Goal: Task Accomplishment & Management: Manage account settings

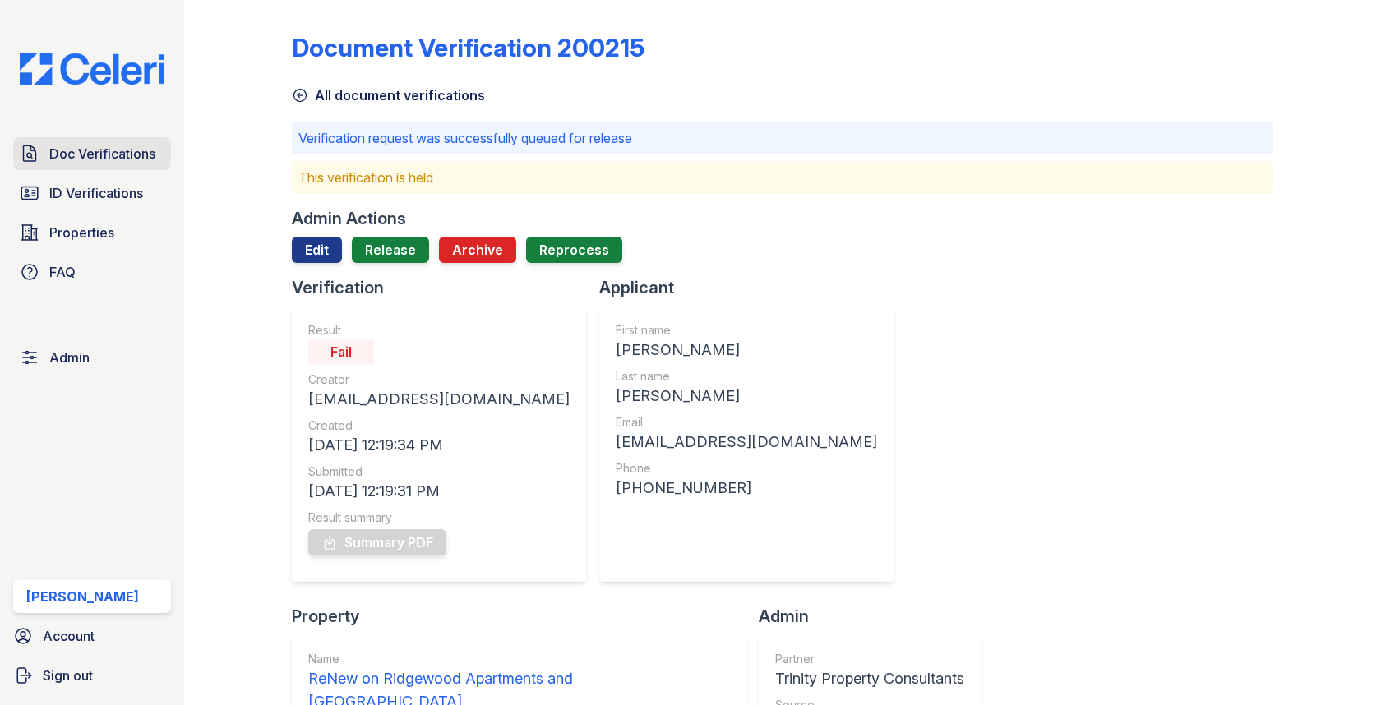
click at [129, 154] on span "Doc Verifications" at bounding box center [102, 154] width 106 height 20
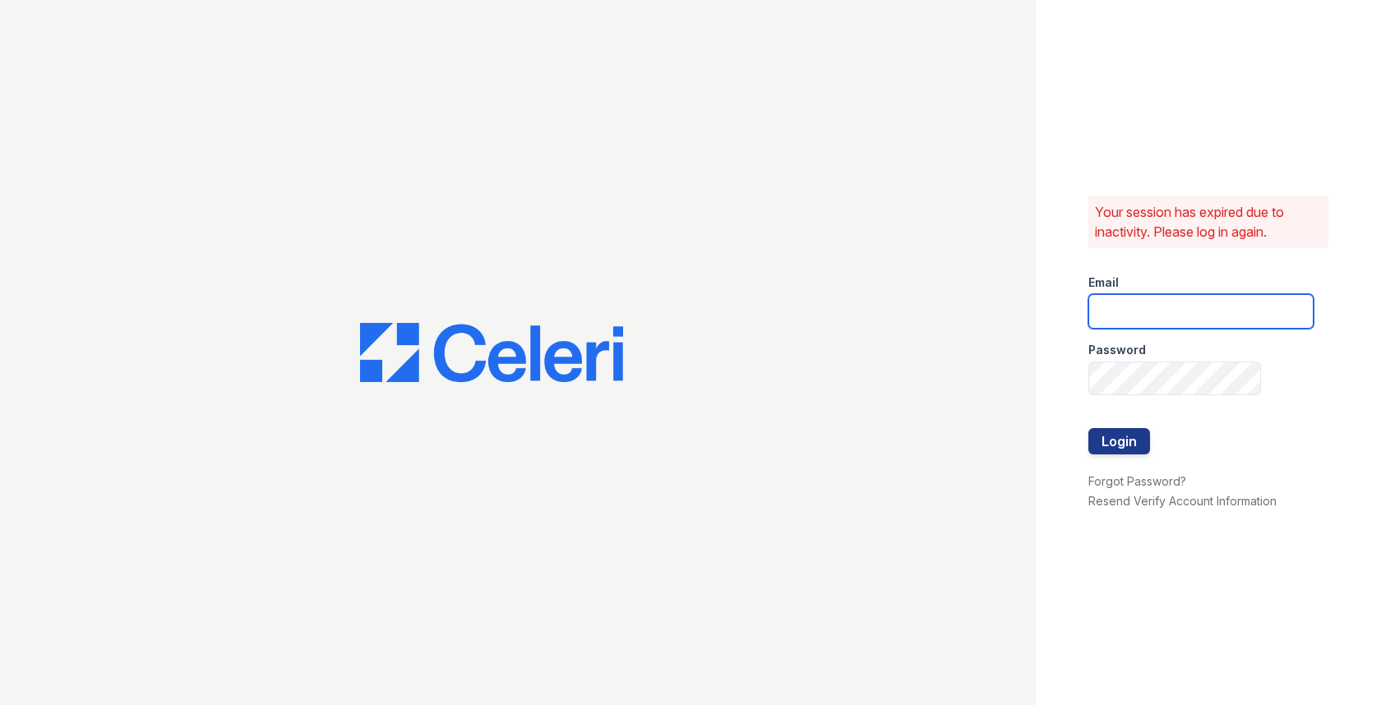
click at [1137, 315] on input "email" at bounding box center [1200, 311] width 225 height 35
click at [0, 705] on com-1password-button at bounding box center [0, 705] width 0 height 0
type input "[EMAIL_ADDRESS][DOMAIN_NAME]"
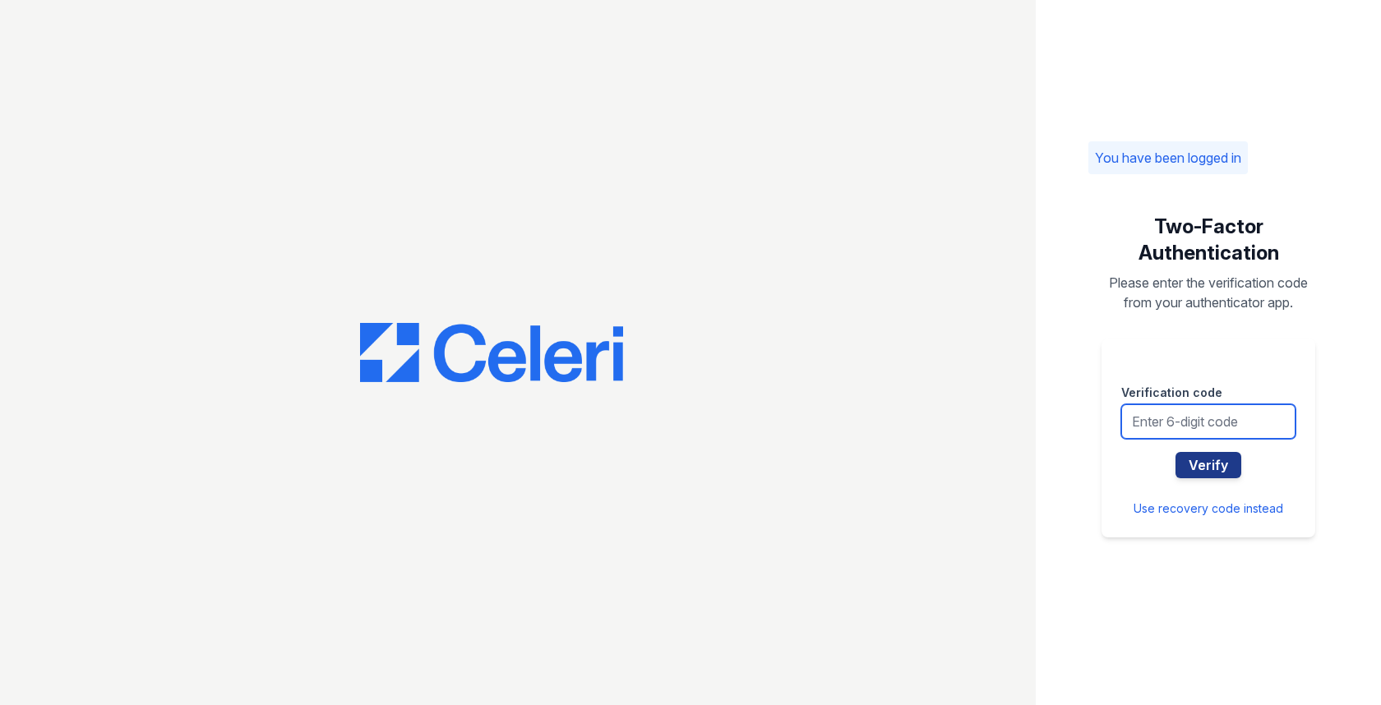
click at [1208, 423] on input "text" at bounding box center [1208, 421] width 174 height 35
click at [1179, 414] on input "text" at bounding box center [1208, 421] width 174 height 35
type input "964150"
click at [1176, 452] on button "Verify" at bounding box center [1209, 465] width 66 height 26
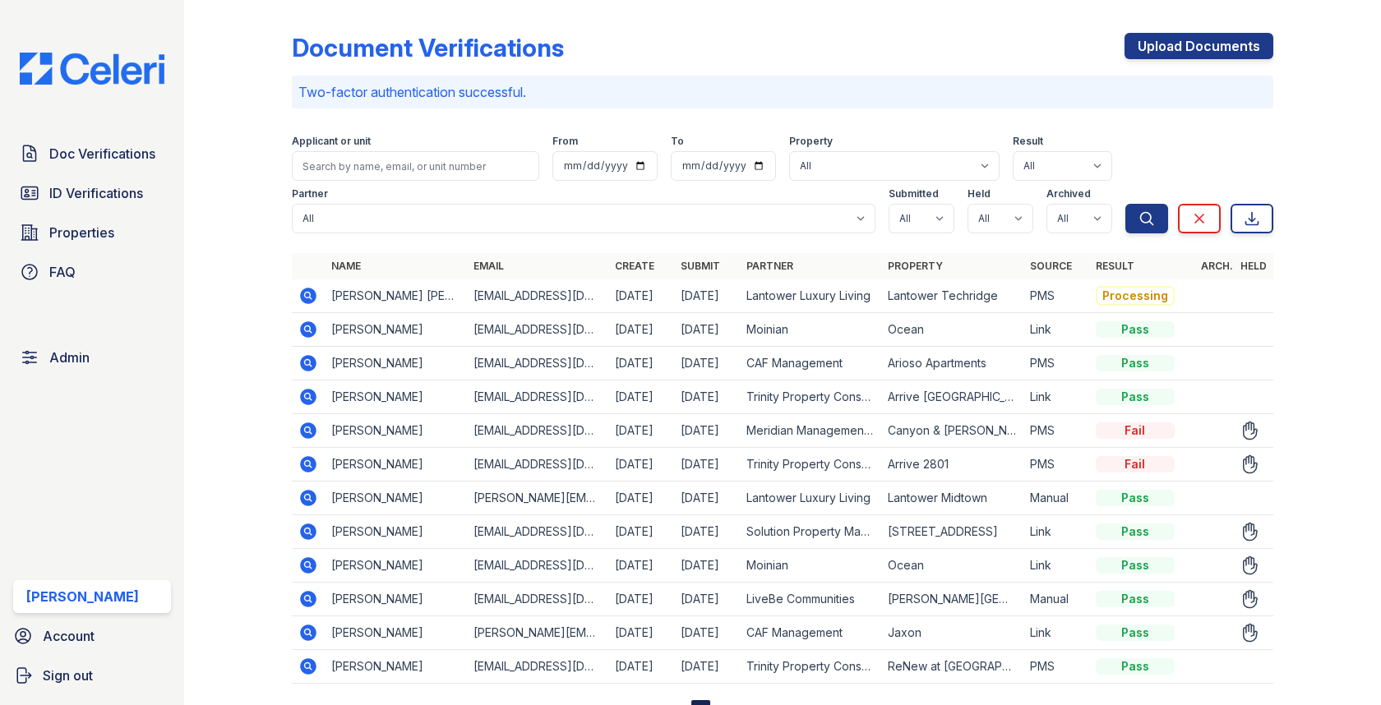
click at [306, 589] on icon at bounding box center [308, 599] width 20 height 20
click at [307, 598] on icon at bounding box center [308, 599] width 20 height 20
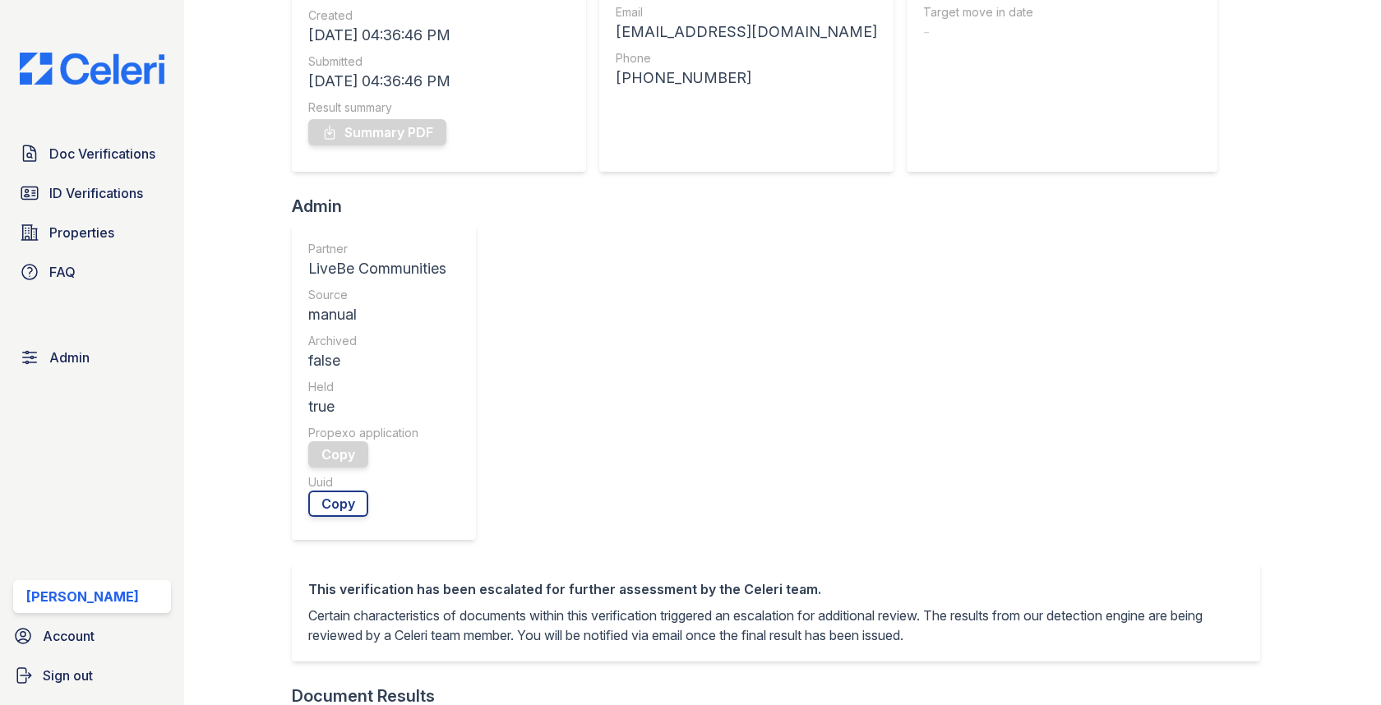
scroll to position [578, 0]
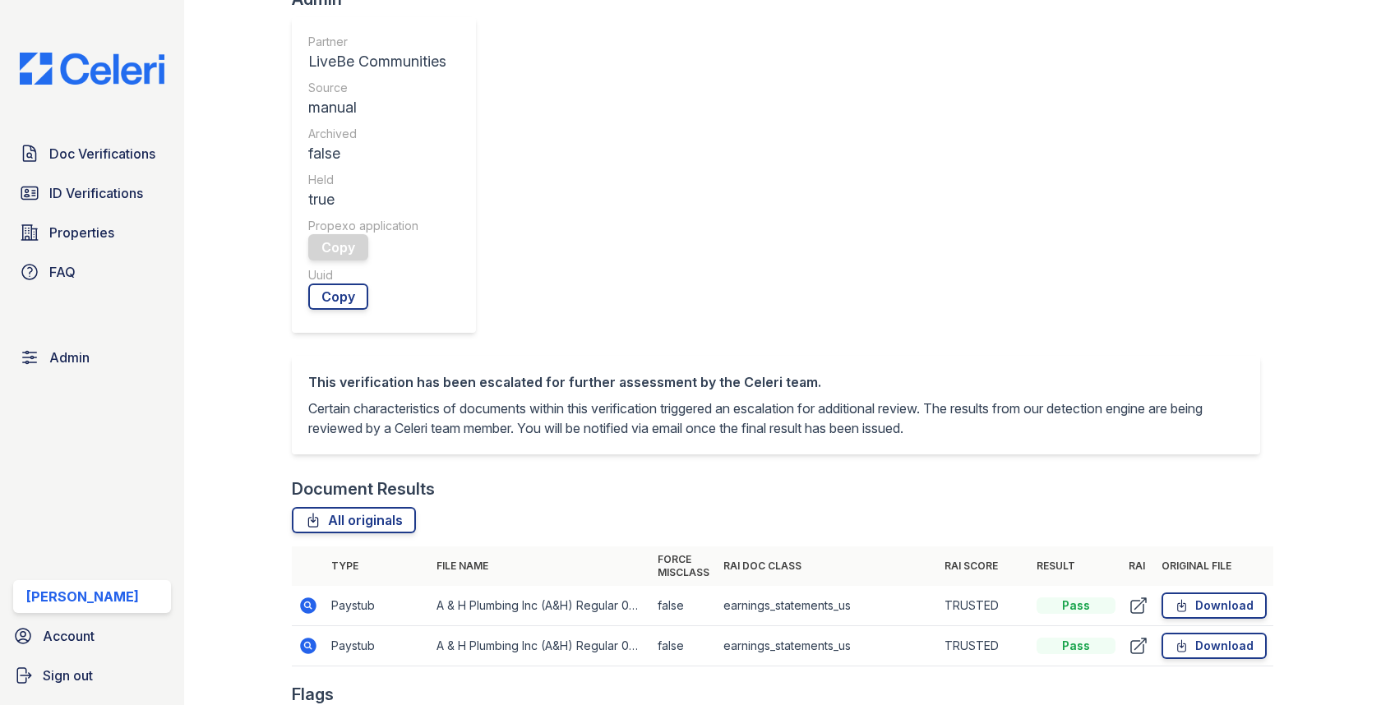
click at [307, 603] on icon at bounding box center [308, 605] width 4 height 4
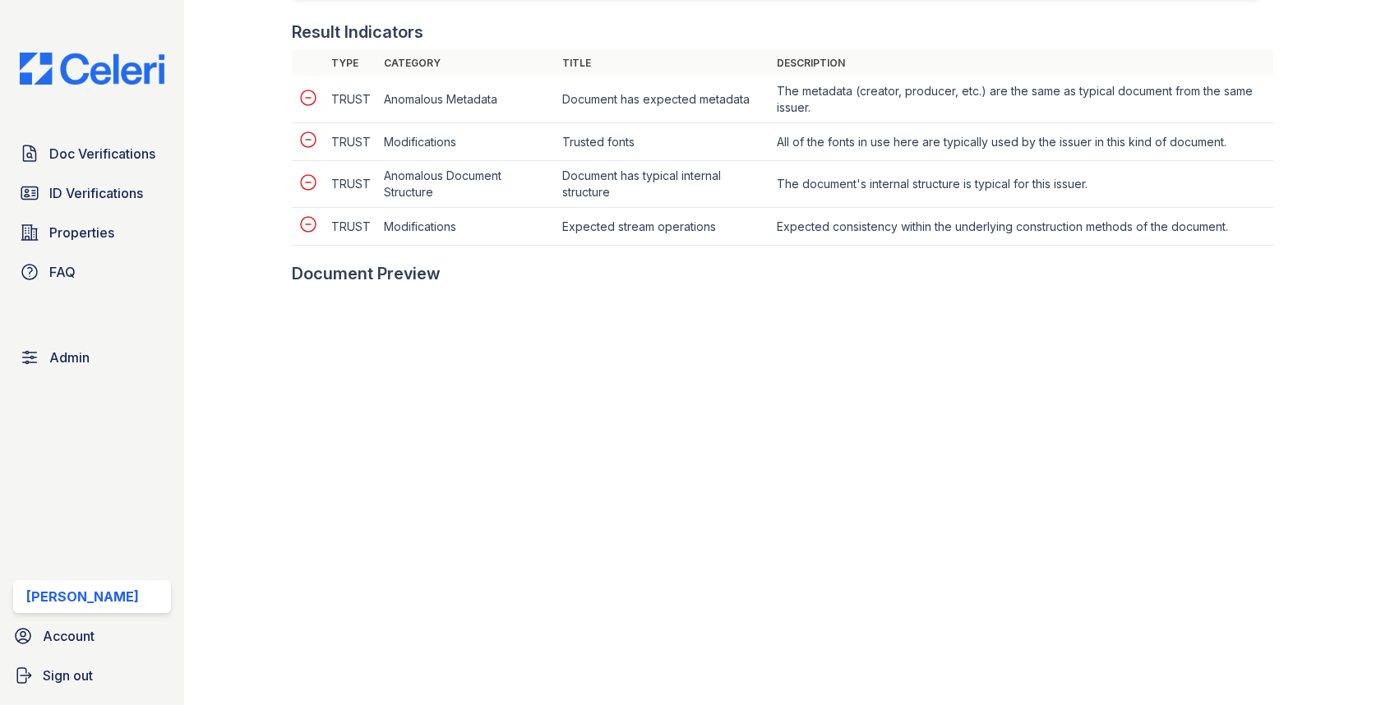
scroll to position [734, 0]
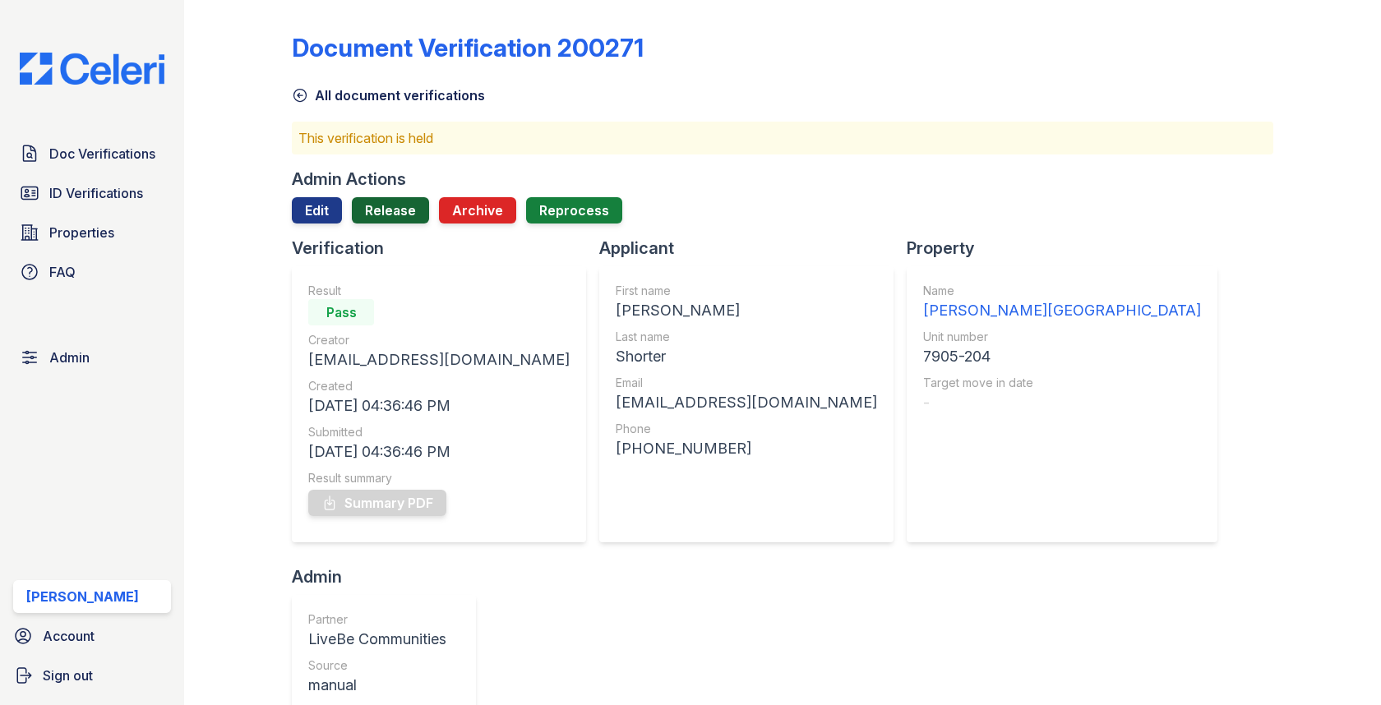
click at [395, 201] on link "Release" at bounding box center [390, 210] width 77 height 26
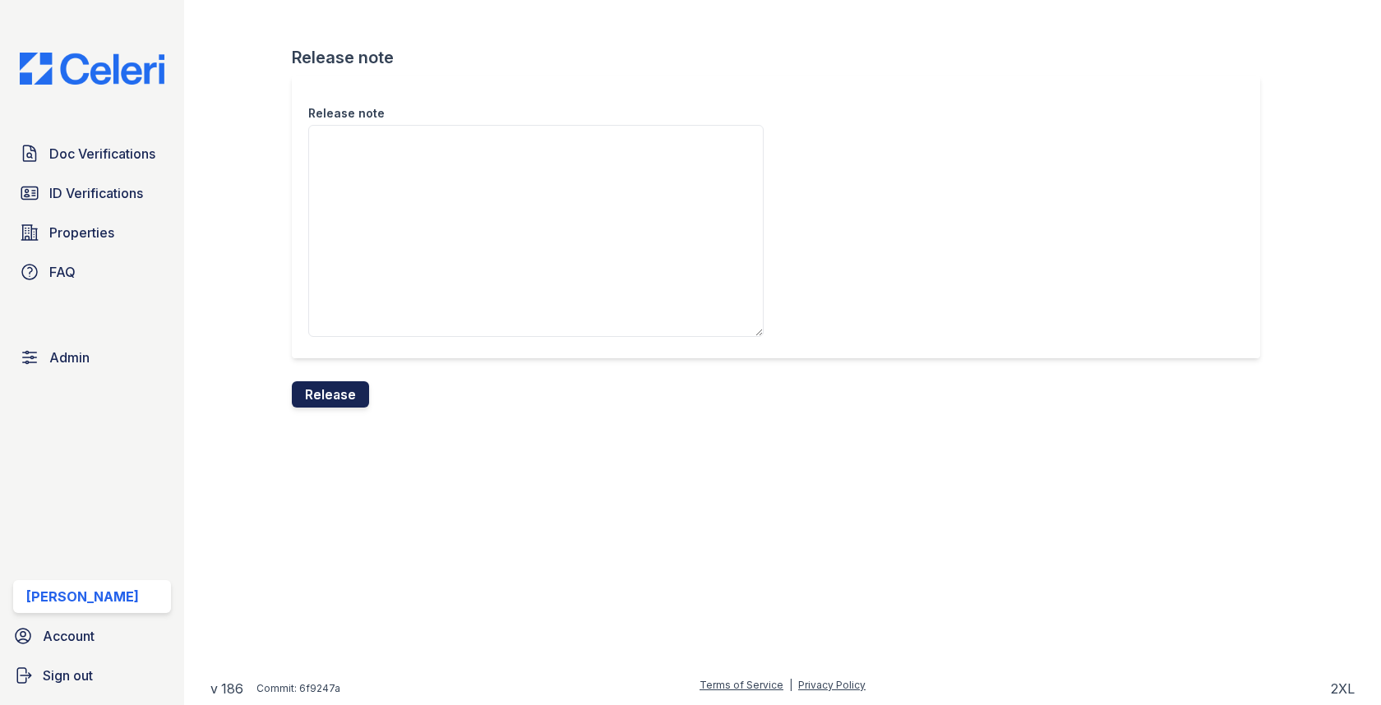
click at [315, 397] on button "Release" at bounding box center [330, 394] width 77 height 26
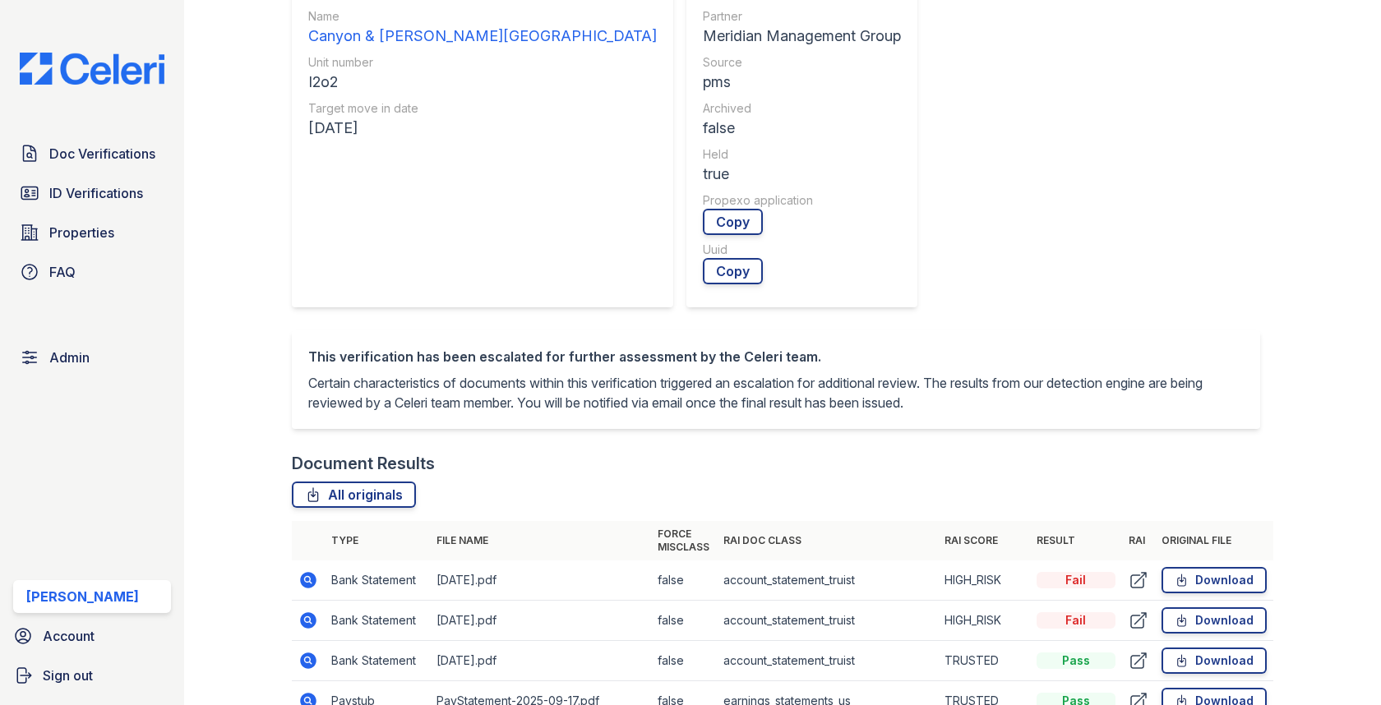
scroll to position [596, 0]
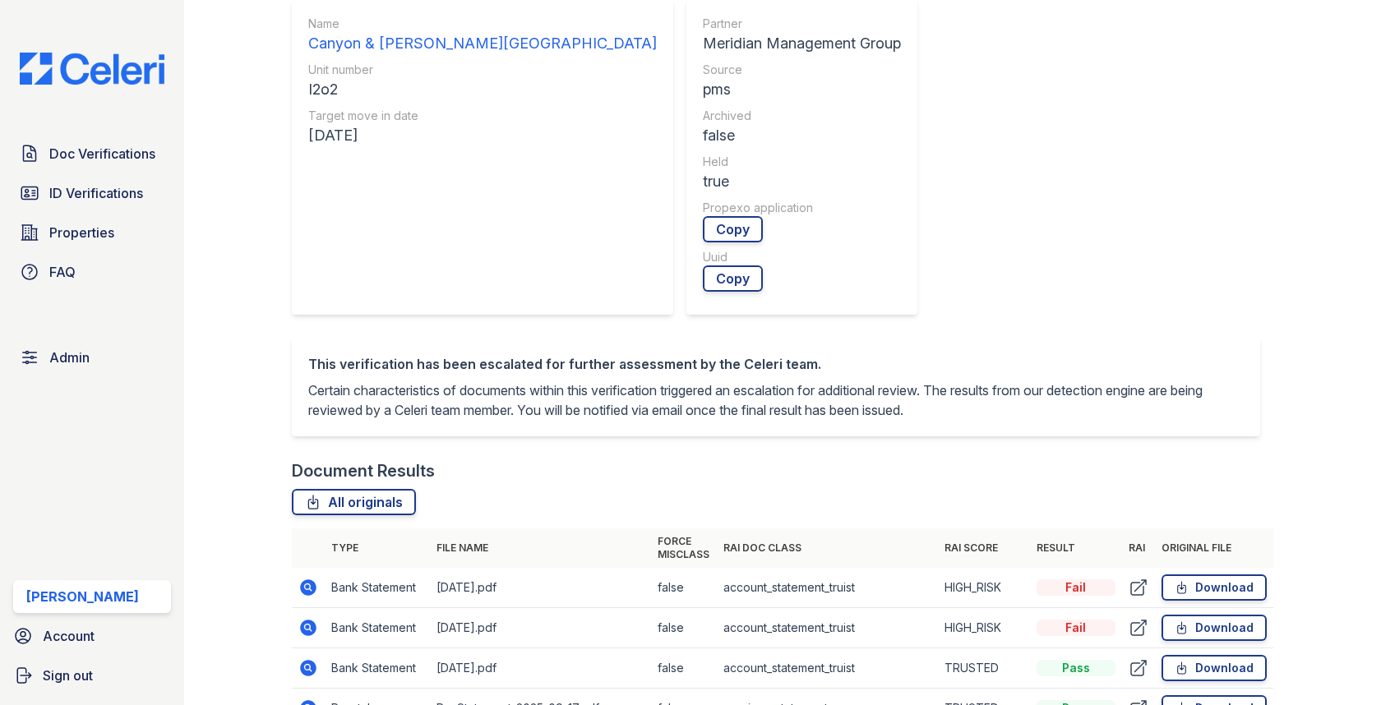
click at [310, 578] on icon at bounding box center [308, 588] width 20 height 20
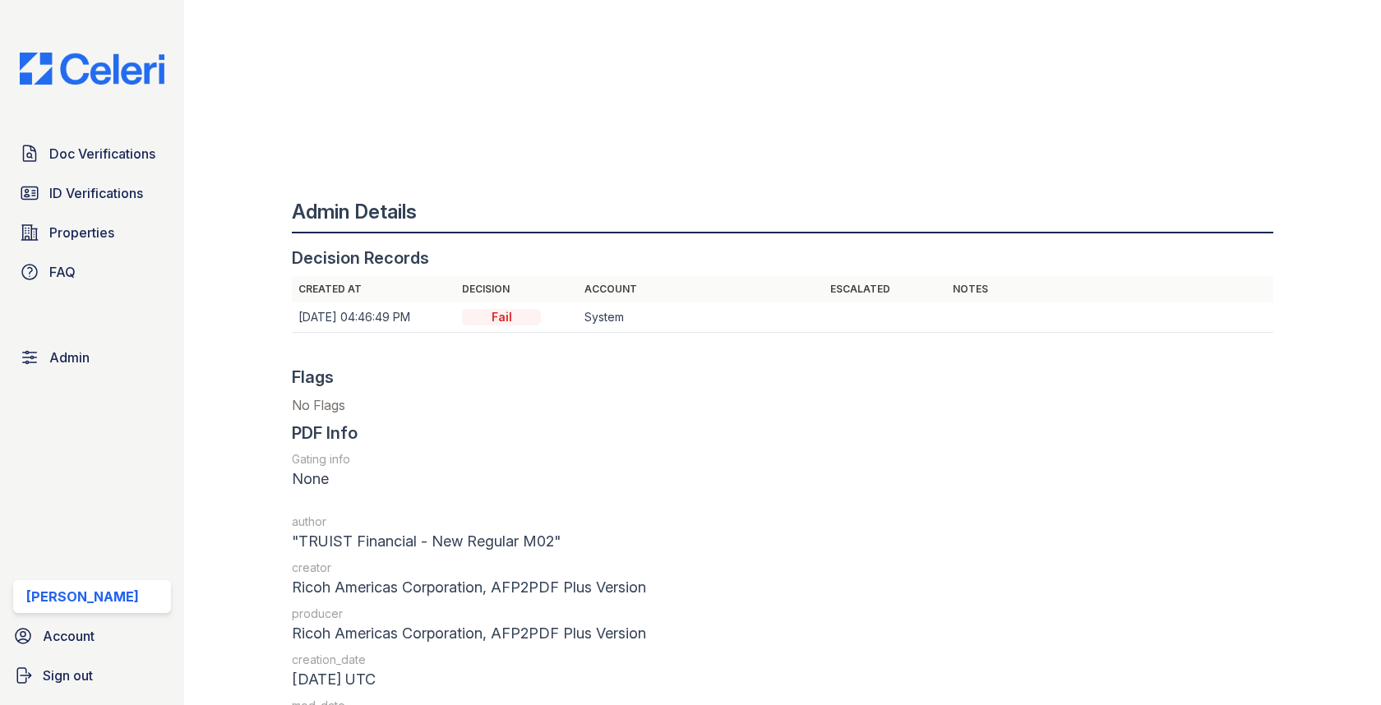
scroll to position [2039, 0]
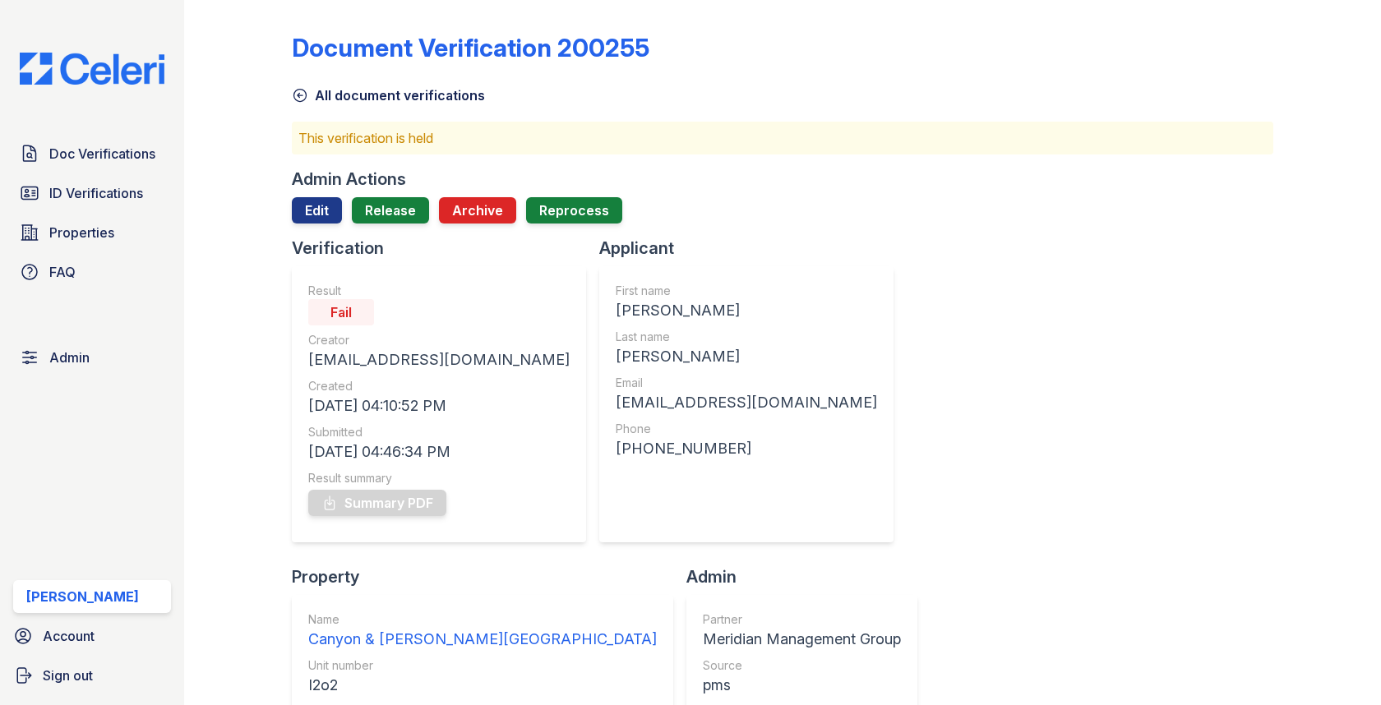
click at [297, 190] on div "Admin Actions" at bounding box center [349, 179] width 114 height 23
click at [297, 203] on link "Edit" at bounding box center [317, 210] width 50 height 26
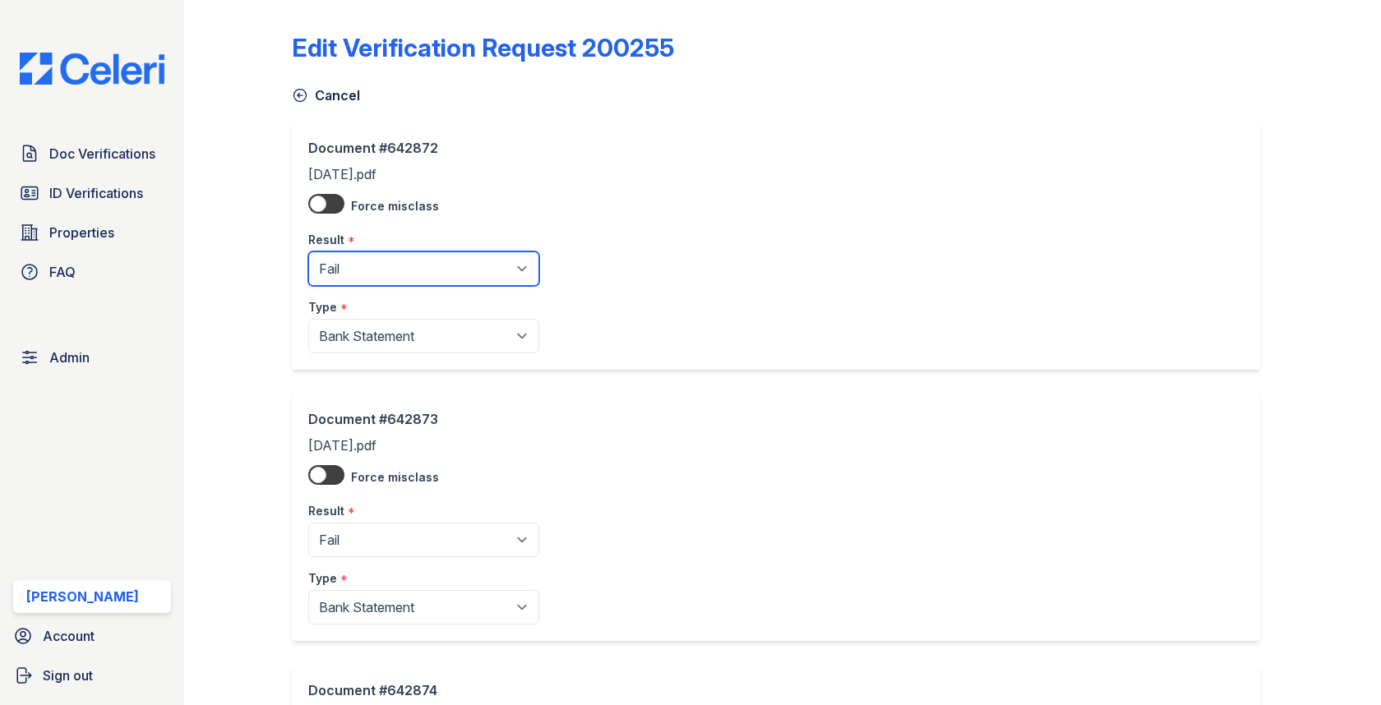
click at [374, 252] on select "Pending Sent Started Processing Pass Fail Caution Error N/A" at bounding box center [423, 269] width 231 height 35
select select "pass"
click at [308, 252] on select "Pending Sent Started Processing Pass Fail Caution Error N/A" at bounding box center [423, 269] width 231 height 35
click at [378, 515] on div "Result *" at bounding box center [423, 506] width 231 height 33
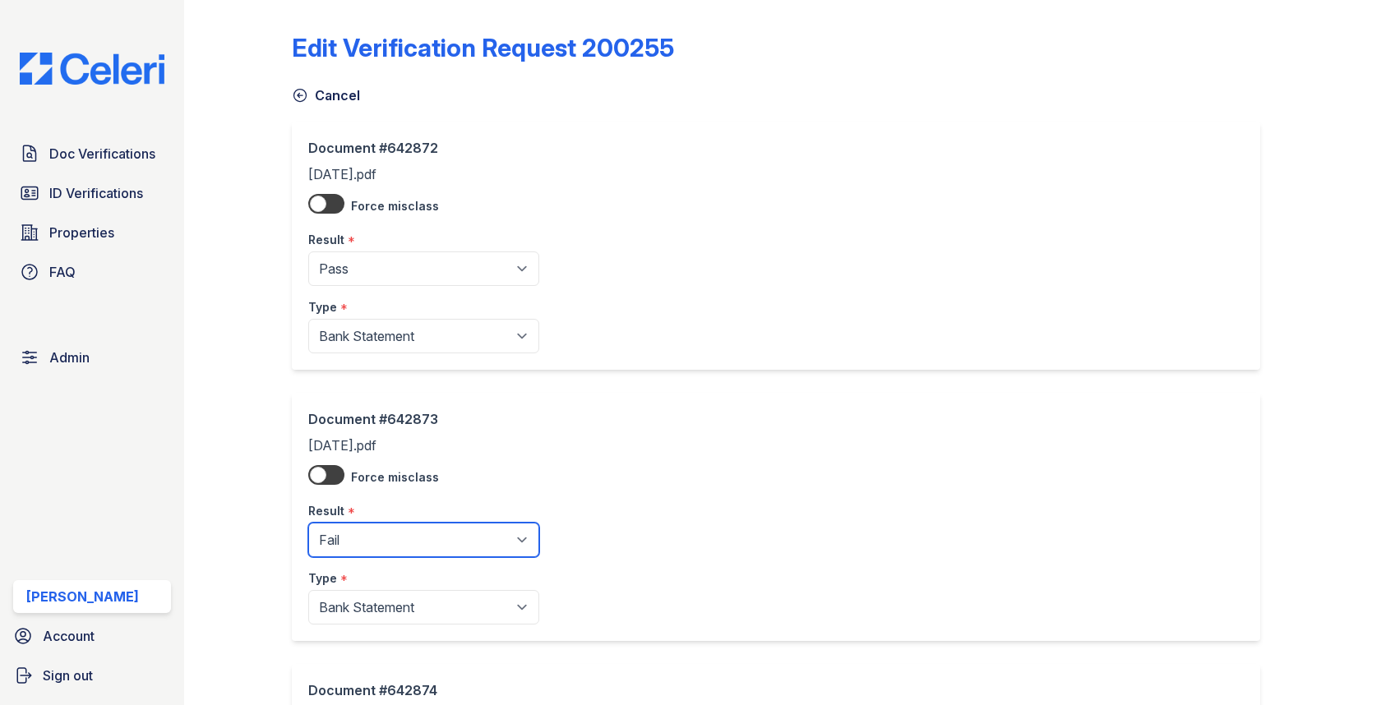
click at [358, 540] on select "Pending Sent Started Processing Pass Fail Caution Error N/A" at bounding box center [423, 540] width 231 height 35
select select "pass"
click at [308, 523] on select "Pending Sent Started Processing Pass Fail Caution Error N/A" at bounding box center [423, 540] width 231 height 35
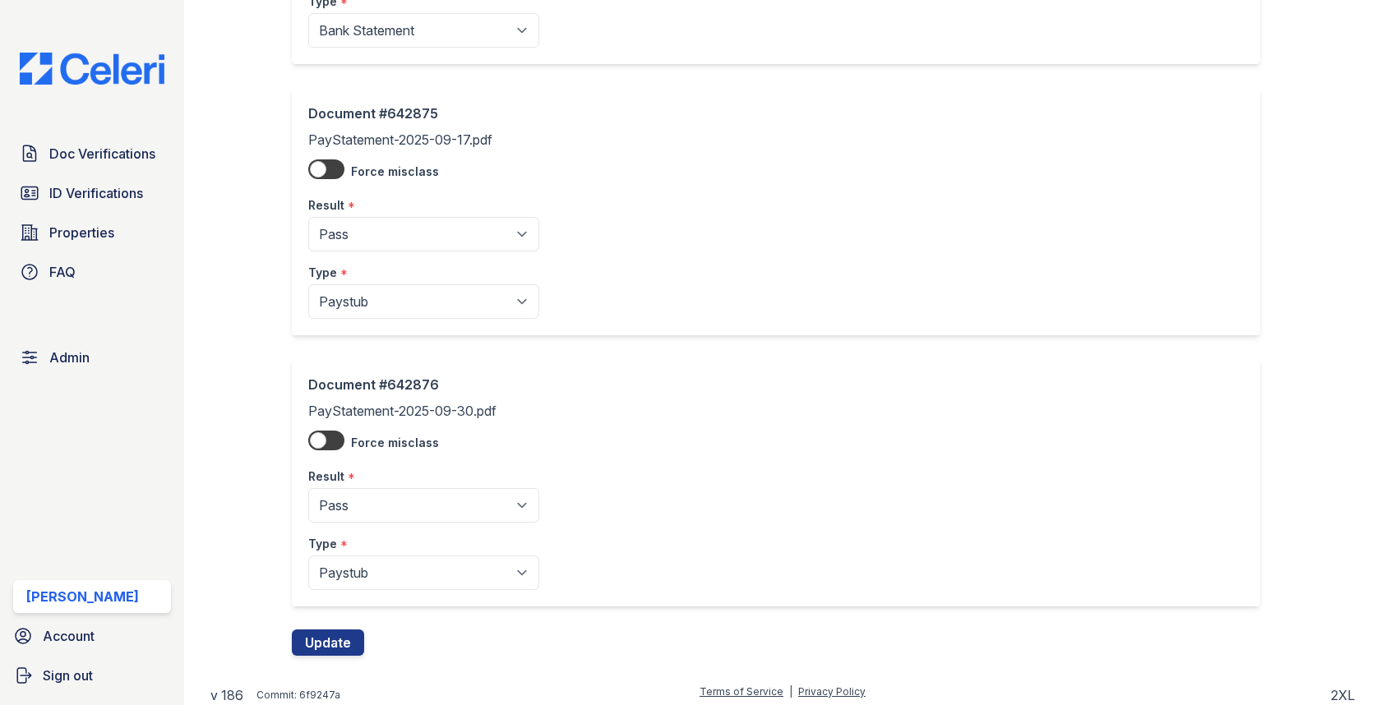
click at [339, 617] on div "Document #642876 PayStatement-2025-09-30.pdf Force misclass Result * Pending Se…" at bounding box center [782, 493] width 981 height 271
click at [339, 630] on button "Update" at bounding box center [328, 643] width 72 height 26
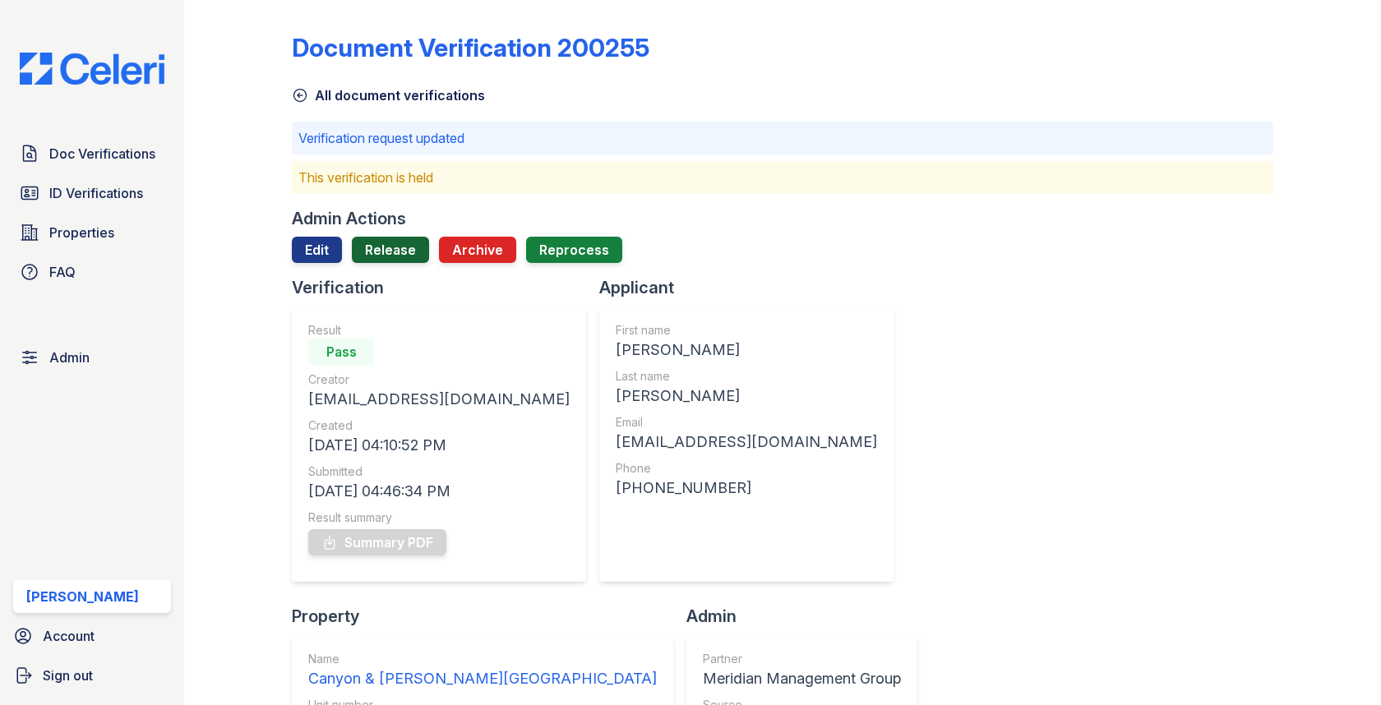
click at [368, 249] on link "Release" at bounding box center [390, 250] width 77 height 26
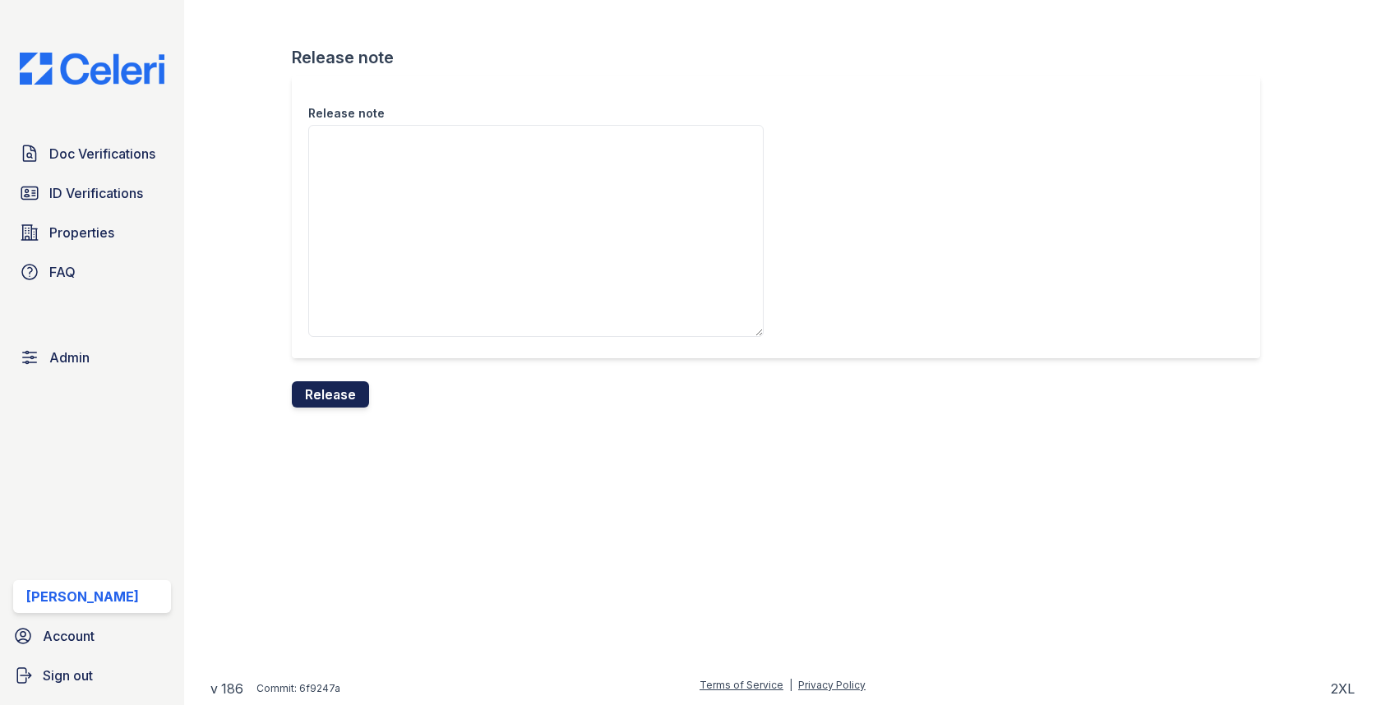
click at [357, 397] on button "Release" at bounding box center [330, 394] width 77 height 26
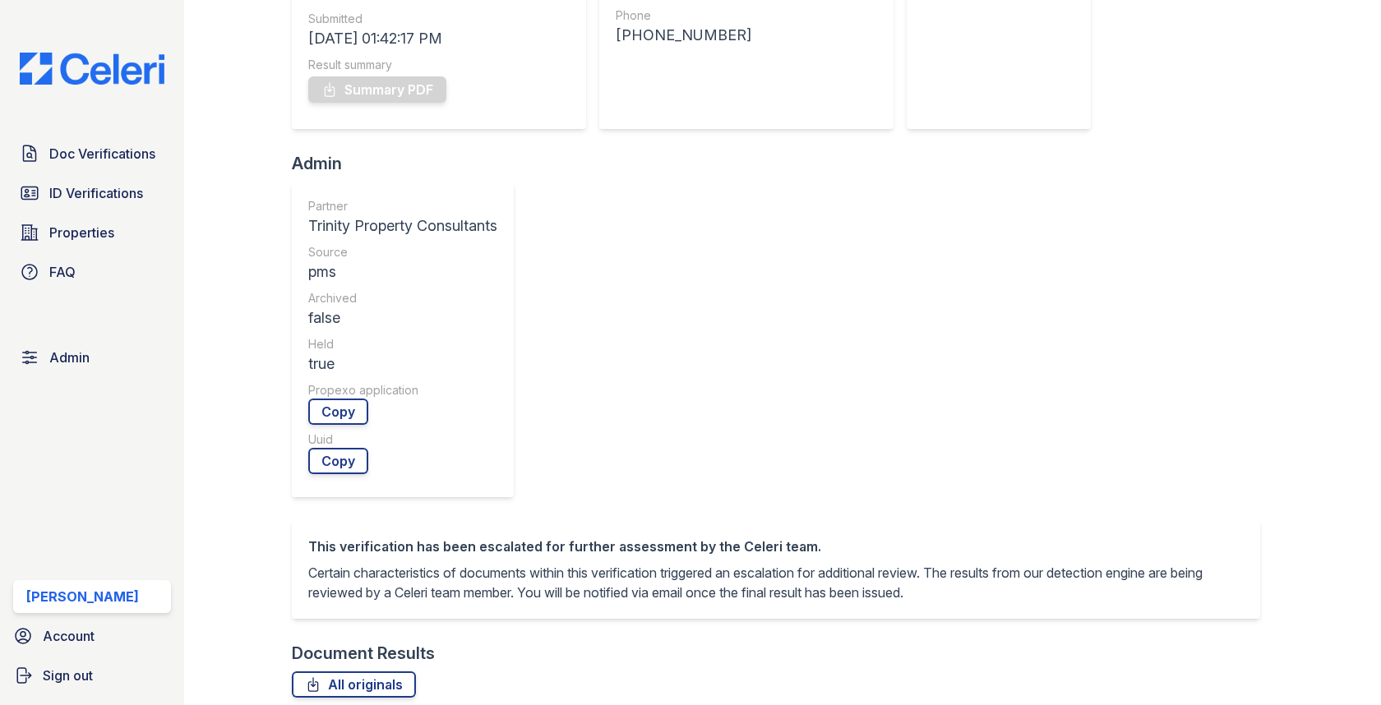
scroll to position [769, 0]
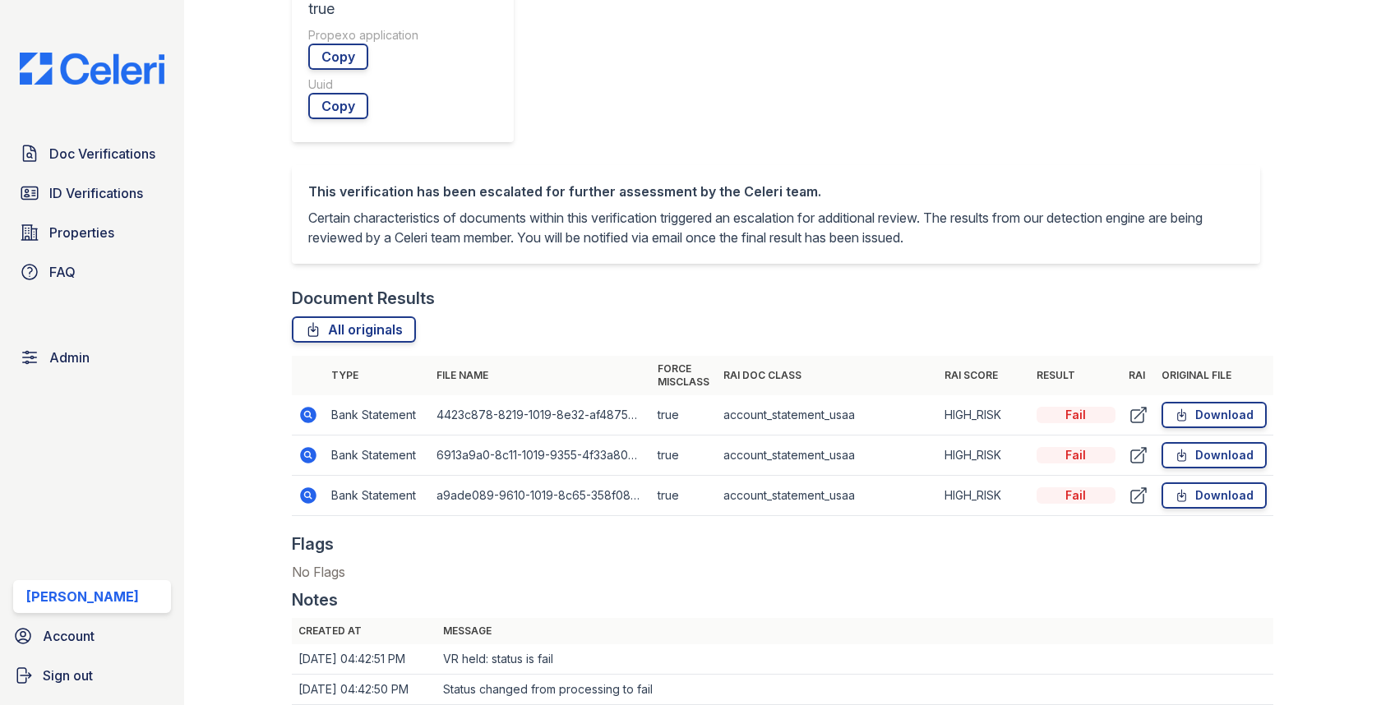
click at [326, 436] on td "Bank Statement" at bounding box center [377, 456] width 105 height 40
click at [303, 447] on icon at bounding box center [309, 455] width 16 height 16
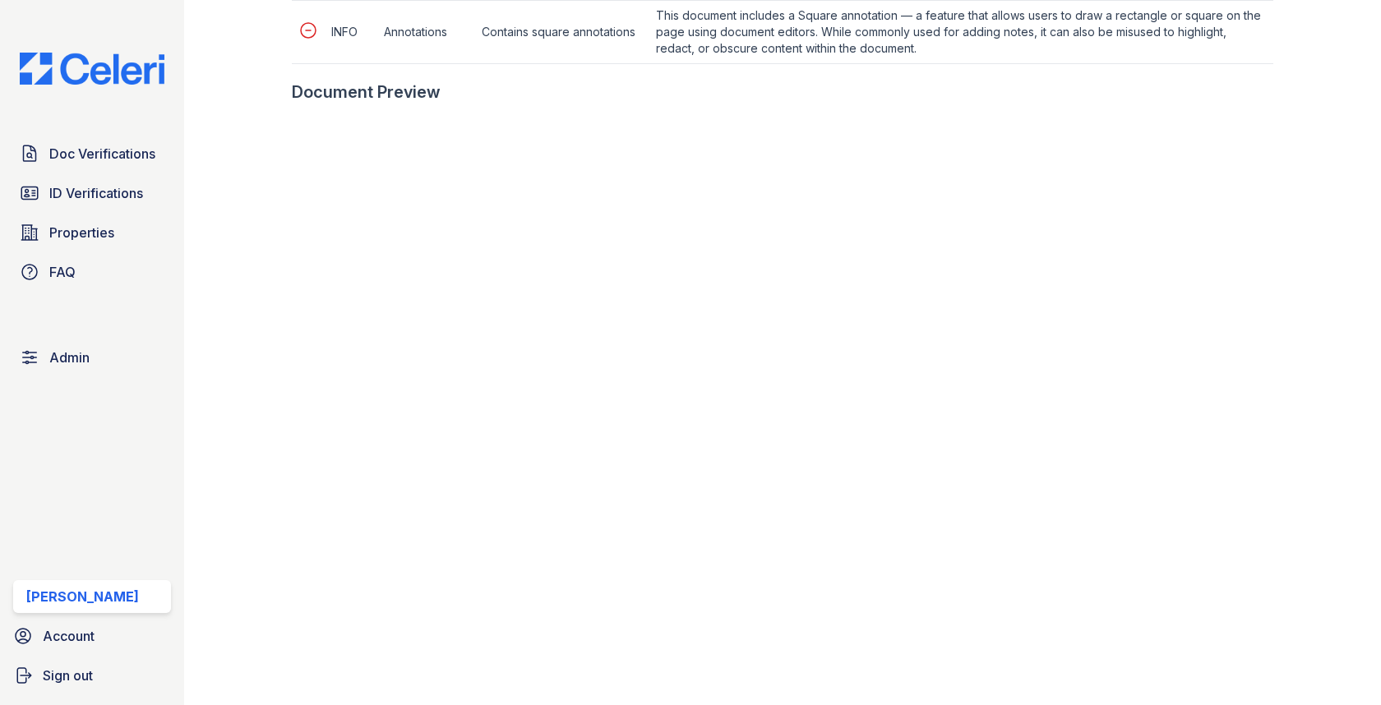
scroll to position [1229, 0]
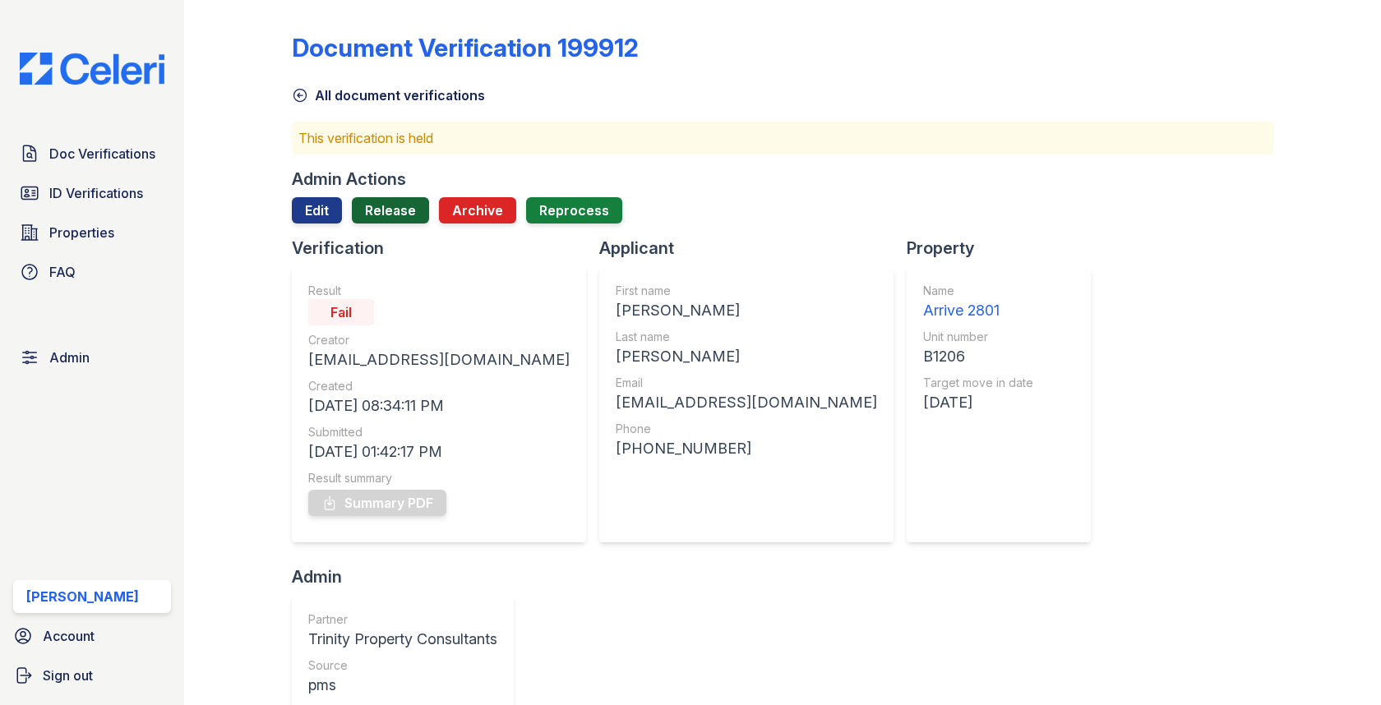
click at [404, 202] on link "Release" at bounding box center [390, 210] width 77 height 26
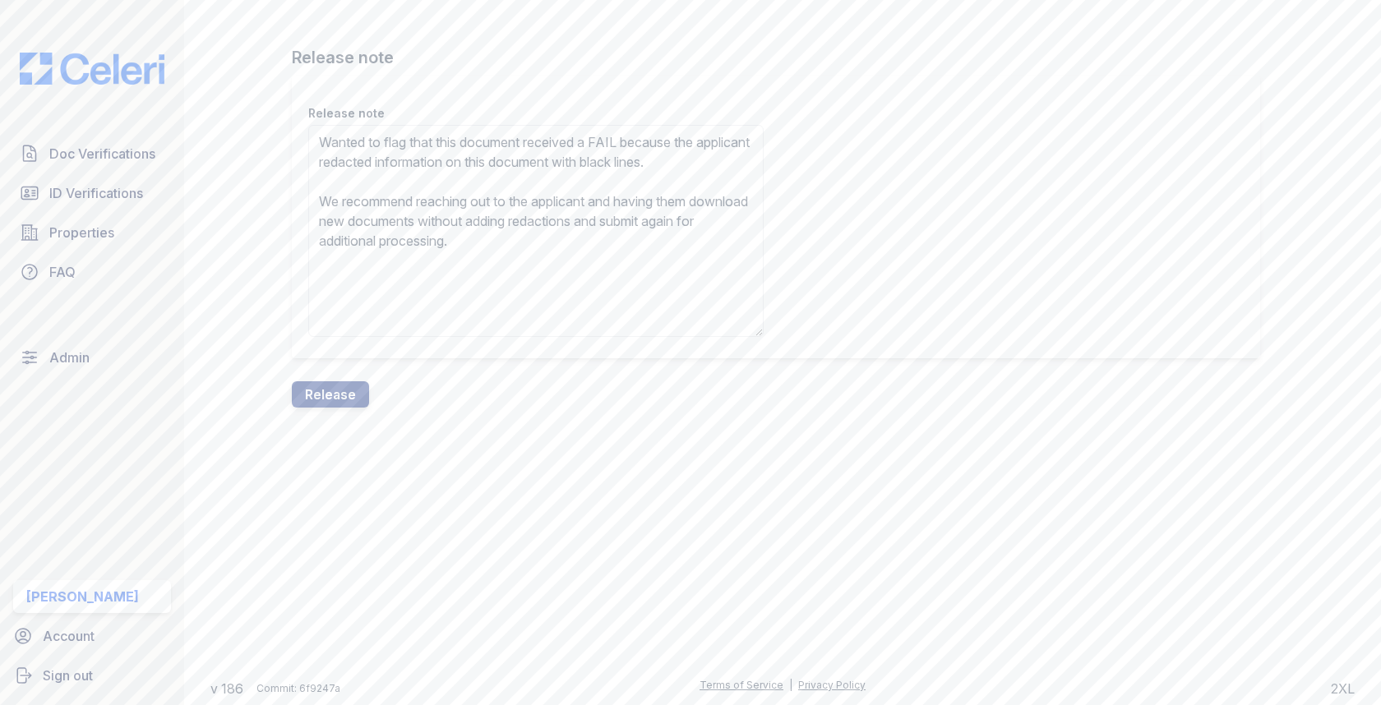
click at [333, 176] on textarea "Wanted to flag that this document received a FAIL because the applicant redacte…" at bounding box center [535, 231] width 455 height 212
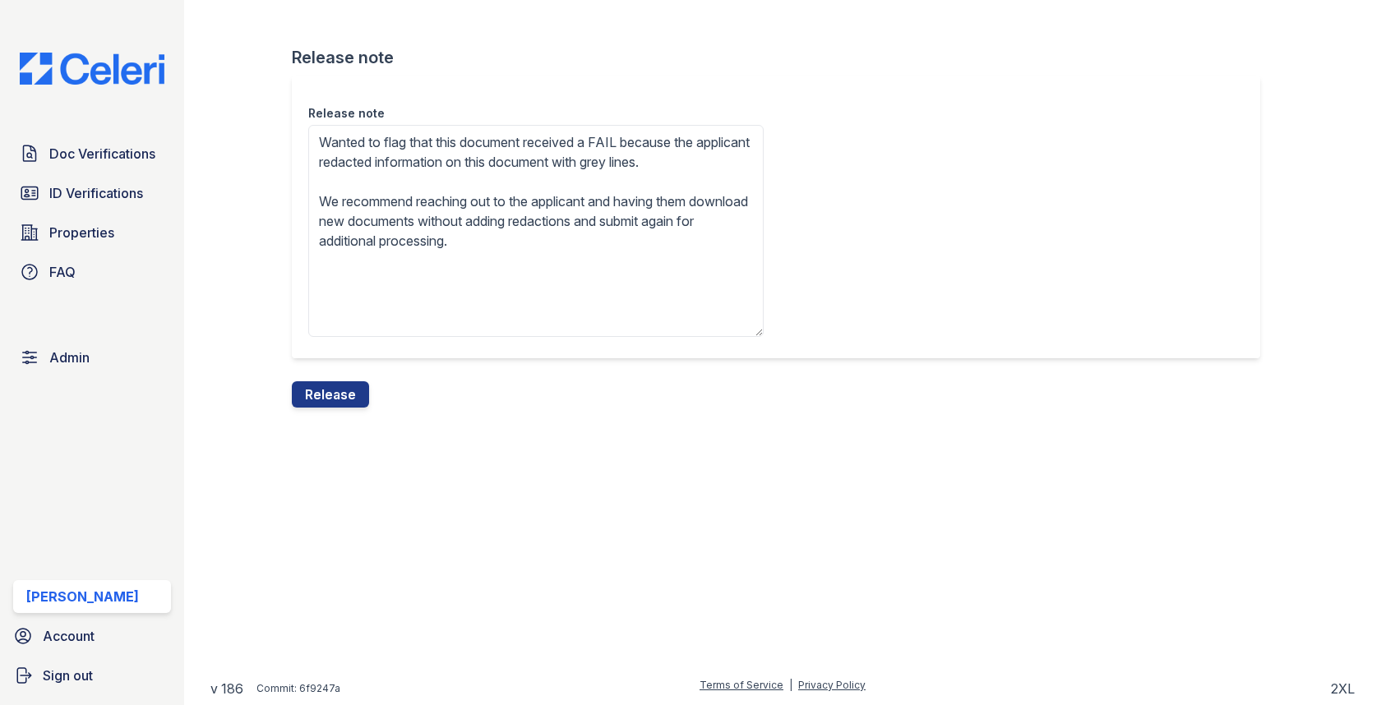
type textarea "Wanted to flag that this document received a FAIL because the applicant redacte…"
click at [324, 363] on div "Release note Wanted to flag that this document received a FAIL because the appl…" at bounding box center [782, 229] width 981 height 306
click at [324, 391] on button "Release" at bounding box center [330, 394] width 77 height 26
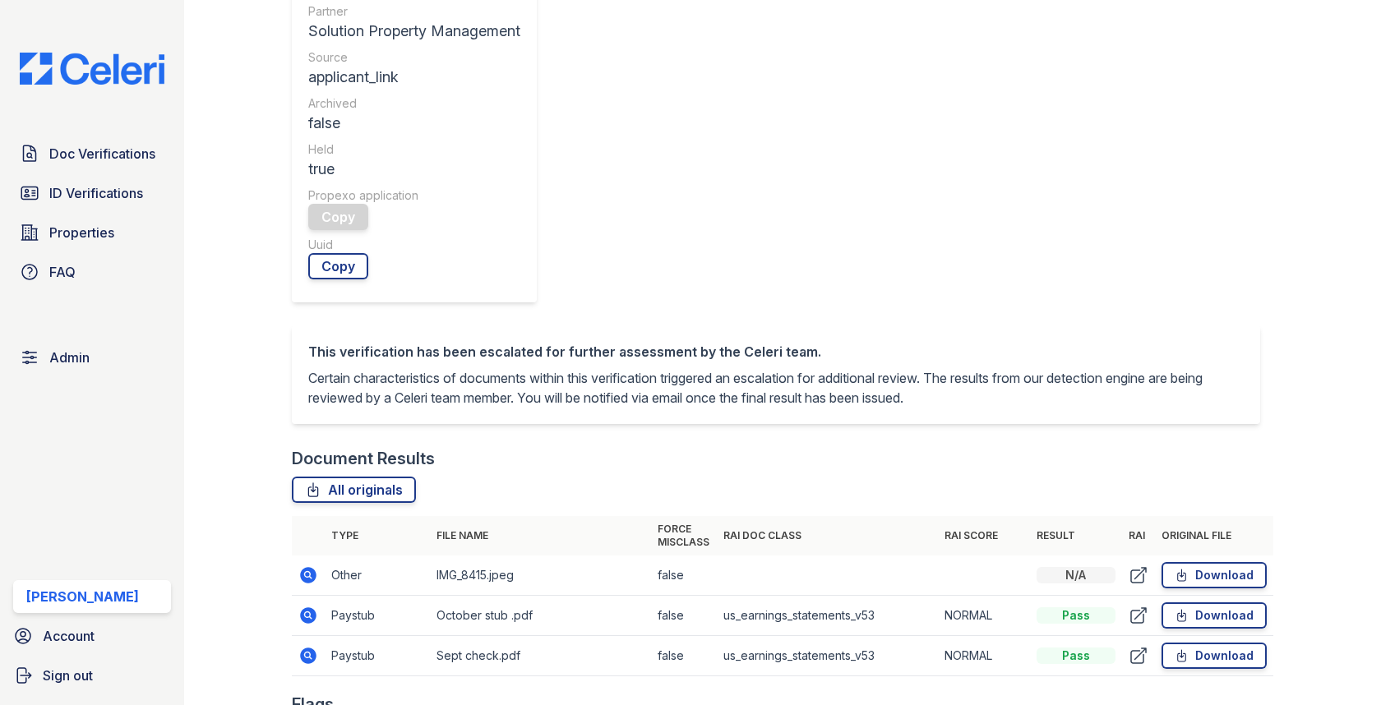
scroll to position [664, 0]
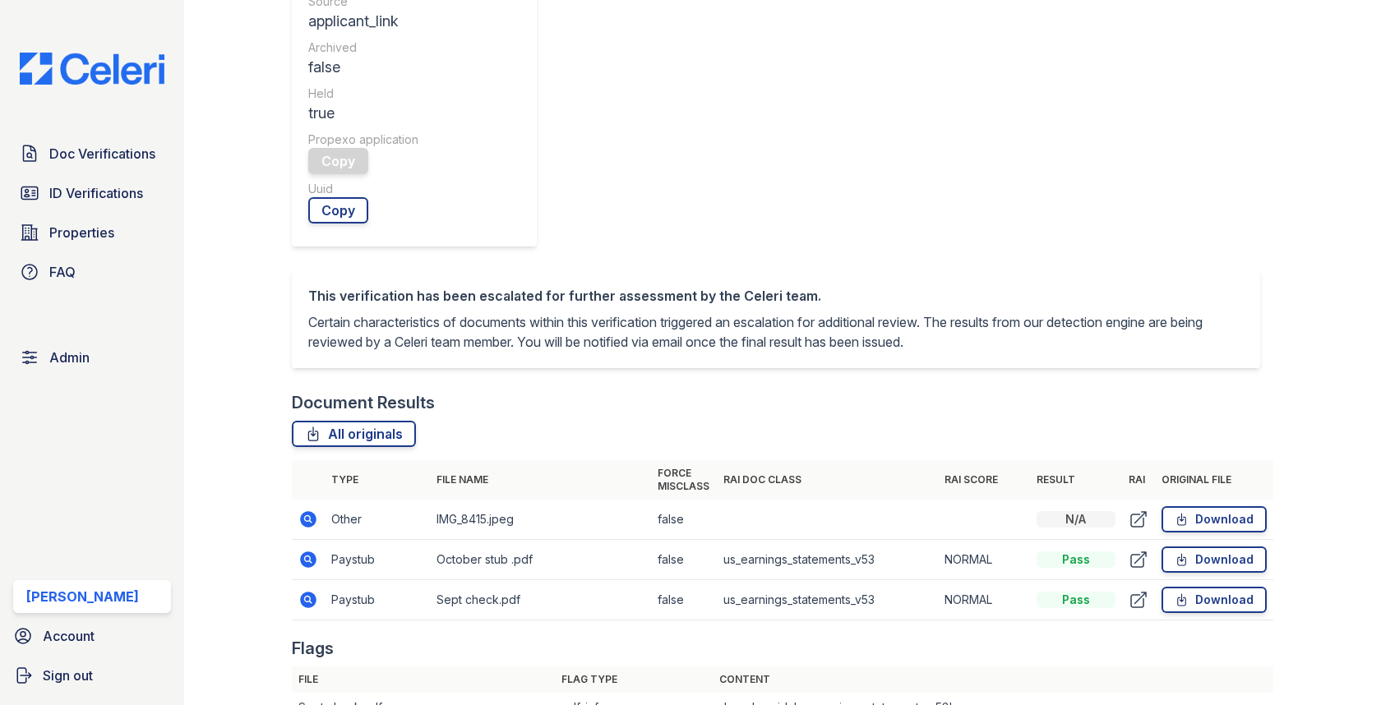
click at [304, 550] on icon at bounding box center [308, 560] width 20 height 20
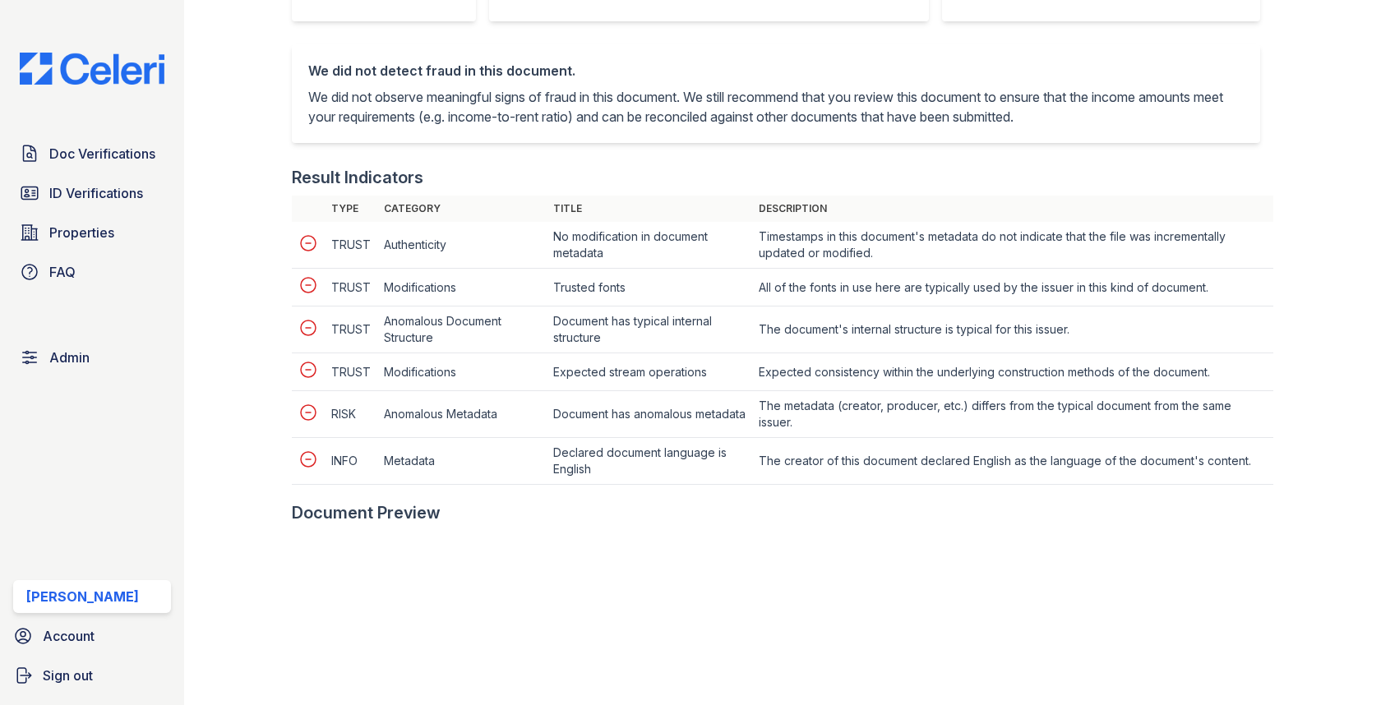
scroll to position [653, 0]
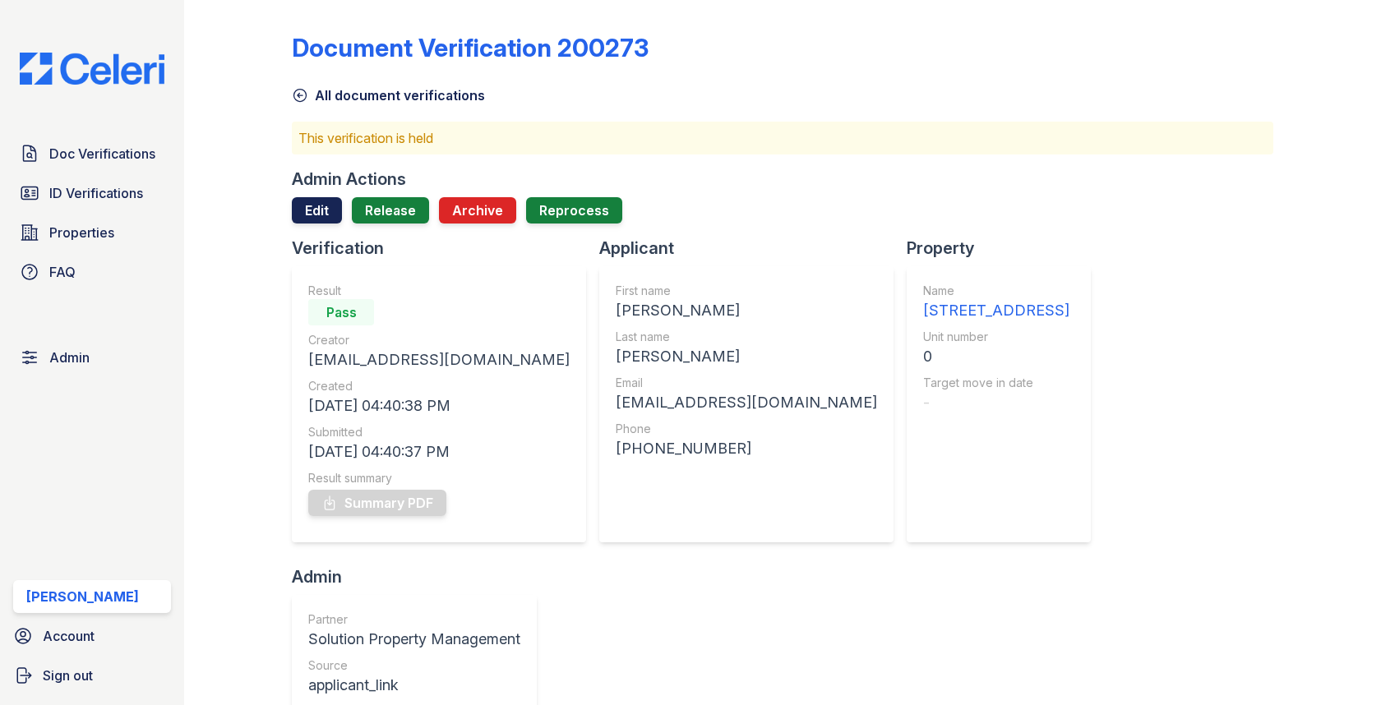
click at [325, 218] on link "Edit" at bounding box center [317, 210] width 50 height 26
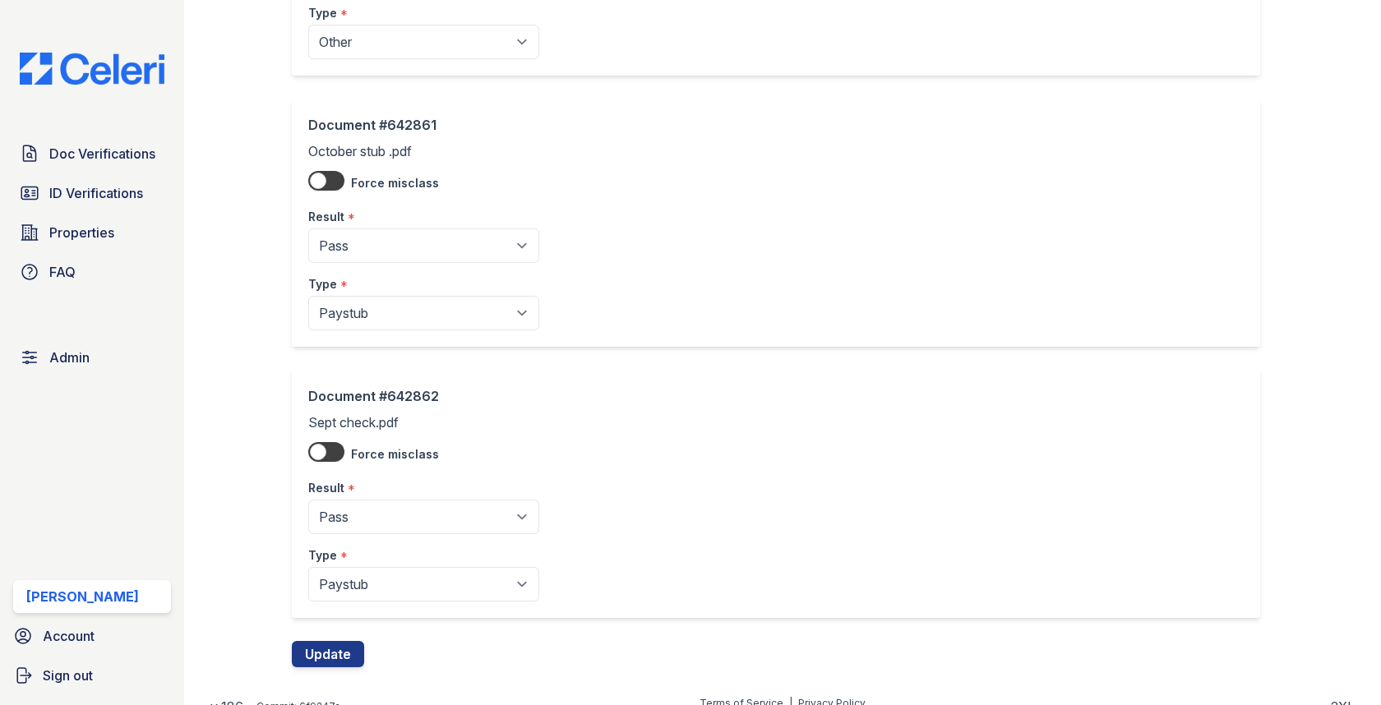
scroll to position [308, 0]
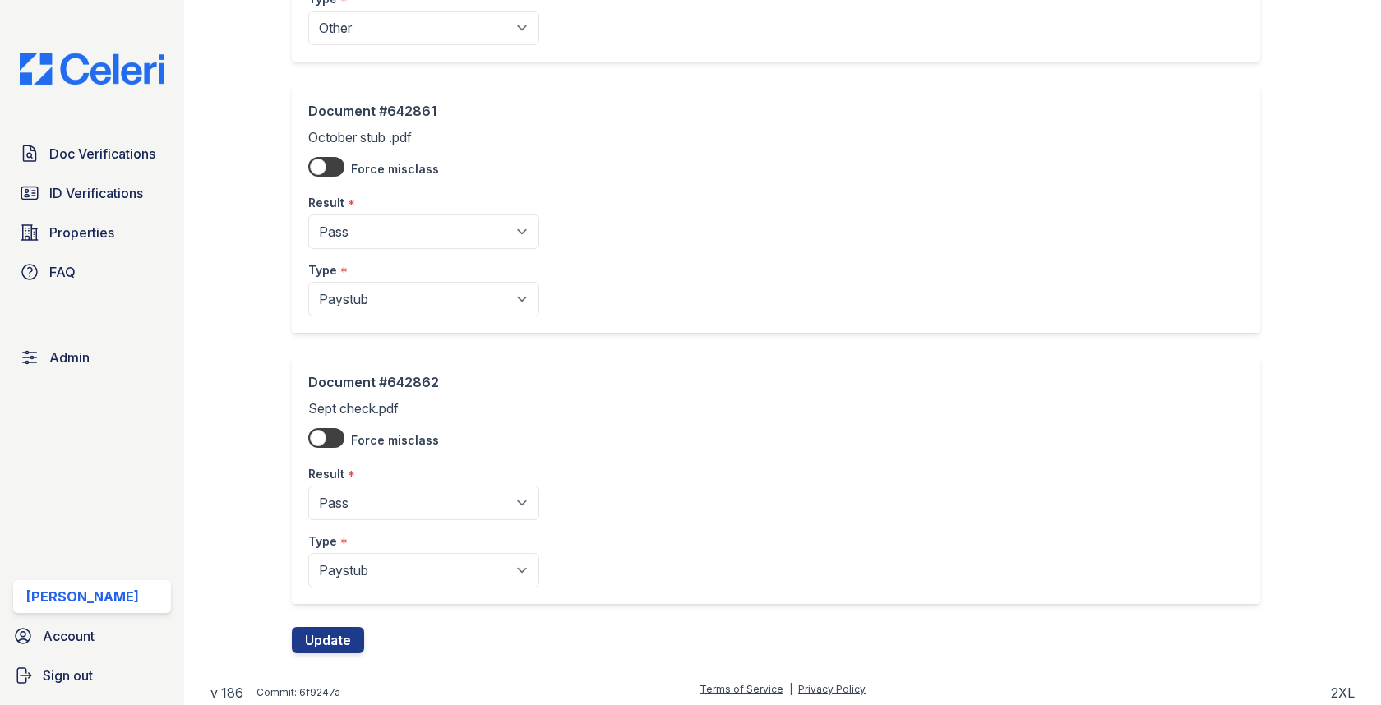
click at [414, 211] on div "Result *" at bounding box center [423, 198] width 231 height 33
click at [408, 230] on select "Pending Sent Started Processing Pass Fail Caution Error N/A" at bounding box center [423, 232] width 231 height 35
select select "fail"
click at [308, 215] on select "Pending Sent Started Processing Pass Fail Caution Error N/A" at bounding box center [423, 232] width 231 height 35
click at [395, 500] on select "Pending Sent Started Processing Pass Fail Caution Error N/A" at bounding box center [423, 503] width 231 height 35
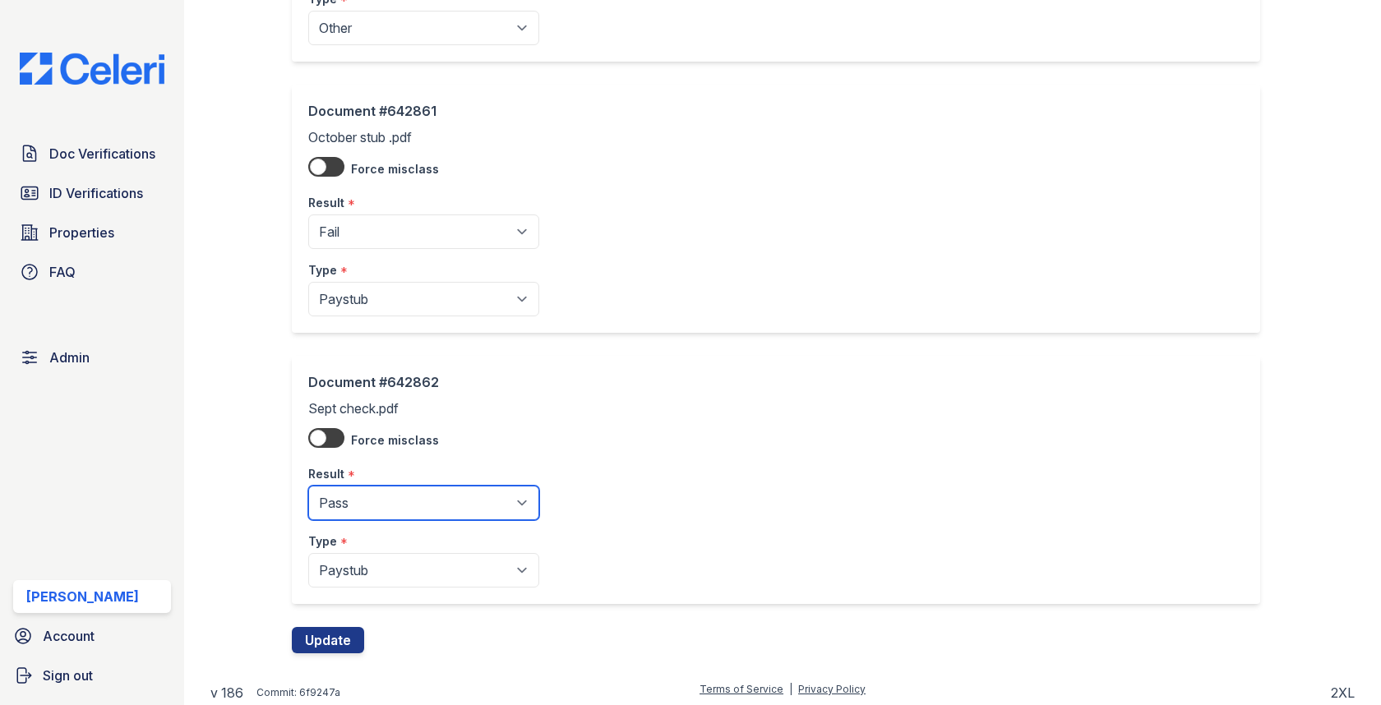
select select "fail"
click at [308, 486] on select "Pending Sent Started Processing Pass Fail Caution Error N/A" at bounding box center [423, 503] width 231 height 35
click at [352, 643] on button "Update" at bounding box center [328, 640] width 72 height 26
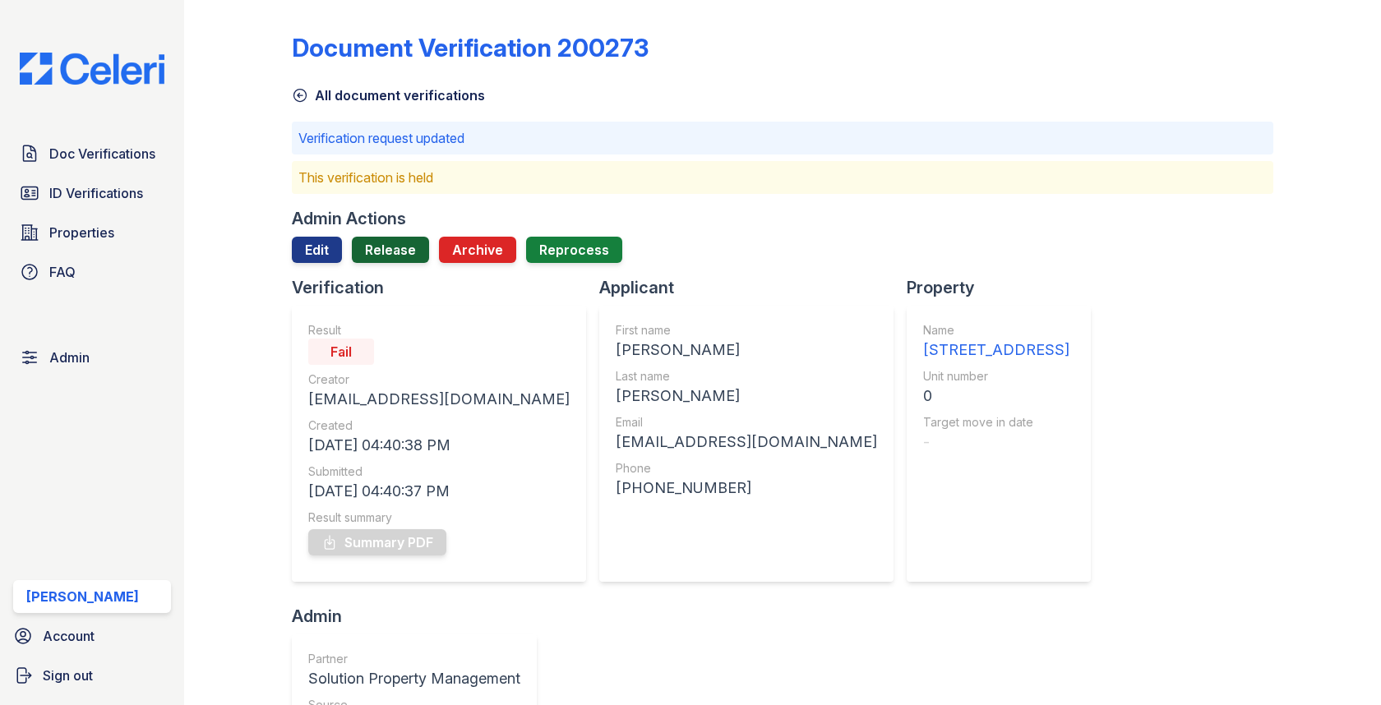
click at [404, 247] on link "Release" at bounding box center [390, 250] width 77 height 26
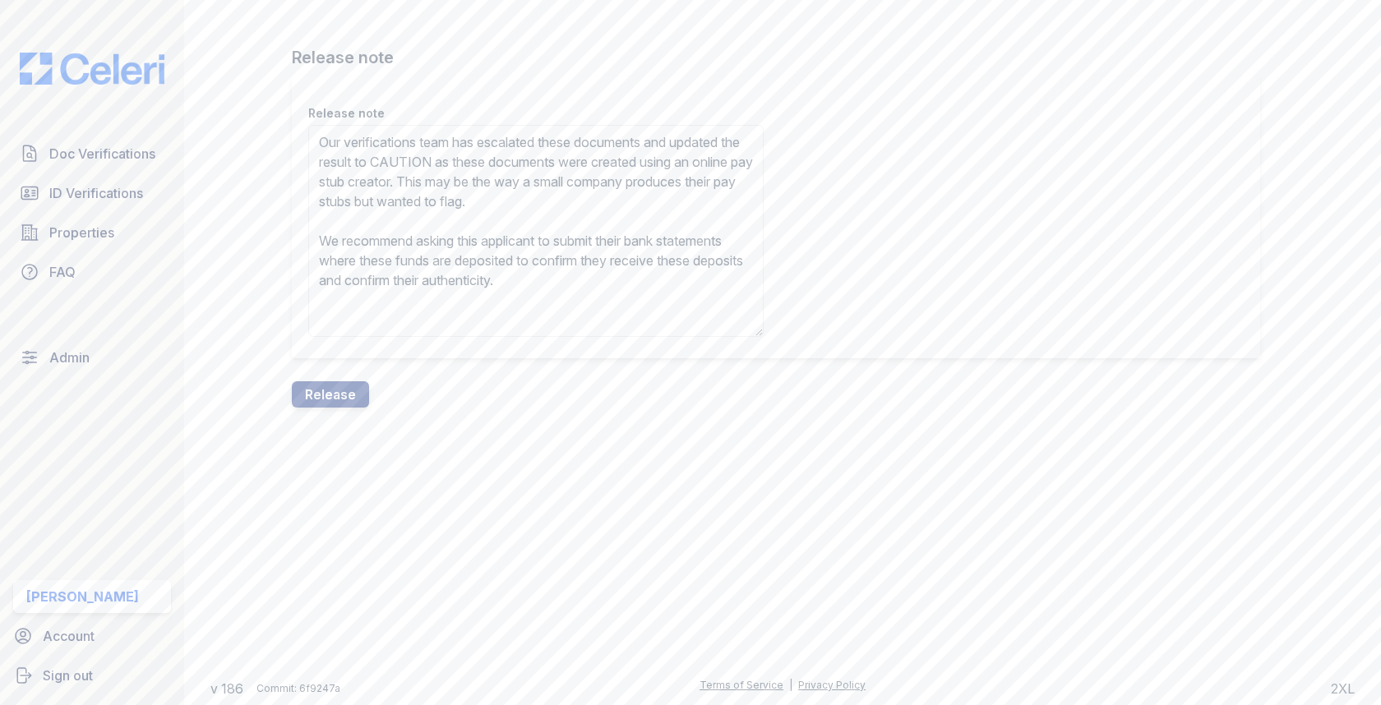
click at [461, 167] on textarea "Our verifications team has escalated these documents and updated the result to …" at bounding box center [535, 231] width 455 height 212
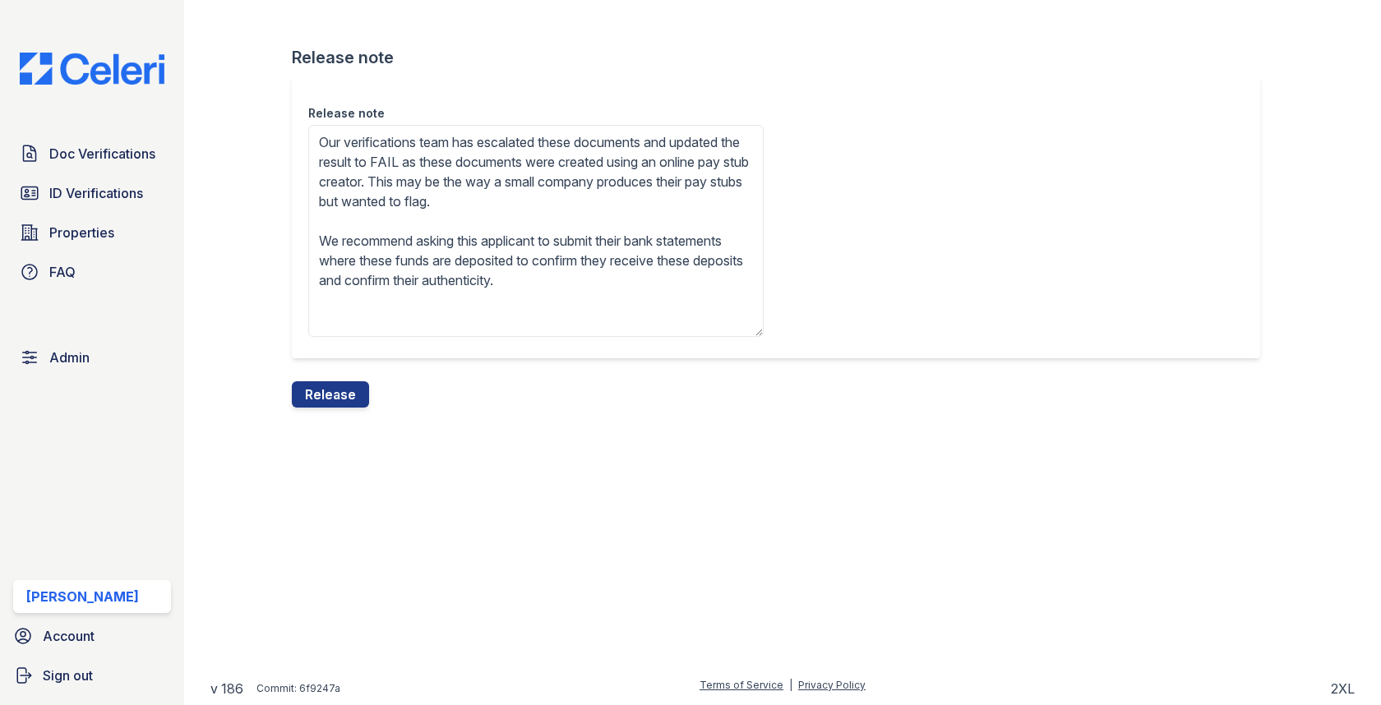
type textarea "Our verifications team has escalated these documents and updated the result to …"
click at [329, 414] on div "Release note Release note Our verifications team has escalated these documents …" at bounding box center [782, 217] width 1144 height 434
click at [338, 397] on button "Release" at bounding box center [330, 394] width 77 height 26
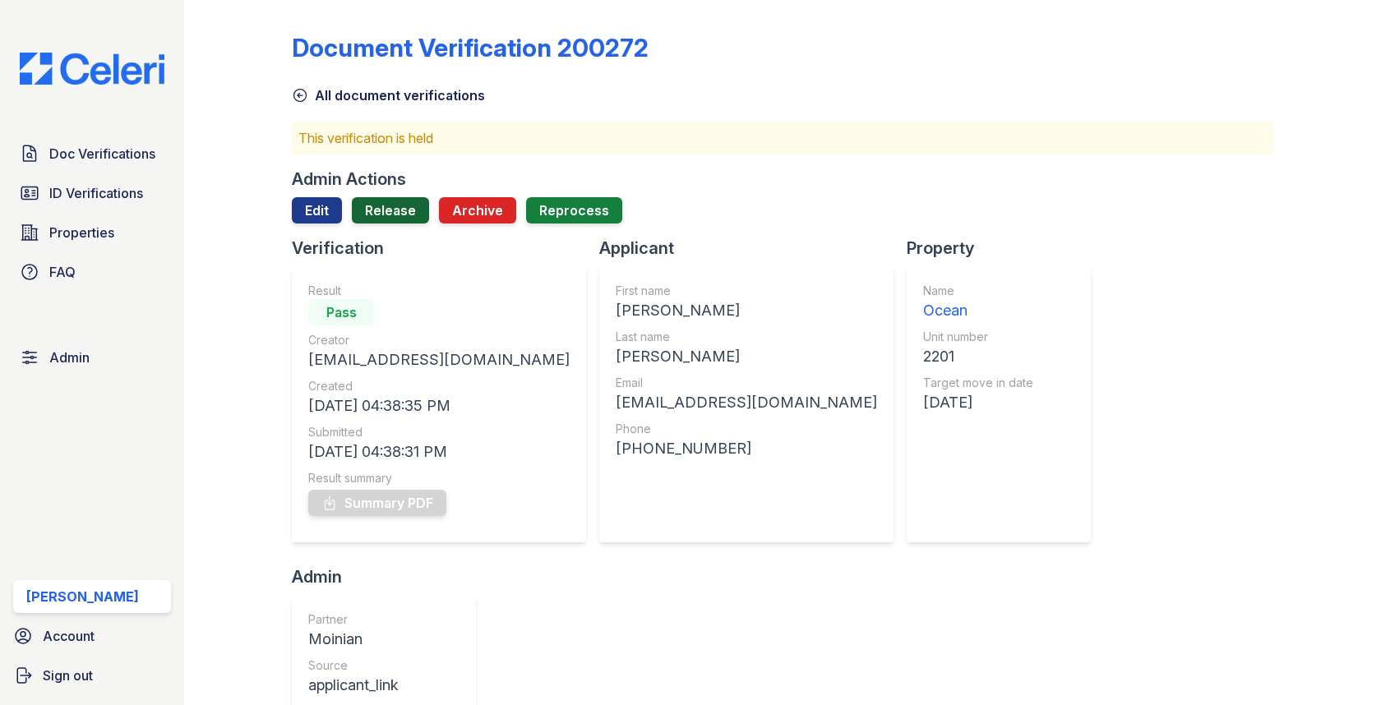
click at [404, 215] on link "Release" at bounding box center [390, 210] width 77 height 26
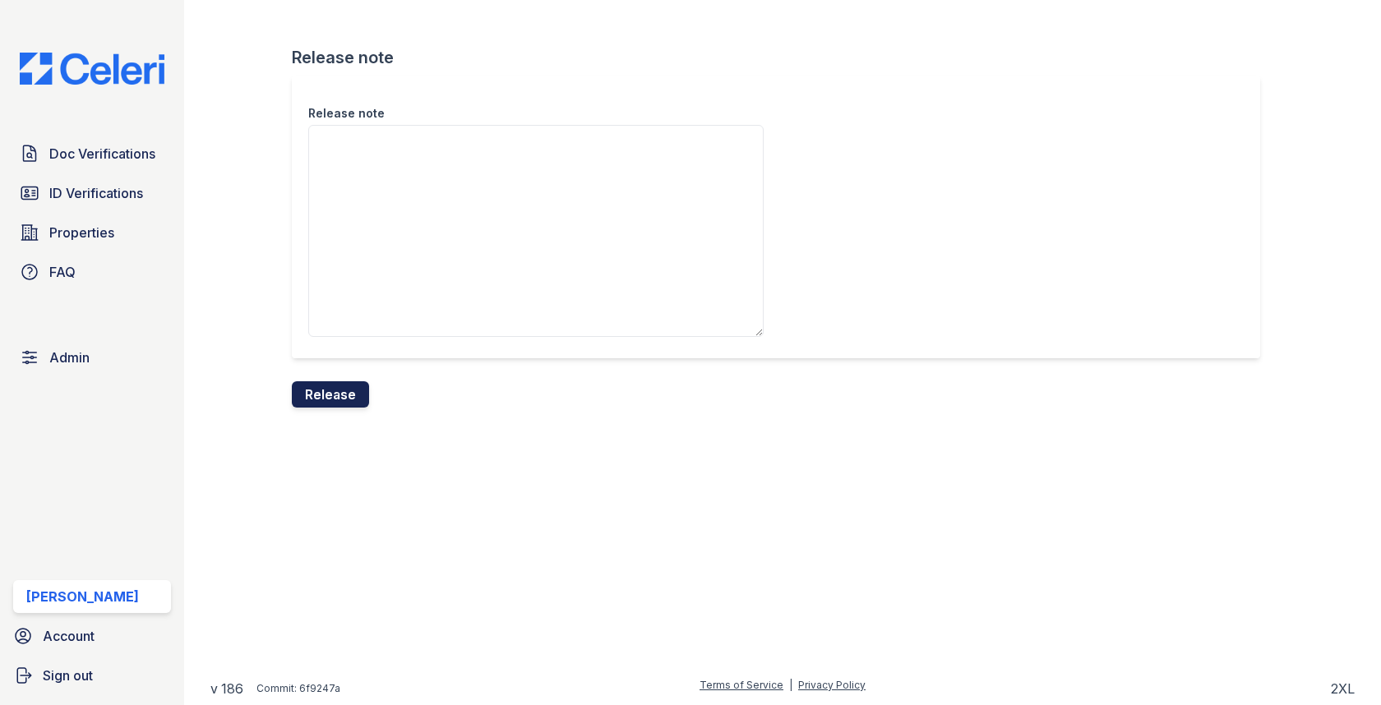
click at [349, 385] on button "Release" at bounding box center [330, 394] width 77 height 26
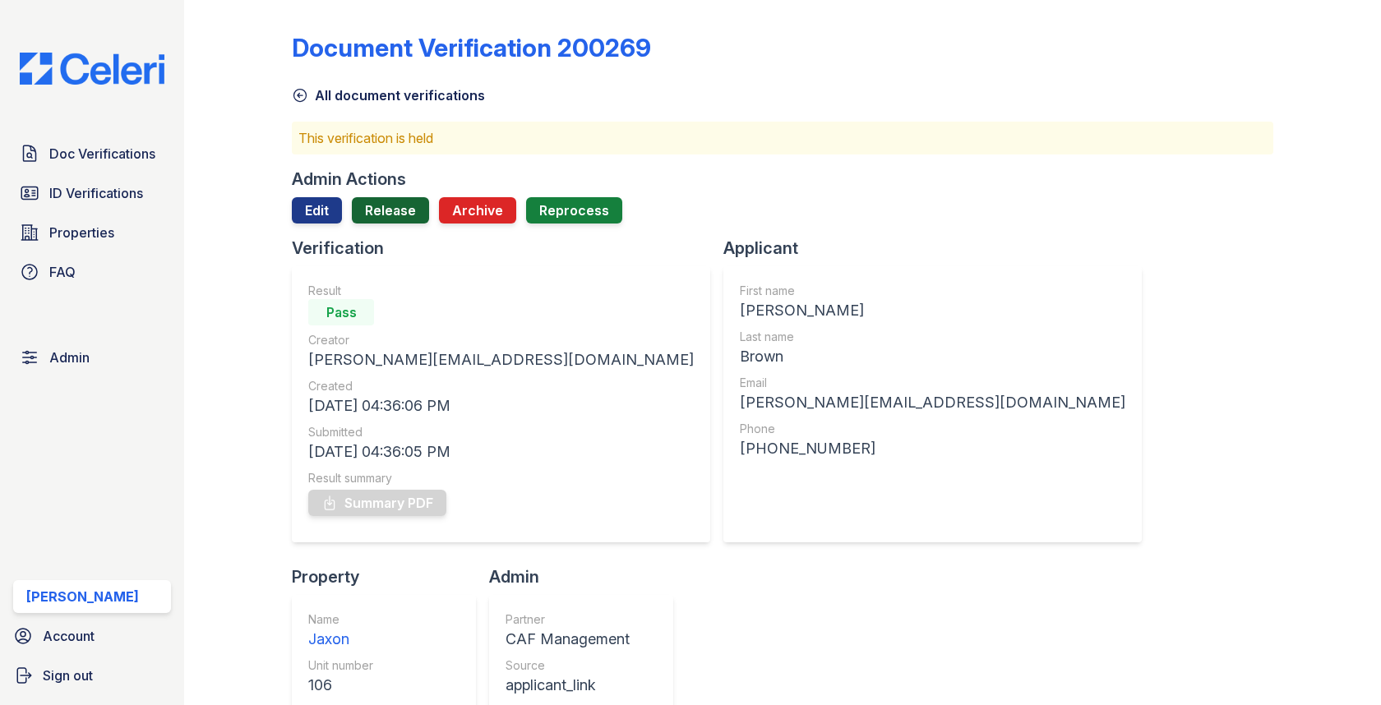
click at [383, 211] on link "Release" at bounding box center [390, 210] width 77 height 26
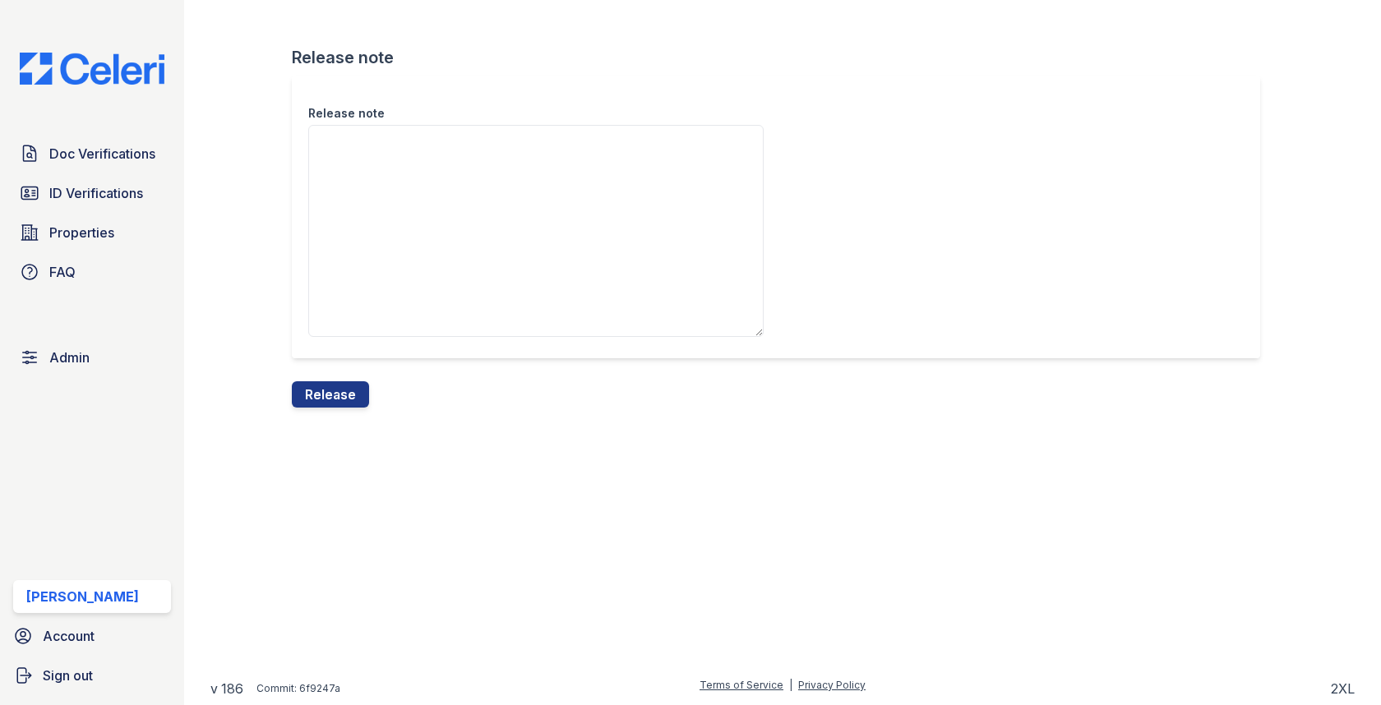
click at [328, 419] on div "Release note Release note Release" at bounding box center [782, 217] width 1144 height 434
click at [330, 399] on button "Release" at bounding box center [330, 394] width 77 height 26
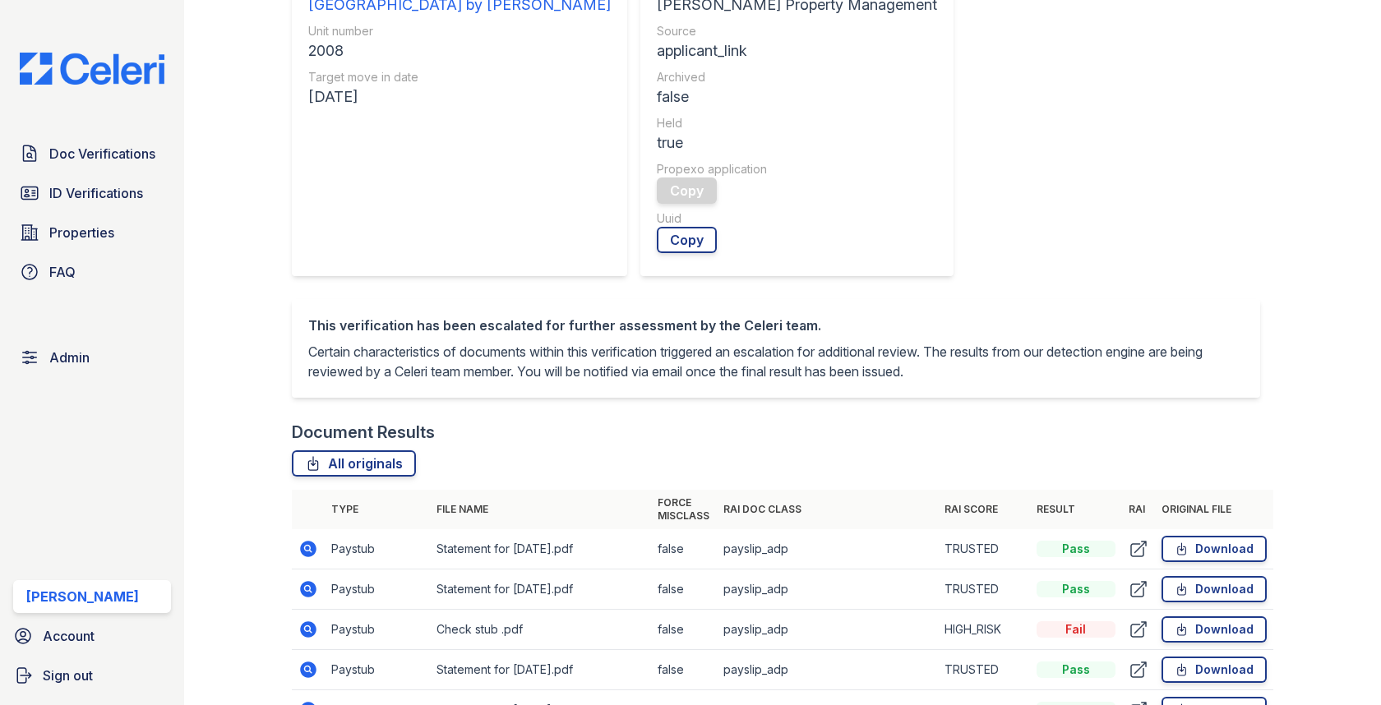
scroll to position [683, 0]
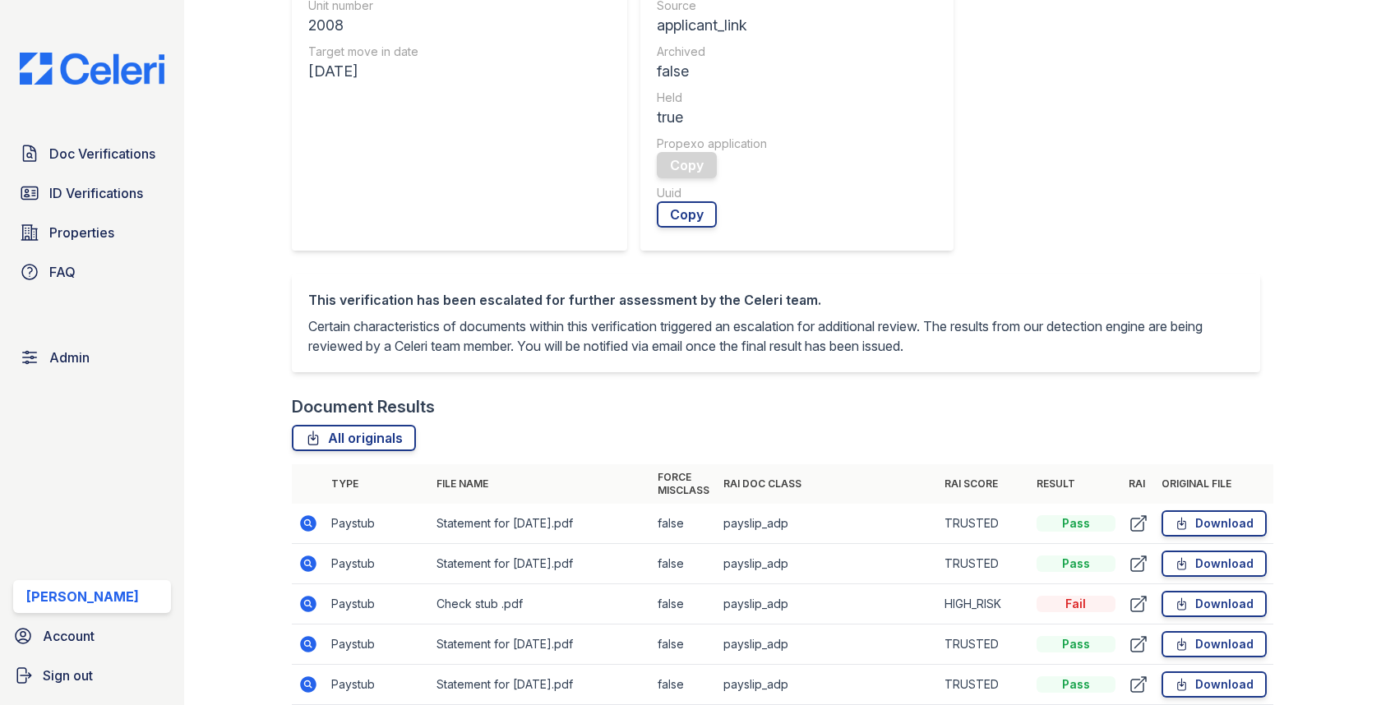
click at [301, 594] on icon at bounding box center [308, 604] width 20 height 20
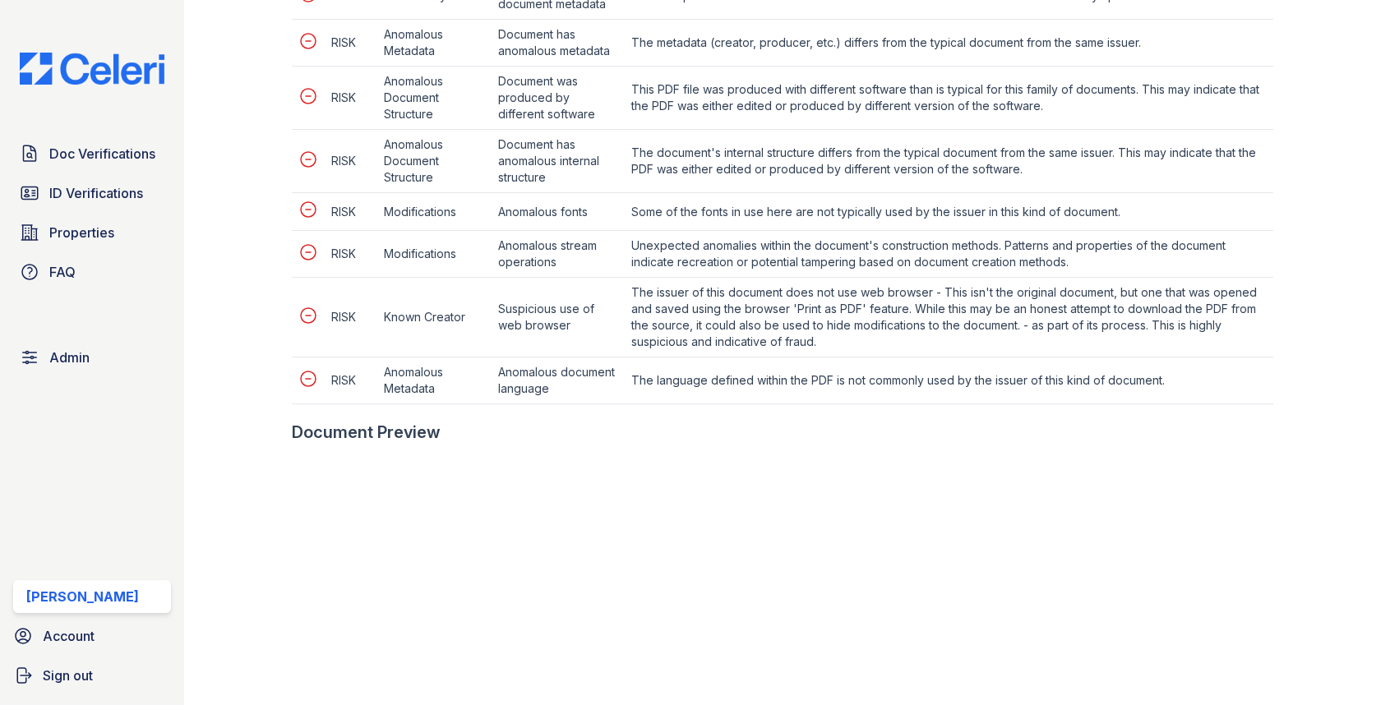
scroll to position [988, 0]
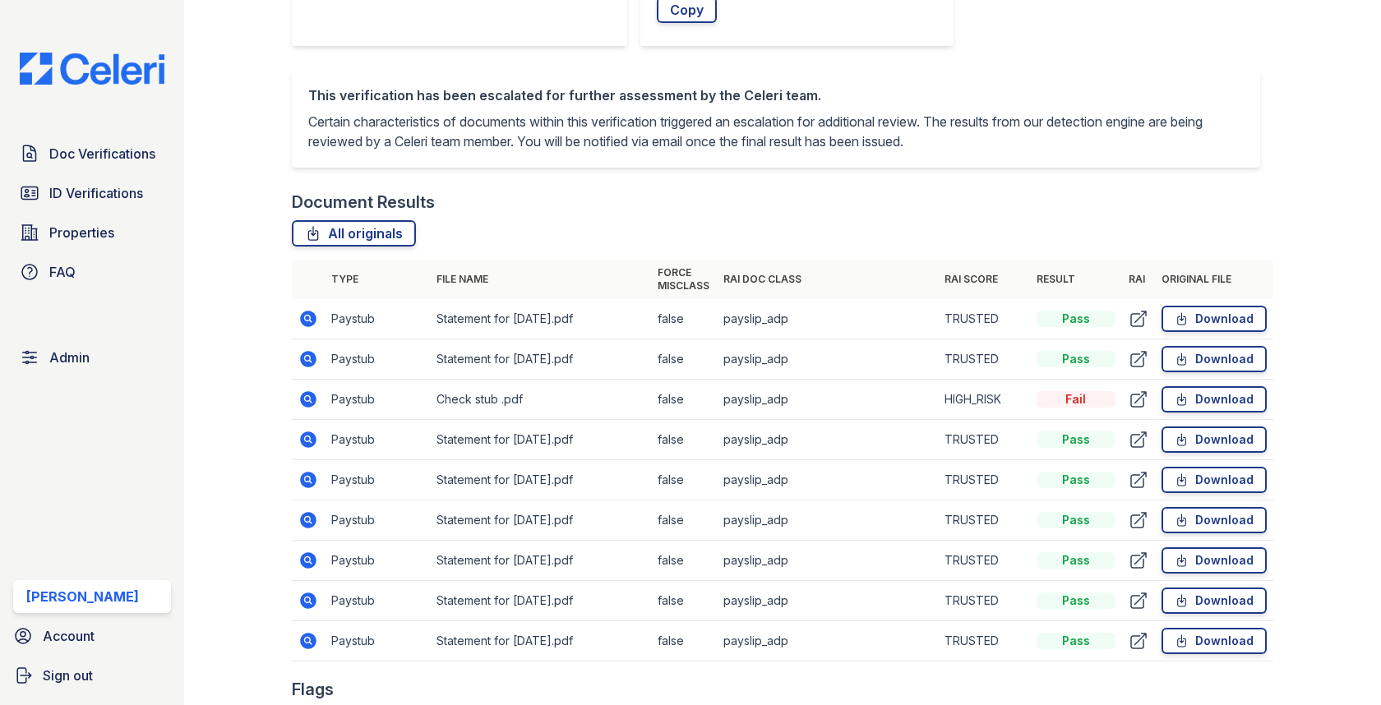
scroll to position [954, 0]
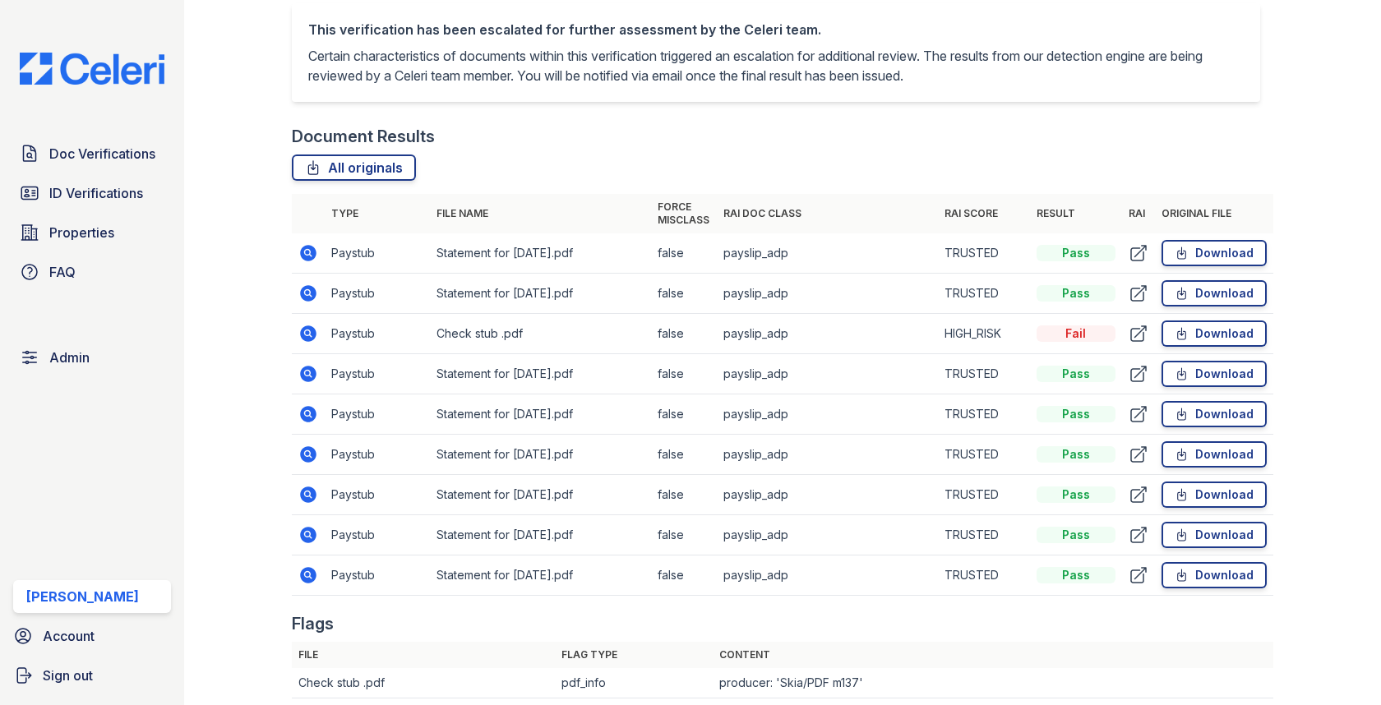
click at [303, 366] on icon at bounding box center [309, 374] width 16 height 16
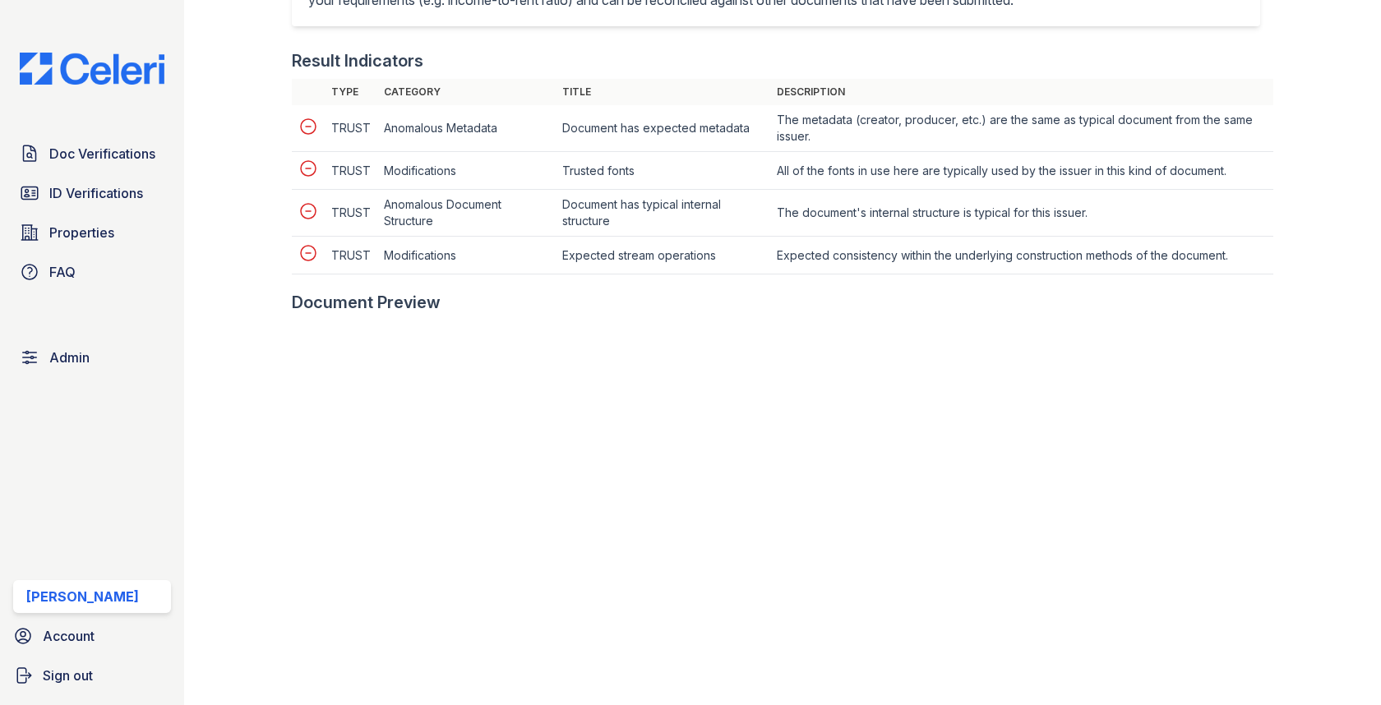
scroll to position [782, 0]
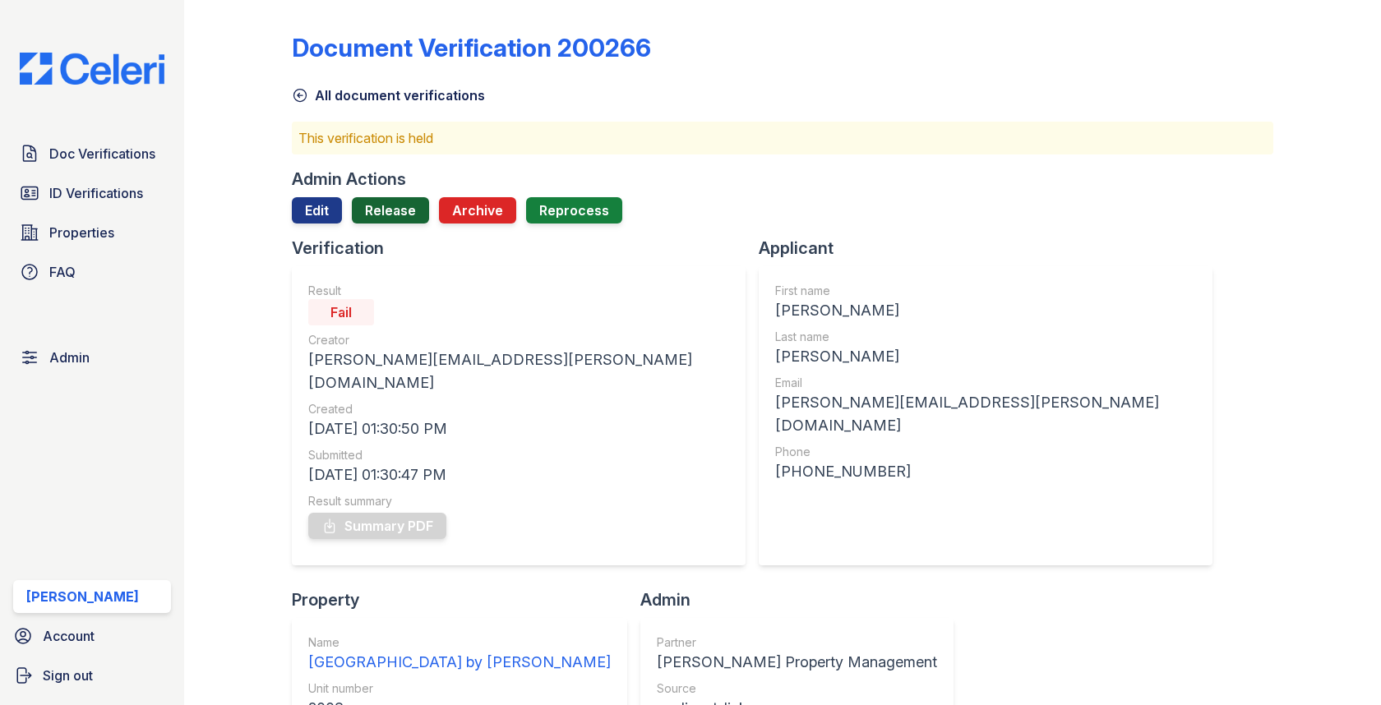
click at [377, 207] on link "Release" at bounding box center [390, 210] width 77 height 26
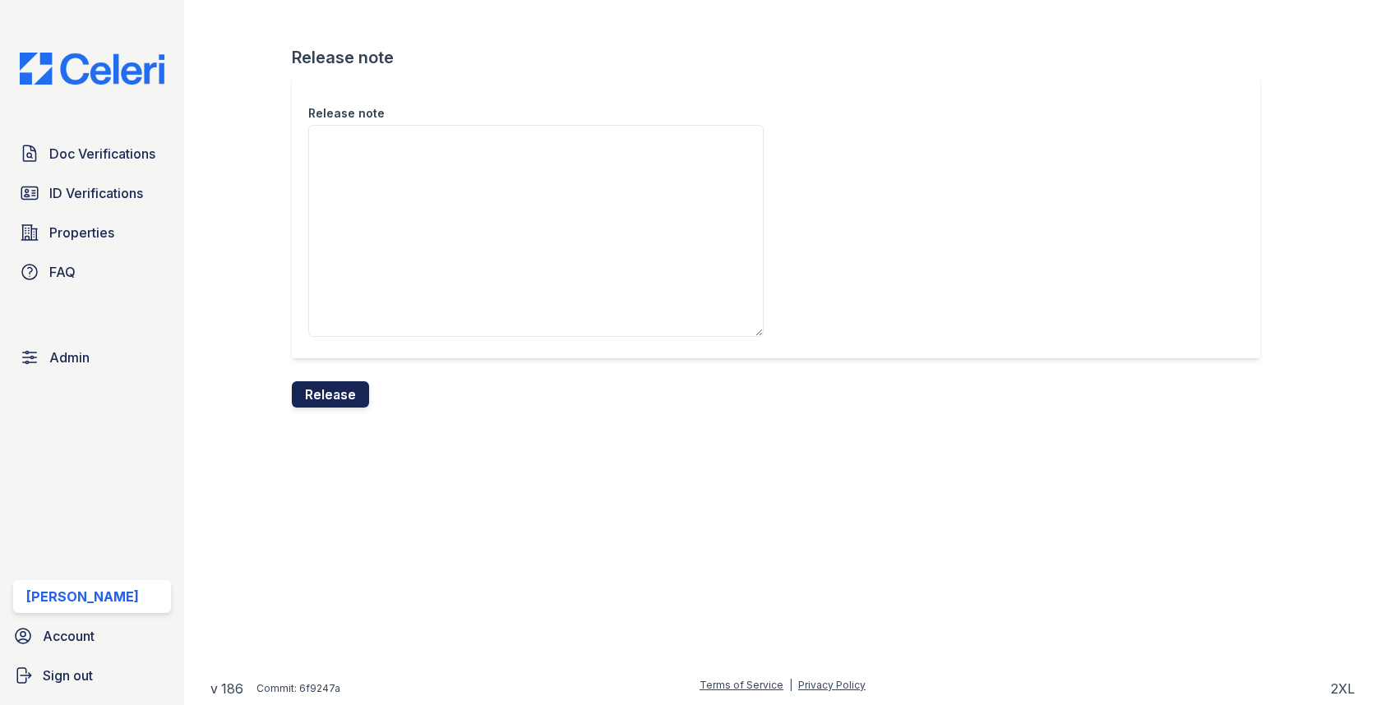
click at [317, 394] on button "Release" at bounding box center [330, 394] width 77 height 26
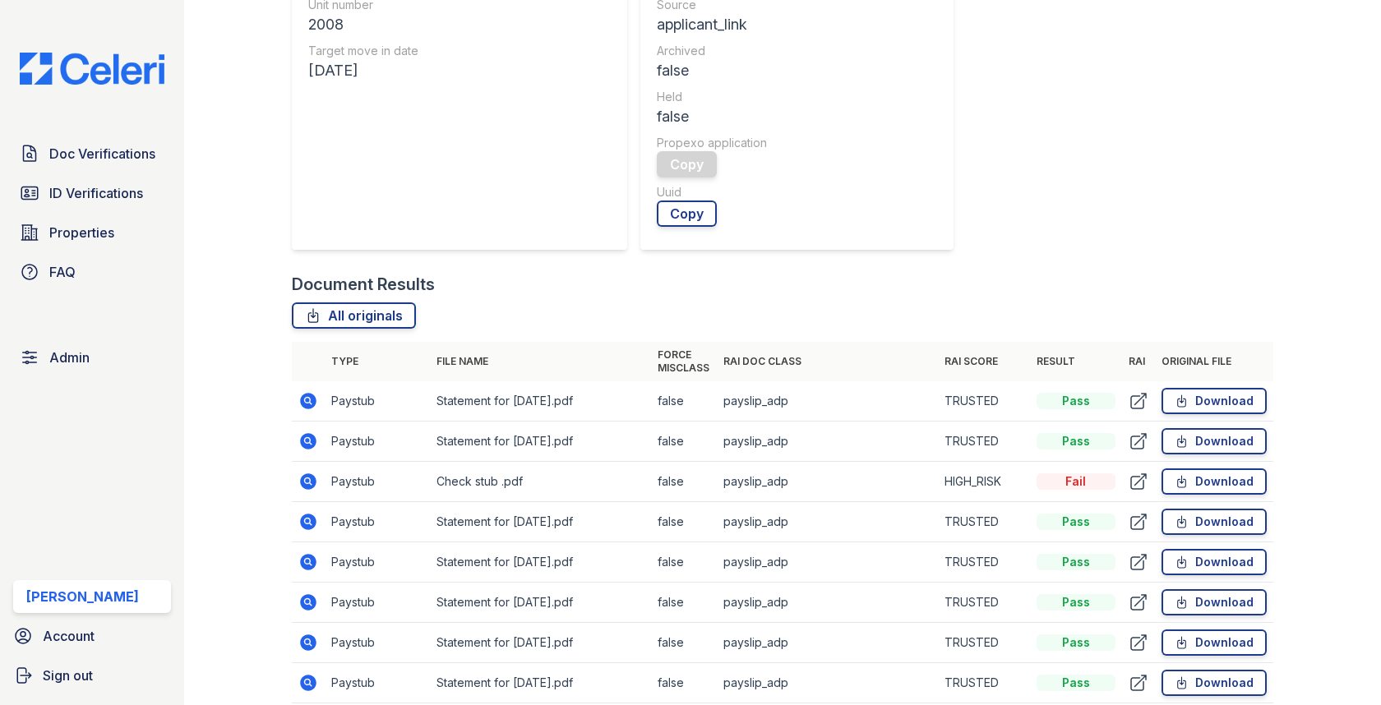
scroll to position [708, 0]
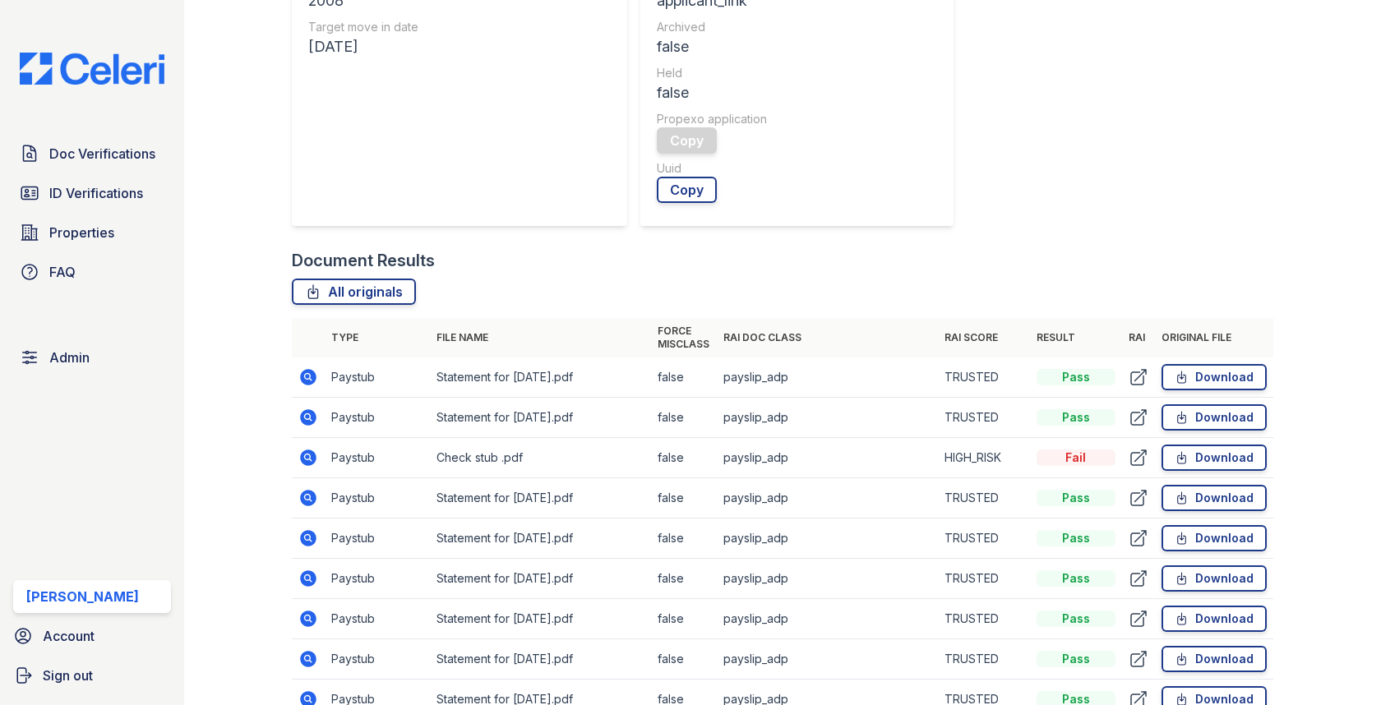
click at [311, 450] on icon at bounding box center [309, 458] width 16 height 16
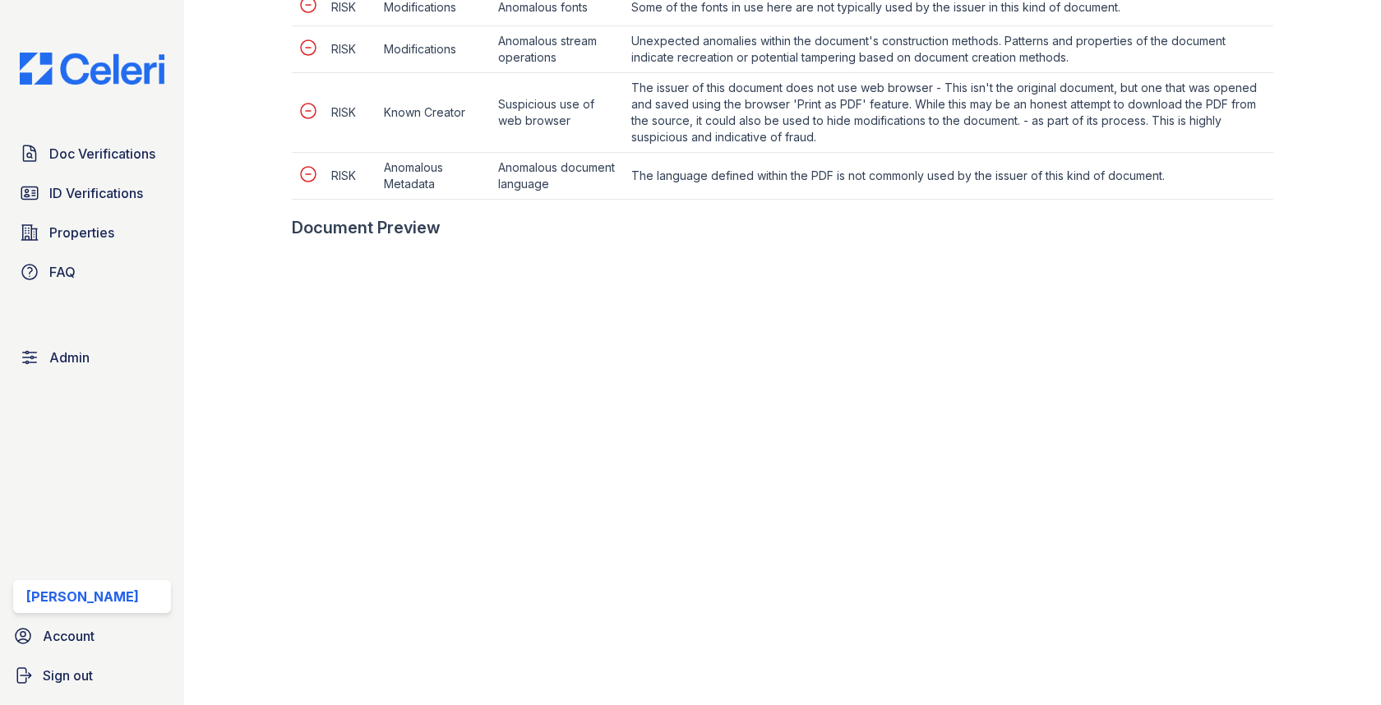
scroll to position [1072, 0]
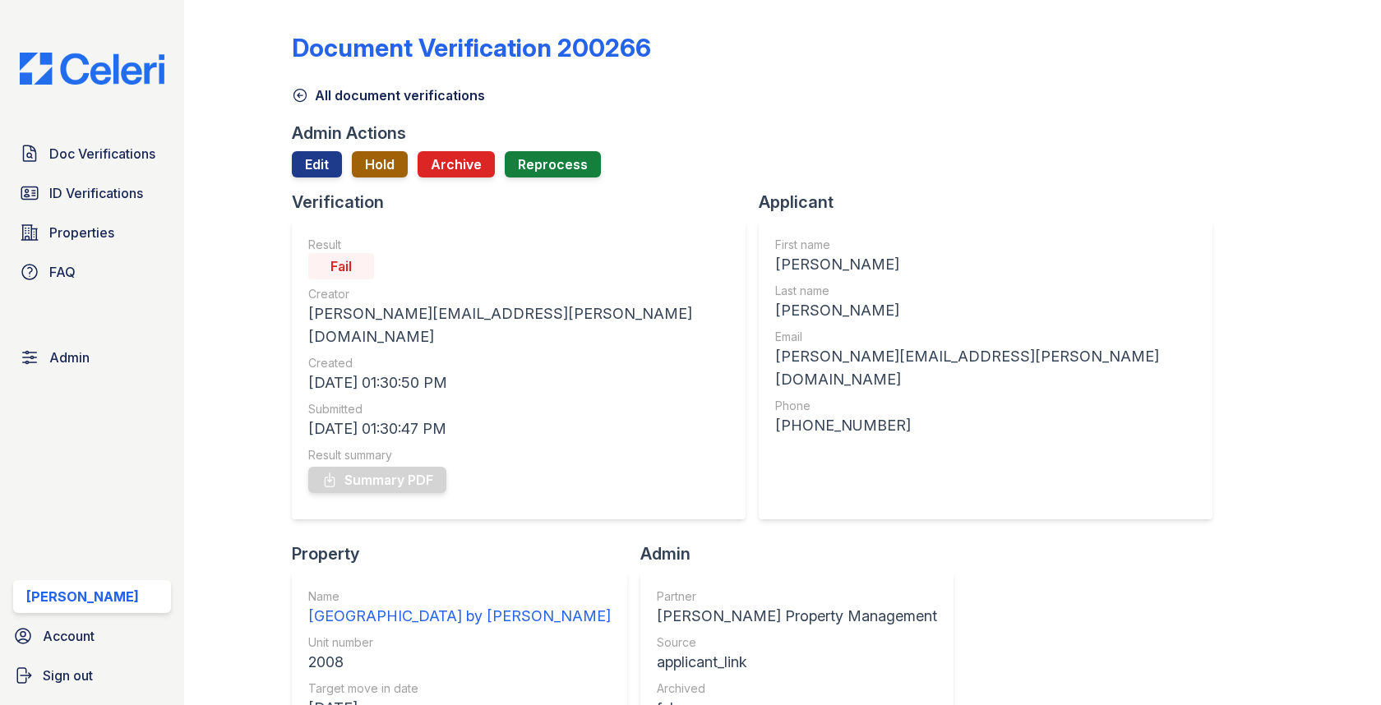
click at [373, 167] on button "Hold" at bounding box center [380, 164] width 56 height 26
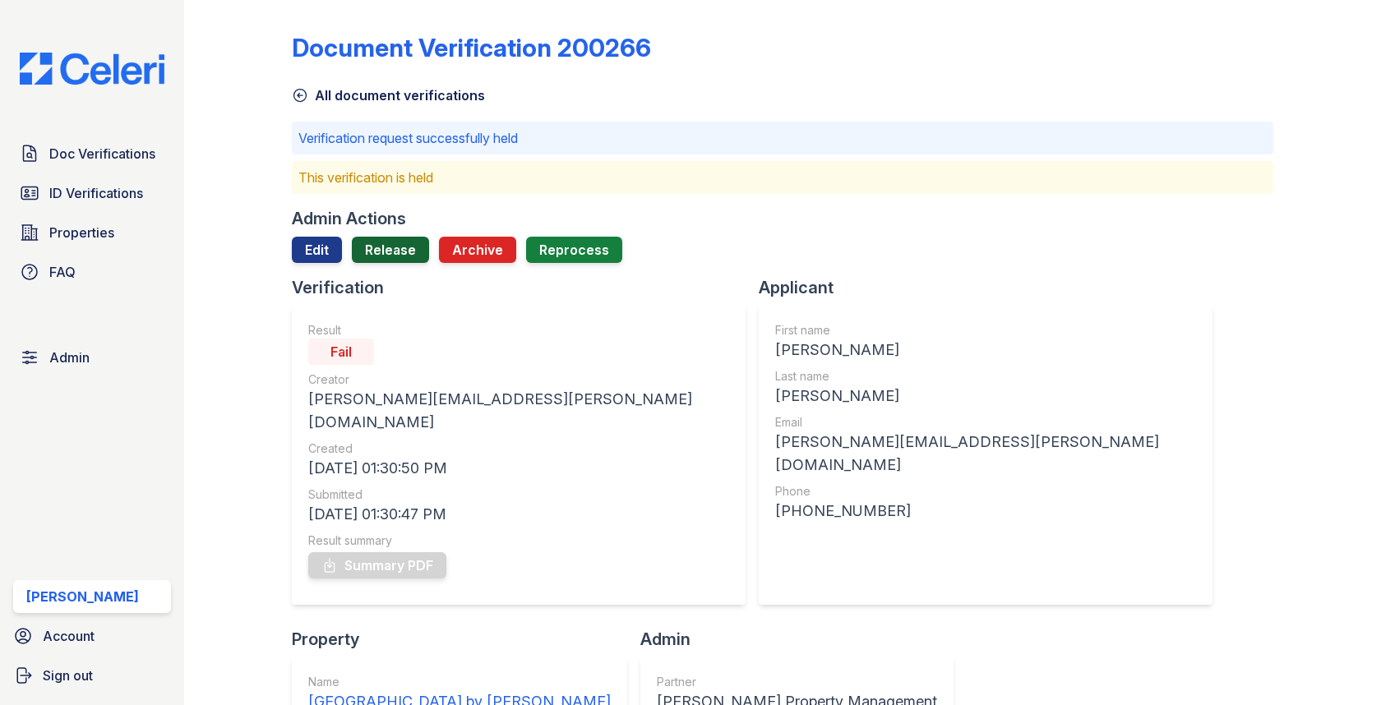
click at [390, 252] on link "Release" at bounding box center [390, 250] width 77 height 26
click at [390, 256] on link "Release" at bounding box center [390, 250] width 77 height 26
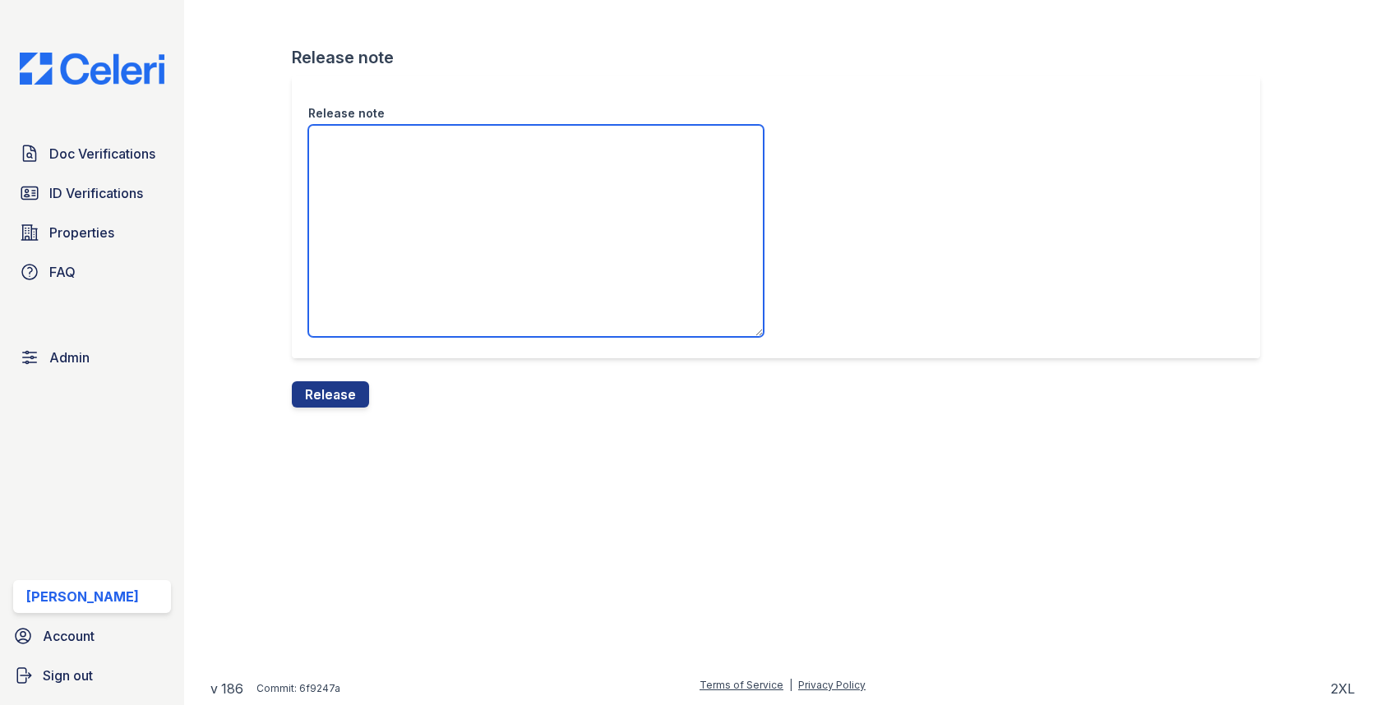
click at [390, 256] on textarea "Release note" at bounding box center [535, 231] width 455 height 212
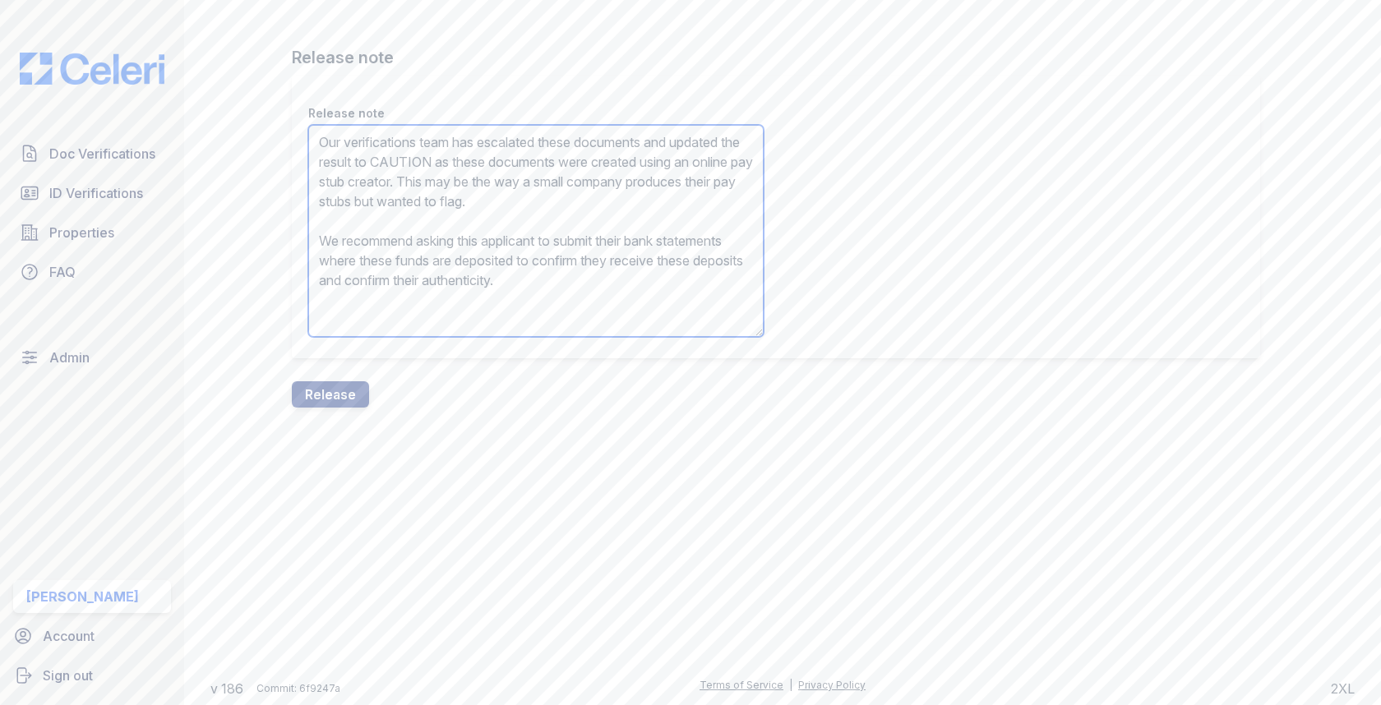
click at [464, 157] on textarea "Our verifications team has escalated these documents and updated the result to …" at bounding box center [535, 231] width 455 height 212
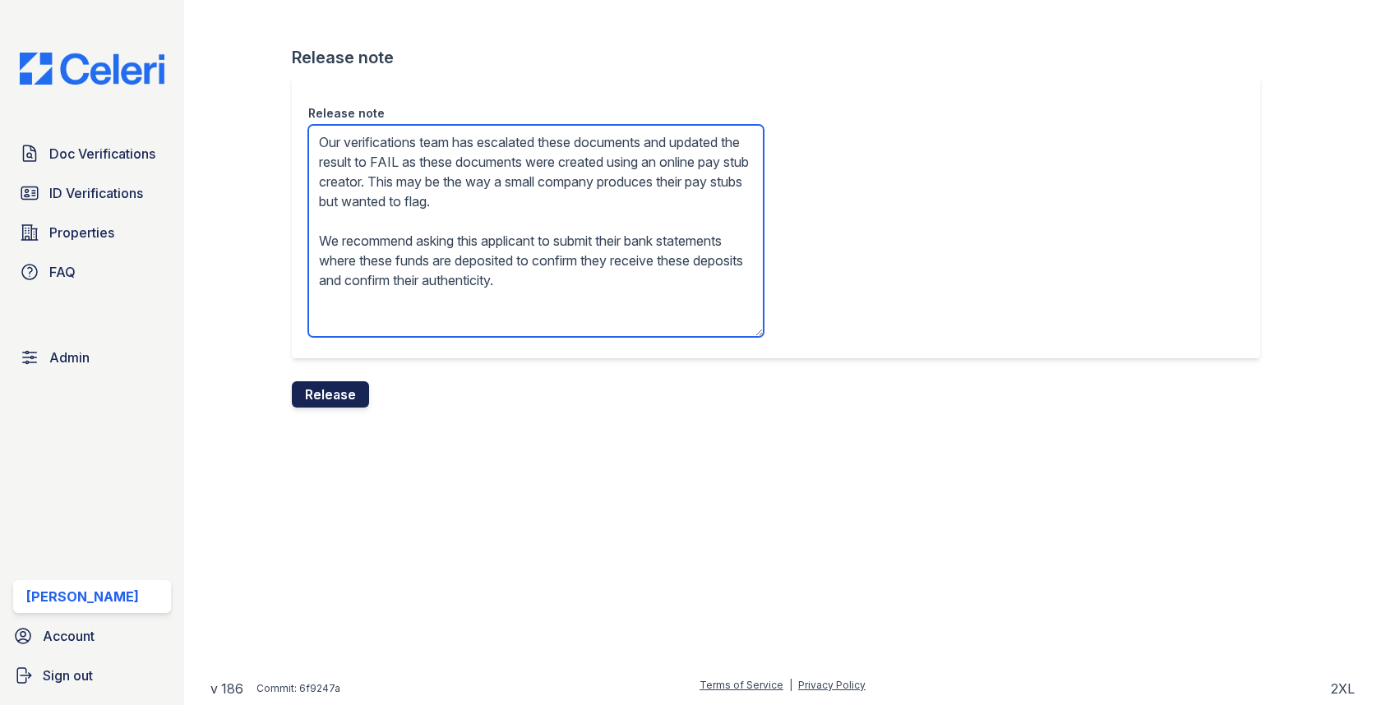
type textarea "Our verifications team has escalated these documents and updated the result to …"
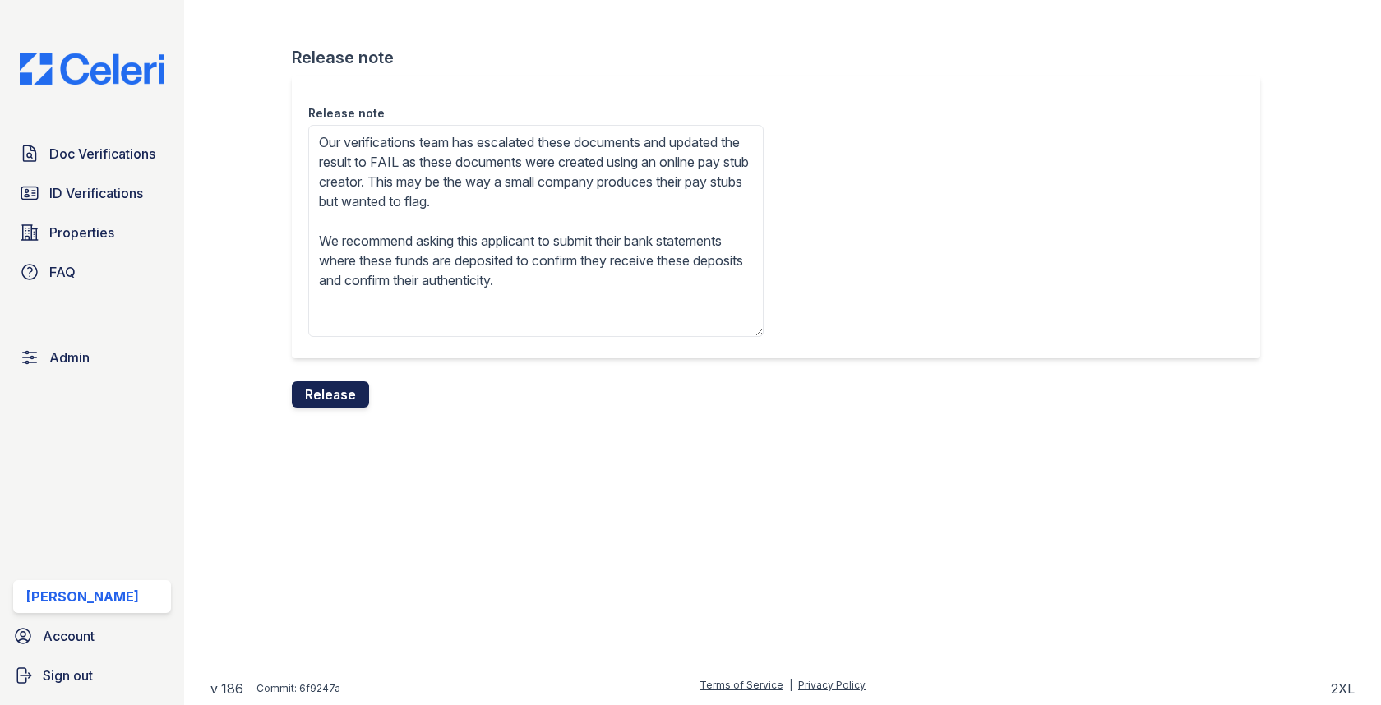
click at [348, 385] on button "Release" at bounding box center [330, 394] width 77 height 26
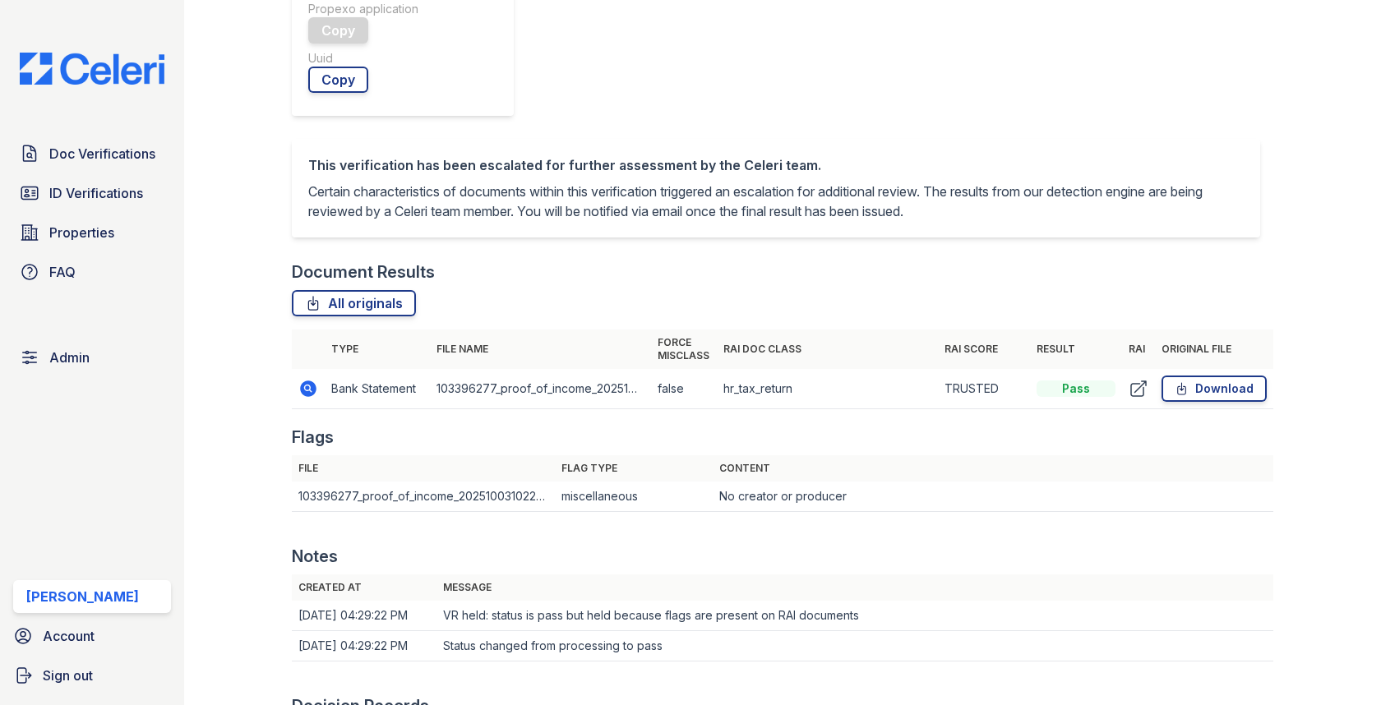
scroll to position [855, 0]
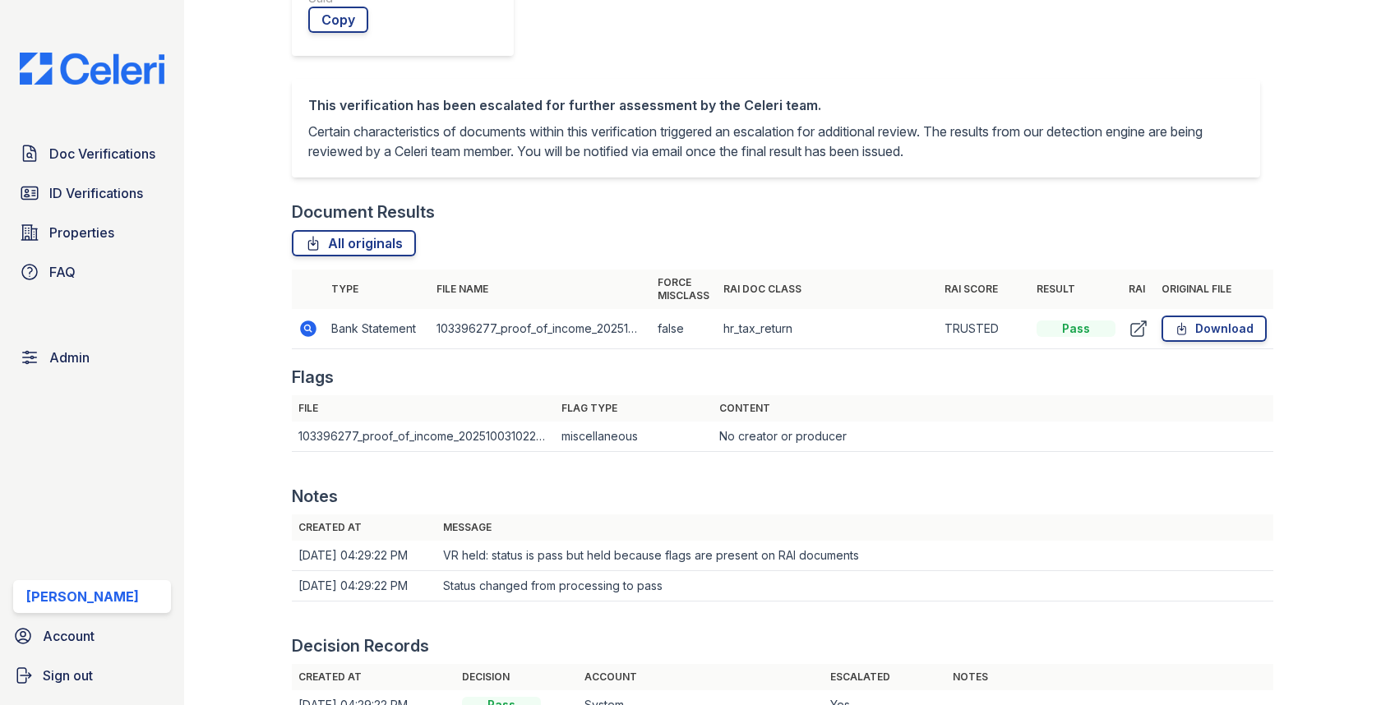
click at [307, 337] on icon at bounding box center [308, 329] width 20 height 20
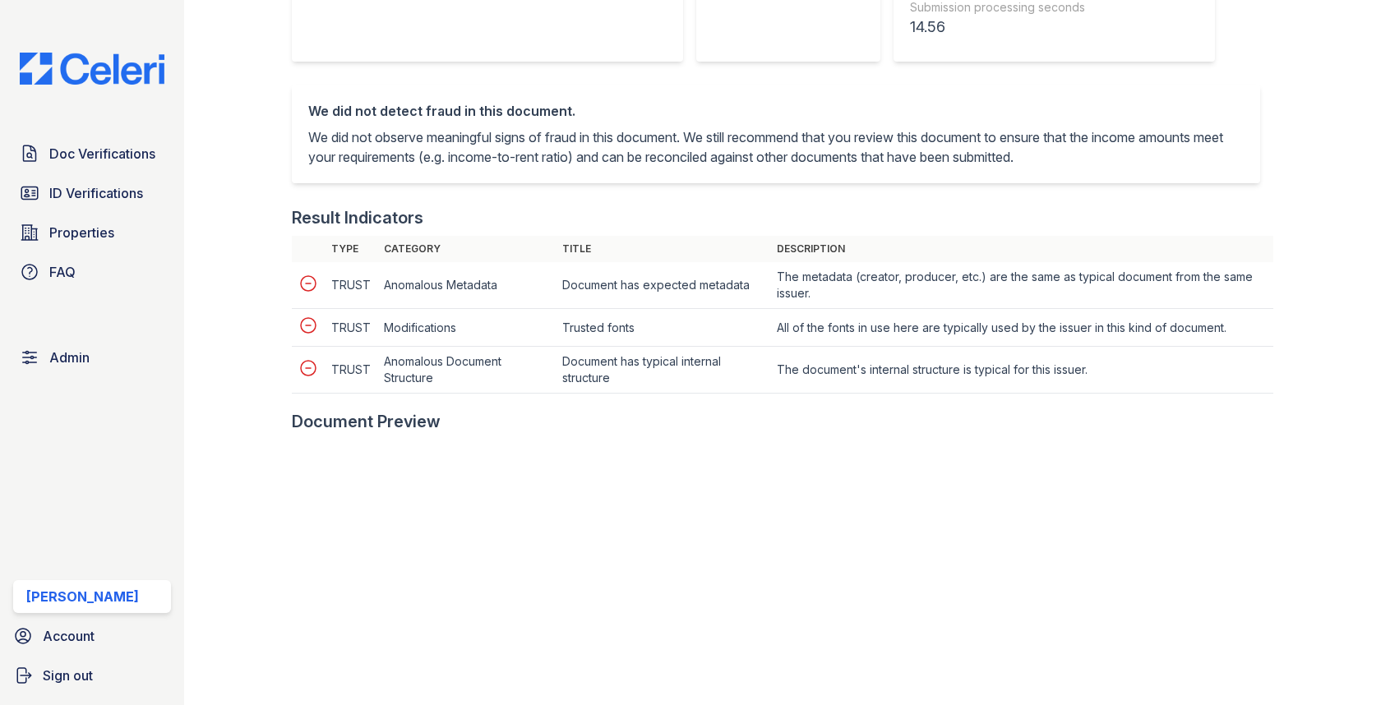
scroll to position [712, 0]
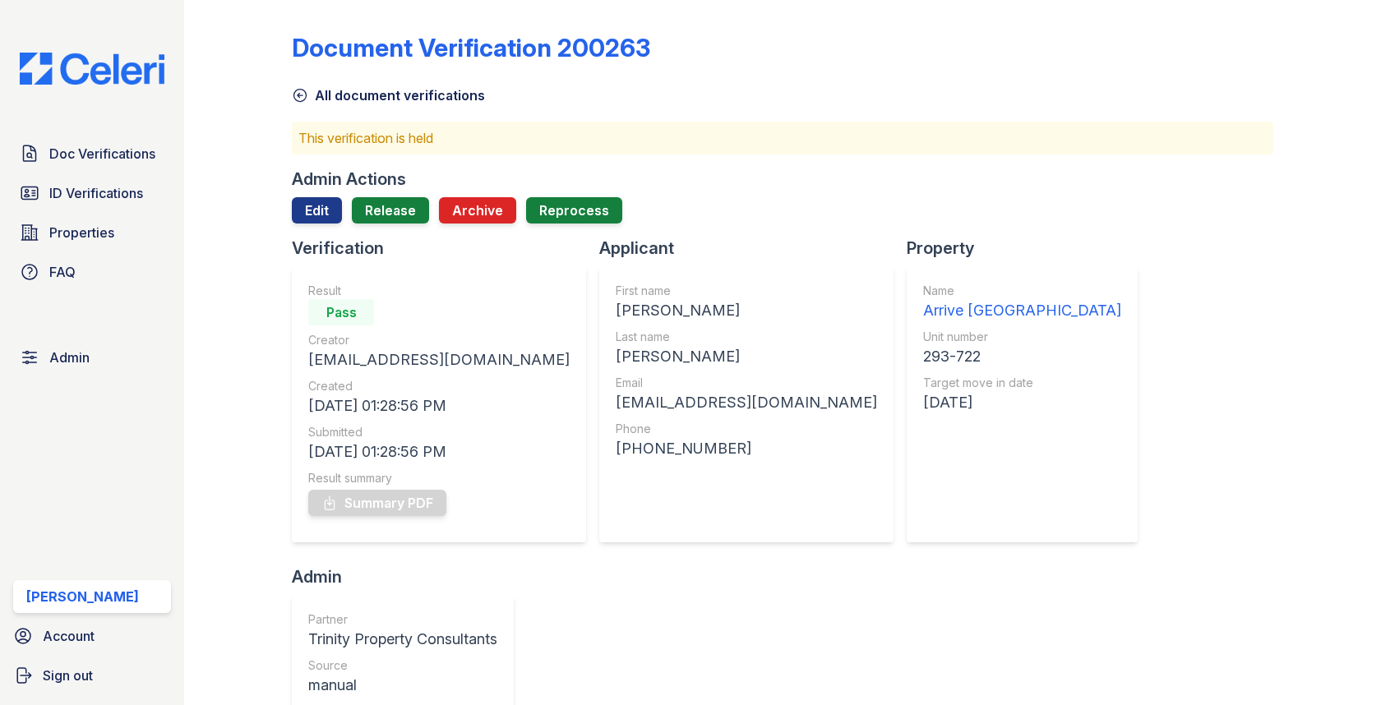
click at [312, 192] on div "Admin Actions Edit Release Archive Reprocess" at bounding box center [782, 202] width 981 height 69
click at [312, 202] on link "Edit" at bounding box center [317, 210] width 50 height 26
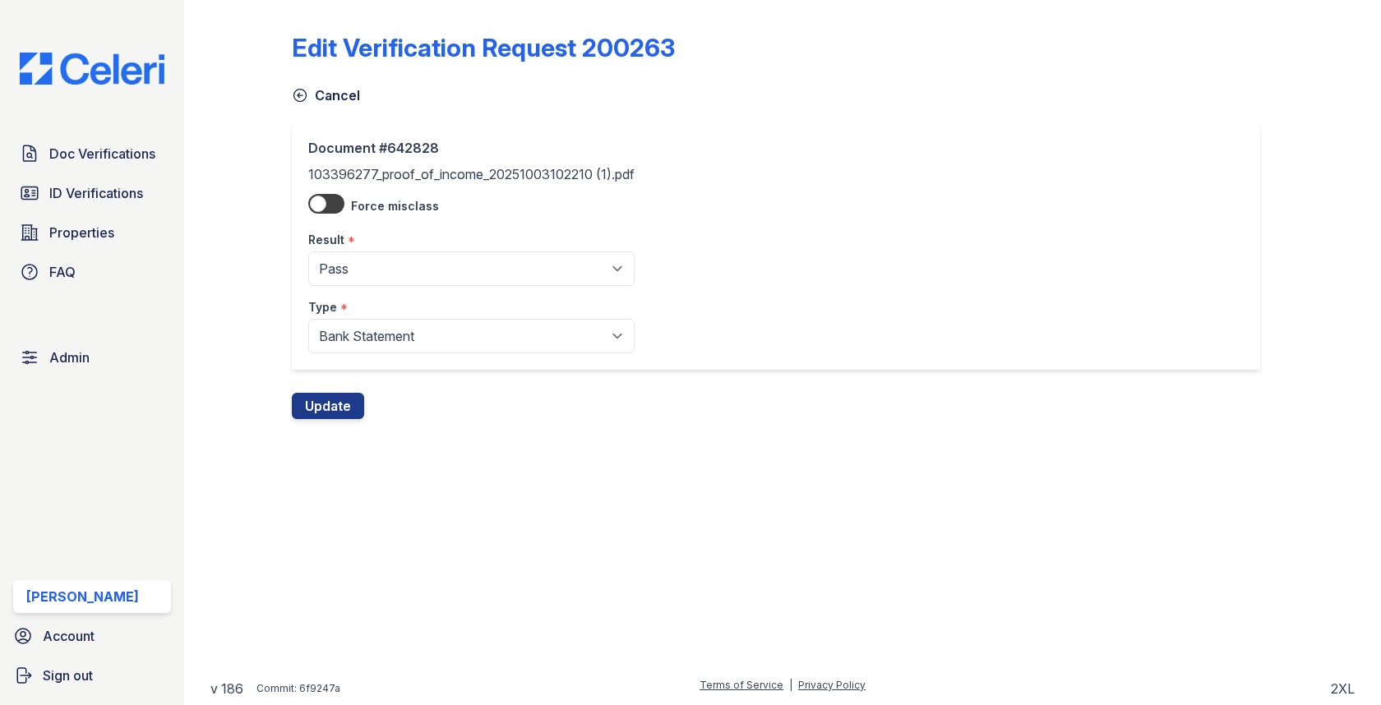
click at [392, 311] on div "Type *" at bounding box center [471, 302] width 326 height 33
click at [390, 337] on select "Paystub Bank Statement Offer Letter Tax Documents Benefit Award Letter Investme…" at bounding box center [471, 336] width 326 height 35
select select "tax_documents"
click at [308, 319] on select "Paystub Bank Statement Offer Letter Tax Documents Benefit Award Letter Investme…" at bounding box center [471, 336] width 326 height 35
click at [352, 412] on button "Update" at bounding box center [328, 406] width 72 height 26
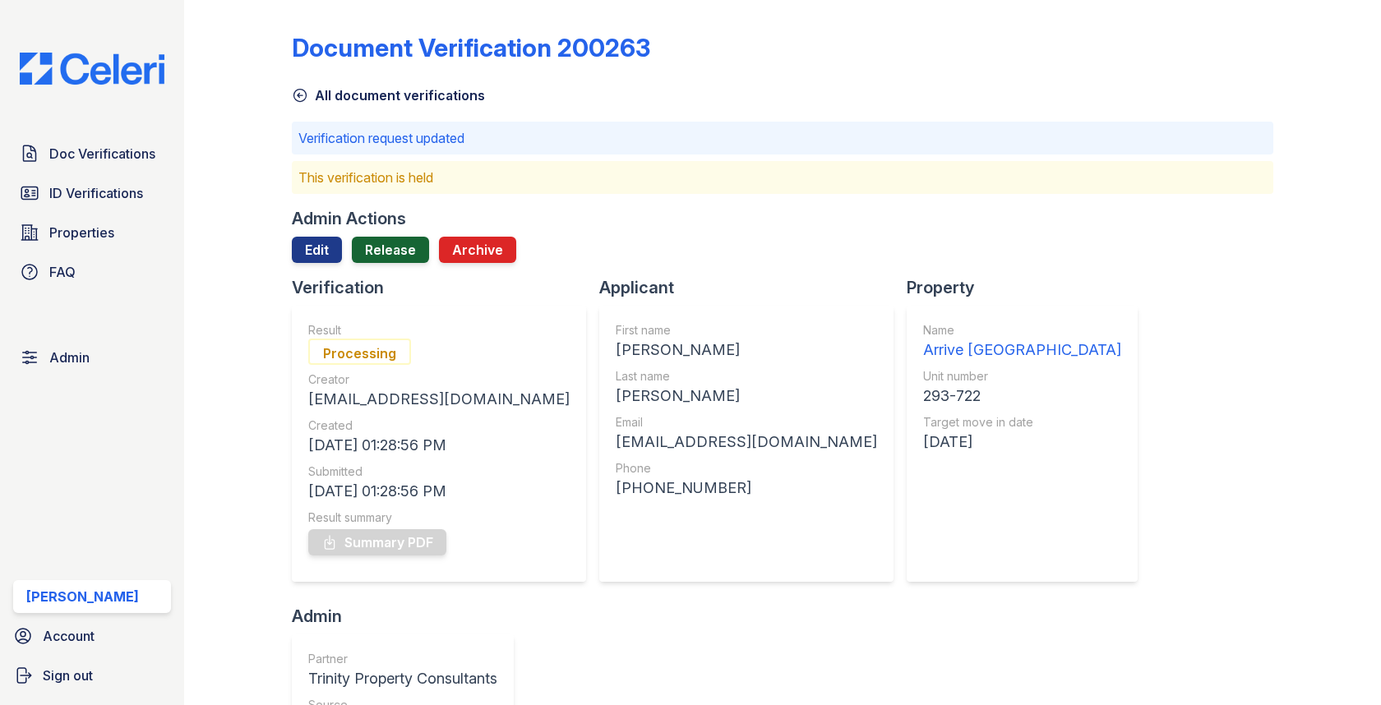
click at [385, 238] on link "Release" at bounding box center [390, 250] width 77 height 26
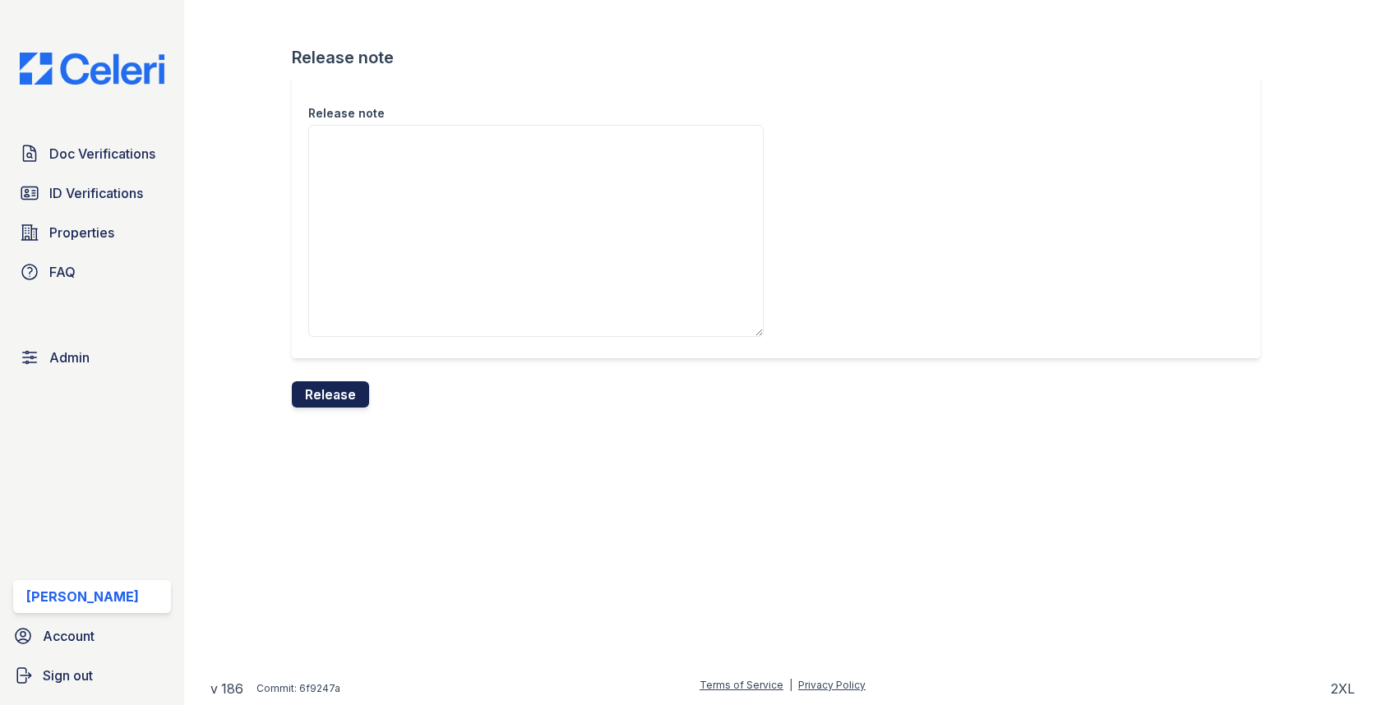
click at [331, 386] on button "Release" at bounding box center [330, 394] width 77 height 26
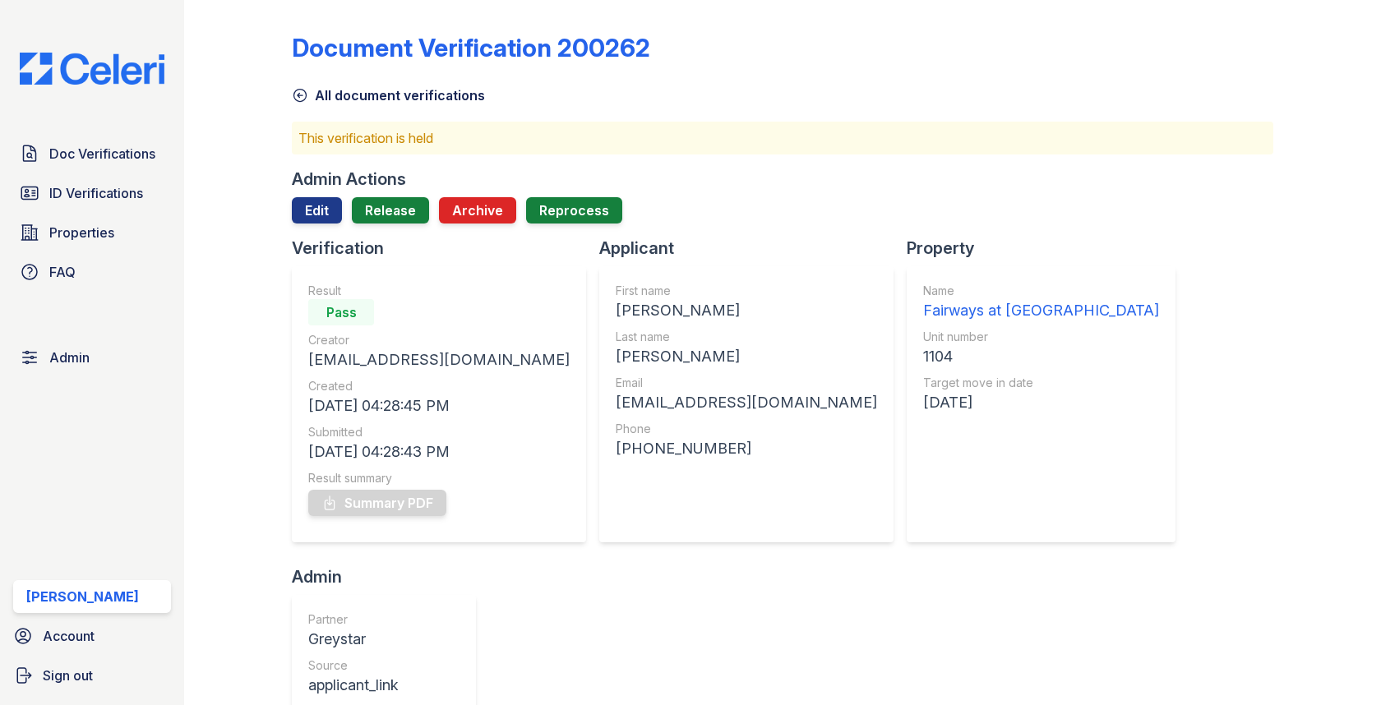
click at [379, 225] on div at bounding box center [782, 230] width 981 height 13
click at [381, 217] on link "Release" at bounding box center [390, 210] width 77 height 26
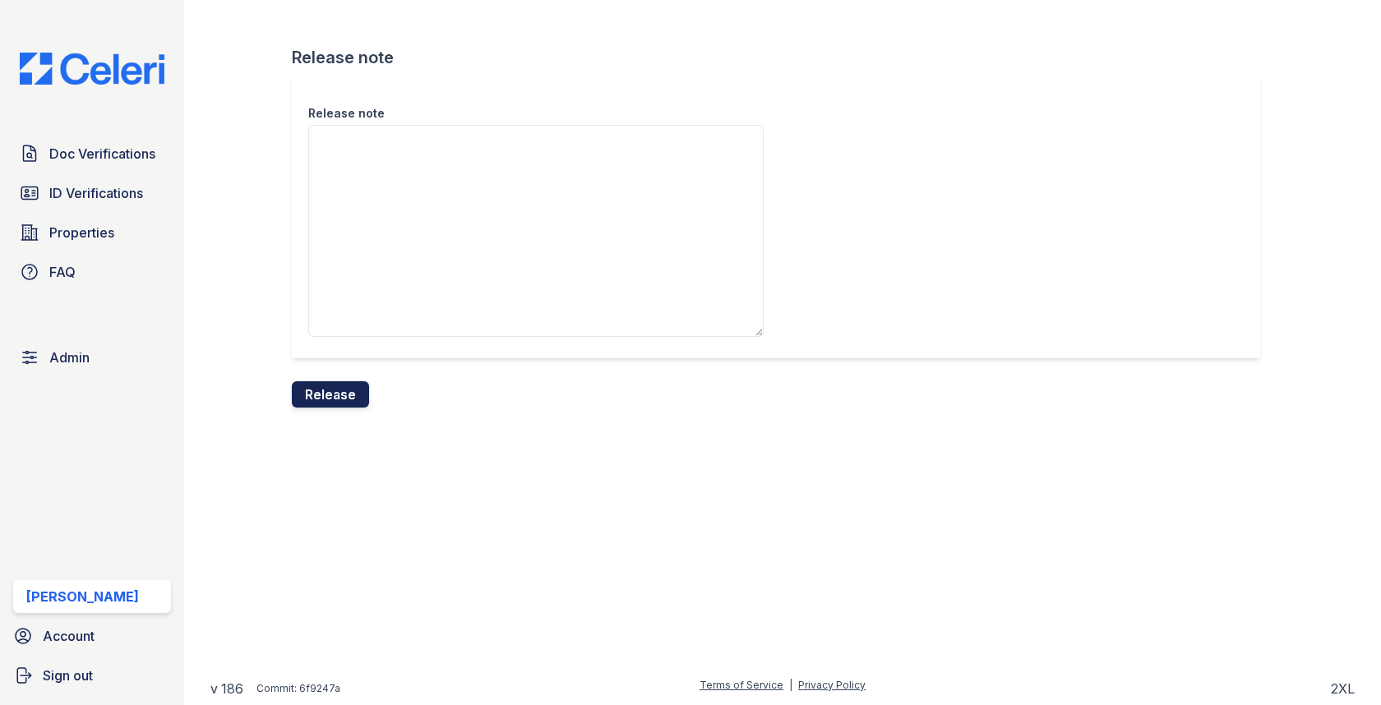
click at [331, 391] on button "Release" at bounding box center [330, 394] width 77 height 26
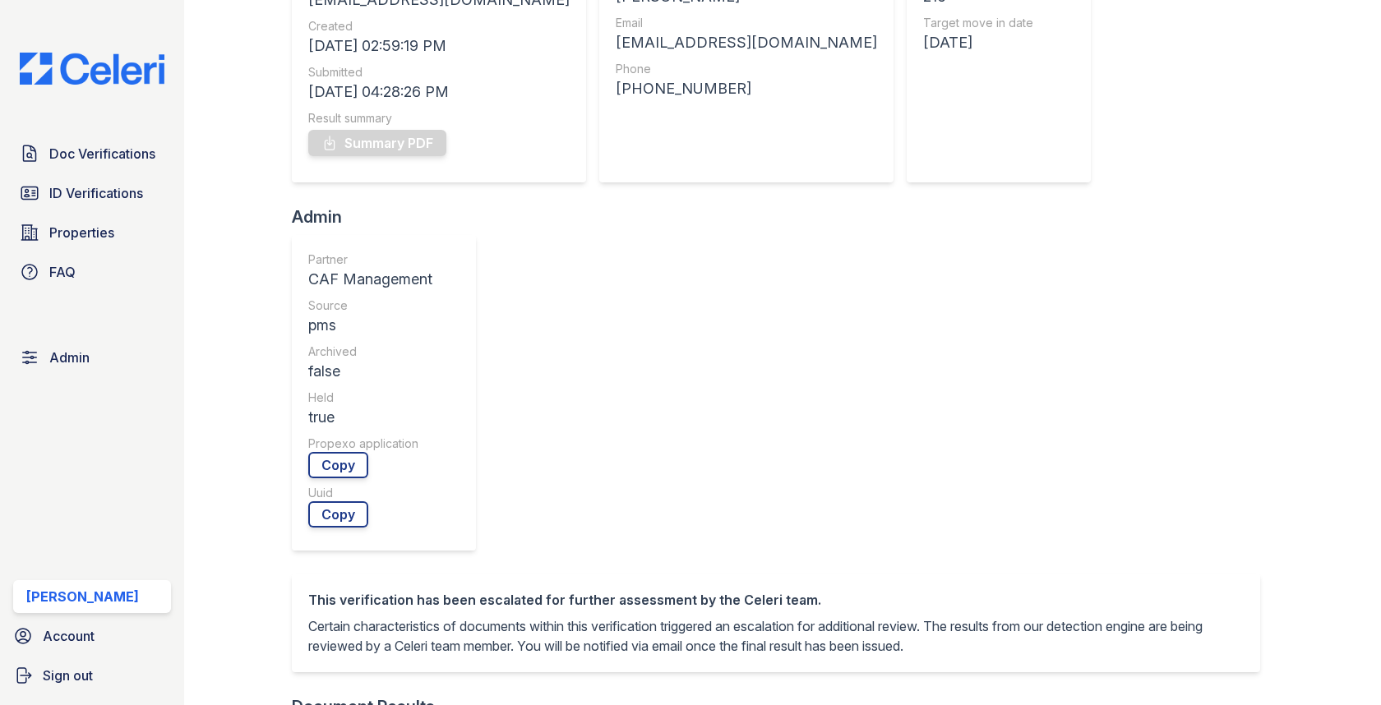
scroll to position [667, 0]
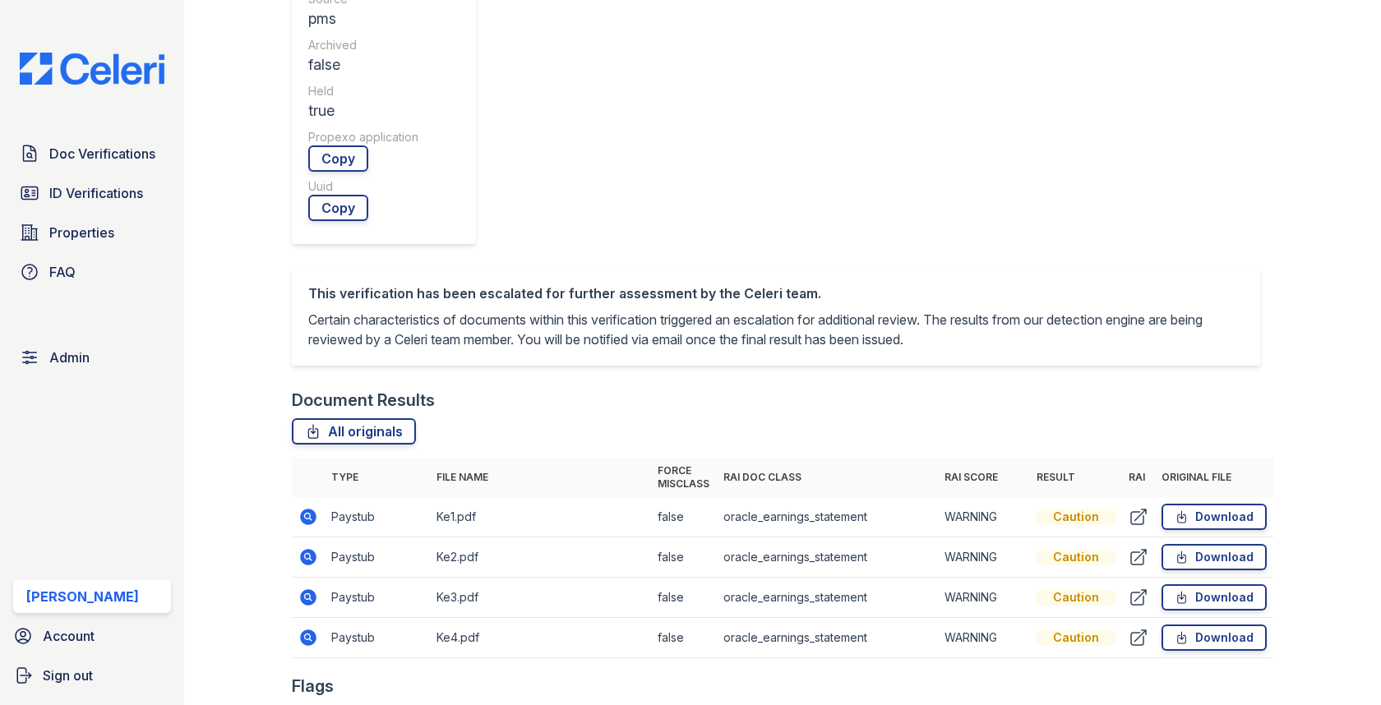
click at [302, 549] on icon at bounding box center [309, 557] width 16 height 16
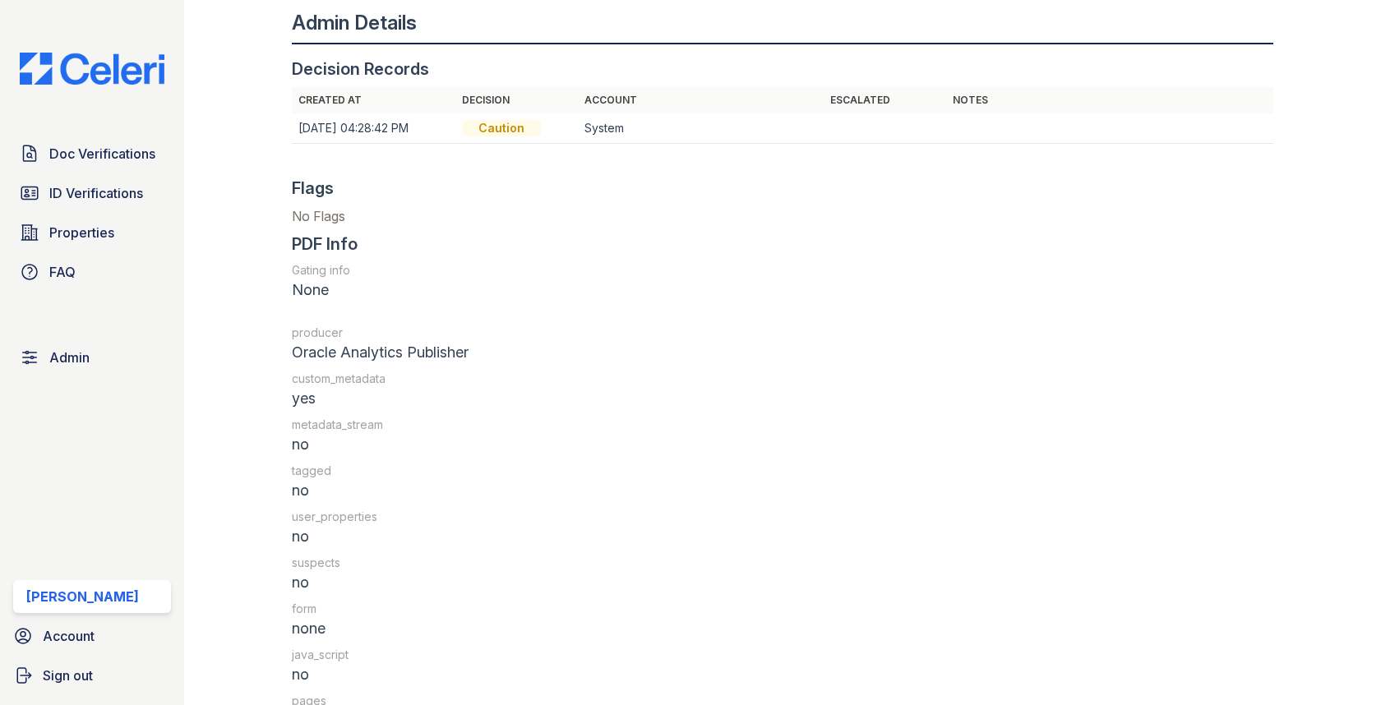
scroll to position [1788, 0]
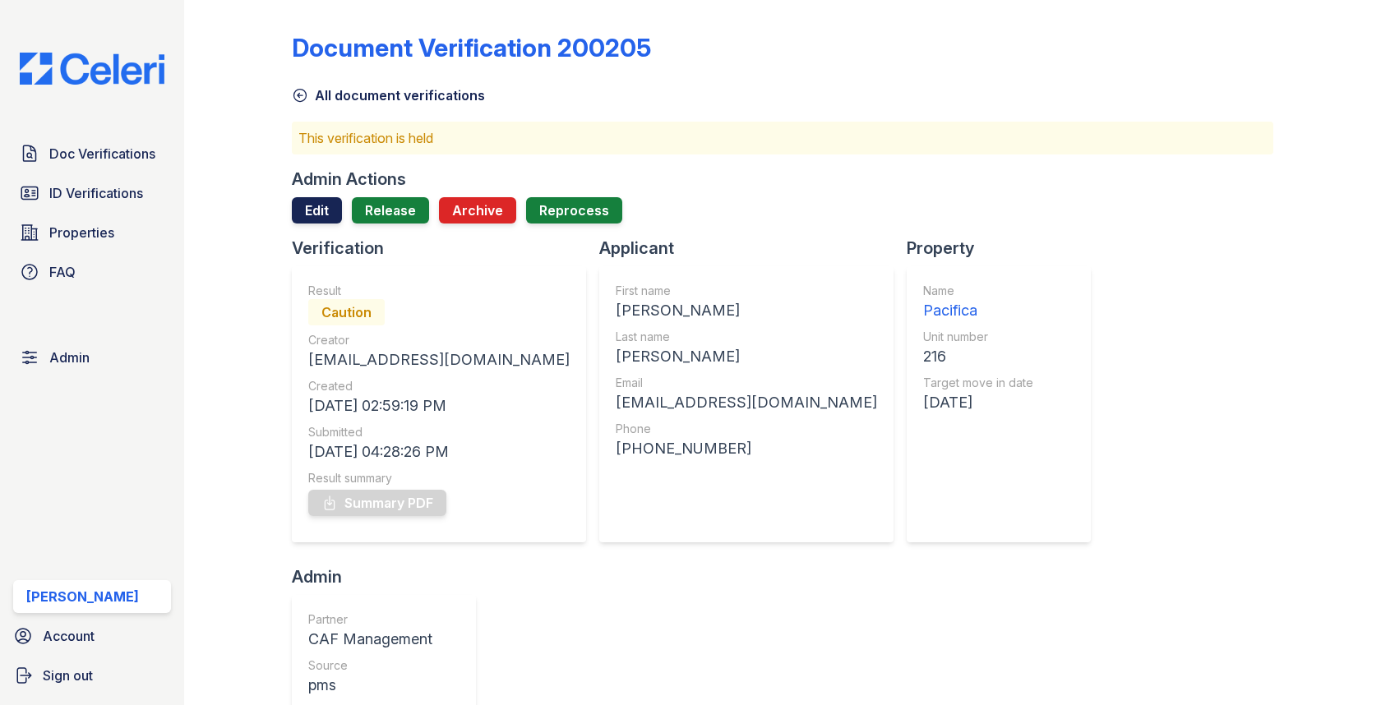
click at [305, 198] on link "Edit" at bounding box center [317, 210] width 50 height 26
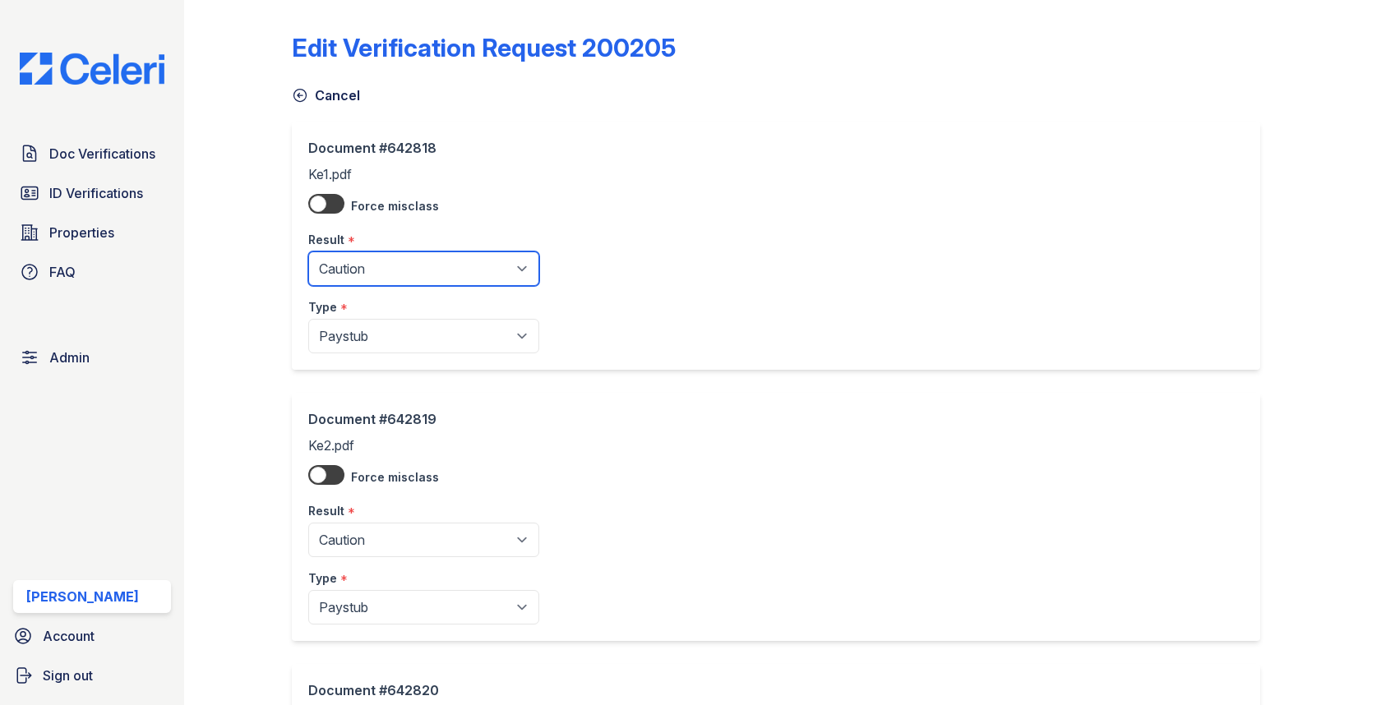
click at [381, 275] on select "Pending Sent Started Processing Pass Fail Caution Error N/A" at bounding box center [423, 269] width 231 height 35
select select "pass"
click at [308, 252] on select "Pending Sent Started Processing Pass Fail Caution Error N/A" at bounding box center [423, 269] width 231 height 35
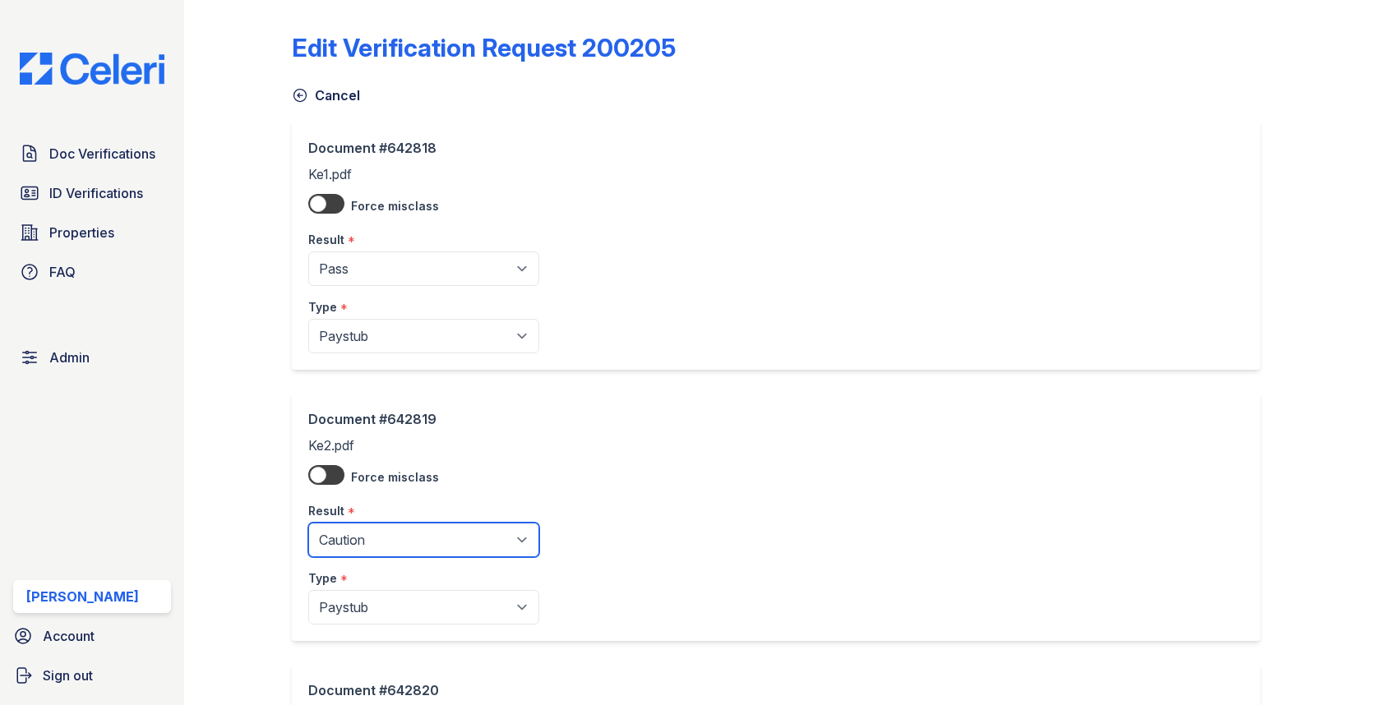
click at [371, 538] on select "Pending Sent Started Processing Pass Fail Caution Error N/A" at bounding box center [423, 540] width 231 height 35
select select "pass"
click at [308, 523] on select "Pending Sent Started Processing Pass Fail Caution Error N/A" at bounding box center [423, 540] width 231 height 35
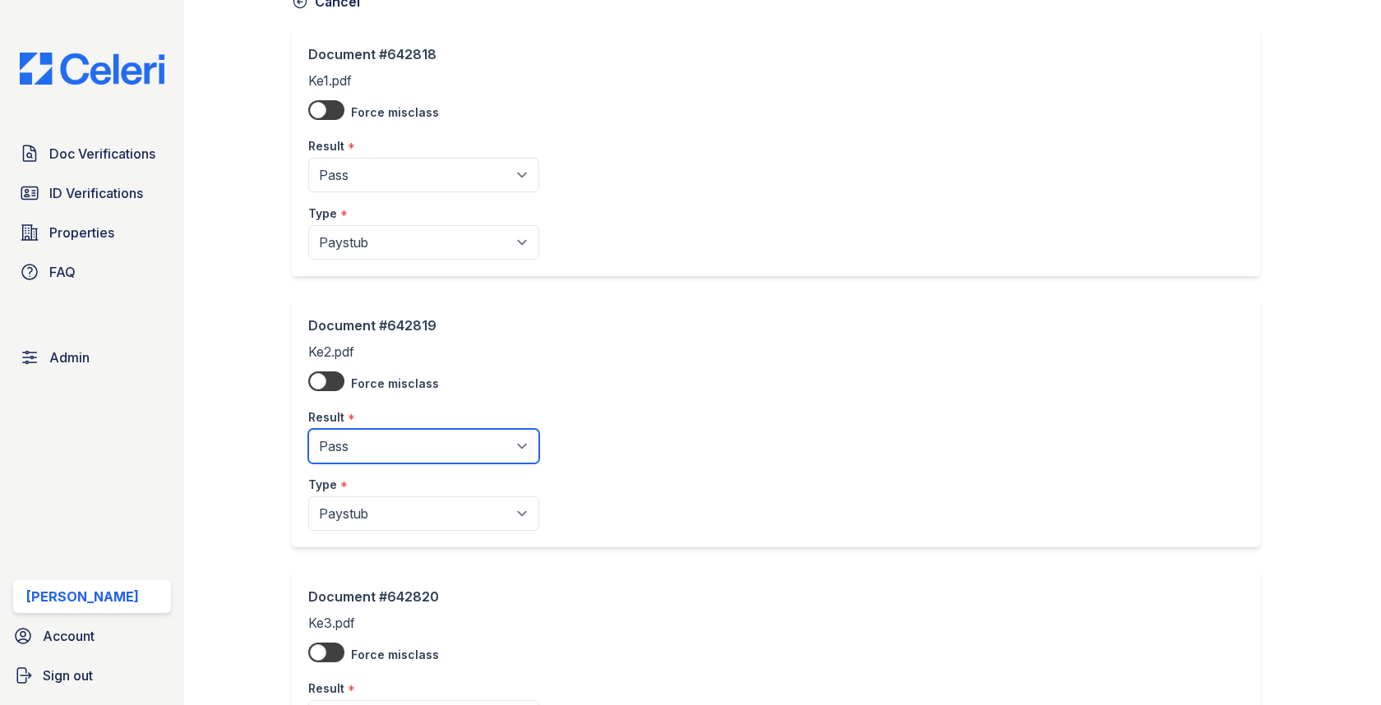
scroll to position [518, 0]
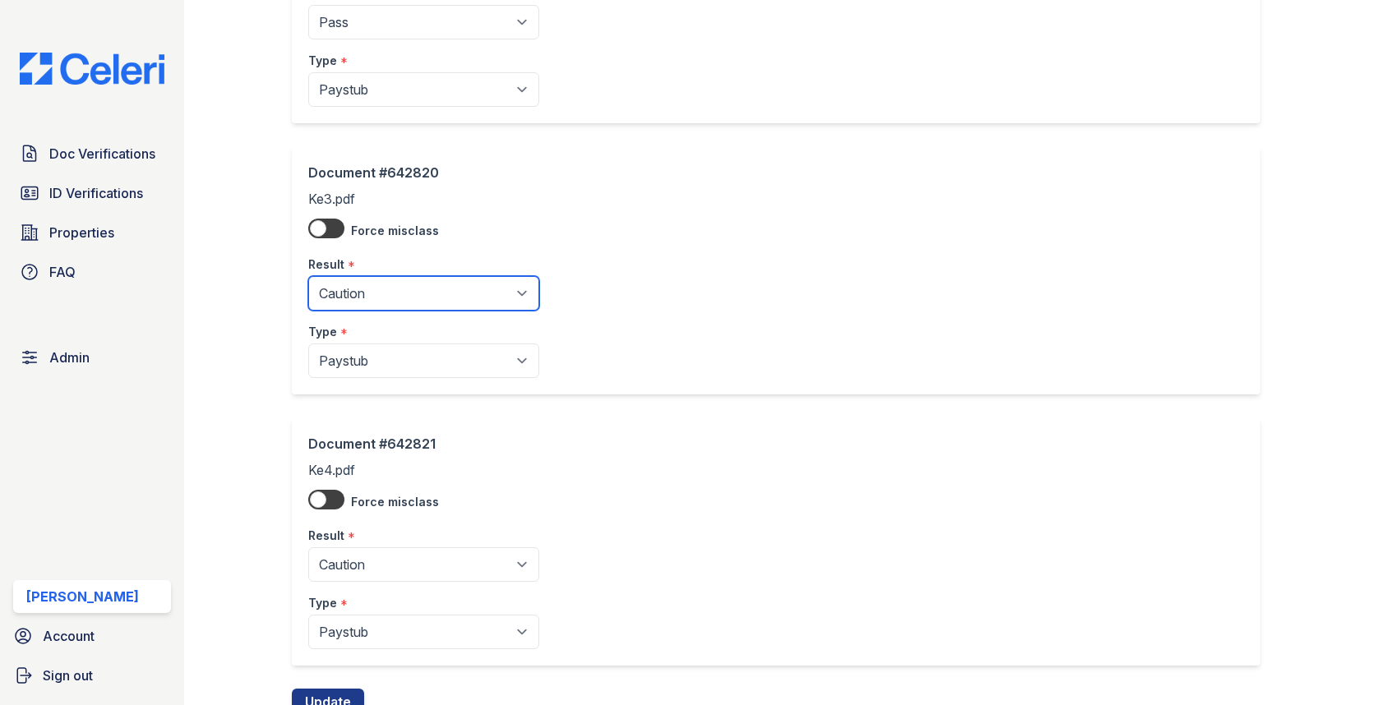
click at [386, 285] on select "Pending Sent Started Processing Pass Fail Caution Error N/A" at bounding box center [423, 293] width 231 height 35
select select "pass"
click at [308, 276] on select "Pending Sent Started Processing Pass Fail Caution Error N/A" at bounding box center [423, 293] width 231 height 35
click at [372, 534] on div "Result *" at bounding box center [423, 531] width 231 height 33
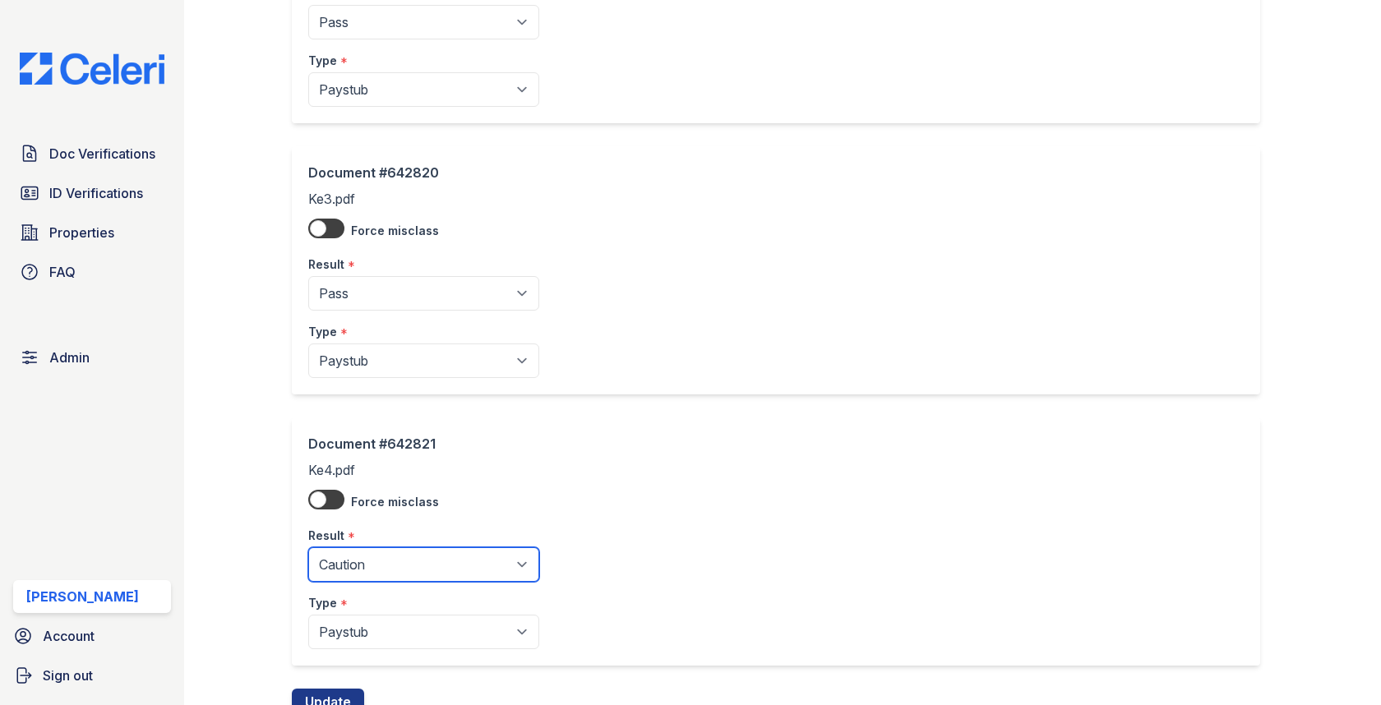
click at [372, 549] on select "Pending Sent Started Processing Pass Fail Caution Error N/A" at bounding box center [423, 565] width 231 height 35
select select "pass"
click at [308, 548] on select "Pending Sent Started Processing Pass Fail Caution Error N/A" at bounding box center [423, 565] width 231 height 35
click at [336, 691] on button "Update" at bounding box center [328, 702] width 72 height 26
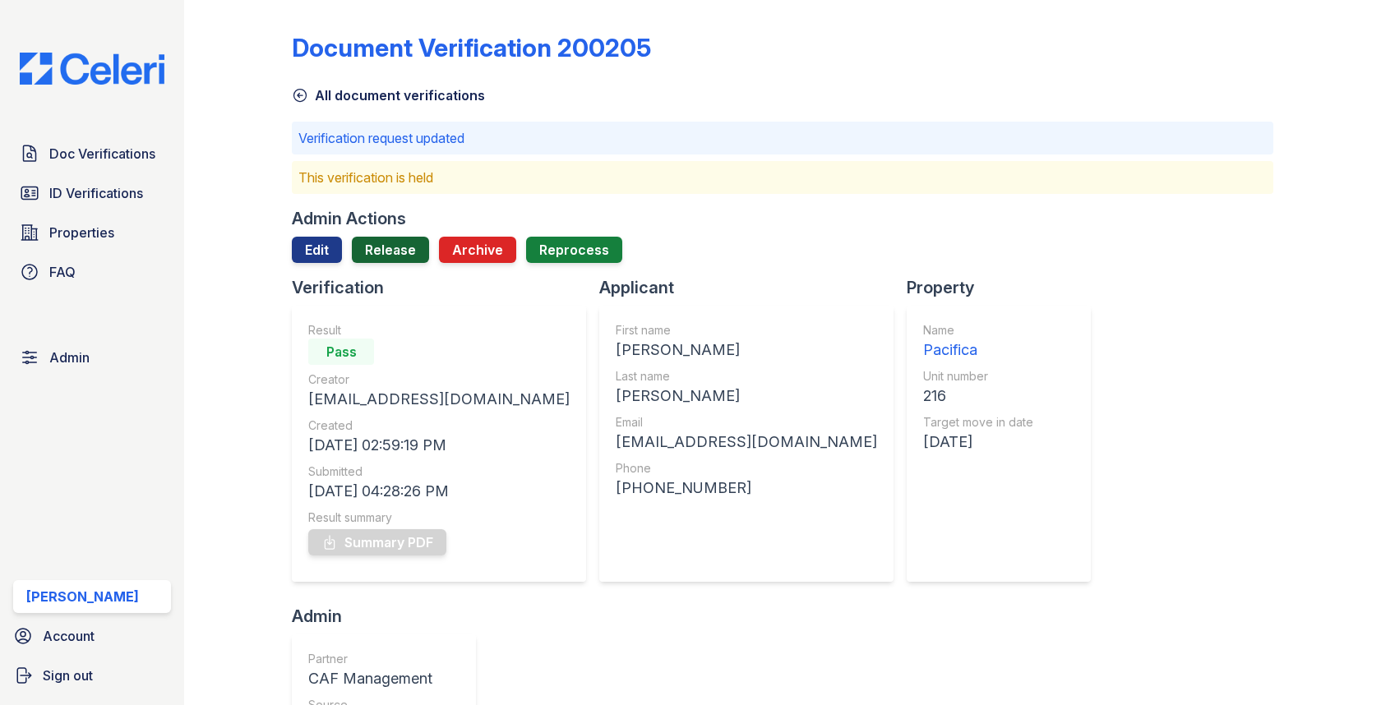
click at [401, 252] on link "Release" at bounding box center [390, 250] width 77 height 26
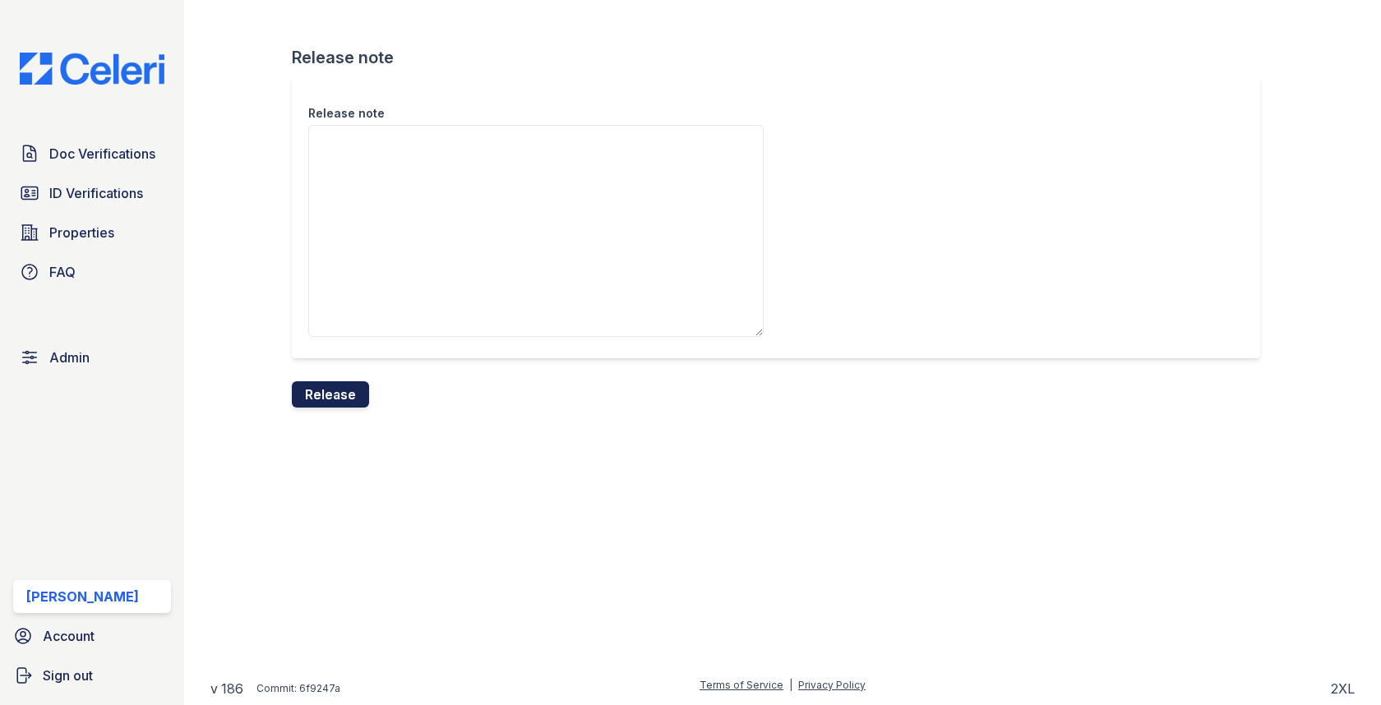
click at [348, 391] on button "Release" at bounding box center [330, 394] width 77 height 26
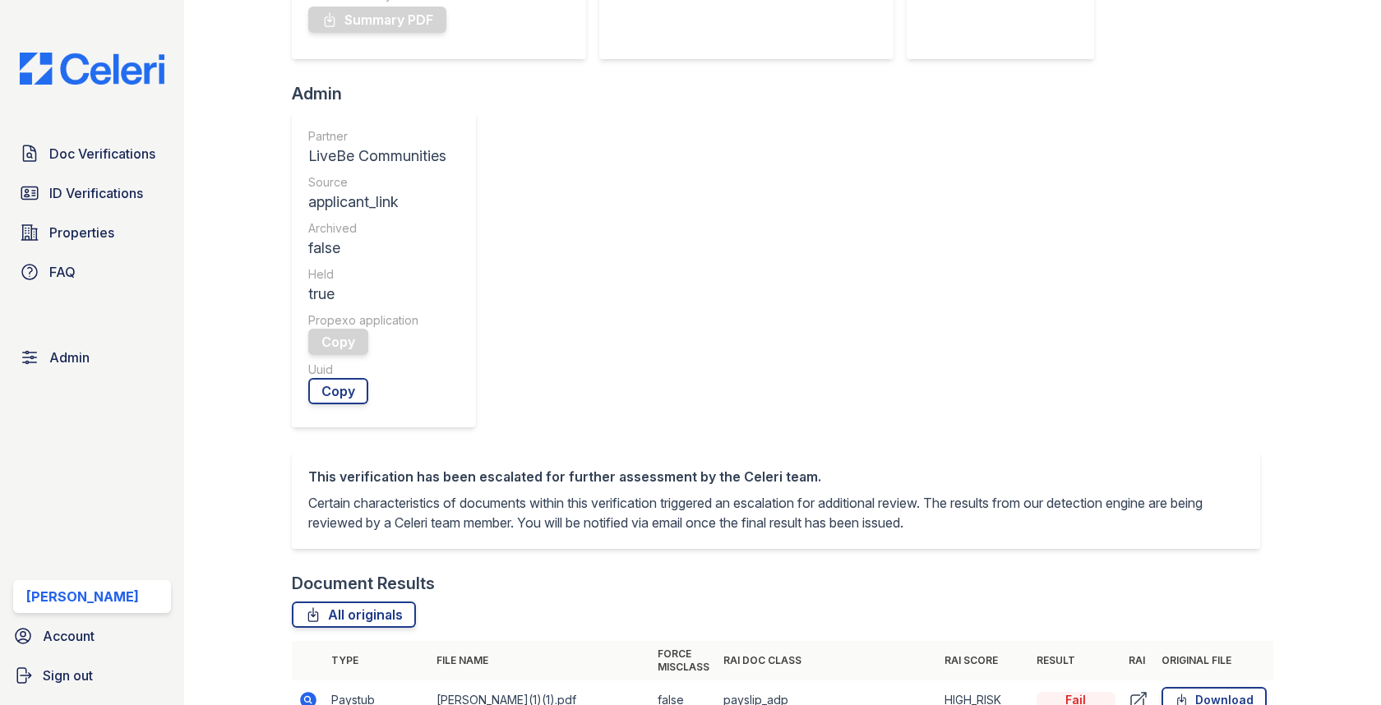
scroll to position [503, 0]
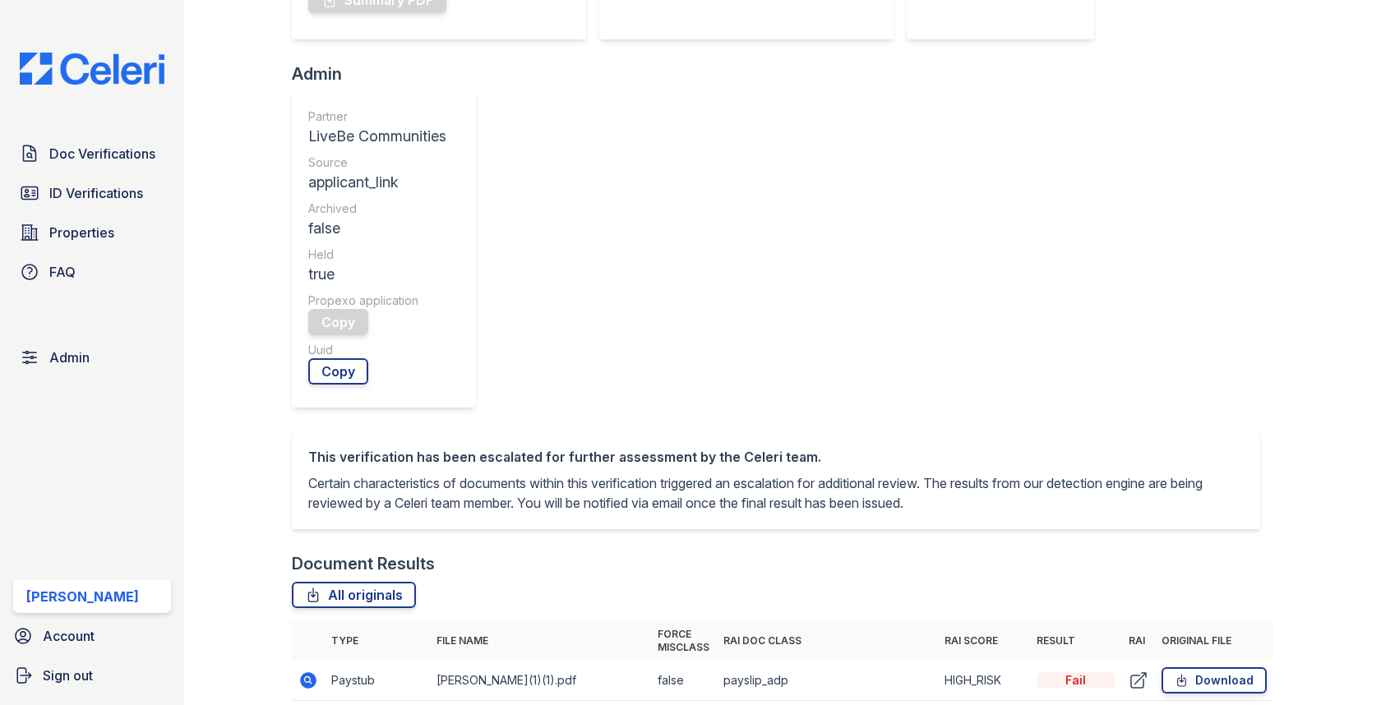
click at [307, 677] on icon at bounding box center [308, 679] width 4 height 4
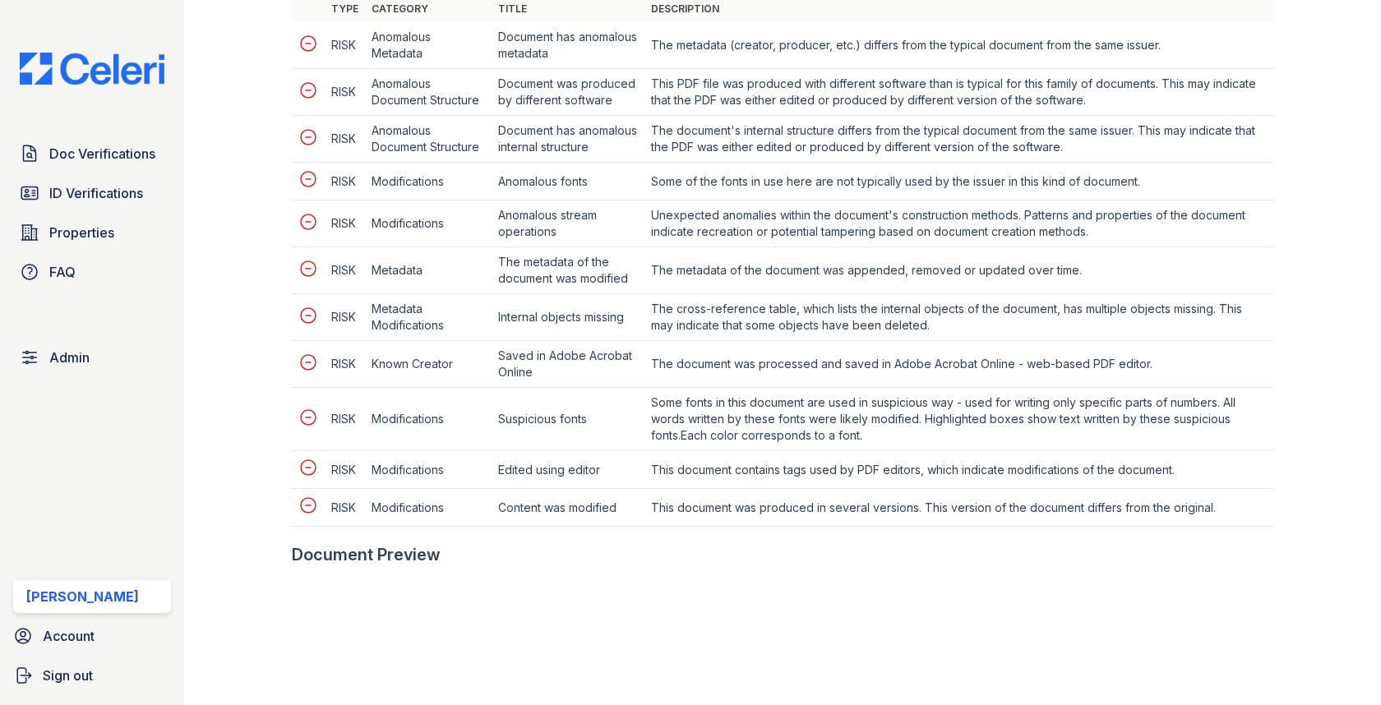
scroll to position [807, 0]
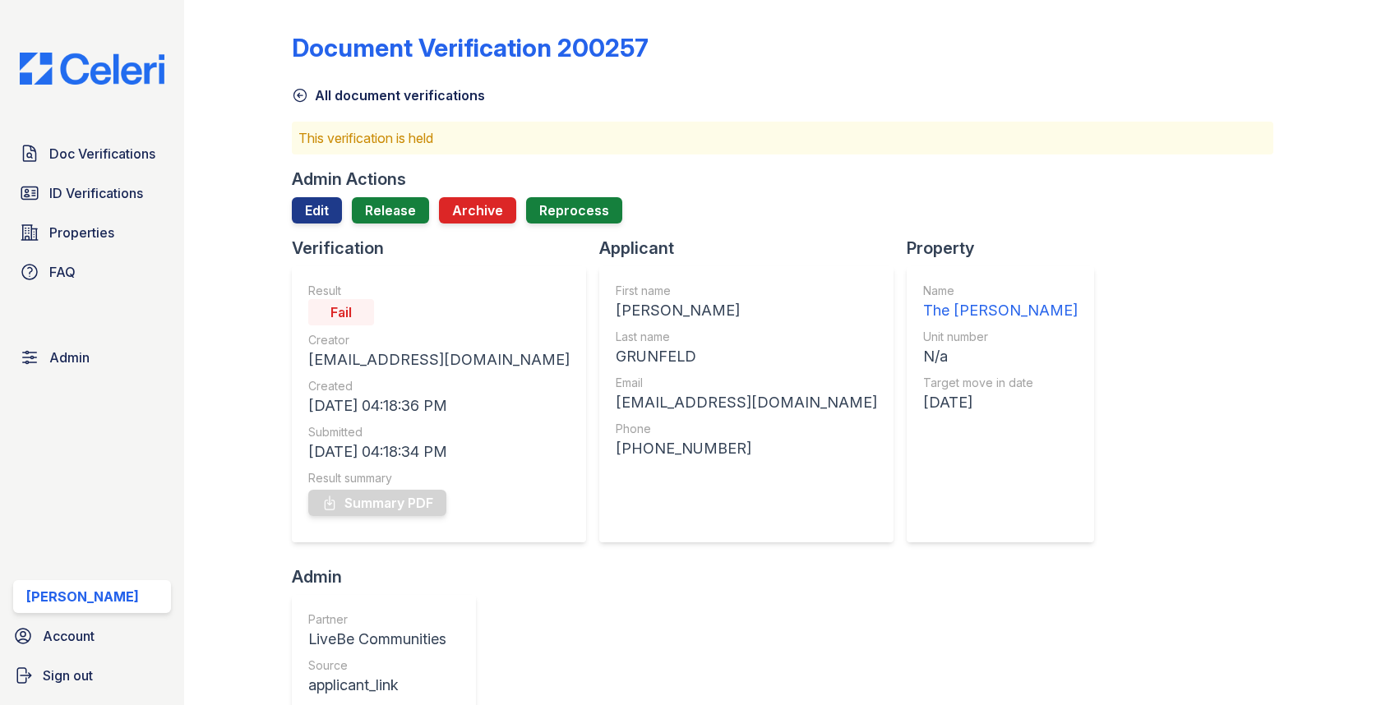
click at [393, 228] on div at bounding box center [782, 230] width 981 height 13
click at [393, 208] on link "Release" at bounding box center [390, 210] width 77 height 26
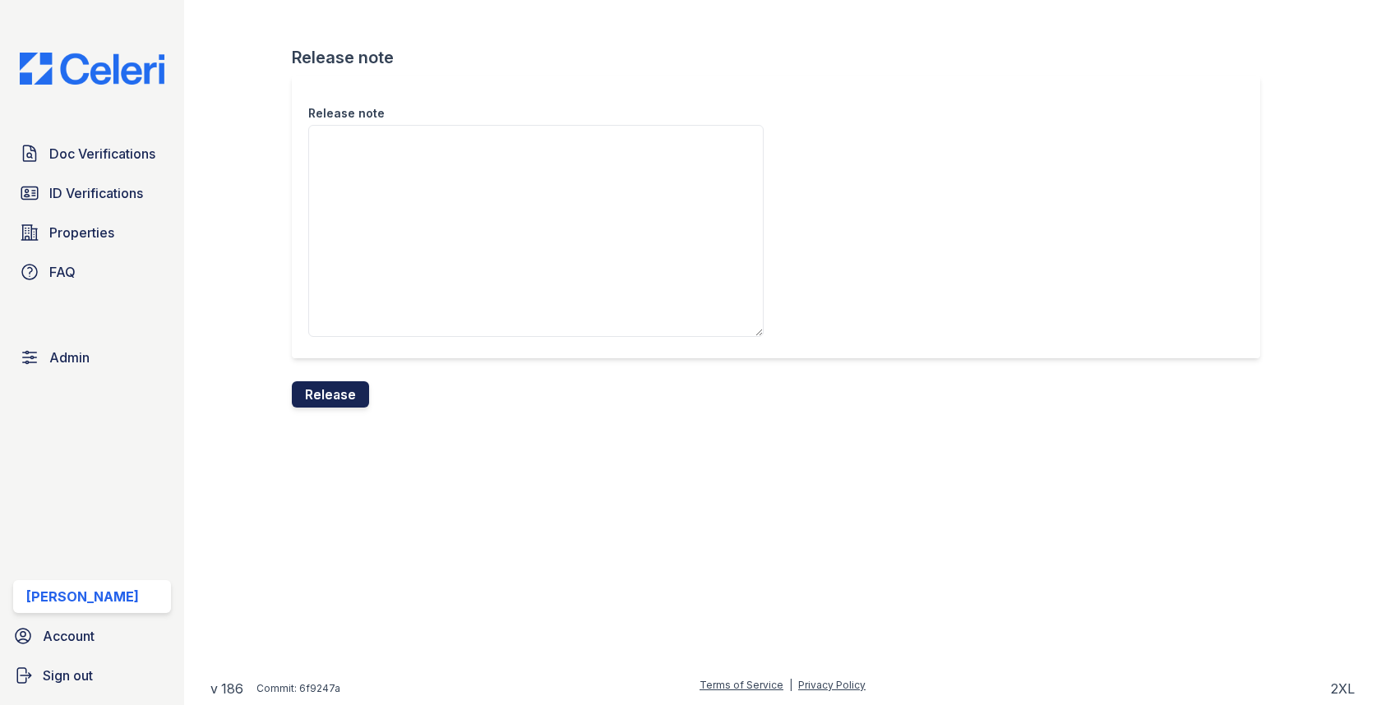
click at [341, 392] on button "Release" at bounding box center [330, 394] width 77 height 26
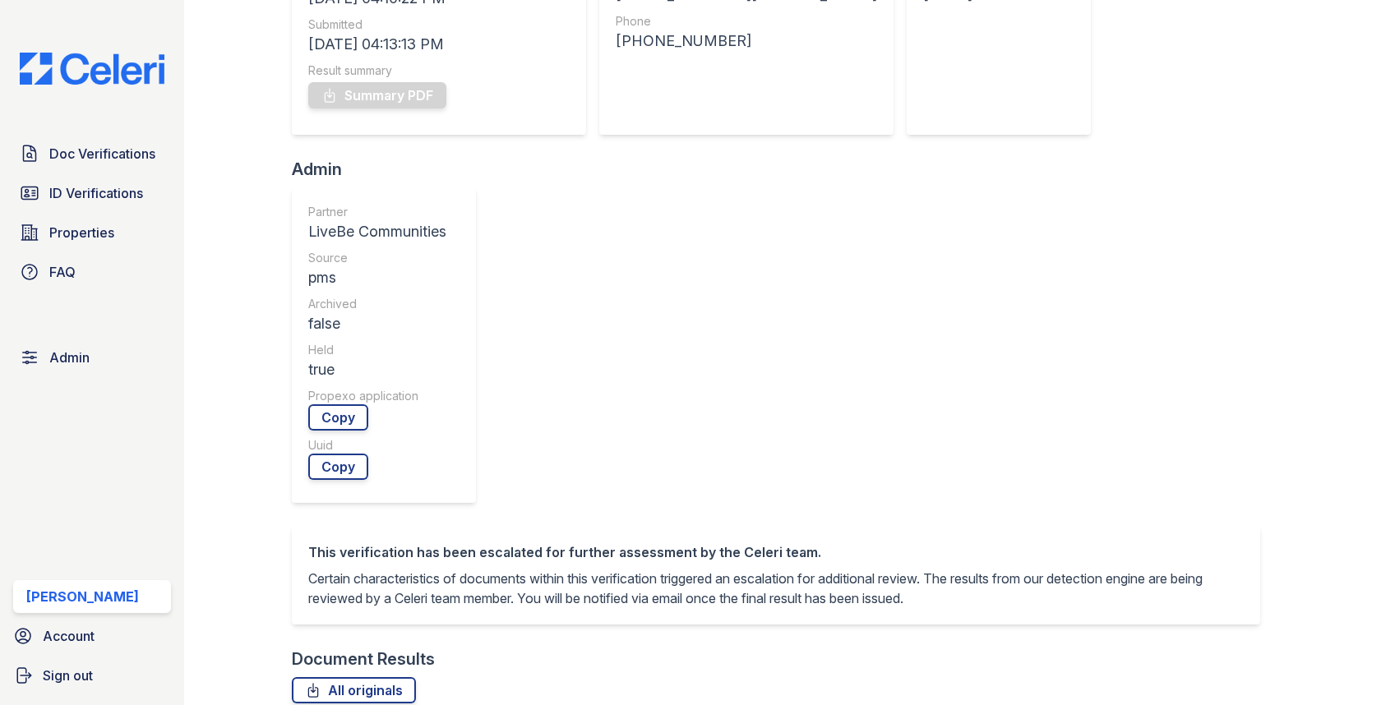
scroll to position [654, 0]
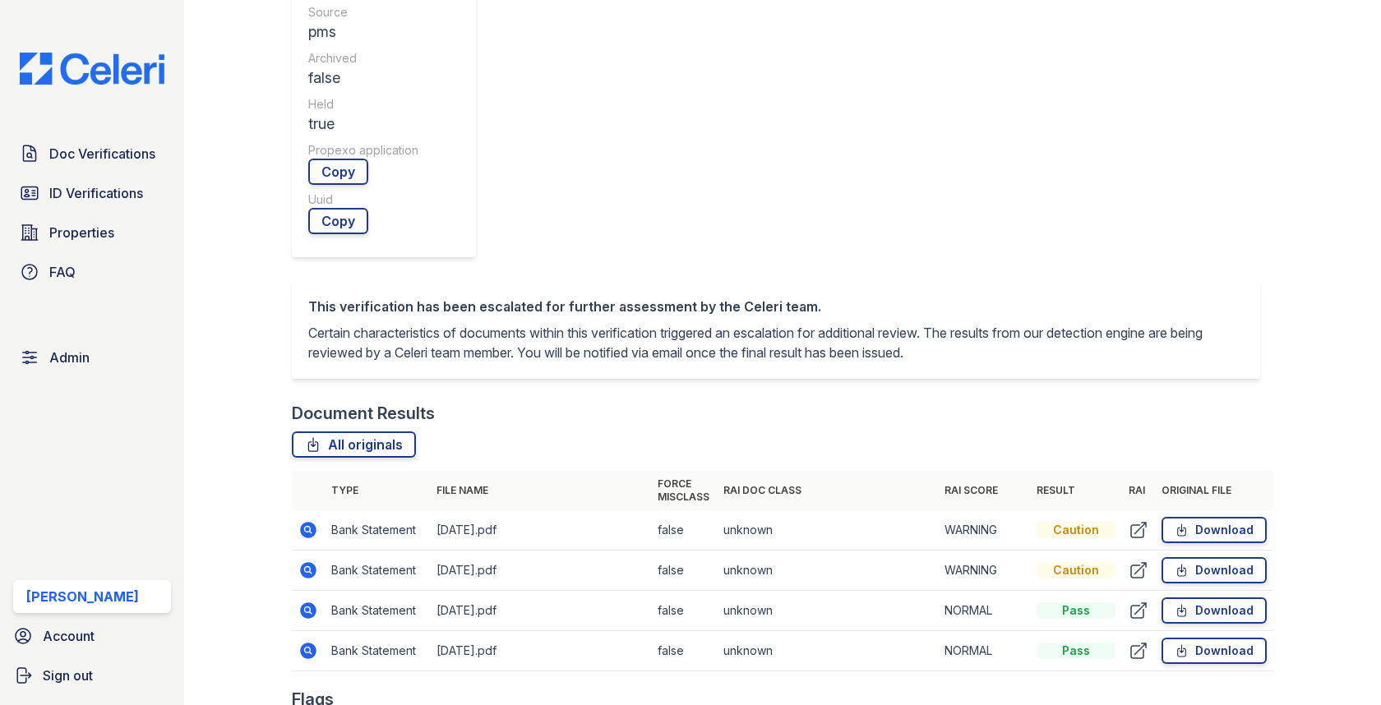
click at [308, 562] on icon at bounding box center [309, 570] width 16 height 16
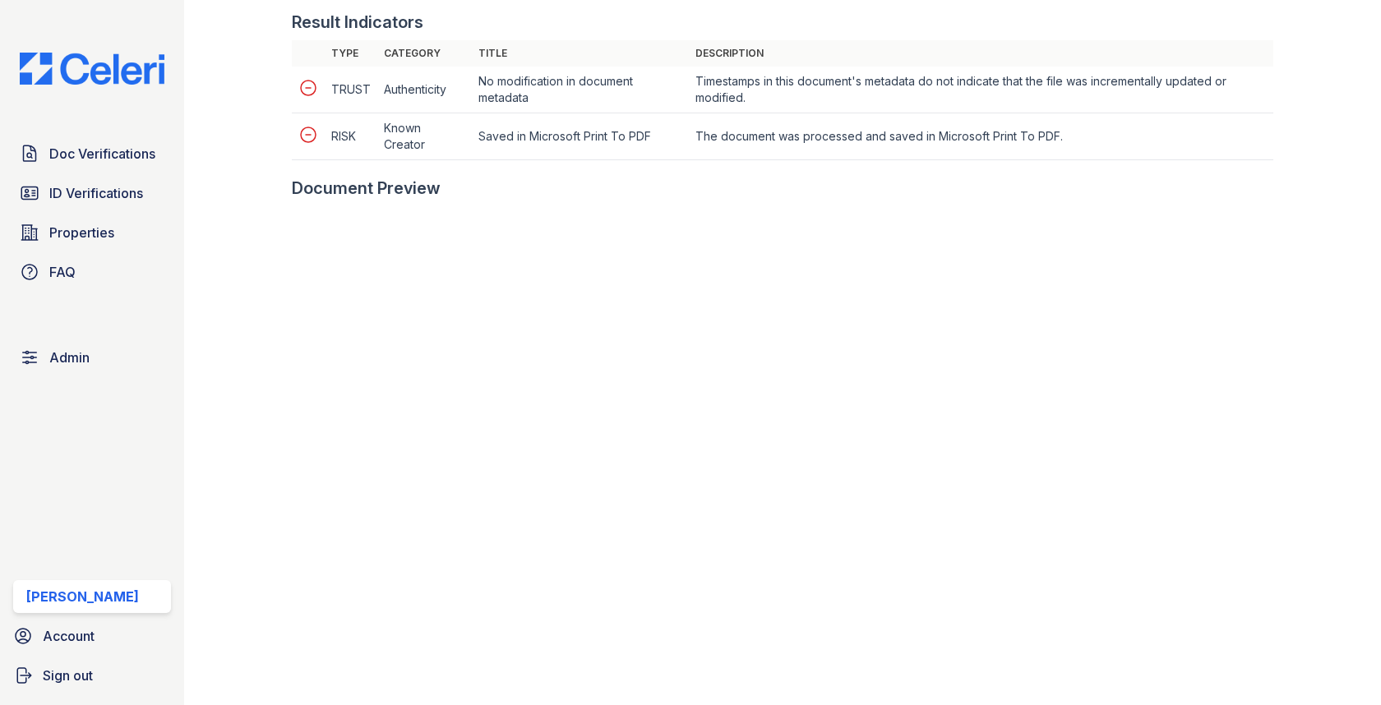
scroll to position [777, 0]
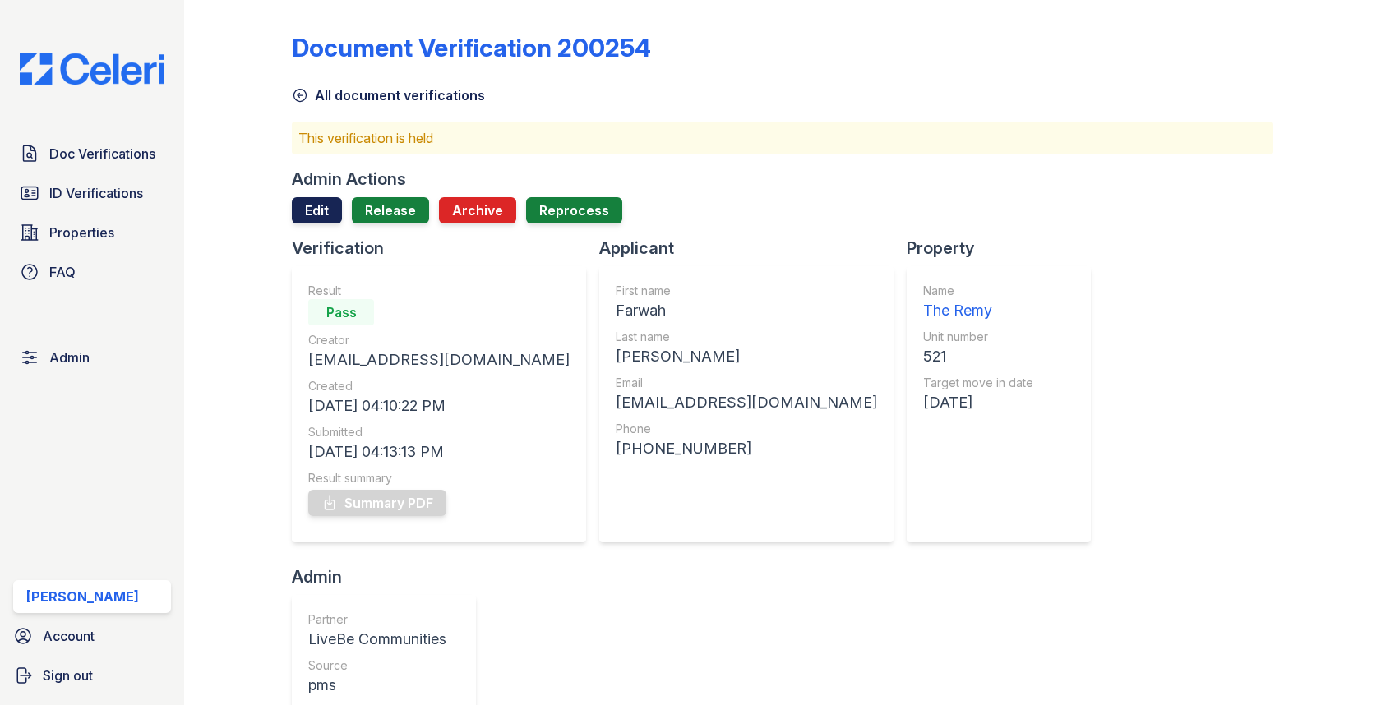
click at [326, 211] on link "Edit" at bounding box center [317, 210] width 50 height 26
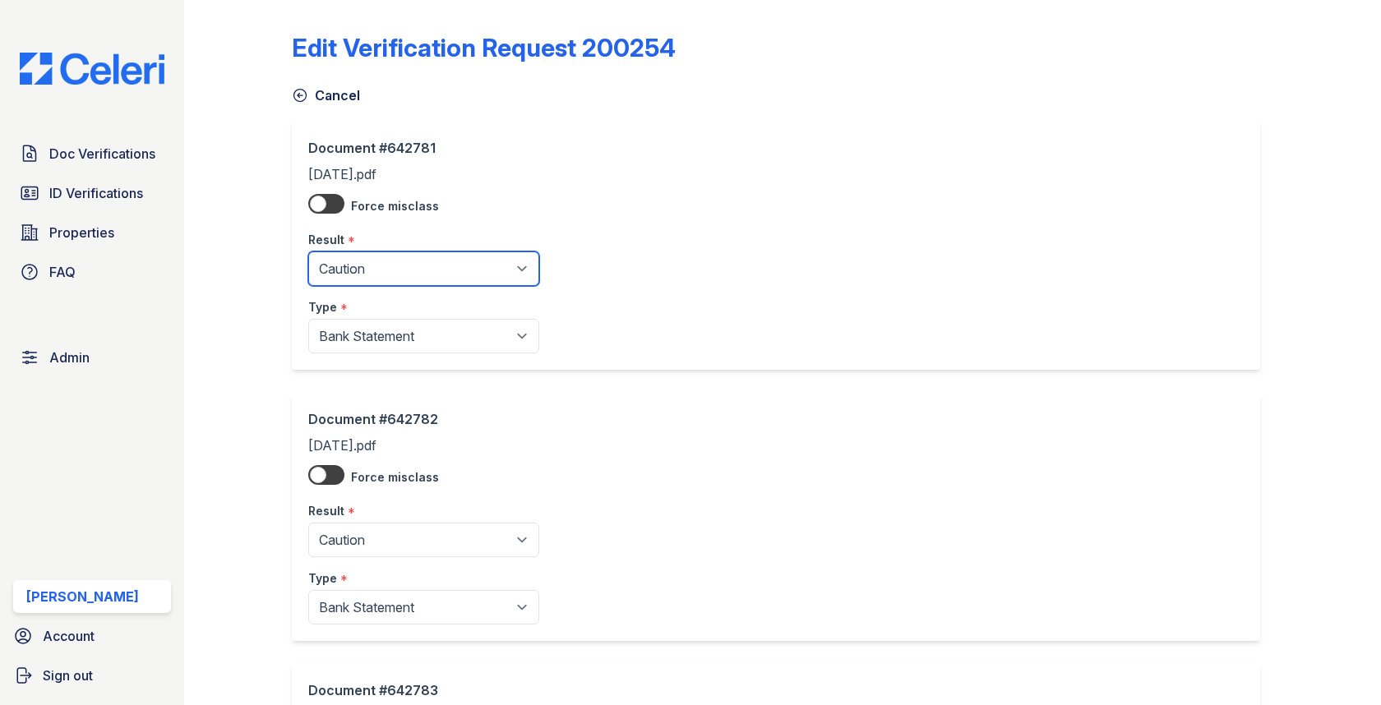
click at [339, 273] on select "Pending Sent Started Processing Pass Fail Caution Error N/A" at bounding box center [423, 269] width 231 height 35
select select "pass"
click at [308, 252] on select "Pending Sent Started Processing Pass Fail Caution Error N/A" at bounding box center [423, 269] width 231 height 35
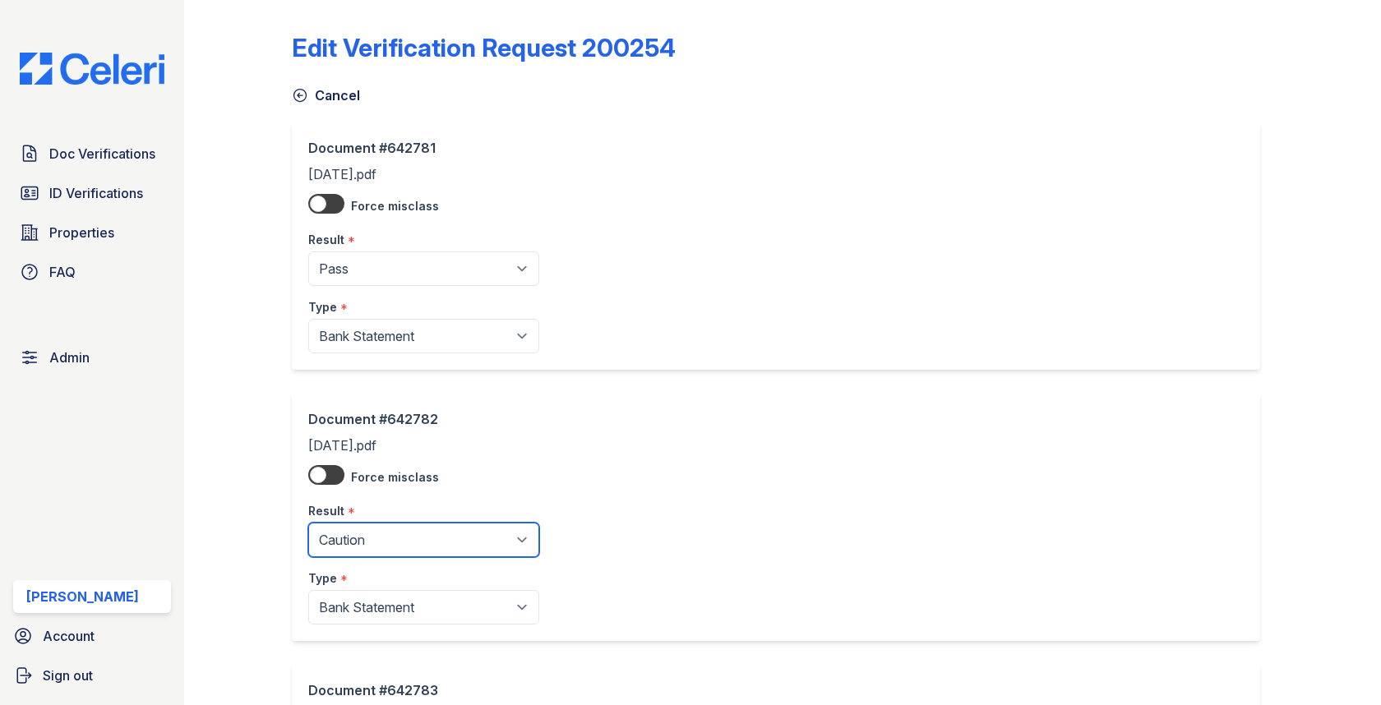
click at [353, 531] on select "Pending Sent Started Processing Pass Fail Caution Error N/A" at bounding box center [423, 540] width 231 height 35
select select "pass"
click at [308, 523] on select "Pending Sent Started Processing Pass Fail Caution Error N/A" at bounding box center [423, 540] width 231 height 35
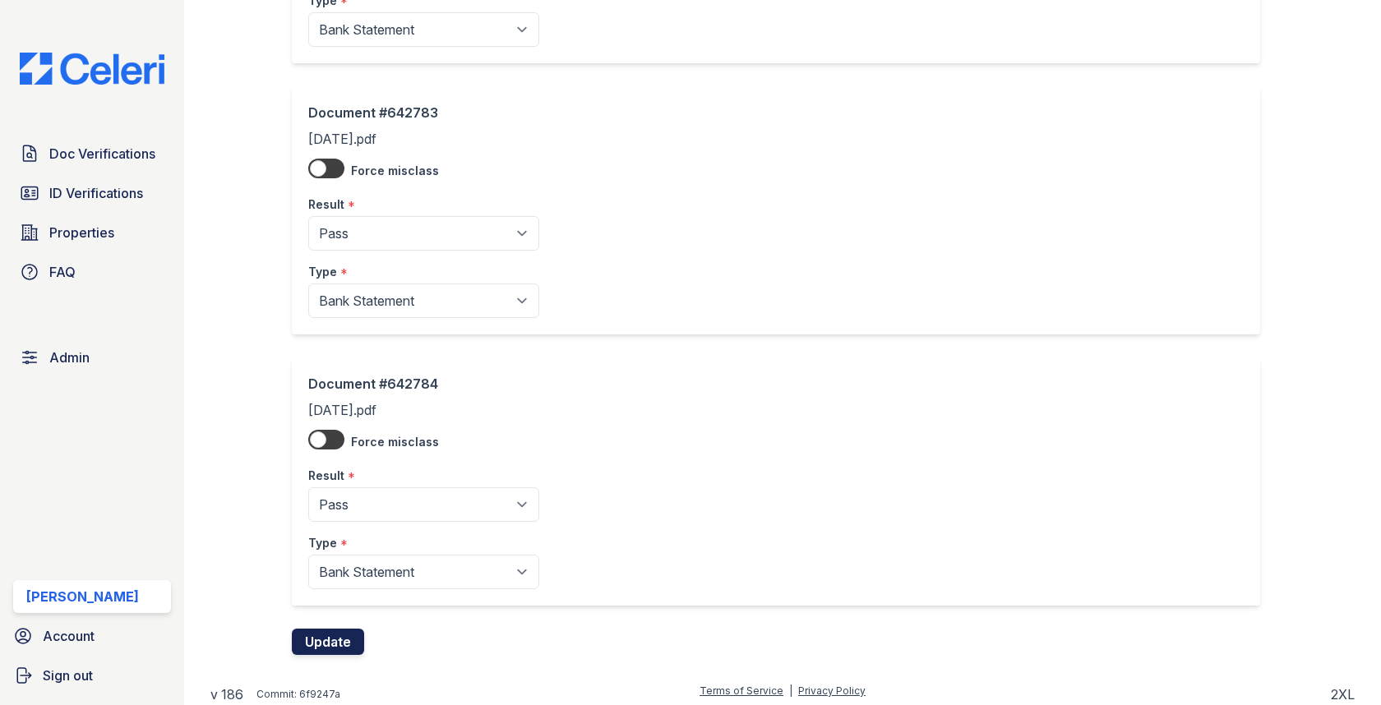
click at [348, 629] on button "Update" at bounding box center [328, 642] width 72 height 26
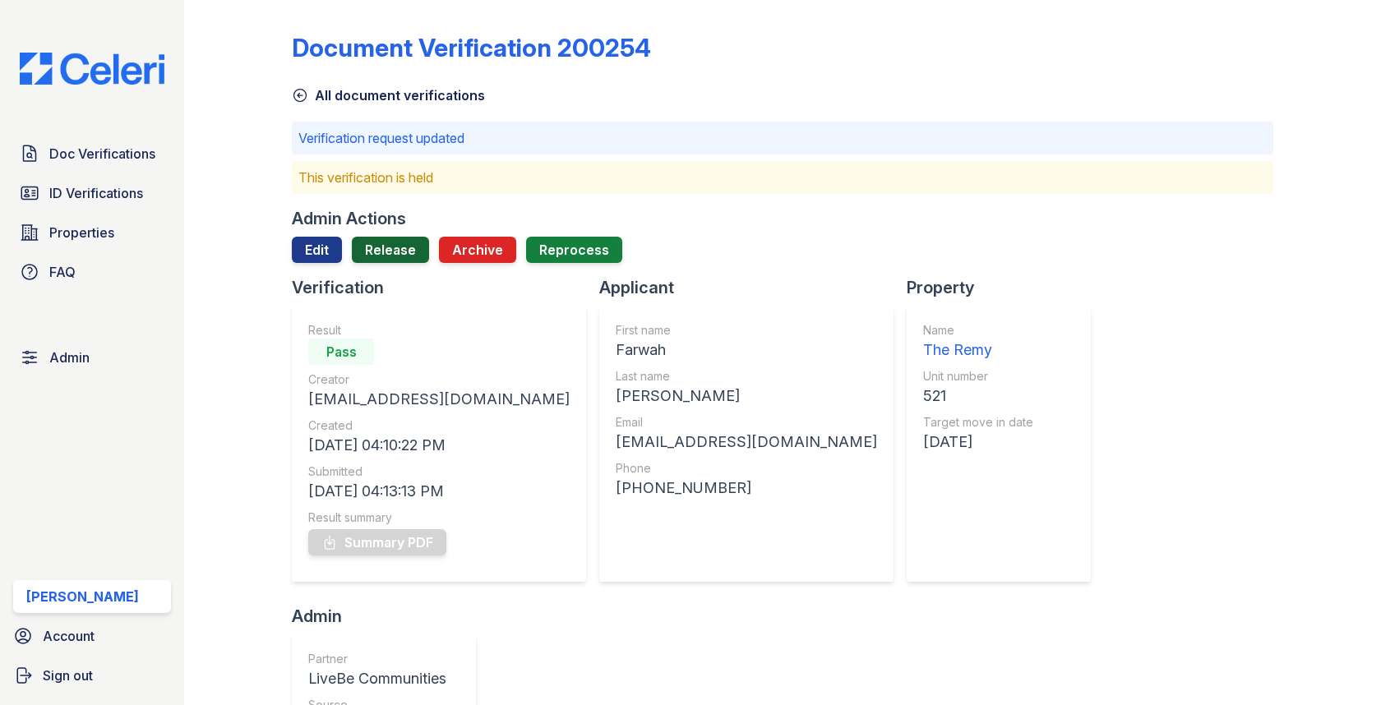
click at [391, 242] on link "Release" at bounding box center [390, 250] width 77 height 26
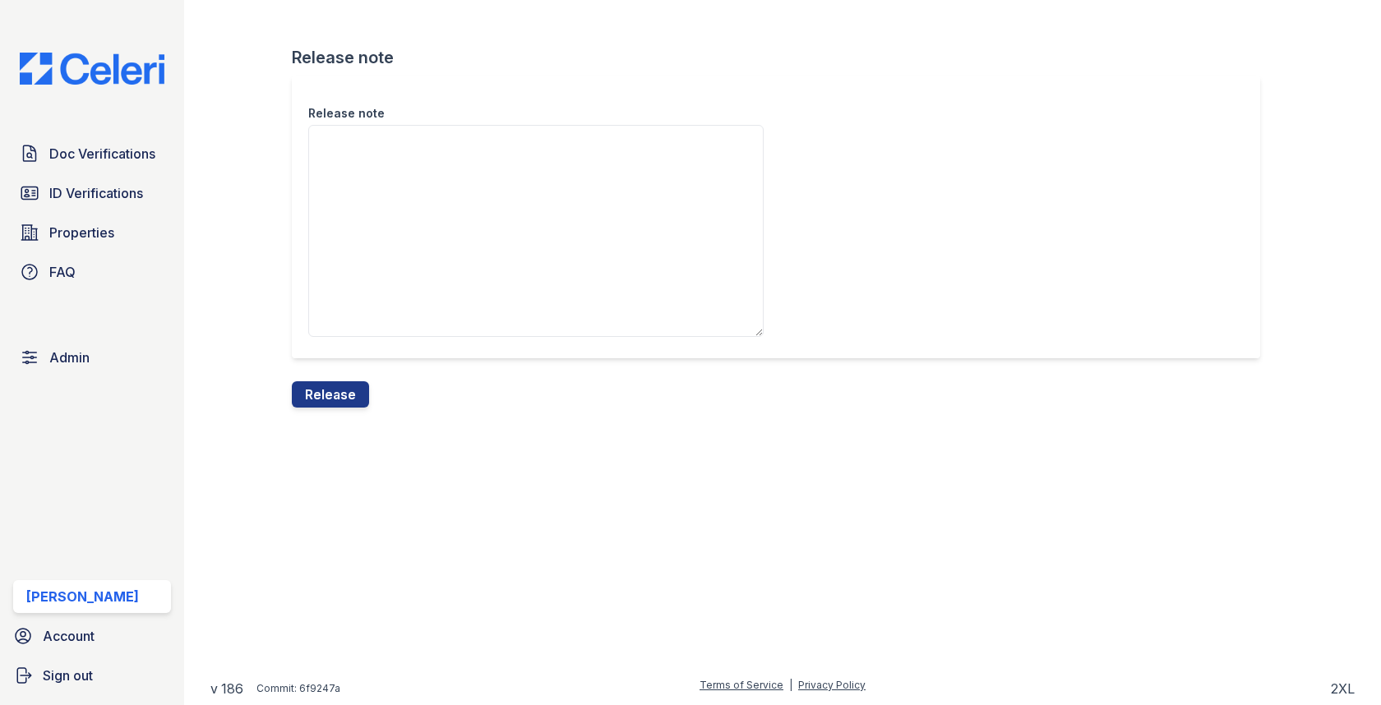
click at [330, 413] on div "Release note Release note Release" at bounding box center [782, 217] width 1144 height 434
click at [330, 400] on button "Release" at bounding box center [330, 394] width 77 height 26
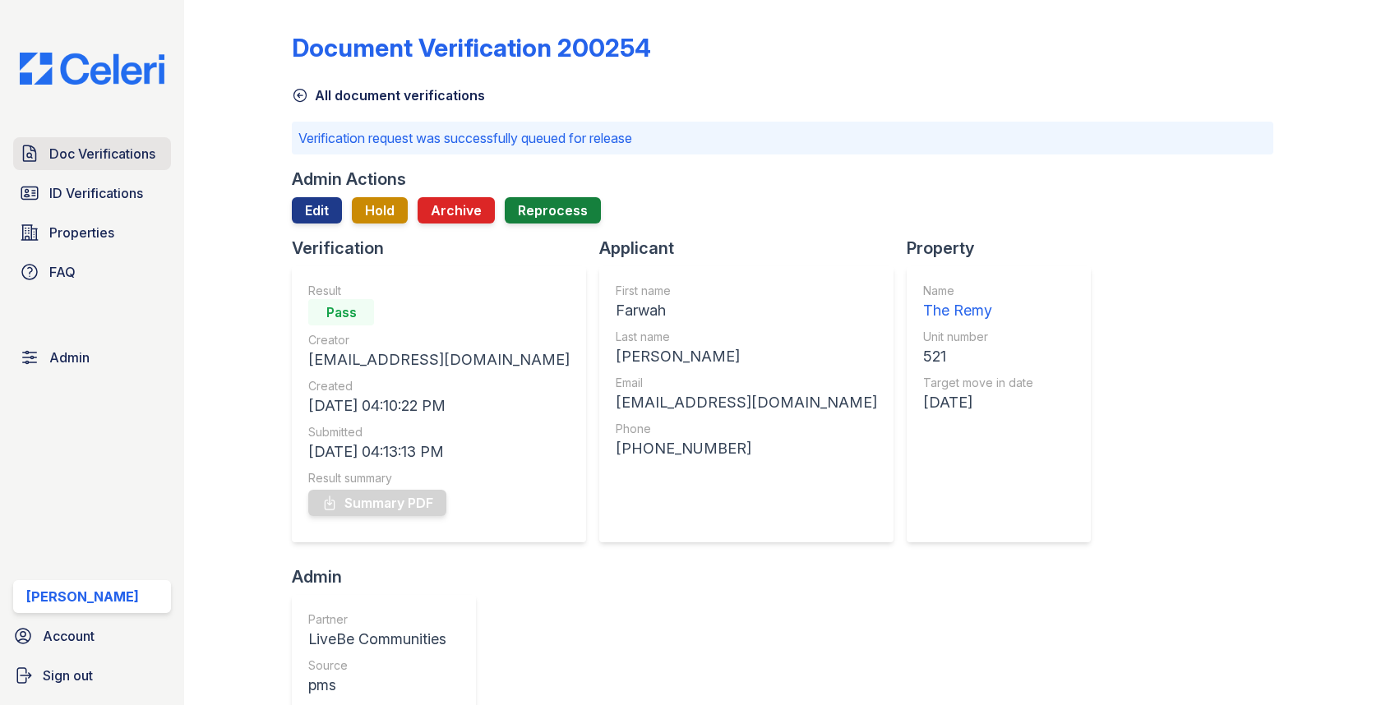
click at [104, 140] on link "Doc Verifications" at bounding box center [92, 153] width 158 height 33
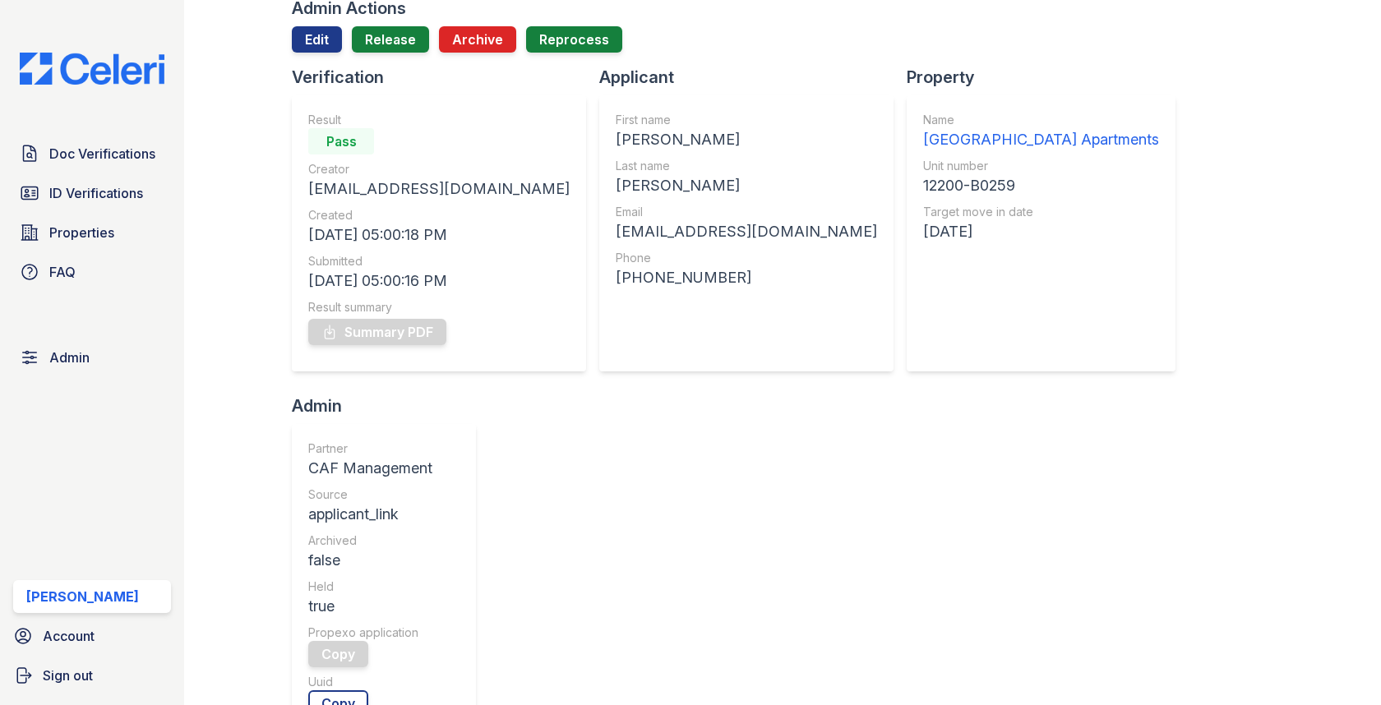
scroll to position [446, 0]
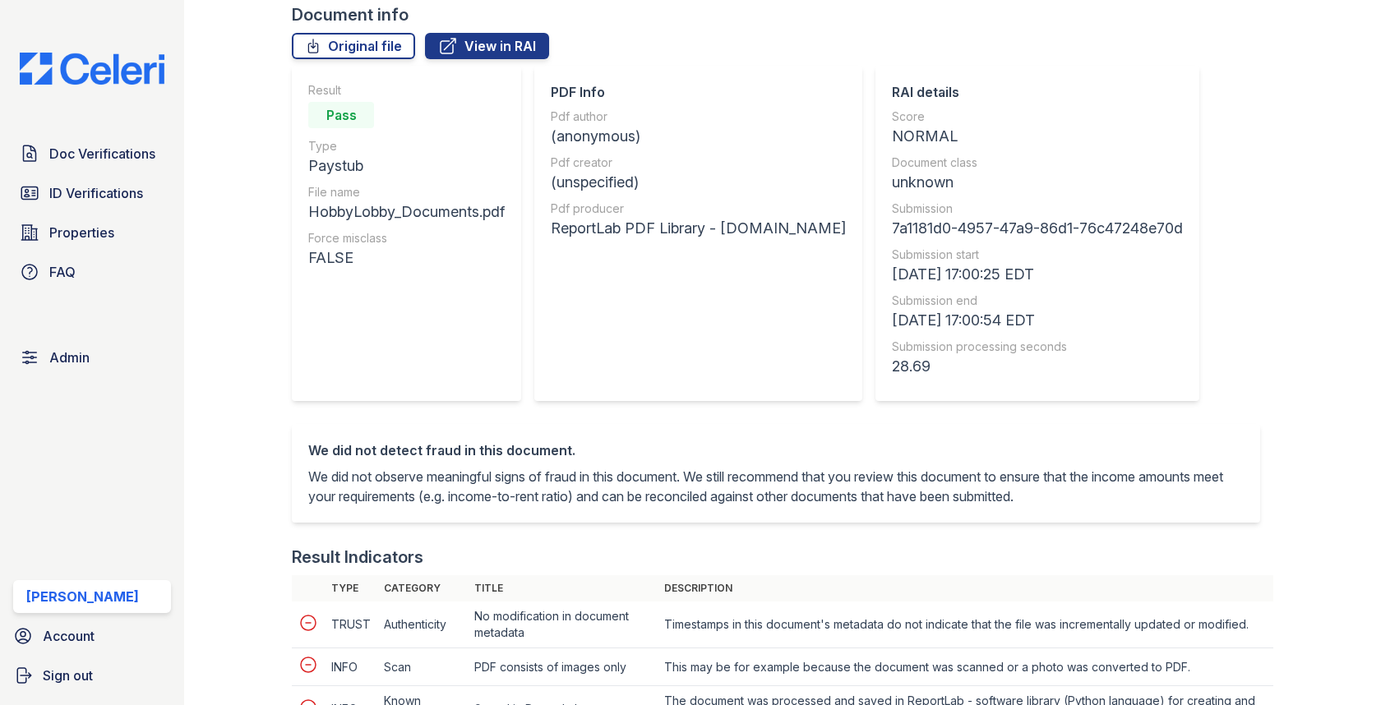
scroll to position [734, 0]
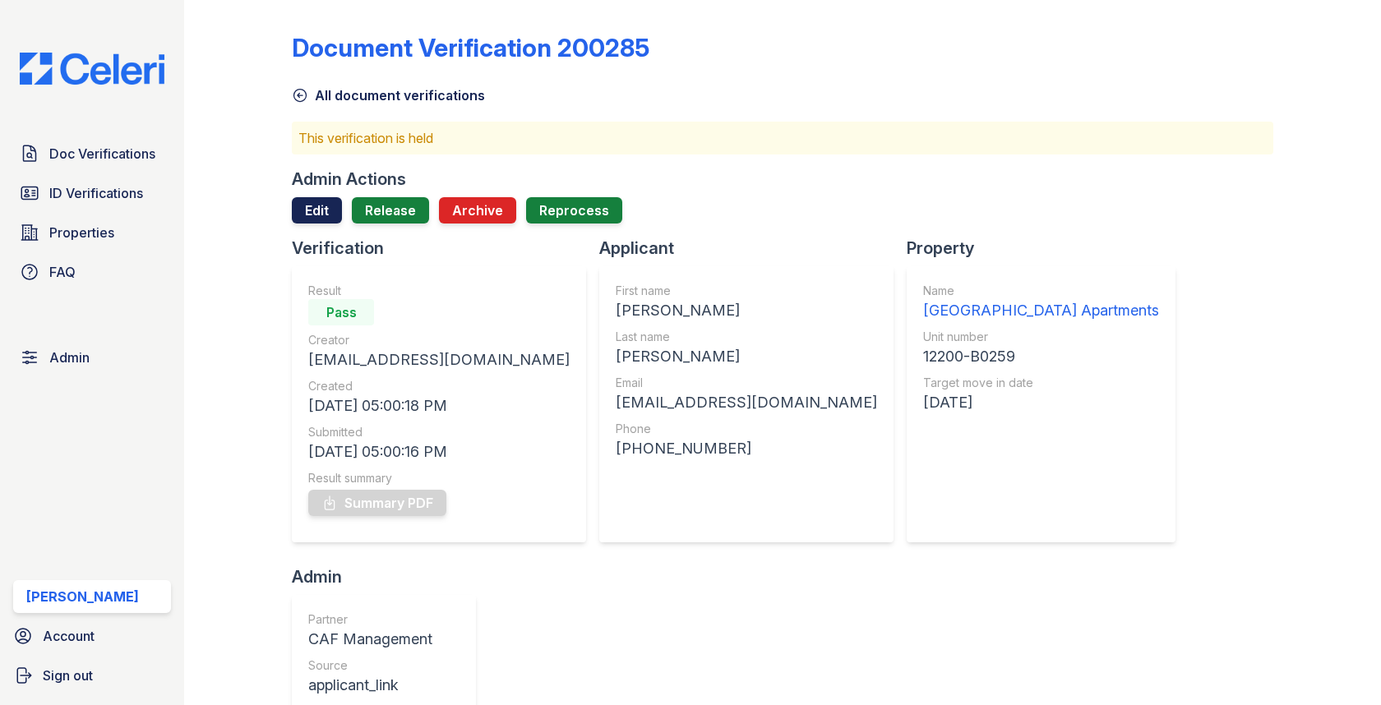
click at [293, 220] on link "Edit" at bounding box center [317, 210] width 50 height 26
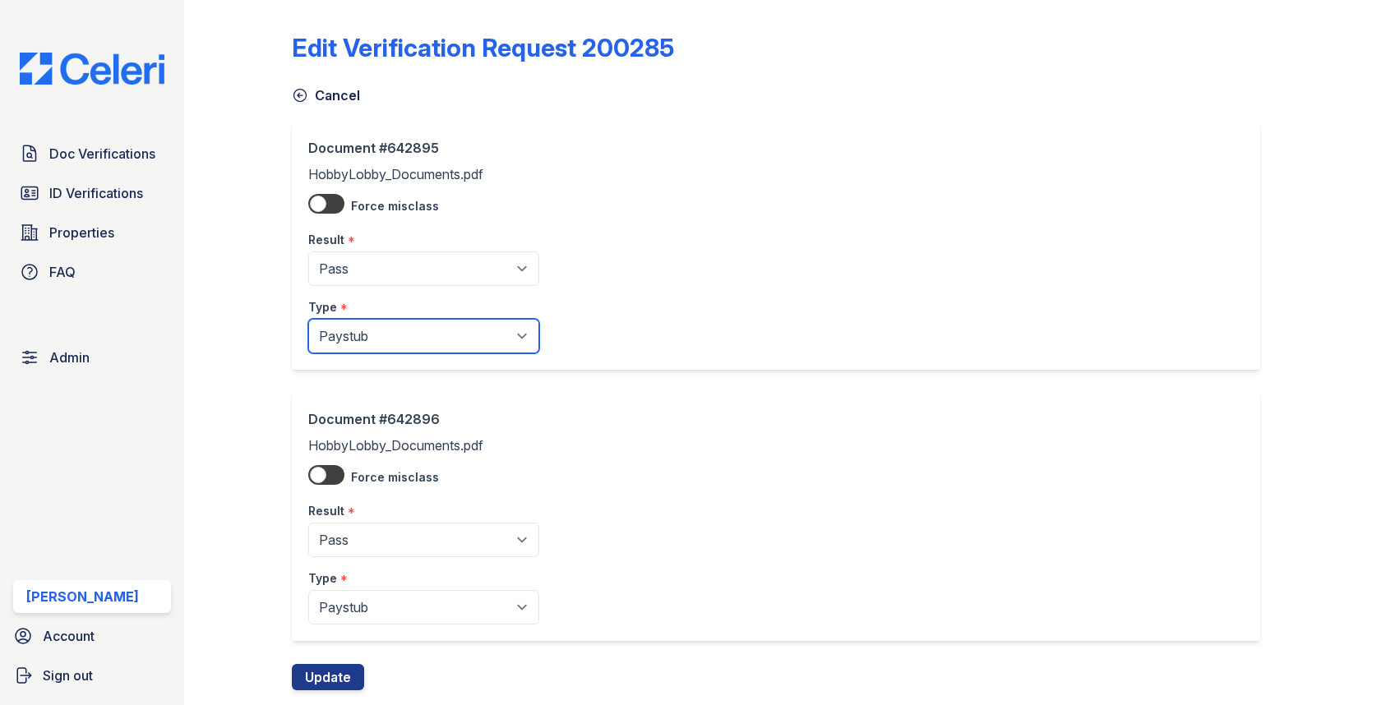
click at [354, 344] on select "Paystub Bank Statement Offer Letter Tax Documents Benefit Award Letter Investme…" at bounding box center [423, 336] width 231 height 35
select select "other"
click at [308, 319] on select "Paystub Bank Statement Offer Letter Tax Documents Benefit Award Letter Investme…" at bounding box center [423, 336] width 231 height 35
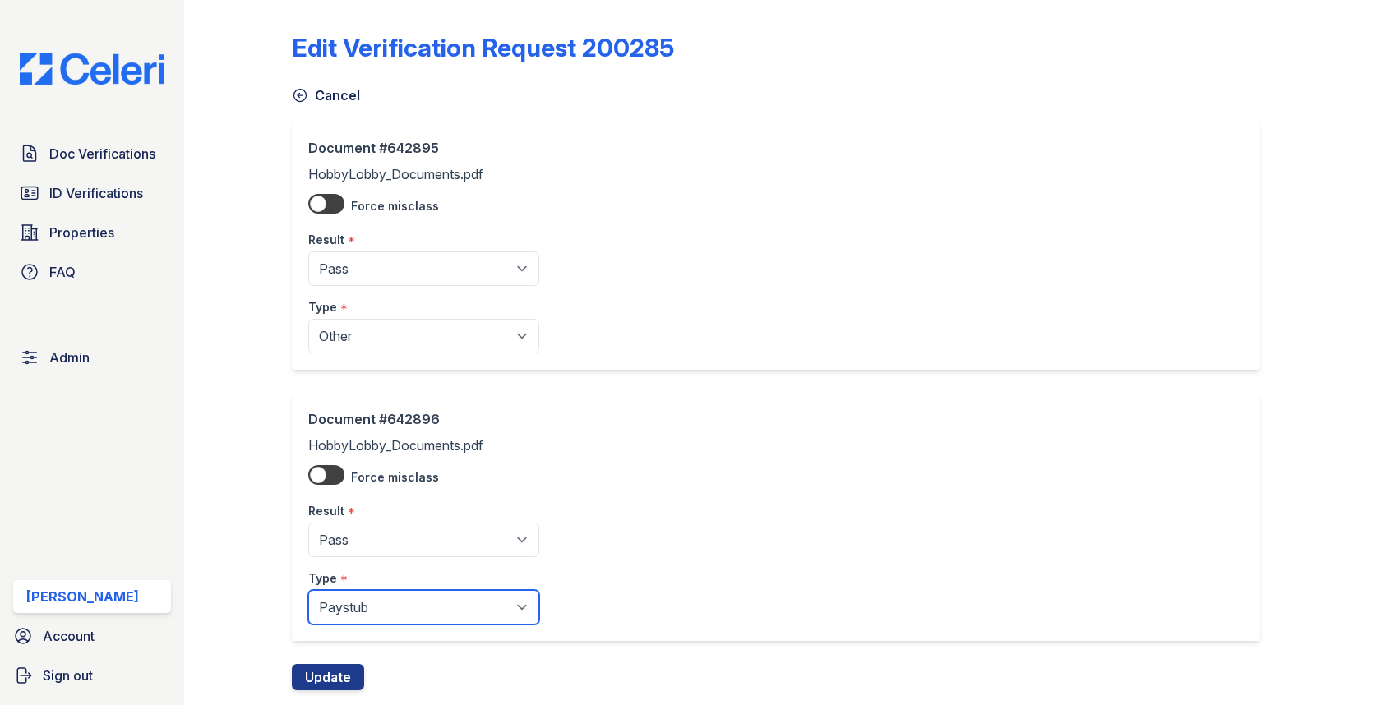
click at [363, 608] on select "Paystub Bank Statement Offer Letter Tax Documents Benefit Award Letter Investme…" at bounding box center [423, 607] width 231 height 35
select select "other"
click at [308, 590] on select "Paystub Bank Statement Offer Letter Tax Documents Benefit Award Letter Investme…" at bounding box center [423, 607] width 231 height 35
click at [335, 666] on button "Update" at bounding box center [328, 677] width 72 height 26
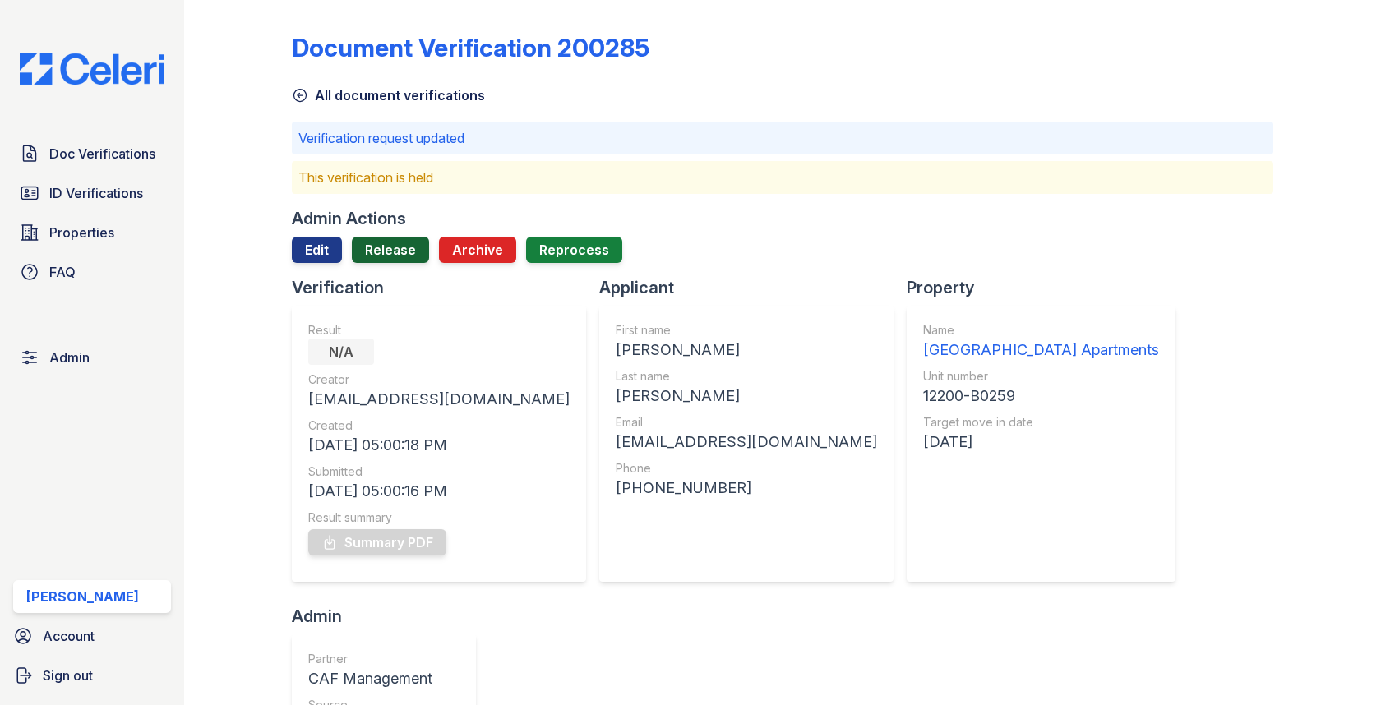
click at [390, 259] on link "Release" at bounding box center [390, 250] width 77 height 26
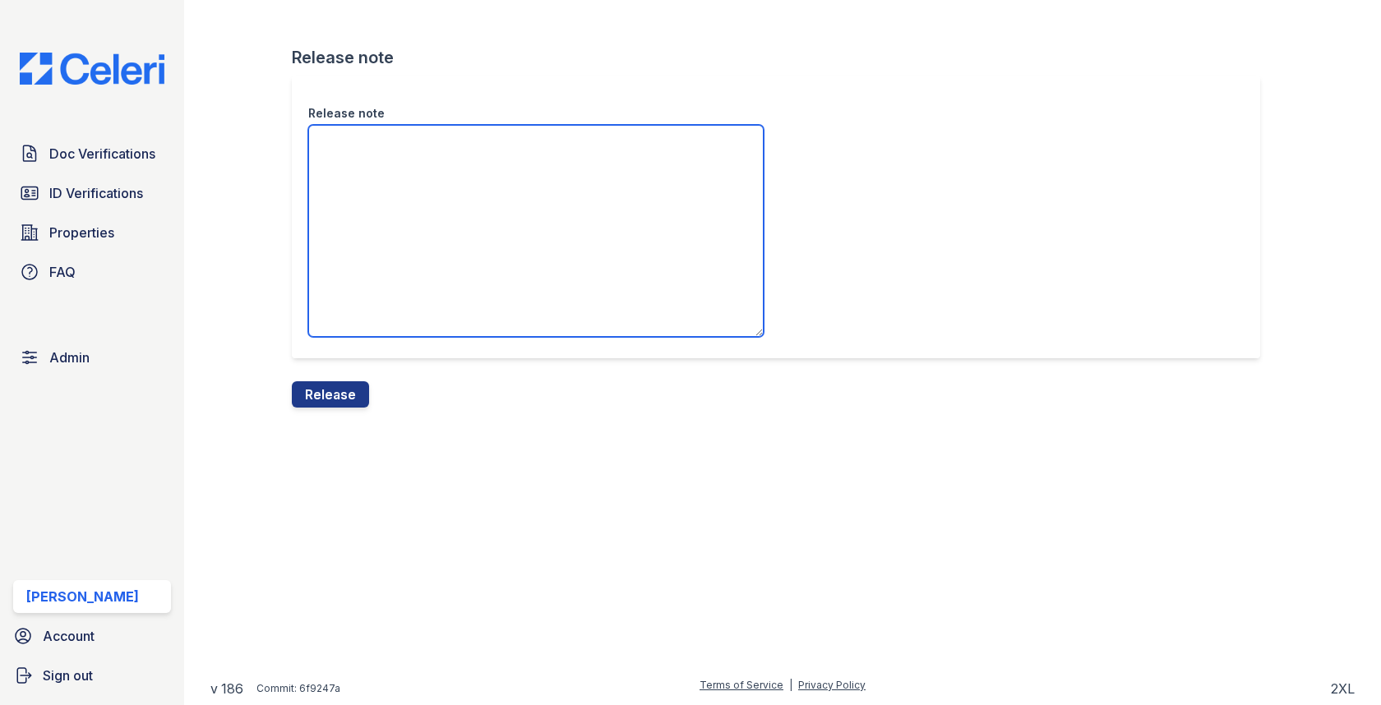
click at [388, 275] on textarea "Release note" at bounding box center [535, 231] width 455 height 212
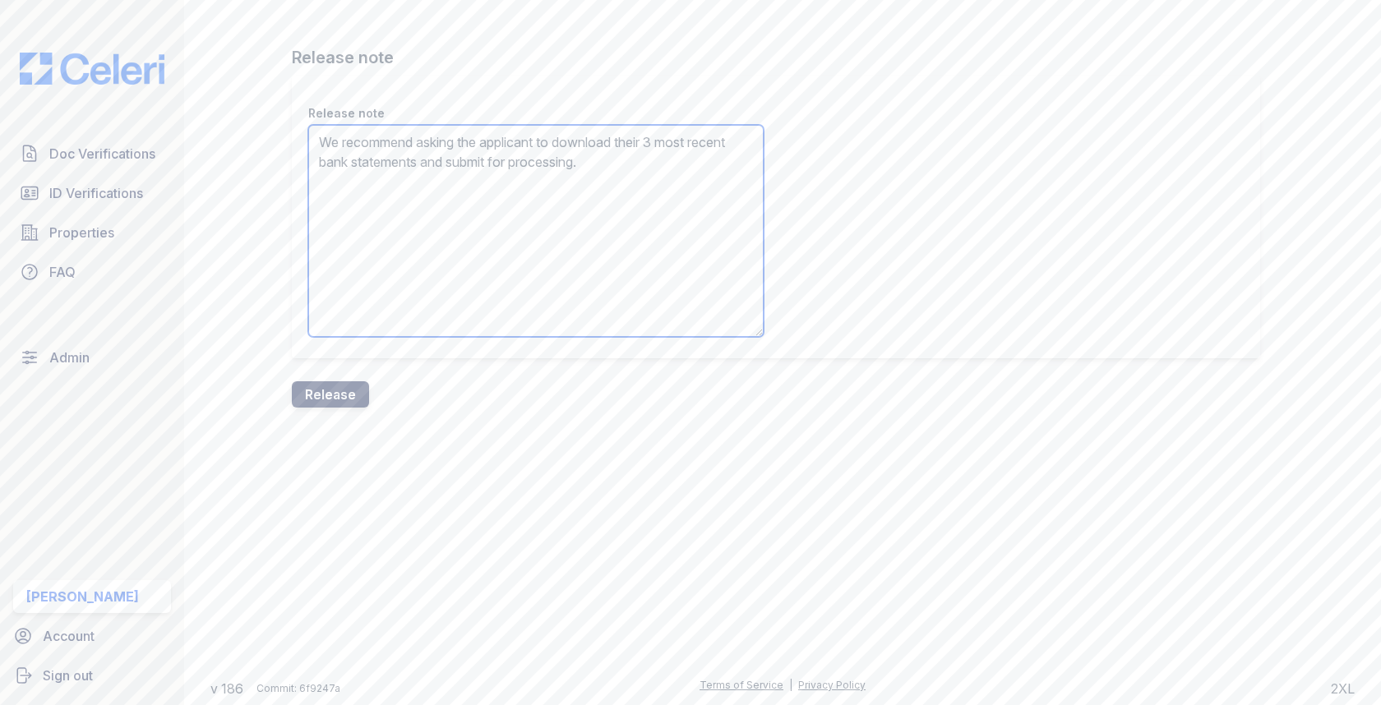
type textarea "We recommend asking the applicant to download their 3 most recent bank statemen…"
click at [353, 395] on button "Release" at bounding box center [330, 394] width 77 height 26
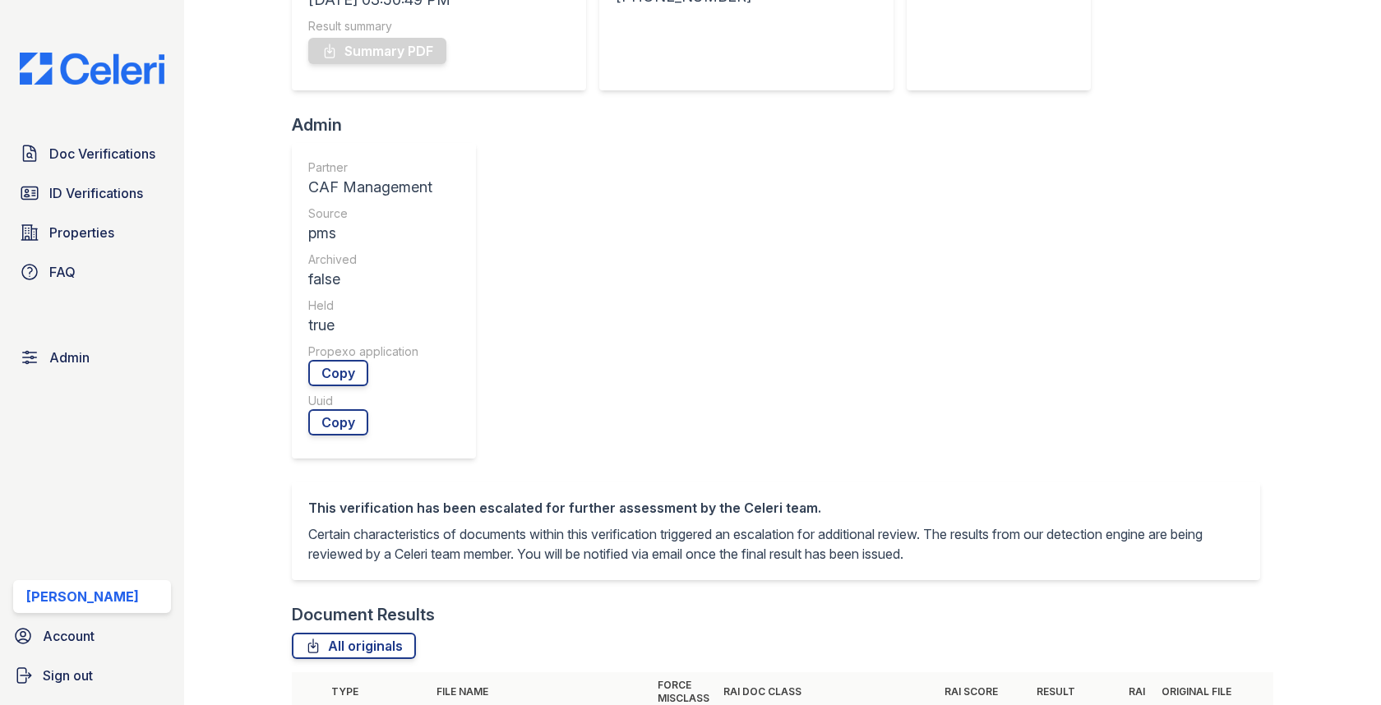
scroll to position [127, 0]
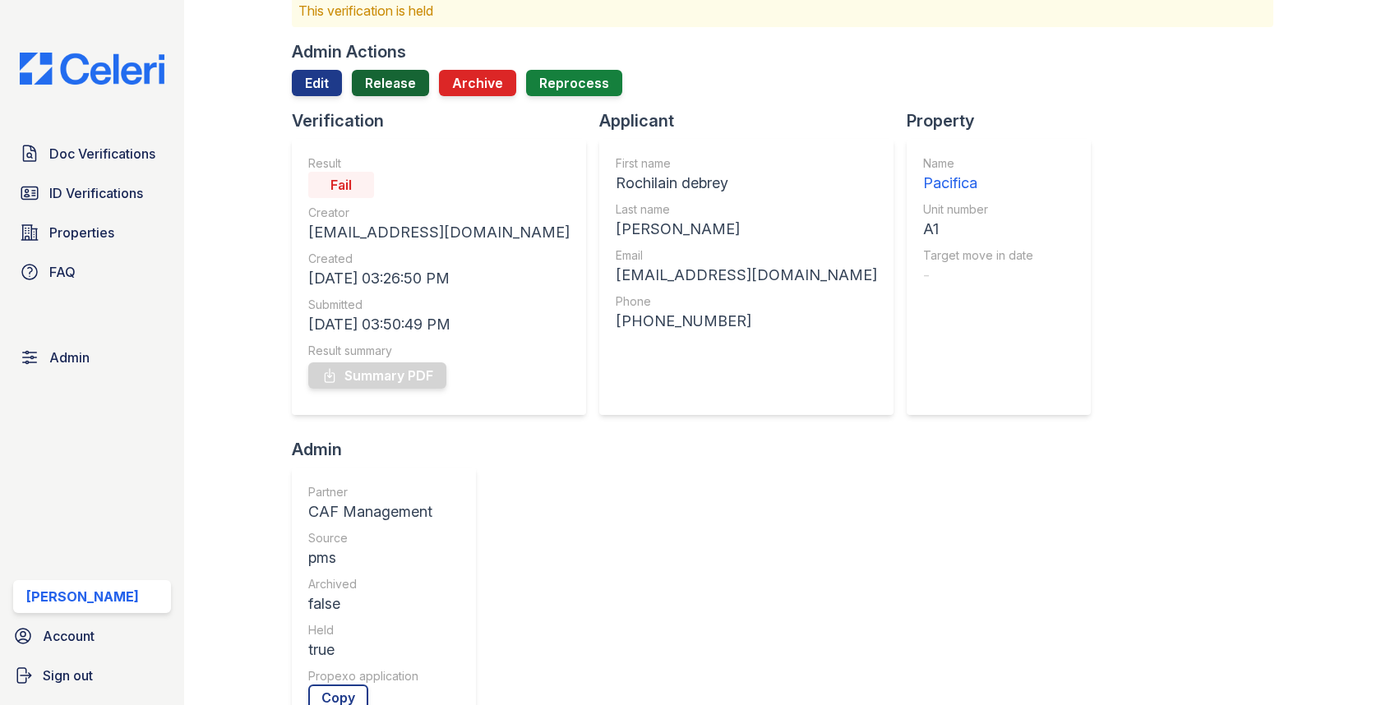
click at [383, 92] on link "Release" at bounding box center [390, 83] width 77 height 26
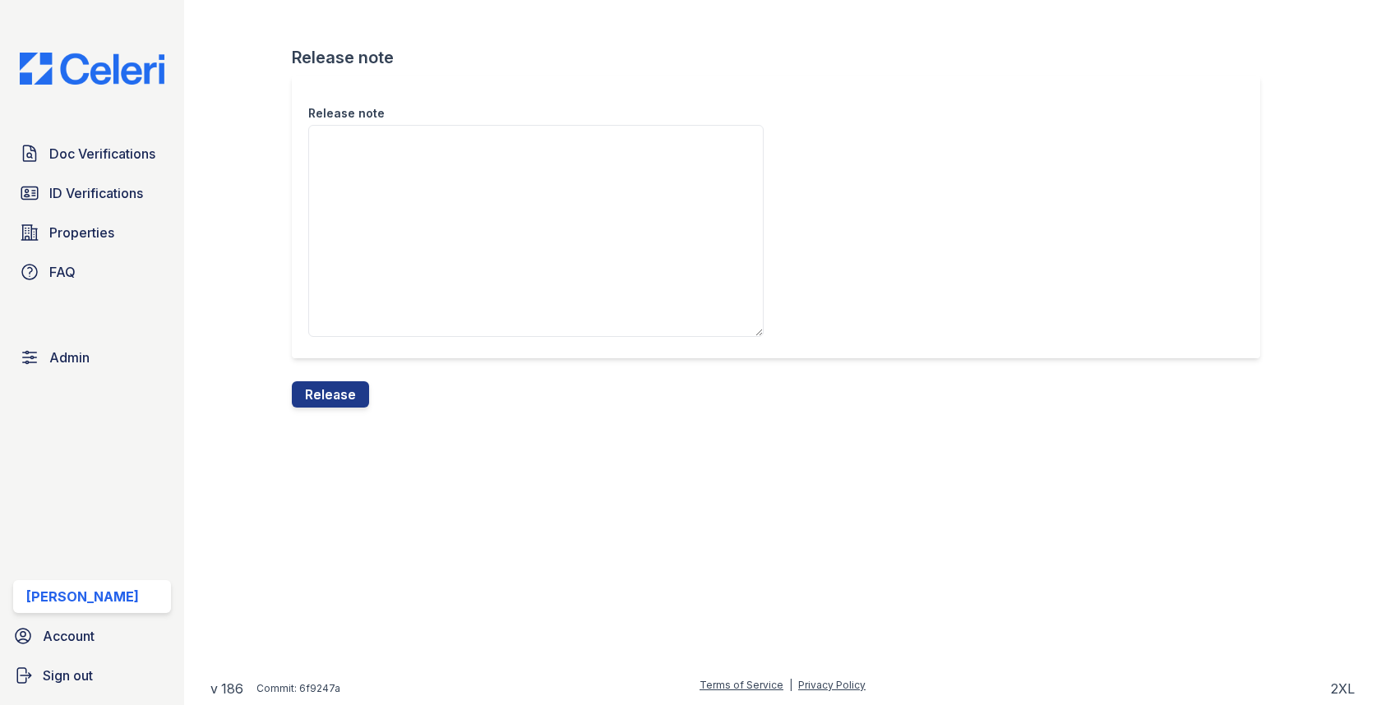
click at [383, 118] on div "Release note" at bounding box center [535, 108] width 455 height 33
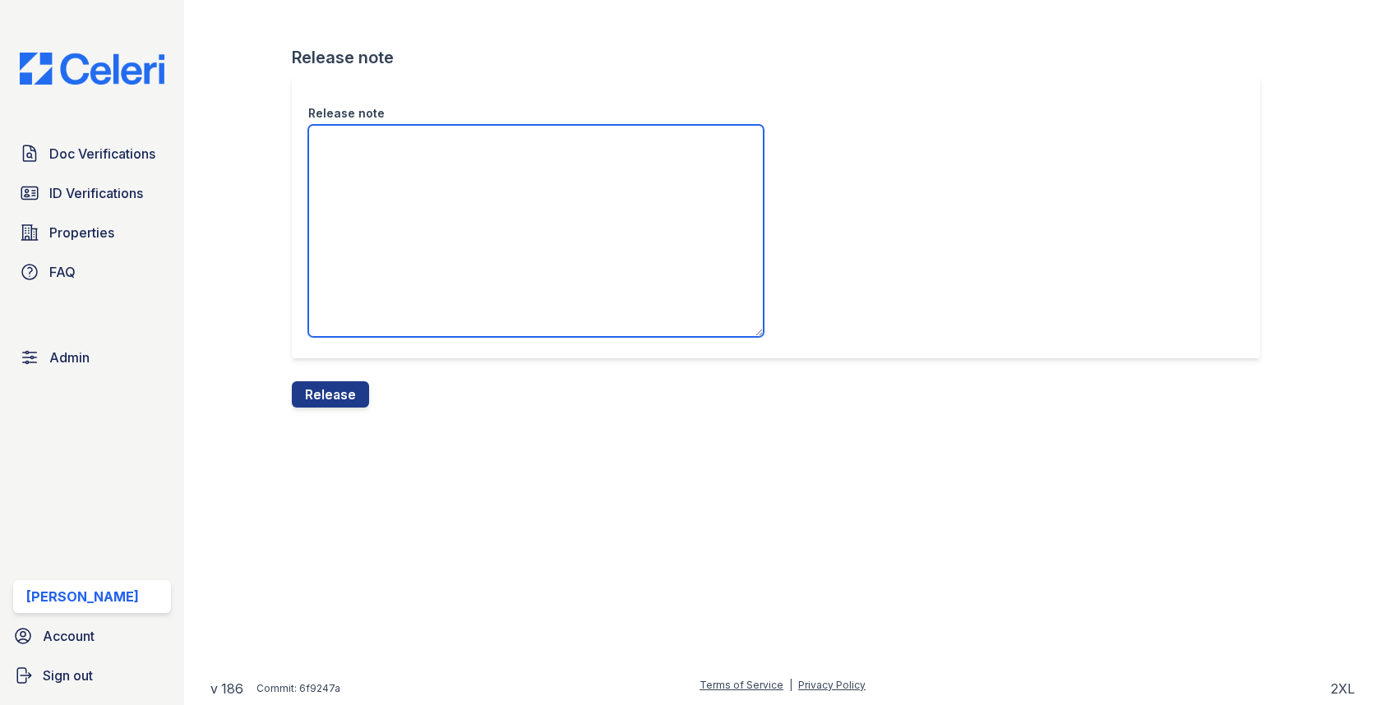
click at [388, 134] on textarea "Release note" at bounding box center [535, 231] width 455 height 212
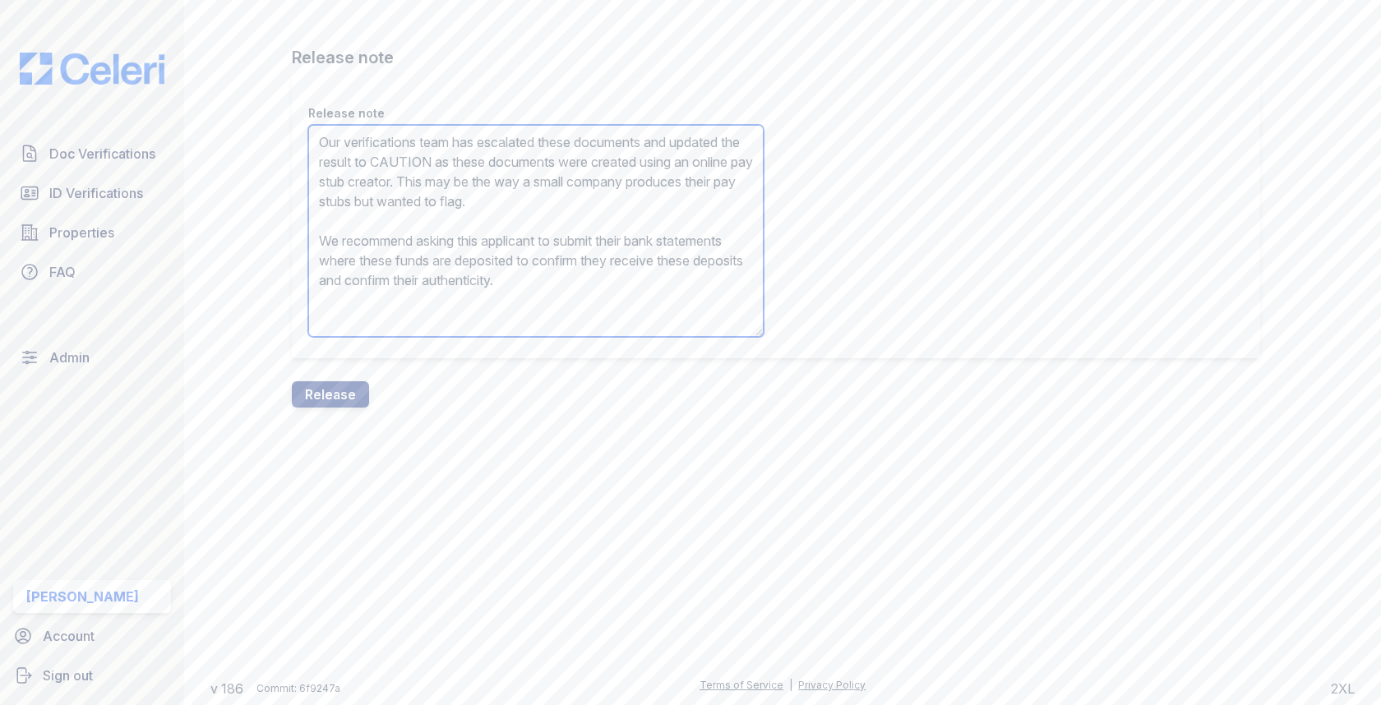
click at [469, 163] on textarea "Our verifications team has escalated these documents and updated the result to …" at bounding box center [535, 231] width 455 height 212
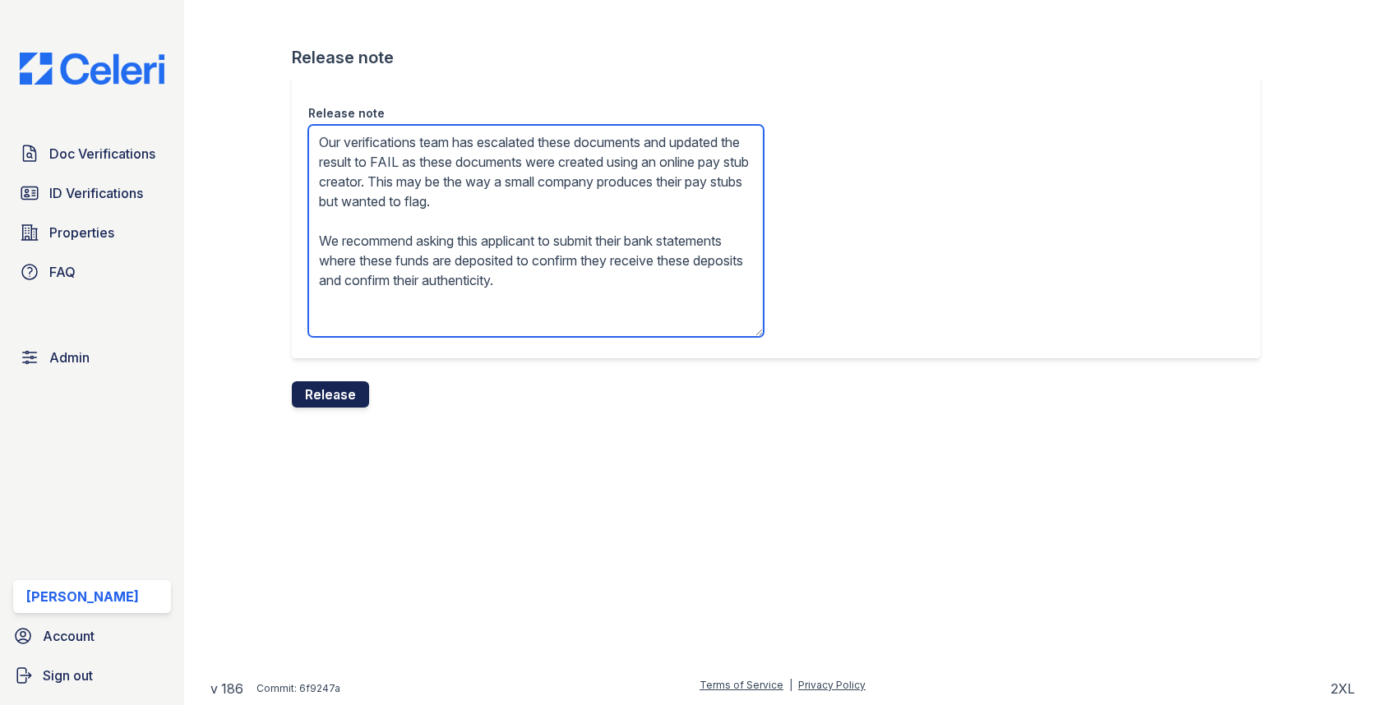
type textarea "Our verifications team has escalated these documents and updated the result to …"
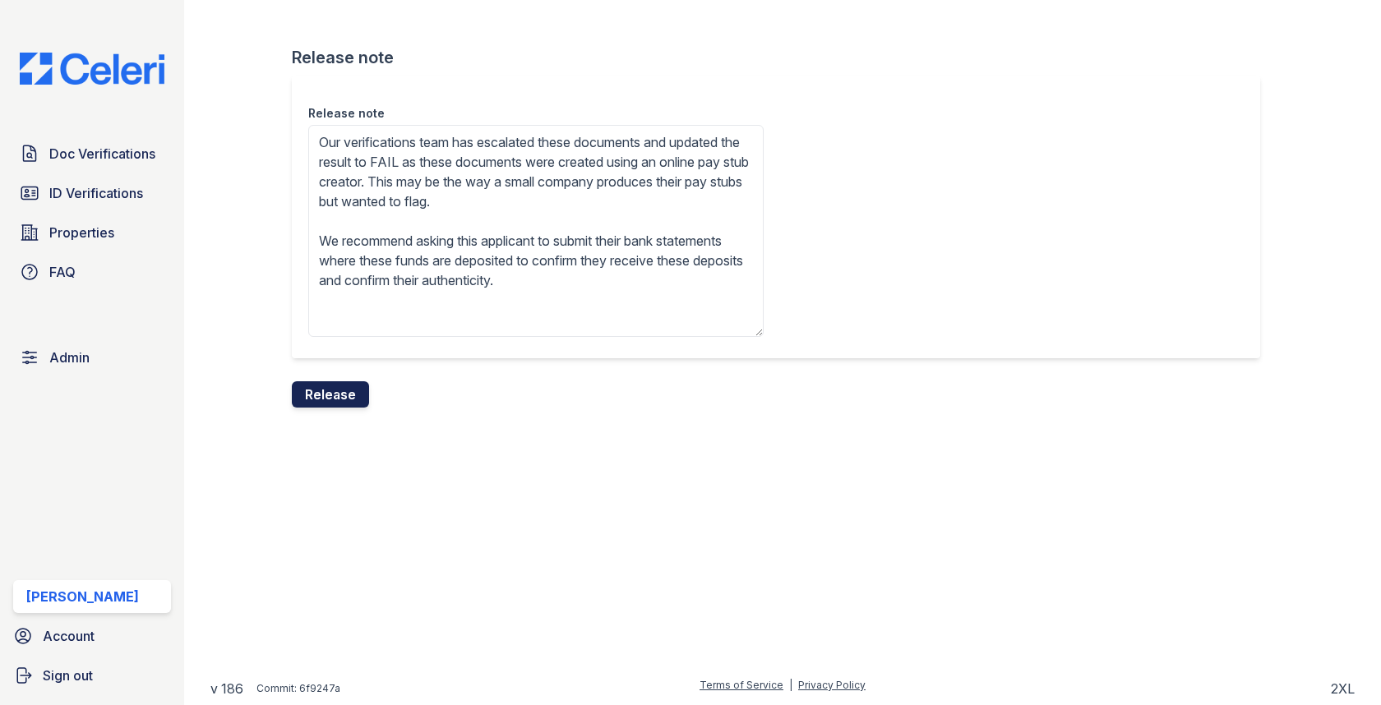
click at [355, 386] on button "Release" at bounding box center [330, 394] width 77 height 26
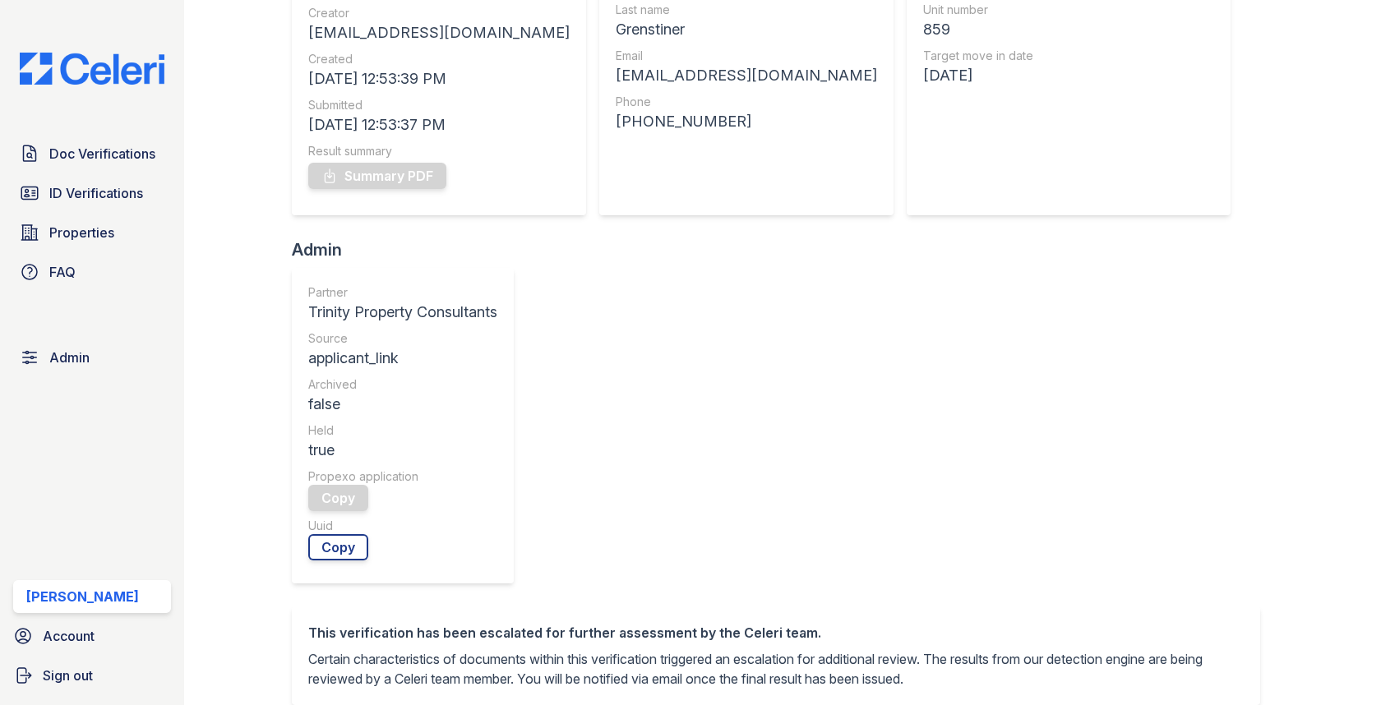
scroll to position [535, 0]
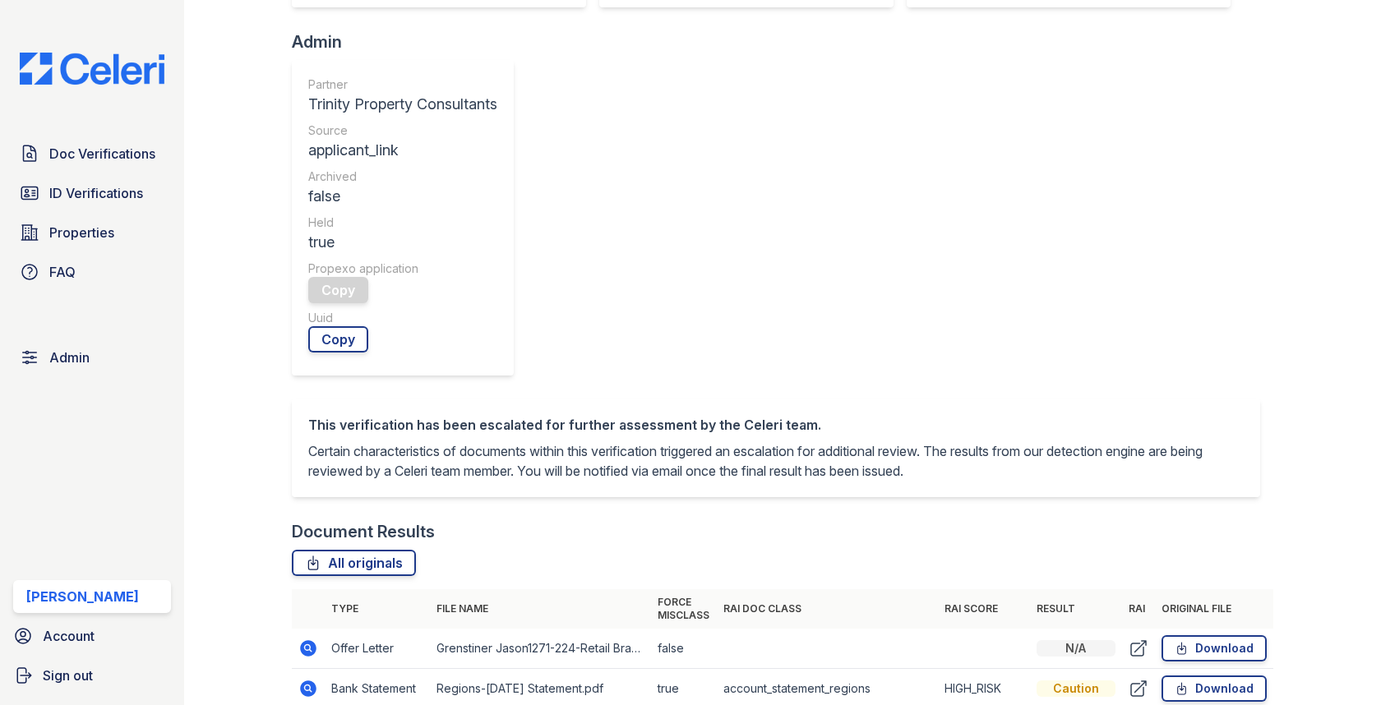
click at [306, 686] on icon at bounding box center [308, 688] width 4 height 4
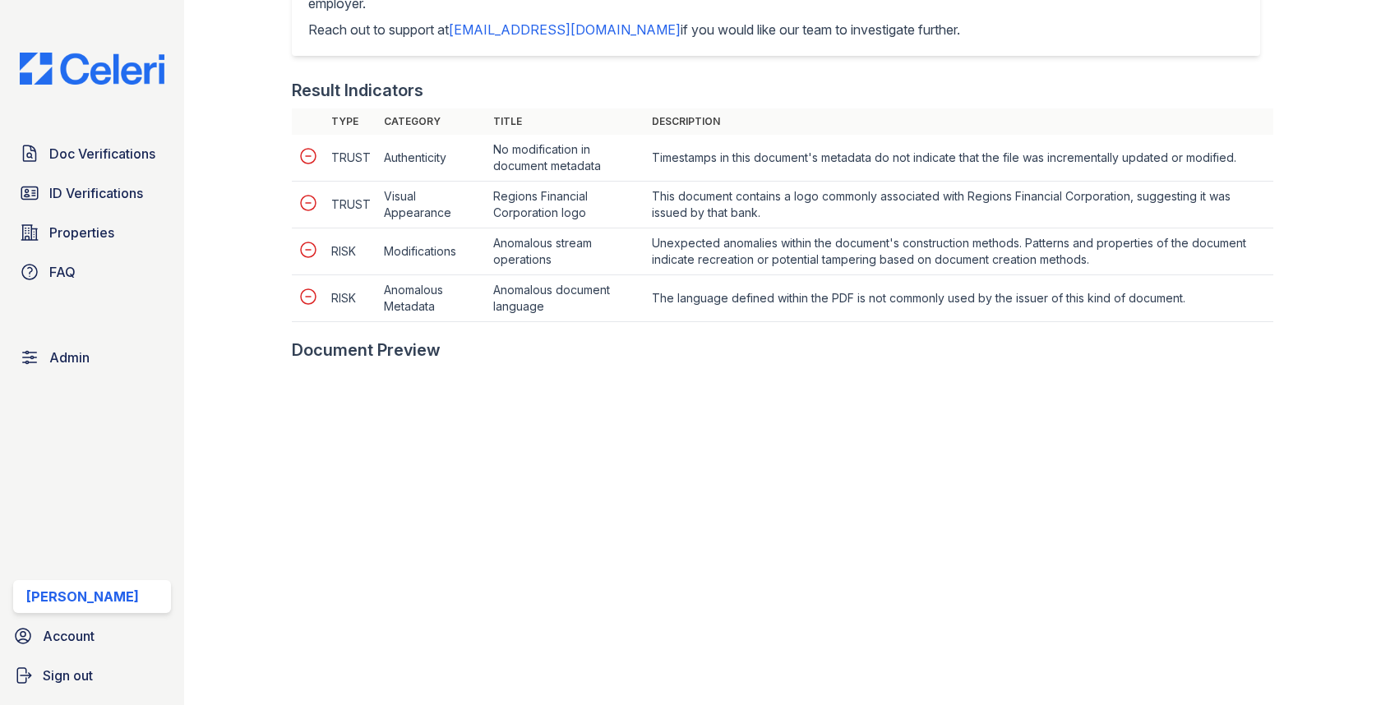
scroll to position [925, 0]
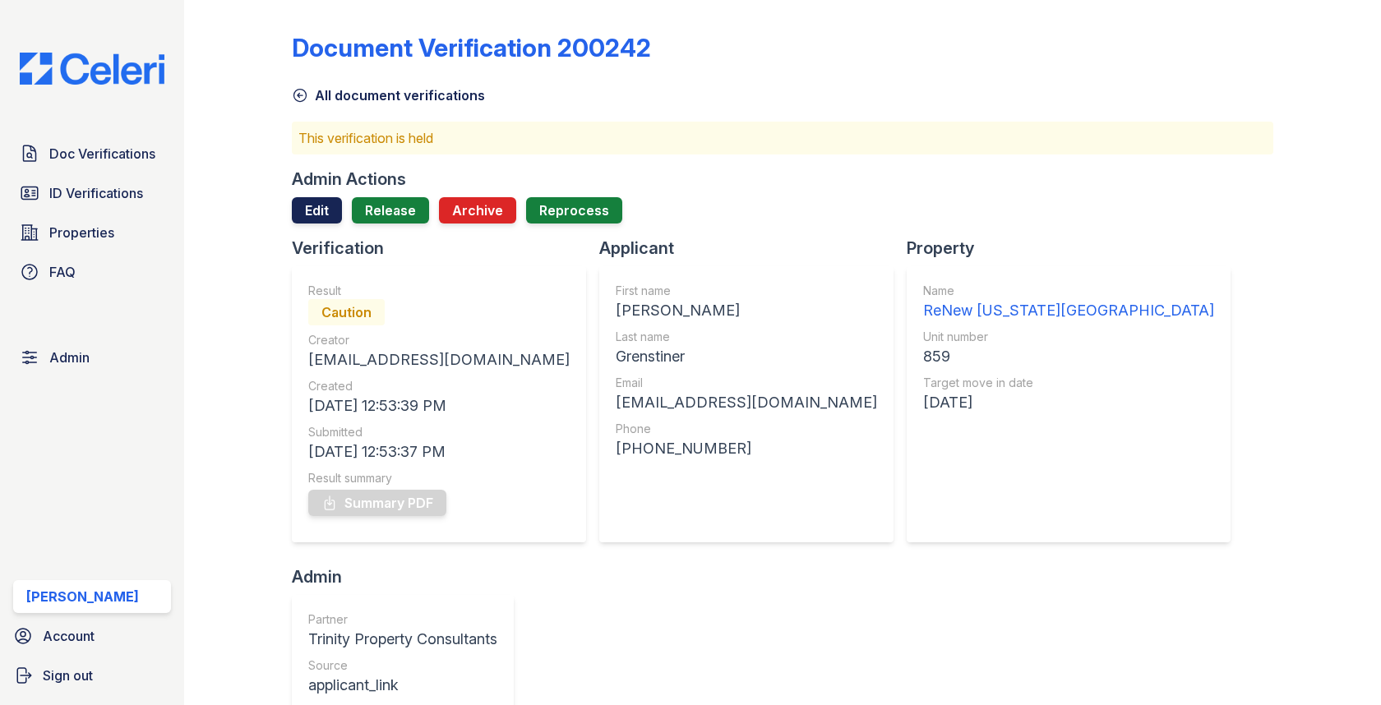
click at [318, 205] on link "Edit" at bounding box center [317, 210] width 50 height 26
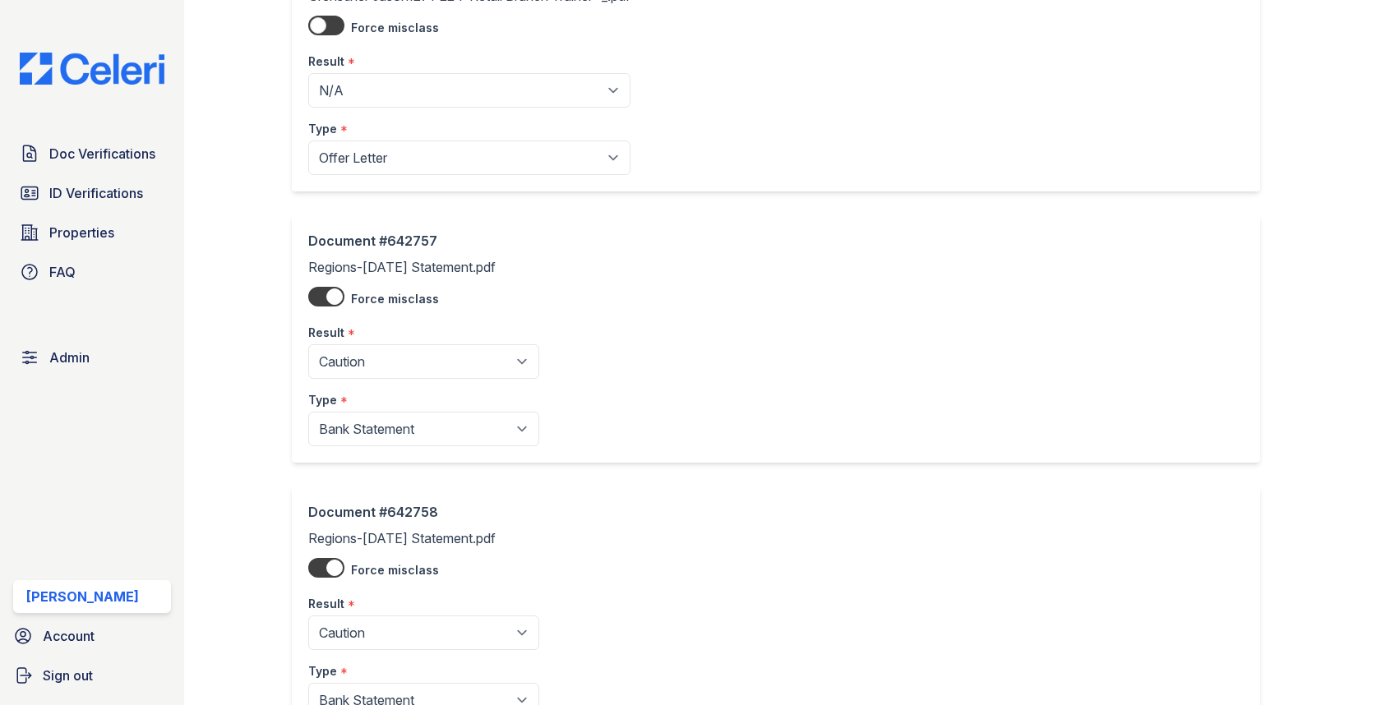
scroll to position [266, 0]
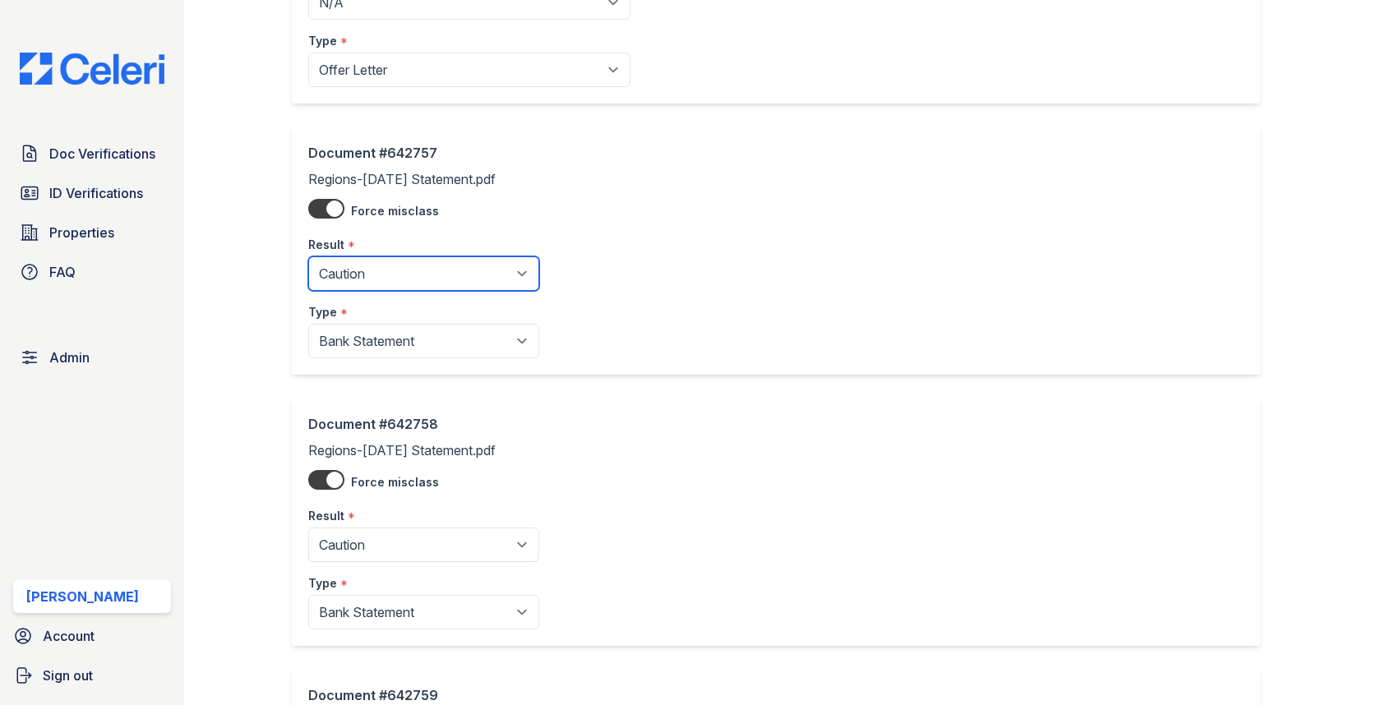
click at [423, 265] on select "Pending Sent Started Processing Pass Fail Caution Error N/A" at bounding box center [423, 273] width 231 height 35
select select "pass"
click at [308, 256] on select "Pending Sent Started Processing Pass Fail Caution Error N/A" at bounding box center [423, 273] width 231 height 35
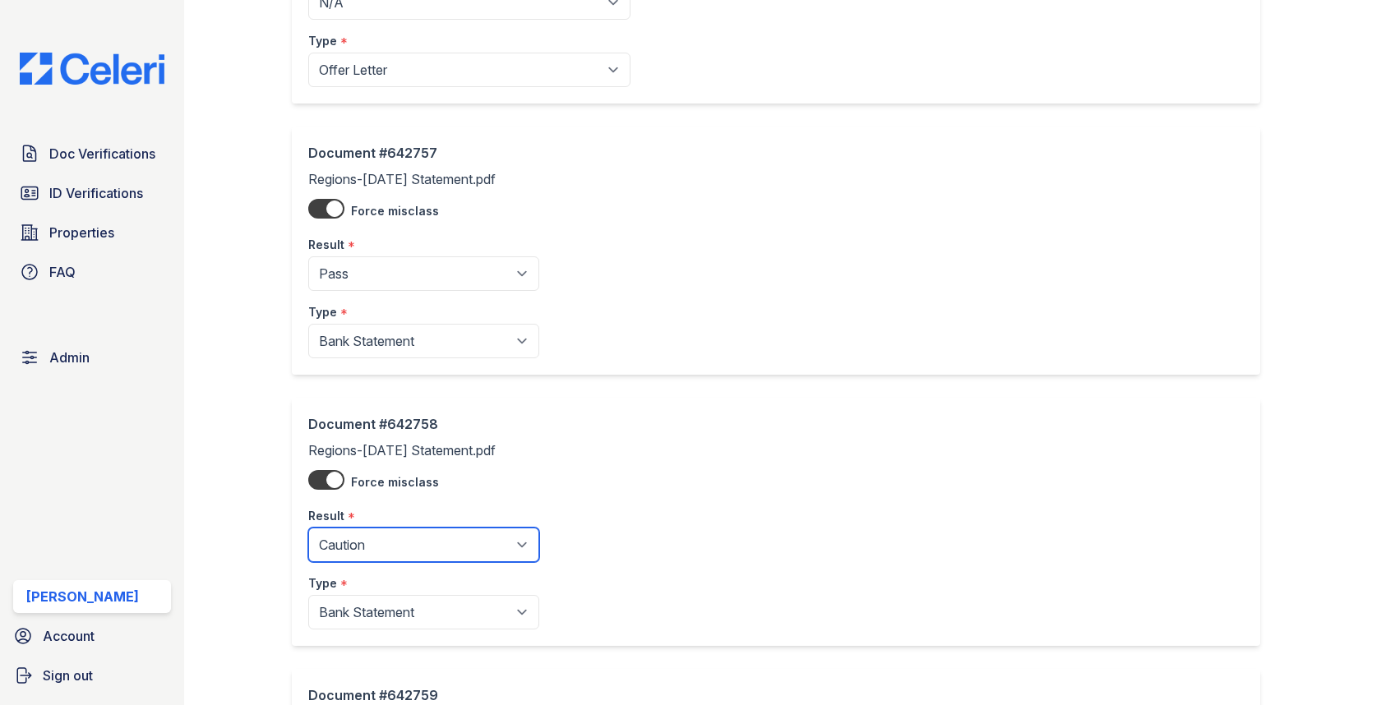
click at [414, 531] on select "Pending Sent Started Processing Pass Fail Caution Error N/A" at bounding box center [423, 545] width 231 height 35
select select "pass"
click at [308, 528] on select "Pending Sent Started Processing Pass Fail Caution Error N/A" at bounding box center [423, 545] width 231 height 35
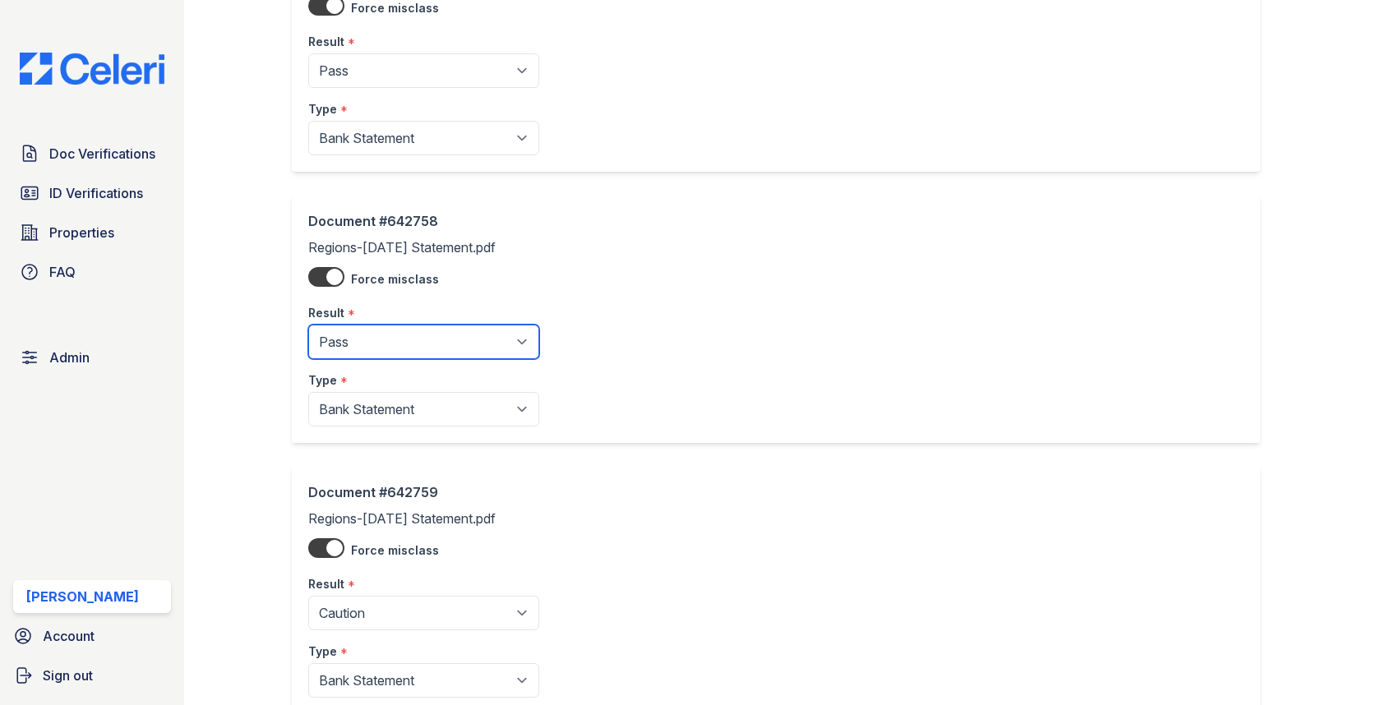
scroll to position [578, 0]
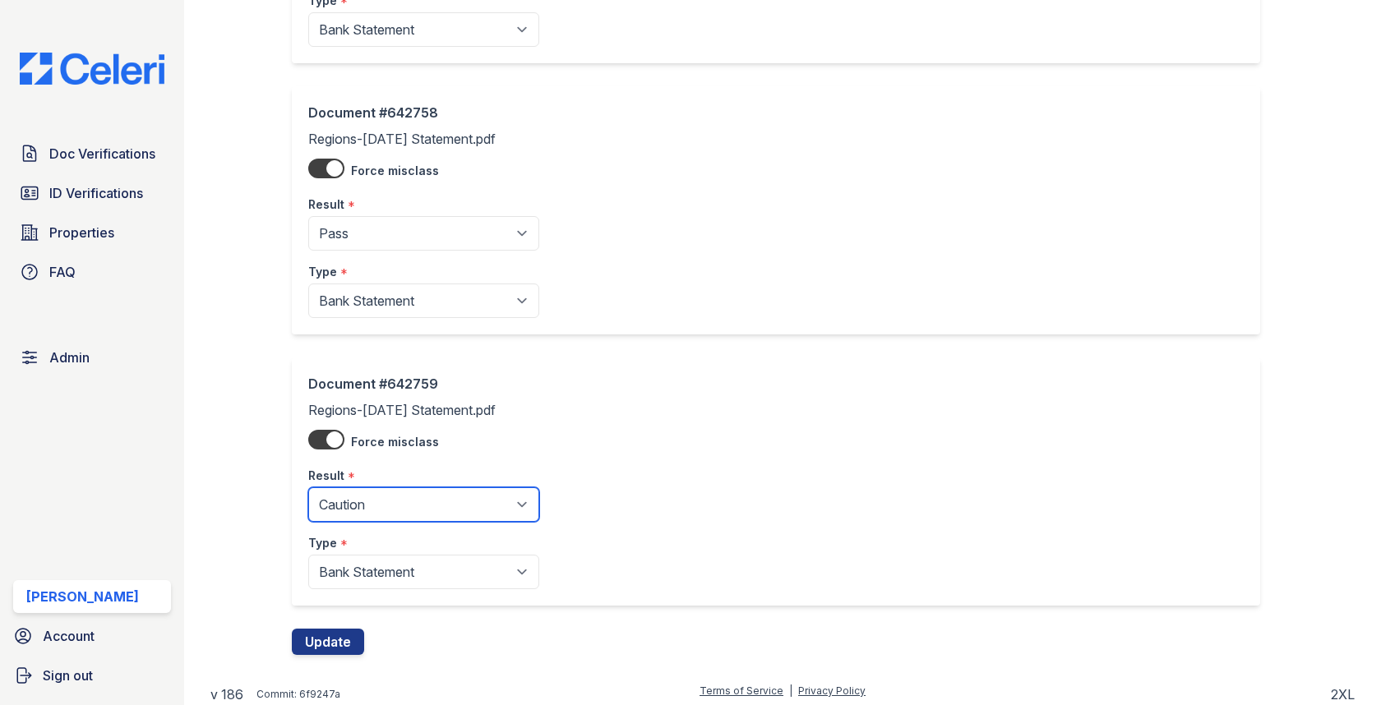
click at [395, 490] on select "Pending Sent Started Processing Pass Fail Caution Error N/A" at bounding box center [423, 504] width 231 height 35
select select "pass"
click at [308, 487] on select "Pending Sent Started Processing Pass Fail Caution Error N/A" at bounding box center [423, 504] width 231 height 35
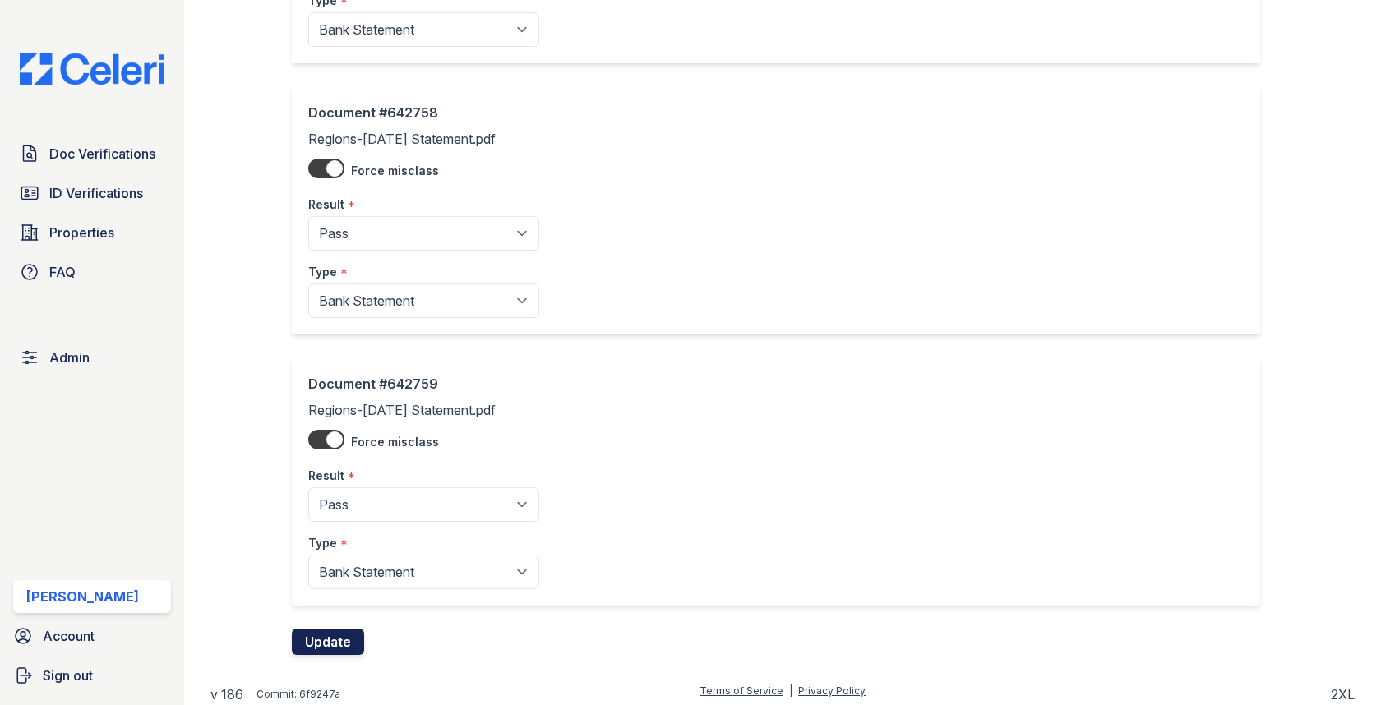
click at [349, 642] on button "Update" at bounding box center [328, 642] width 72 height 26
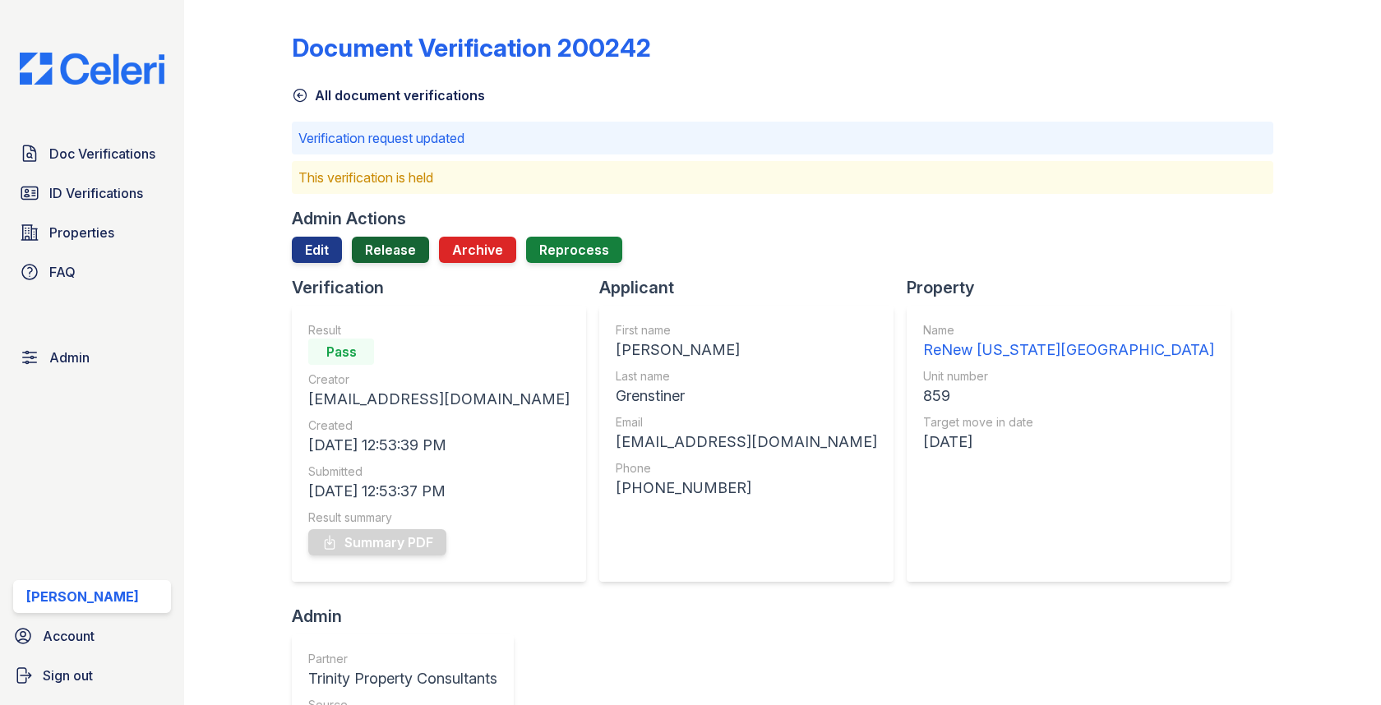
click at [400, 245] on link "Release" at bounding box center [390, 250] width 77 height 26
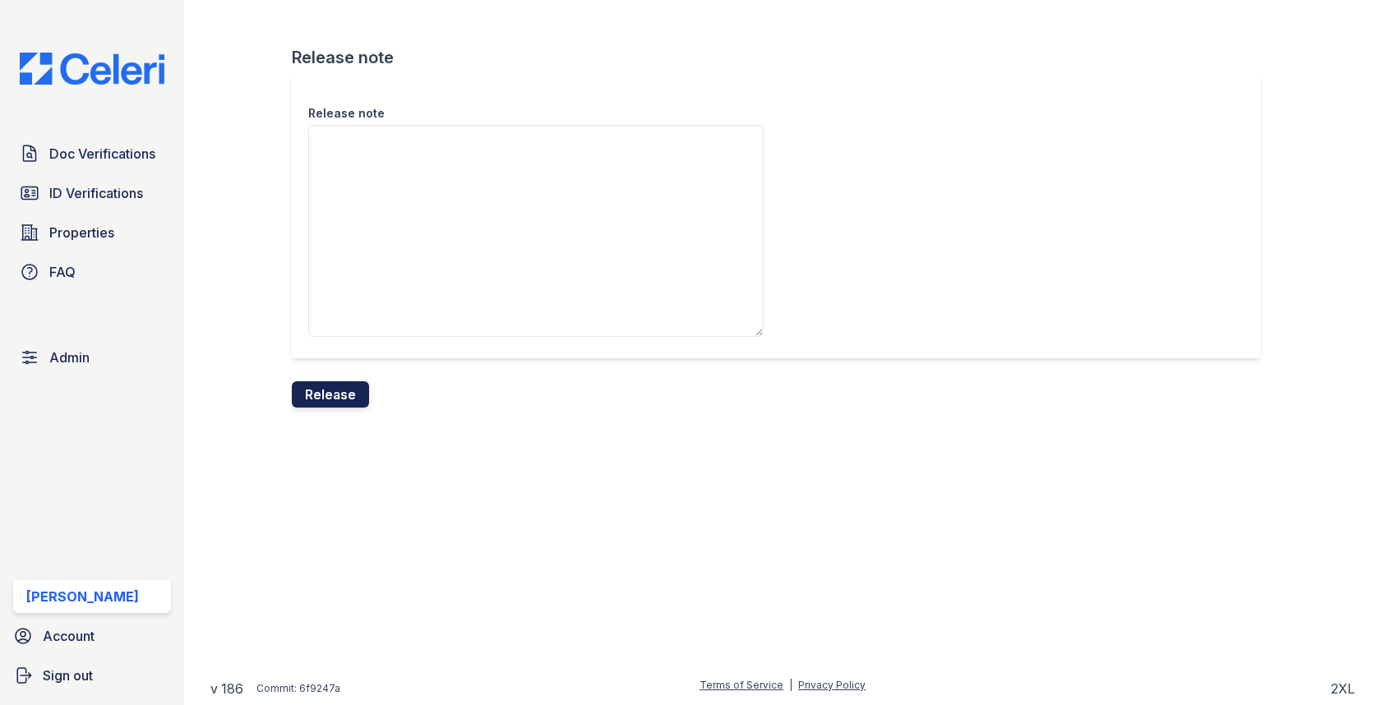
click at [333, 384] on button "Release" at bounding box center [330, 394] width 77 height 26
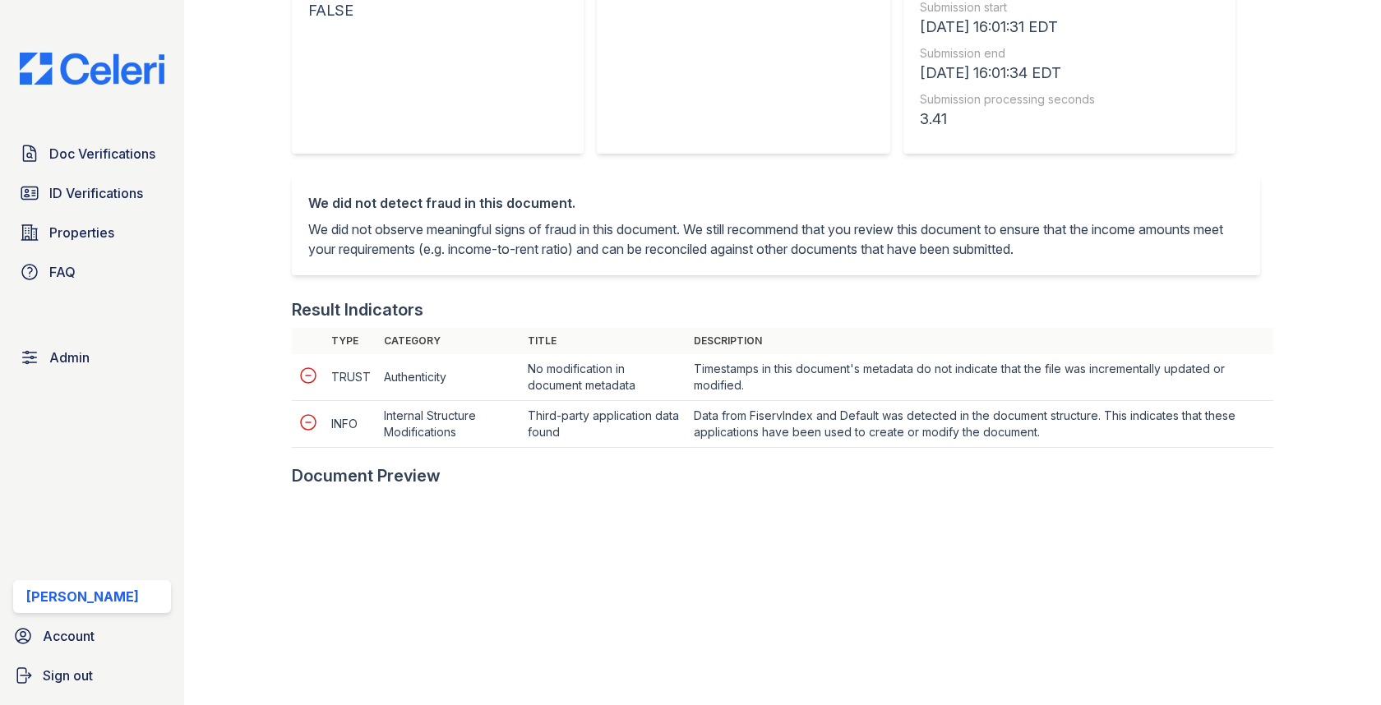
scroll to position [566, 0]
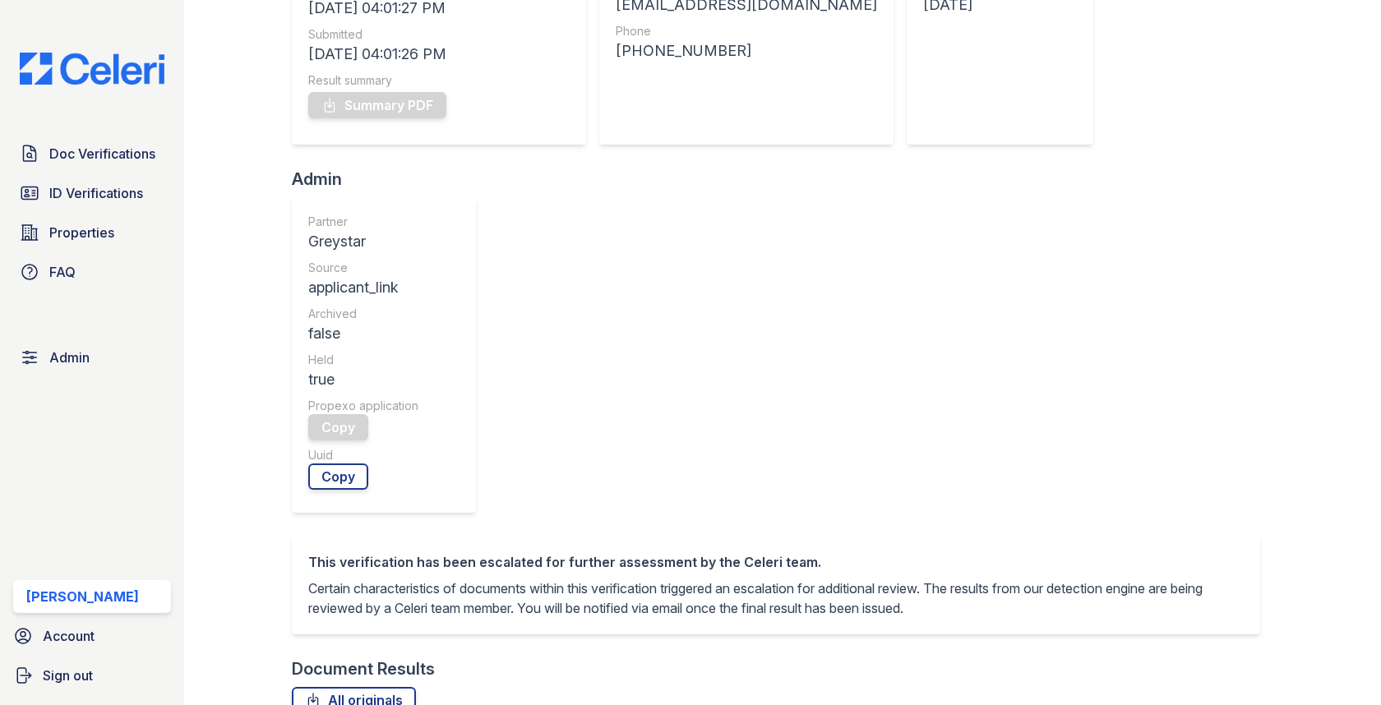
scroll to position [639, 0]
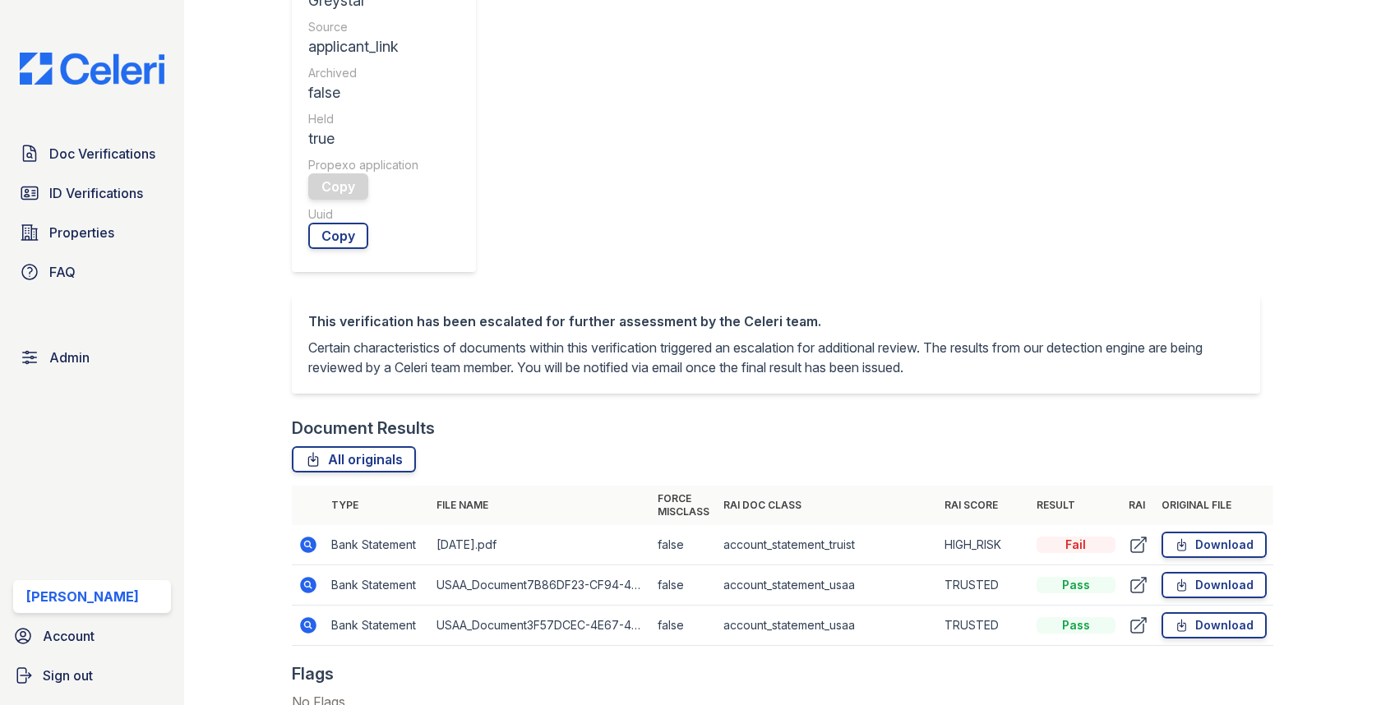
click at [314, 537] on icon at bounding box center [309, 545] width 16 height 16
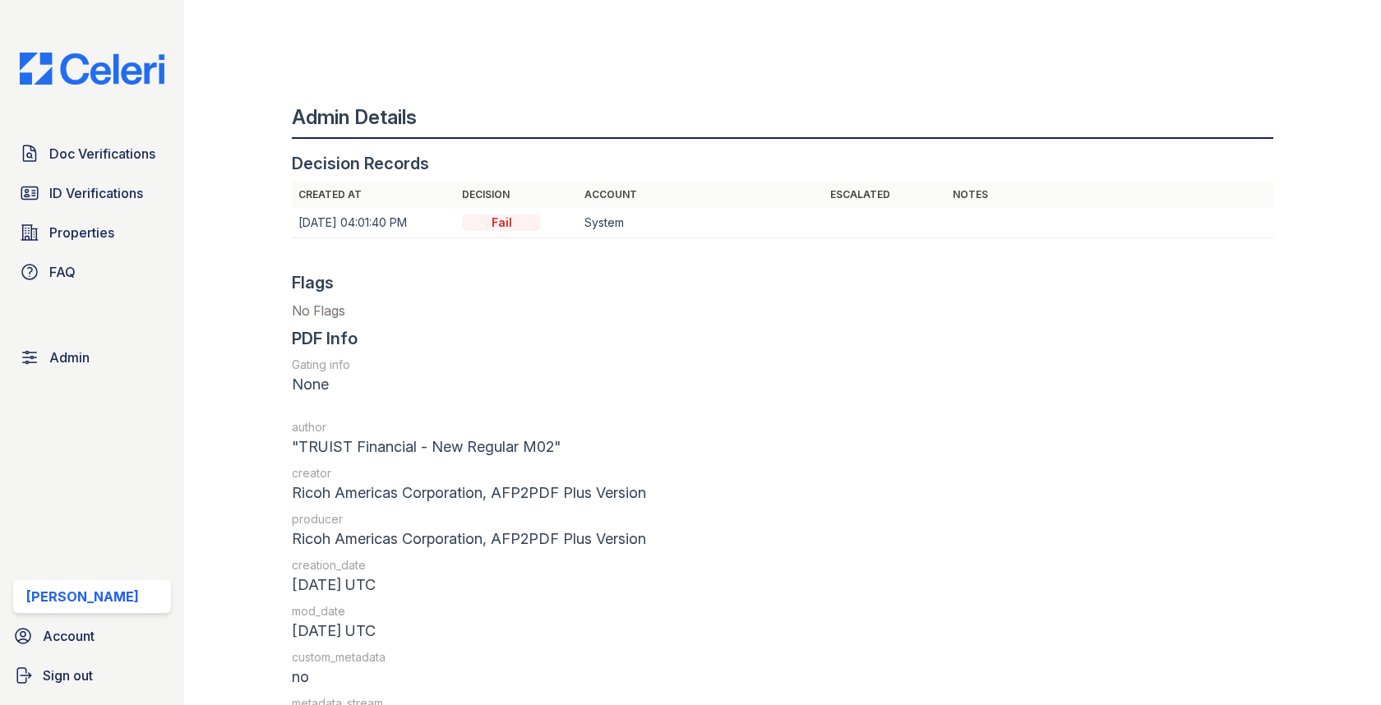
scroll to position [1904, 0]
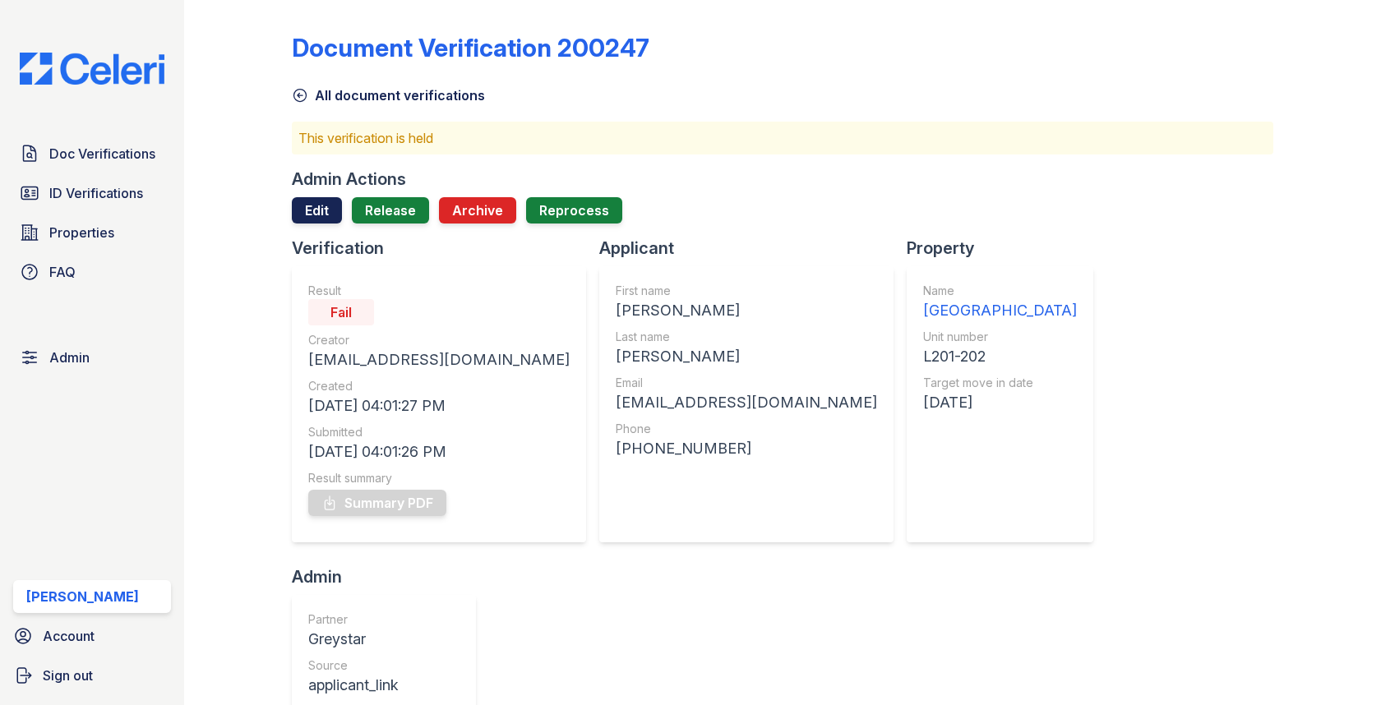
click at [338, 211] on link "Edit" at bounding box center [317, 210] width 50 height 26
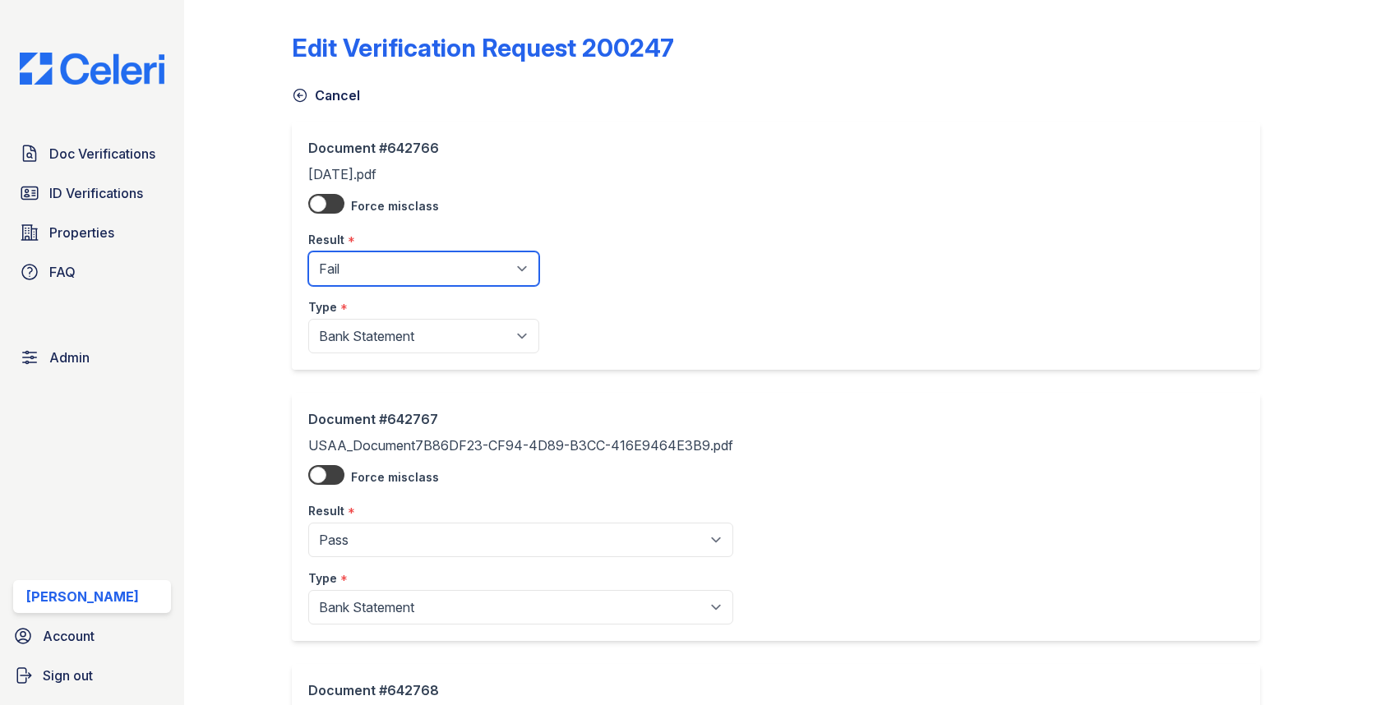
click at [341, 269] on select "Pending Sent Started Processing Pass Fail Caution Error N/A" at bounding box center [423, 269] width 231 height 35
select select "pass"
click at [308, 252] on select "Pending Sent Started Processing Pass Fail Caution Error N/A" at bounding box center [423, 269] width 231 height 35
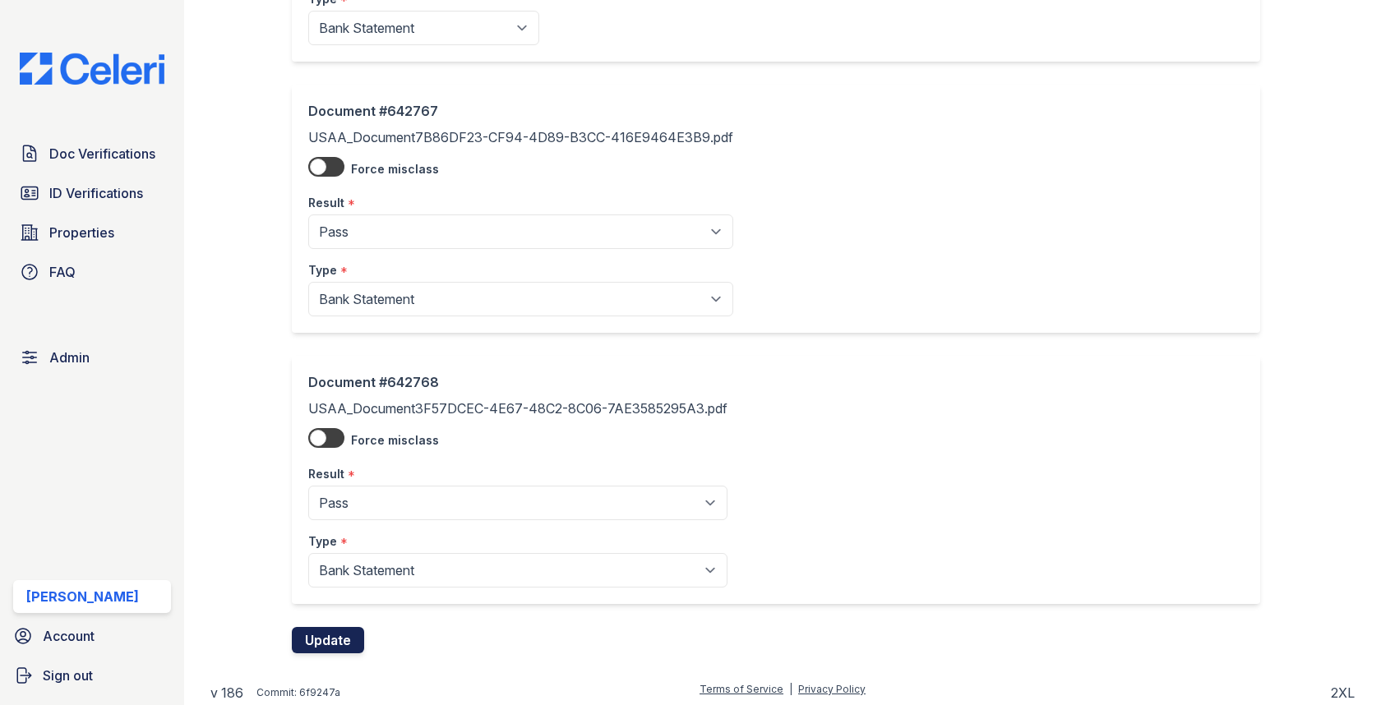
click at [341, 648] on button "Update" at bounding box center [328, 640] width 72 height 26
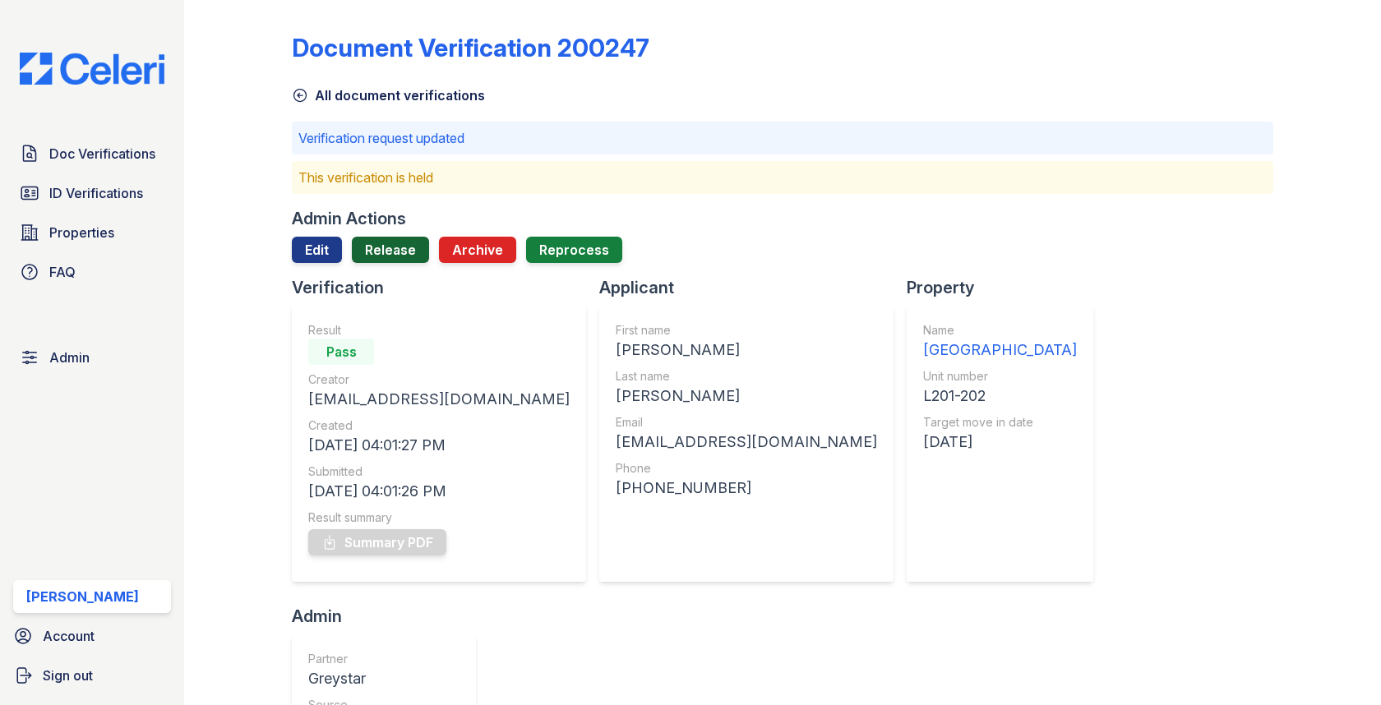
click at [395, 240] on link "Release" at bounding box center [390, 250] width 77 height 26
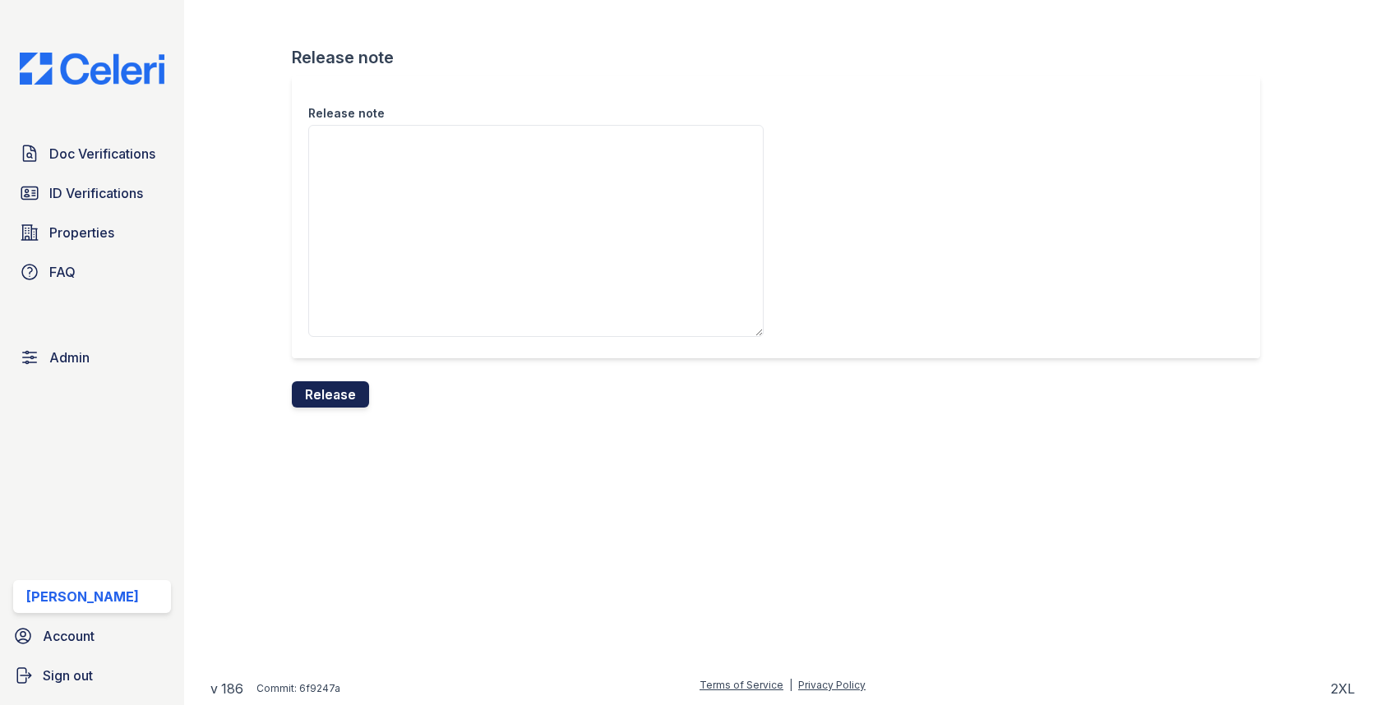
click at [323, 393] on button "Release" at bounding box center [330, 394] width 77 height 26
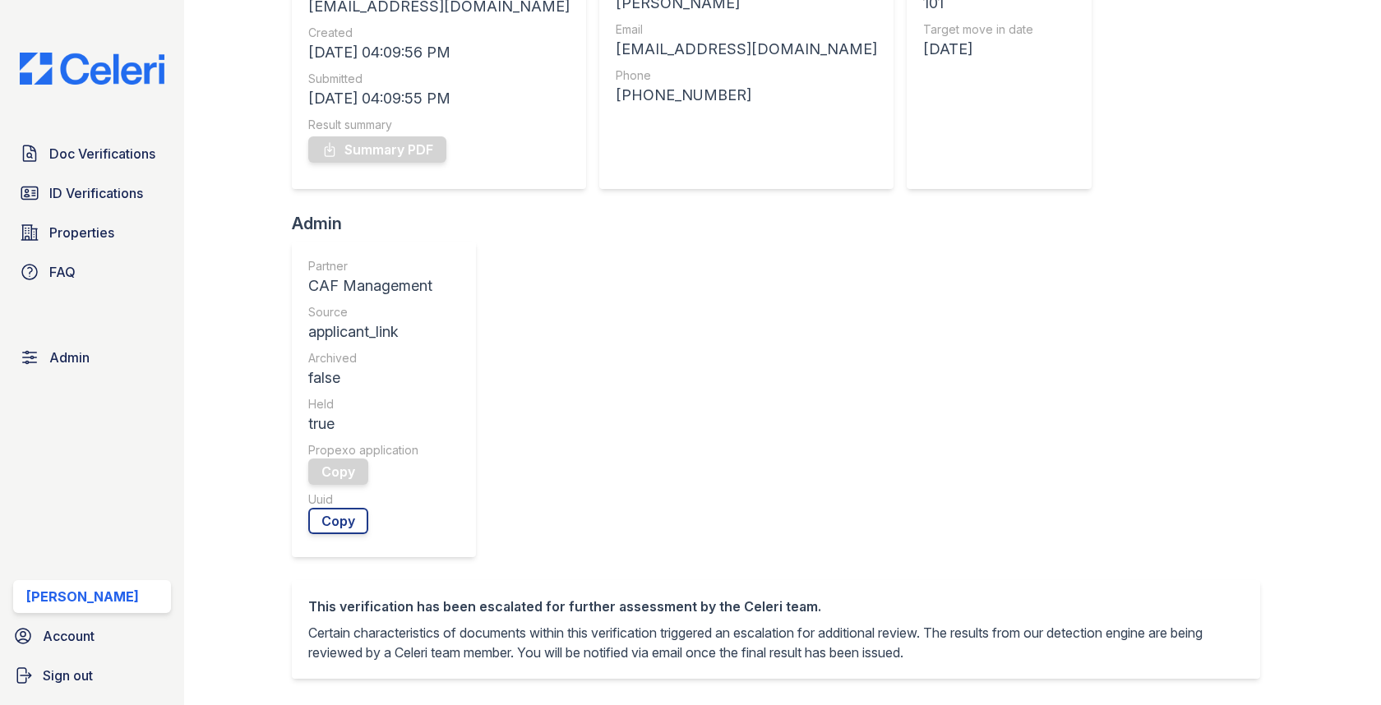
scroll to position [598, 0]
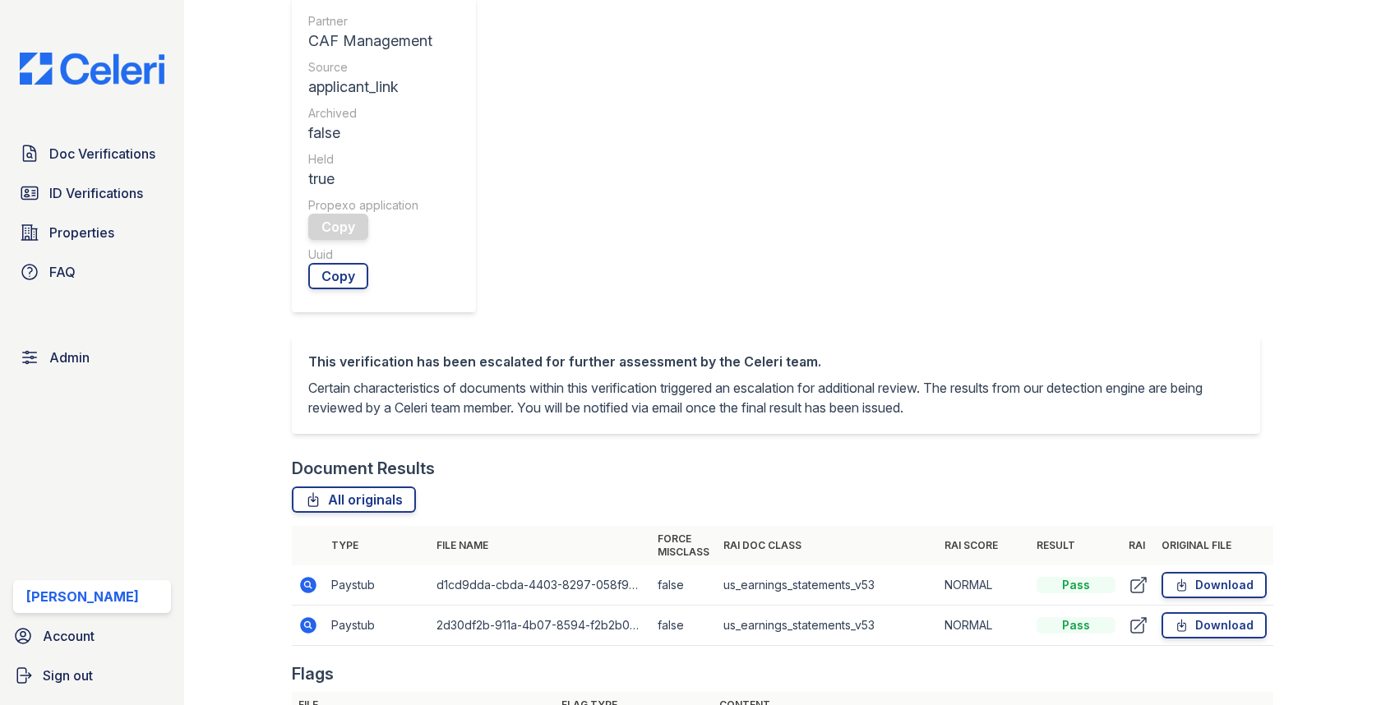
click at [307, 582] on icon at bounding box center [308, 584] width 4 height 4
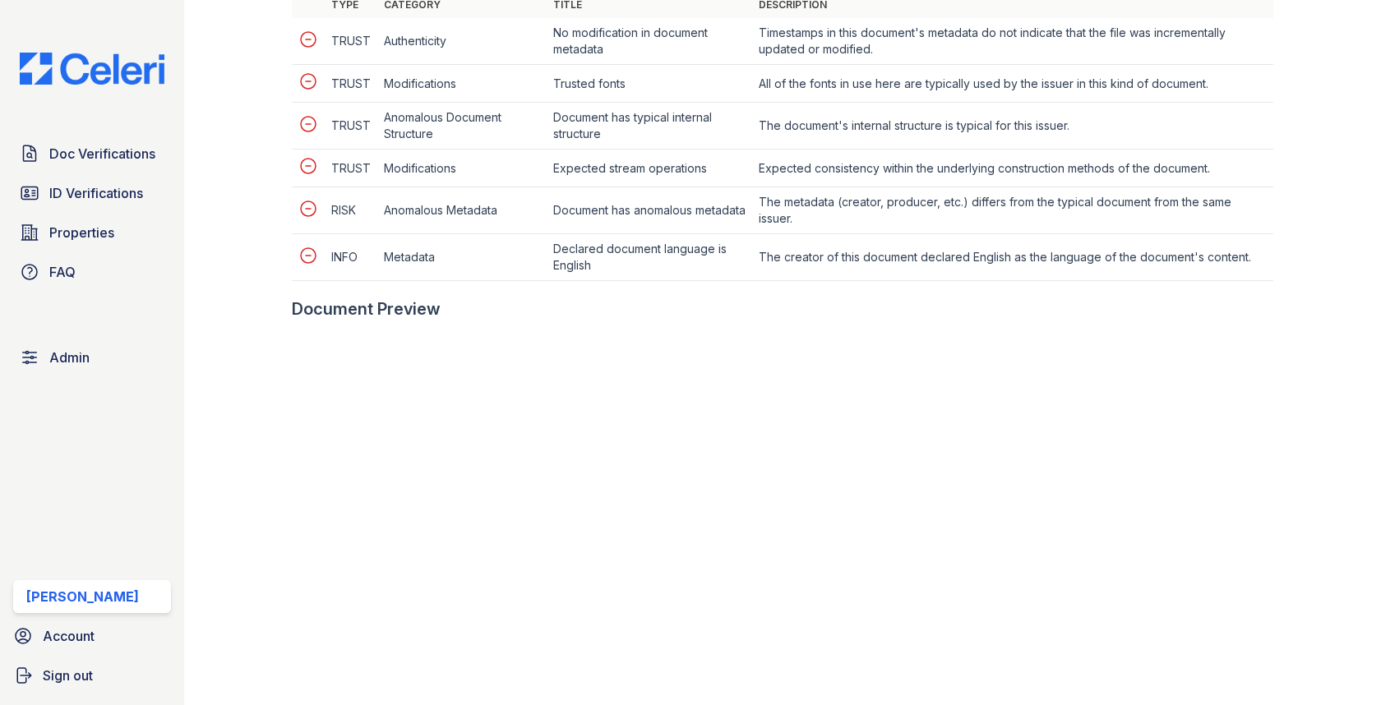
scroll to position [759, 0]
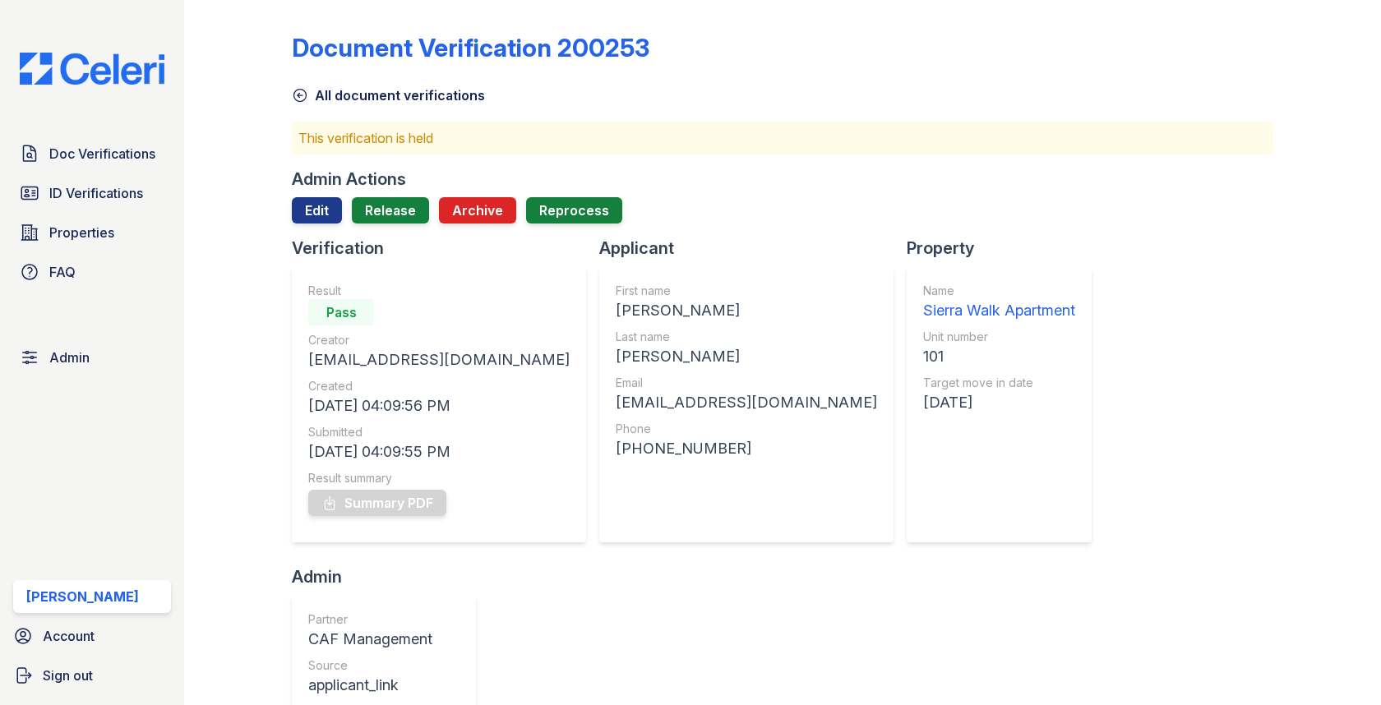
click at [315, 183] on div "Admin Actions" at bounding box center [349, 179] width 114 height 23
click at [315, 209] on link "Edit" at bounding box center [317, 210] width 50 height 26
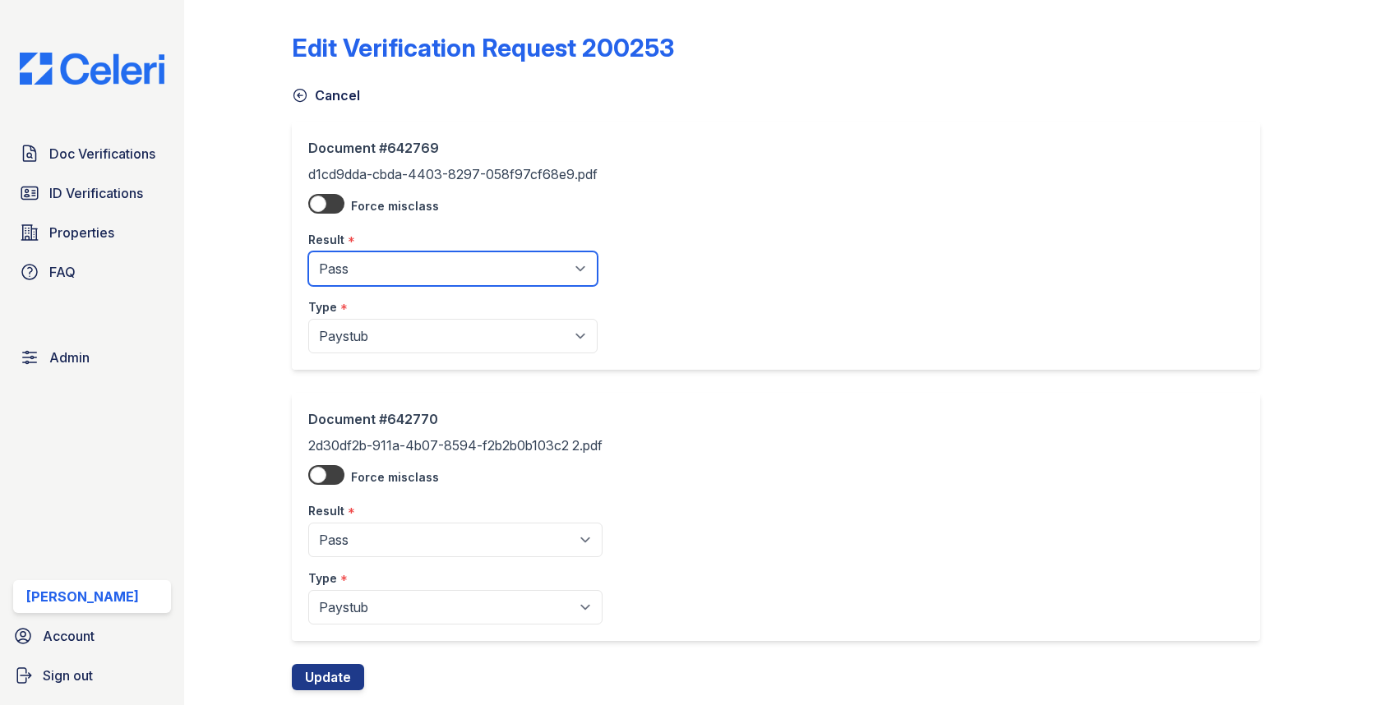
click at [376, 280] on select "Pending Sent Started Processing Pass Fail Caution Error N/A" at bounding box center [452, 269] width 289 height 35
select select "fail"
click at [308, 252] on select "Pending Sent Started Processing Pass Fail Caution Error N/A" at bounding box center [452, 269] width 289 height 35
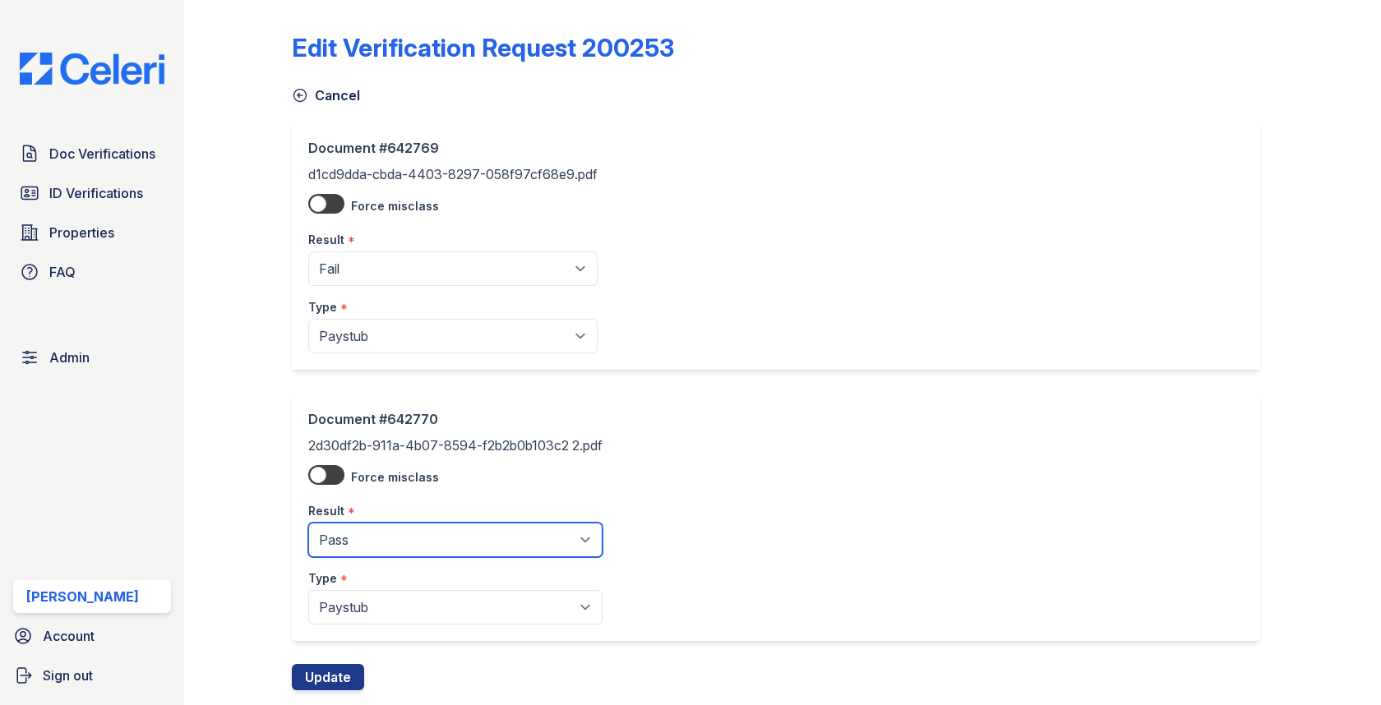
click at [380, 542] on select "Pending Sent Started Processing Pass Fail Caution Error N/A" at bounding box center [455, 540] width 294 height 35
select select "fail"
click at [308, 523] on select "Pending Sent Started Processing Pass Fail Caution Error N/A" at bounding box center [455, 540] width 294 height 35
click at [347, 675] on button "Update" at bounding box center [328, 677] width 72 height 26
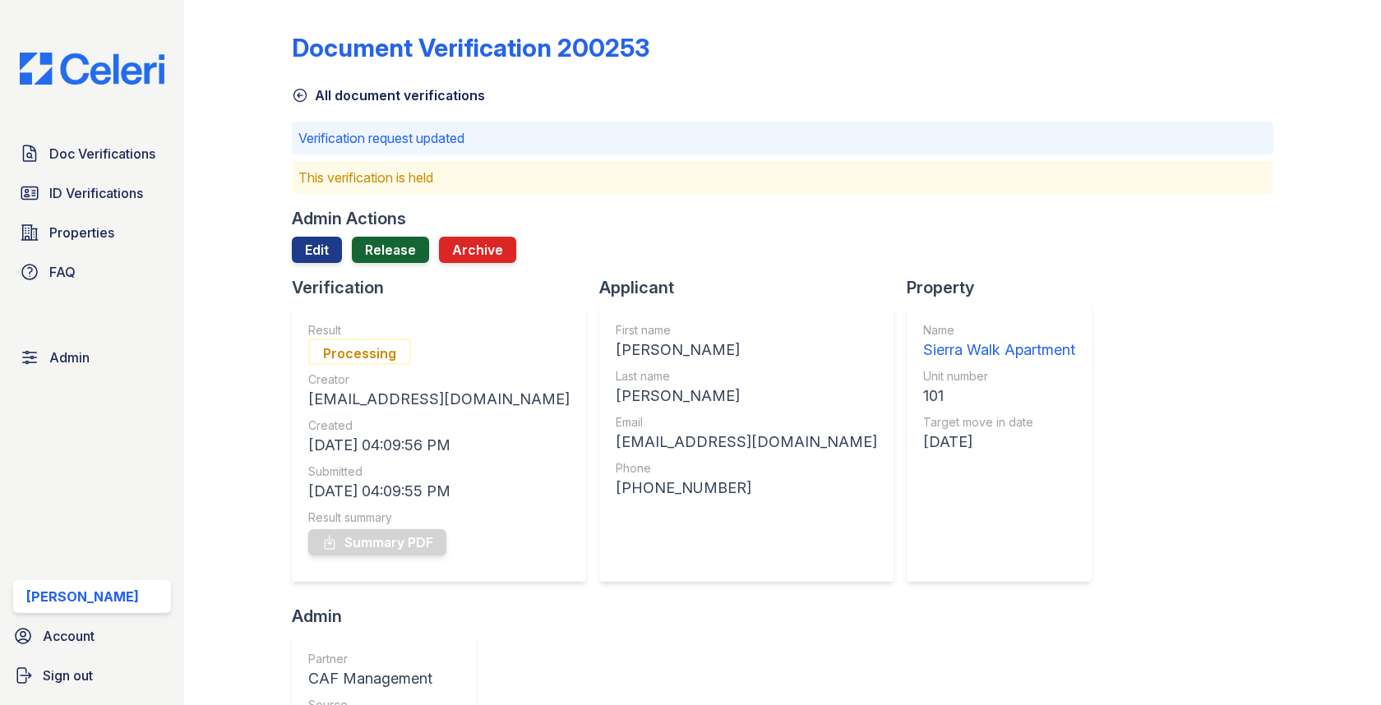
click at [396, 243] on link "Release" at bounding box center [390, 250] width 77 height 26
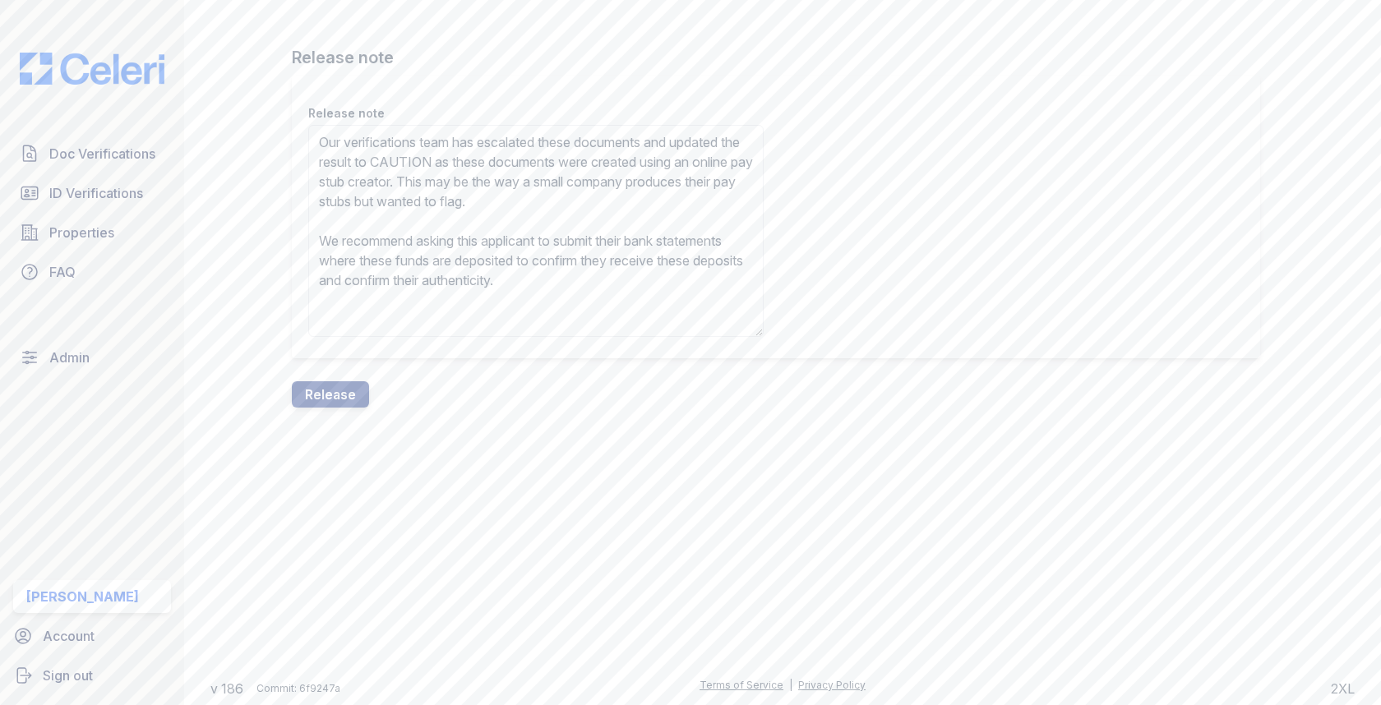
click at [461, 169] on textarea "Our verifications team has escalated these documents and updated the result to …" at bounding box center [535, 231] width 455 height 212
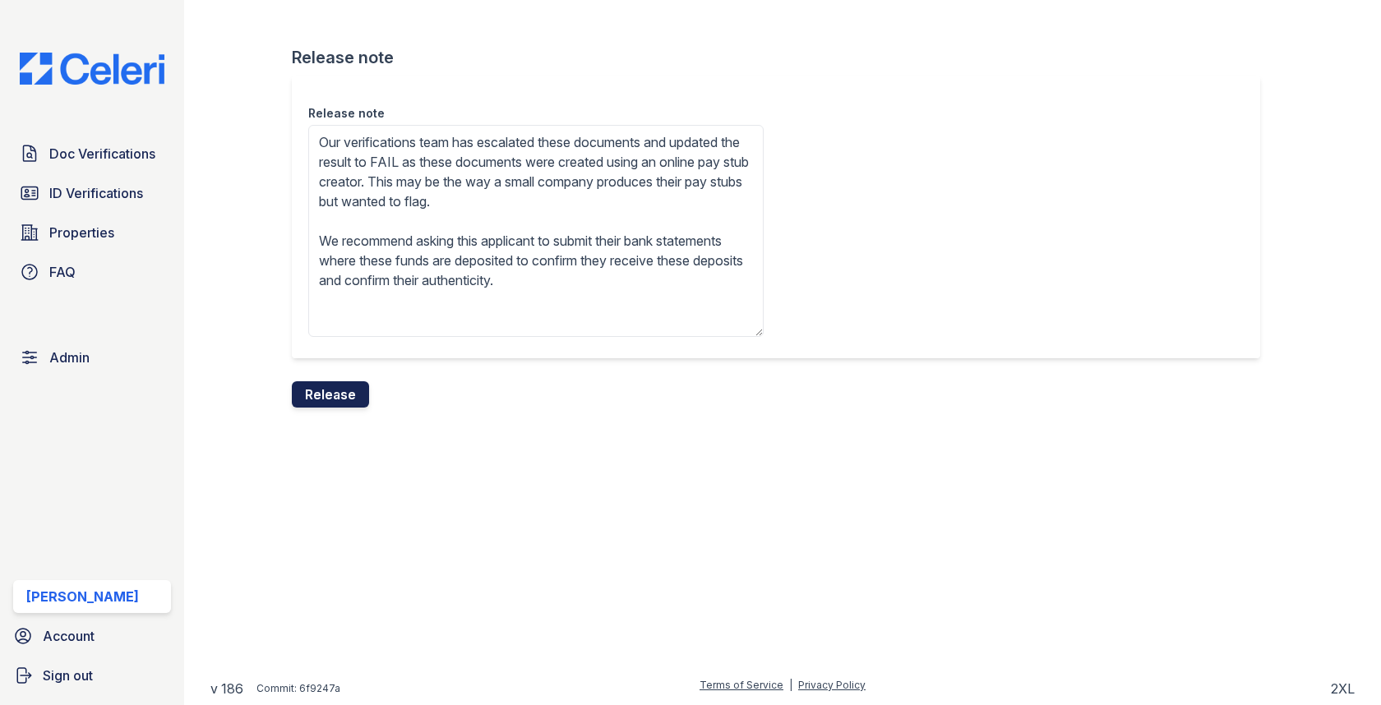
type textarea "Our verifications team has escalated these documents and updated the result to …"
click at [323, 390] on button "Release" at bounding box center [330, 394] width 77 height 26
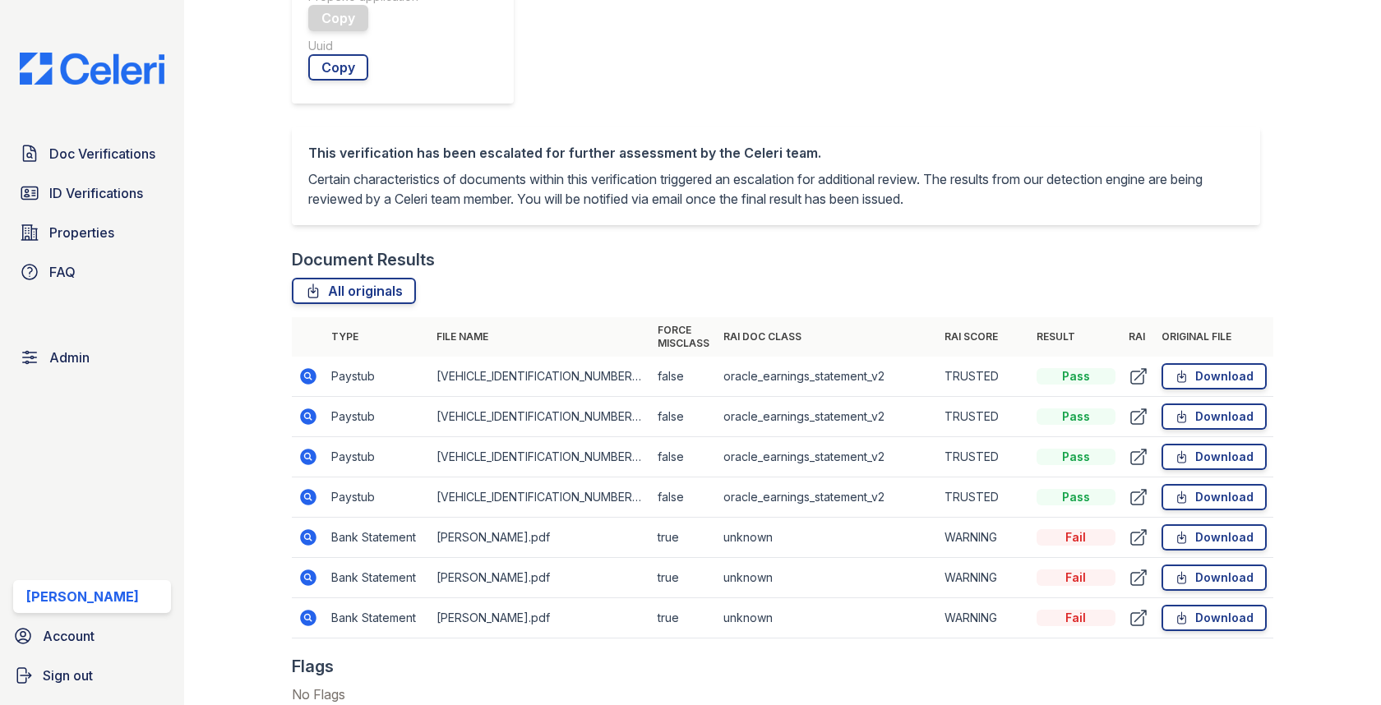
scroll to position [631, 0]
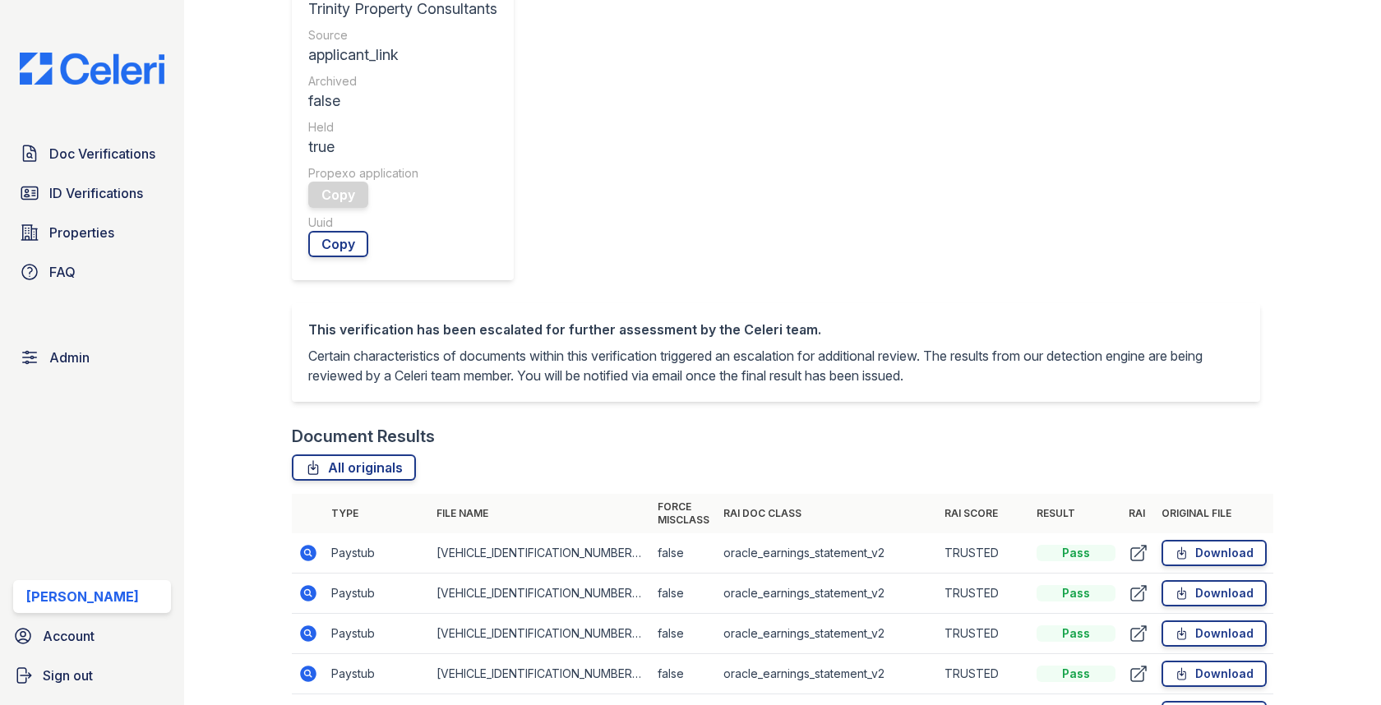
click at [311, 705] on icon at bounding box center [309, 714] width 16 height 16
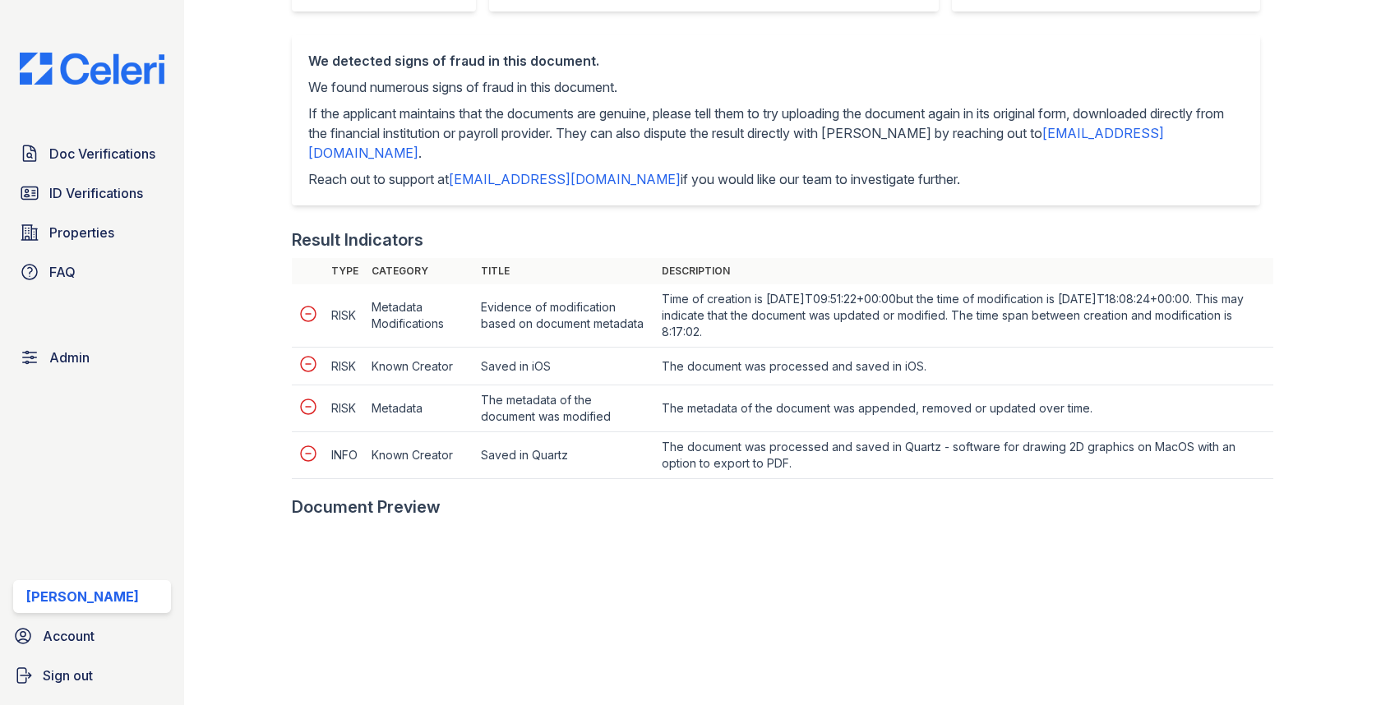
scroll to position [708, 0]
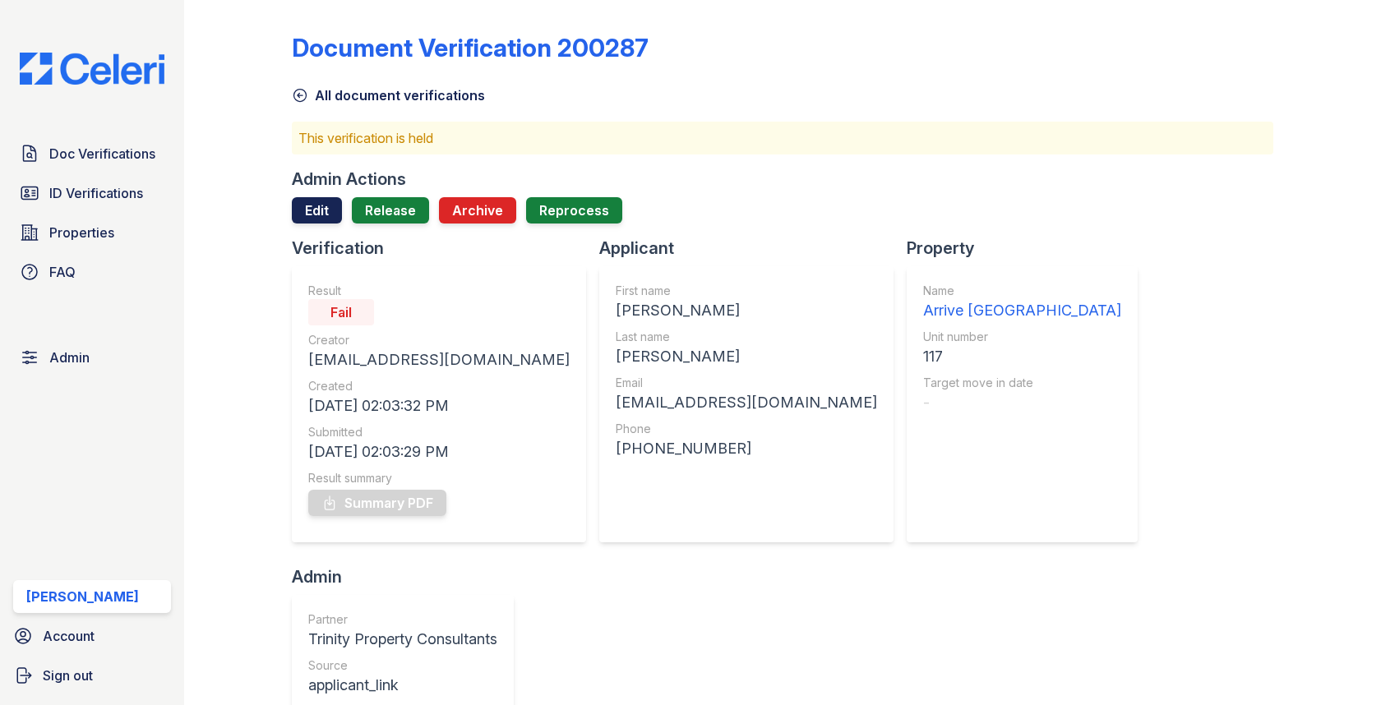
click at [326, 218] on link "Edit" at bounding box center [317, 210] width 50 height 26
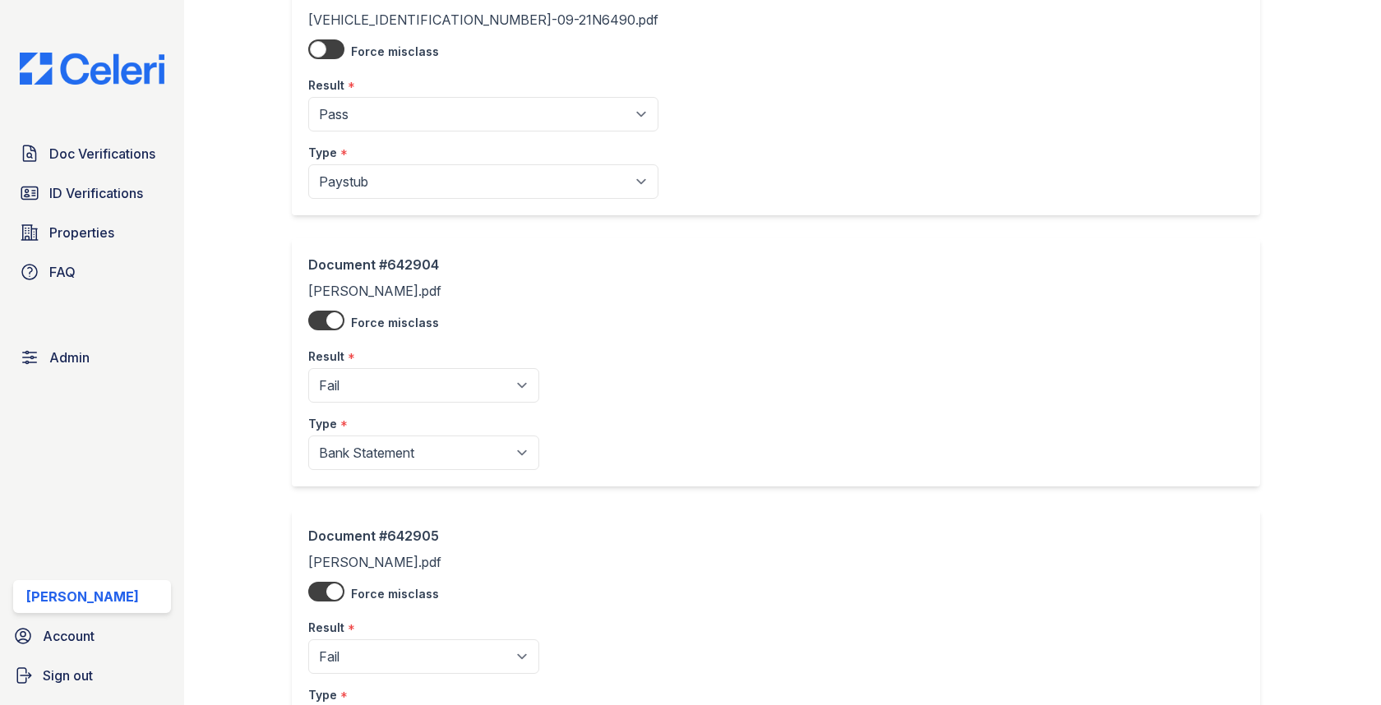
scroll to position [1388, 0]
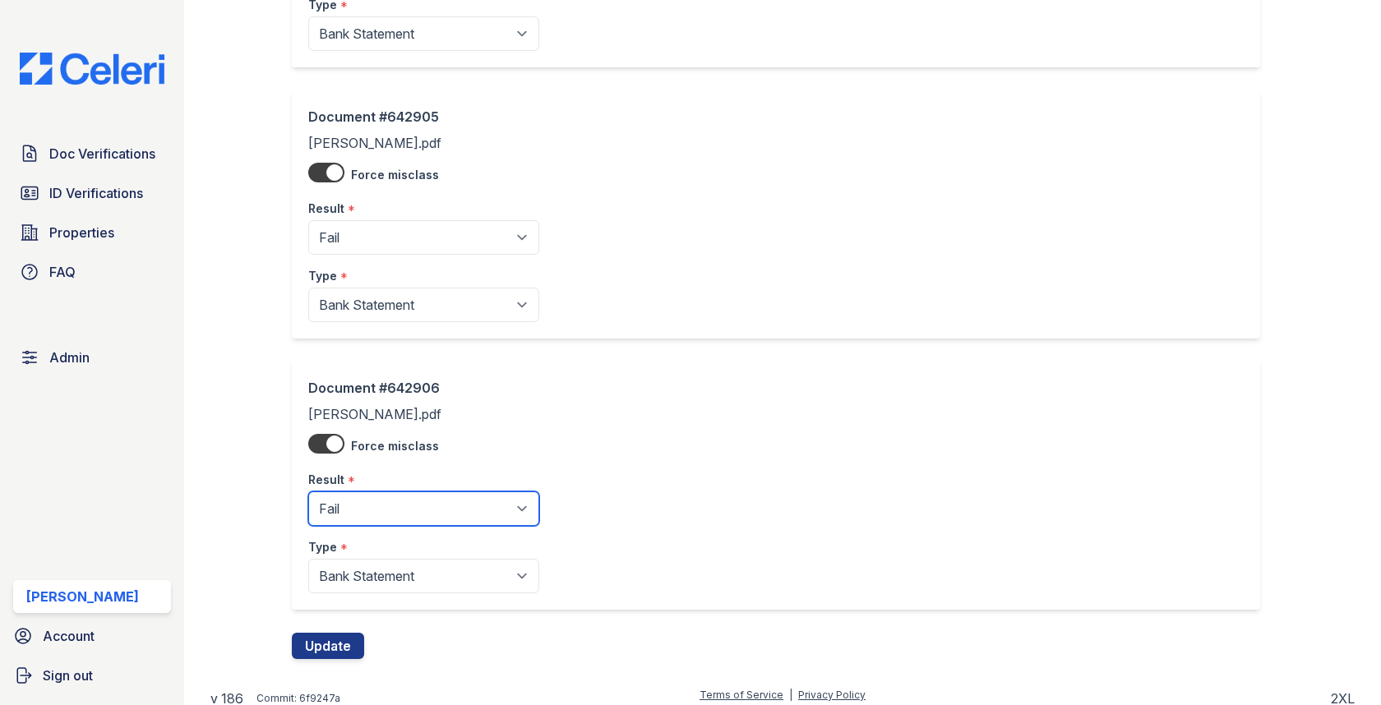
click at [390, 509] on select "Pending Sent Started Processing Pass Fail Caution Error N/A" at bounding box center [423, 509] width 231 height 35
select select "caution"
click at [308, 492] on select "Pending Sent Started Processing Pass Fail Caution Error N/A" at bounding box center [423, 509] width 231 height 35
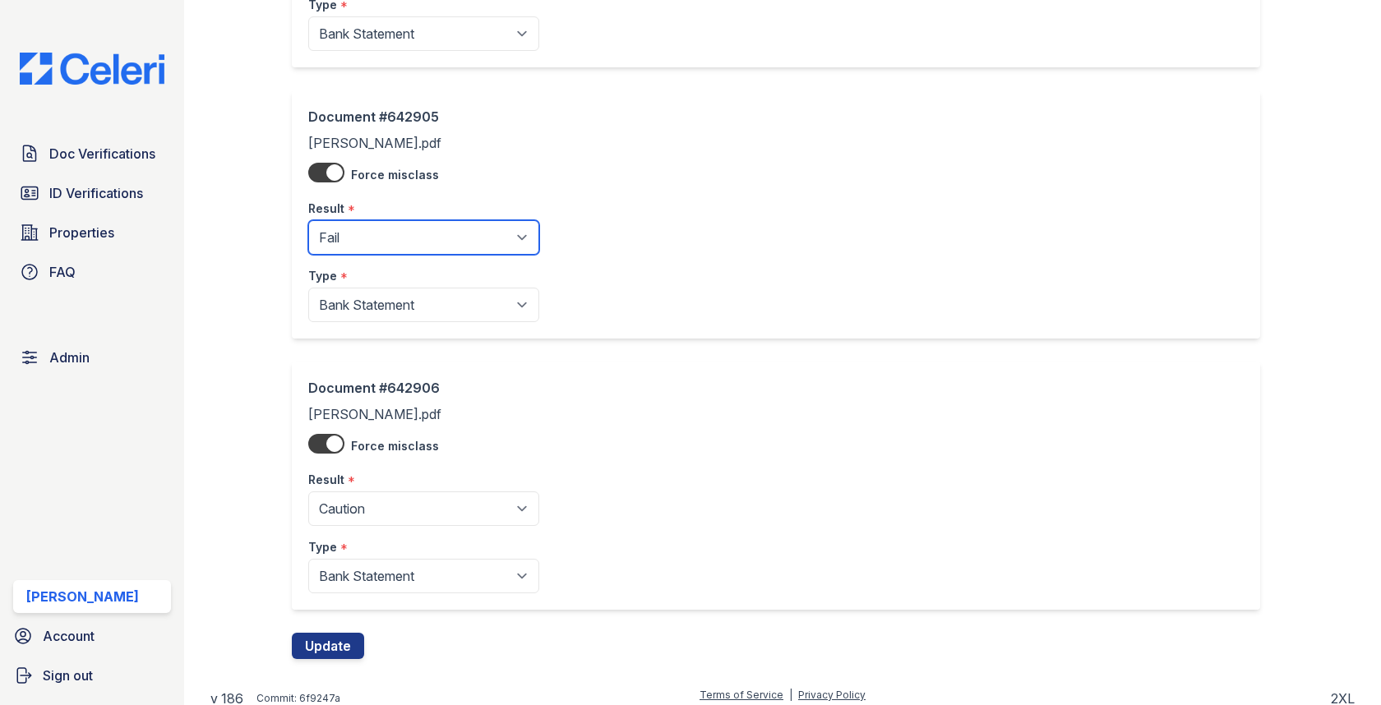
click at [383, 233] on select "Pending Sent Started Processing Pass Fail Caution Error N/A" at bounding box center [423, 237] width 231 height 35
select select "caution"
click at [308, 220] on select "Pending Sent Started Processing Pass Fail Caution Error N/A" at bounding box center [423, 237] width 231 height 35
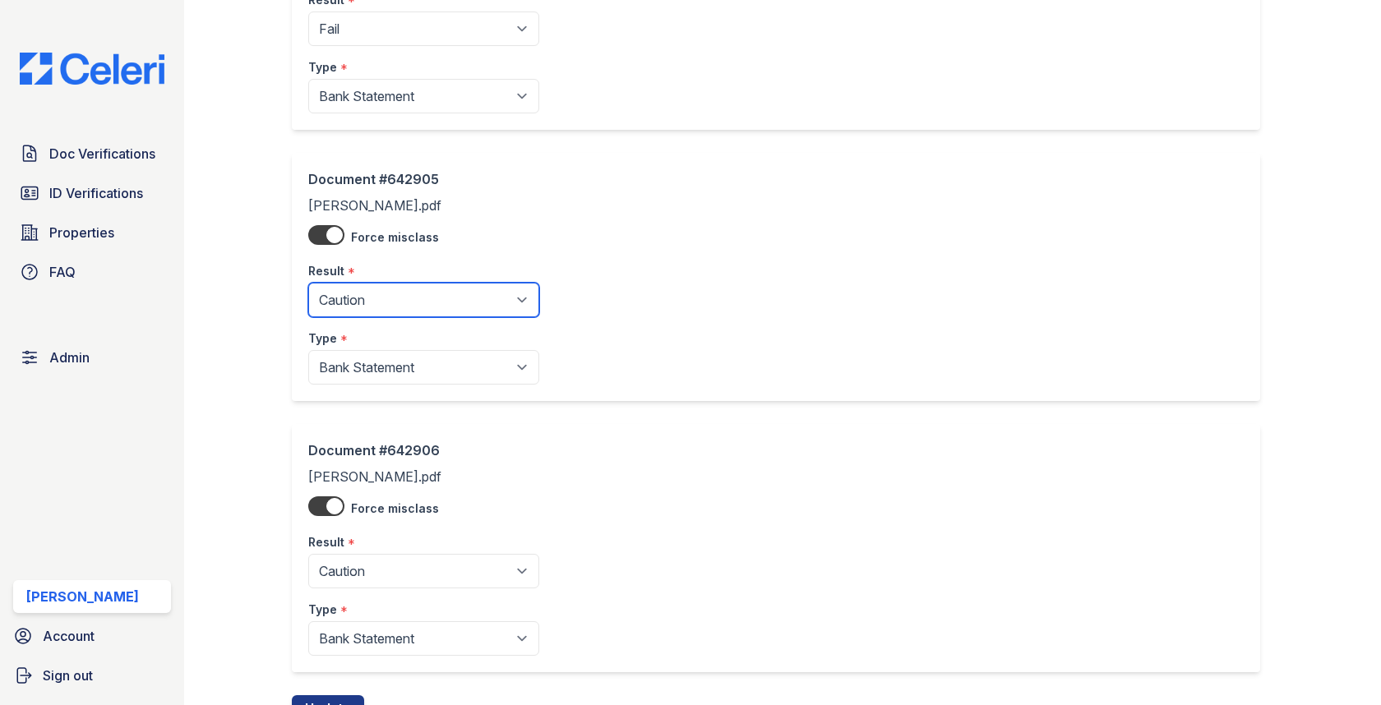
scroll to position [1171, 0]
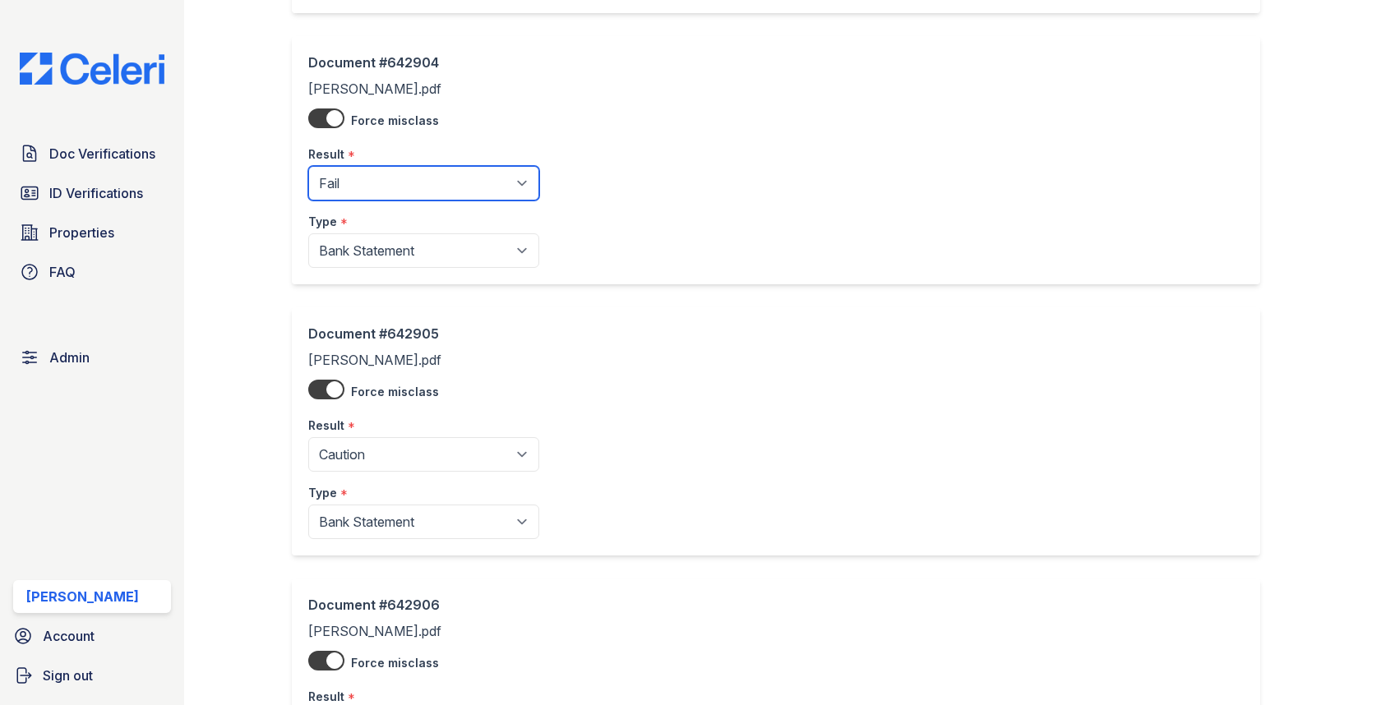
click at [413, 182] on select "Pending Sent Started Processing Pass Fail Caution Error N/A" at bounding box center [423, 183] width 231 height 35
select select "caution"
click at [308, 166] on select "Pending Sent Started Processing Pass Fail Caution Error N/A" at bounding box center [423, 183] width 231 height 35
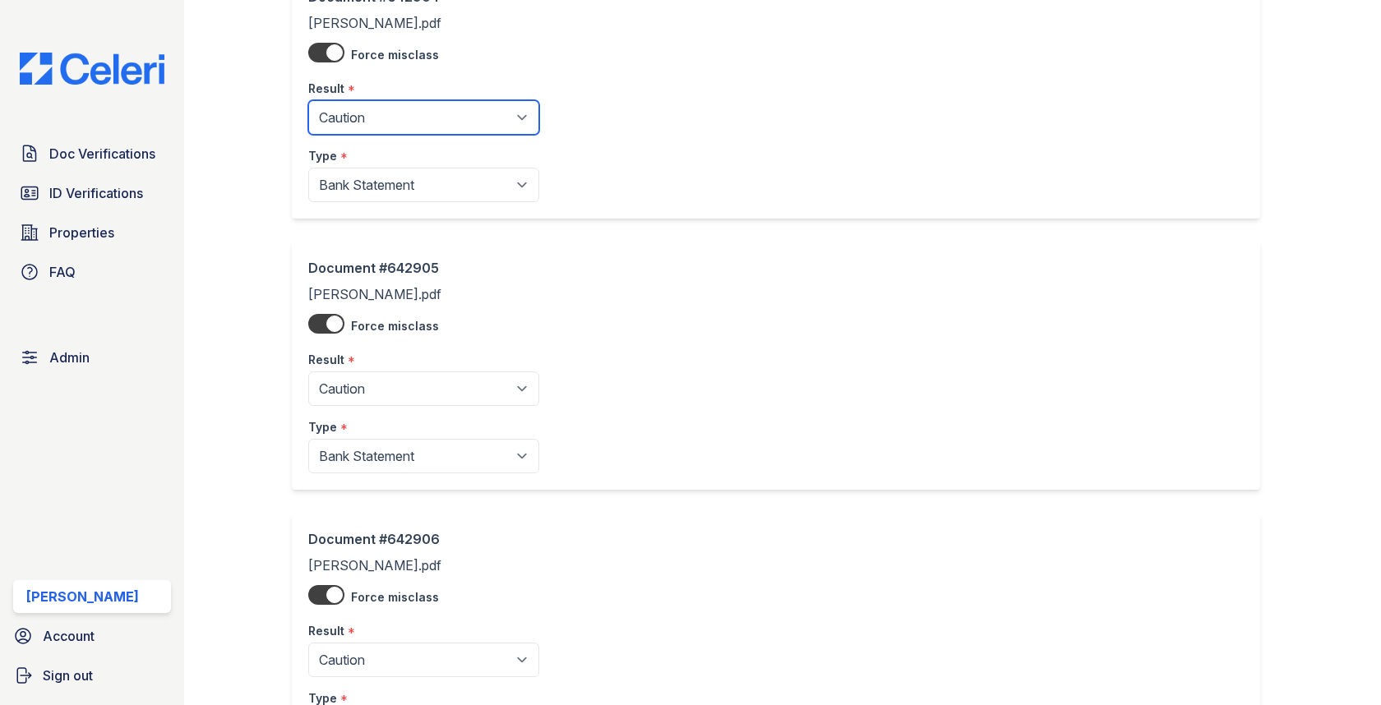
scroll to position [1388, 0]
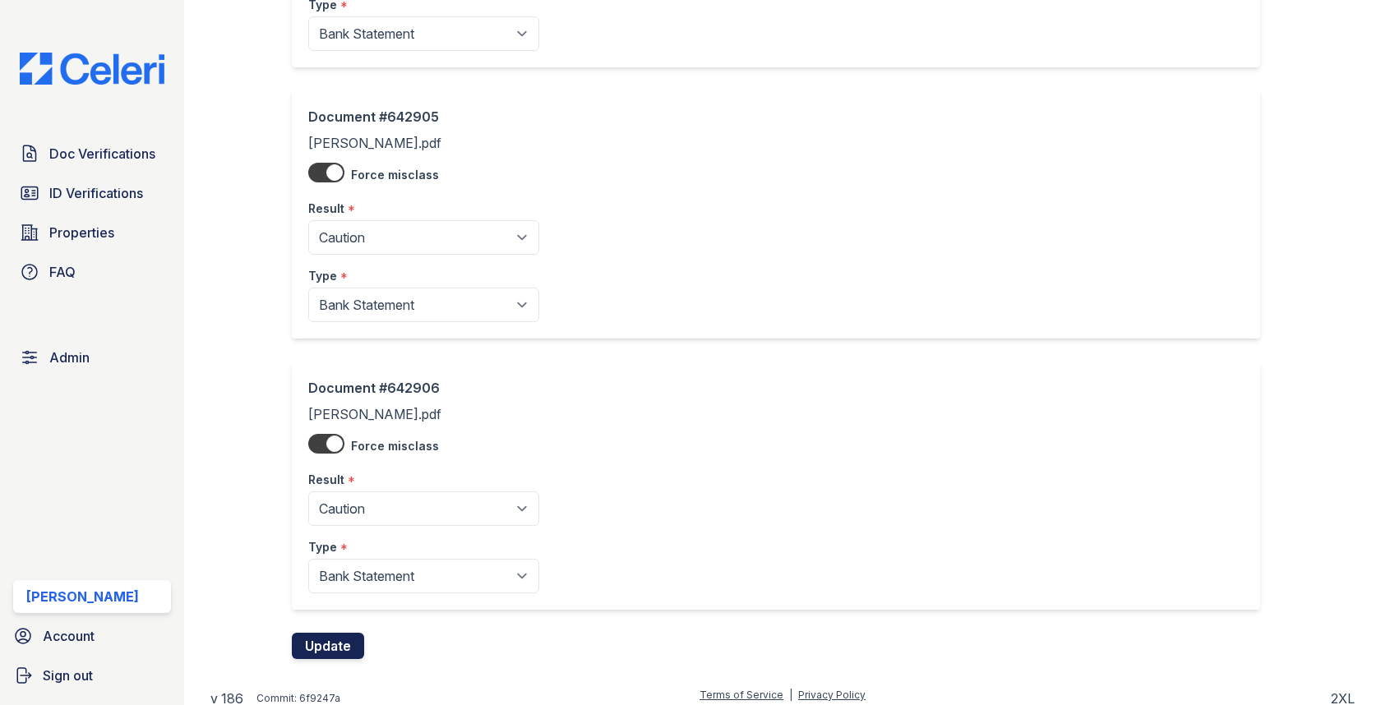
click at [326, 633] on button "Update" at bounding box center [328, 646] width 72 height 26
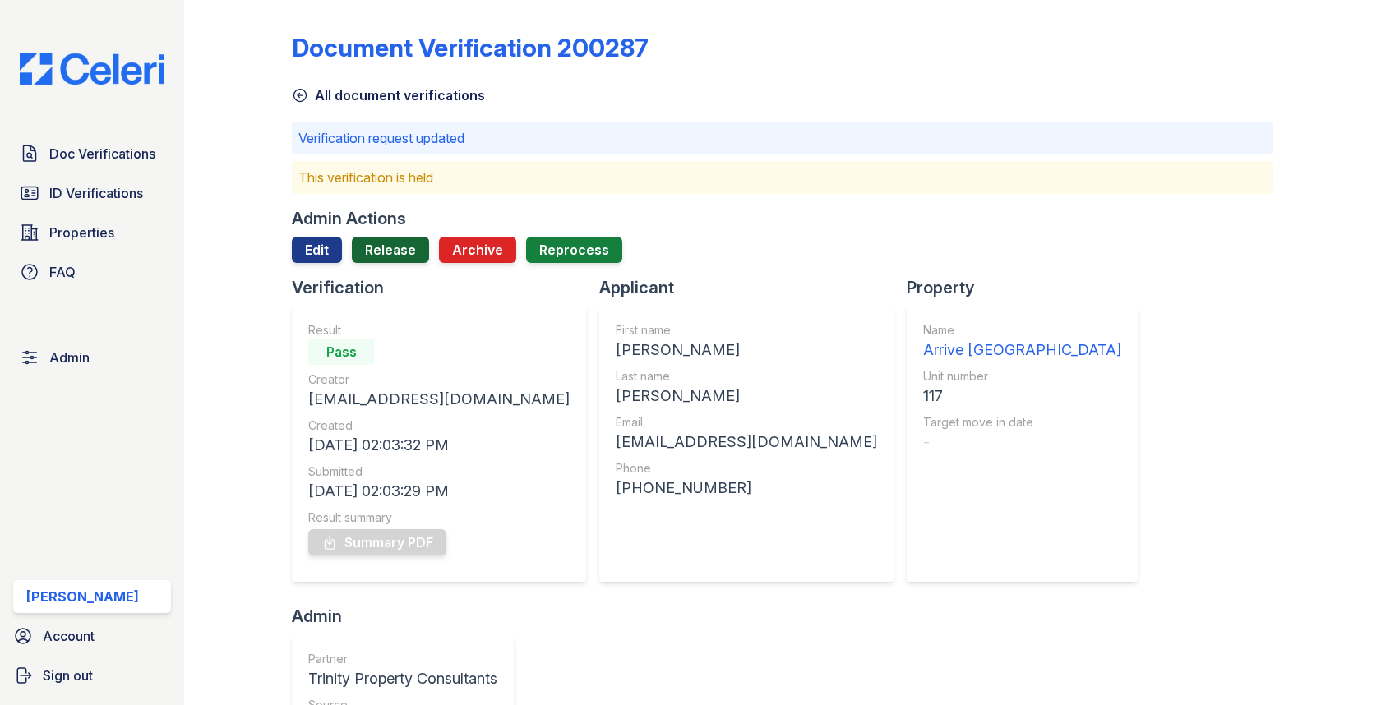
click at [412, 247] on link "Release" at bounding box center [390, 250] width 77 height 26
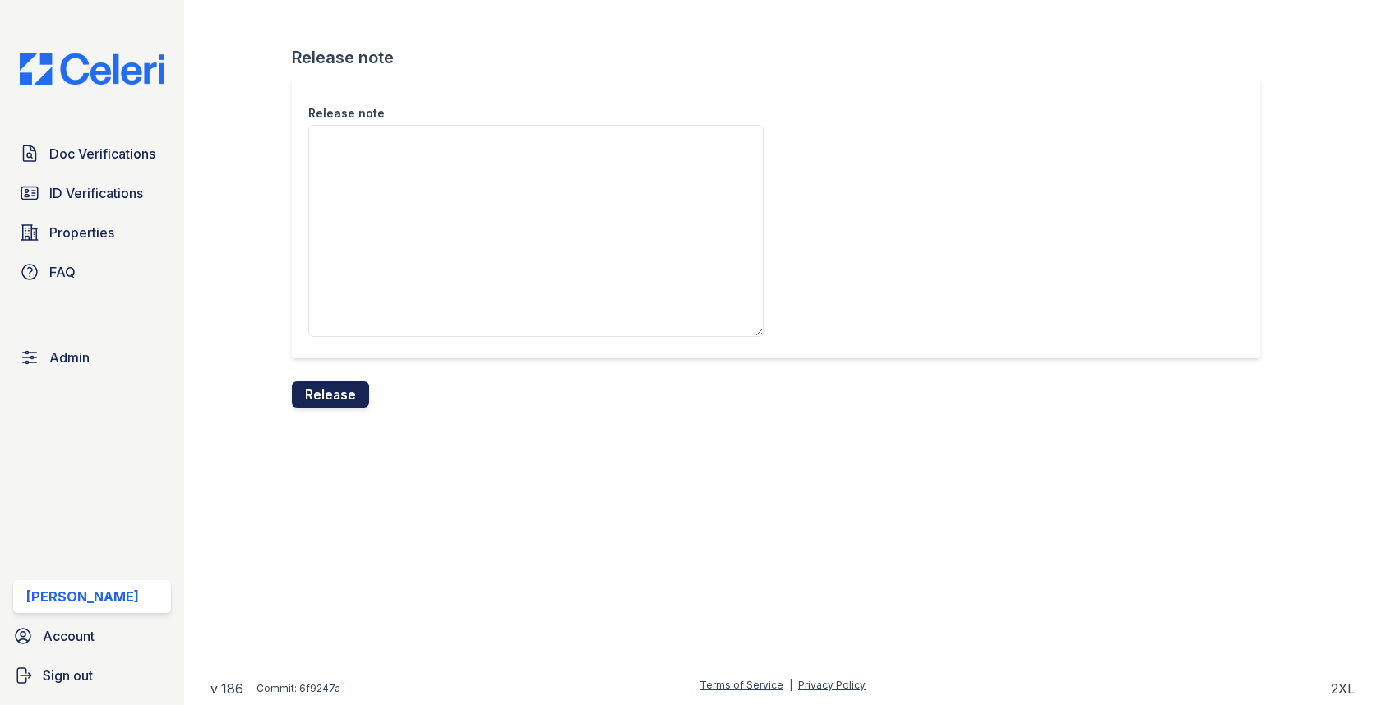
click at [340, 391] on button "Release" at bounding box center [330, 394] width 77 height 26
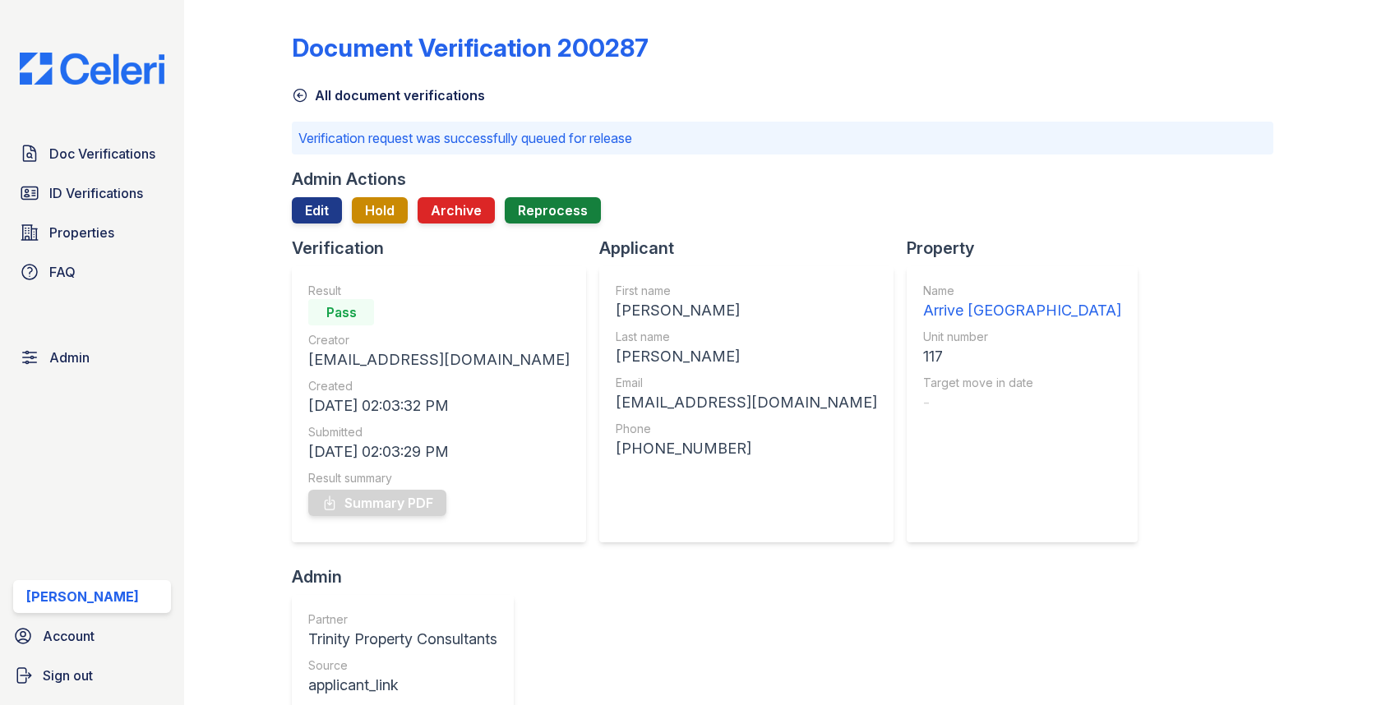
click at [118, 176] on div "Doc Verifications ID Verifications Properties FAQ" at bounding box center [92, 212] width 171 height 151
click at [118, 159] on span "Doc Verifications" at bounding box center [102, 154] width 106 height 20
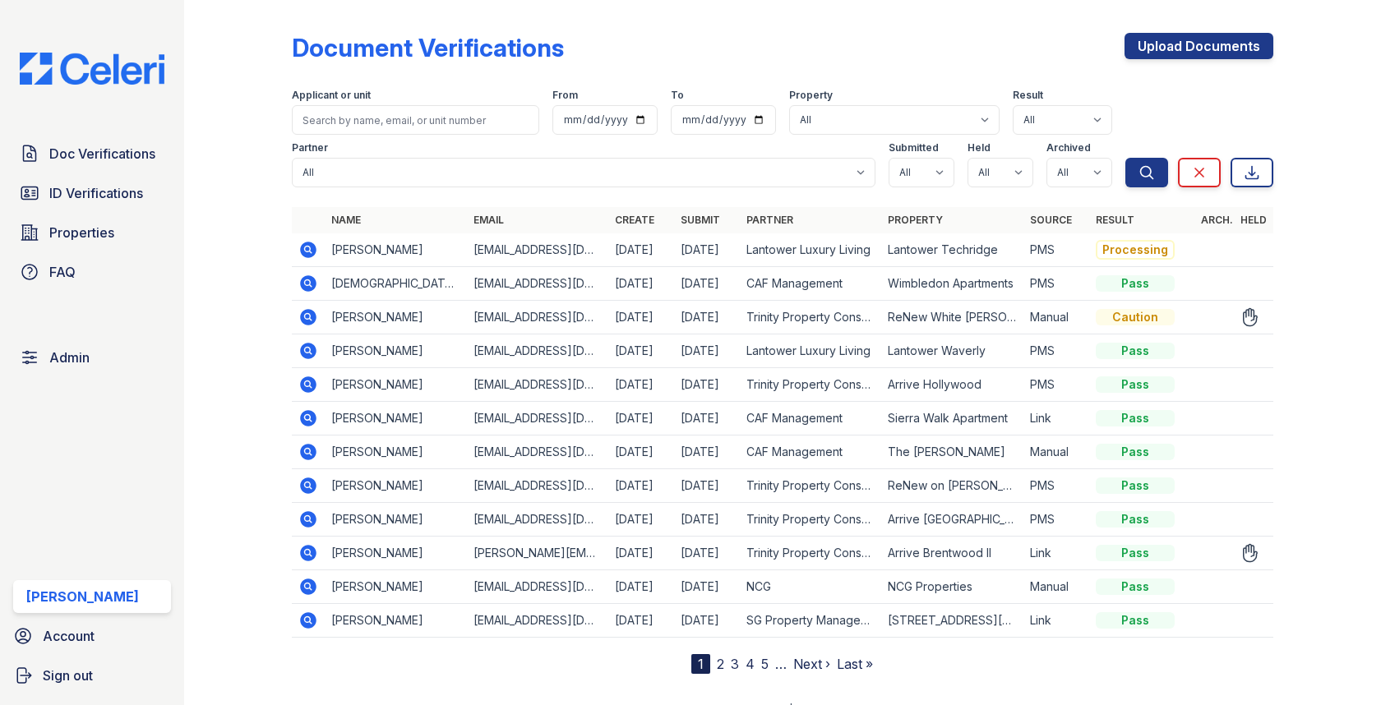
click at [306, 316] on icon at bounding box center [308, 316] width 4 height 4
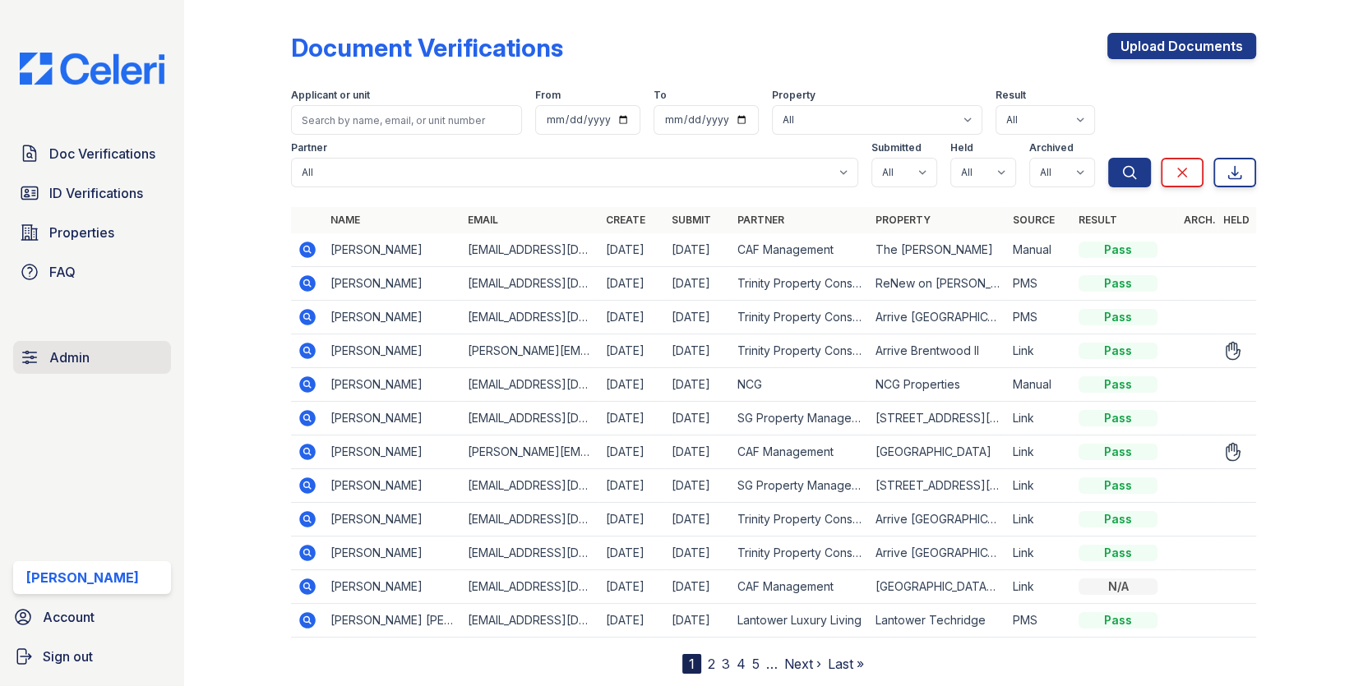
click at [88, 370] on link "Admin" at bounding box center [92, 357] width 158 height 33
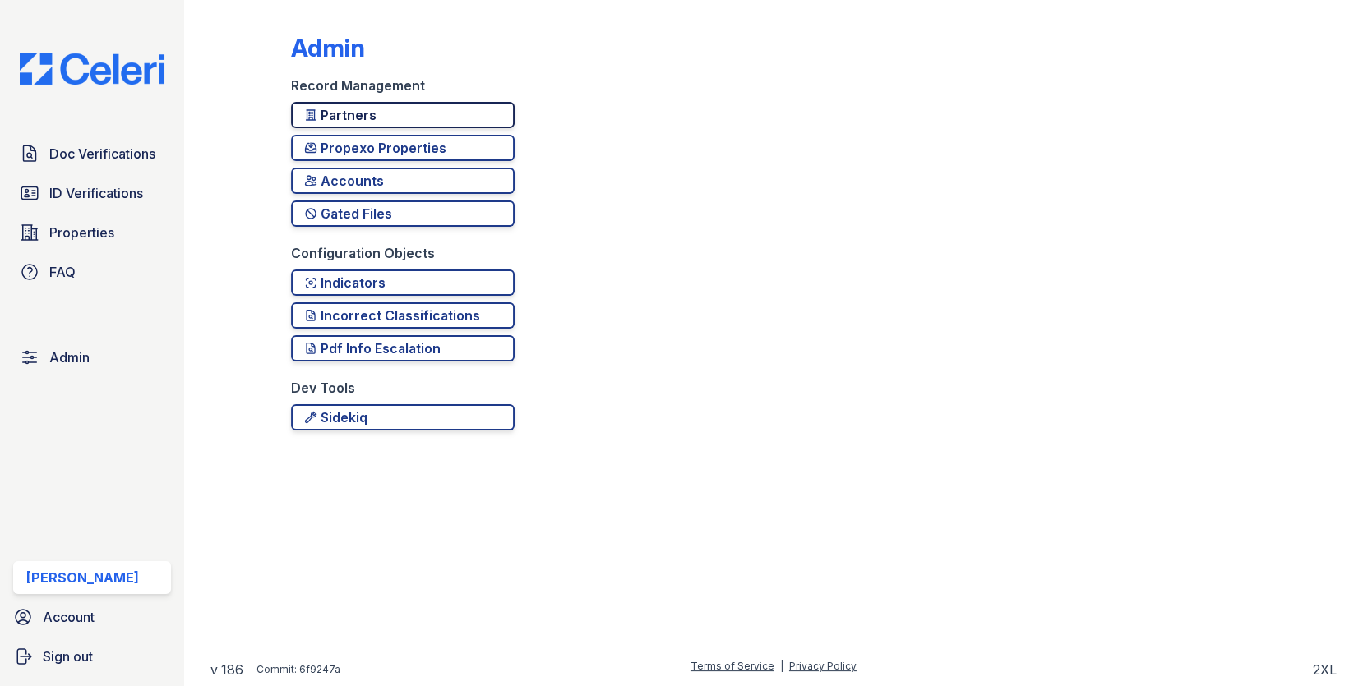
click at [403, 104] on link "Partners" at bounding box center [403, 115] width 224 height 26
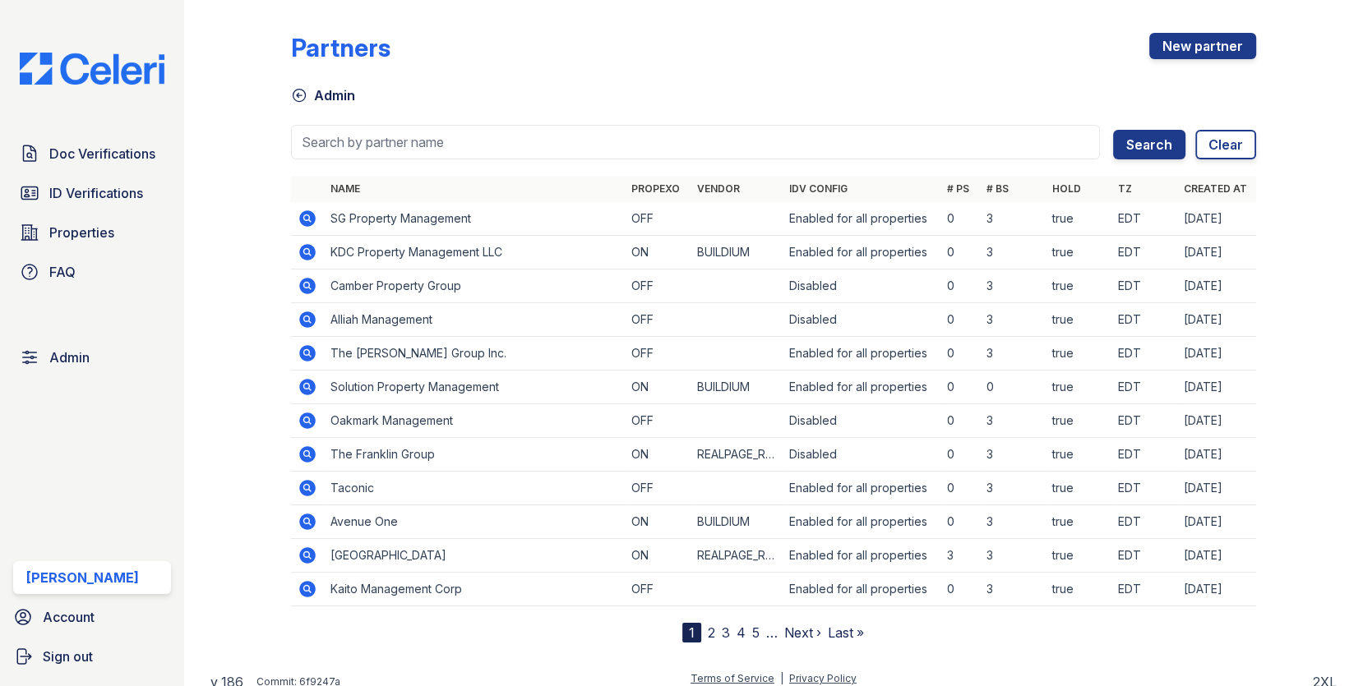
click at [390, 133] on input "search" at bounding box center [696, 142] width 810 height 35
type input "willow"
click at [1113, 130] on button "Search" at bounding box center [1149, 145] width 72 height 30
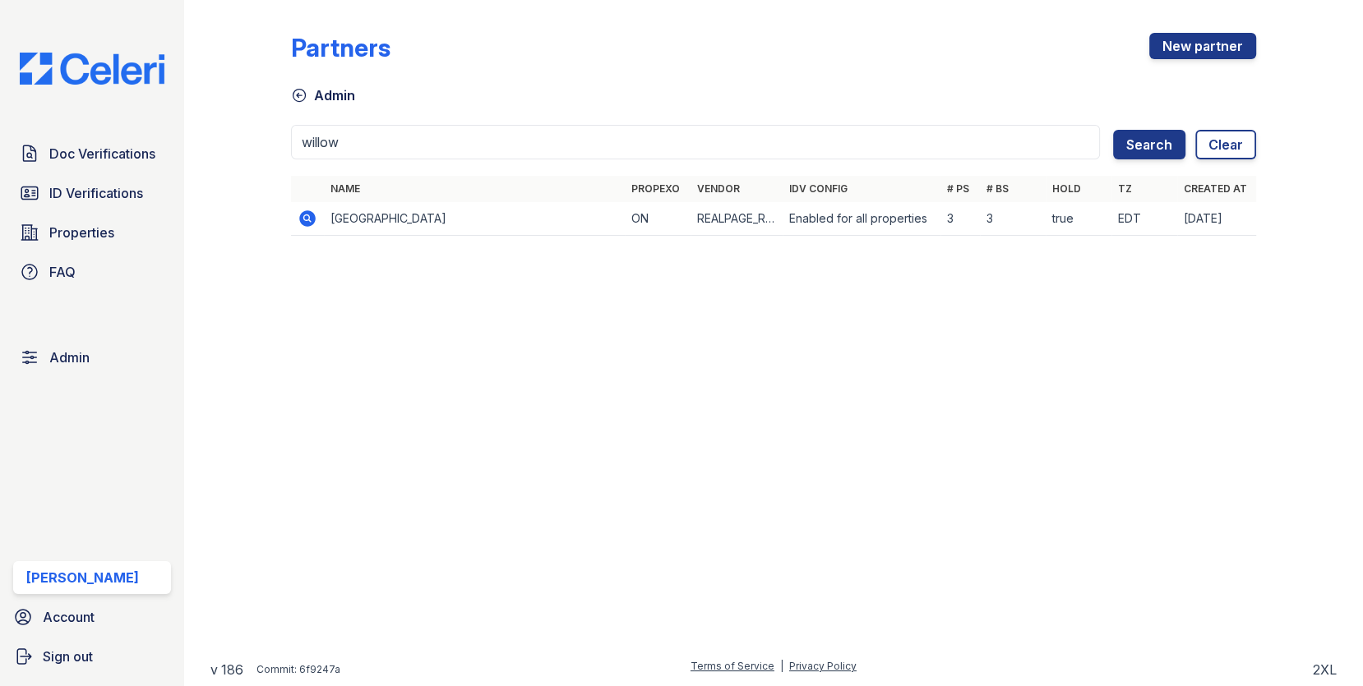
click at [311, 217] on icon at bounding box center [307, 218] width 16 height 16
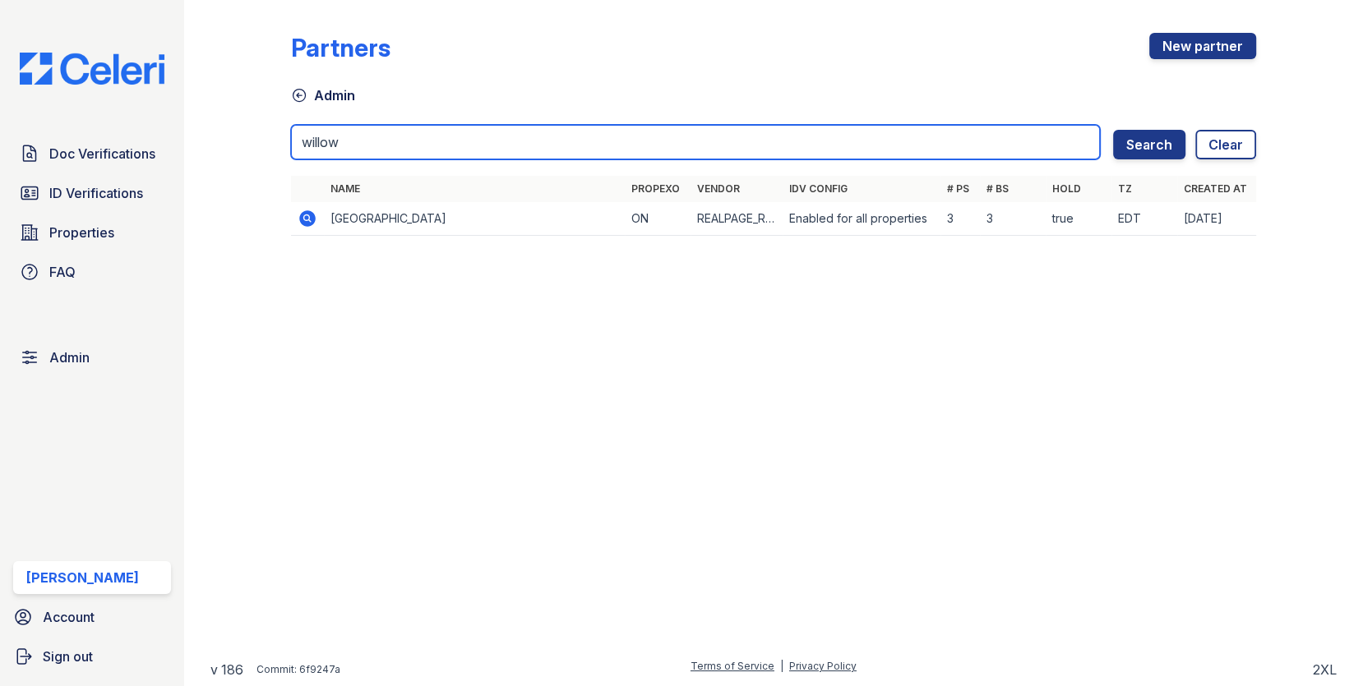
drag, startPoint x: 378, startPoint y: 148, endPoint x: 253, endPoint y: 130, distance: 126.3
click at [253, 130] on div "Partners New partner Admin willow Search Clear Name Propexo Vendor IDV Config #…" at bounding box center [773, 139] width 1126 height 279
type input "LANTO"
click at [1113, 130] on button "Search" at bounding box center [1149, 145] width 72 height 30
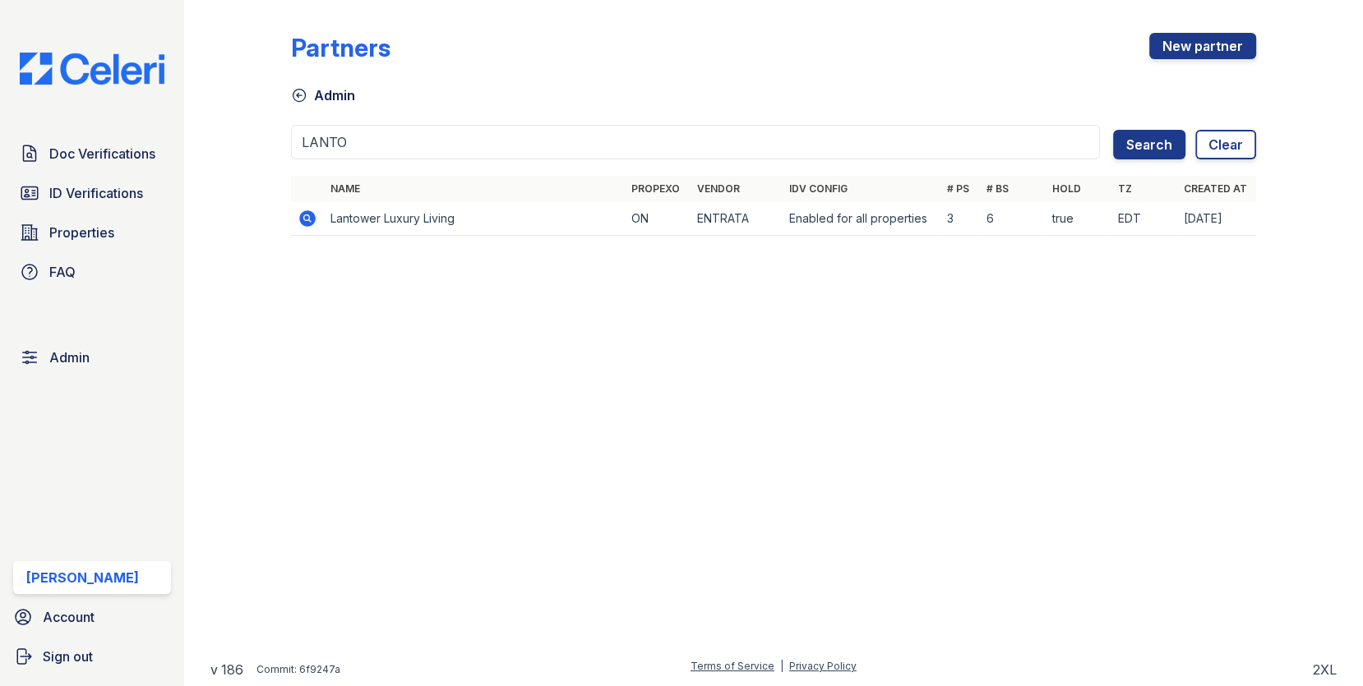
click at [308, 210] on icon at bounding box center [307, 218] width 16 height 16
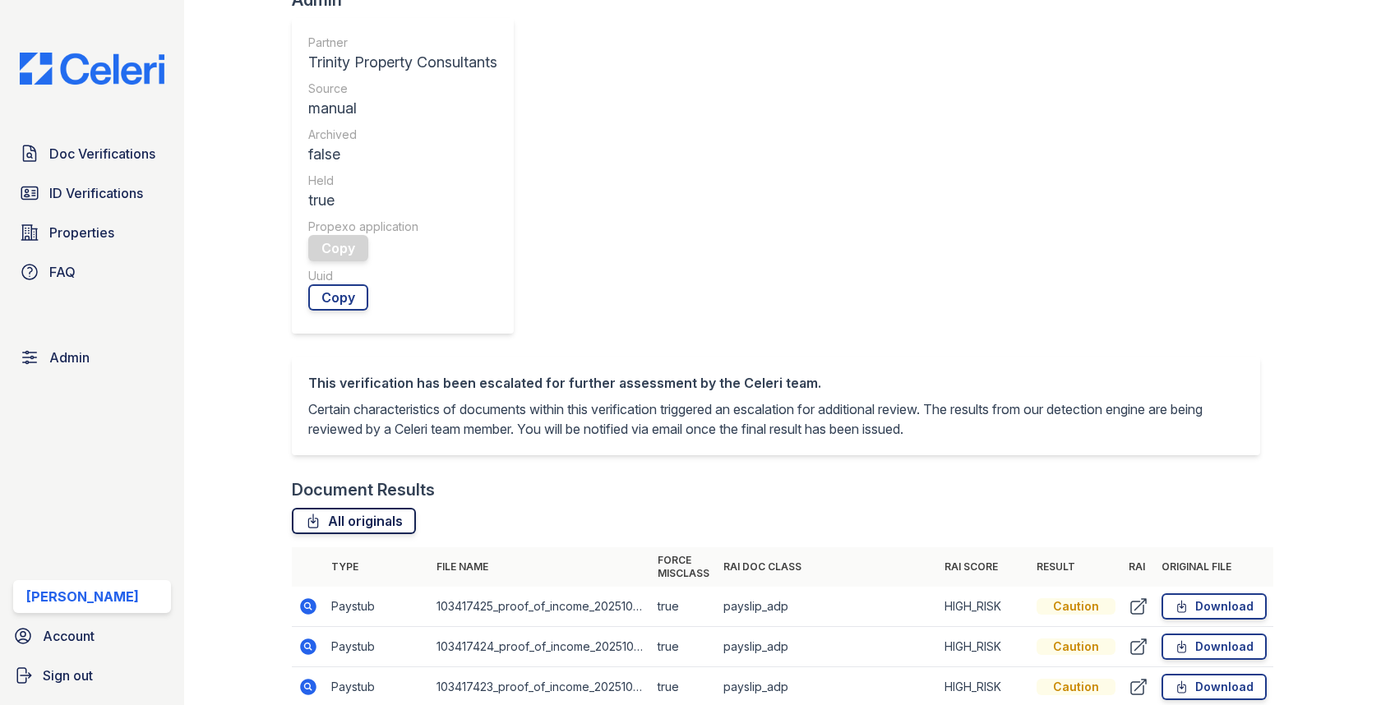
scroll to position [699, 0]
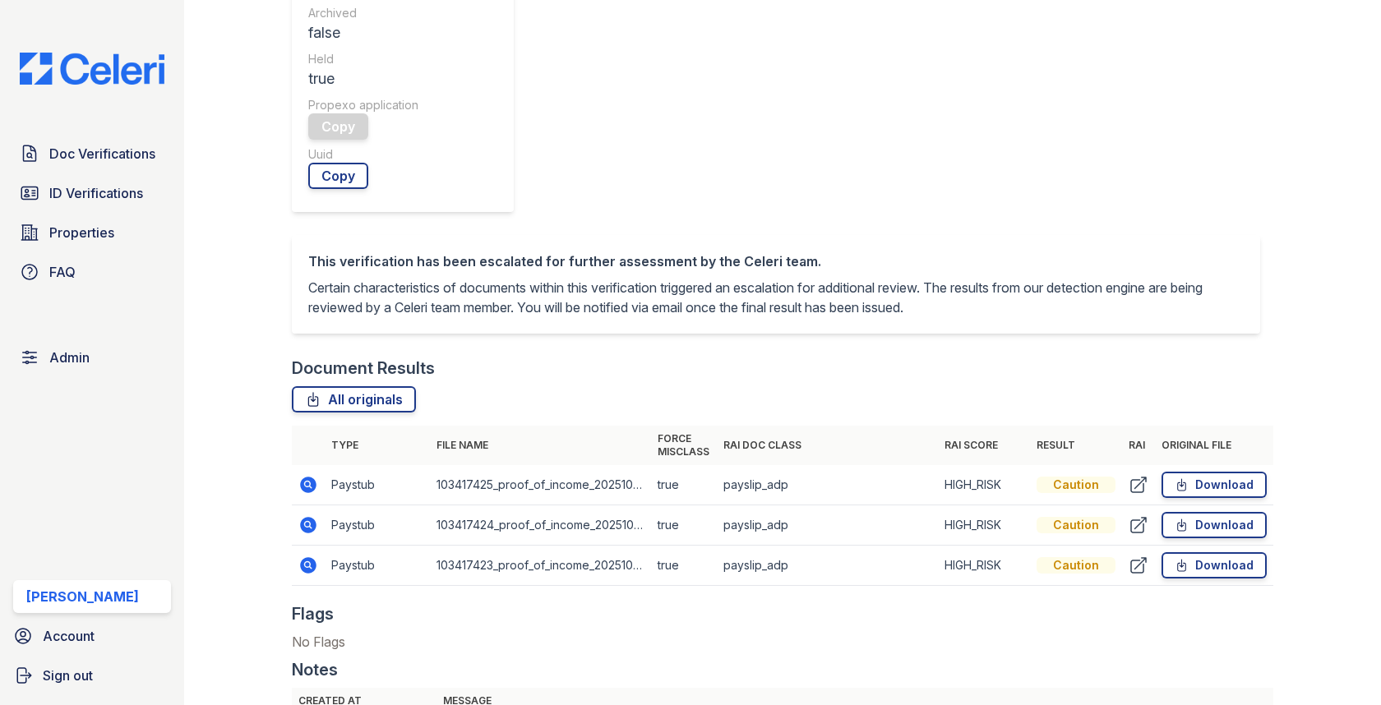
click at [308, 482] on icon at bounding box center [308, 484] width 4 height 4
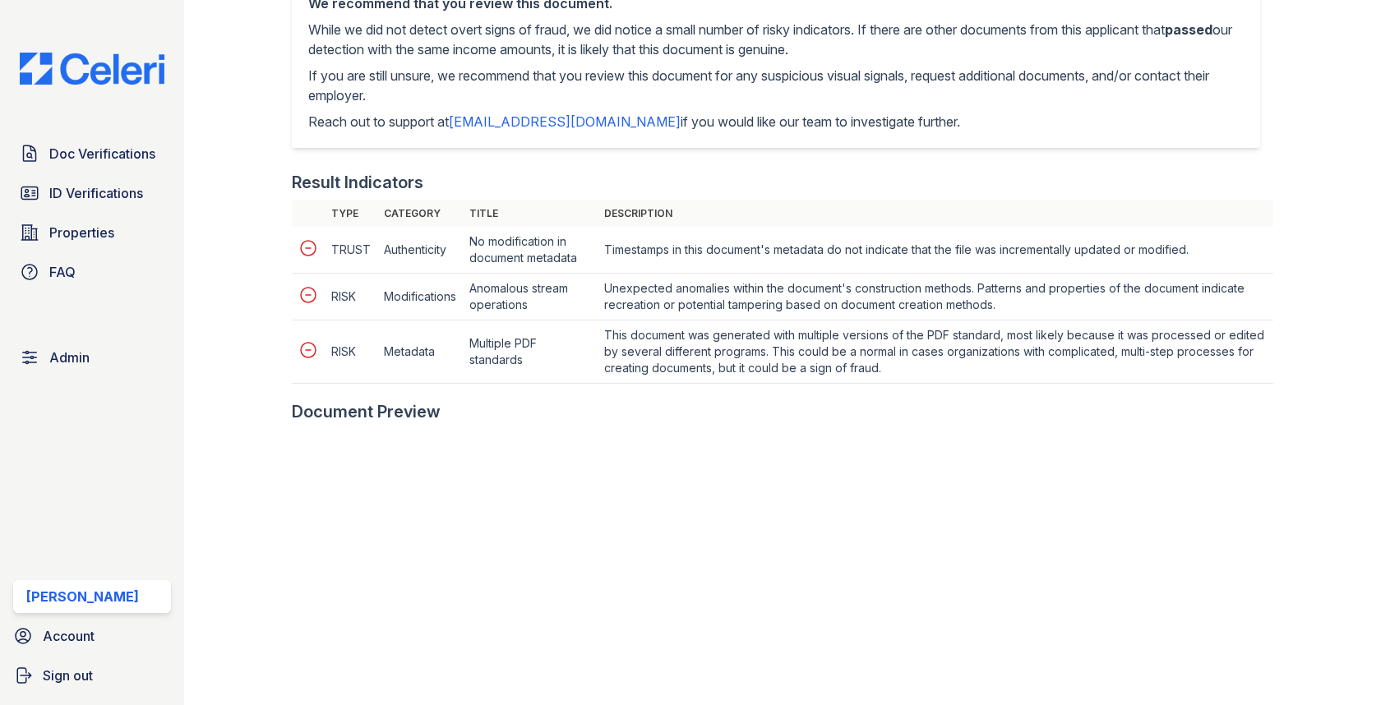
scroll to position [728, 0]
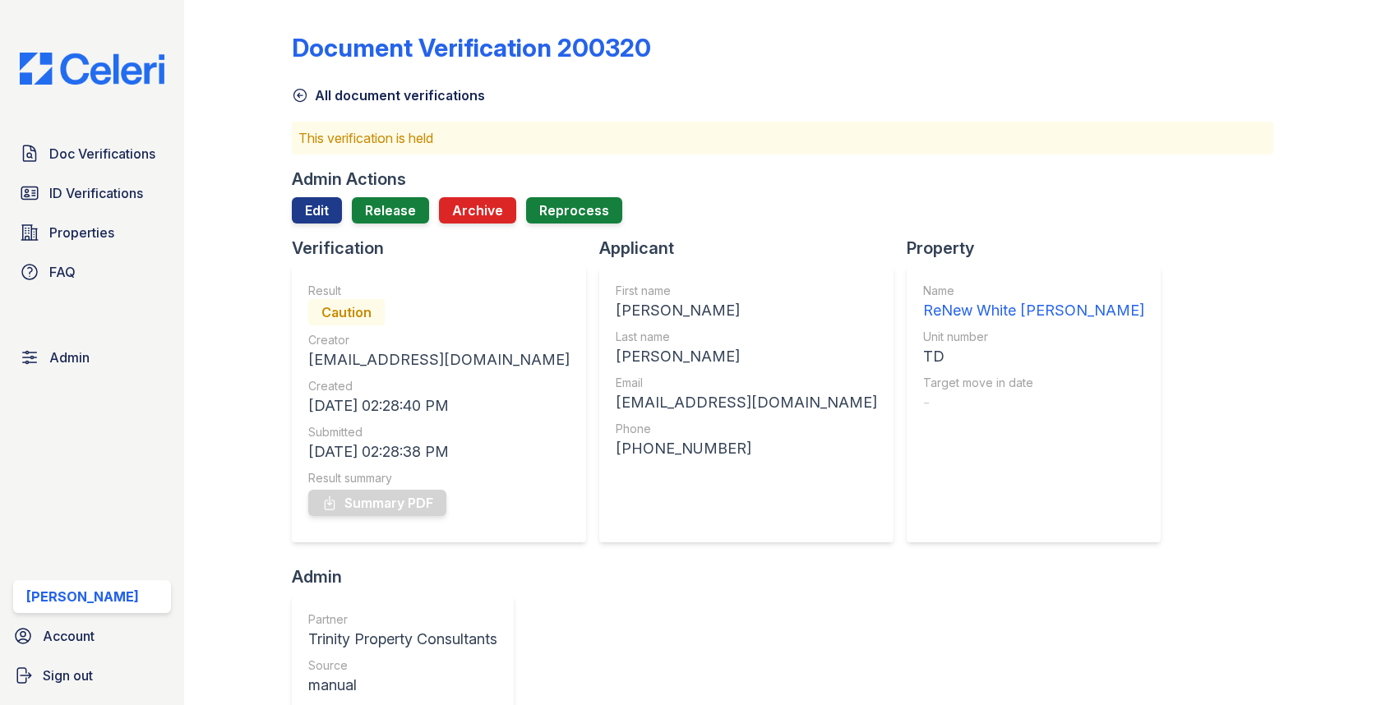
click at [318, 196] on div "Admin Actions Edit Release Archive Reprocess" at bounding box center [782, 202] width 981 height 69
click at [314, 215] on link "Edit" at bounding box center [317, 210] width 50 height 26
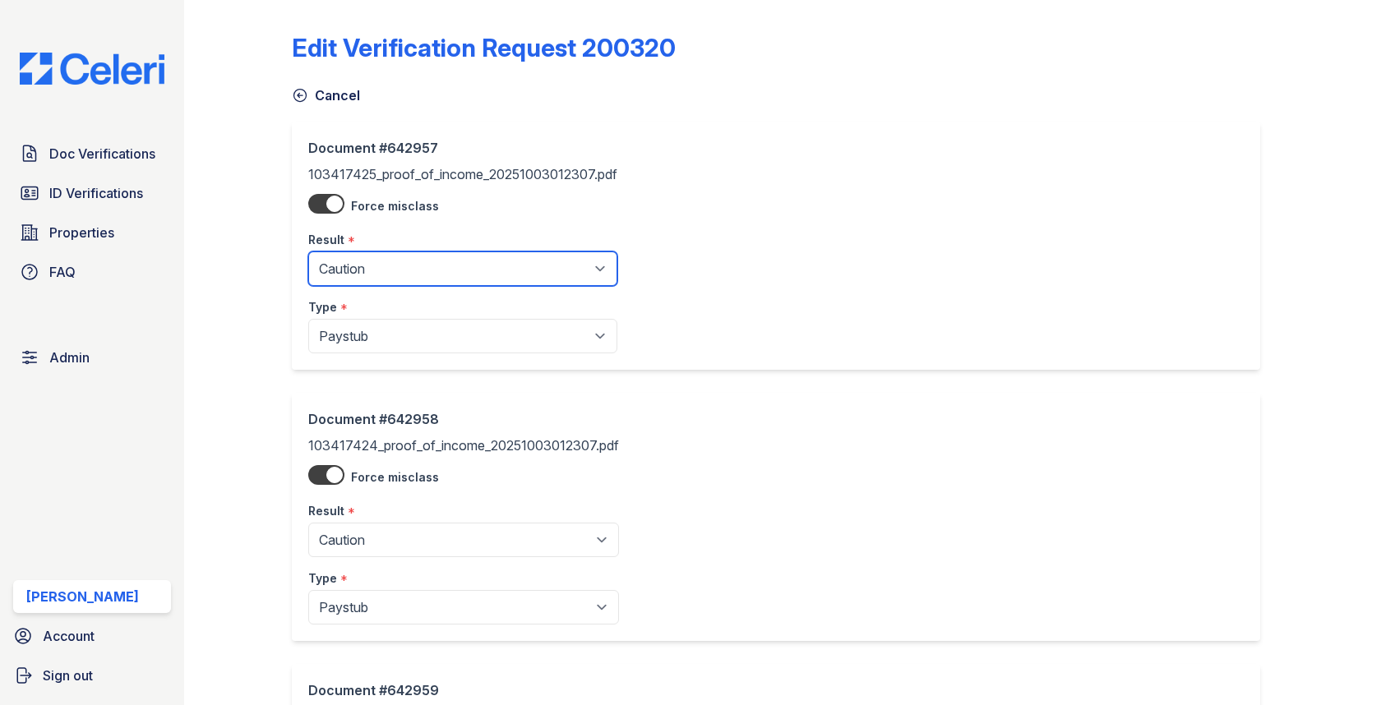
click at [400, 278] on select "Pending Sent Started Processing Pass Fail Caution Error N/A" at bounding box center [462, 269] width 309 height 35
select select "fail"
click at [308, 252] on select "Pending Sent Started Processing Pass Fail Caution Error N/A" at bounding box center [462, 269] width 309 height 35
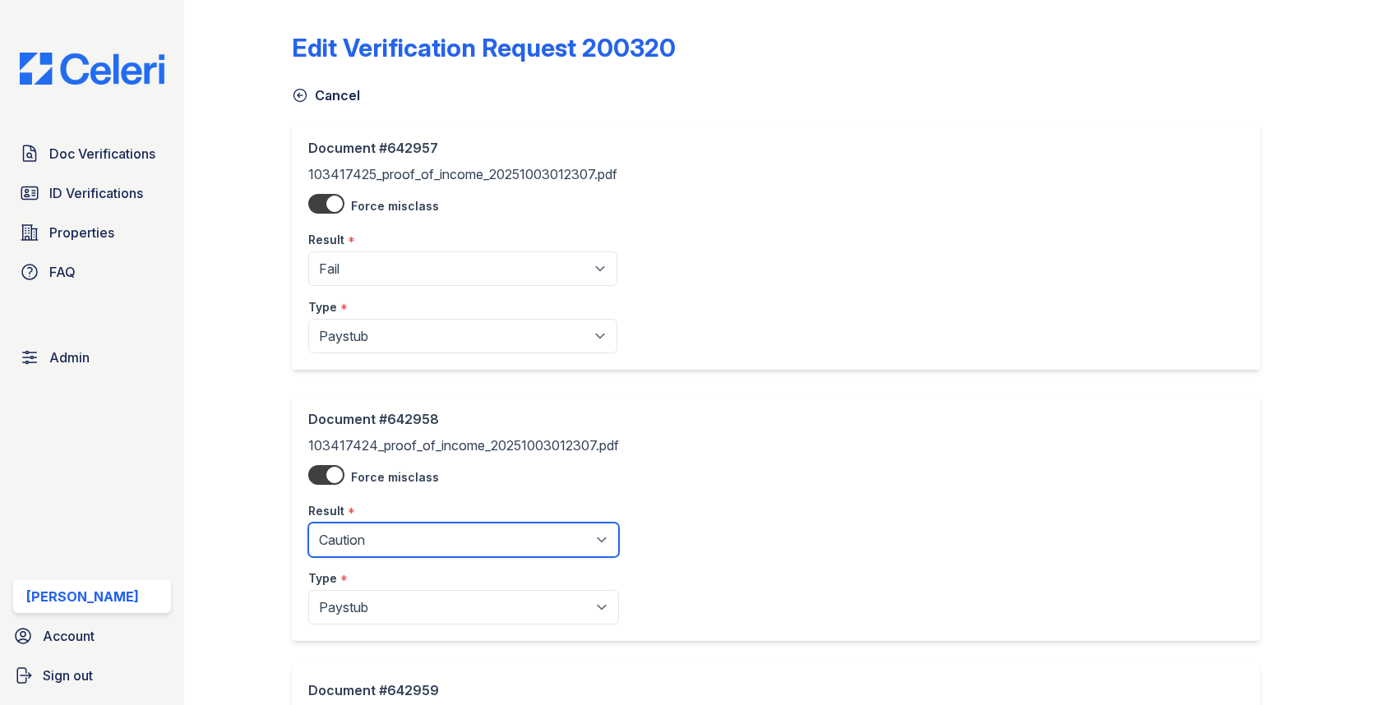
click at [384, 526] on select "Pending Sent Started Processing Pass Fail Caution Error N/A" at bounding box center [463, 540] width 311 height 35
select select "fail"
click at [308, 523] on select "Pending Sent Started Processing Pass Fail Caution Error N/A" at bounding box center [463, 540] width 311 height 35
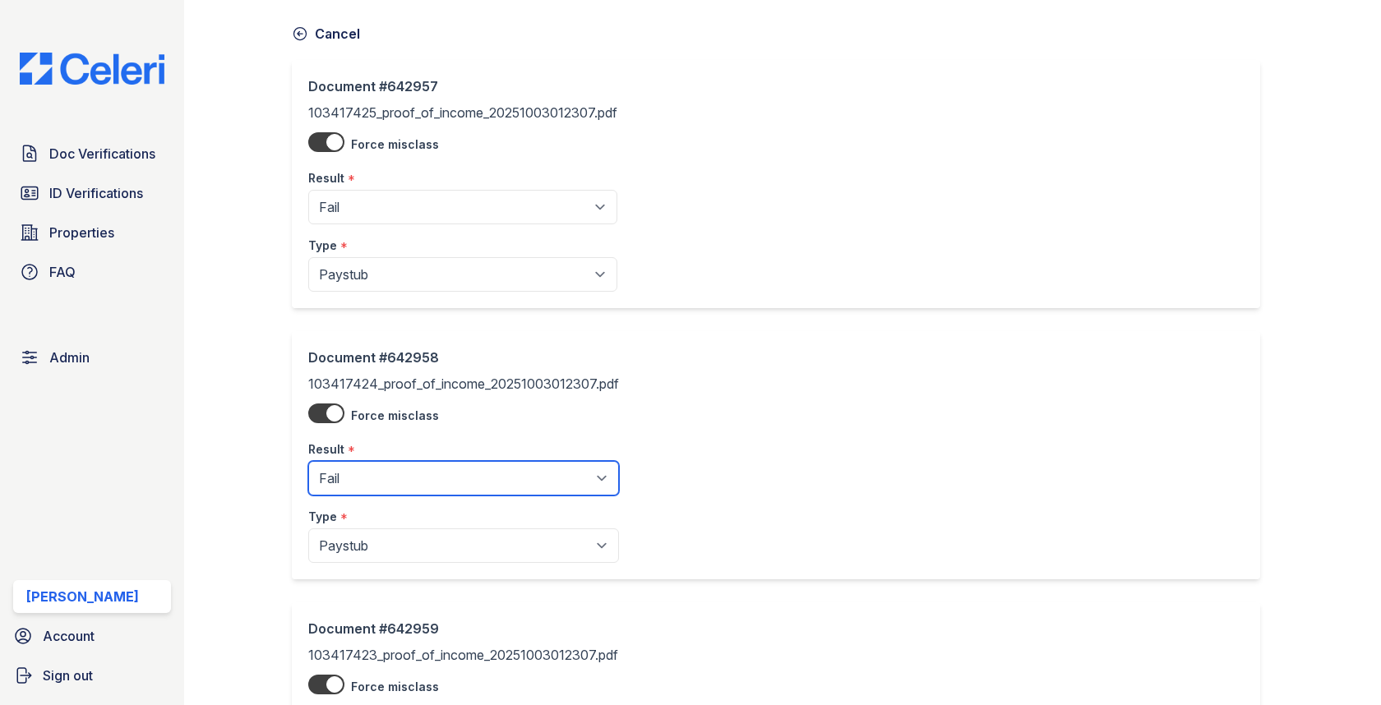
scroll to position [286, 0]
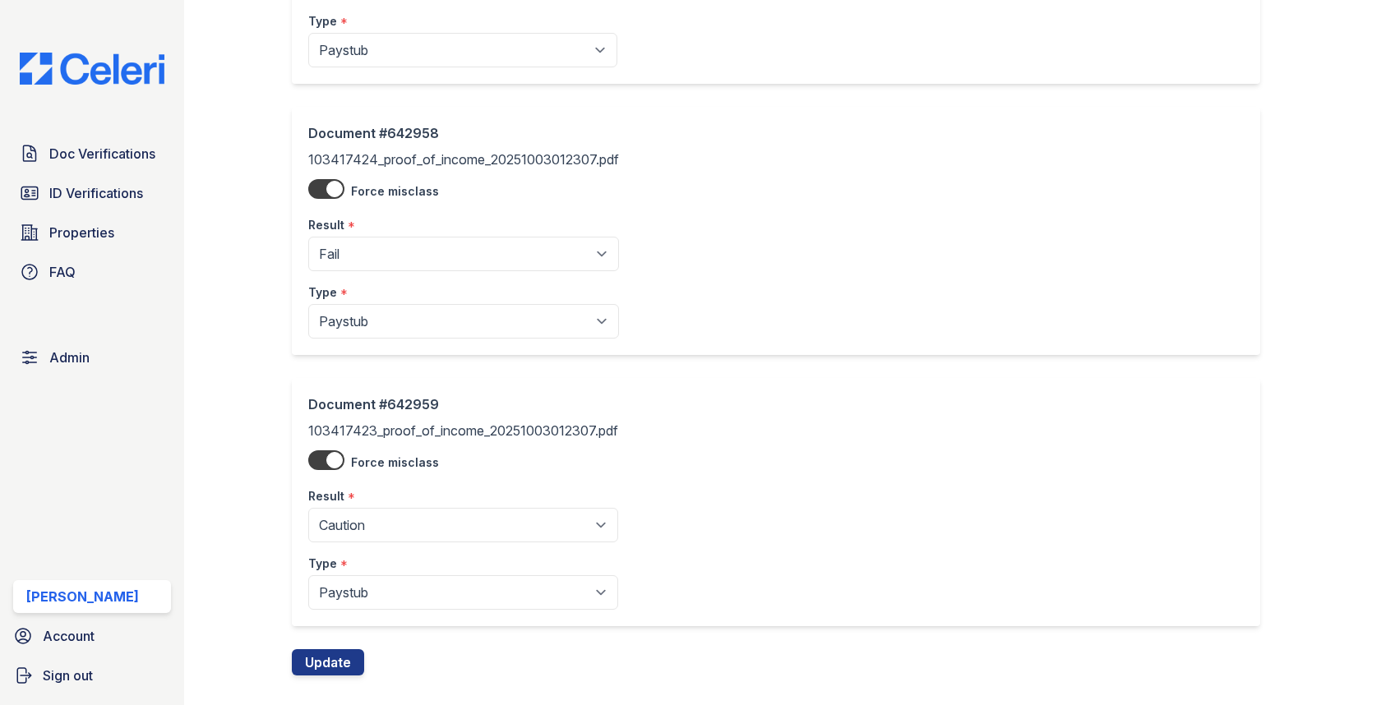
click at [393, 527] on select "Pending Sent Started Processing Pass Fail Caution Error N/A" at bounding box center [463, 525] width 310 height 35
select select "fail"
click at [308, 508] on select "Pending Sent Started Processing Pass Fail Caution Error N/A" at bounding box center [463, 525] width 310 height 35
click at [339, 653] on button "Update" at bounding box center [328, 662] width 72 height 26
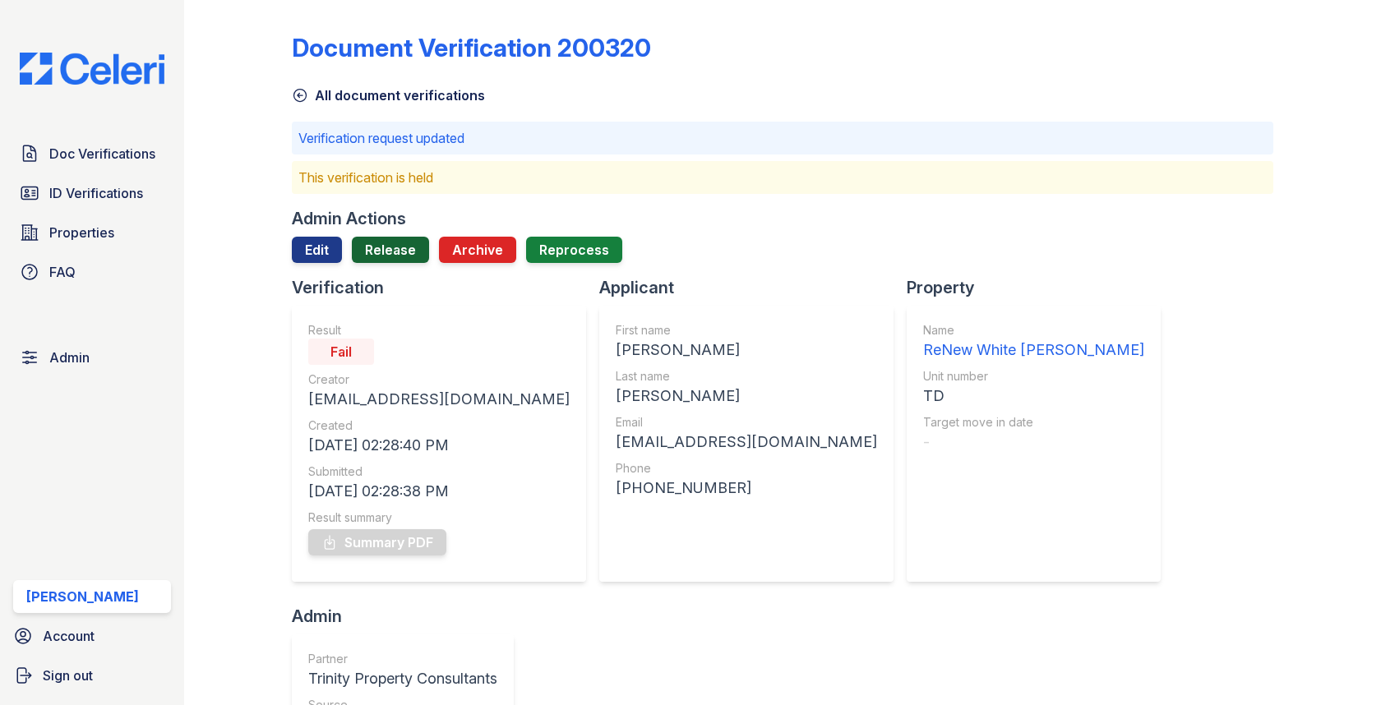
click at [385, 259] on link "Release" at bounding box center [390, 250] width 77 height 26
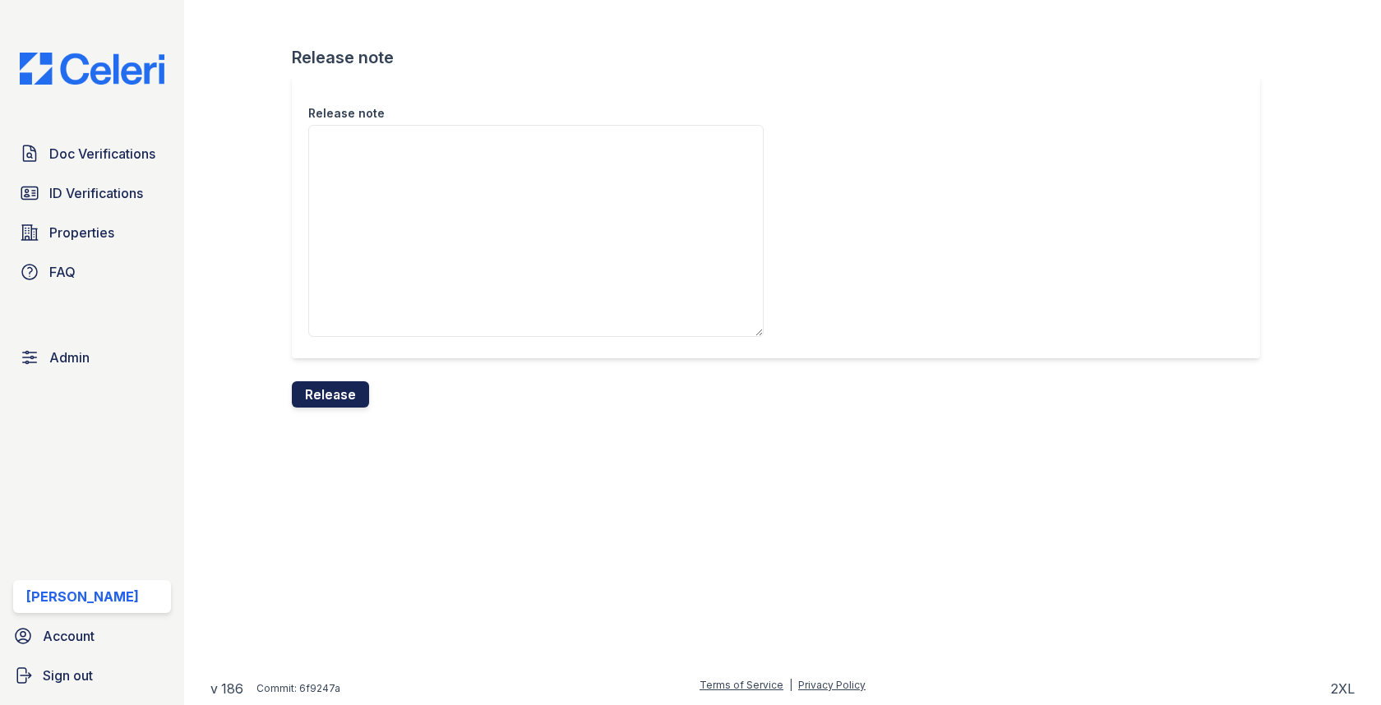
click at [347, 398] on button "Release" at bounding box center [330, 394] width 77 height 26
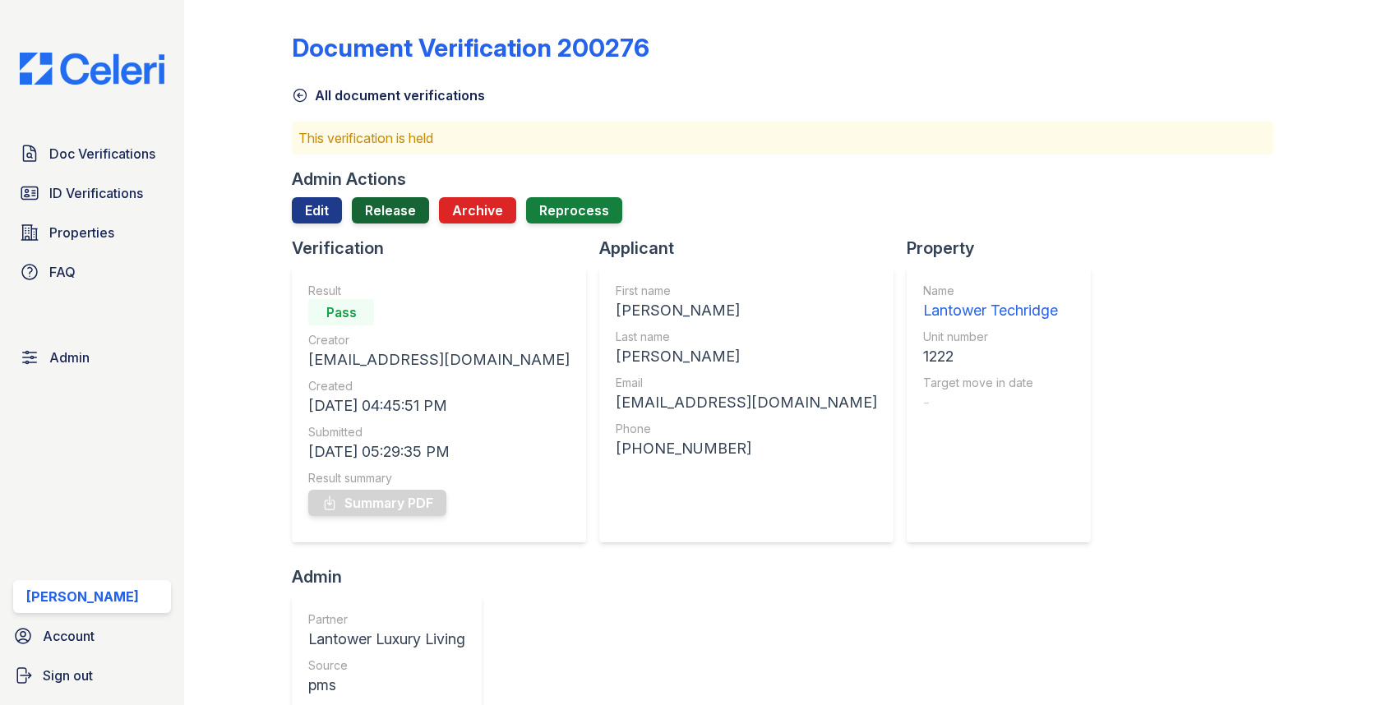
click at [375, 211] on link "Release" at bounding box center [390, 210] width 77 height 26
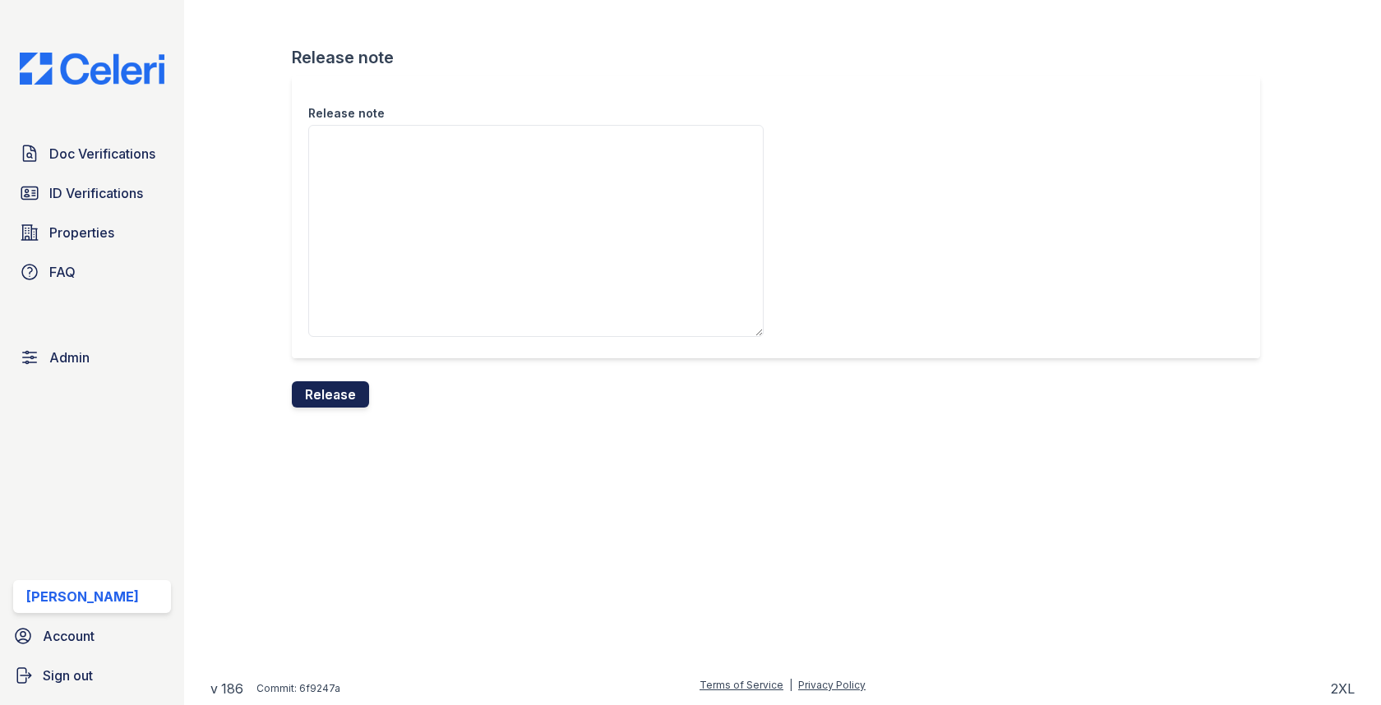
click at [339, 389] on button "Release" at bounding box center [330, 394] width 77 height 26
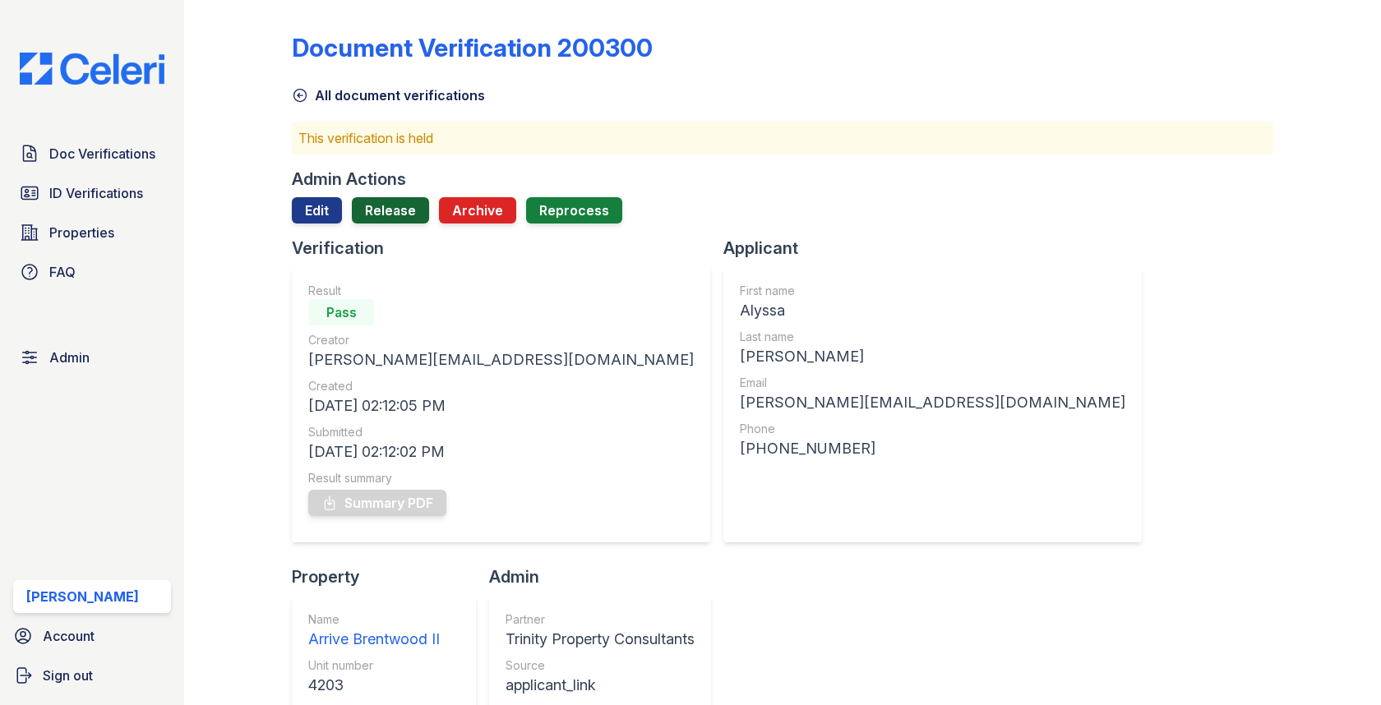
click at [369, 218] on link "Release" at bounding box center [390, 210] width 77 height 26
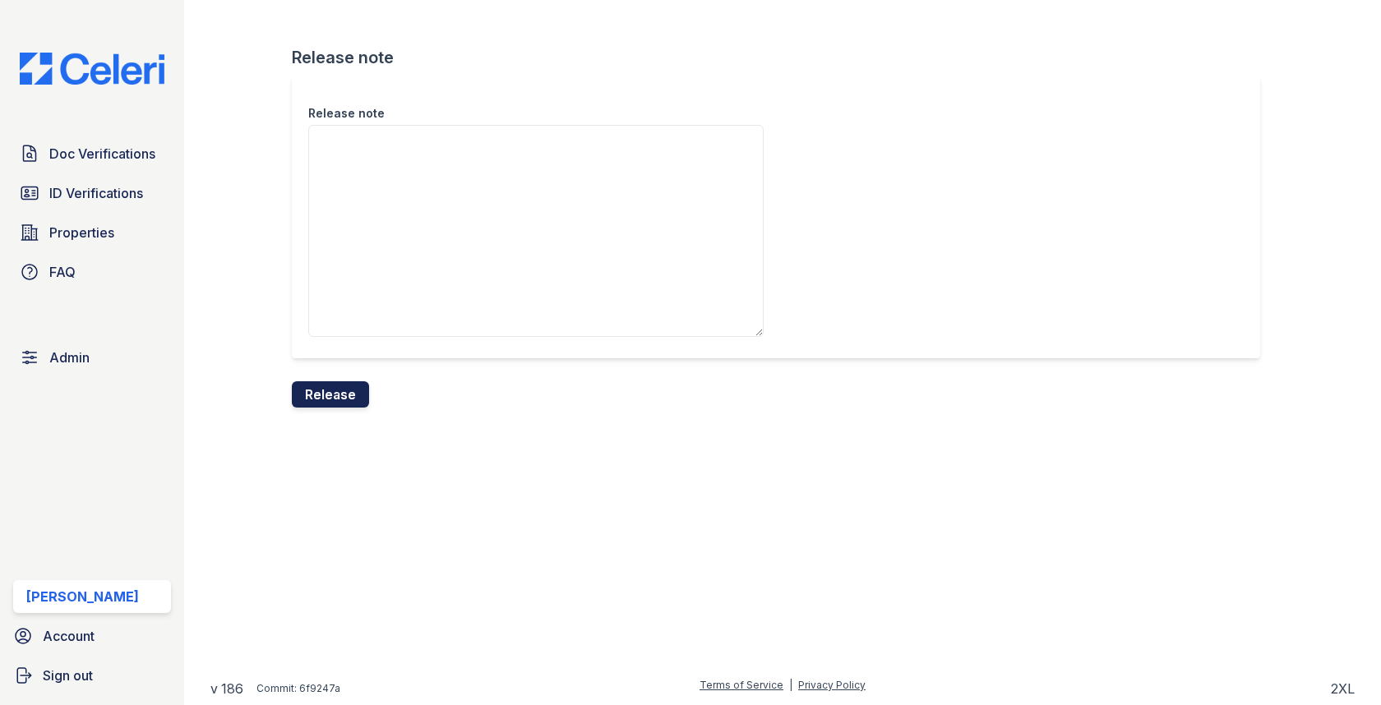
click at [333, 394] on button "Release" at bounding box center [330, 394] width 77 height 26
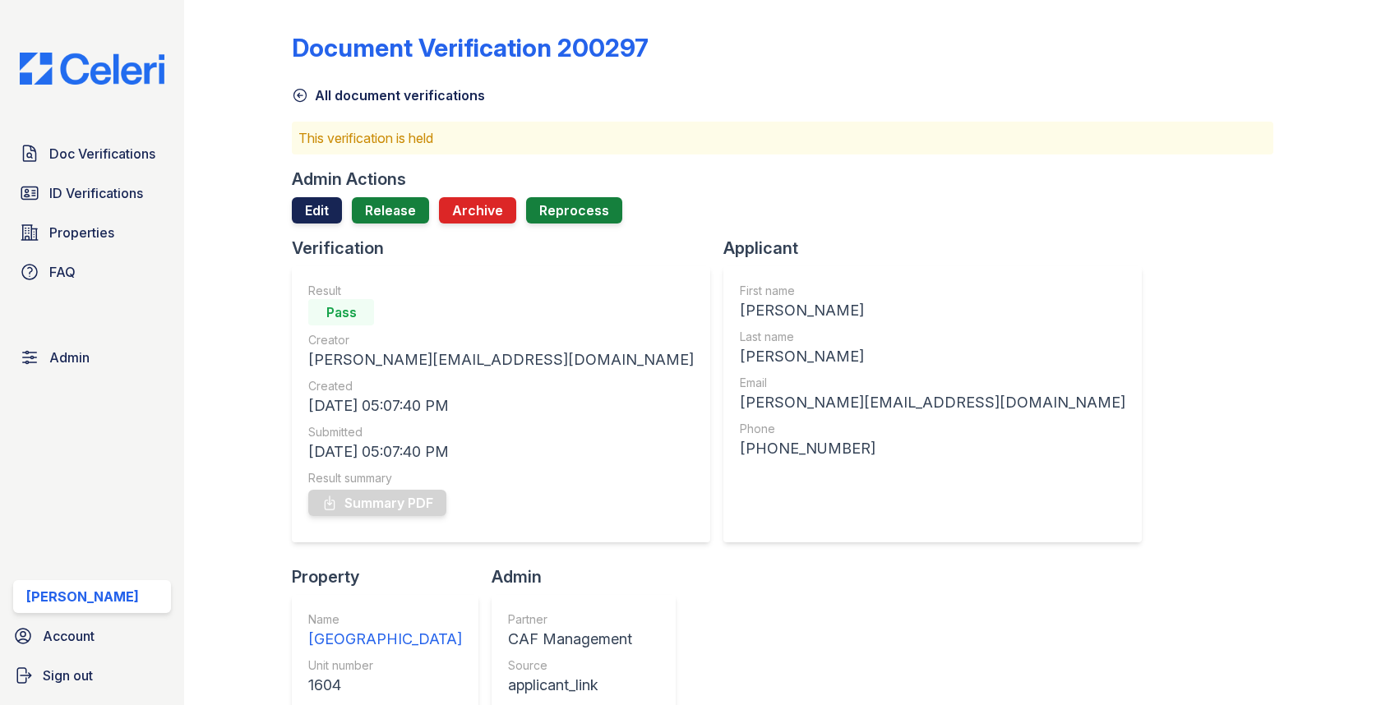
click at [316, 217] on link "Edit" at bounding box center [317, 210] width 50 height 26
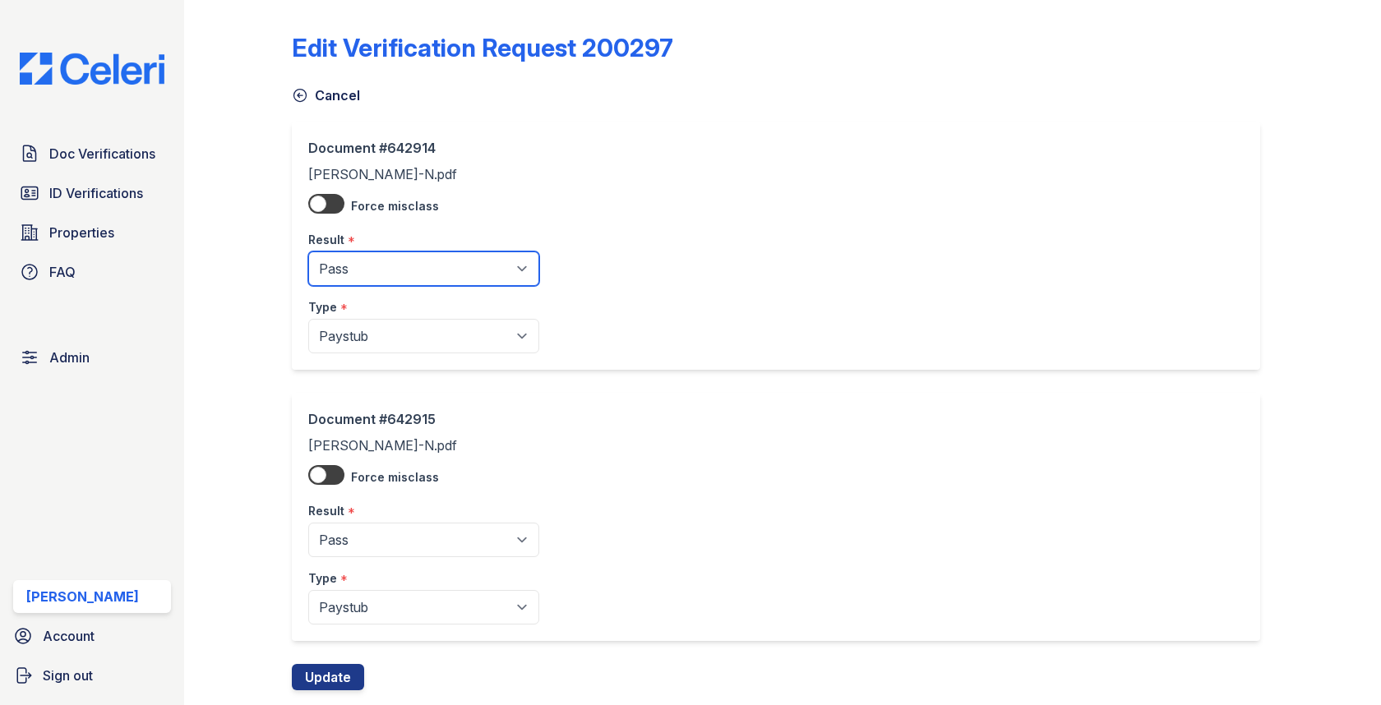
click at [381, 256] on select "Pending Sent Started Processing Pass Fail Caution Error N/A" at bounding box center [423, 269] width 231 height 35
select select "fail"
click at [308, 252] on select "Pending Sent Started Processing Pass Fail Caution Error N/A" at bounding box center [423, 269] width 231 height 35
click at [415, 520] on div "Result *" at bounding box center [423, 506] width 231 height 33
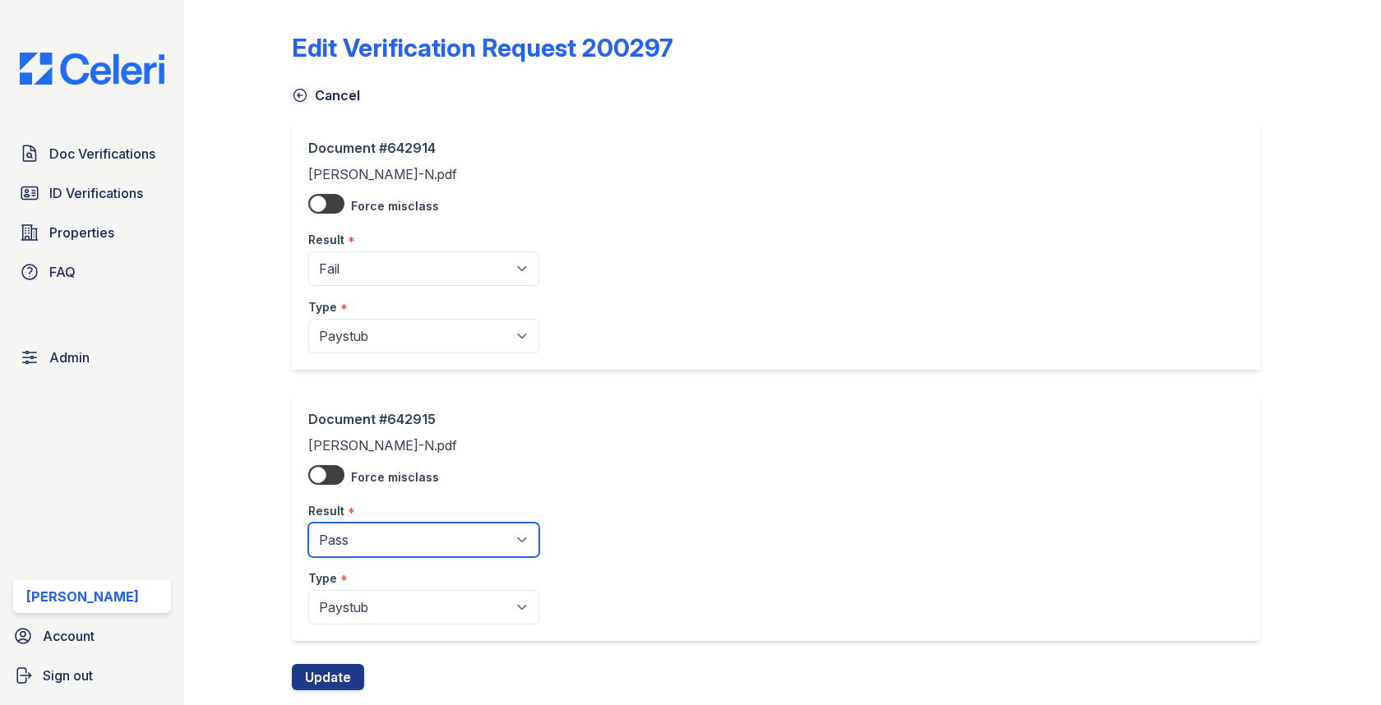
click at [415, 534] on select "Pending Sent Started Processing Pass Fail Caution Error N/A" at bounding box center [423, 540] width 231 height 35
select select "fail"
click at [308, 523] on select "Pending Sent Started Processing Pass Fail Caution Error N/A" at bounding box center [423, 540] width 231 height 35
click at [342, 664] on button "Update" at bounding box center [328, 677] width 72 height 26
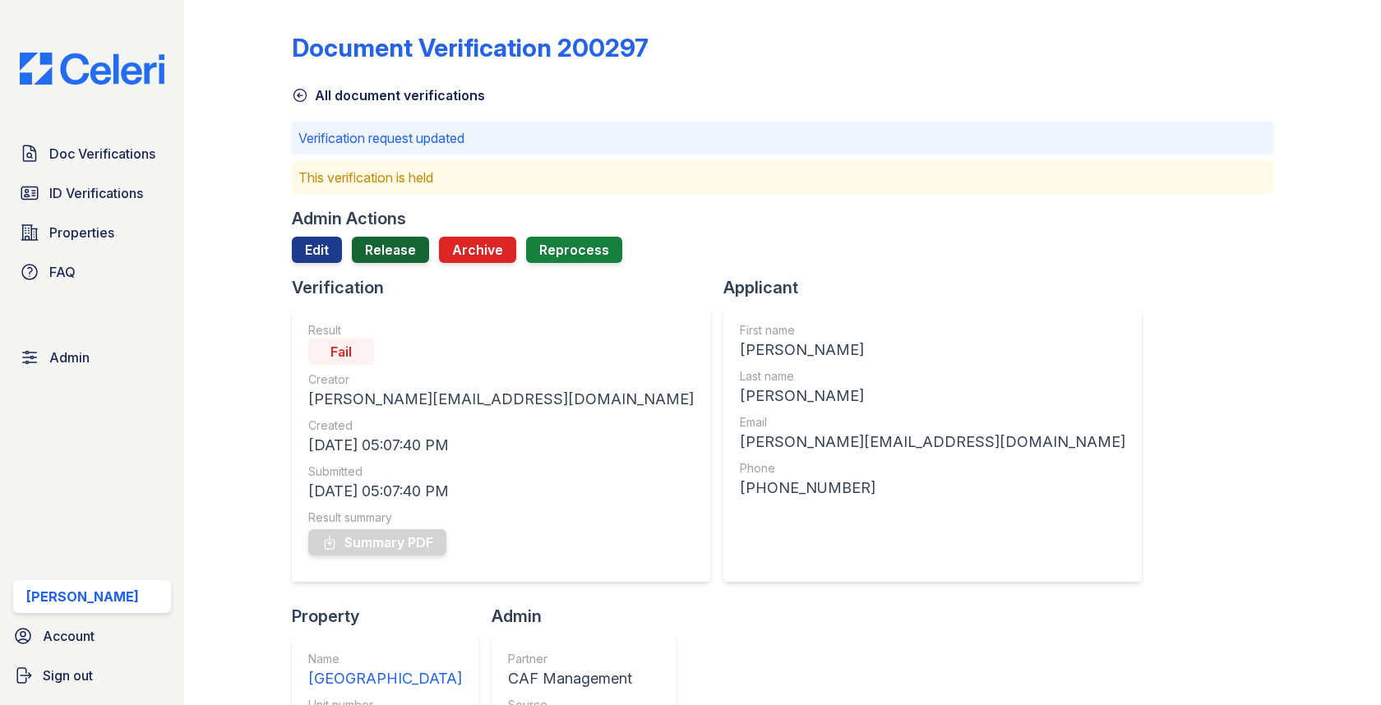
click at [409, 262] on link "Release" at bounding box center [390, 250] width 77 height 26
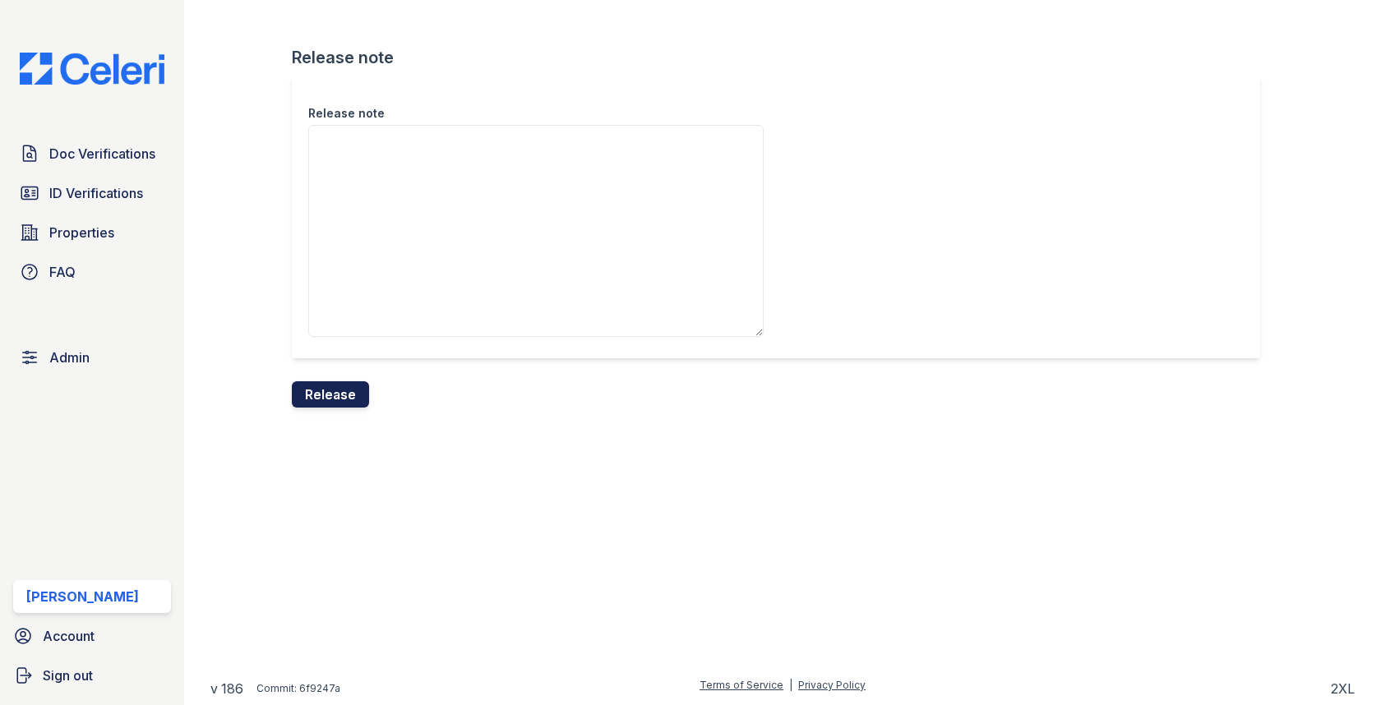
click at [350, 391] on button "Release" at bounding box center [330, 394] width 77 height 26
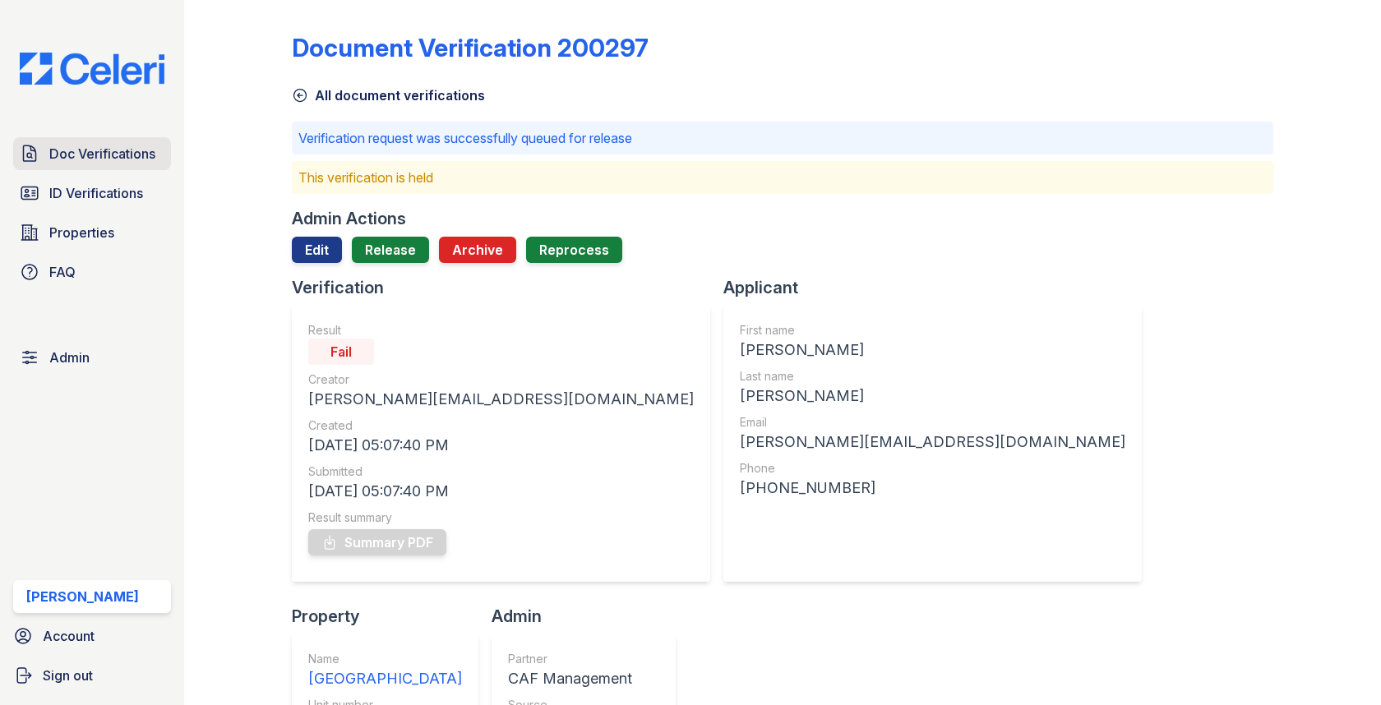
click at [122, 155] on span "Doc Verifications" at bounding box center [102, 154] width 106 height 20
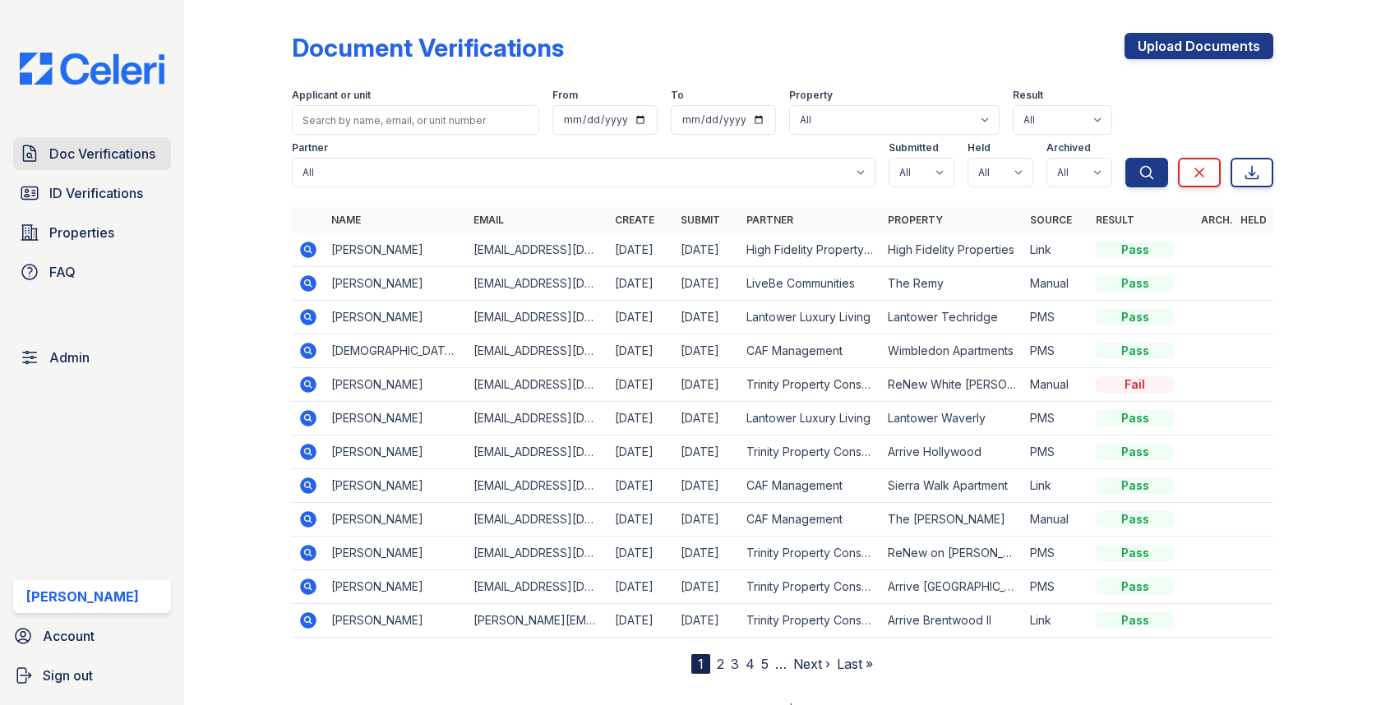
click at [106, 142] on link "Doc Verifications" at bounding box center [92, 153] width 158 height 33
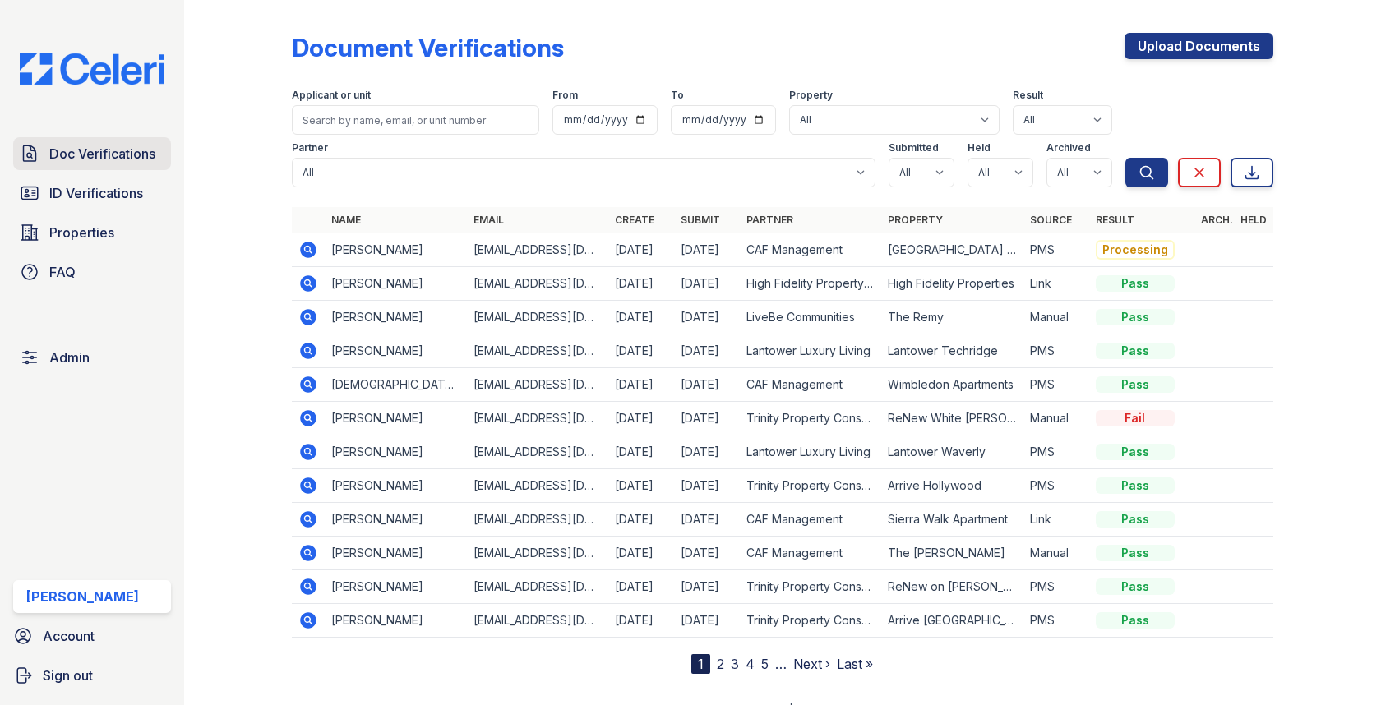
click at [85, 162] on span "Doc Verifications" at bounding box center [102, 154] width 106 height 20
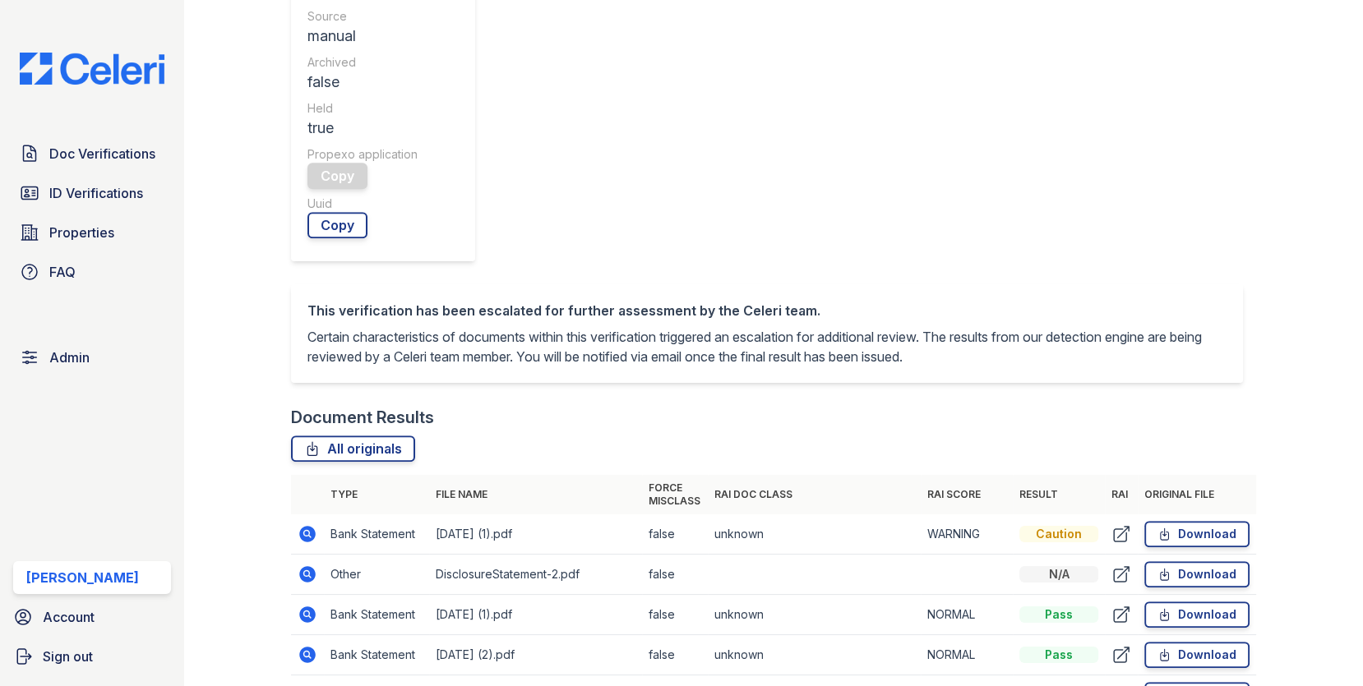
scroll to position [689, 0]
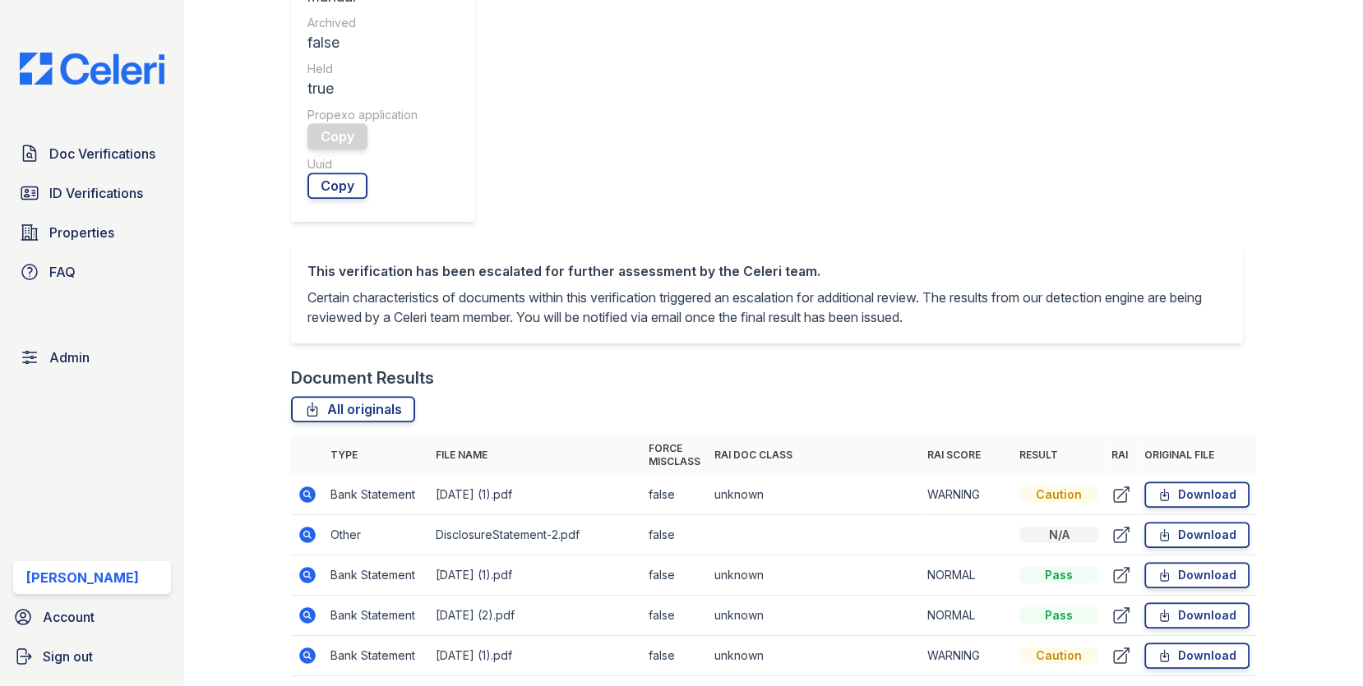
click at [308, 567] on icon at bounding box center [307, 575] width 16 height 16
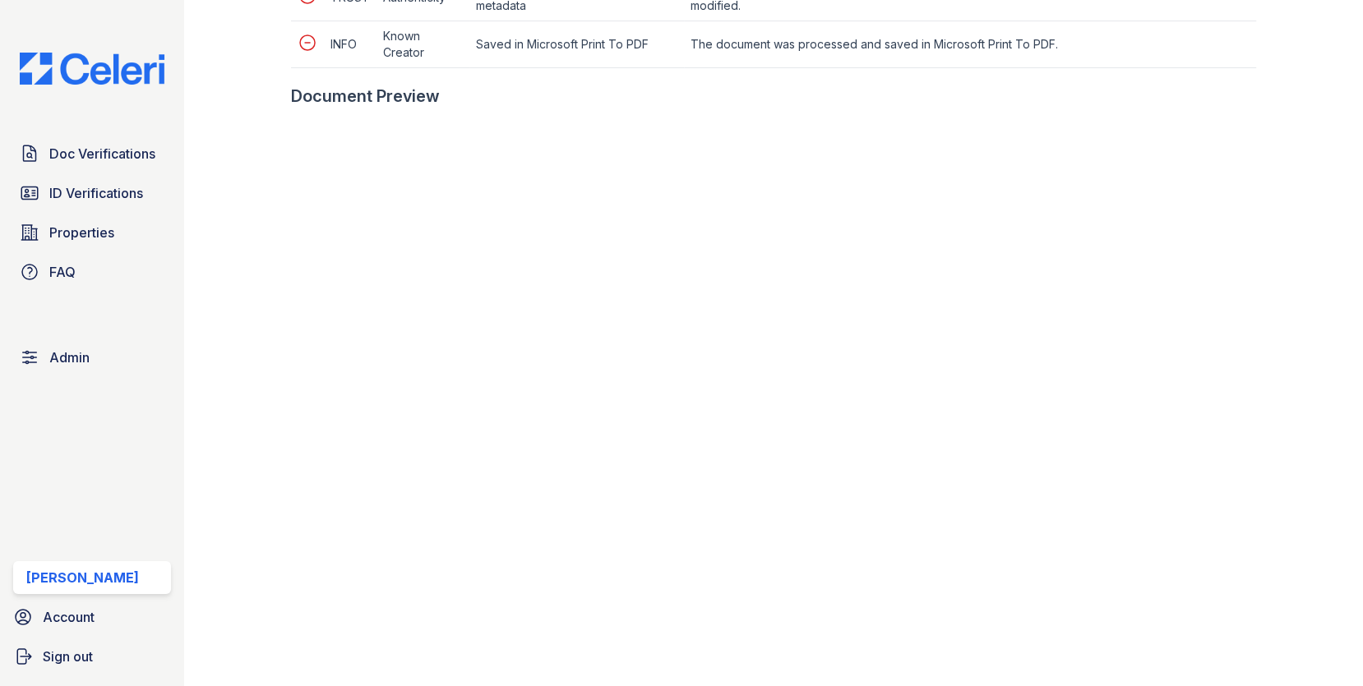
scroll to position [792, 0]
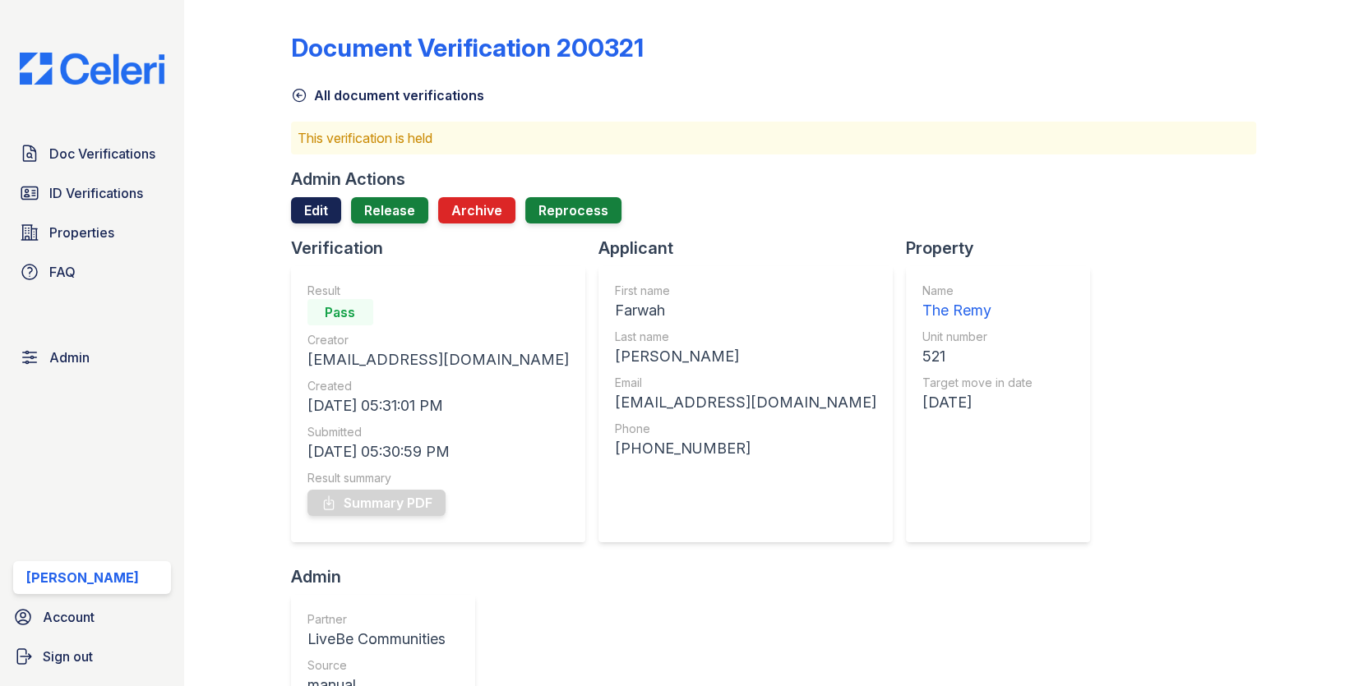
click at [329, 204] on link "Edit" at bounding box center [316, 210] width 50 height 26
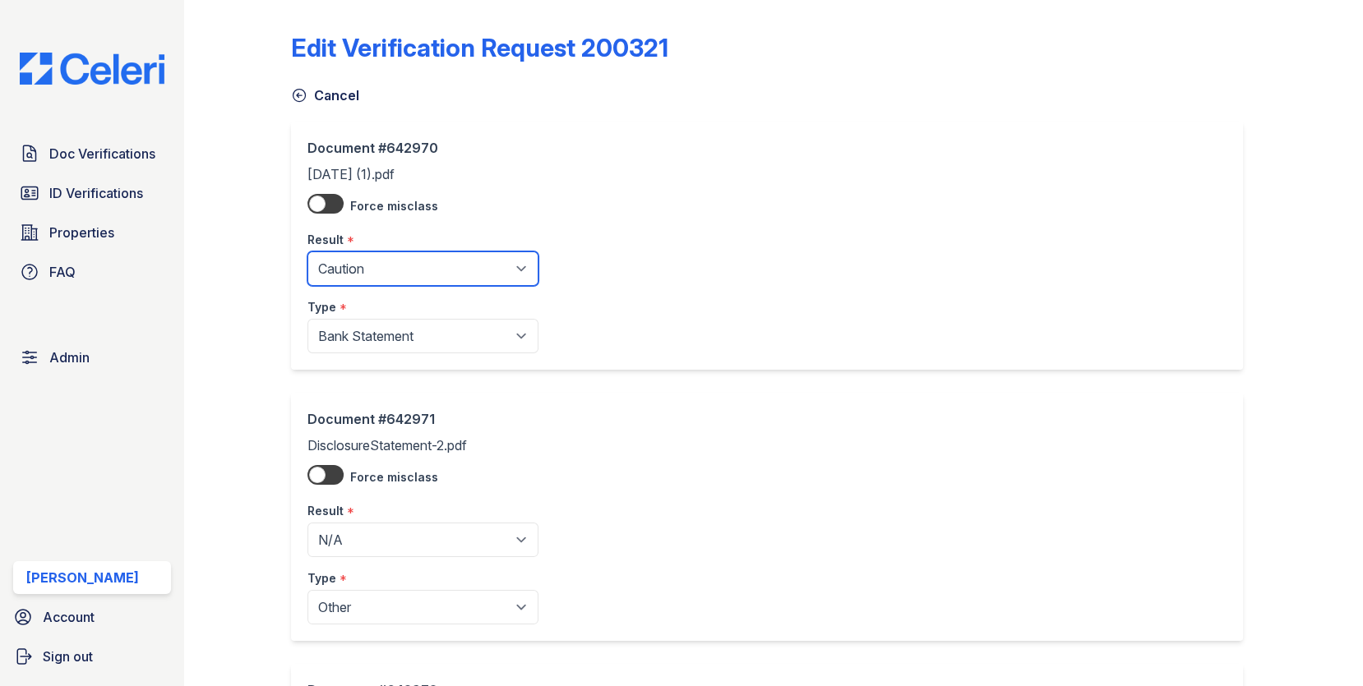
click at [336, 273] on select "Pending Sent Started Processing Pass Fail Caution Error N/A" at bounding box center [422, 269] width 231 height 35
select select "pass"
click at [307, 252] on select "Pending Sent Started Processing Pass Fail Caution Error N/A" at bounding box center [422, 269] width 231 height 35
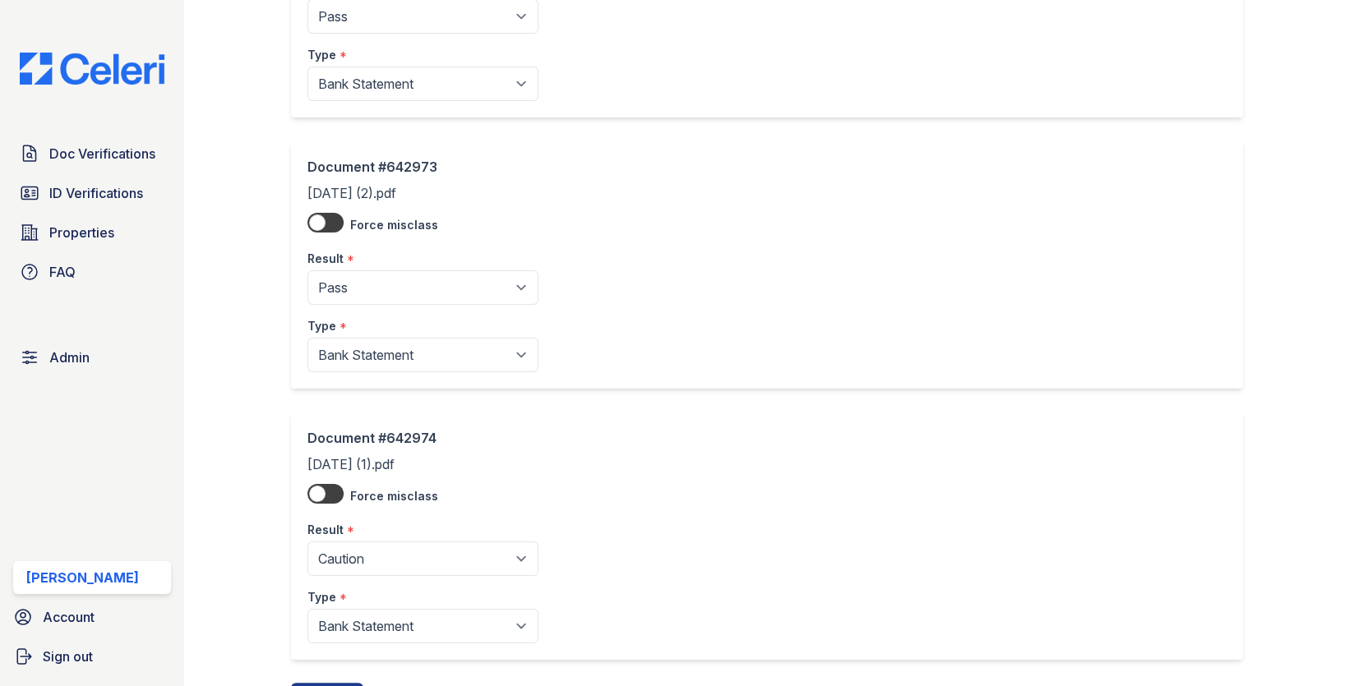
scroll to position [866, 0]
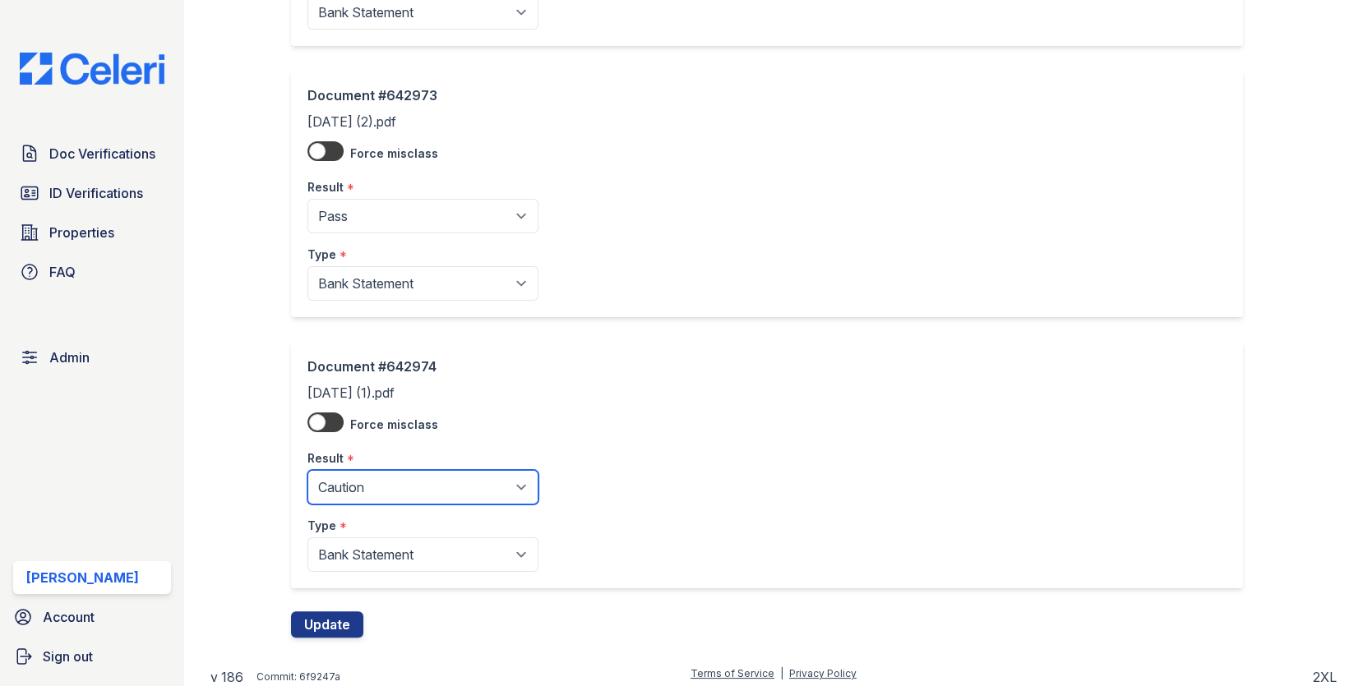
click at [362, 478] on select "Pending Sent Started Processing Pass Fail Caution Error N/A" at bounding box center [422, 487] width 231 height 35
click at [307, 470] on select "Pending Sent Started Processing Pass Fail Caution Error N/A" at bounding box center [422, 487] width 231 height 35
click at [348, 505] on div "Type *" at bounding box center [422, 521] width 231 height 33
click at [348, 470] on select "Pending Sent Started Processing Pass Fail Caution Error N/A" at bounding box center [422, 487] width 231 height 35
select select "pass"
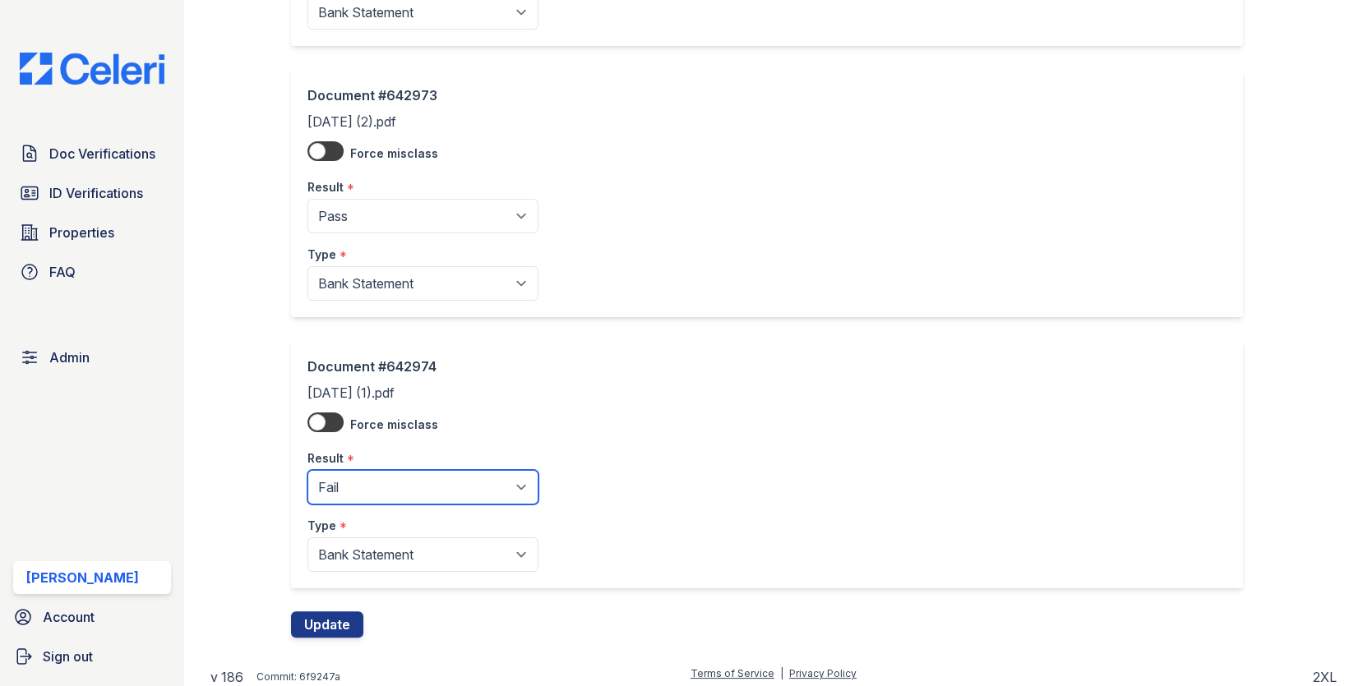
click at [307, 470] on select "Pending Sent Started Processing Pass Fail Caution Error N/A" at bounding box center [422, 487] width 231 height 35
click at [335, 615] on button "Update" at bounding box center [327, 625] width 72 height 26
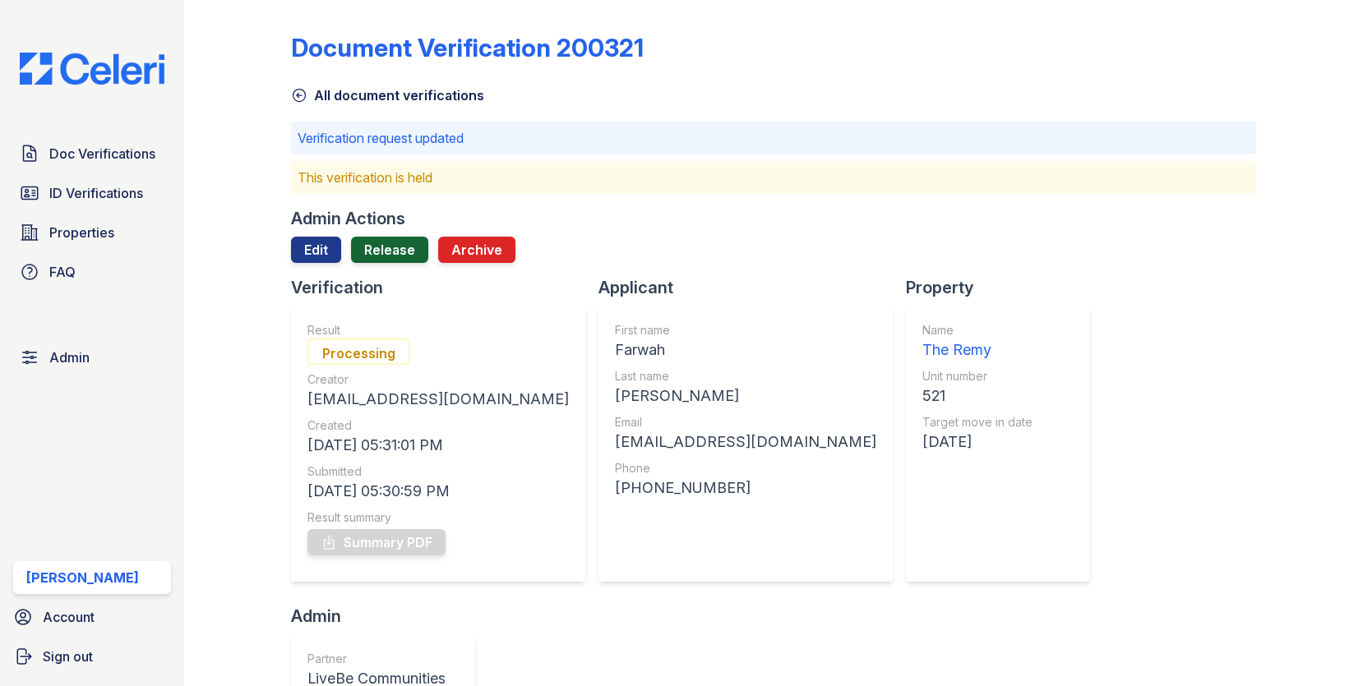
click at [386, 240] on link "Release" at bounding box center [389, 250] width 77 height 26
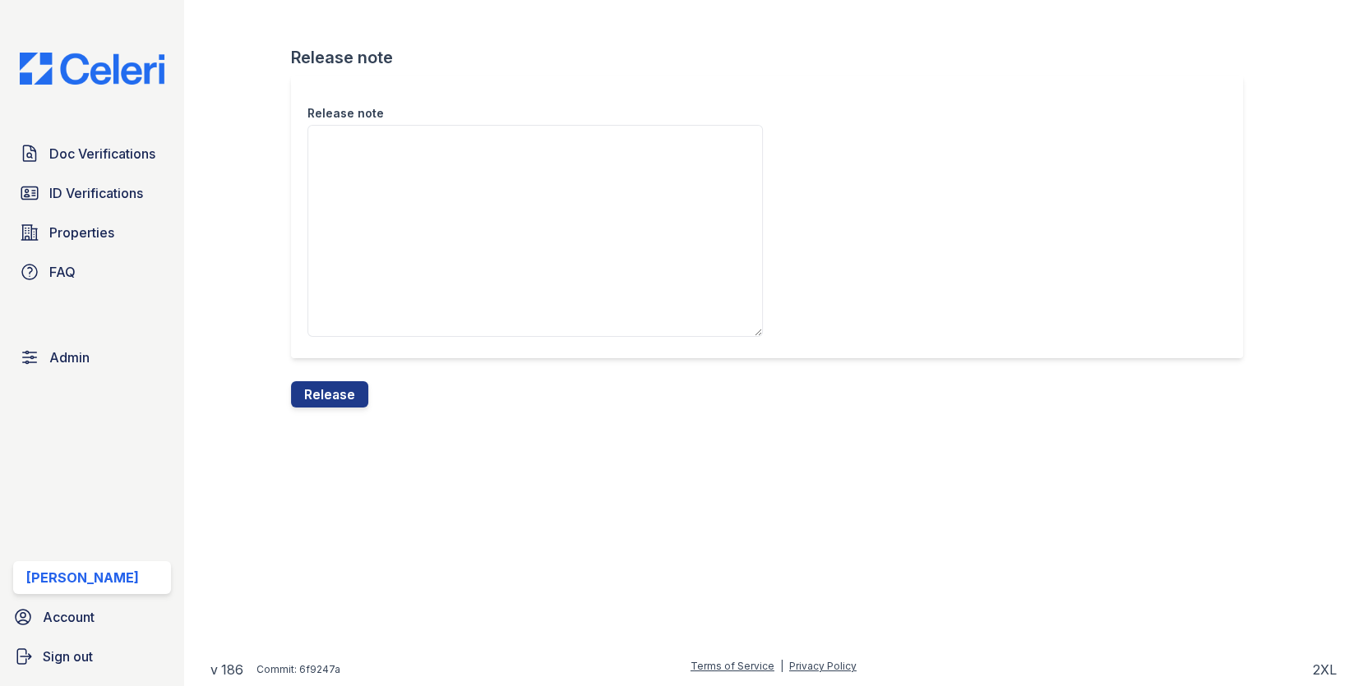
click at [324, 411] on div "Release note Release note Release" at bounding box center [773, 217] width 1126 height 434
click at [330, 390] on button "Release" at bounding box center [329, 394] width 77 height 26
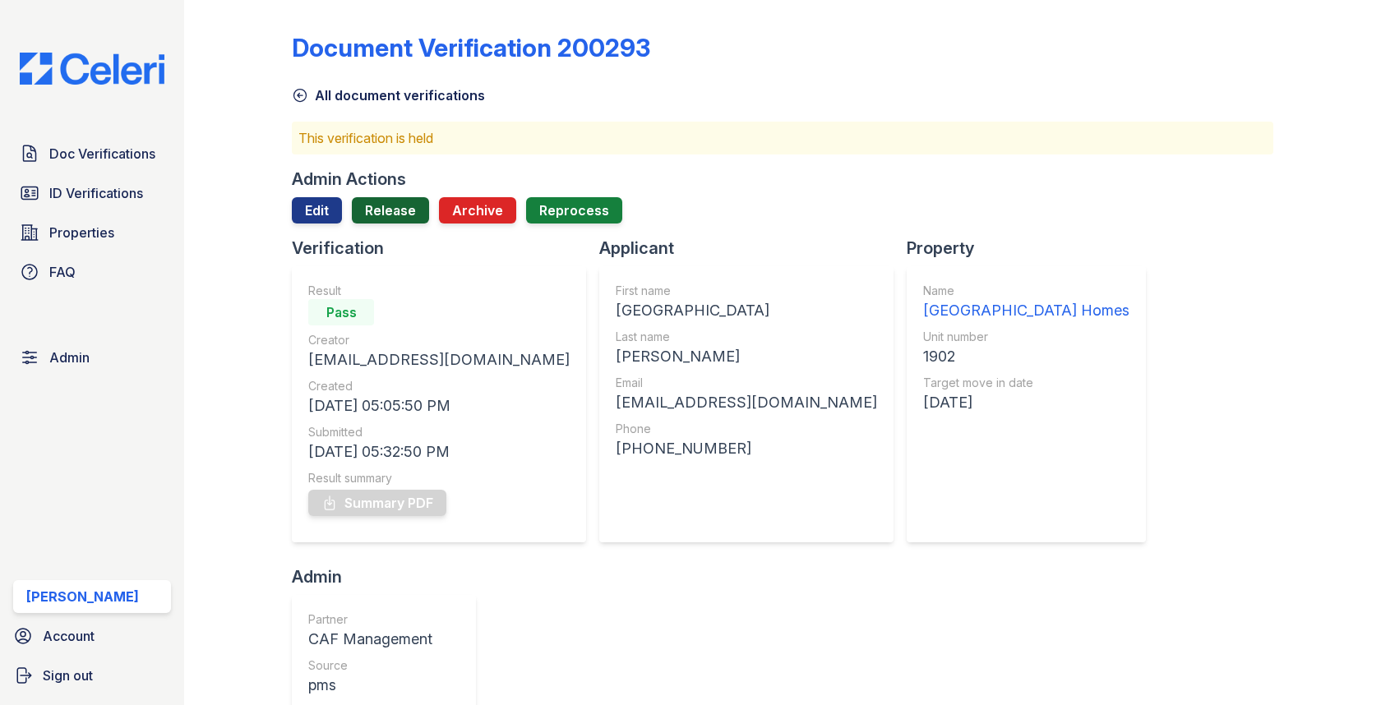
click at [412, 220] on link "Release" at bounding box center [390, 210] width 77 height 26
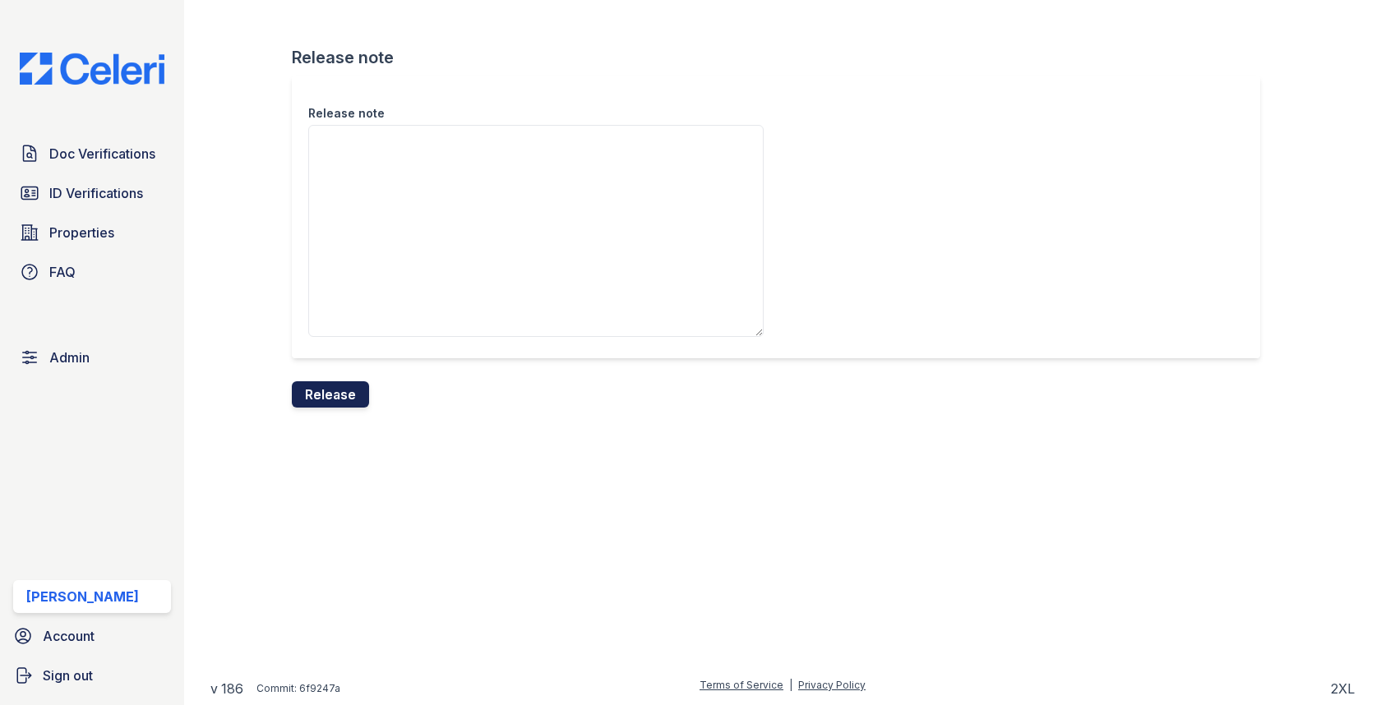
click at [343, 388] on button "Release" at bounding box center [330, 394] width 77 height 26
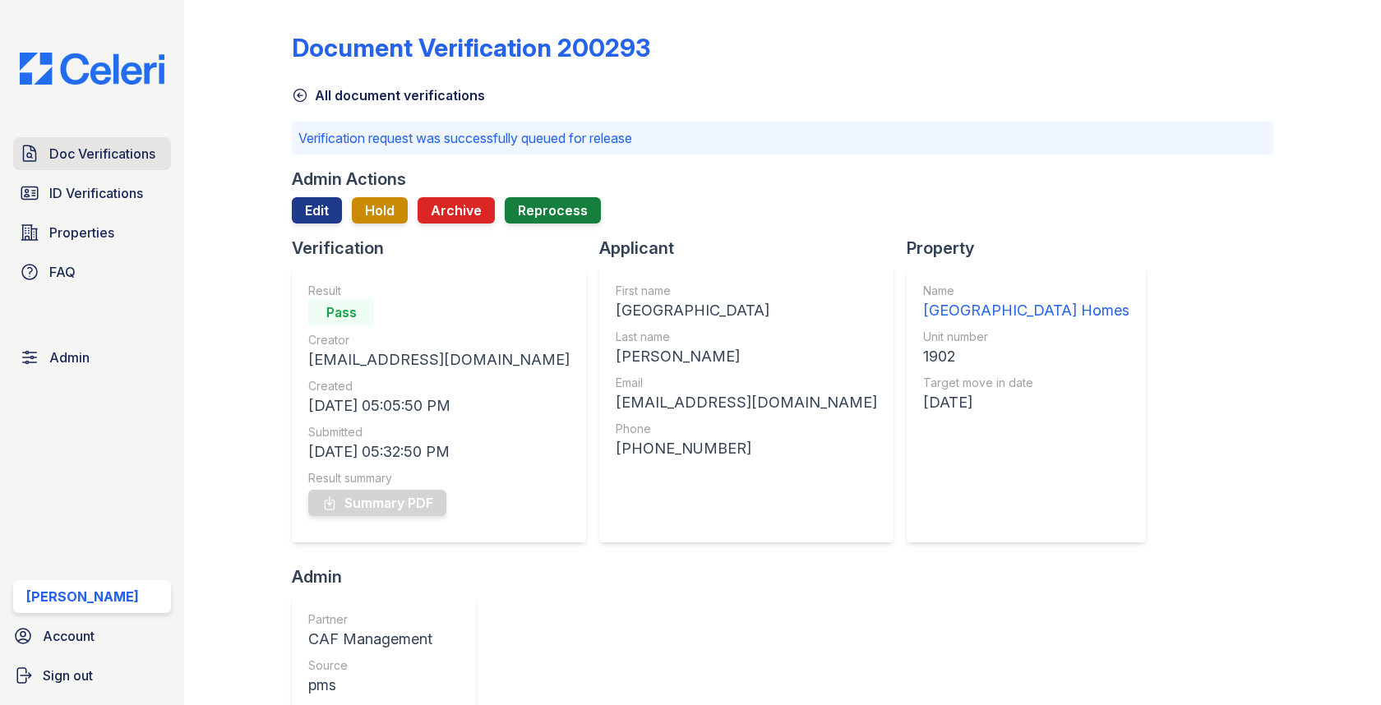
click at [150, 144] on span "Doc Verifications" at bounding box center [102, 154] width 106 height 20
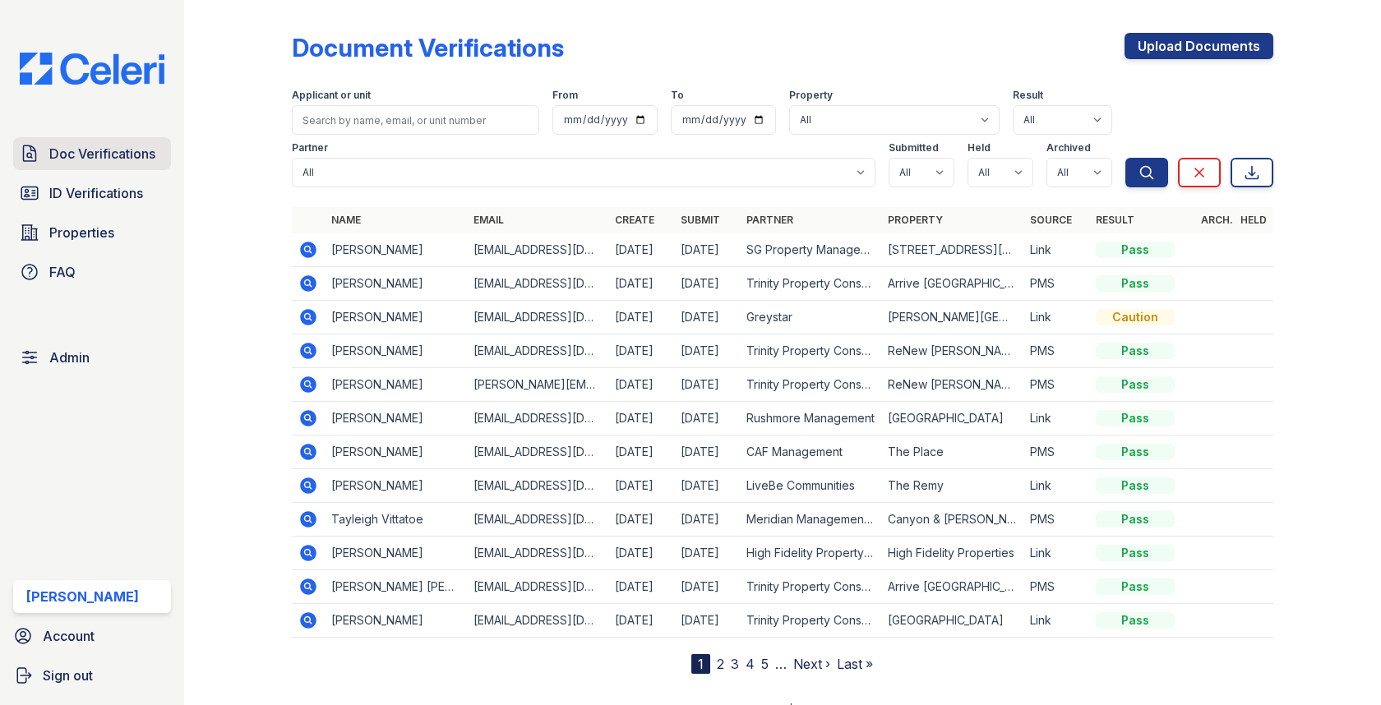
click at [140, 149] on span "Doc Verifications" at bounding box center [102, 154] width 106 height 20
click at [132, 165] on link "Doc Verifications" at bounding box center [92, 153] width 158 height 33
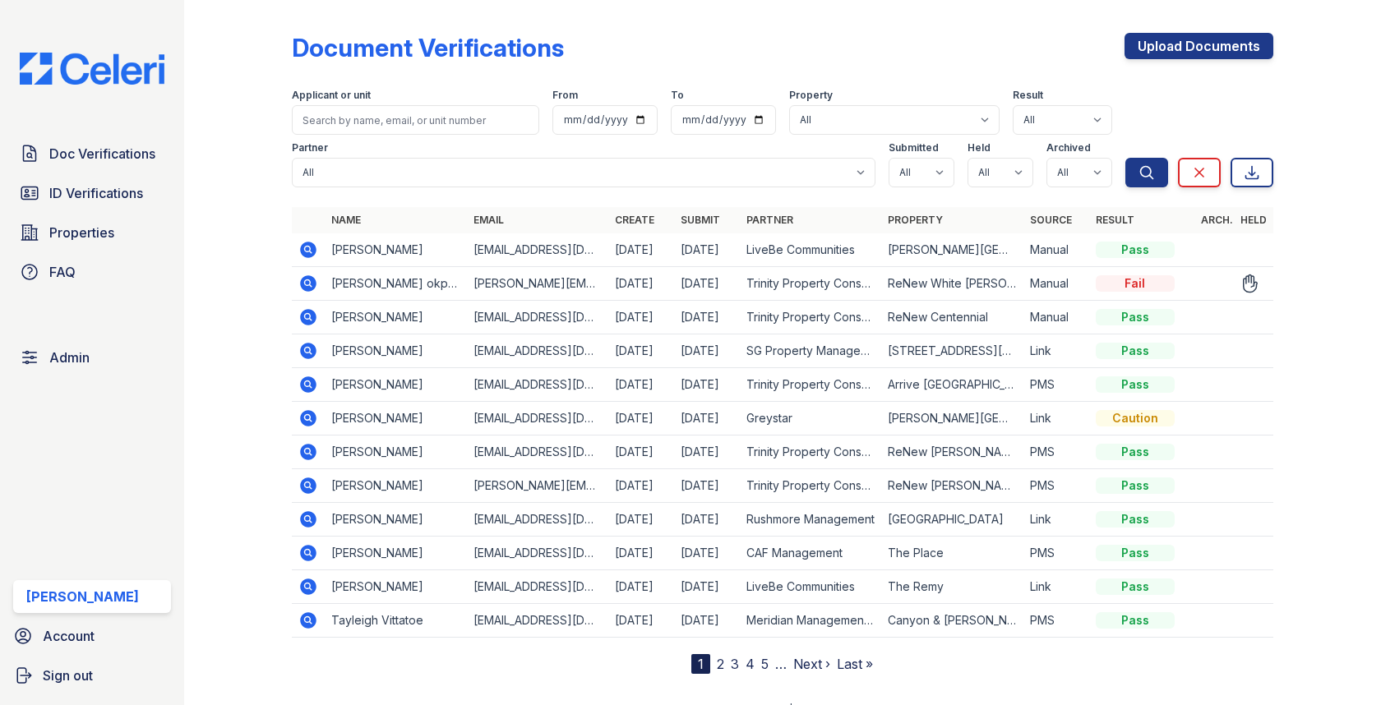
click at [309, 281] on icon at bounding box center [308, 282] width 4 height 4
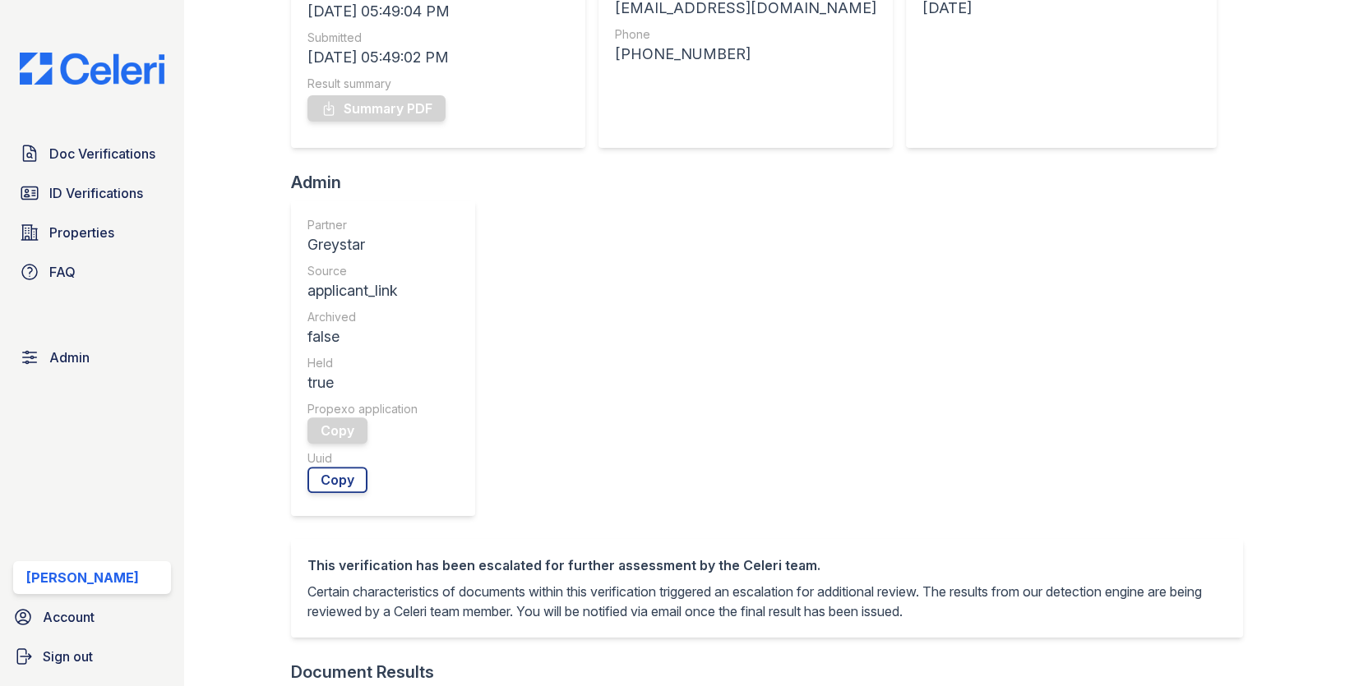
scroll to position [709, 0]
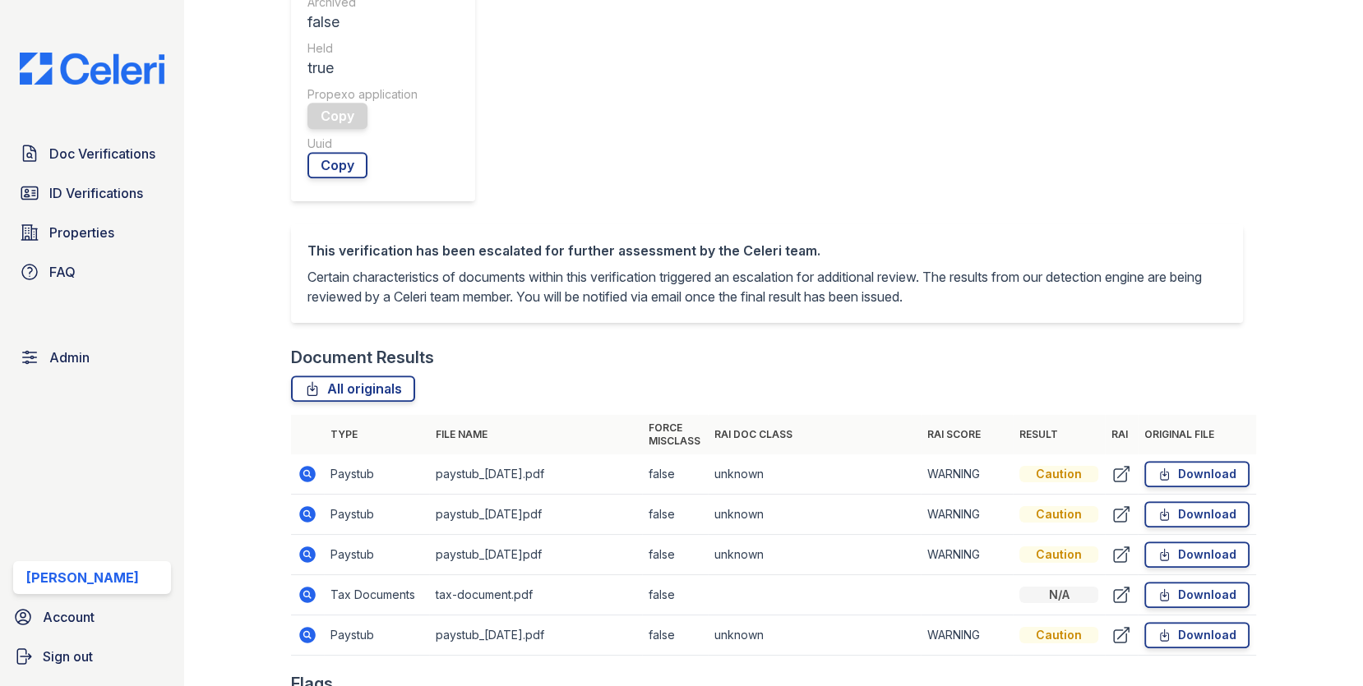
click at [307, 547] on icon at bounding box center [307, 555] width 16 height 16
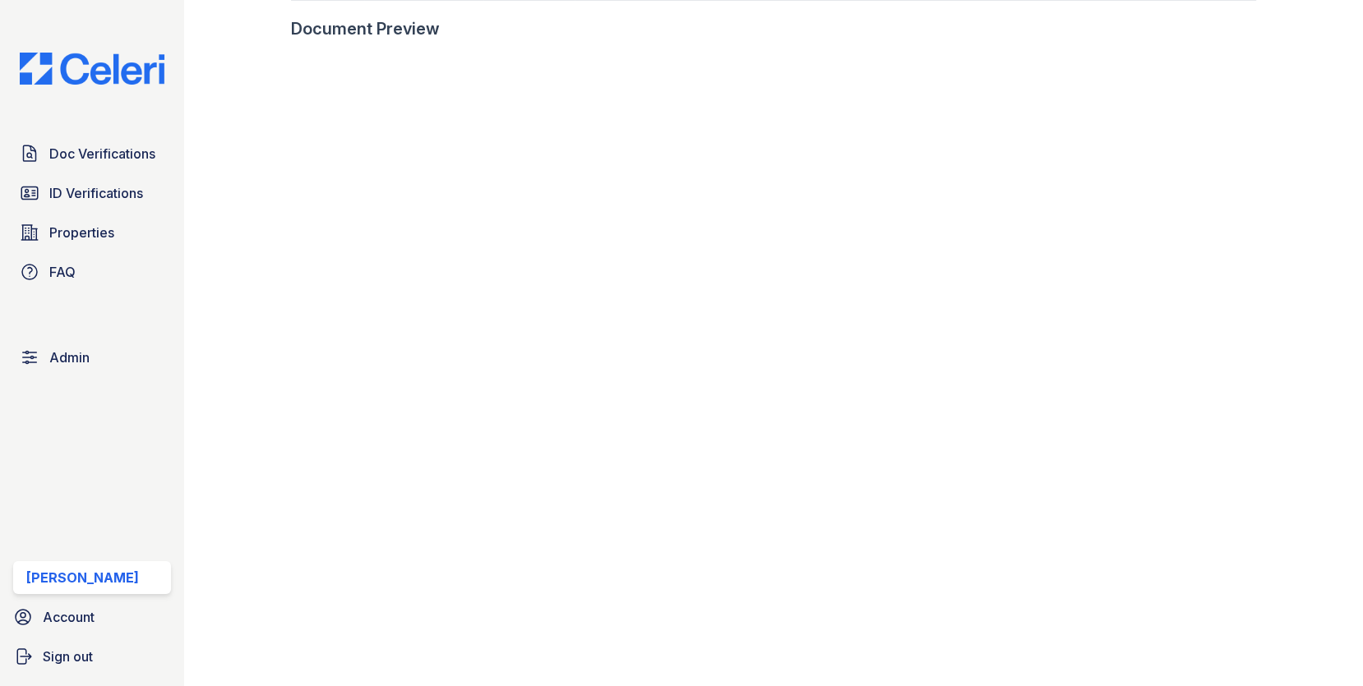
scroll to position [893, 0]
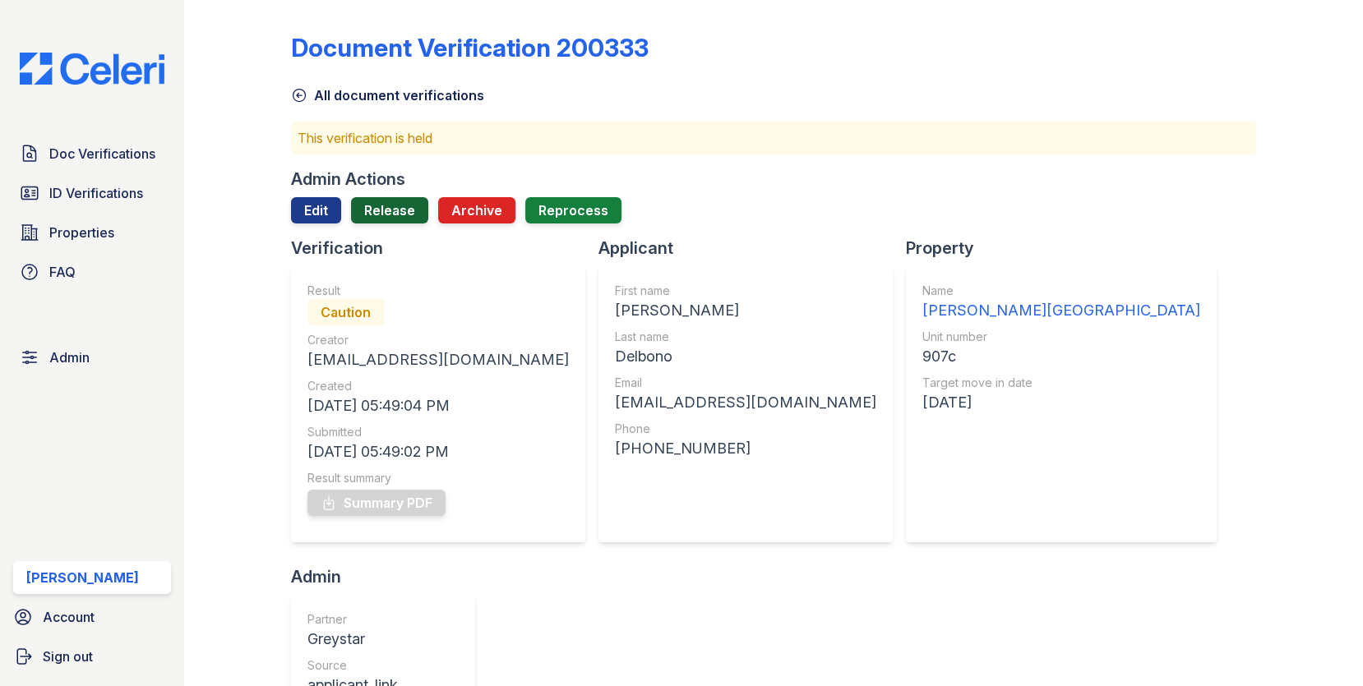
click at [386, 204] on link "Release" at bounding box center [389, 210] width 77 height 26
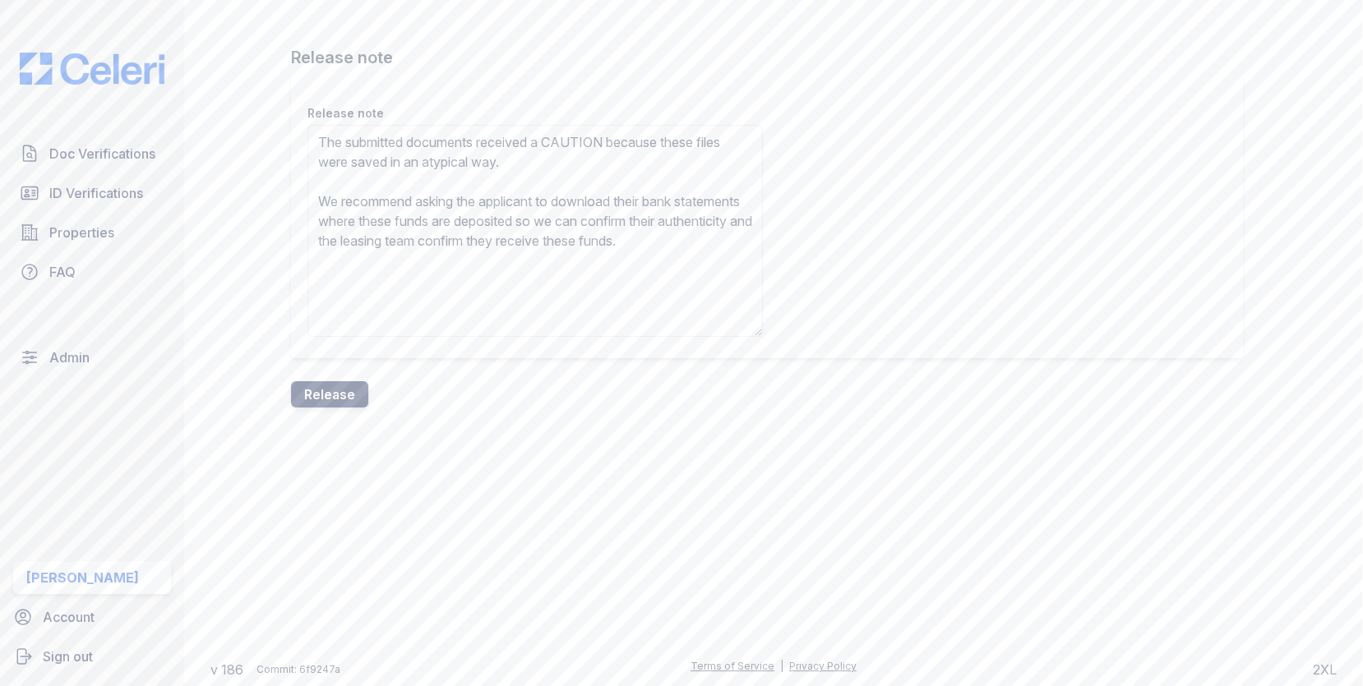
type textarea "The submitted documents received a CAUTION because these files were saved in an…"
click at [350, 401] on button "Release" at bounding box center [329, 394] width 77 height 26
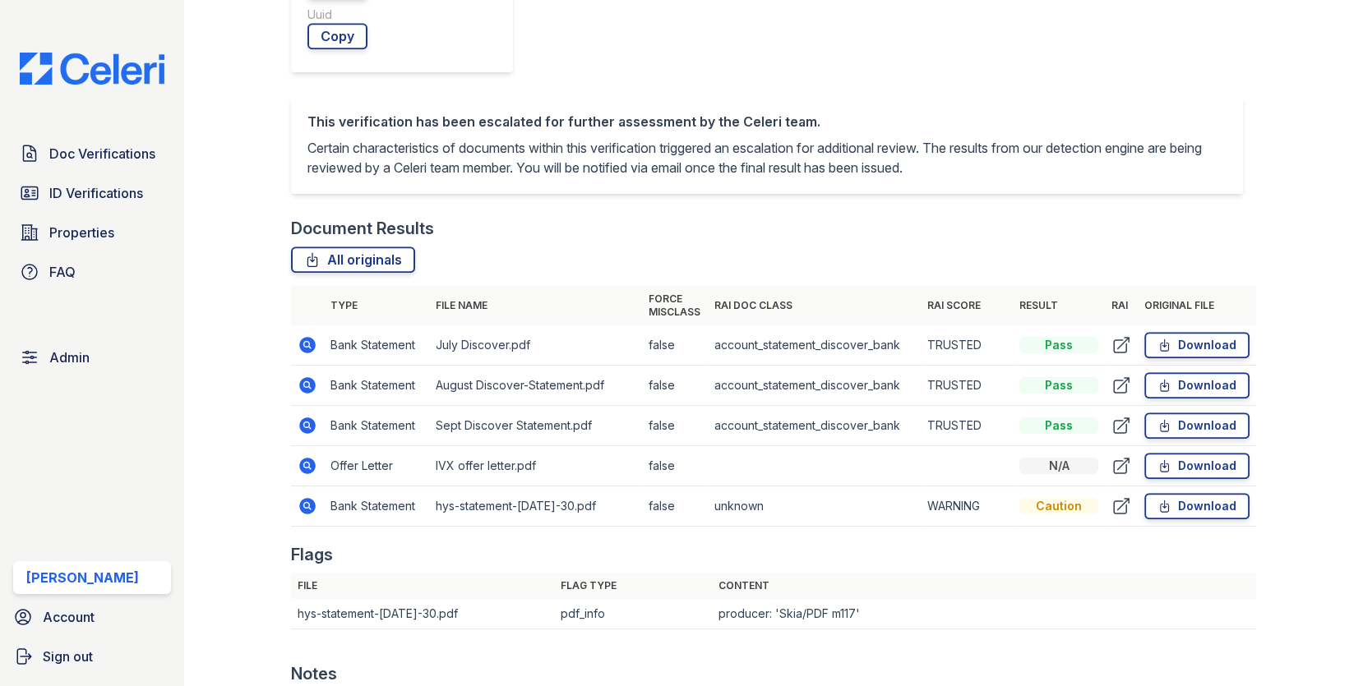
scroll to position [740, 0]
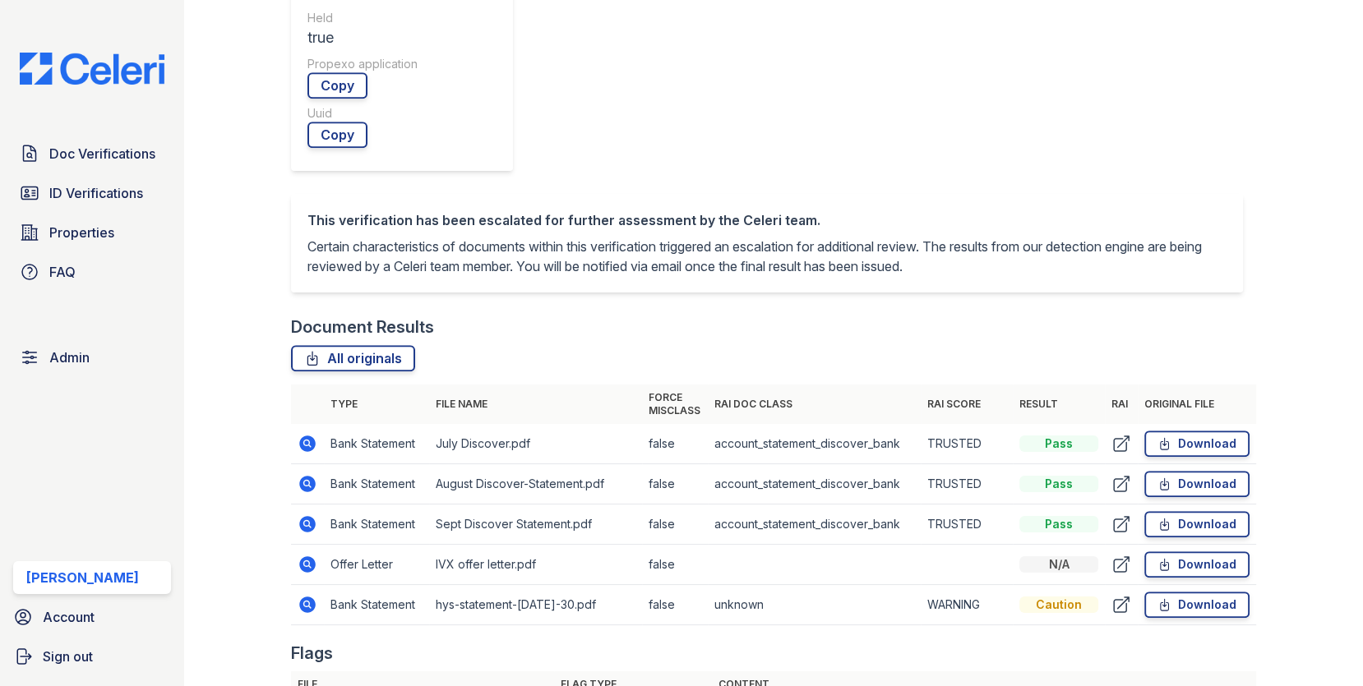
click at [301, 595] on icon at bounding box center [308, 605] width 20 height 20
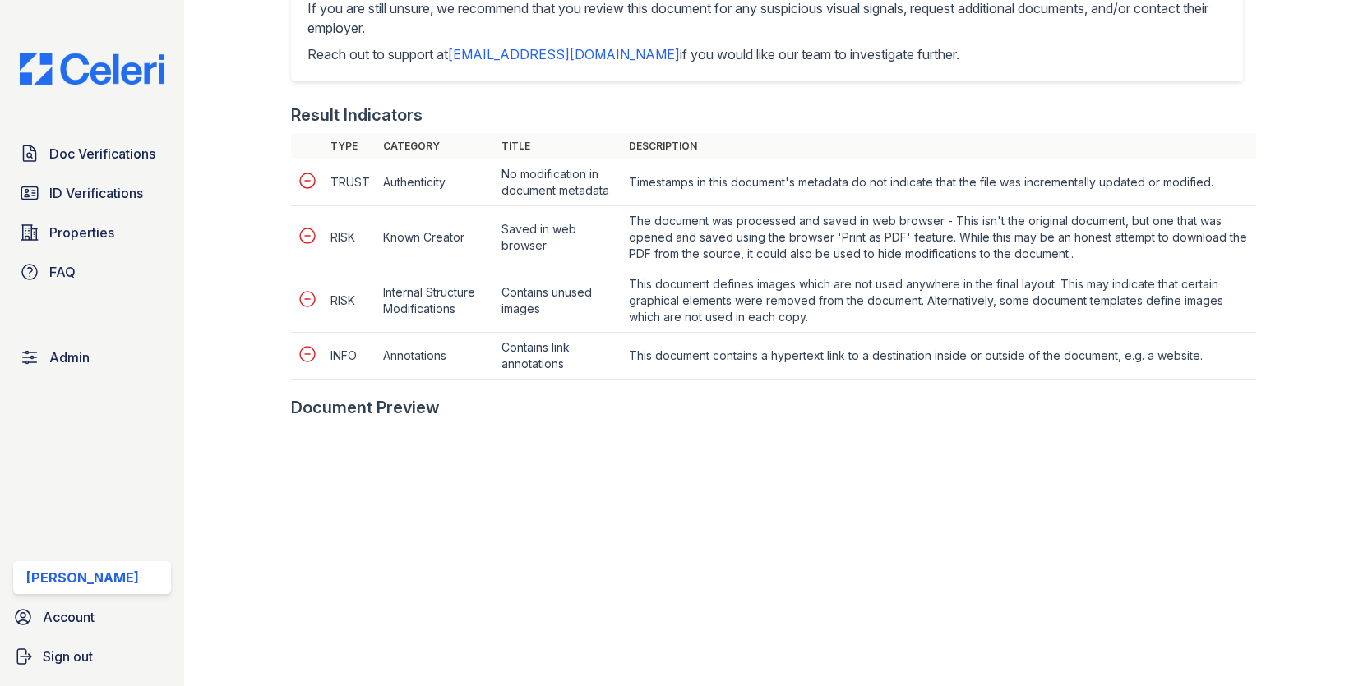
scroll to position [740, 0]
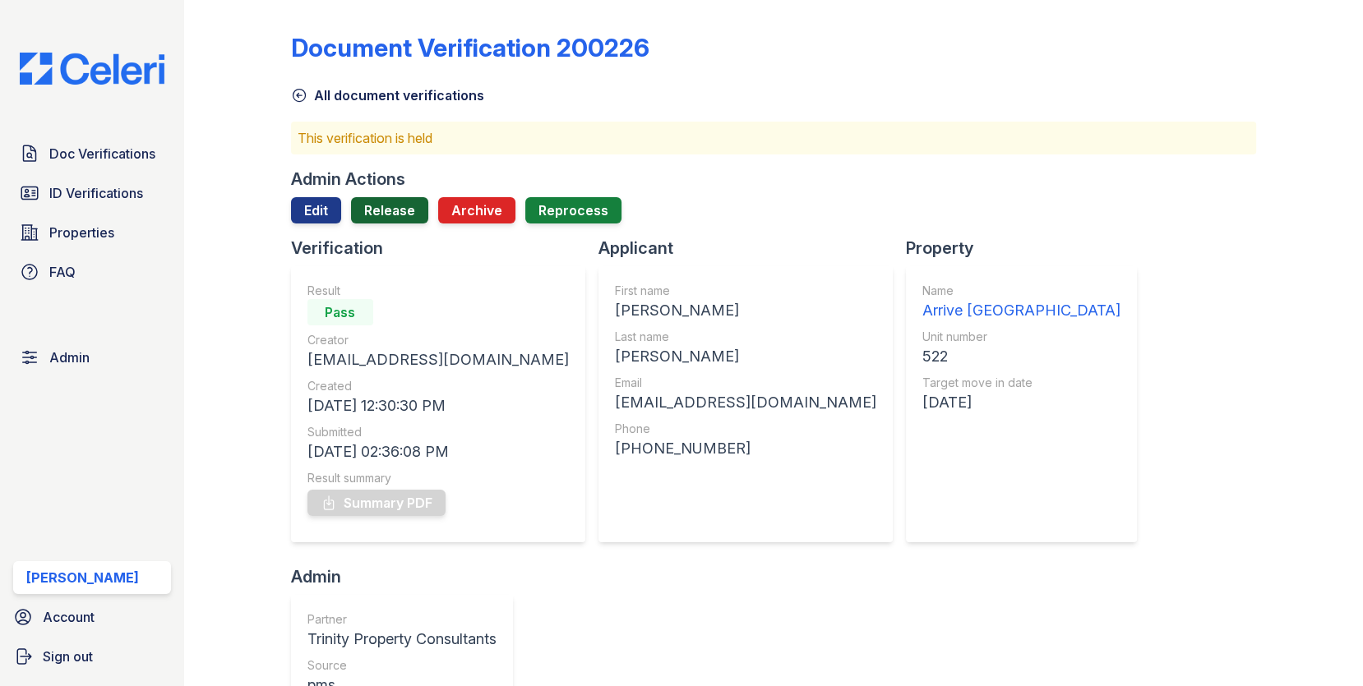
click at [386, 206] on link "Release" at bounding box center [389, 210] width 77 height 26
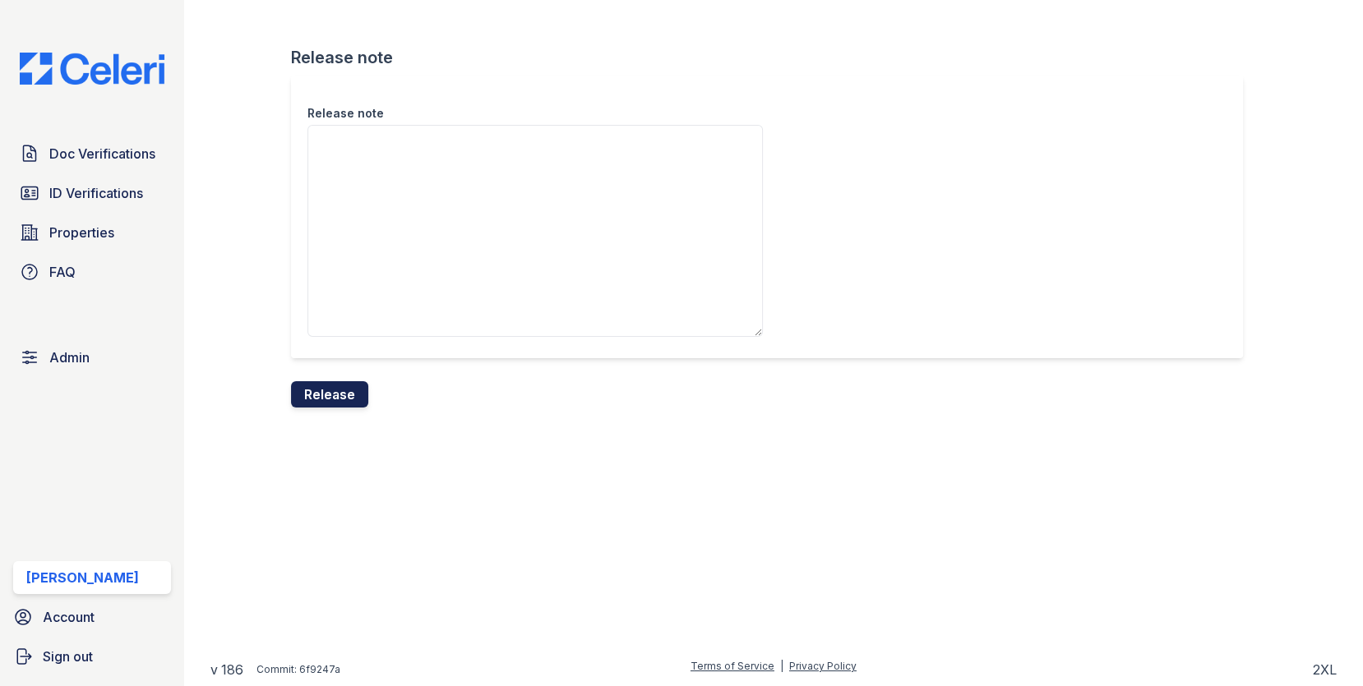
click at [327, 400] on button "Release" at bounding box center [329, 394] width 77 height 26
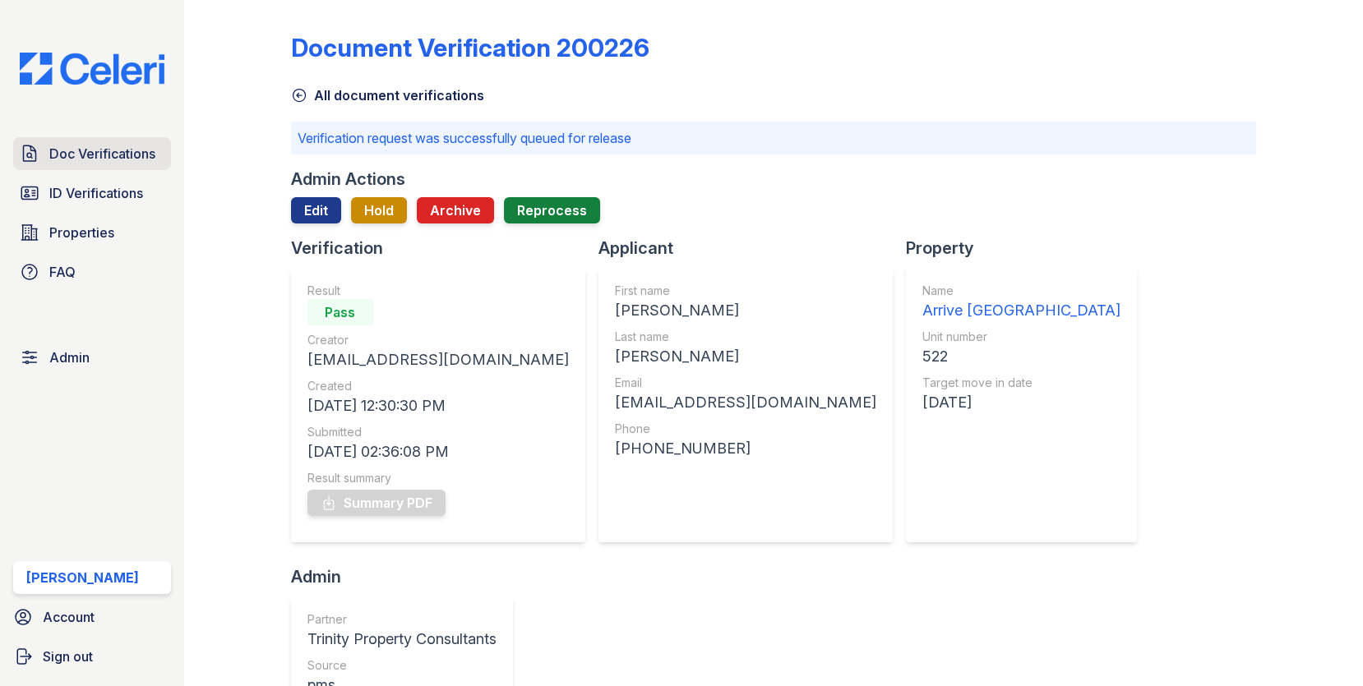
click at [117, 151] on span "Doc Verifications" at bounding box center [102, 154] width 106 height 20
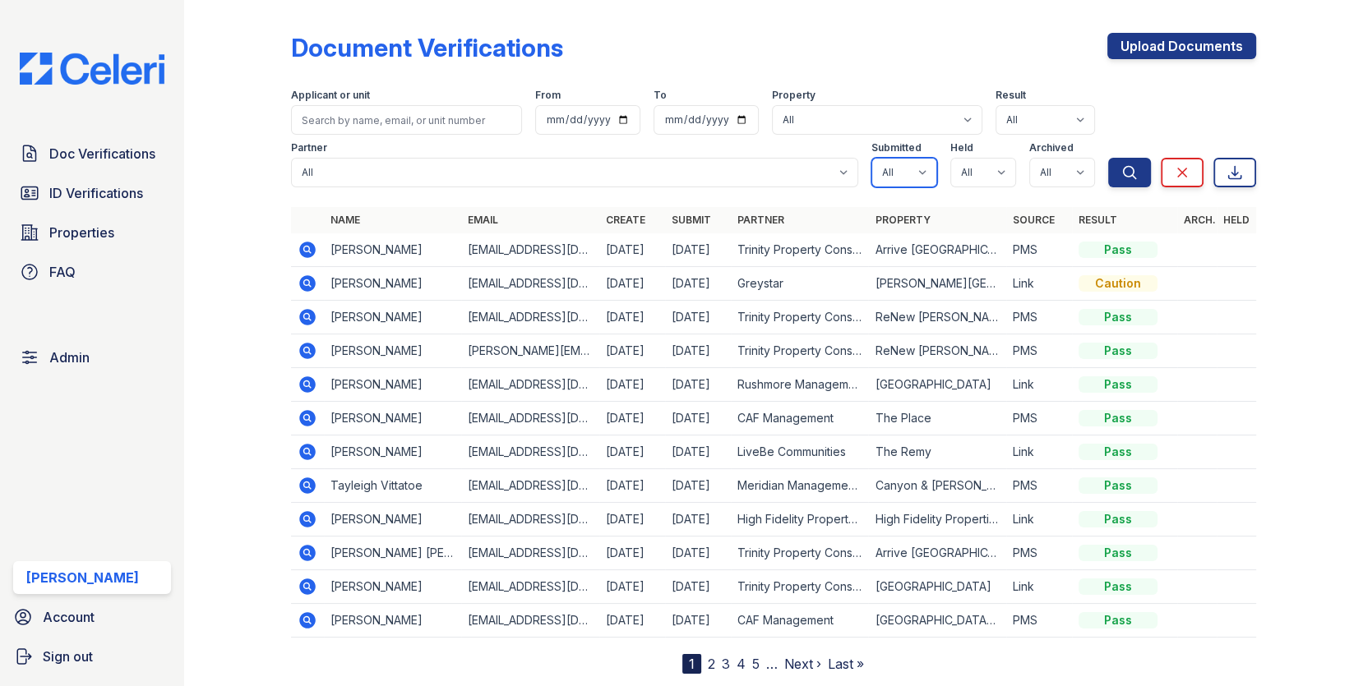
click at [908, 174] on select "All true false" at bounding box center [904, 173] width 66 height 30
select select "true"
click at [871, 158] on select "All true false" at bounding box center [904, 173] width 66 height 30
click at [973, 179] on select "All true false" at bounding box center [983, 173] width 66 height 30
select select "true"
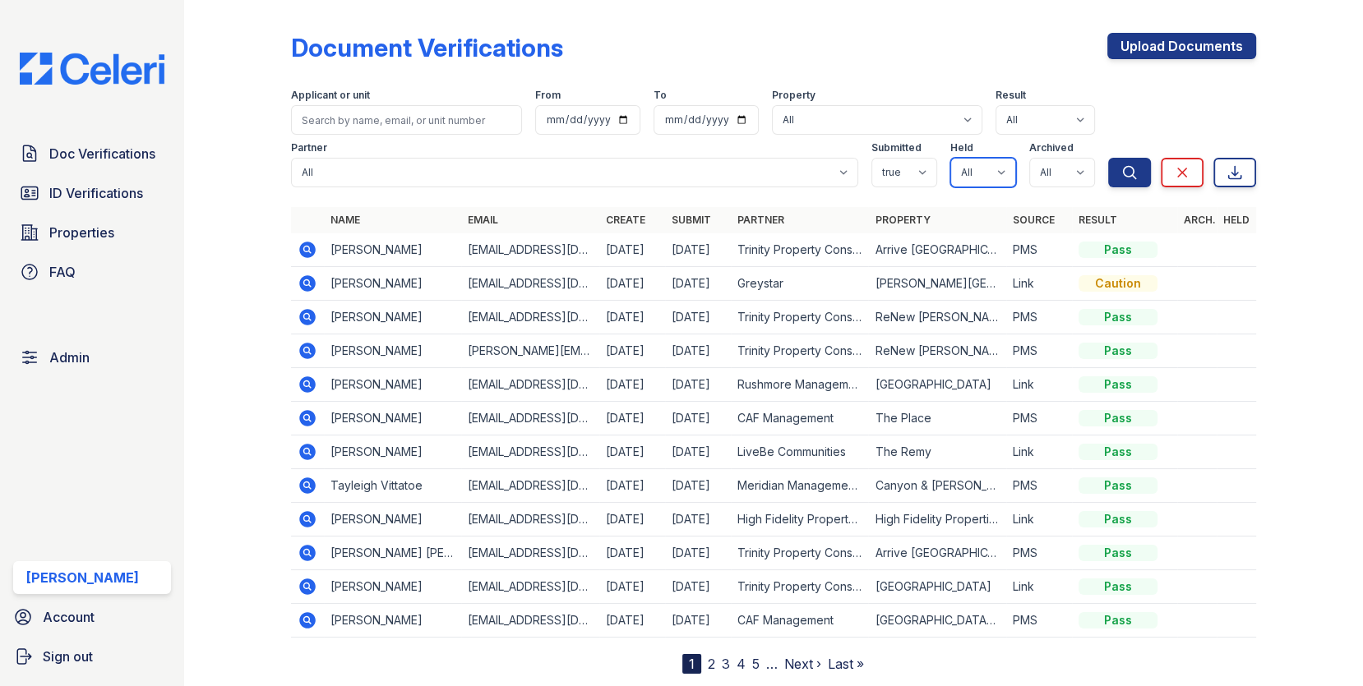
click at [950, 158] on select "All true false" at bounding box center [983, 173] width 66 height 30
click at [1071, 178] on select "All true false" at bounding box center [1062, 173] width 66 height 30
select select "false"
click at [1029, 158] on select "All true false" at bounding box center [1062, 173] width 66 height 30
click at [1120, 176] on button "Search" at bounding box center [1129, 173] width 43 height 30
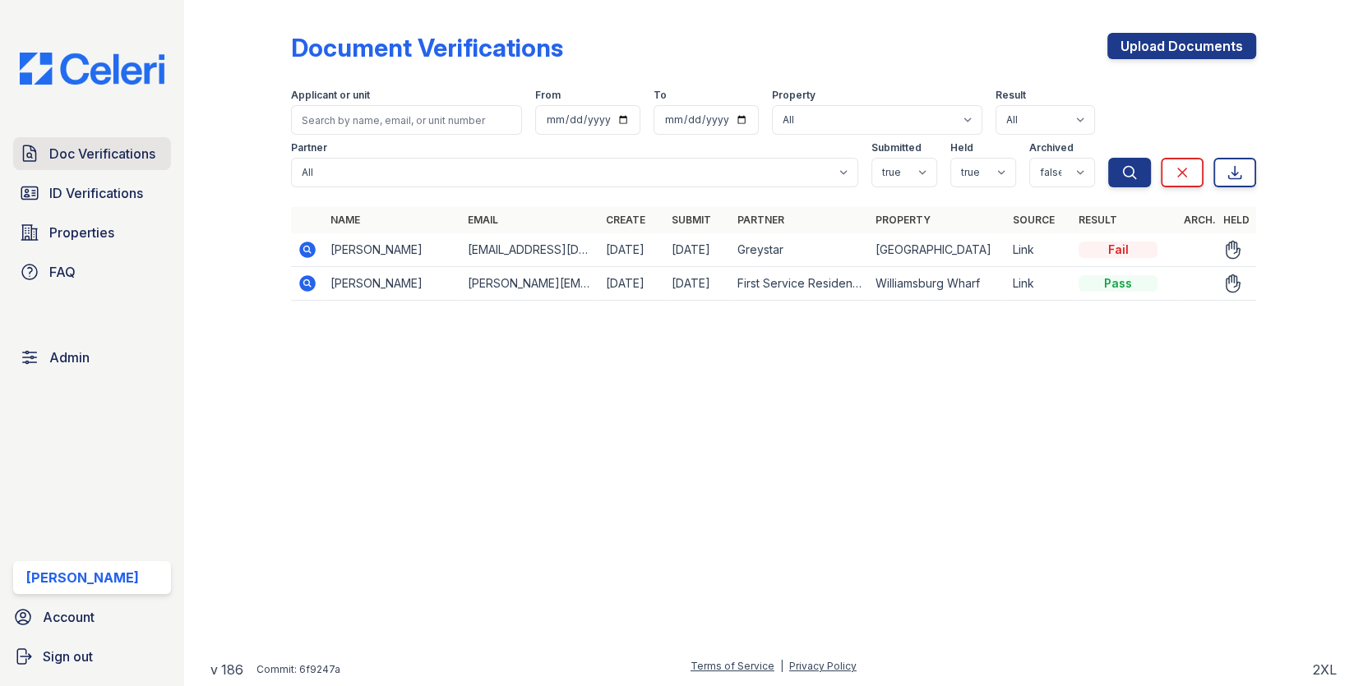
click at [64, 145] on span "Doc Verifications" at bounding box center [102, 154] width 106 height 20
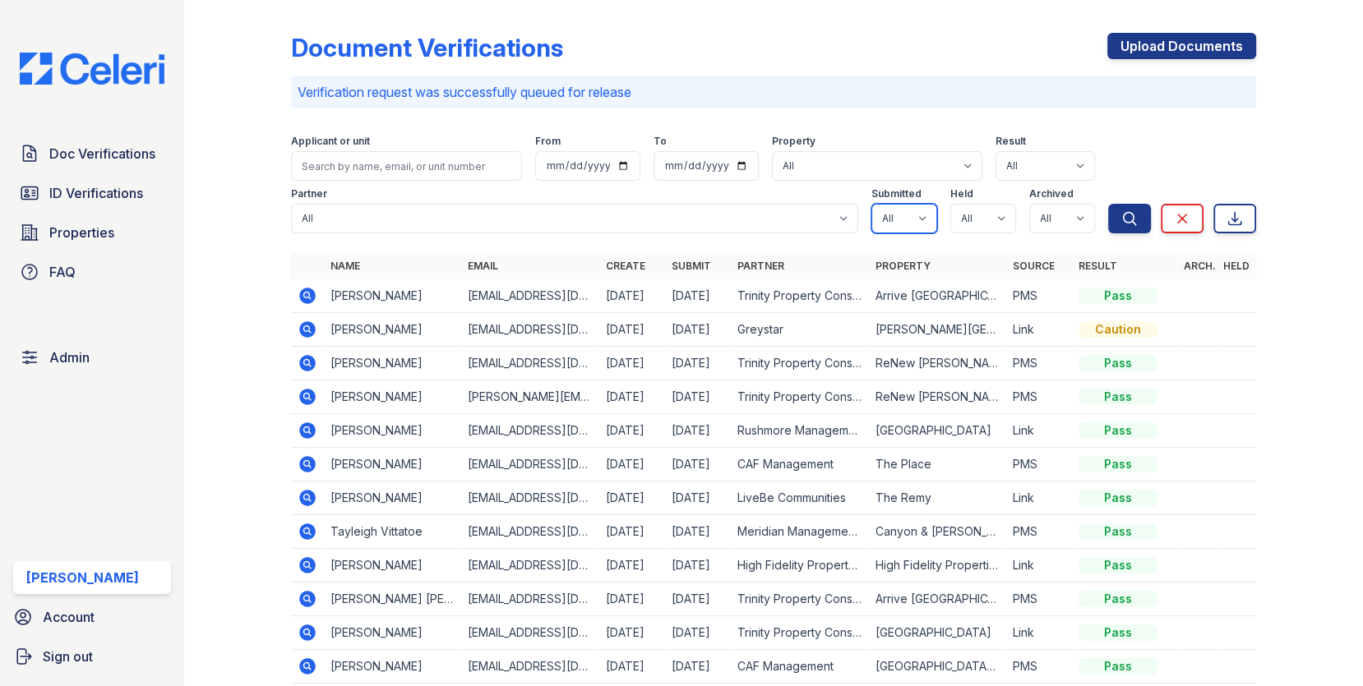
click at [896, 215] on select "All true false" at bounding box center [904, 219] width 66 height 30
select select "true"
click at [871, 204] on select "All true false" at bounding box center [904, 219] width 66 height 30
click at [990, 220] on select "All true false" at bounding box center [983, 219] width 66 height 30
select select "true"
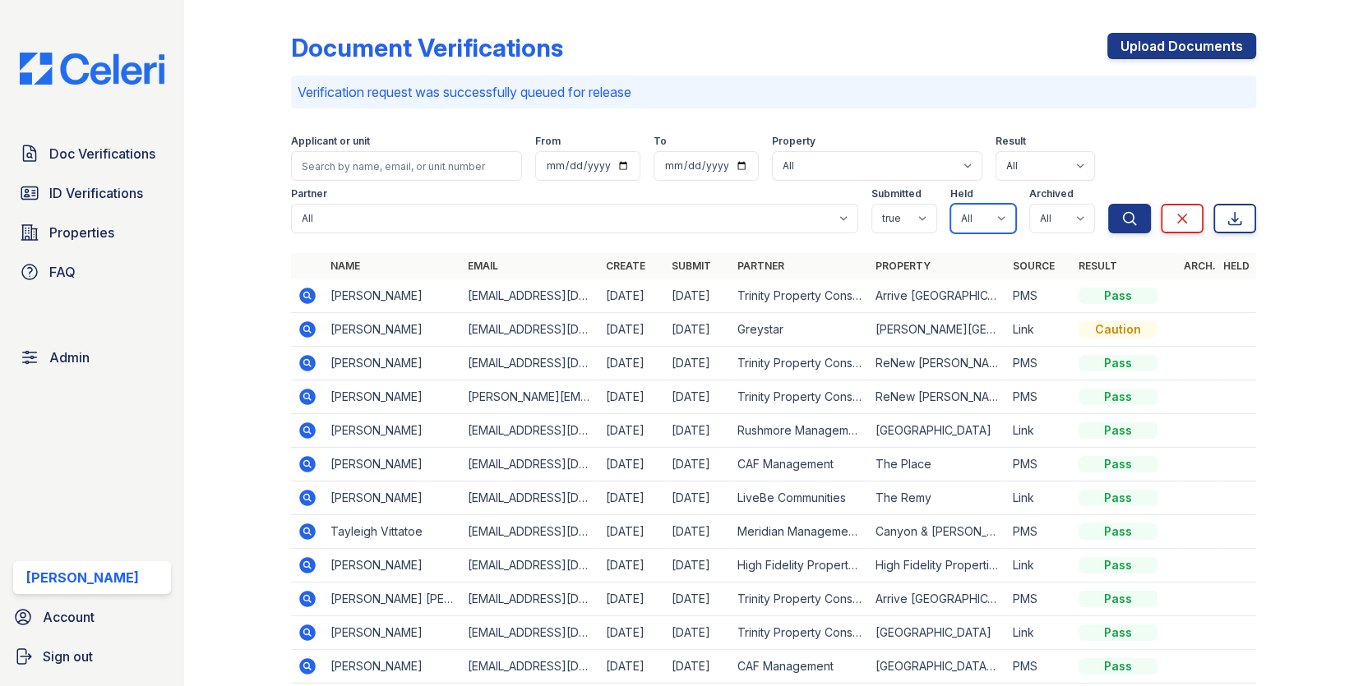
click at [950, 204] on select "All true false" at bounding box center [983, 219] width 66 height 30
click at [1053, 215] on select "All true false" at bounding box center [1062, 219] width 66 height 30
select select "false"
click at [1029, 204] on select "All true false" at bounding box center [1062, 219] width 66 height 30
click at [1148, 203] on div "Search Clear Export" at bounding box center [1182, 180] width 148 height 105
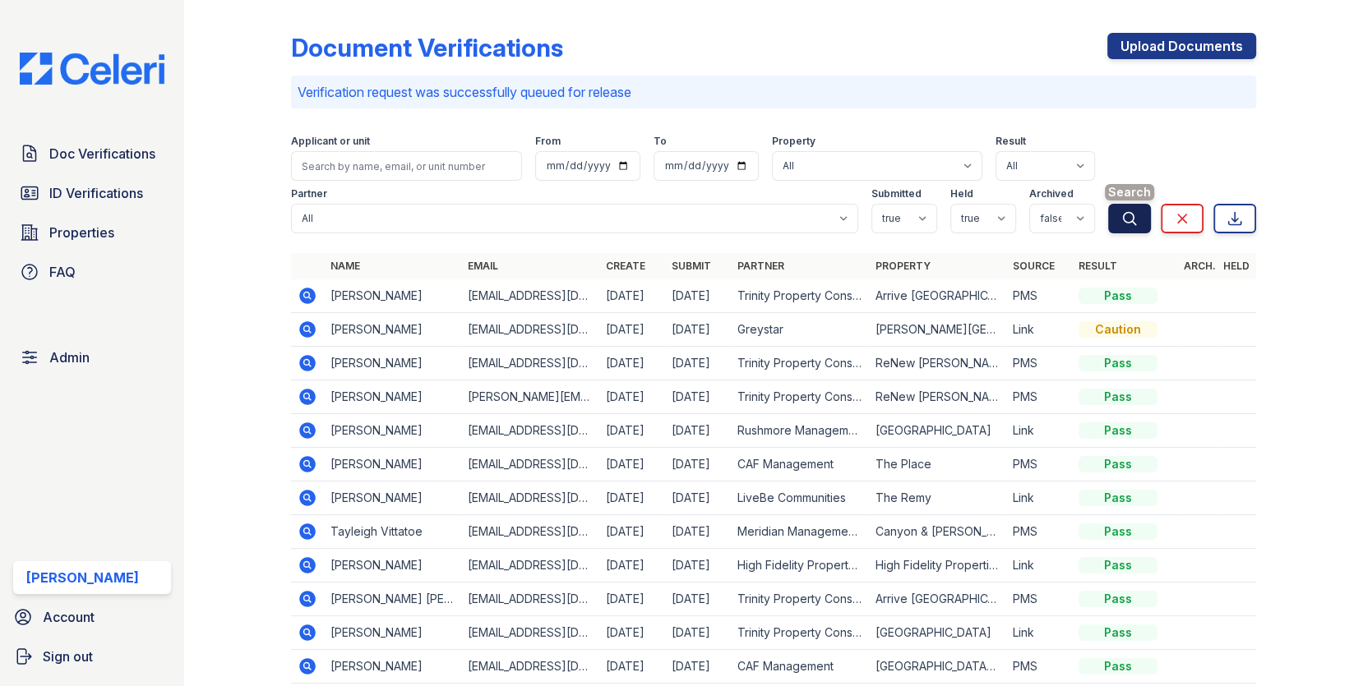
click at [1138, 214] on button "Search" at bounding box center [1129, 219] width 43 height 30
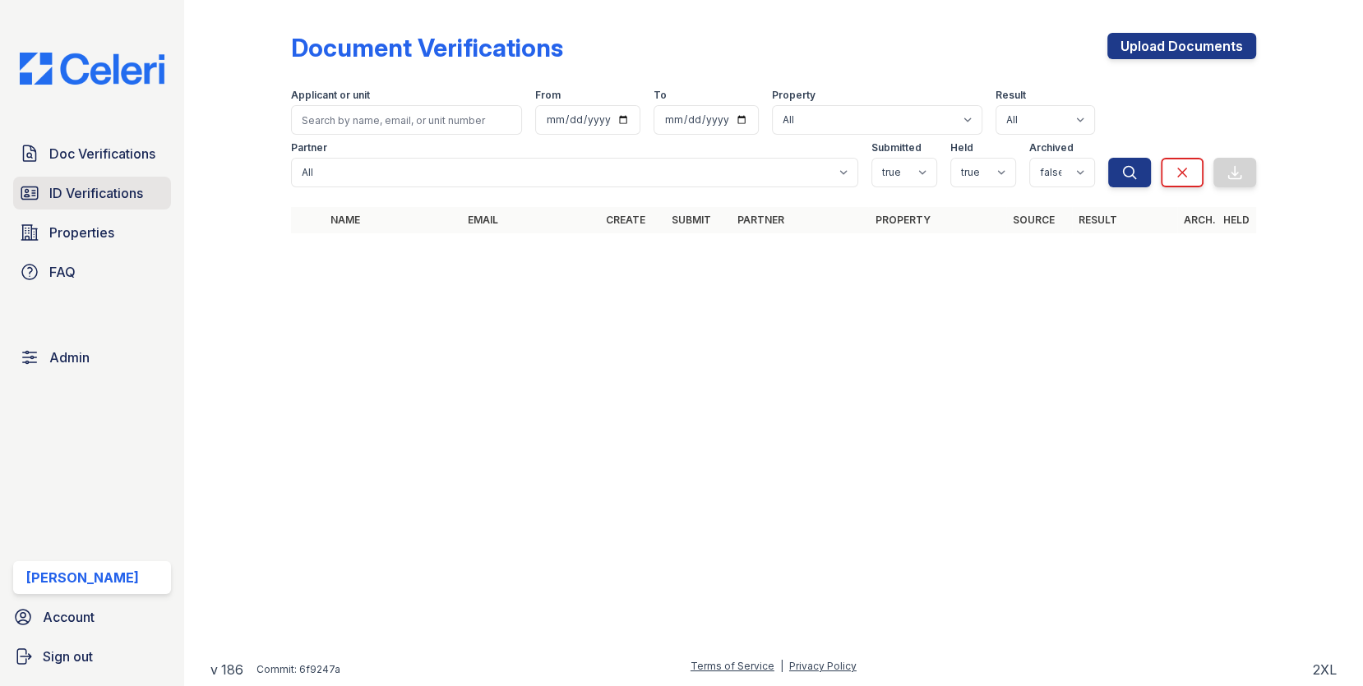
click at [89, 196] on span "ID Verifications" at bounding box center [96, 193] width 94 height 20
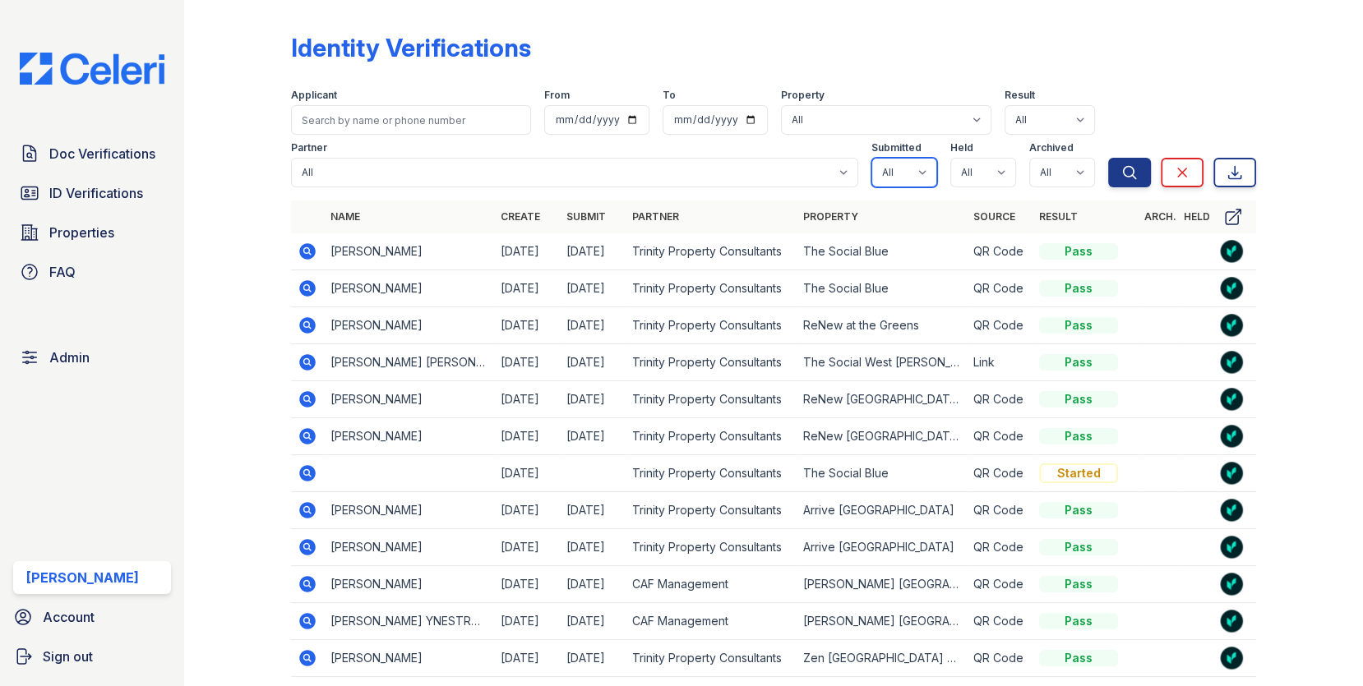
click at [895, 172] on select "All true false" at bounding box center [904, 173] width 66 height 30
select select "true"
click at [871, 158] on select "All true false" at bounding box center [904, 173] width 66 height 30
click at [977, 174] on select "All true false" at bounding box center [983, 173] width 66 height 30
select select "true"
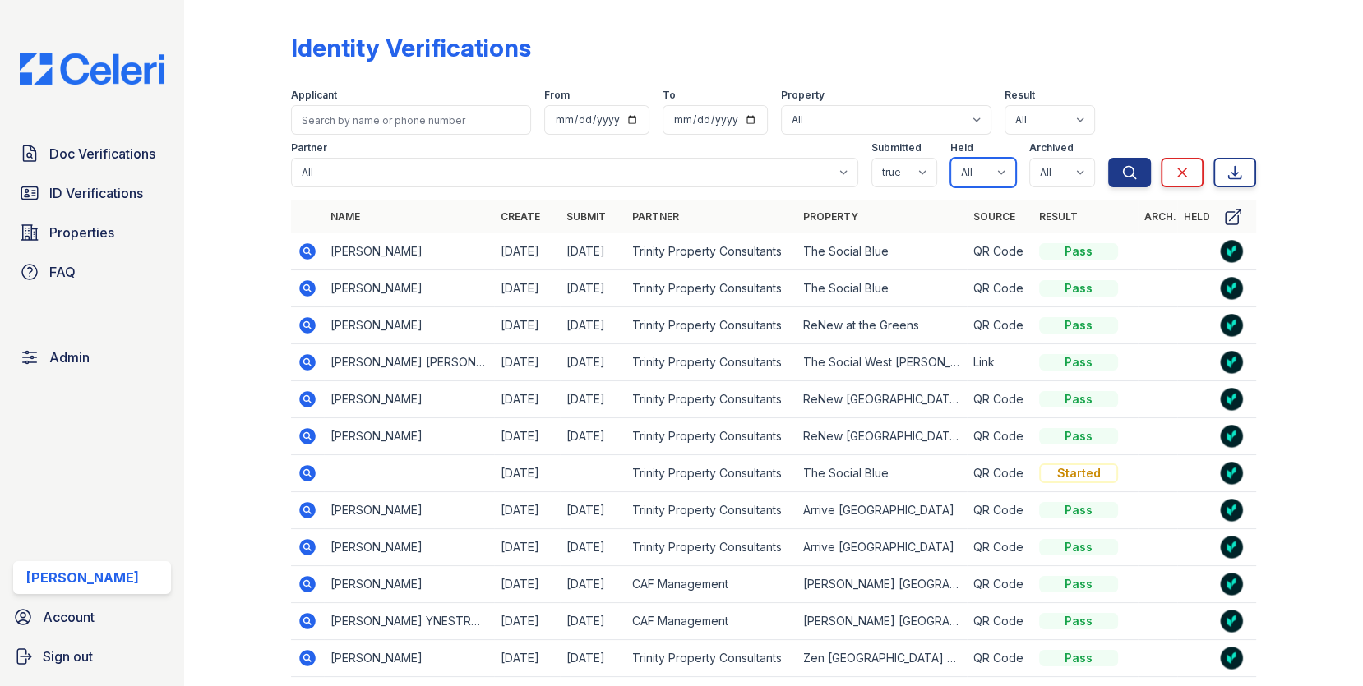
click at [950, 158] on select "All true false" at bounding box center [983, 173] width 66 height 30
click at [1061, 171] on select "All true false" at bounding box center [1062, 173] width 66 height 30
select select "false"
click at [1029, 158] on select "All true false" at bounding box center [1062, 173] width 66 height 30
click at [1121, 171] on icon "submit" at bounding box center [1129, 172] width 16 height 16
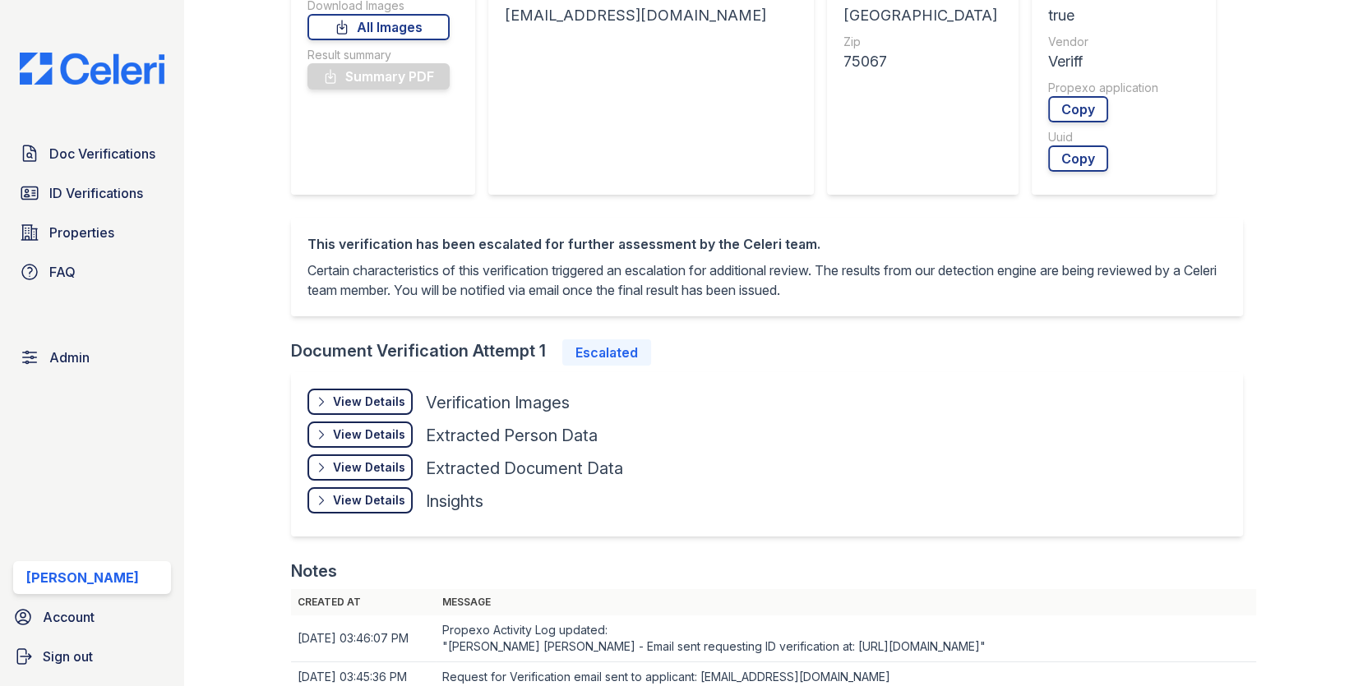
scroll to position [703, 0]
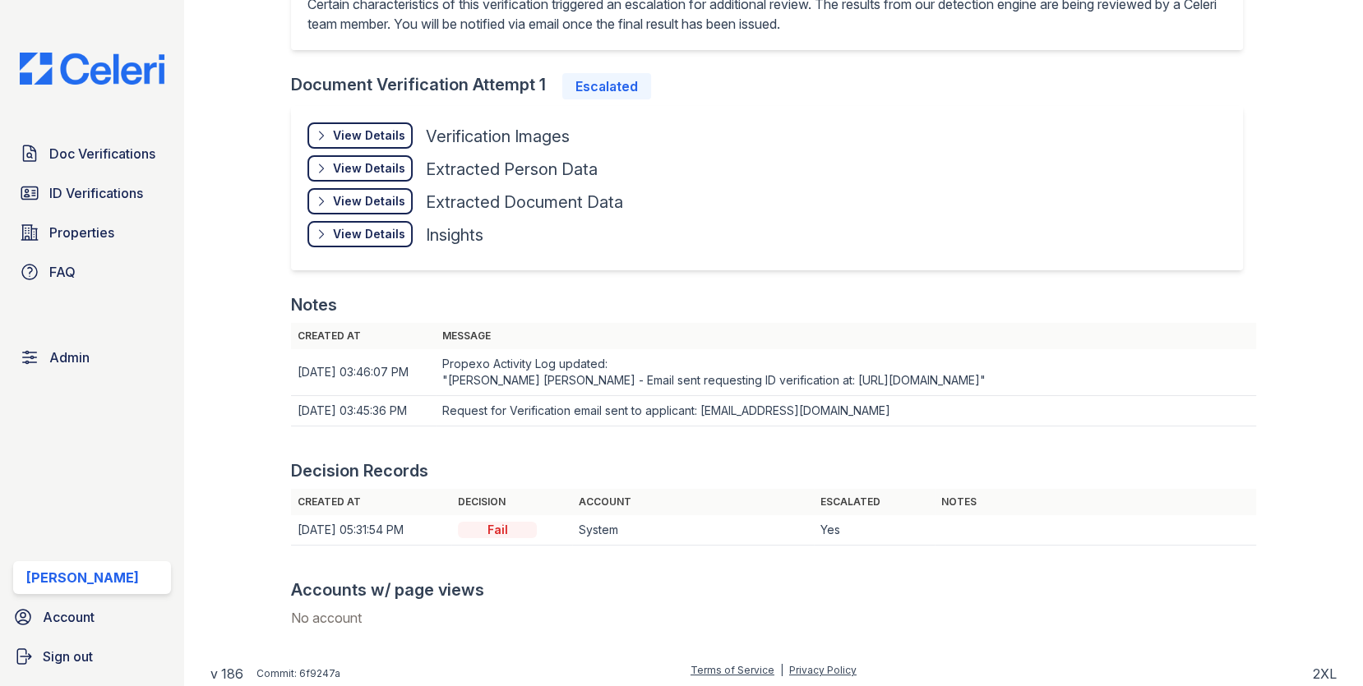
click at [376, 132] on div "View Details" at bounding box center [369, 135] width 72 height 16
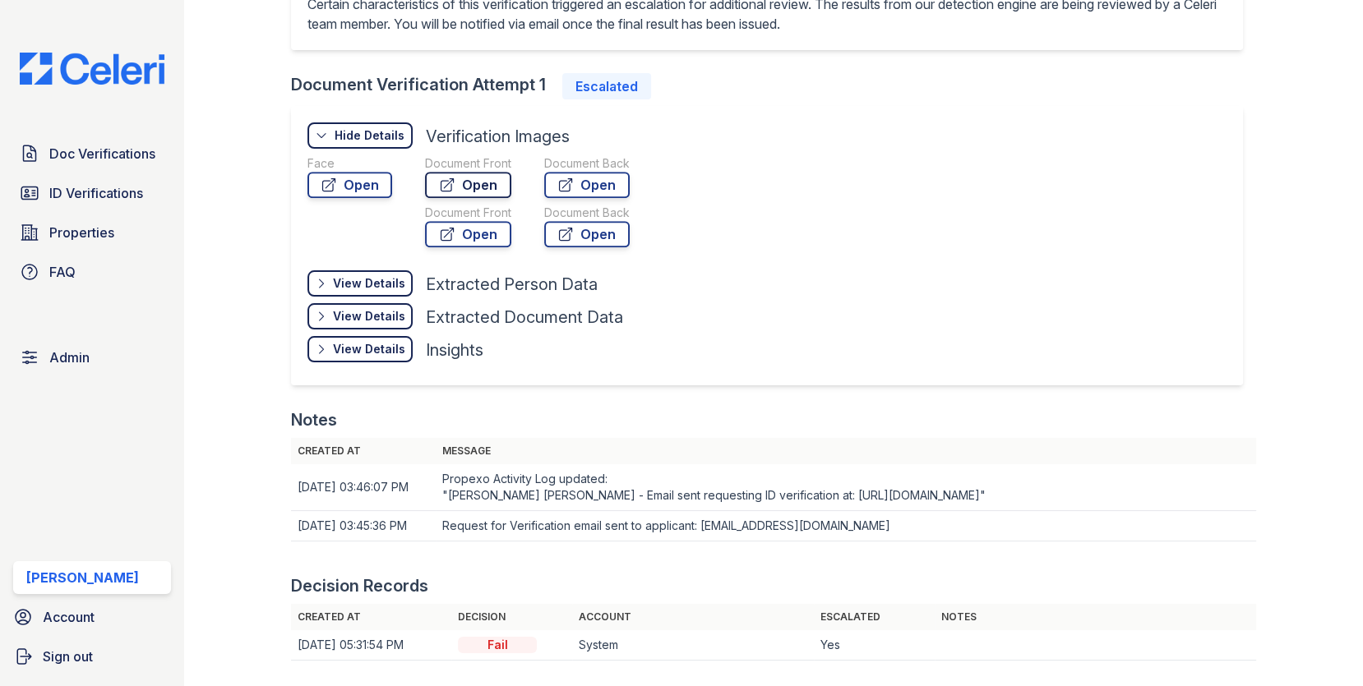
click at [483, 180] on link "Open" at bounding box center [468, 185] width 86 height 26
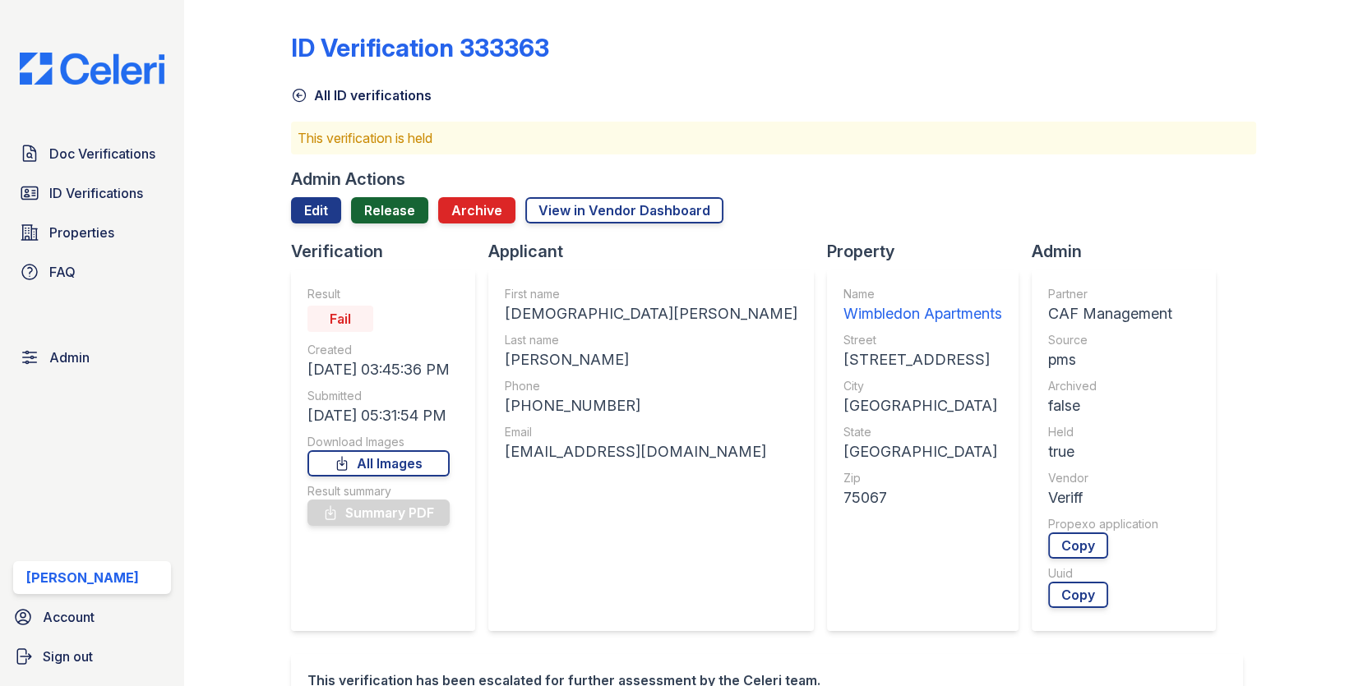
click at [372, 221] on link "Release" at bounding box center [389, 210] width 77 height 26
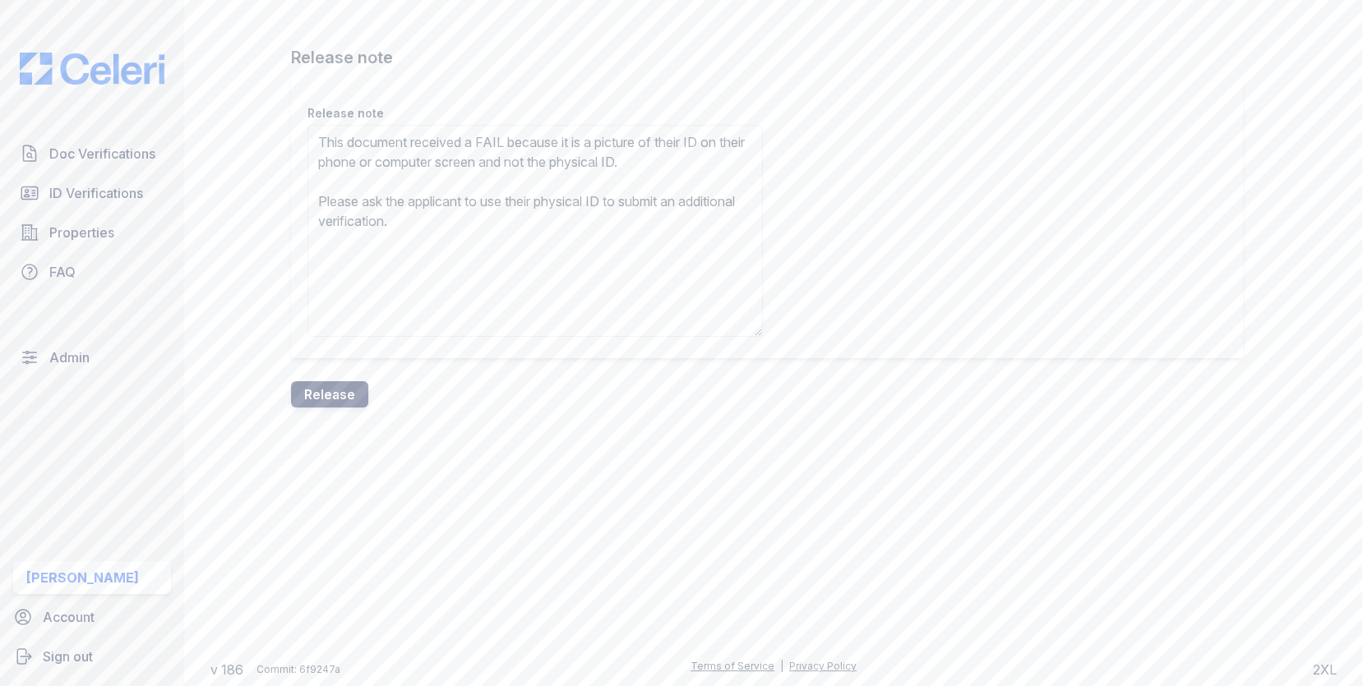
type textarea "This document received a FAIL because it is a picture of their ID on their phon…"
click at [340, 392] on button "Release" at bounding box center [329, 394] width 77 height 26
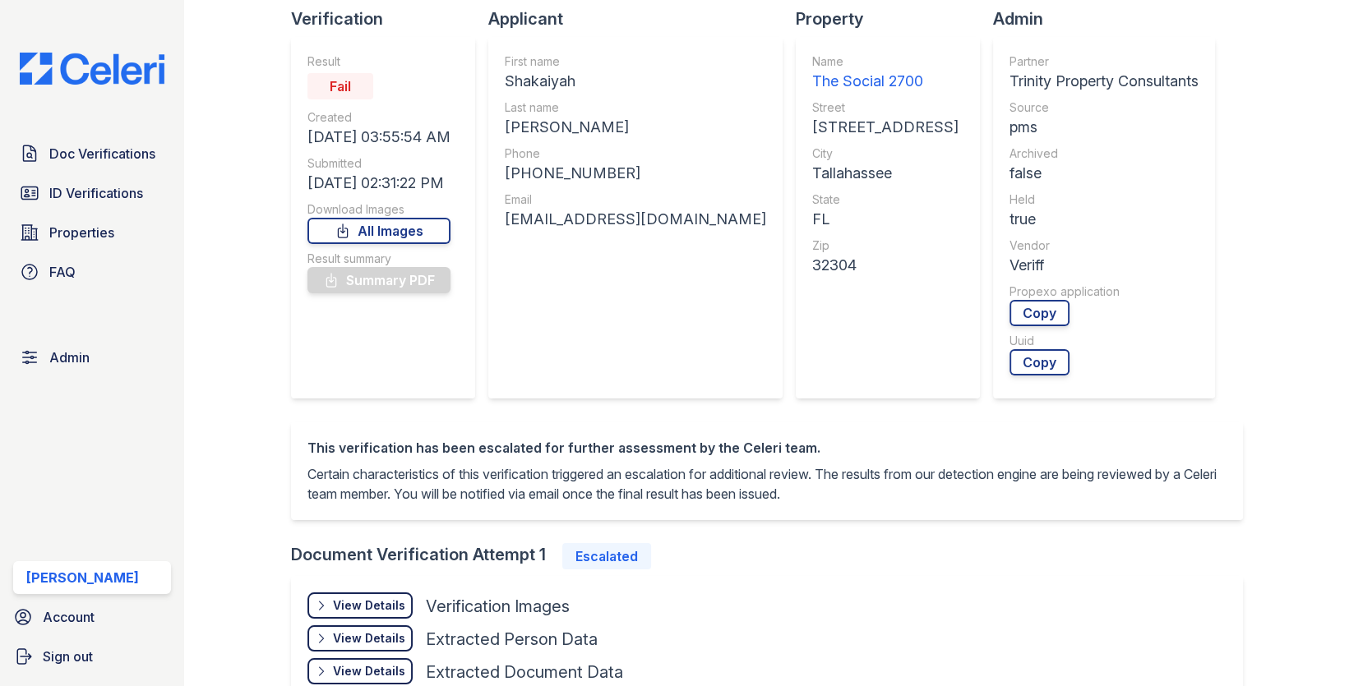
scroll to position [326, 0]
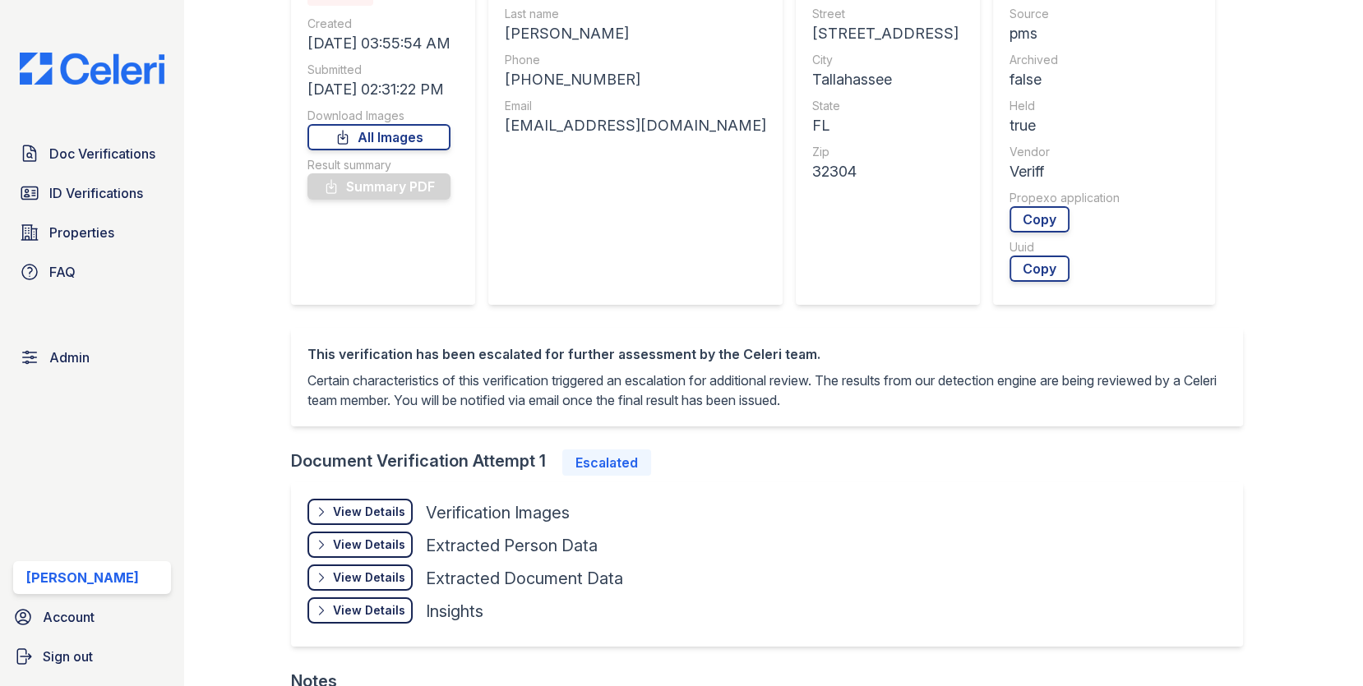
click at [353, 487] on div "View Details Details Hide Details Details Verification Images Face Open Documen…" at bounding box center [767, 565] width 953 height 164
click at [353, 505] on div "View Details" at bounding box center [369, 512] width 72 height 16
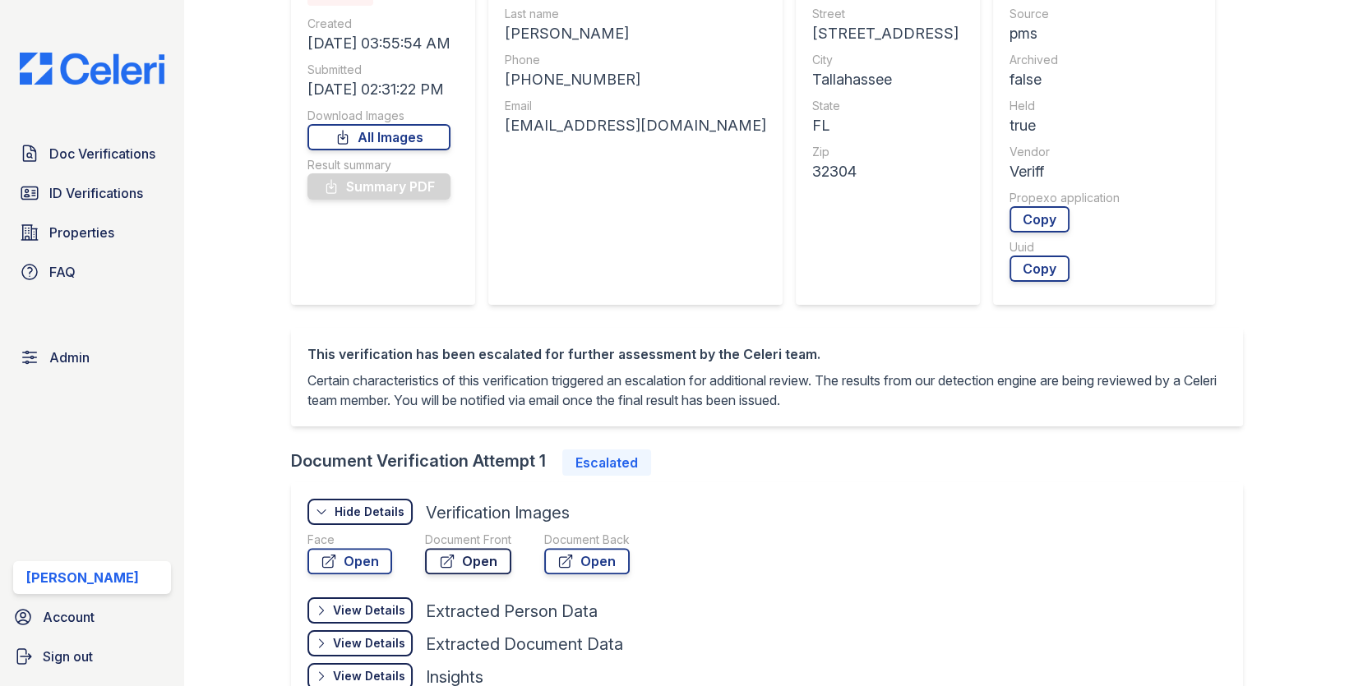
click at [483, 553] on link "Open" at bounding box center [468, 561] width 86 height 26
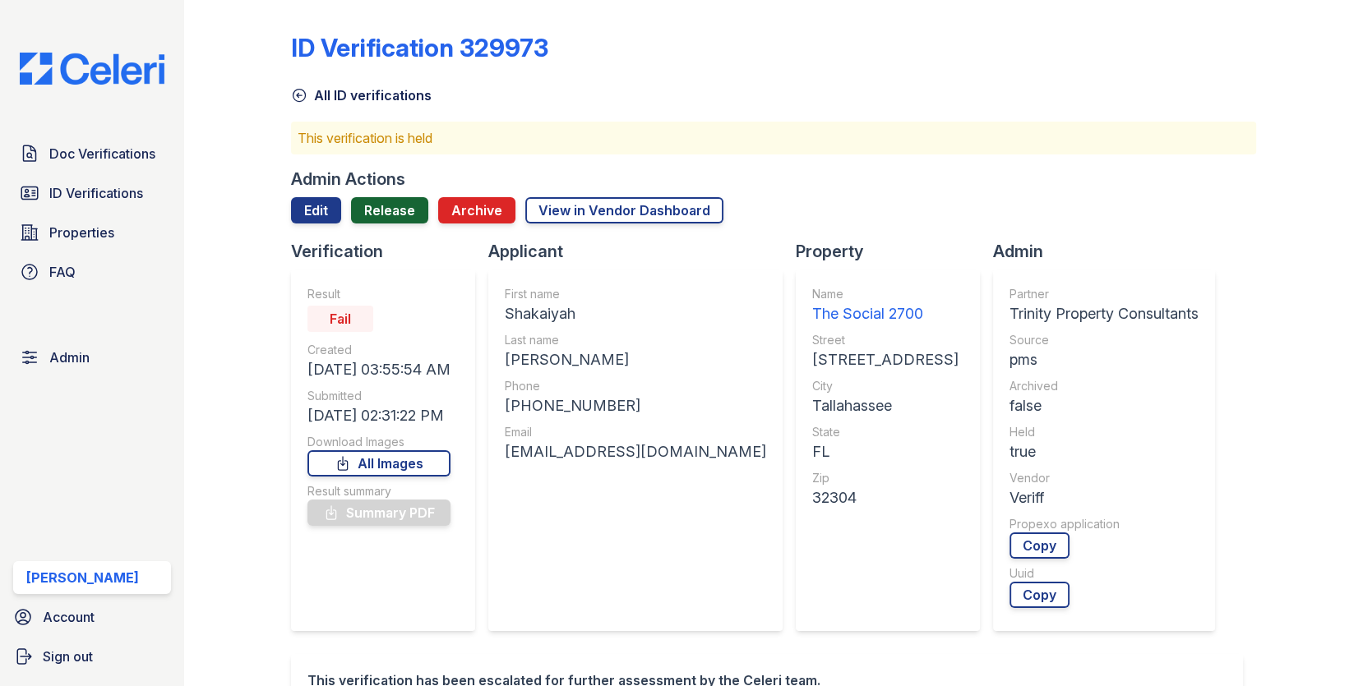
click at [391, 201] on link "Release" at bounding box center [389, 210] width 77 height 26
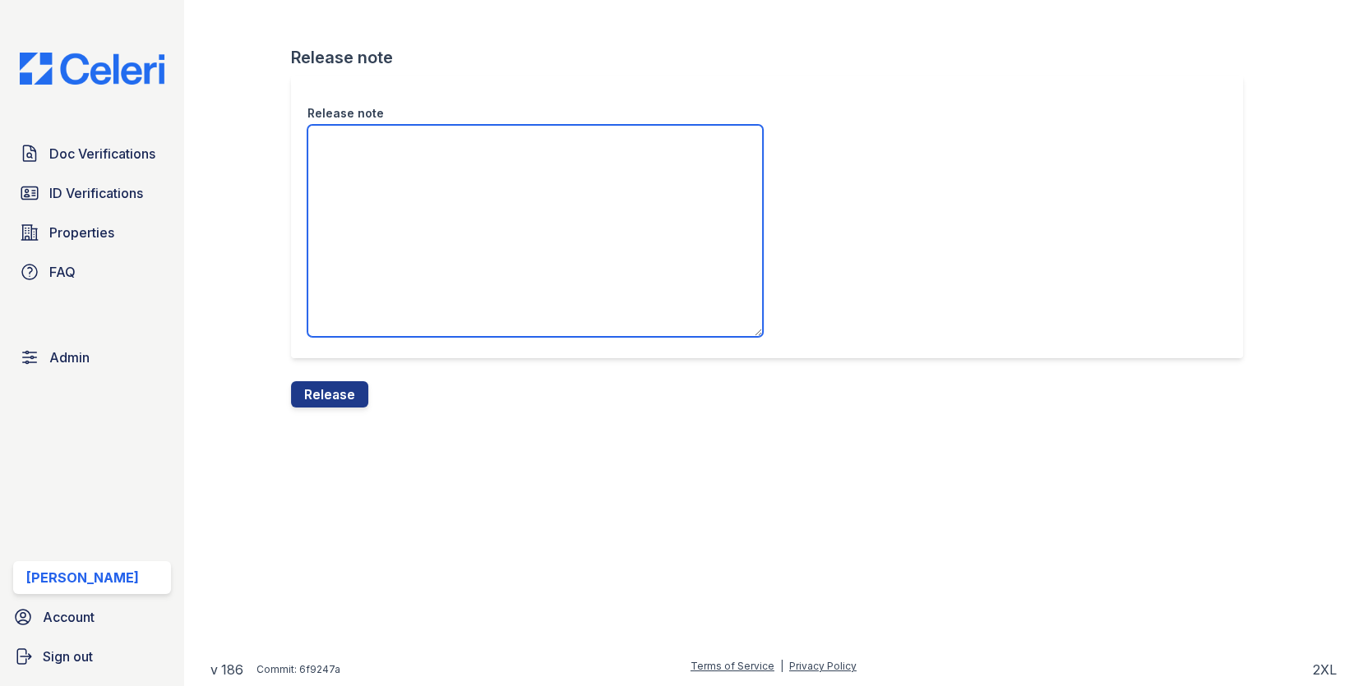
click at [391, 229] on textarea "Release note" at bounding box center [534, 231] width 455 height 212
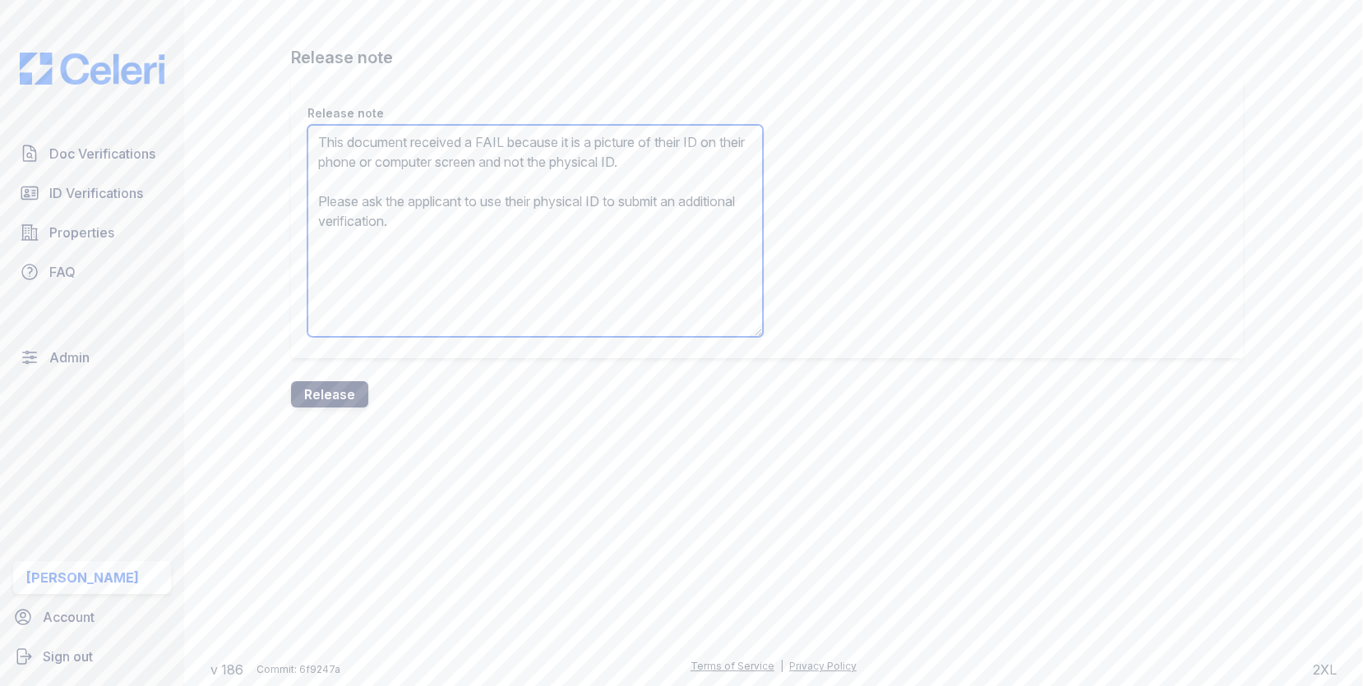
type textarea "This document received a FAIL because it is a picture of their ID on their phon…"
click at [355, 401] on button "Release" at bounding box center [329, 394] width 77 height 26
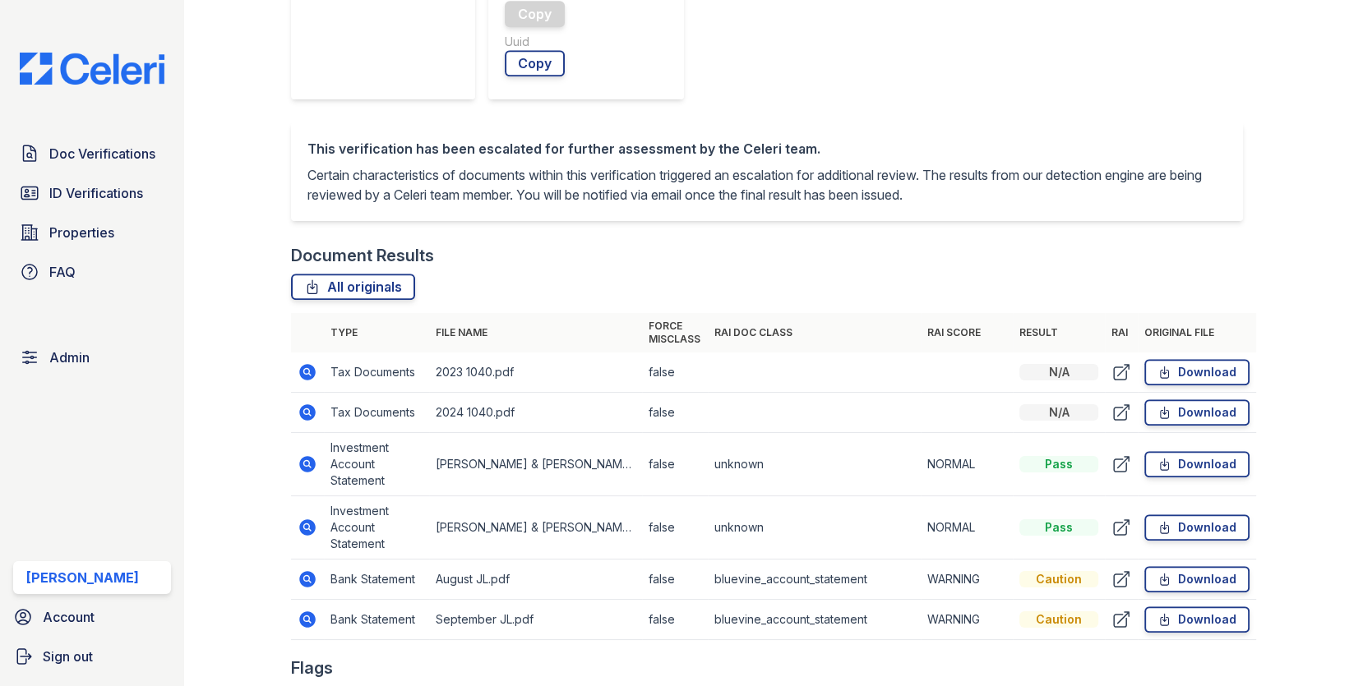
scroll to position [783, 0]
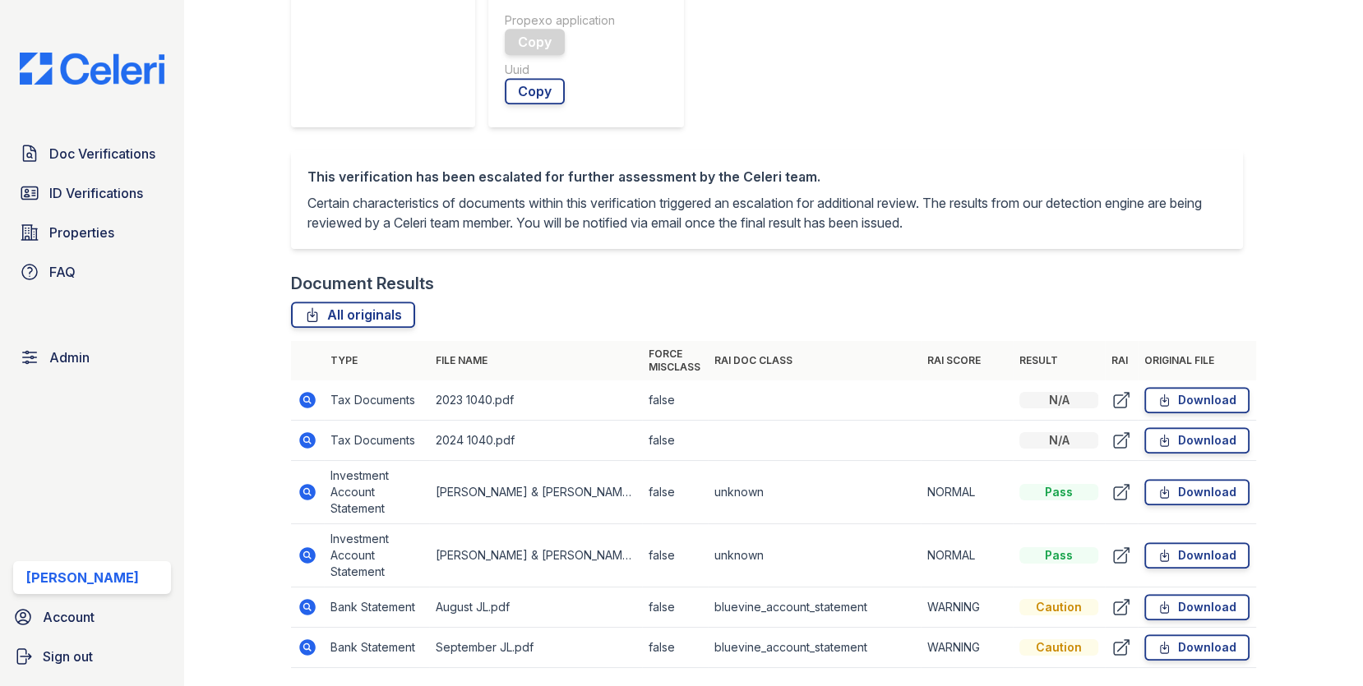
click at [305, 552] on icon at bounding box center [306, 554] width 4 height 4
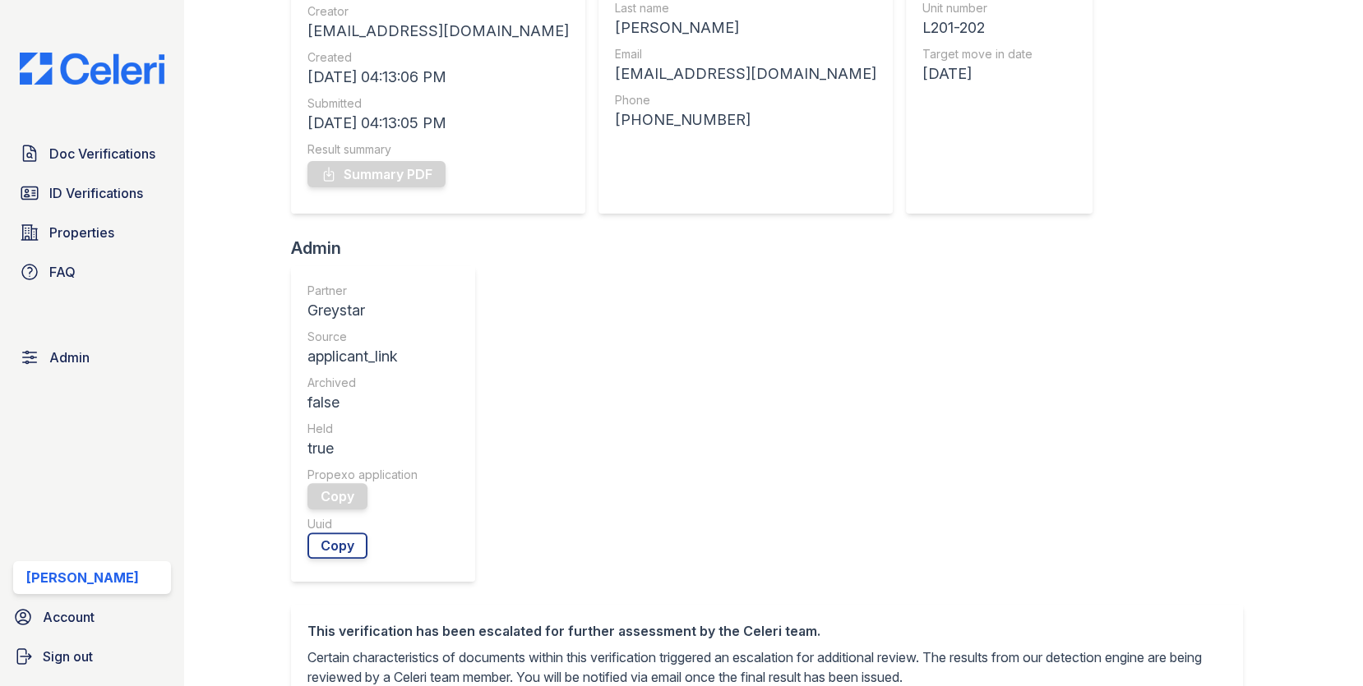
scroll to position [393, 0]
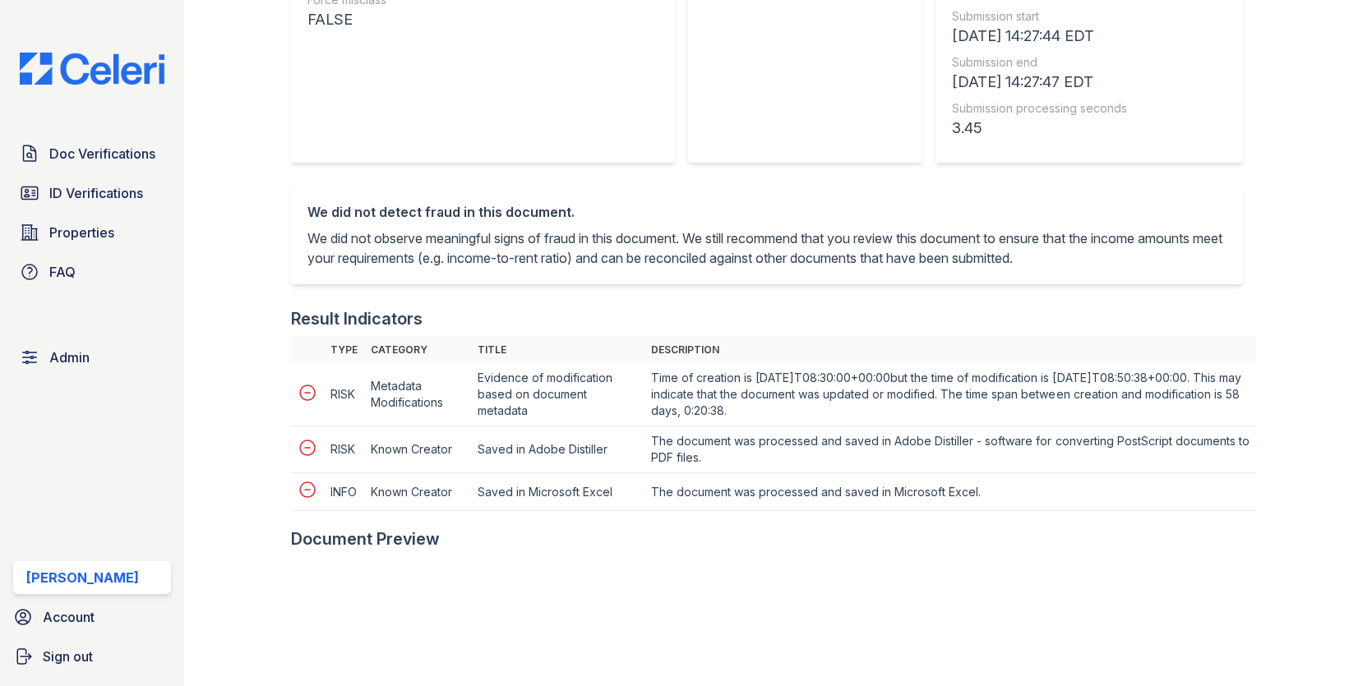
scroll to position [606, 0]
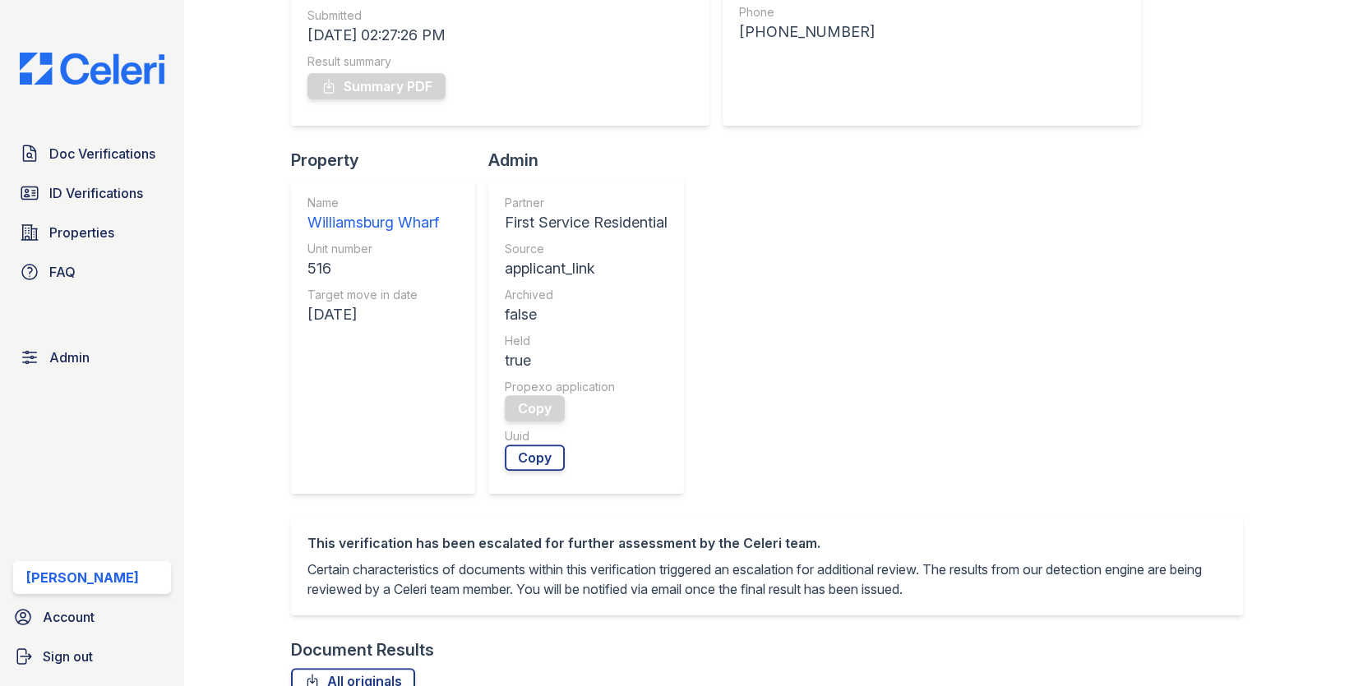
scroll to position [907, 0]
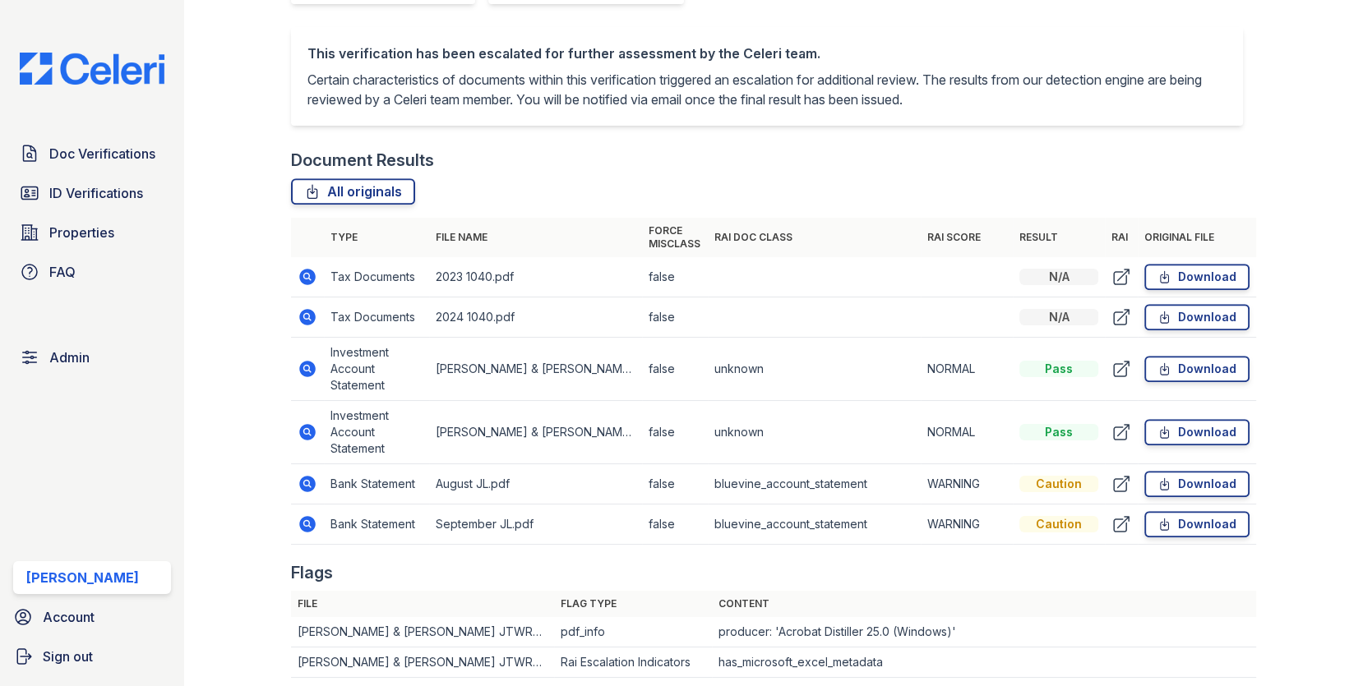
click at [311, 516] on icon at bounding box center [307, 524] width 16 height 16
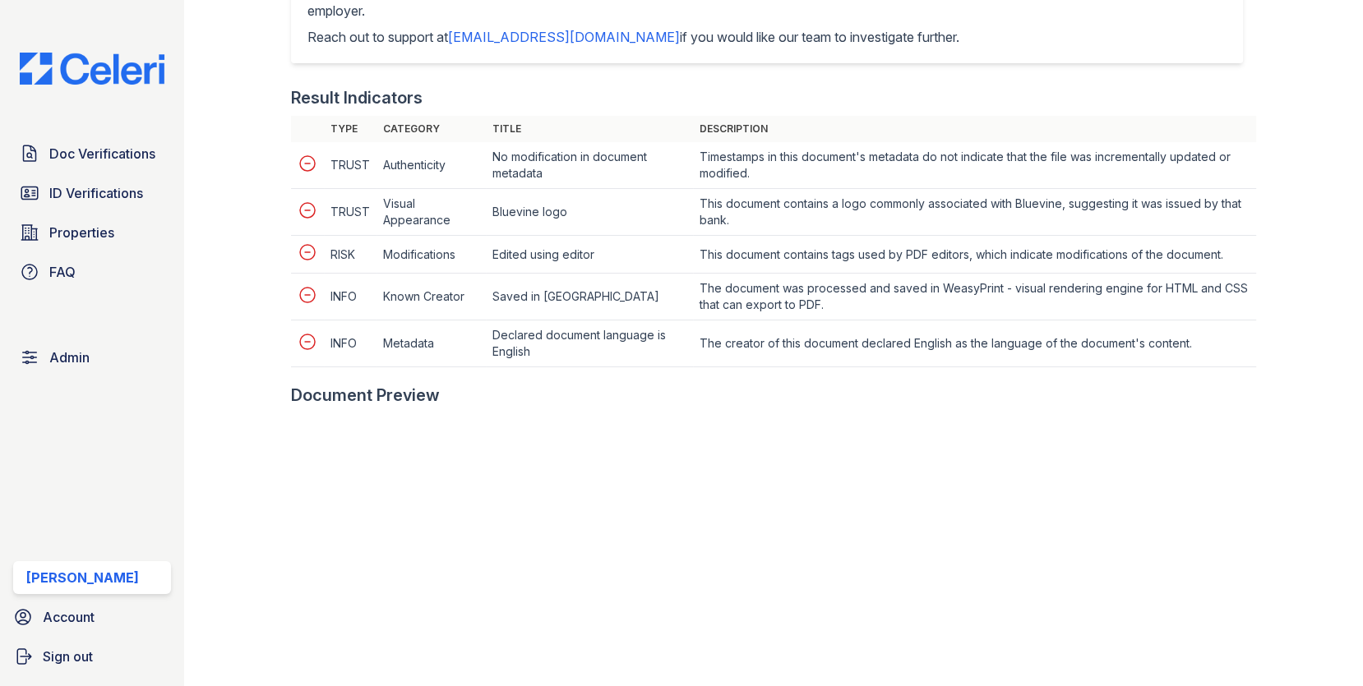
scroll to position [987, 0]
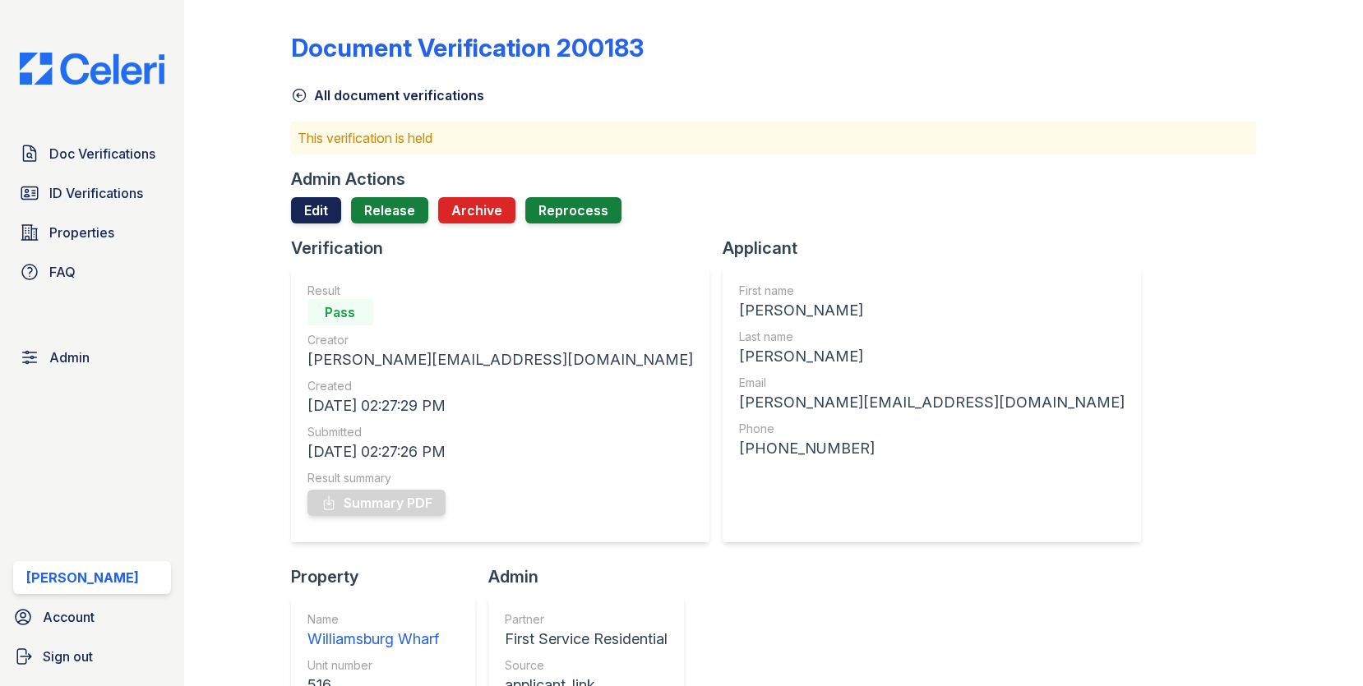
click at [308, 209] on link "Edit" at bounding box center [316, 210] width 50 height 26
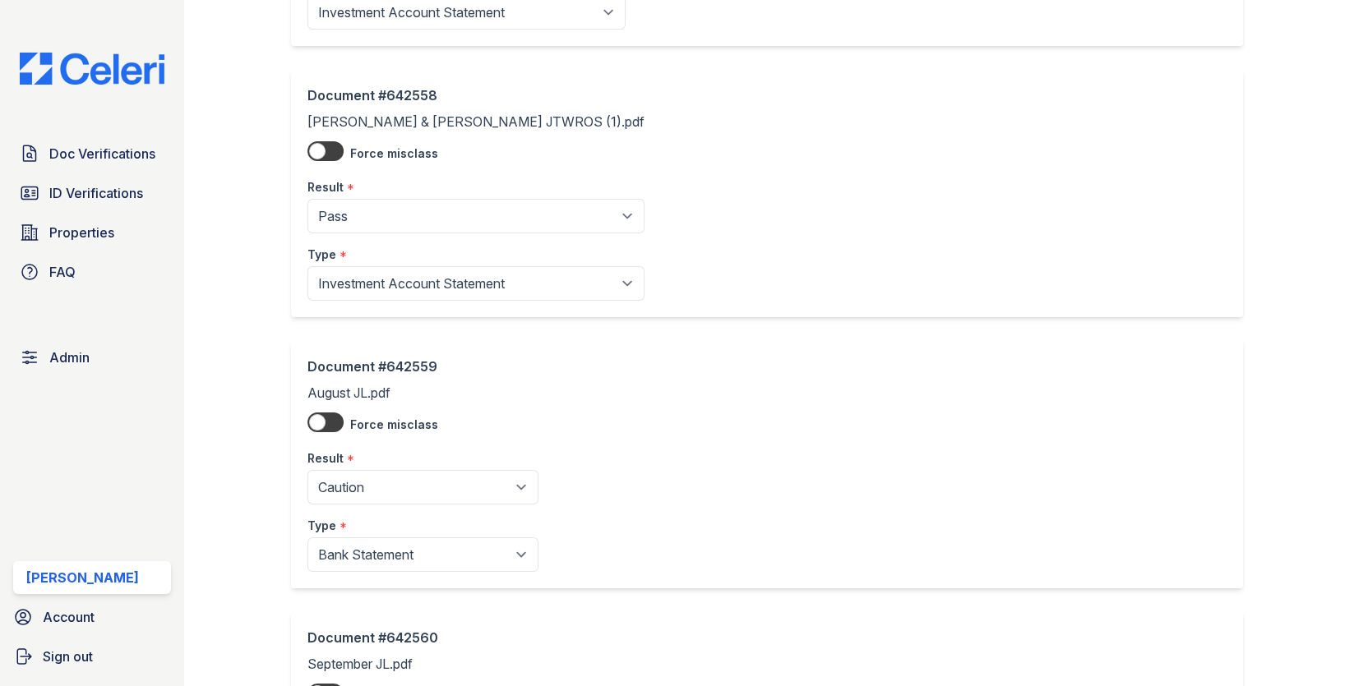
scroll to position [1136, 0]
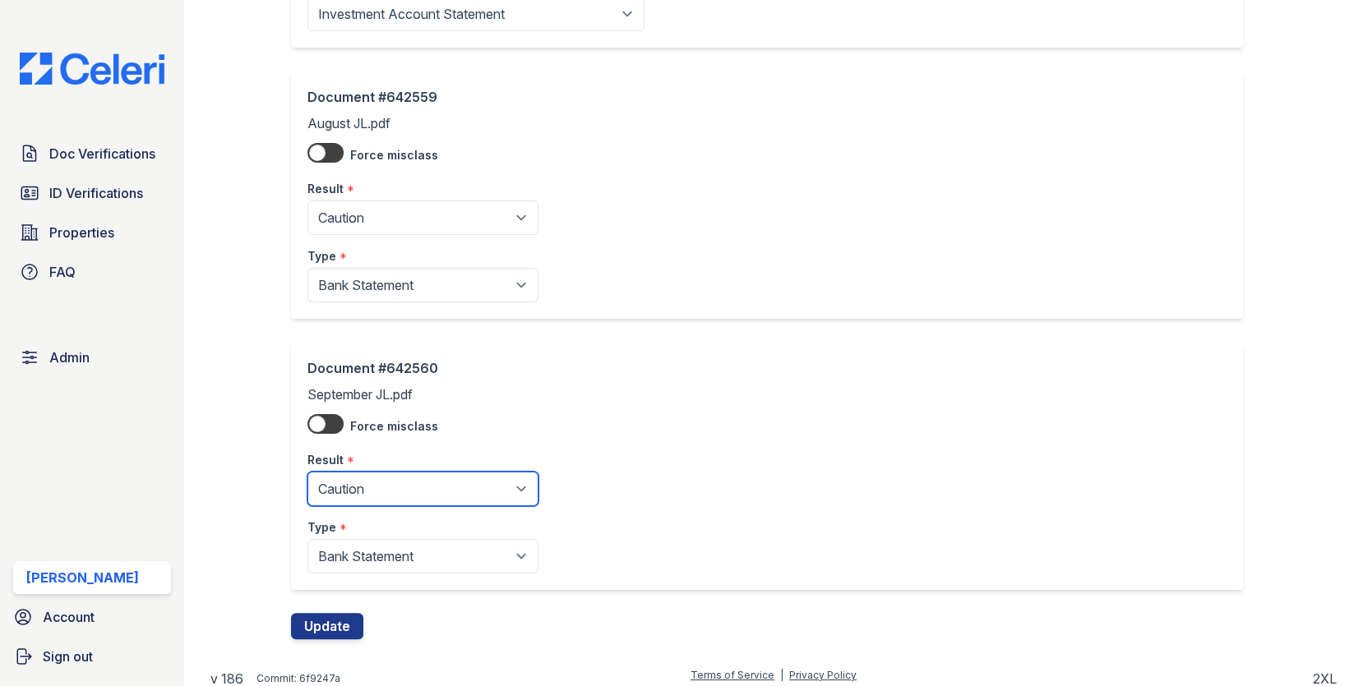
click at [381, 472] on select "Pending Sent Started Processing Pass Fail Caution Error N/A" at bounding box center [422, 489] width 231 height 35
select select "fail"
click at [307, 472] on select "Pending Sent Started Processing Pass Fail Caution Error N/A" at bounding box center [422, 489] width 231 height 35
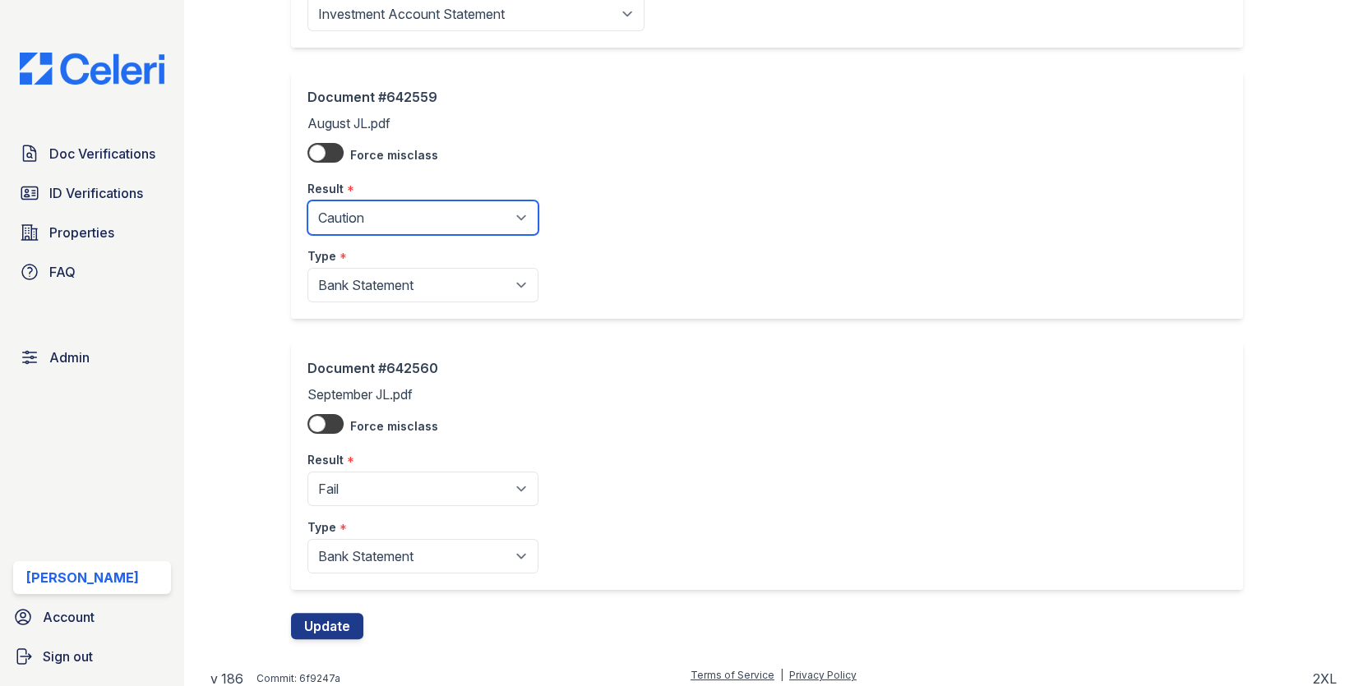
click at [395, 206] on select "Pending Sent Started Processing Pass Fail Caution Error N/A" at bounding box center [422, 218] width 231 height 35
select select "fail"
click at [307, 201] on select "Pending Sent Started Processing Pass Fail Caution Error N/A" at bounding box center [422, 218] width 231 height 35
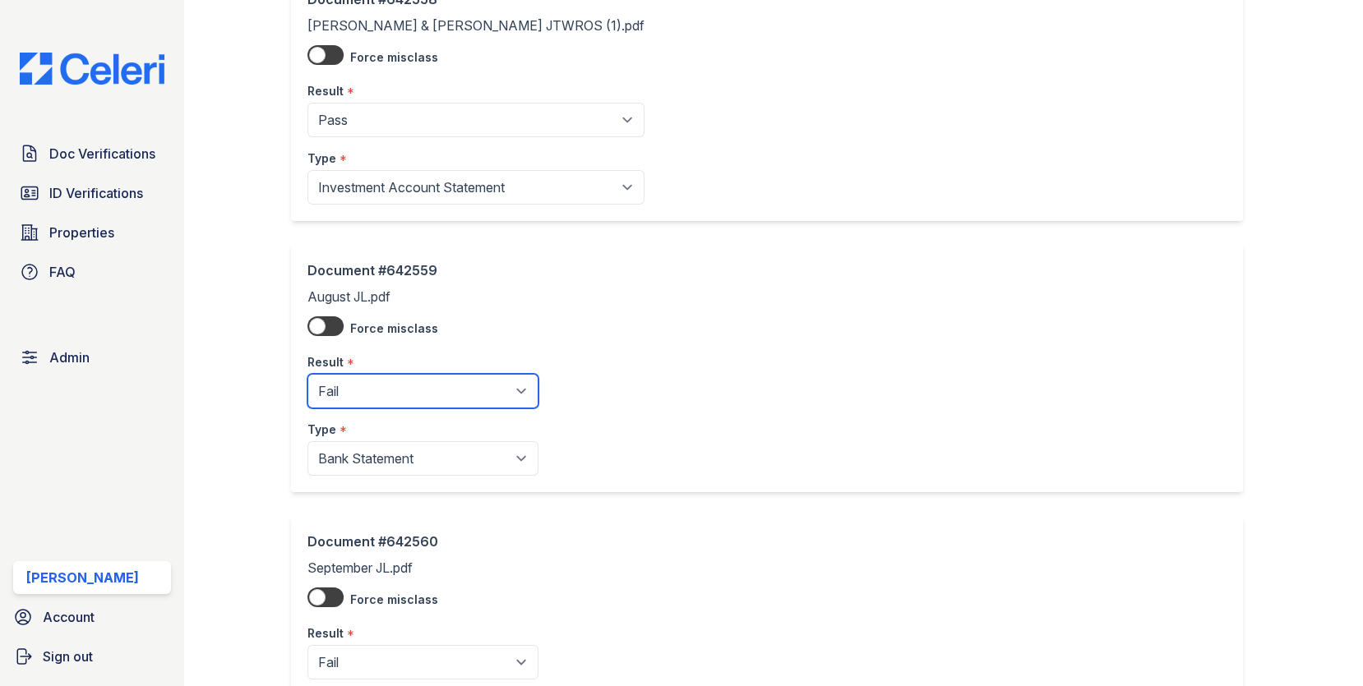
scroll to position [534, 0]
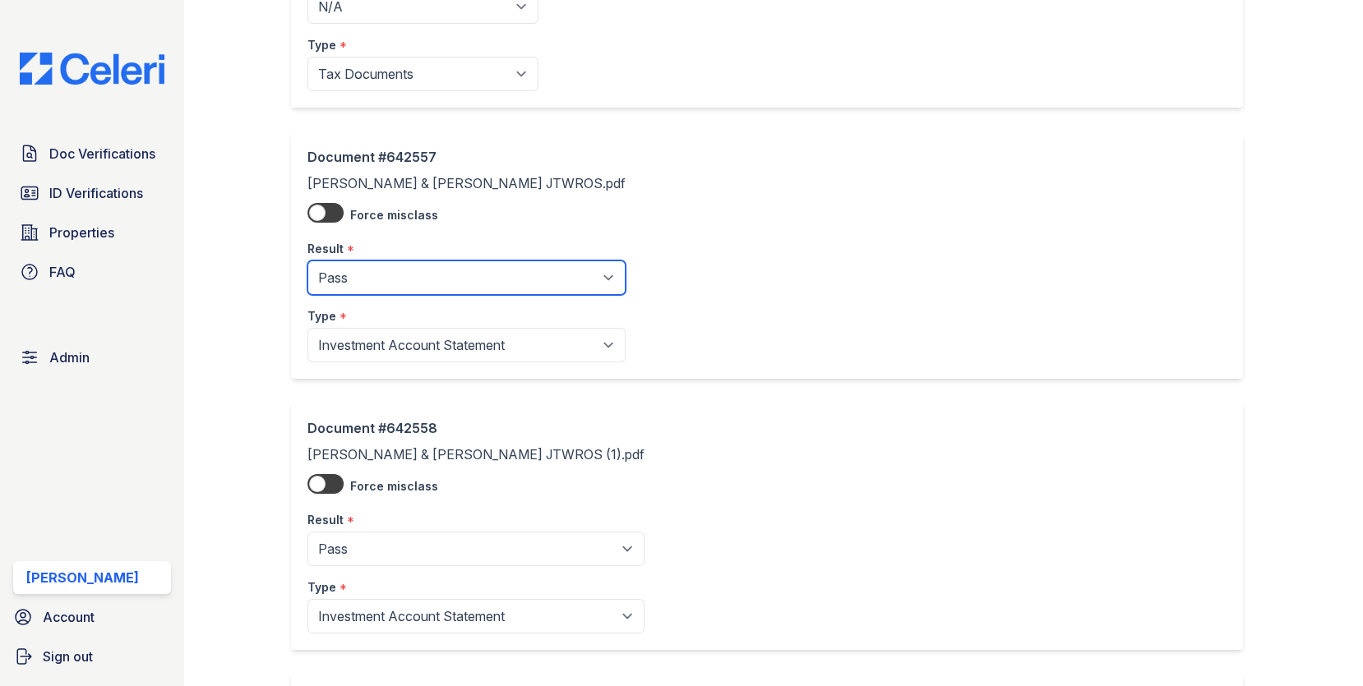
click at [403, 285] on select "Pending Sent Started Processing Pass Fail Caution Error N/A" at bounding box center [466, 278] width 318 height 35
click at [307, 261] on select "Pending Sent Started Processing Pass Fail Caution Error N/A" at bounding box center [466, 278] width 318 height 35
click at [403, 270] on select "Pending Sent Started Processing Pass Fail Caution Error N/A" at bounding box center [466, 278] width 318 height 35
select select "caution"
click at [307, 261] on select "Pending Sent Started Processing Pass Fail Caution Error N/A" at bounding box center [466, 278] width 318 height 35
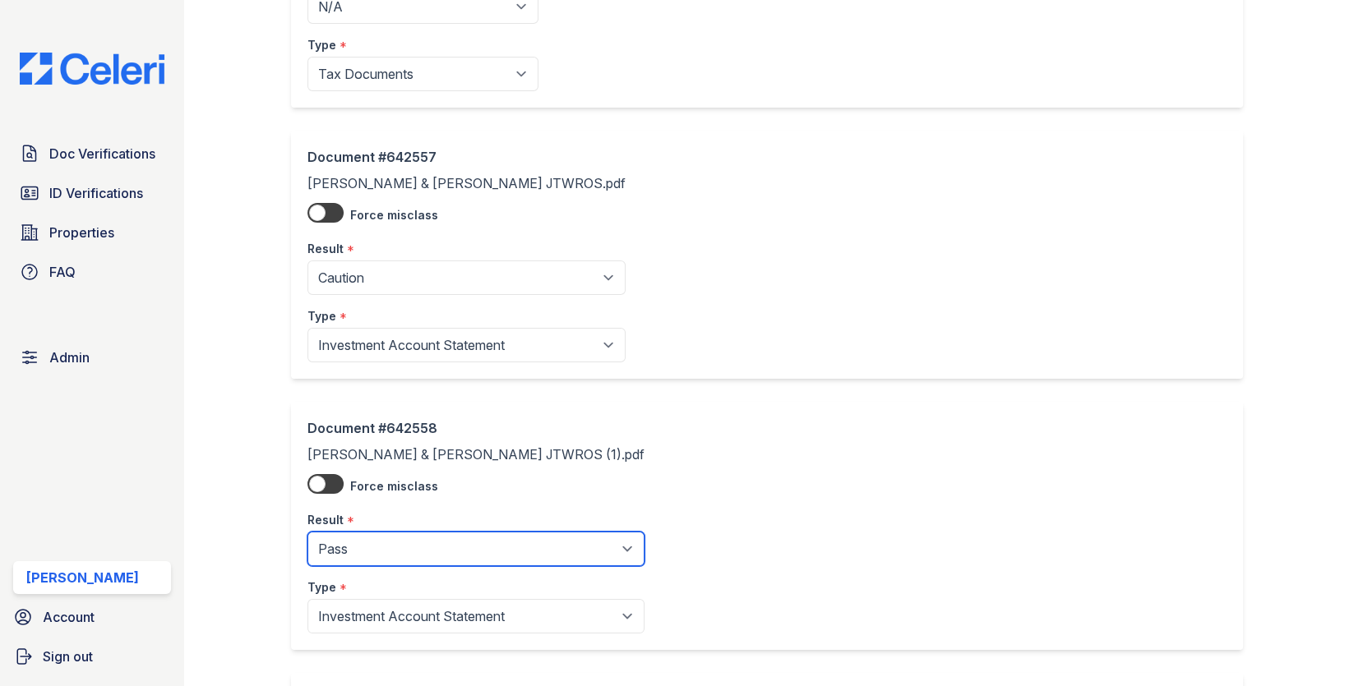
click at [414, 545] on select "Pending Sent Started Processing Pass Fail Caution Error N/A" at bounding box center [475, 549] width 337 height 35
select select "caution"
click at [307, 532] on select "Pending Sent Started Processing Pass Fail Caution Error N/A" at bounding box center [475, 549] width 337 height 35
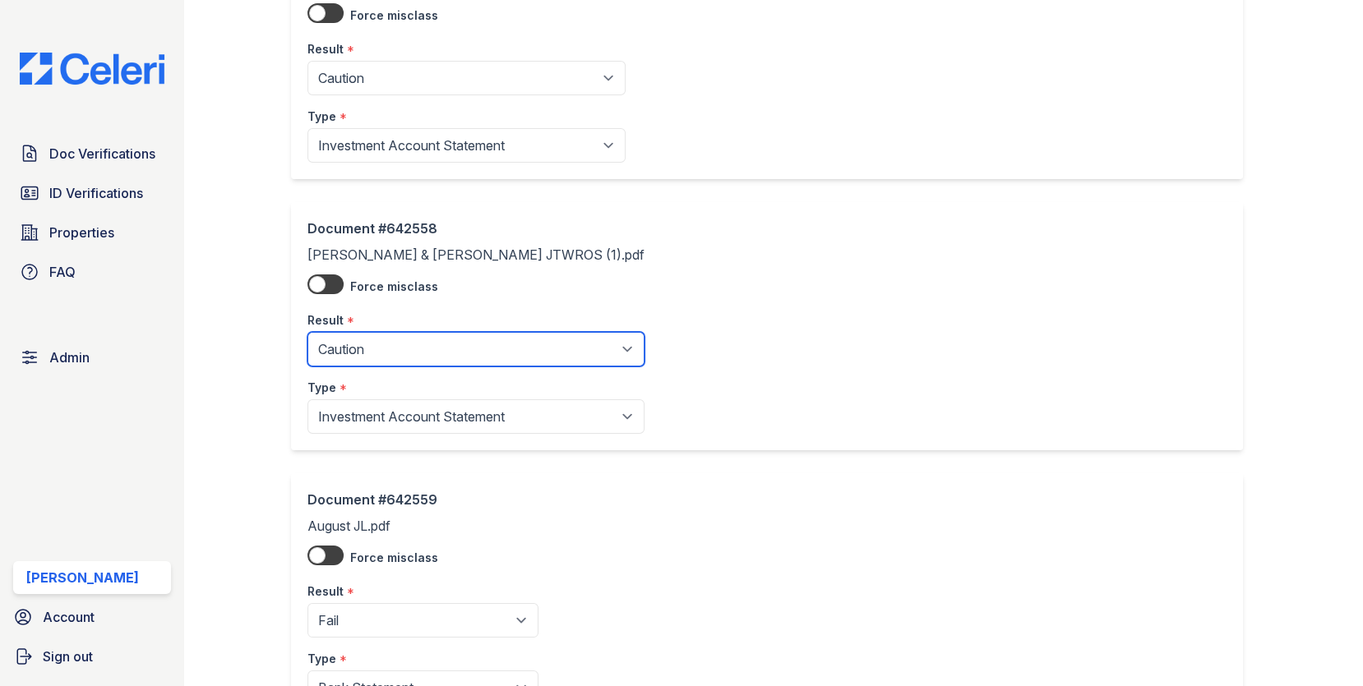
scroll to position [1136, 0]
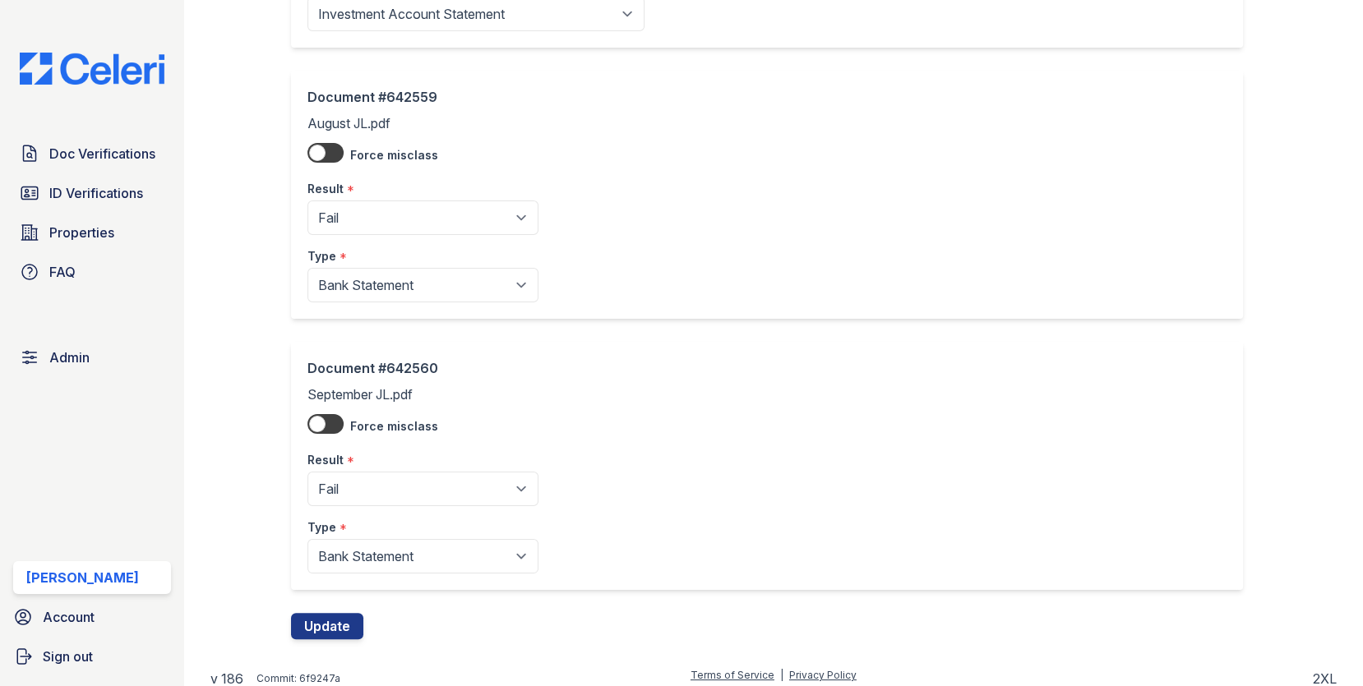
click at [353, 615] on button "Update" at bounding box center [327, 626] width 72 height 26
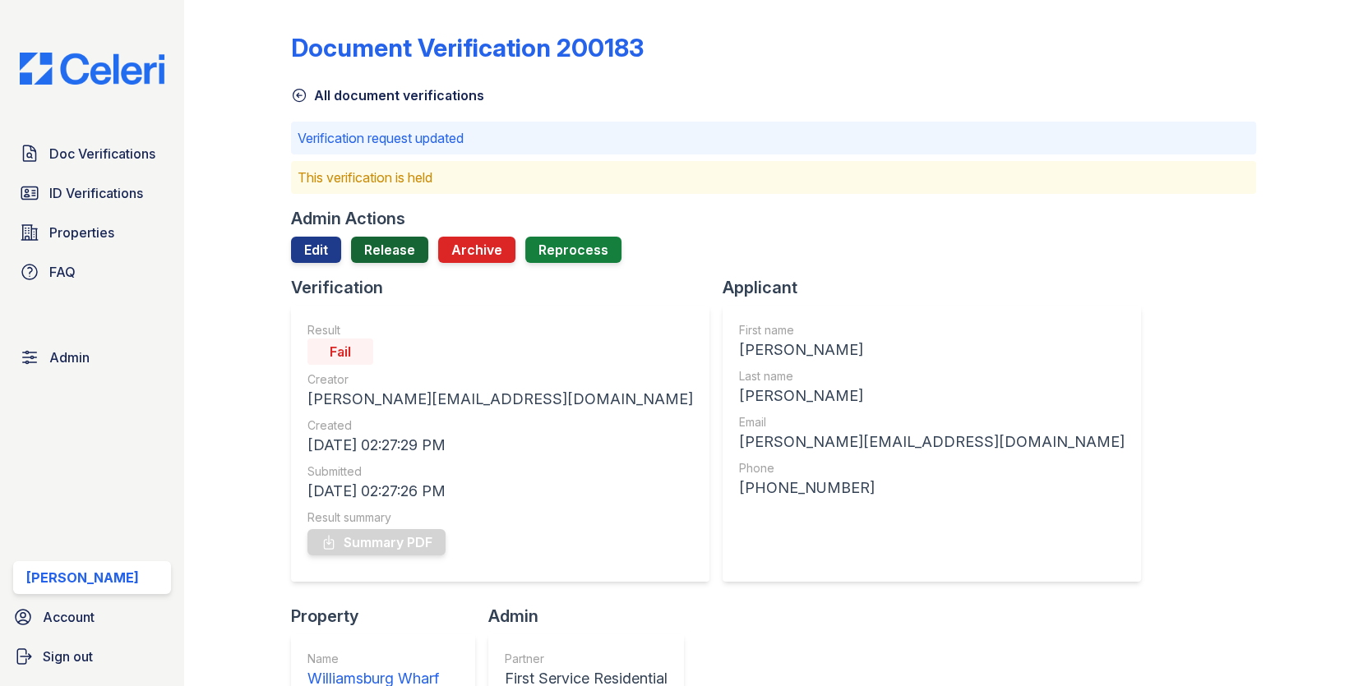
click at [386, 259] on link "Release" at bounding box center [389, 250] width 77 height 26
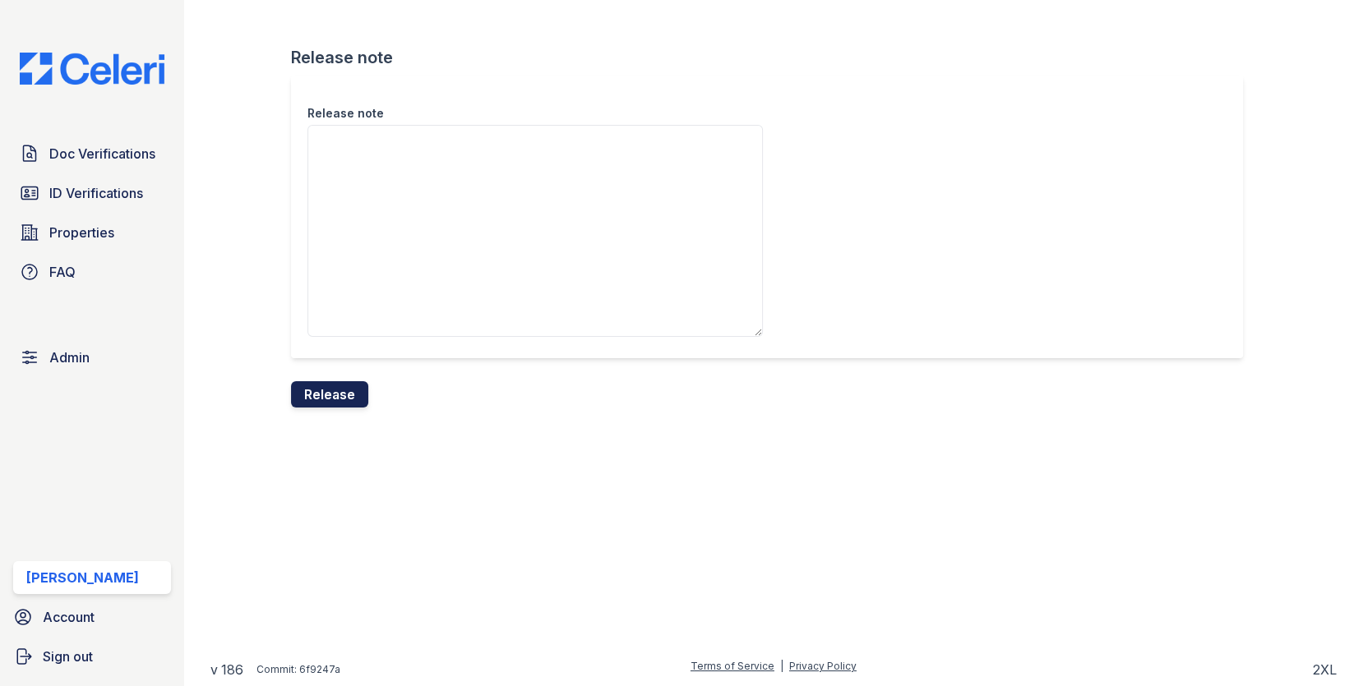
click at [358, 395] on button "Release" at bounding box center [329, 394] width 77 height 26
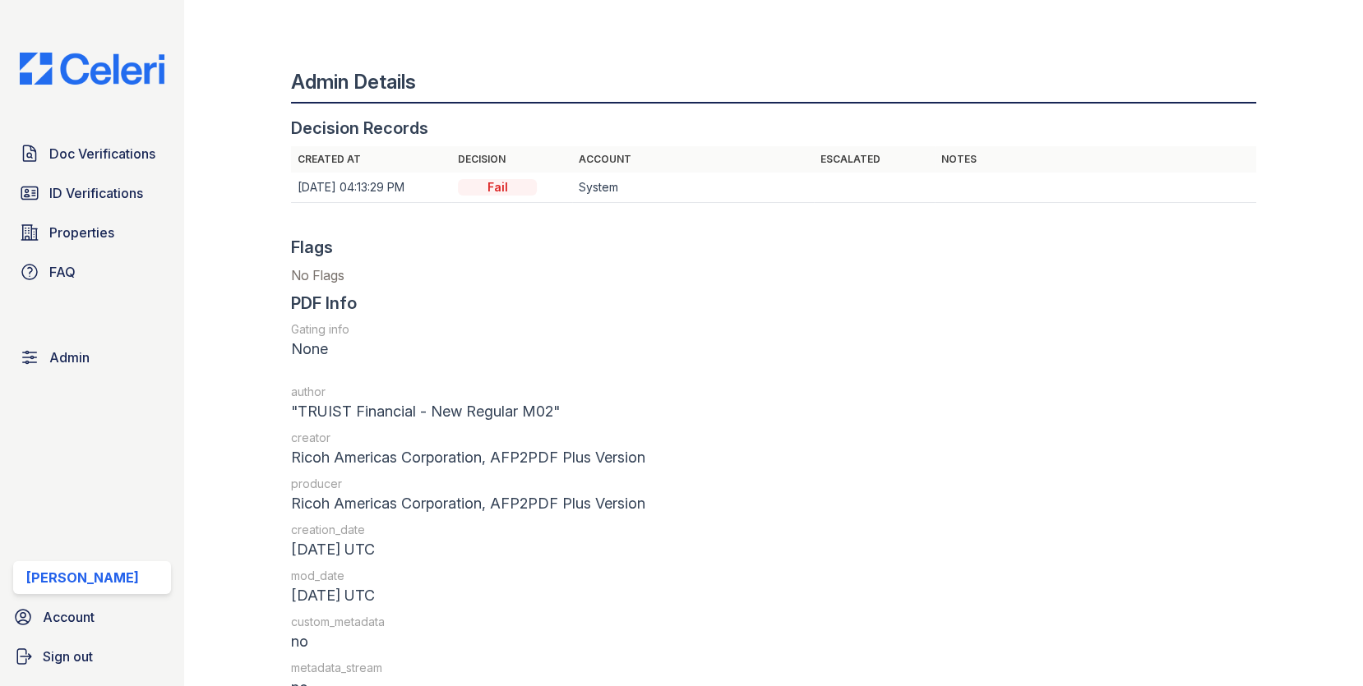
scroll to position [1900, 0]
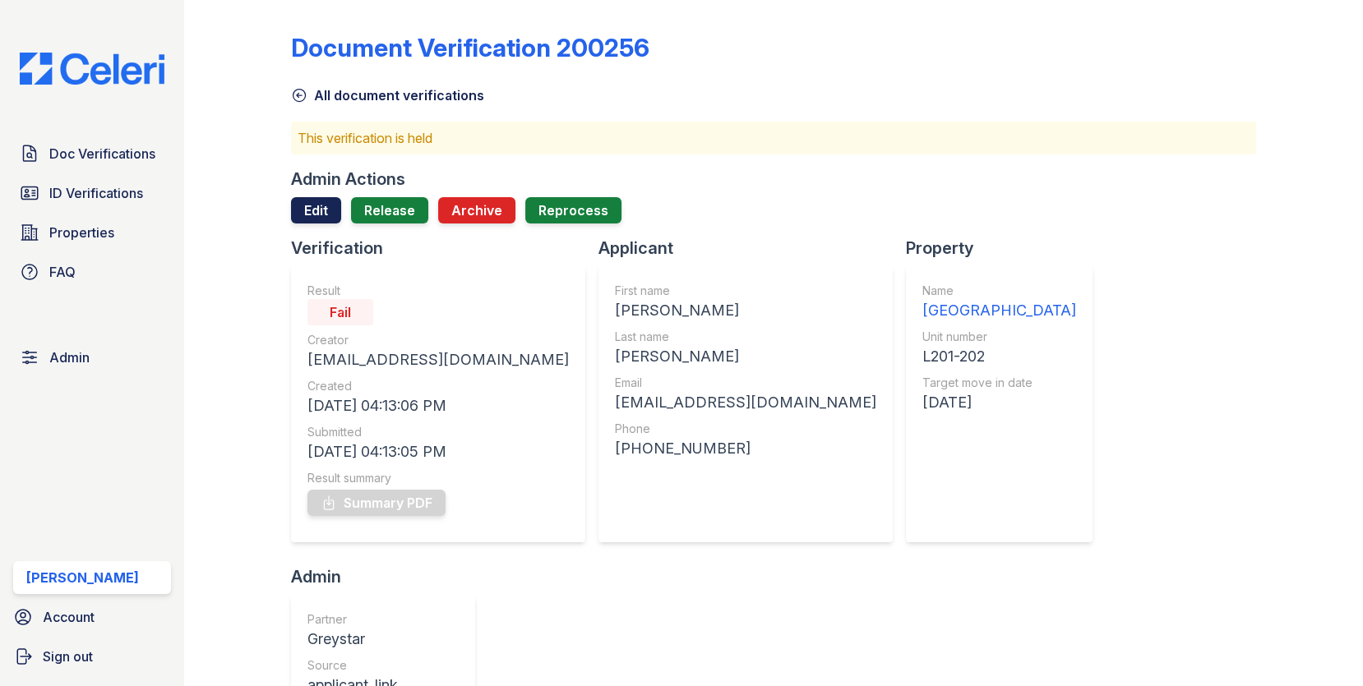
click at [323, 215] on link "Edit" at bounding box center [316, 210] width 50 height 26
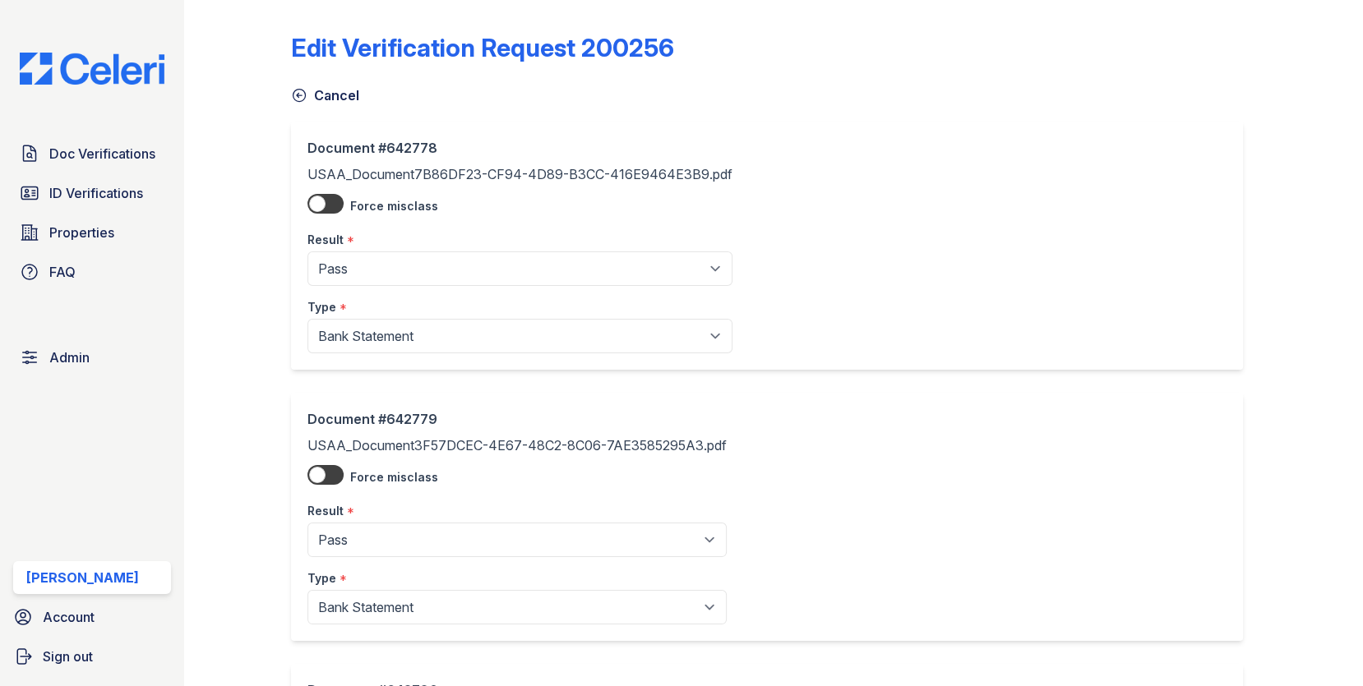
scroll to position [326, 0]
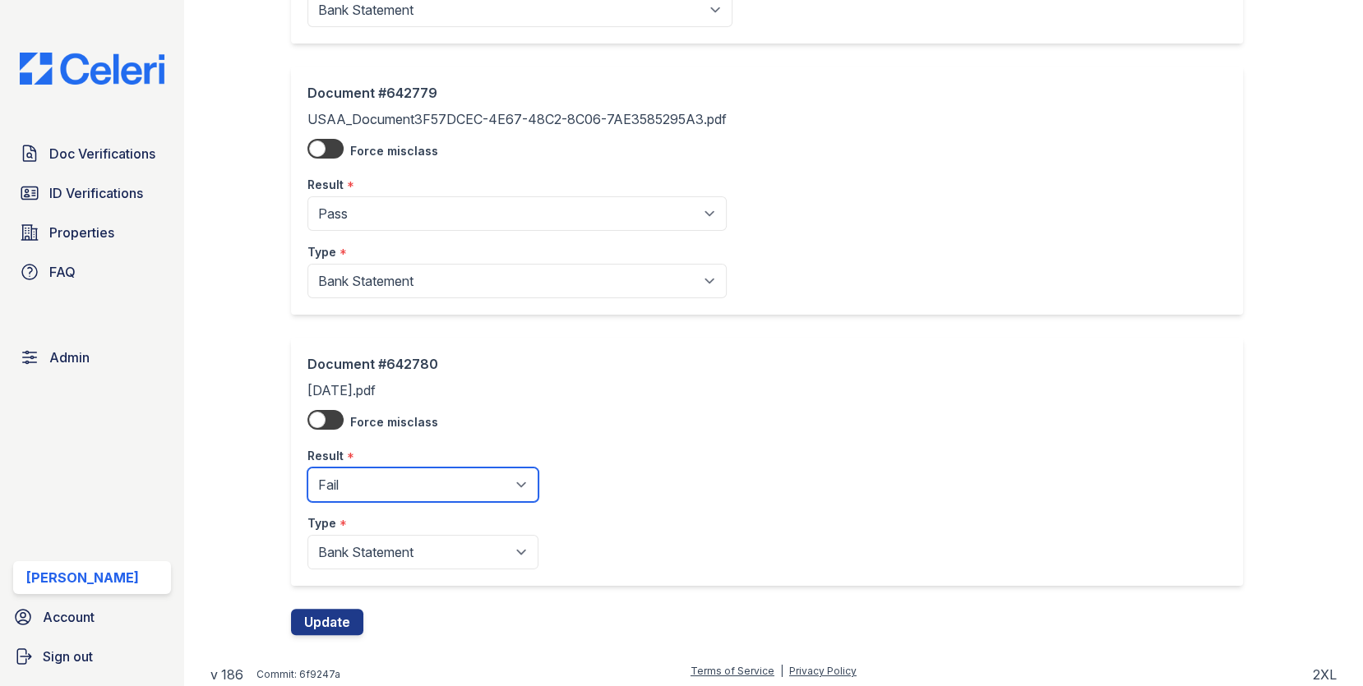
click at [343, 484] on select "Pending Sent Started Processing Pass Fail Caution Error N/A" at bounding box center [422, 485] width 231 height 35
select select "pass"
click at [307, 468] on select "Pending Sent Started Processing Pass Fail Caution Error N/A" at bounding box center [422, 485] width 231 height 35
click at [340, 621] on button "Update" at bounding box center [327, 622] width 72 height 26
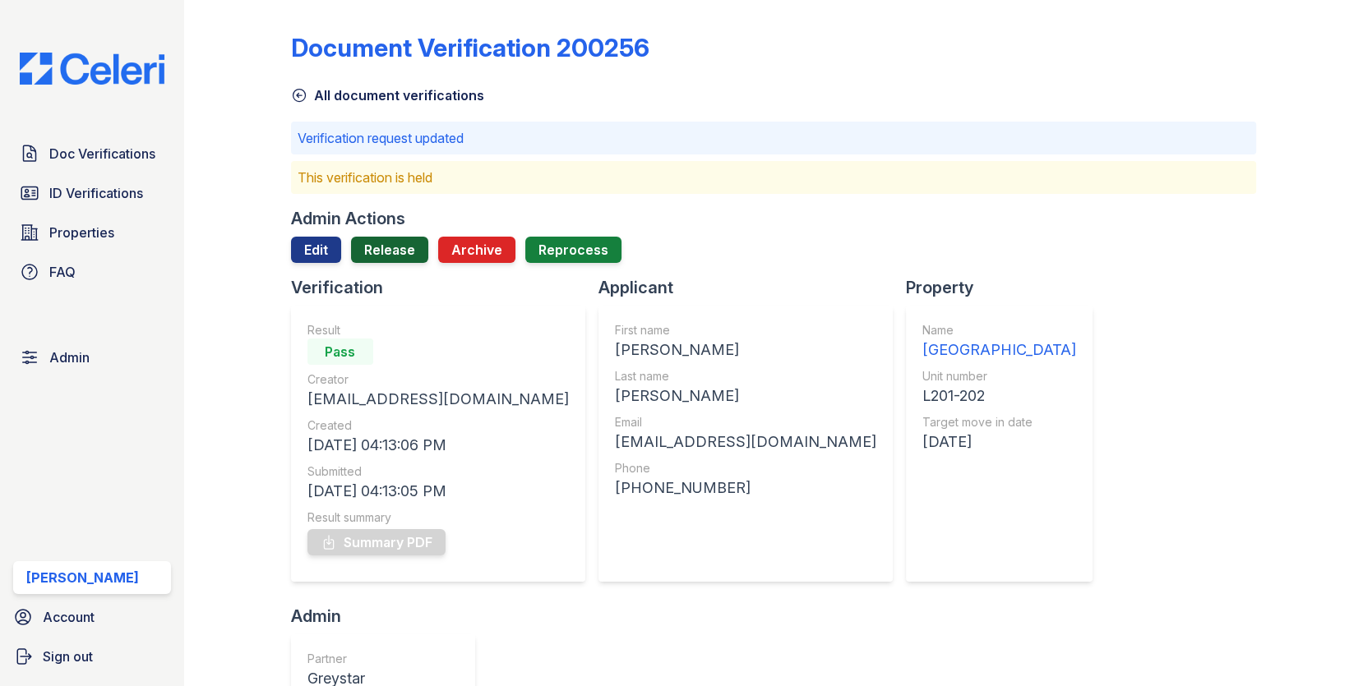
click at [384, 252] on link "Release" at bounding box center [389, 250] width 77 height 26
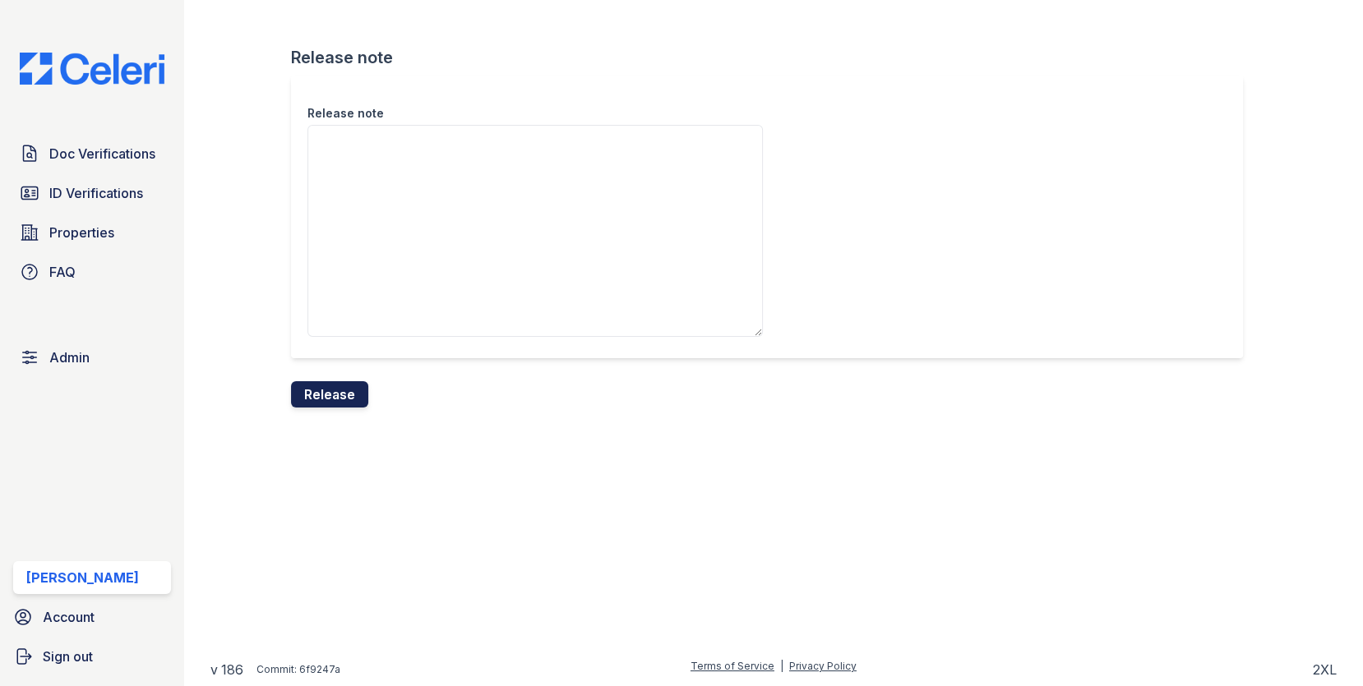
click at [355, 381] on button "Release" at bounding box center [329, 394] width 77 height 26
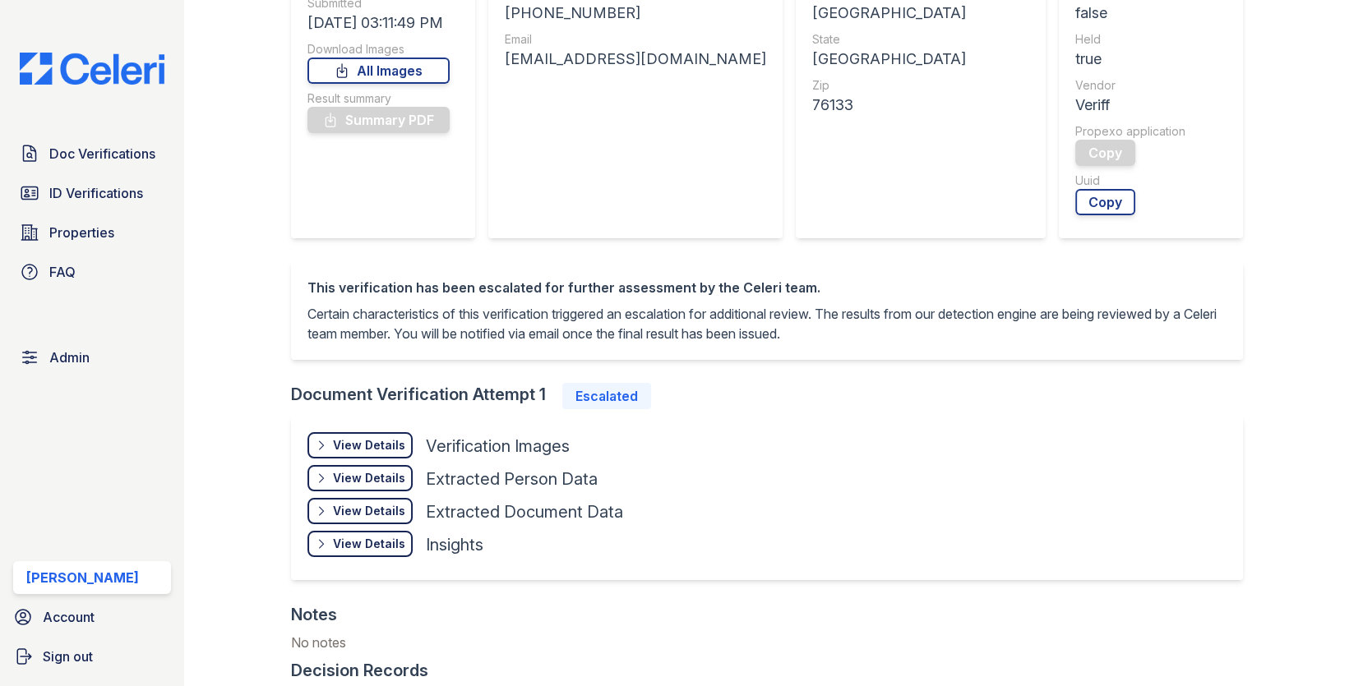
scroll to position [594, 0]
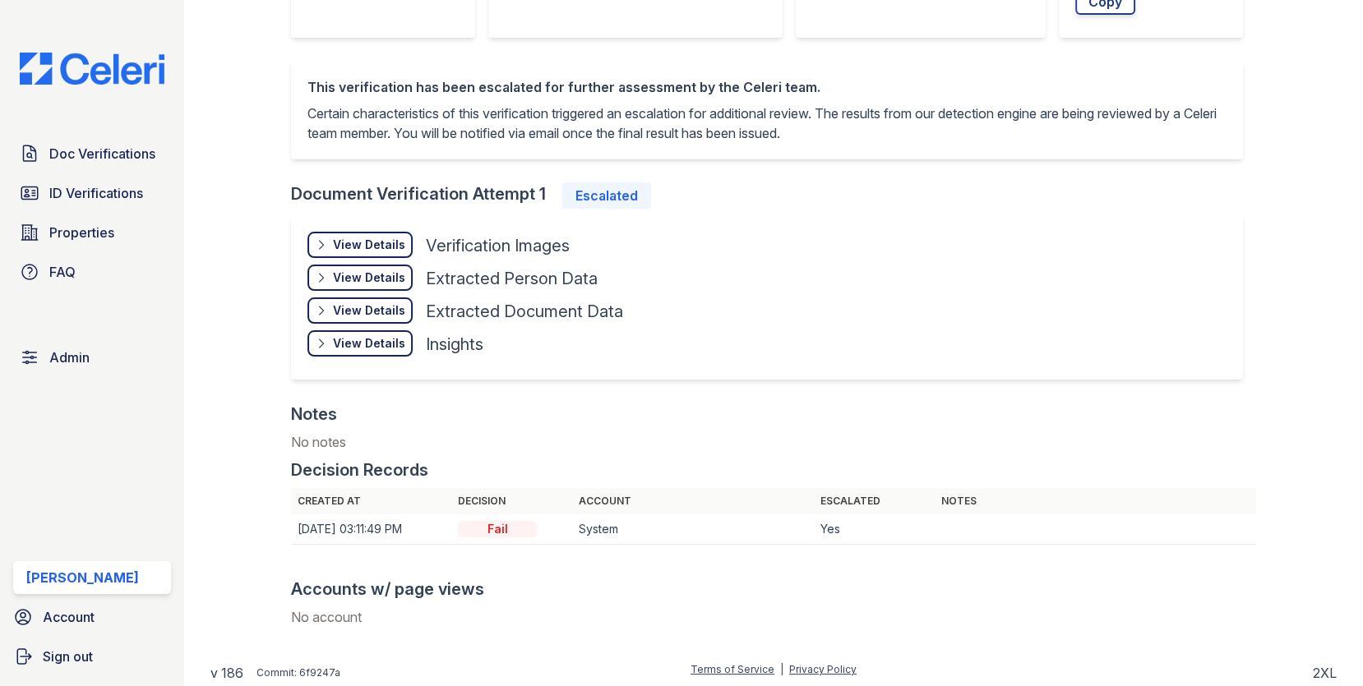
click at [387, 243] on div "View Details" at bounding box center [369, 245] width 72 height 16
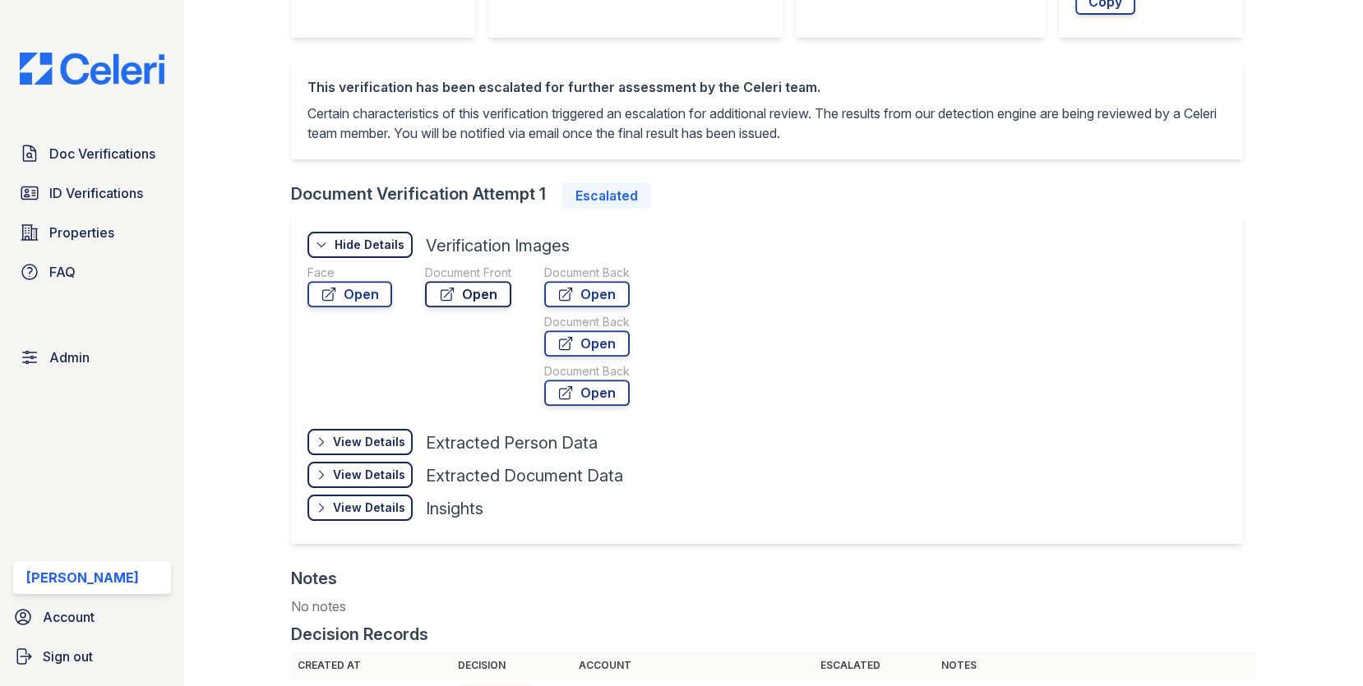
click at [459, 287] on link "Open" at bounding box center [468, 294] width 86 height 26
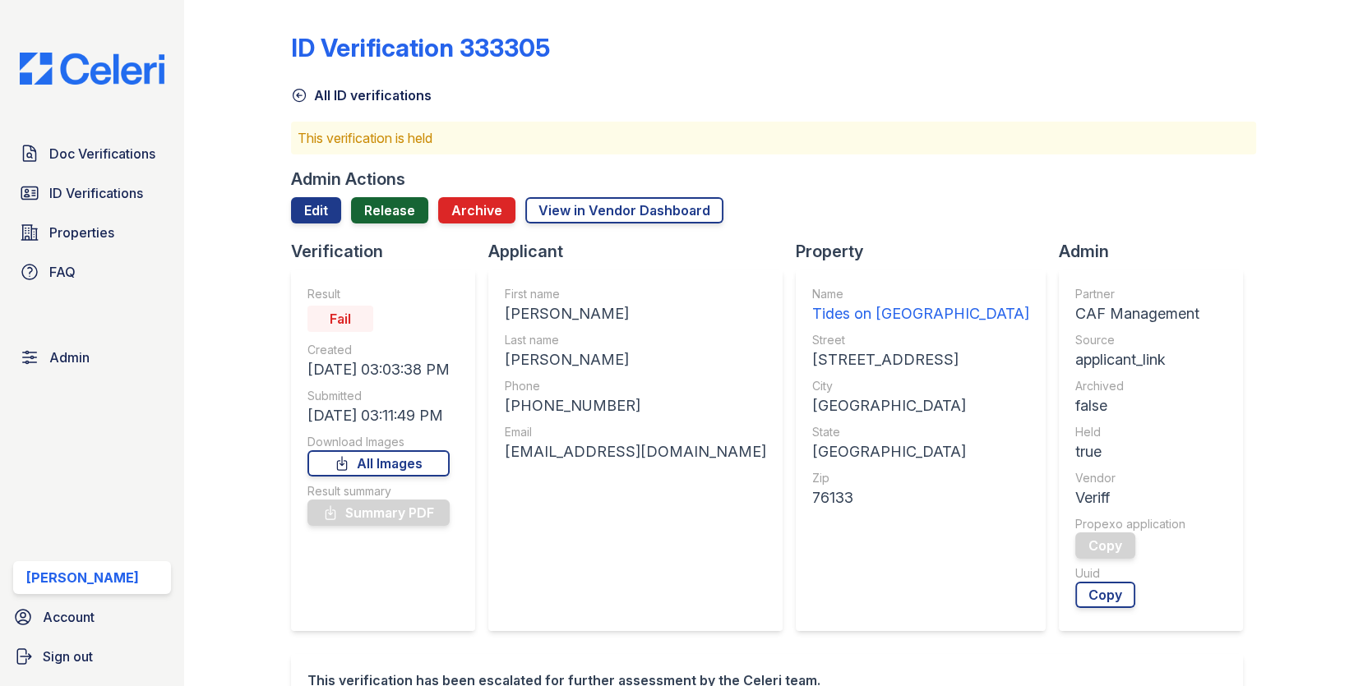
click at [403, 215] on link "Release" at bounding box center [389, 210] width 77 height 26
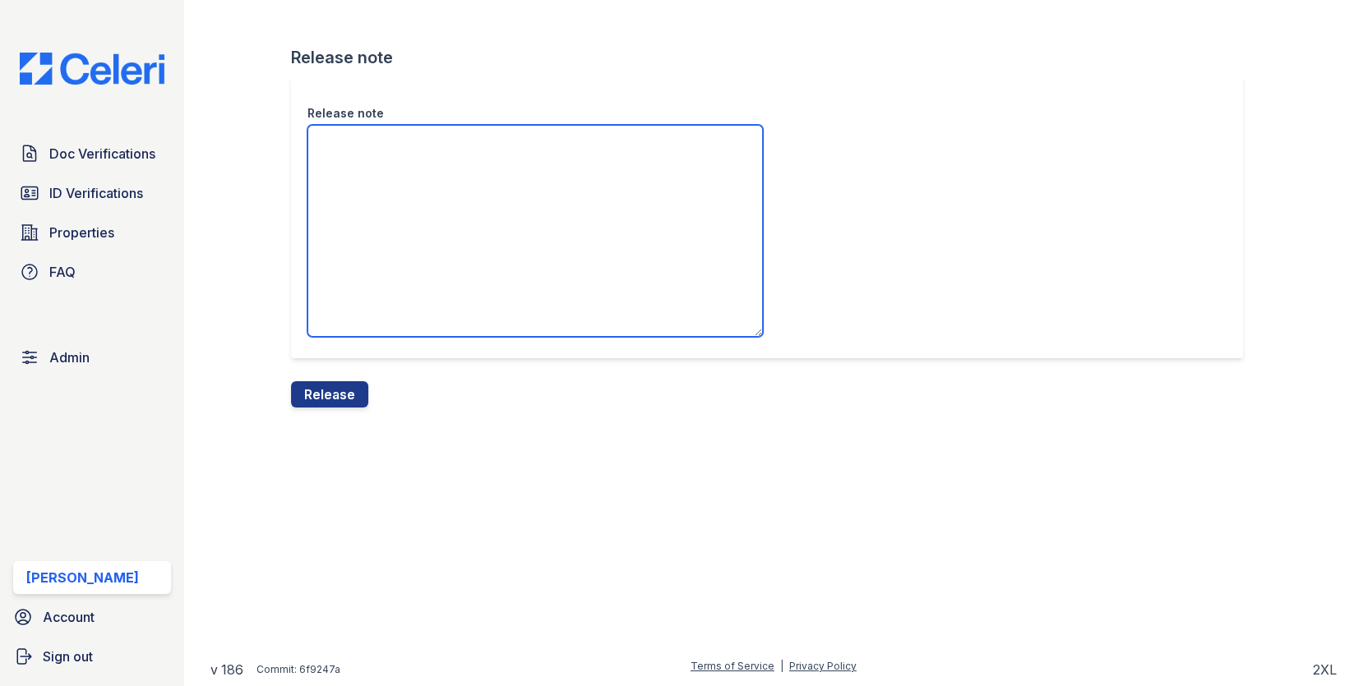
click at [403, 260] on textarea "Release note" at bounding box center [534, 231] width 455 height 212
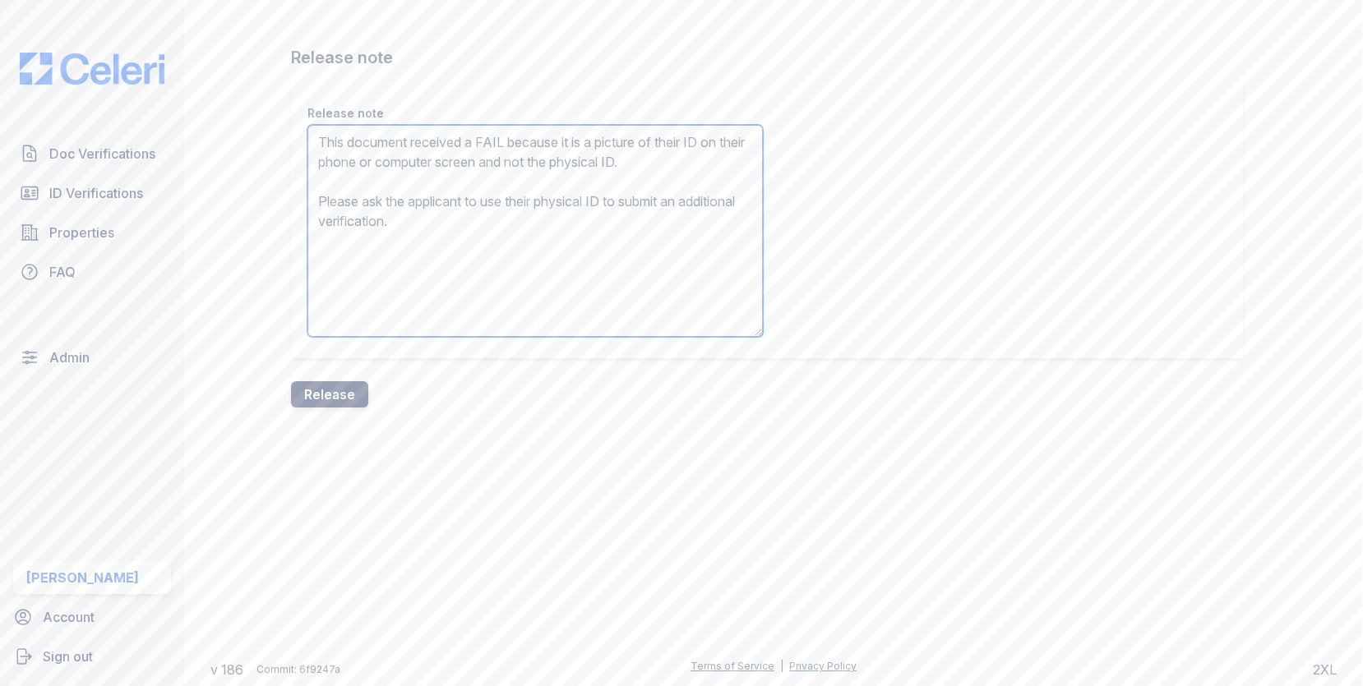
type textarea "This document received a FAIL because it is a picture of their ID on their phon…"
click at [349, 394] on button "Release" at bounding box center [329, 394] width 77 height 26
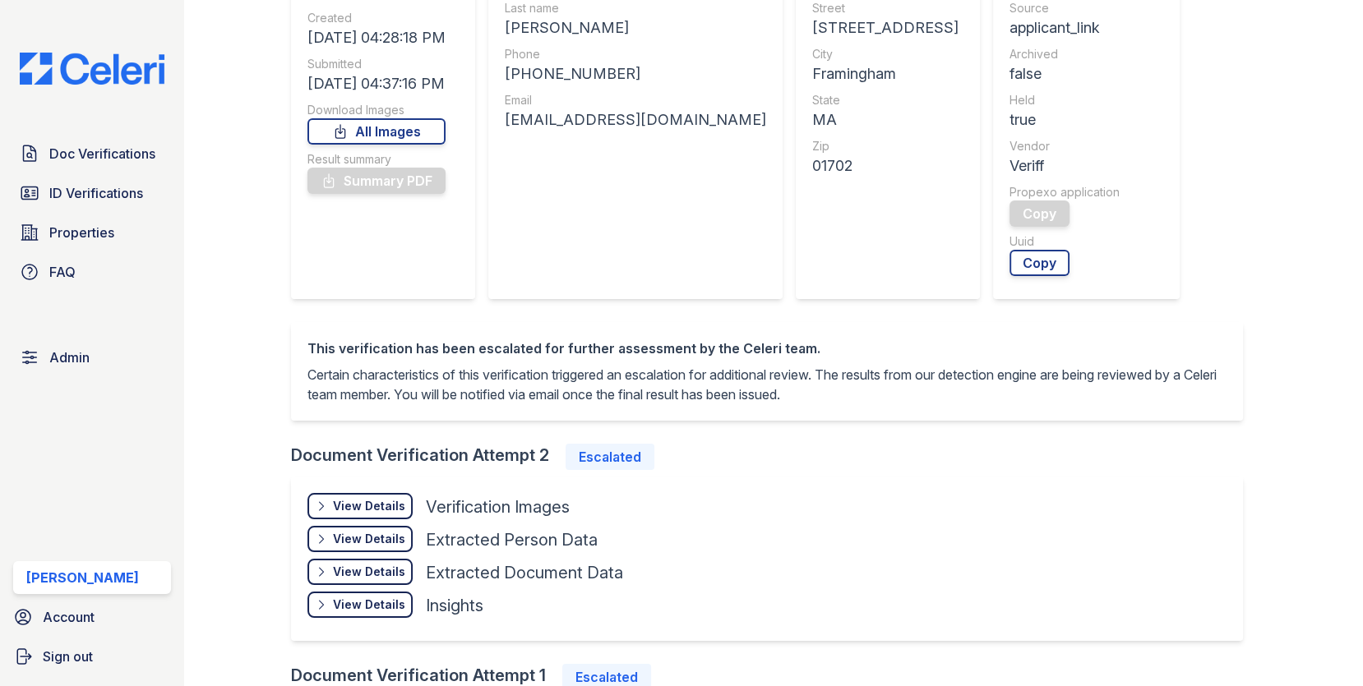
scroll to position [357, 0]
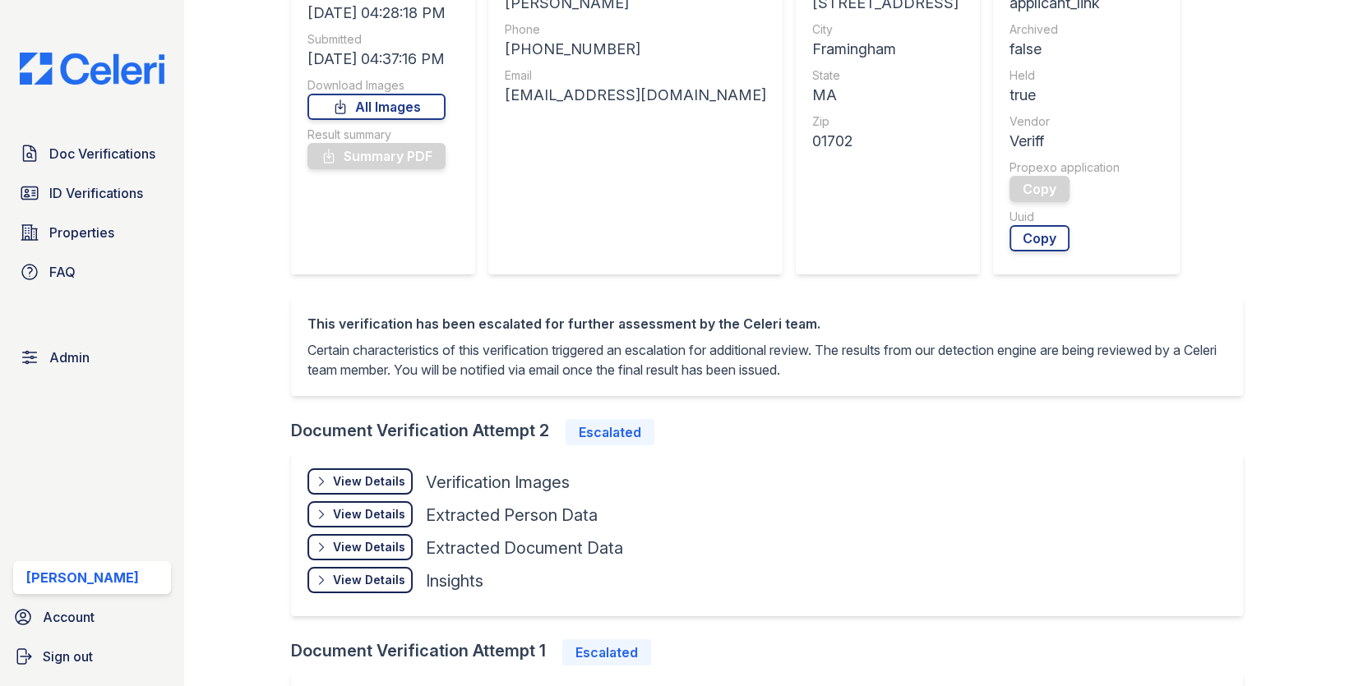
click at [373, 476] on div "View Details" at bounding box center [369, 482] width 72 height 16
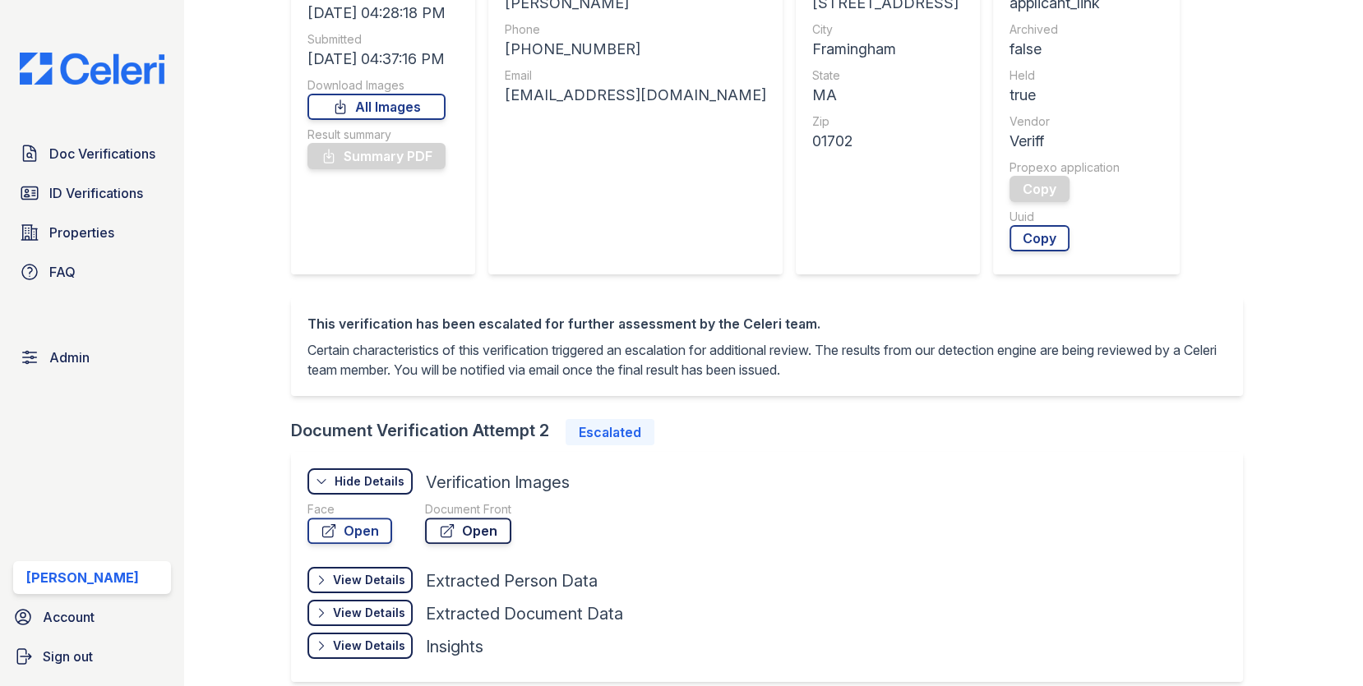
click at [466, 534] on link "Open" at bounding box center [468, 531] width 86 height 26
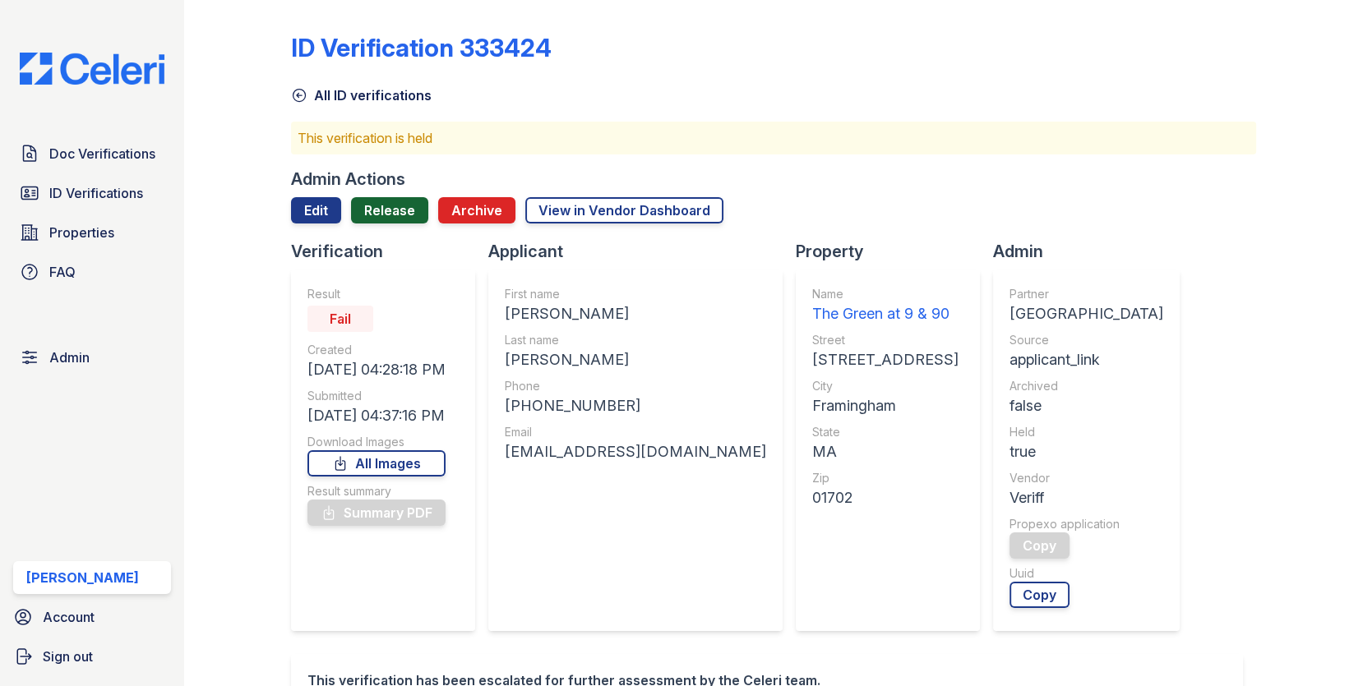
click at [381, 207] on link "Release" at bounding box center [389, 210] width 77 height 26
click at [381, 238] on div at bounding box center [774, 232] width 966 height 16
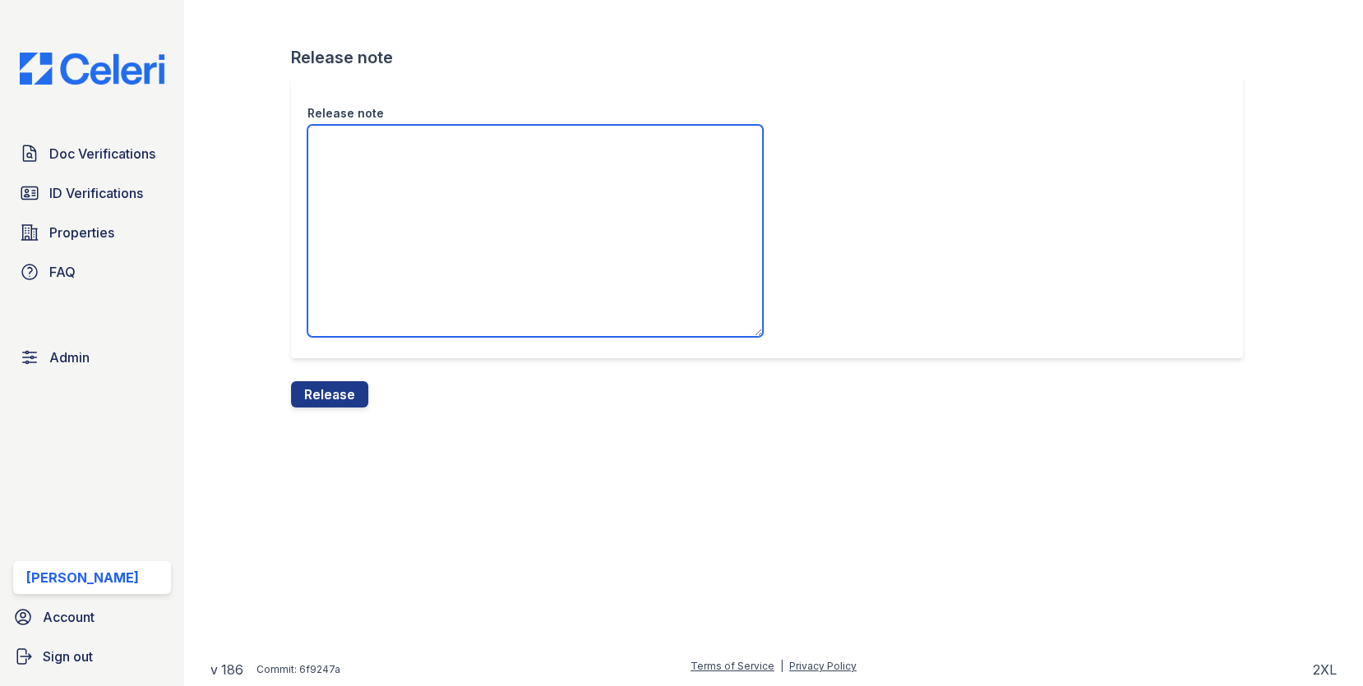
click at [379, 238] on textarea "Release note" at bounding box center [534, 231] width 455 height 212
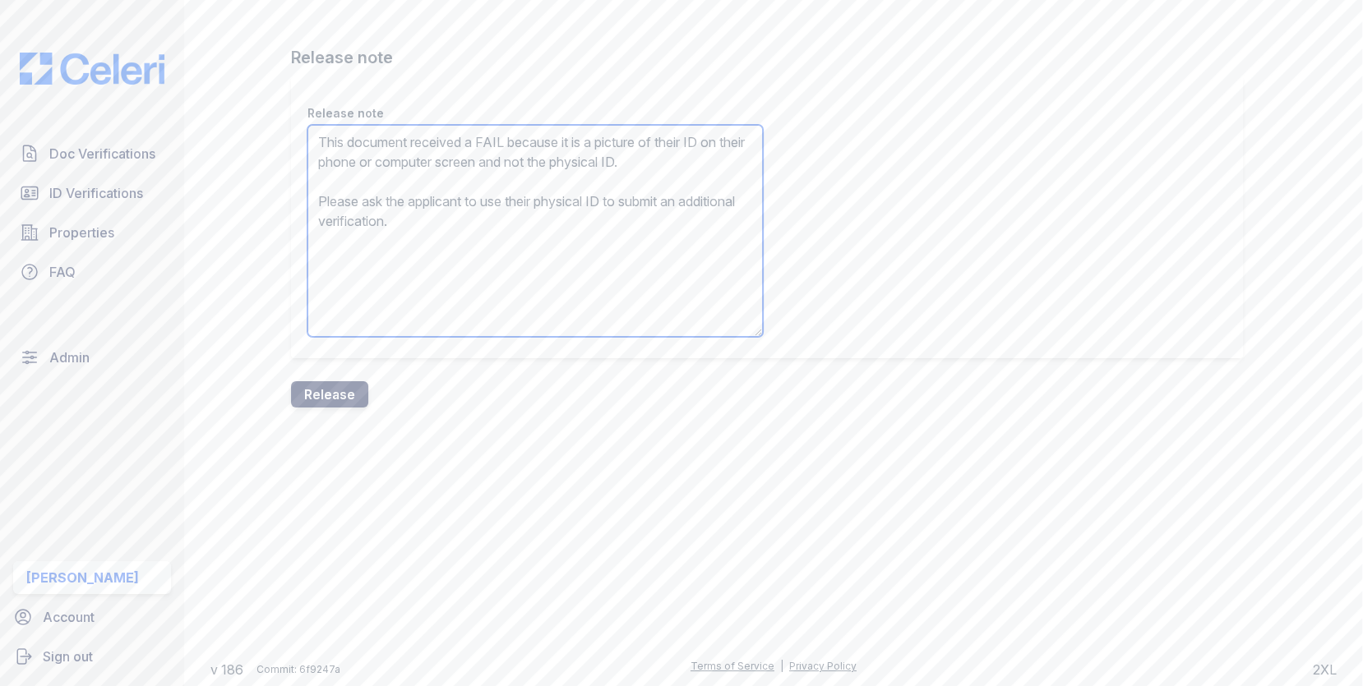
type textarea "This document received a FAIL because it is a picture of their ID on their phon…"
click at [307, 386] on button "Release" at bounding box center [329, 394] width 77 height 26
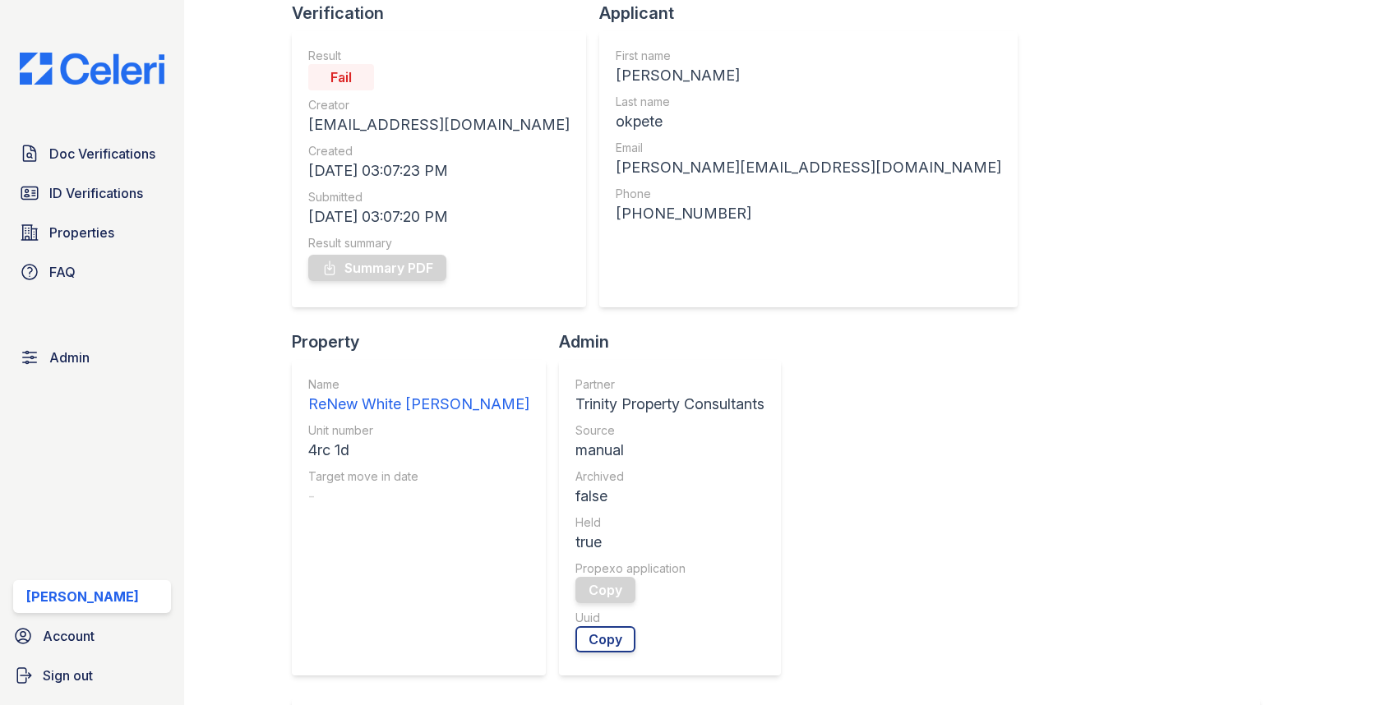
scroll to position [536, 0]
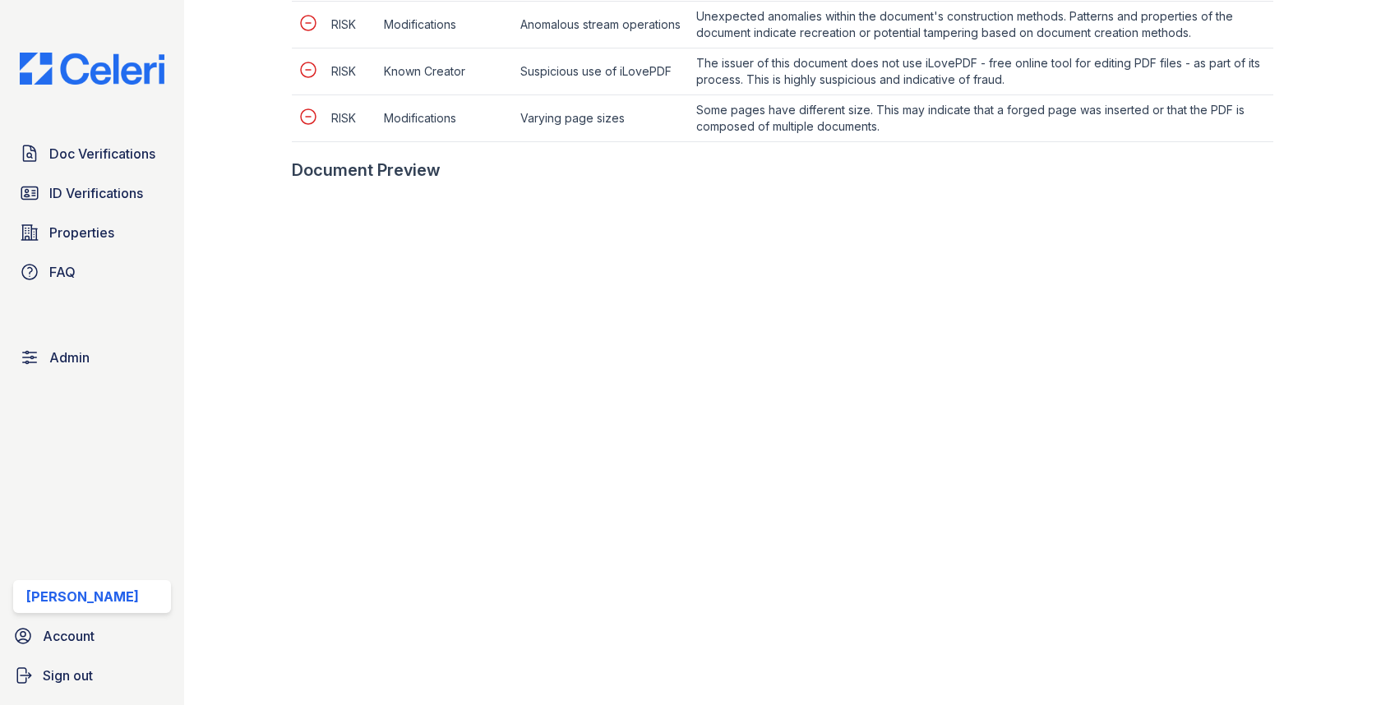
scroll to position [1053, 0]
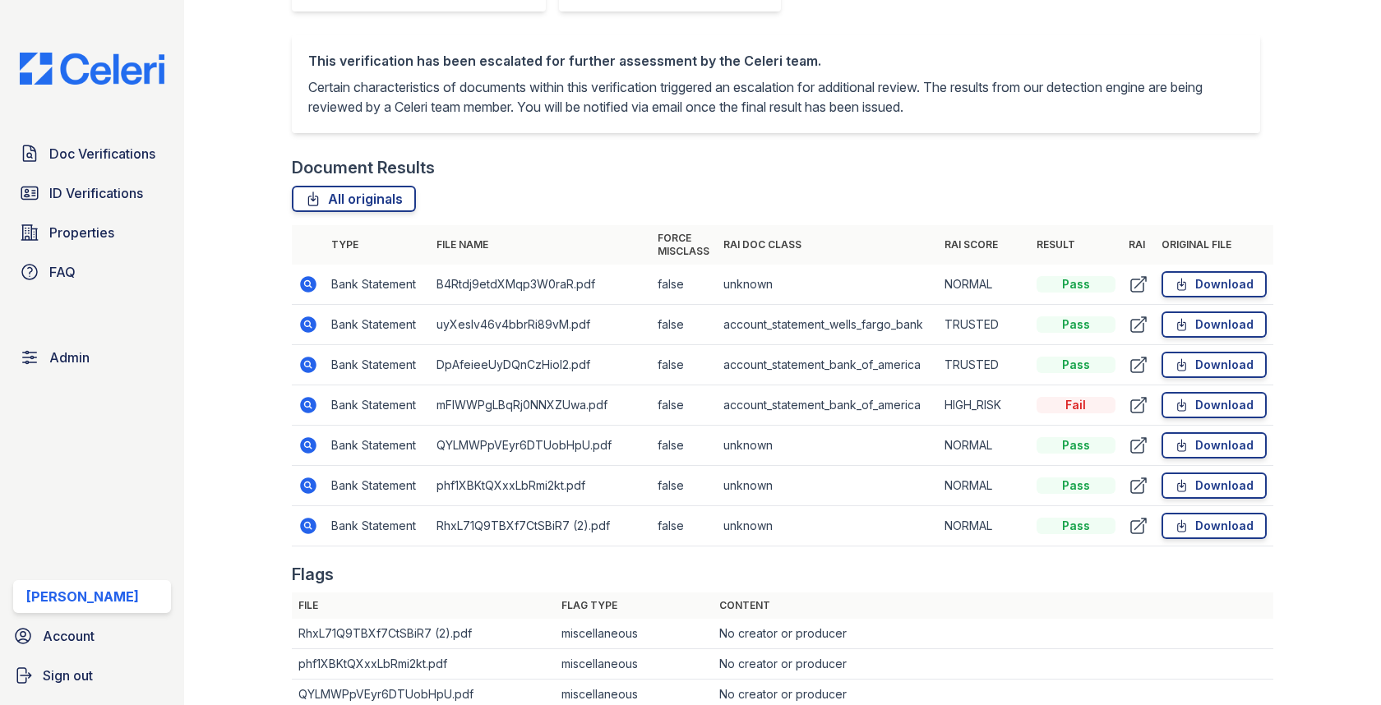
scroll to position [826, 0]
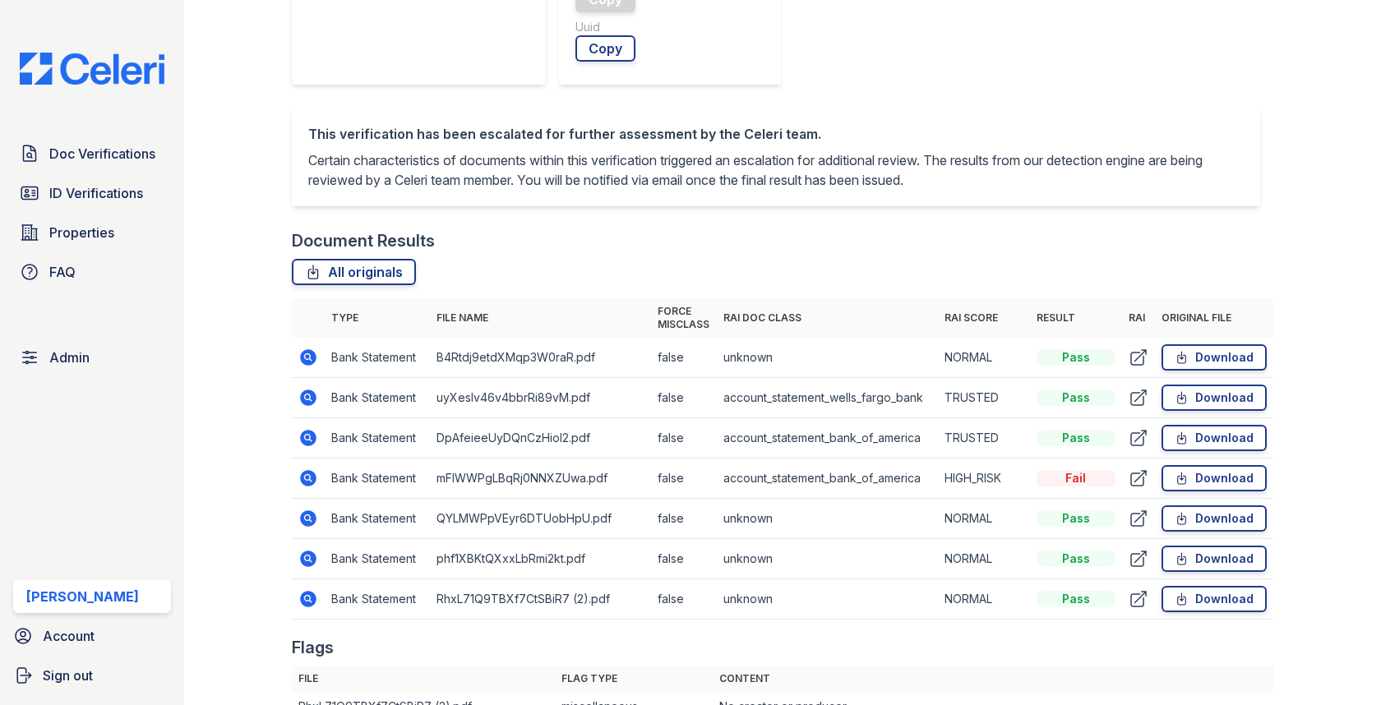
click at [303, 511] on icon at bounding box center [309, 519] width 16 height 16
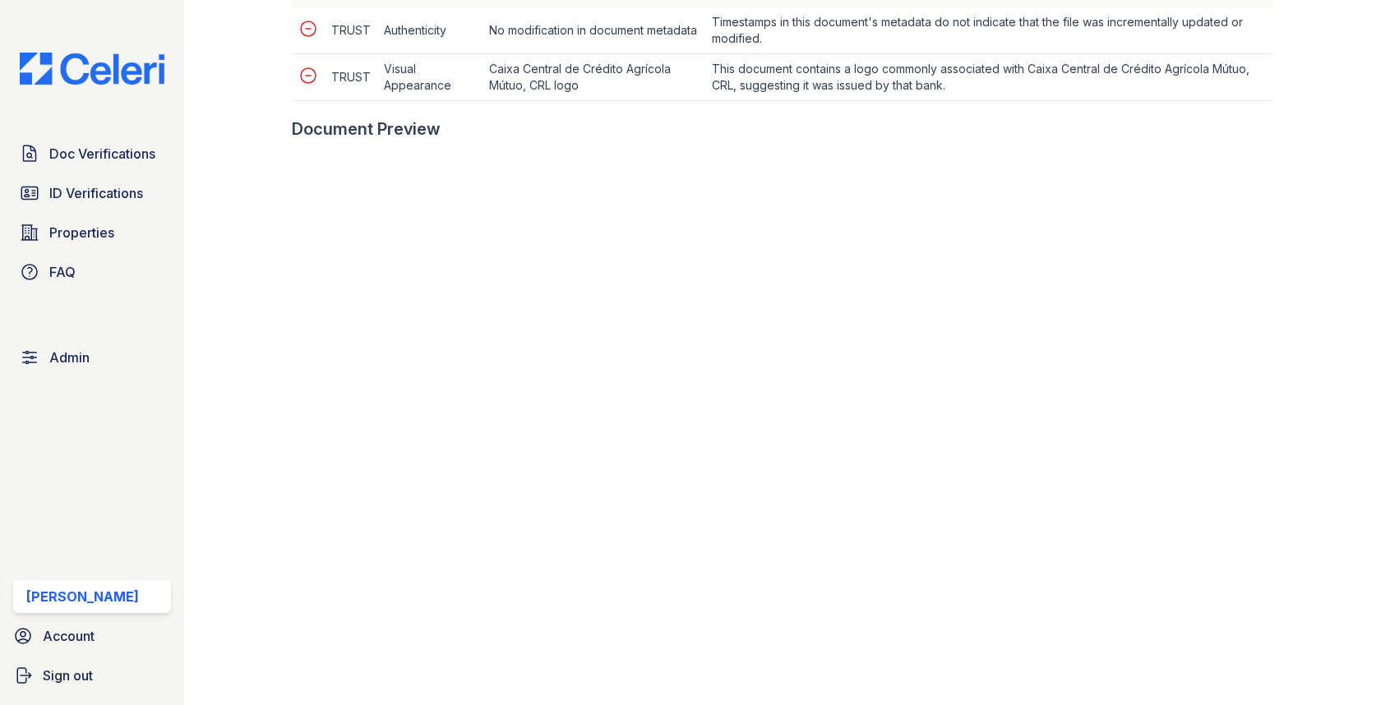
scroll to position [820, 0]
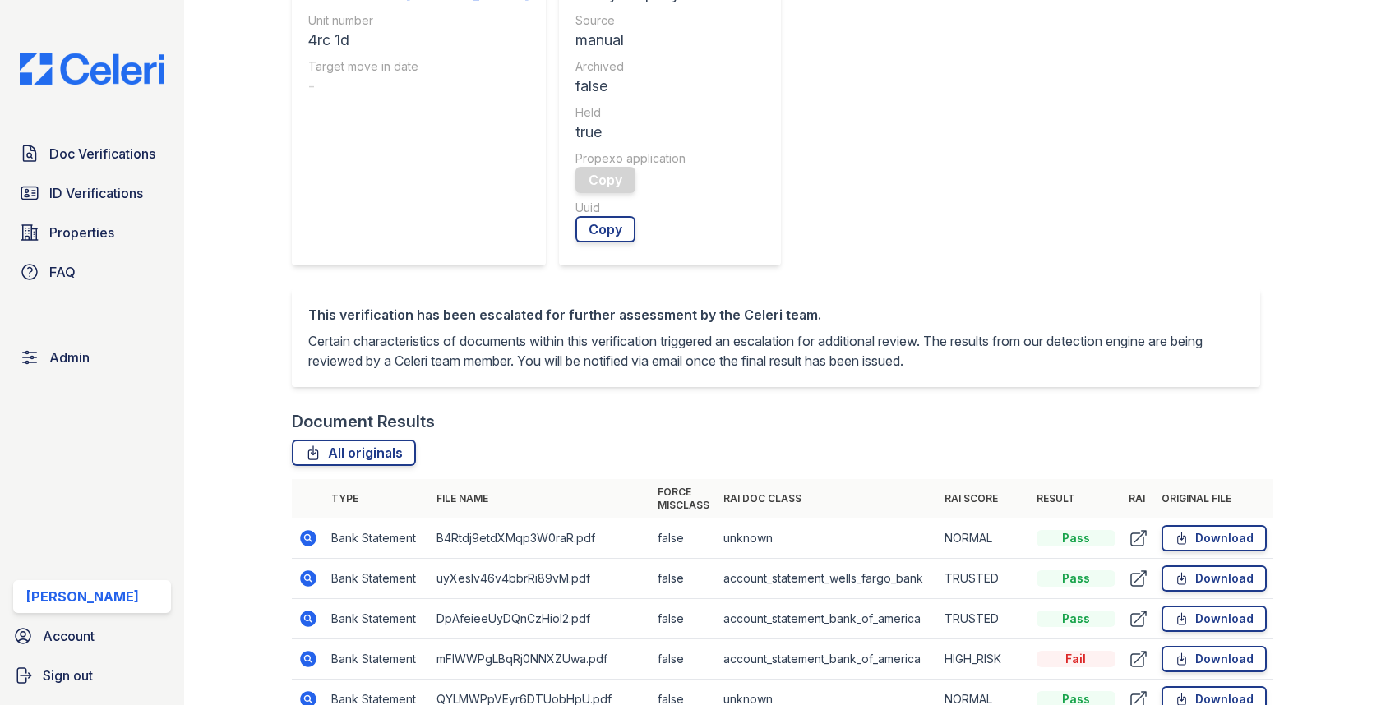
scroll to position [662, 0]
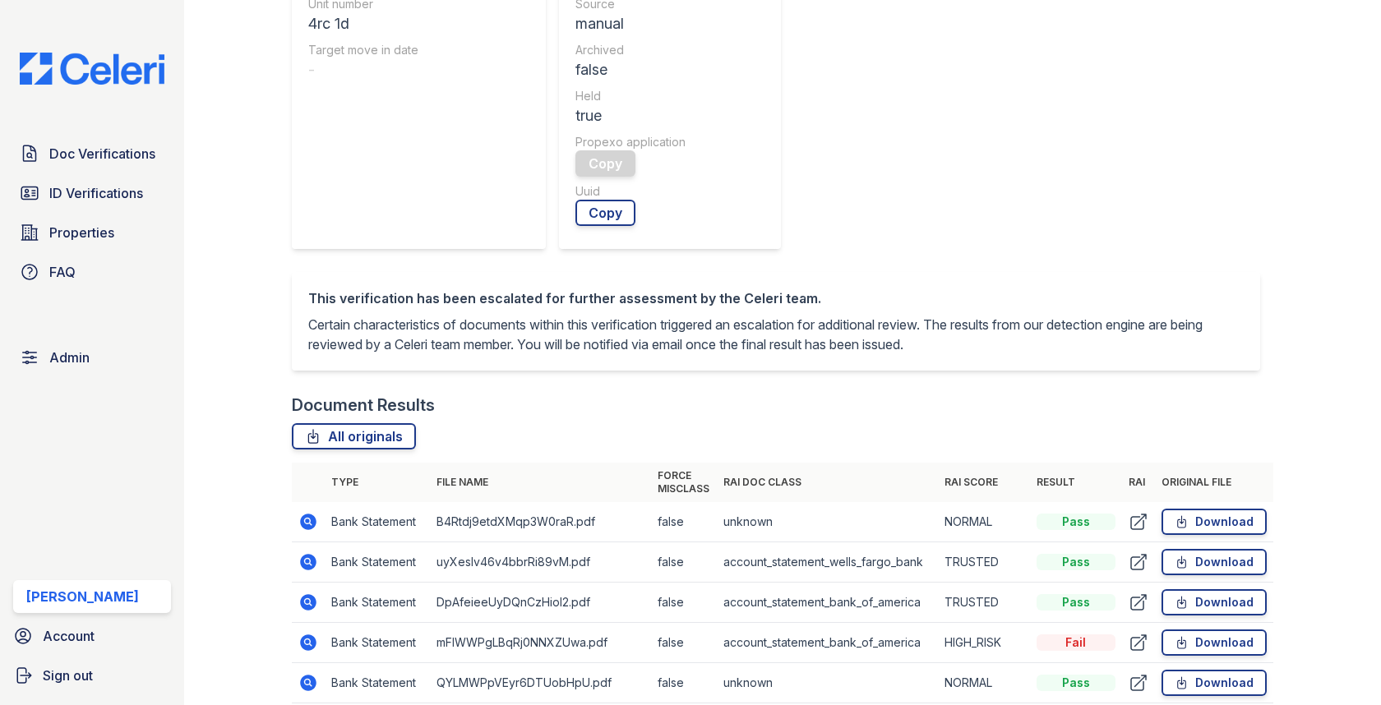
click at [308, 599] on icon at bounding box center [308, 601] width 4 height 4
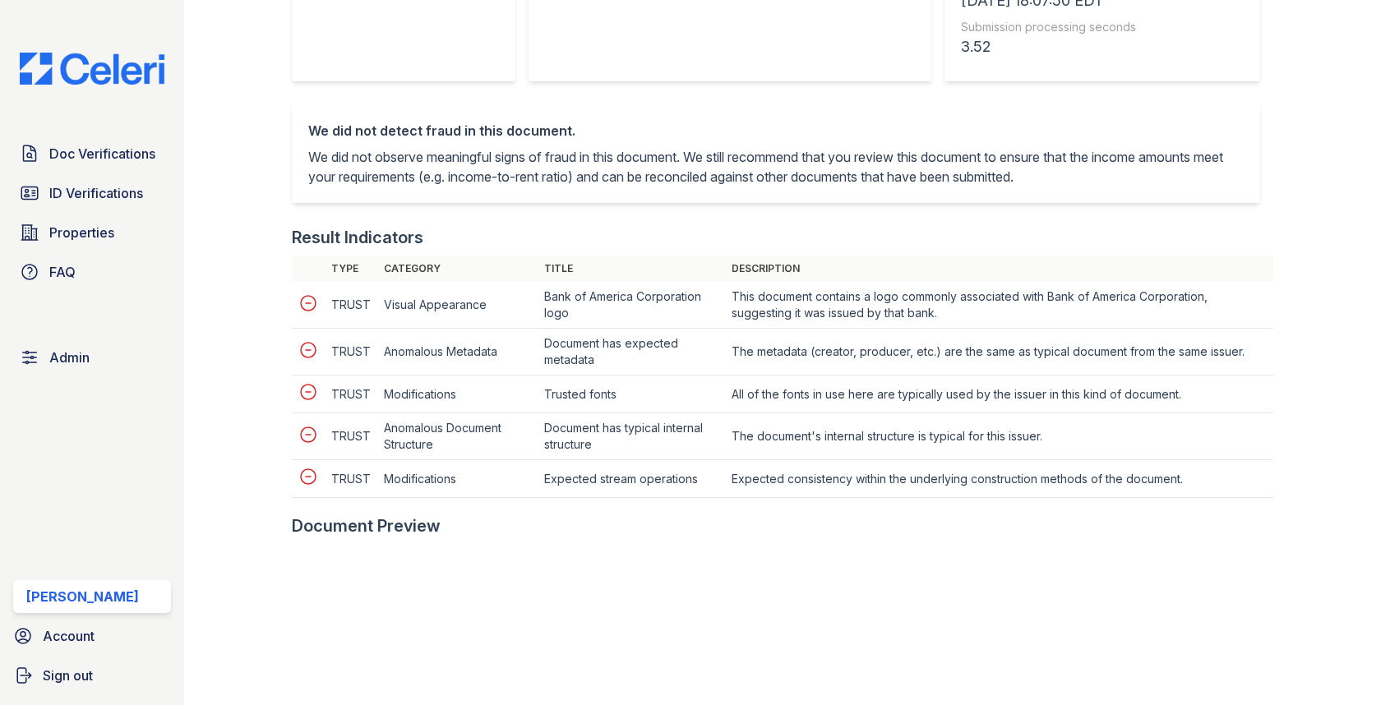
scroll to position [909, 0]
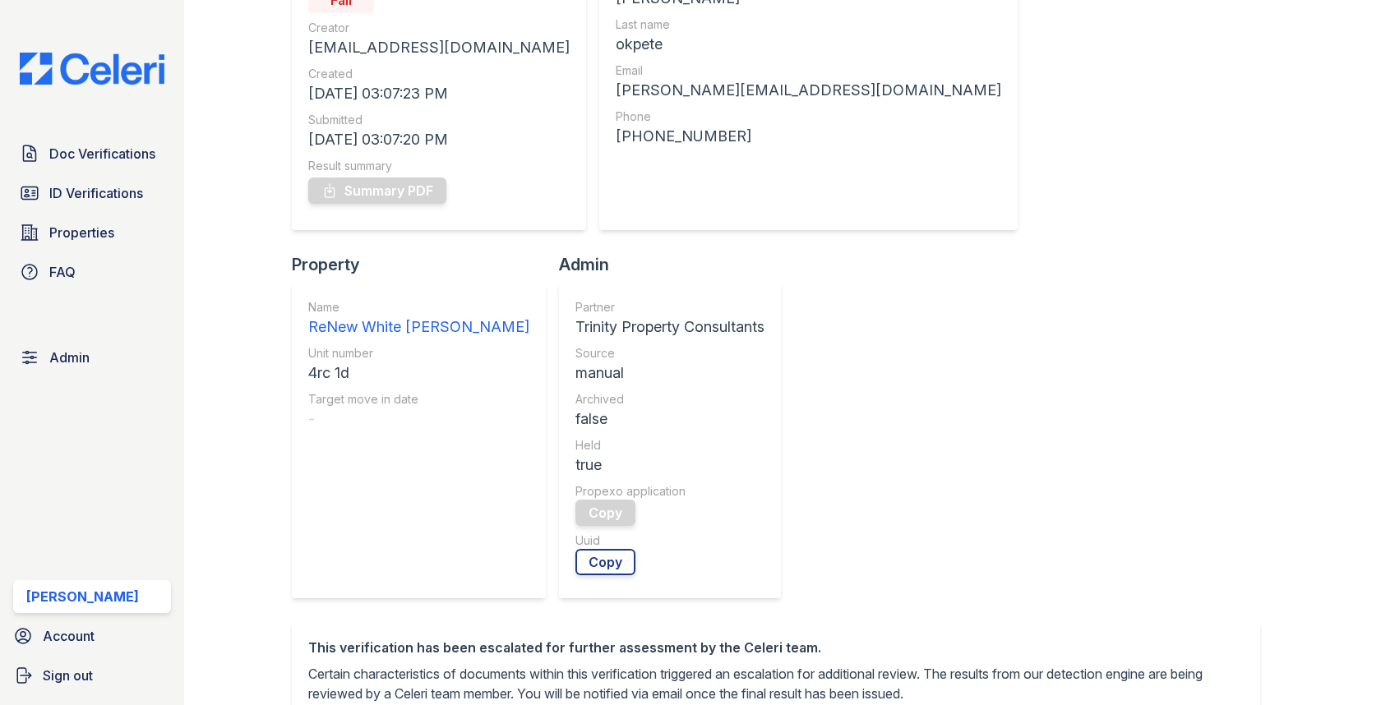
scroll to position [572, 0]
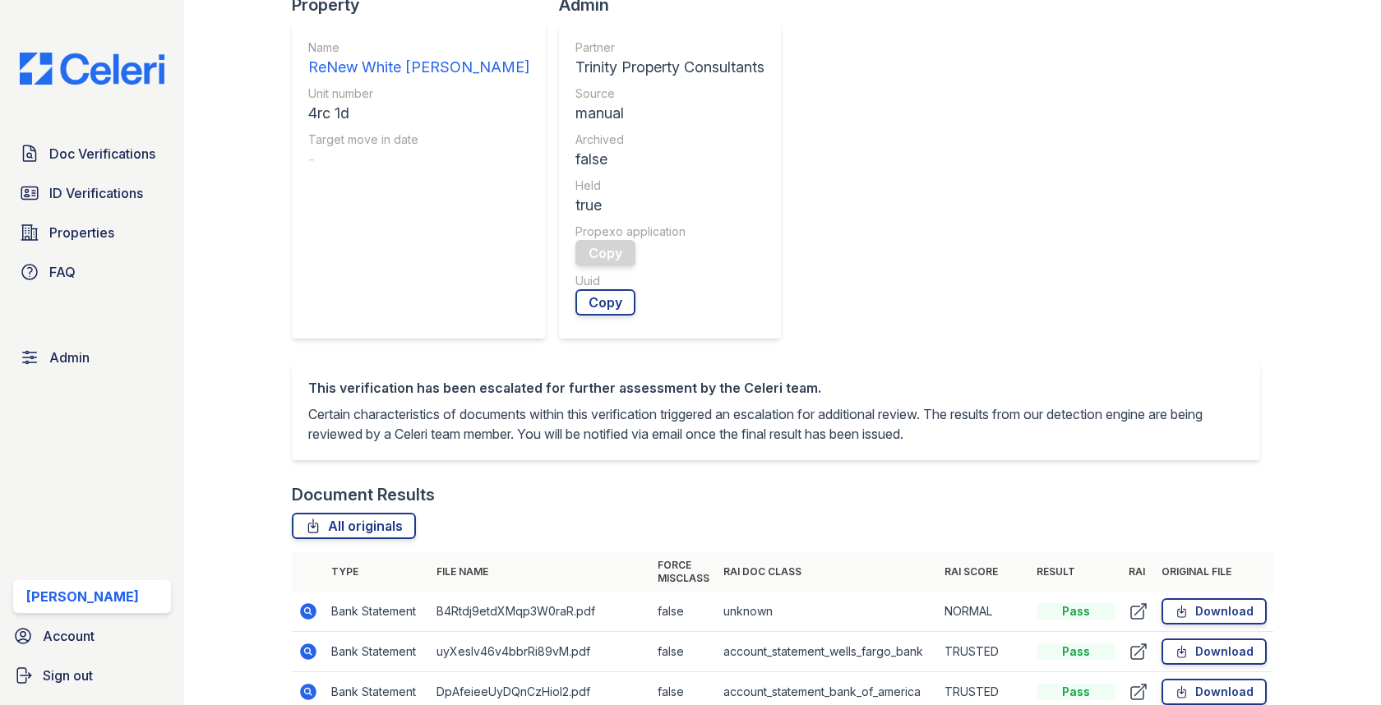
click at [307, 608] on icon at bounding box center [308, 610] width 4 height 4
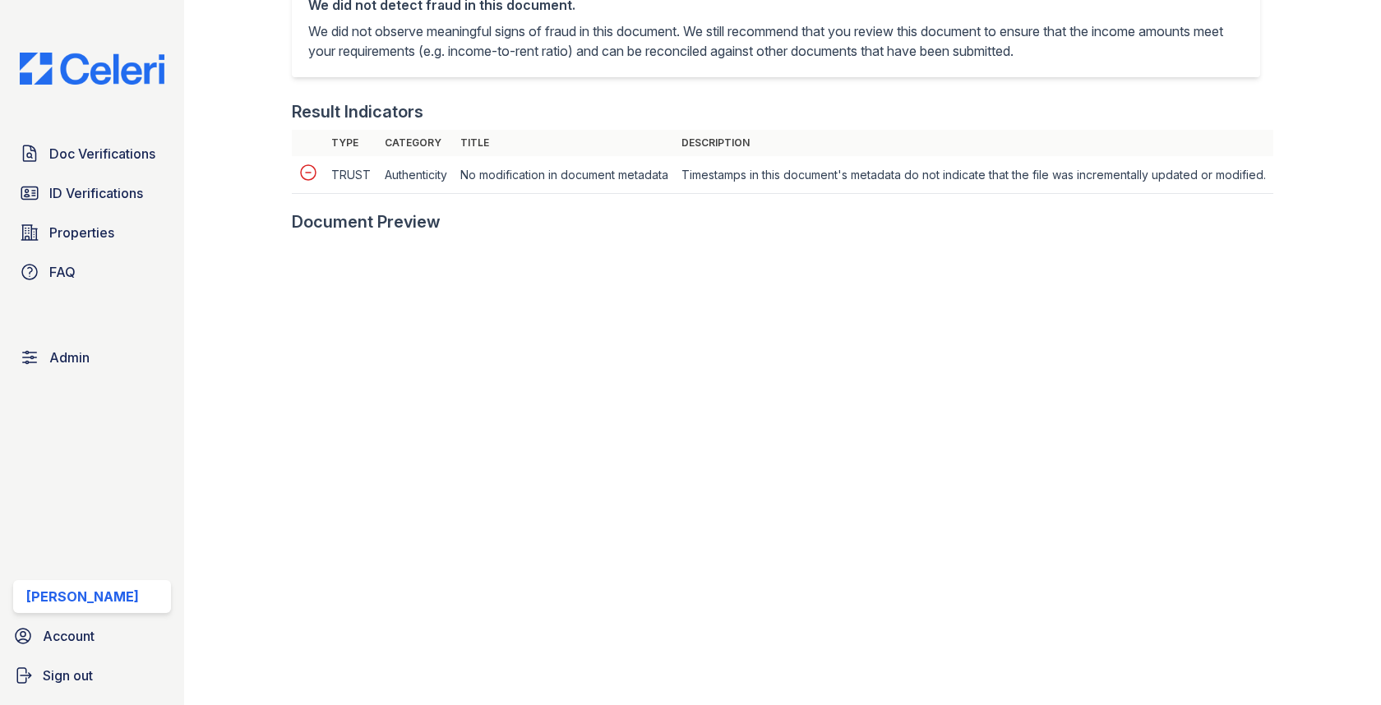
scroll to position [630, 0]
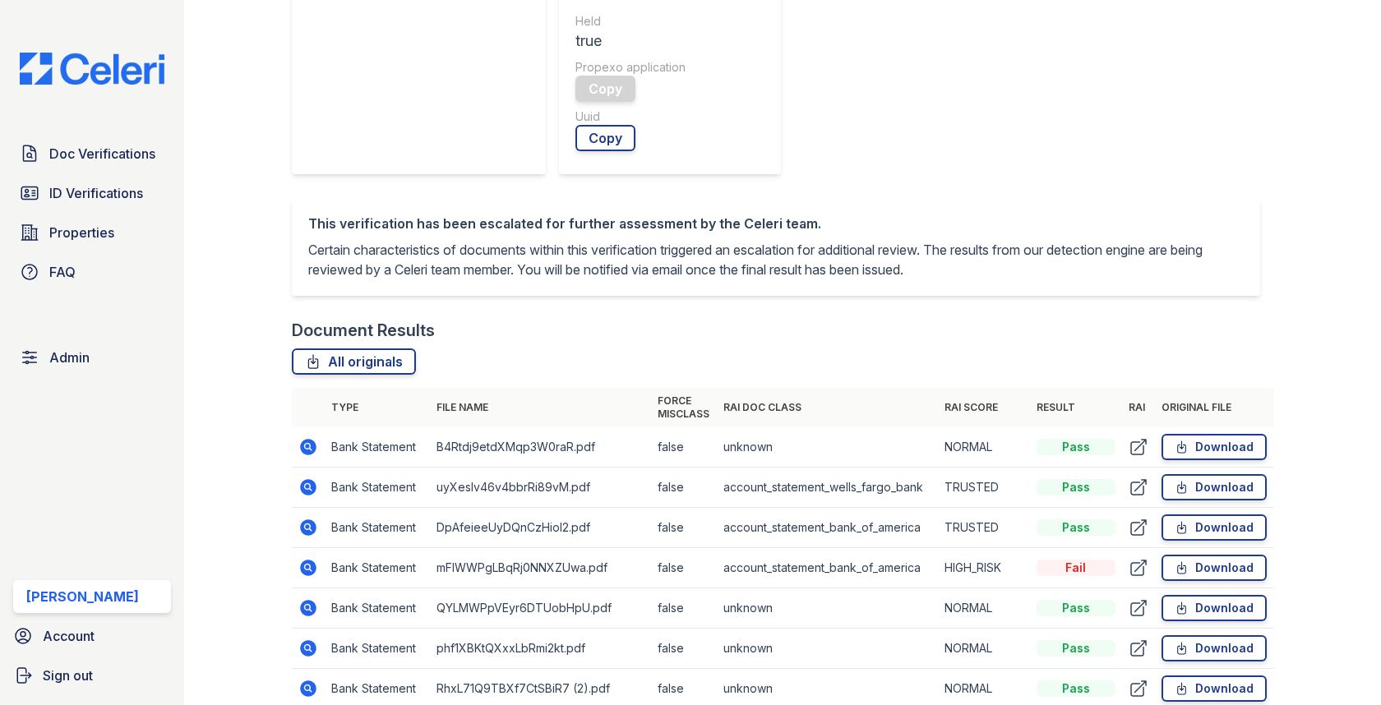
scroll to position [738, 0]
click at [305, 476] on icon at bounding box center [308, 486] width 20 height 20
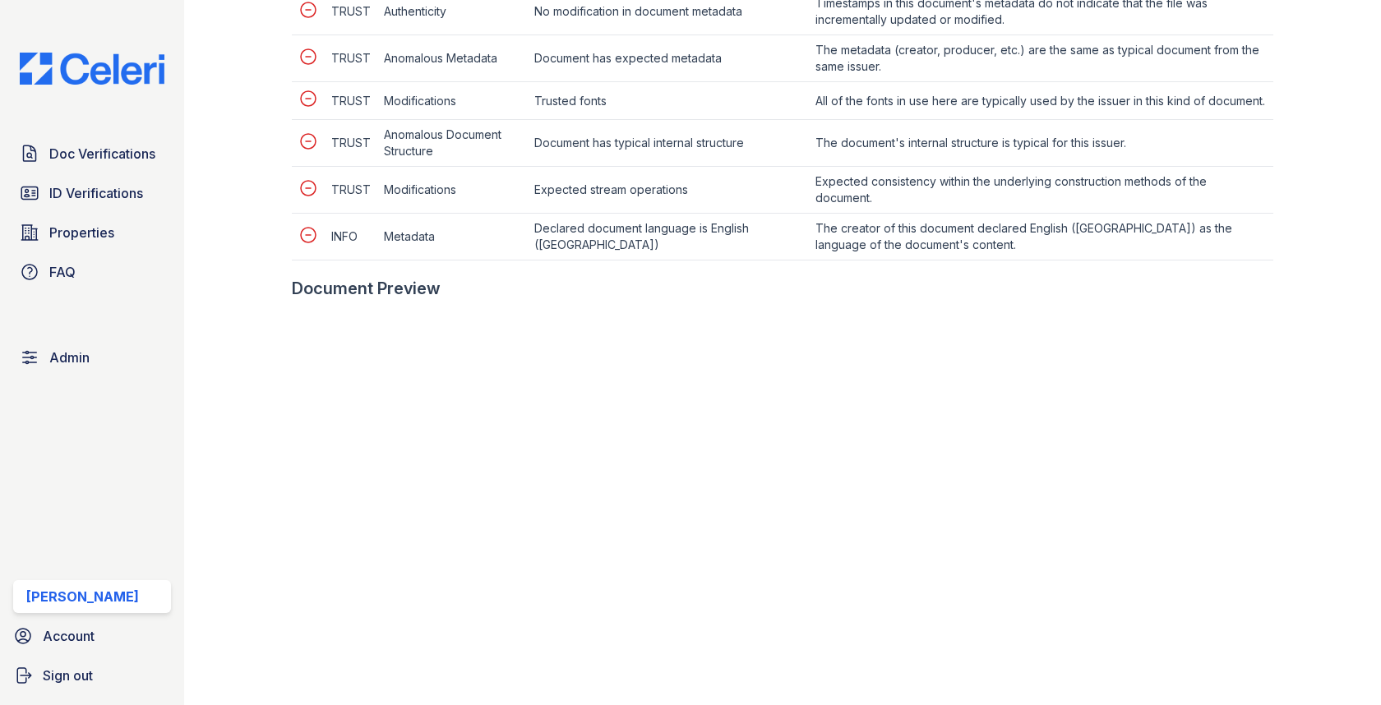
scroll to position [947, 0]
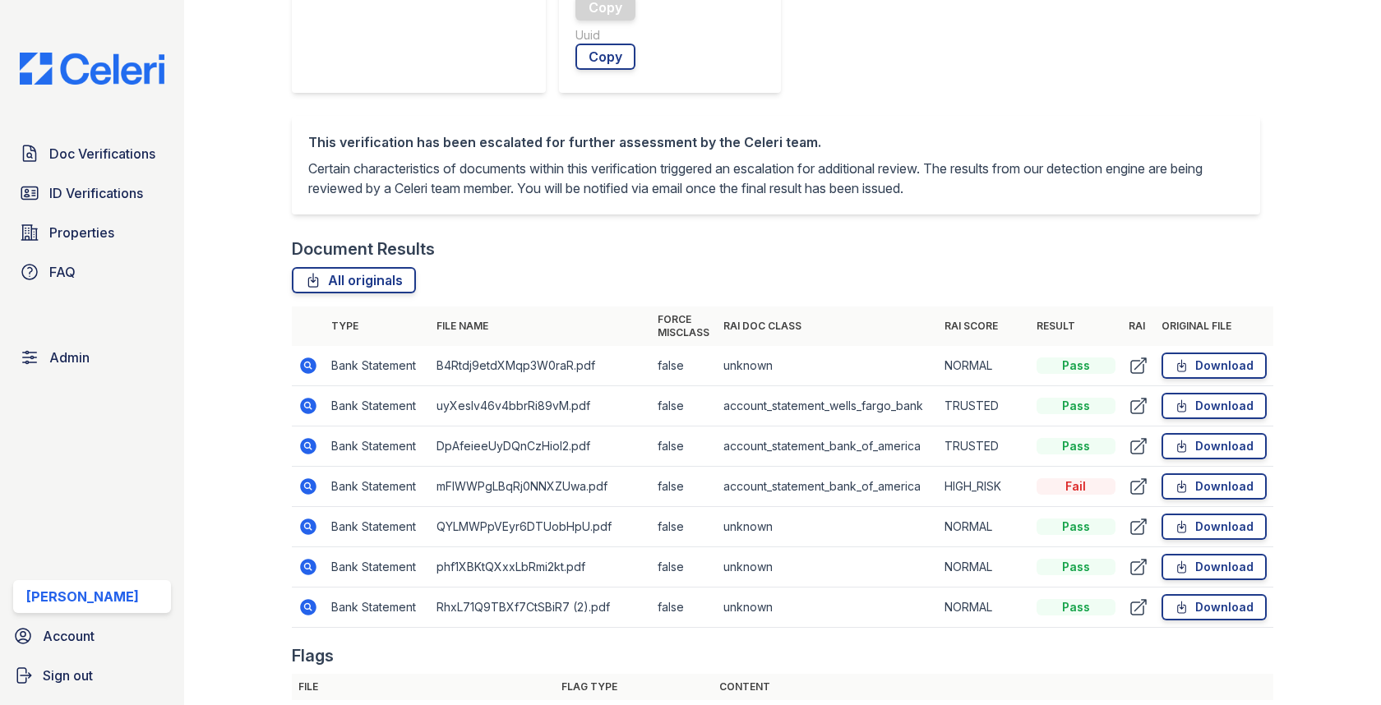
scroll to position [827, 0]
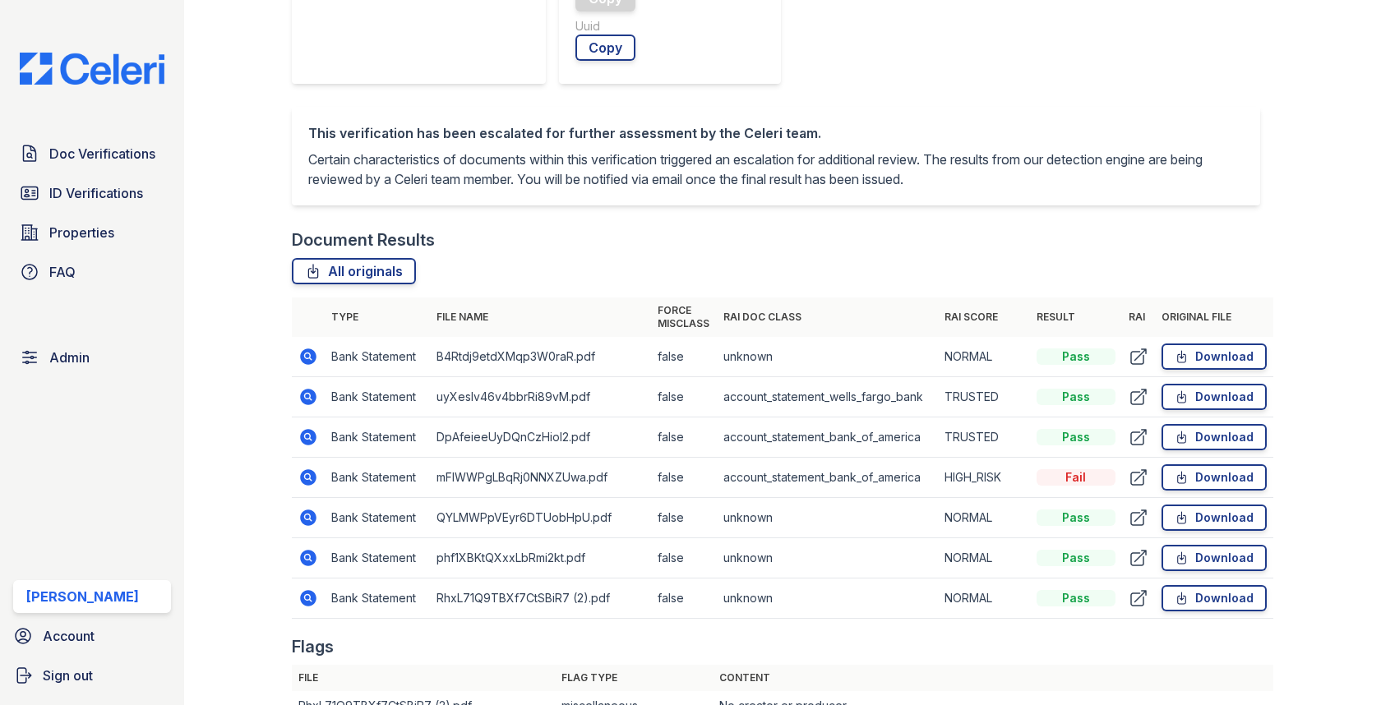
click at [306, 515] on icon at bounding box center [308, 517] width 4 height 4
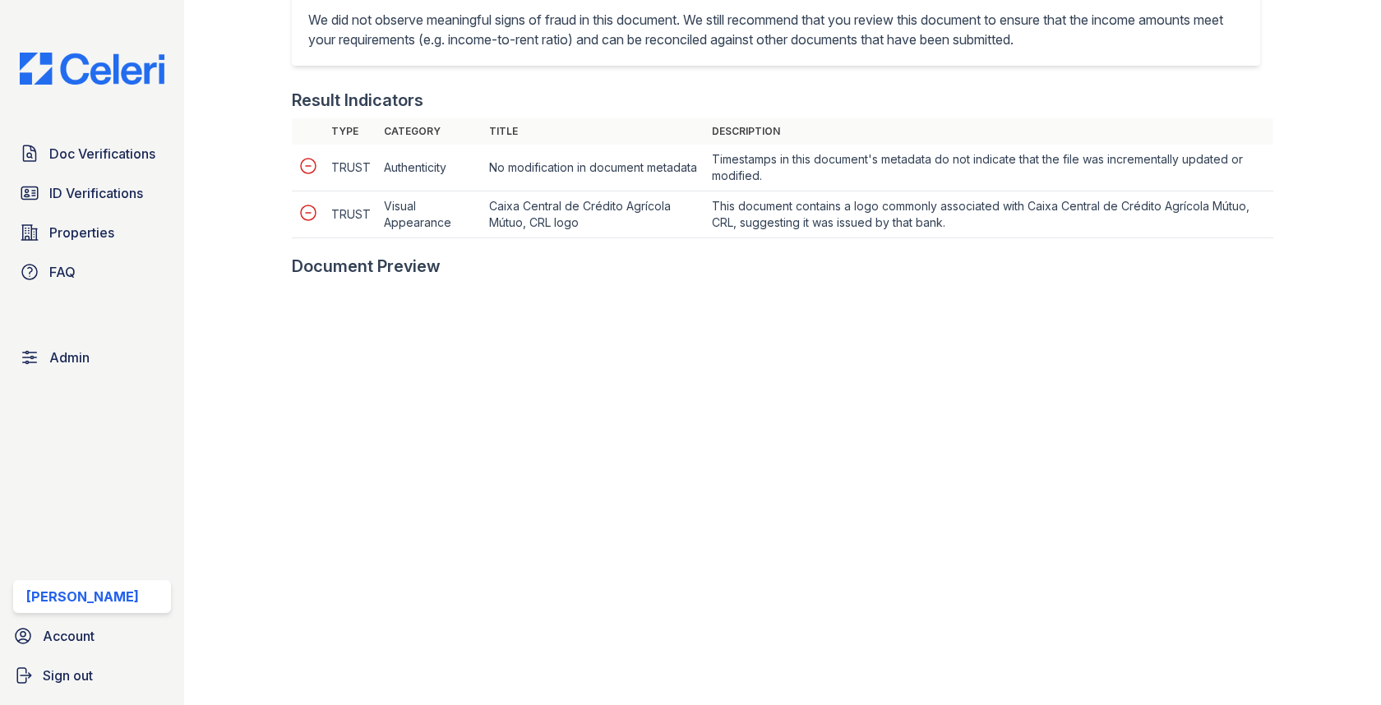
scroll to position [761, 0]
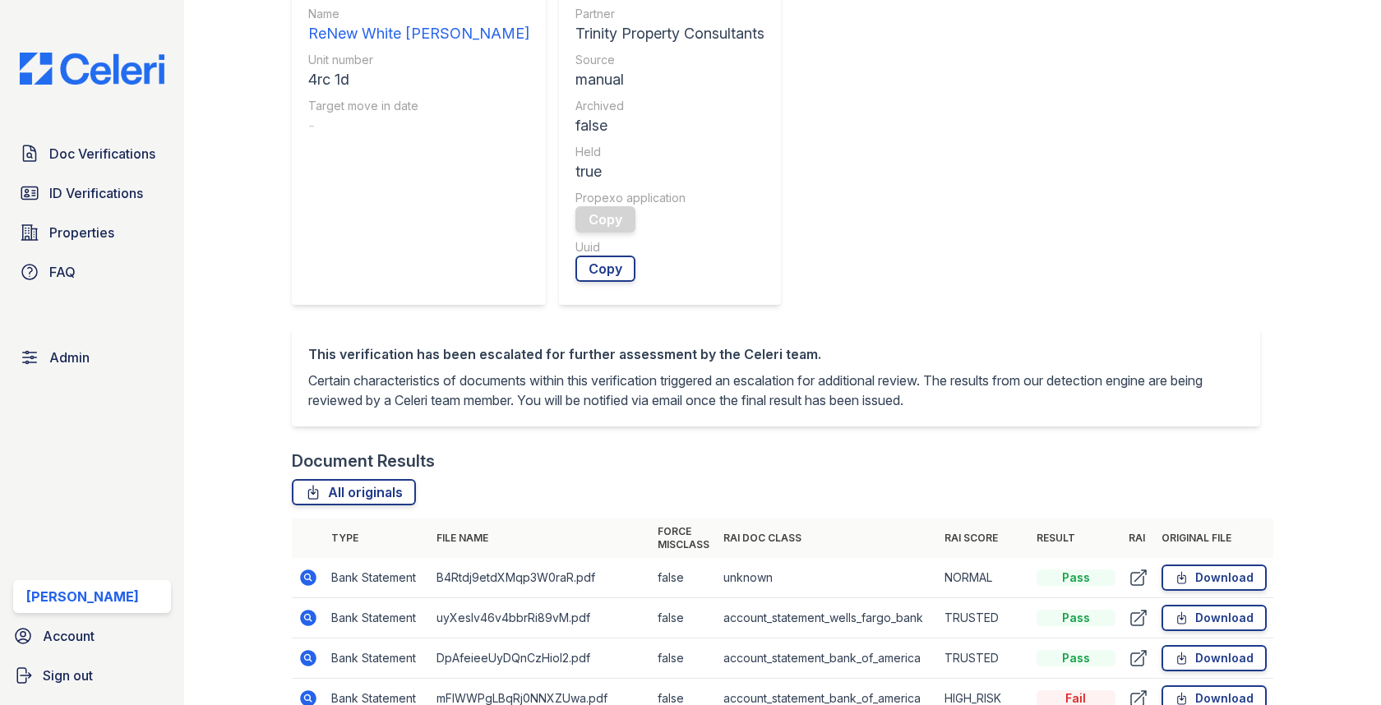
scroll to position [672, 0]
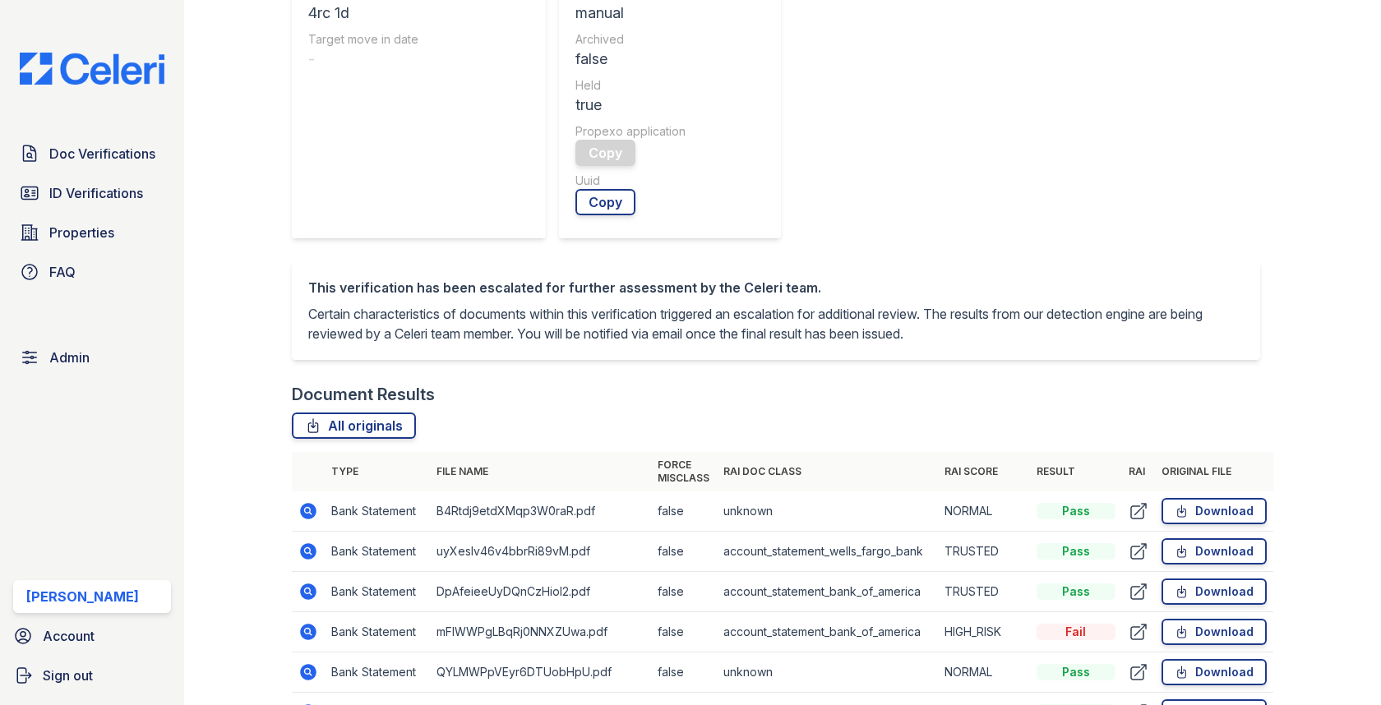
click at [307, 532] on td at bounding box center [308, 552] width 33 height 40
click at [307, 543] on icon at bounding box center [309, 551] width 16 height 16
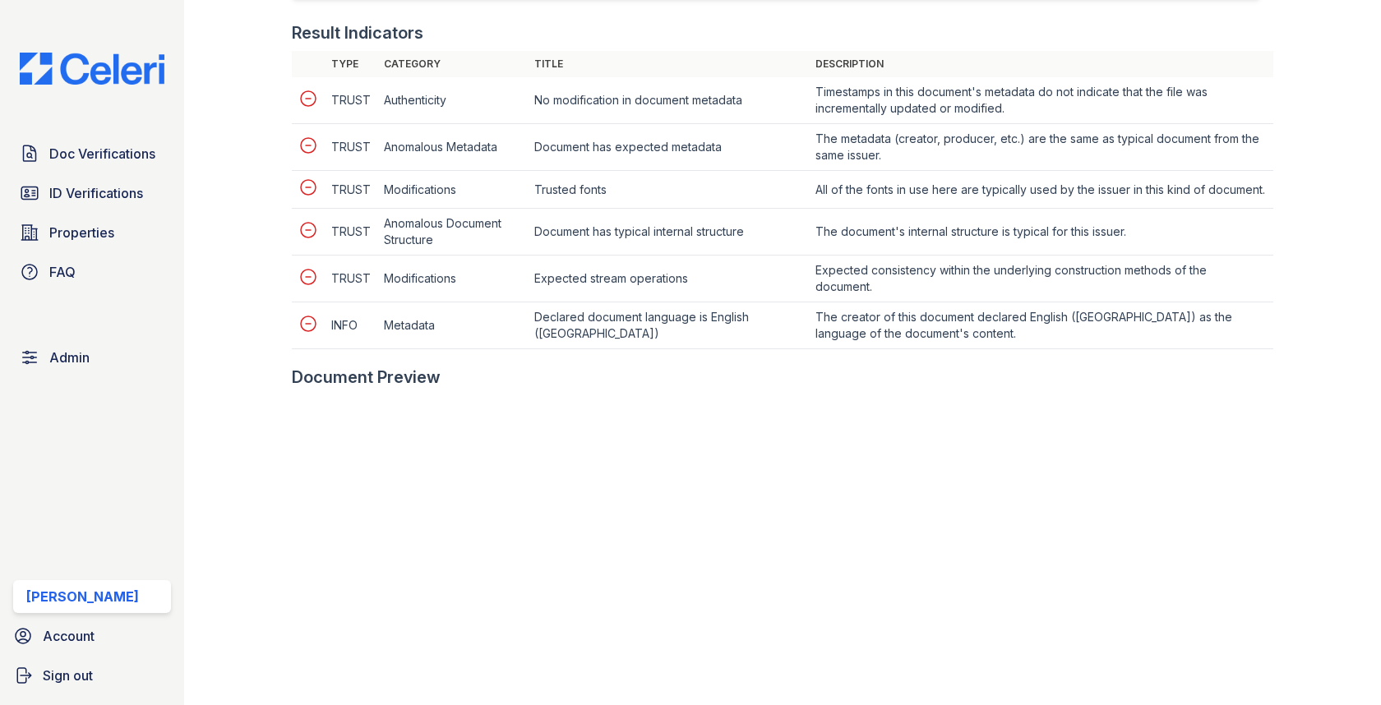
scroll to position [970, 0]
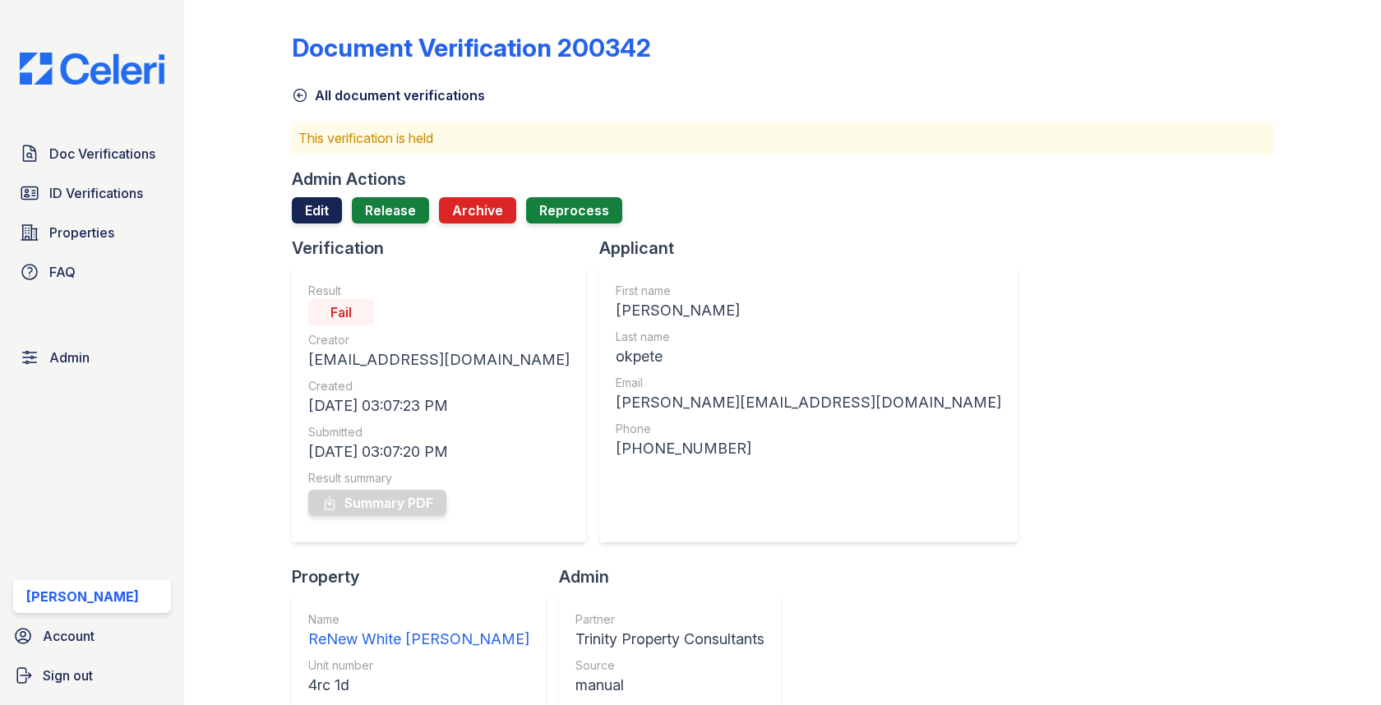
click at [312, 199] on link "Edit" at bounding box center [317, 210] width 50 height 26
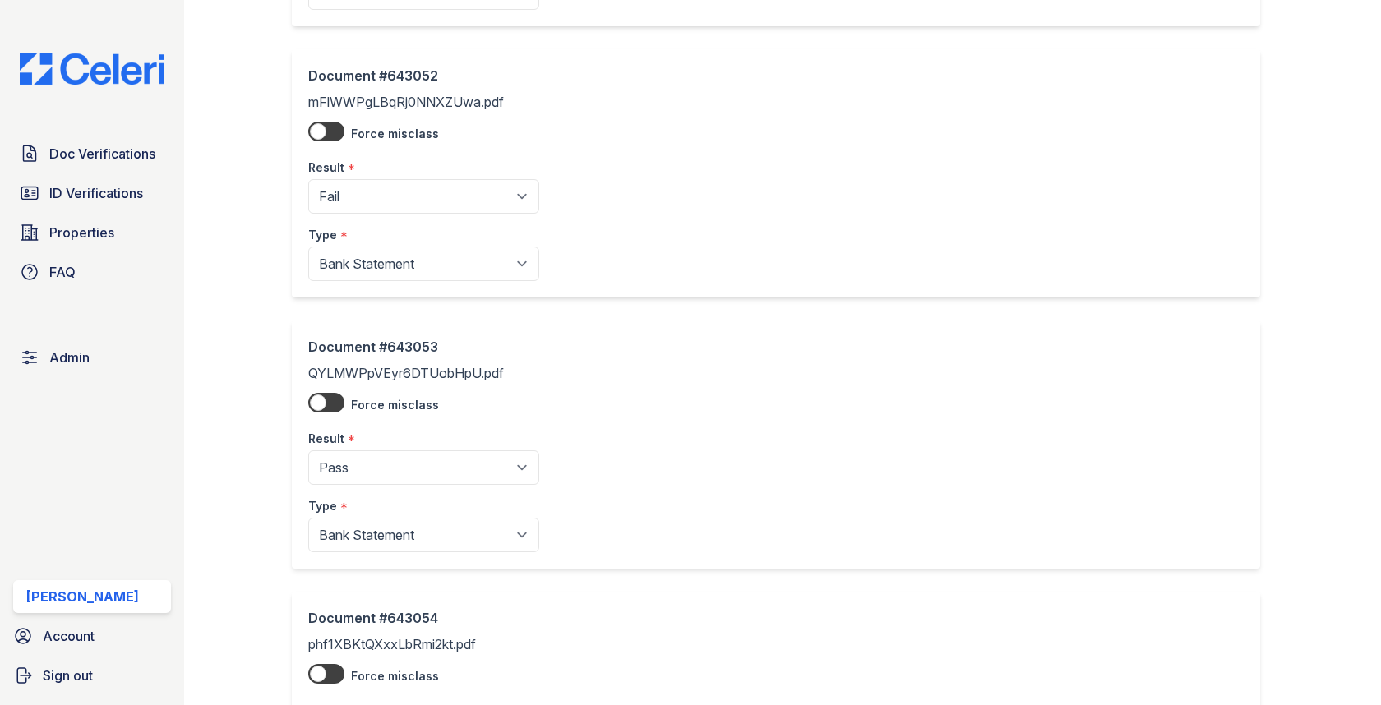
scroll to position [1388, 0]
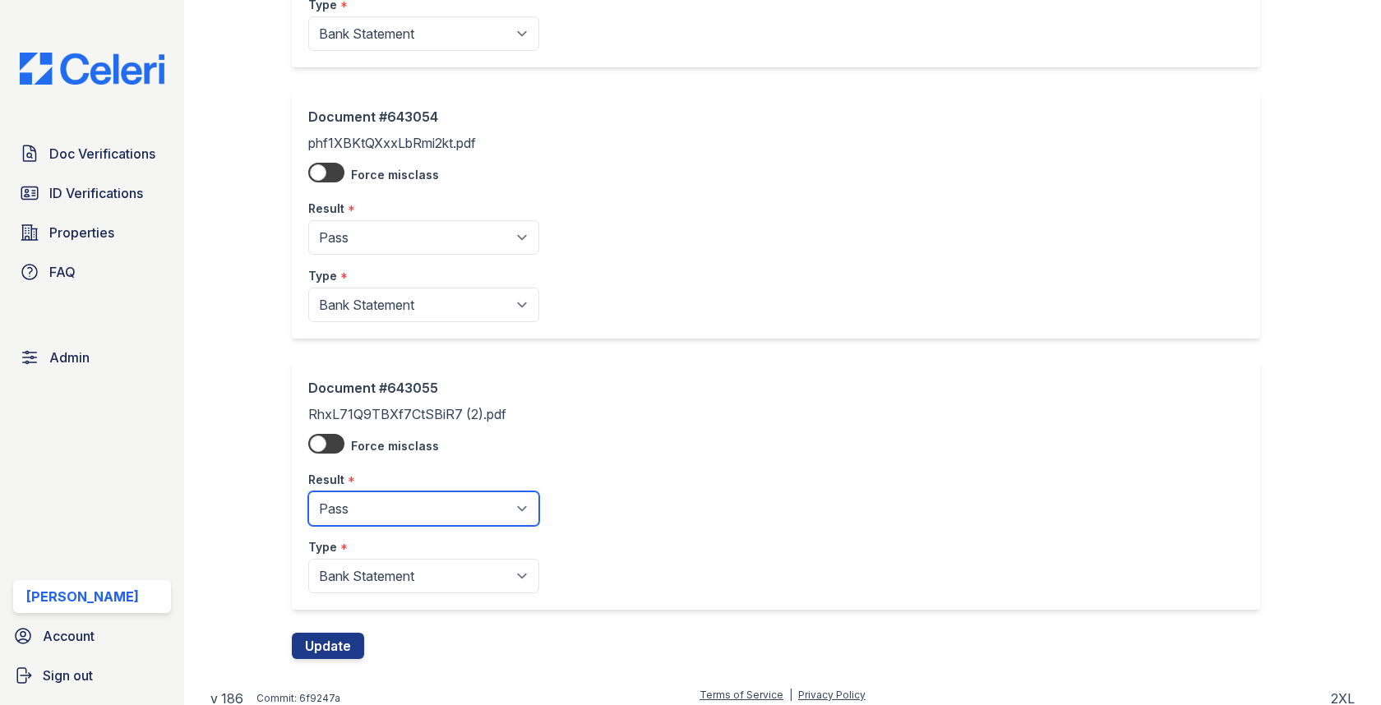
click at [360, 499] on select "Pending Sent Started Processing Pass Fail Caution Error N/A" at bounding box center [423, 509] width 231 height 35
select select "caution"
click at [308, 492] on select "Pending Sent Started Processing Pass Fail Caution Error N/A" at bounding box center [423, 509] width 231 height 35
click at [389, 255] on div "Type *" at bounding box center [423, 271] width 231 height 33
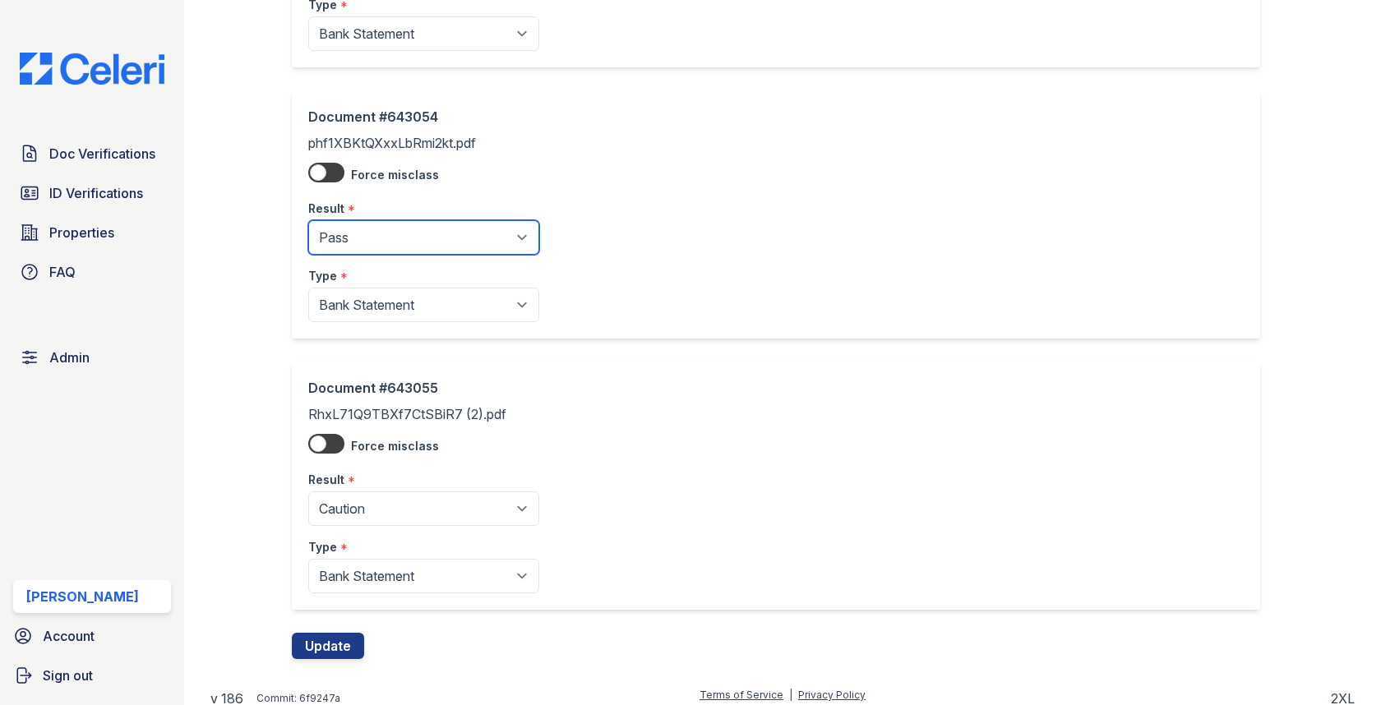
click at [389, 246] on select "Pending Sent Started Processing Pass Fail Caution Error N/A" at bounding box center [423, 237] width 231 height 35
select select "caution"
click at [308, 220] on select "Pending Sent Started Processing Pass Fail Caution Error N/A" at bounding box center [423, 237] width 231 height 35
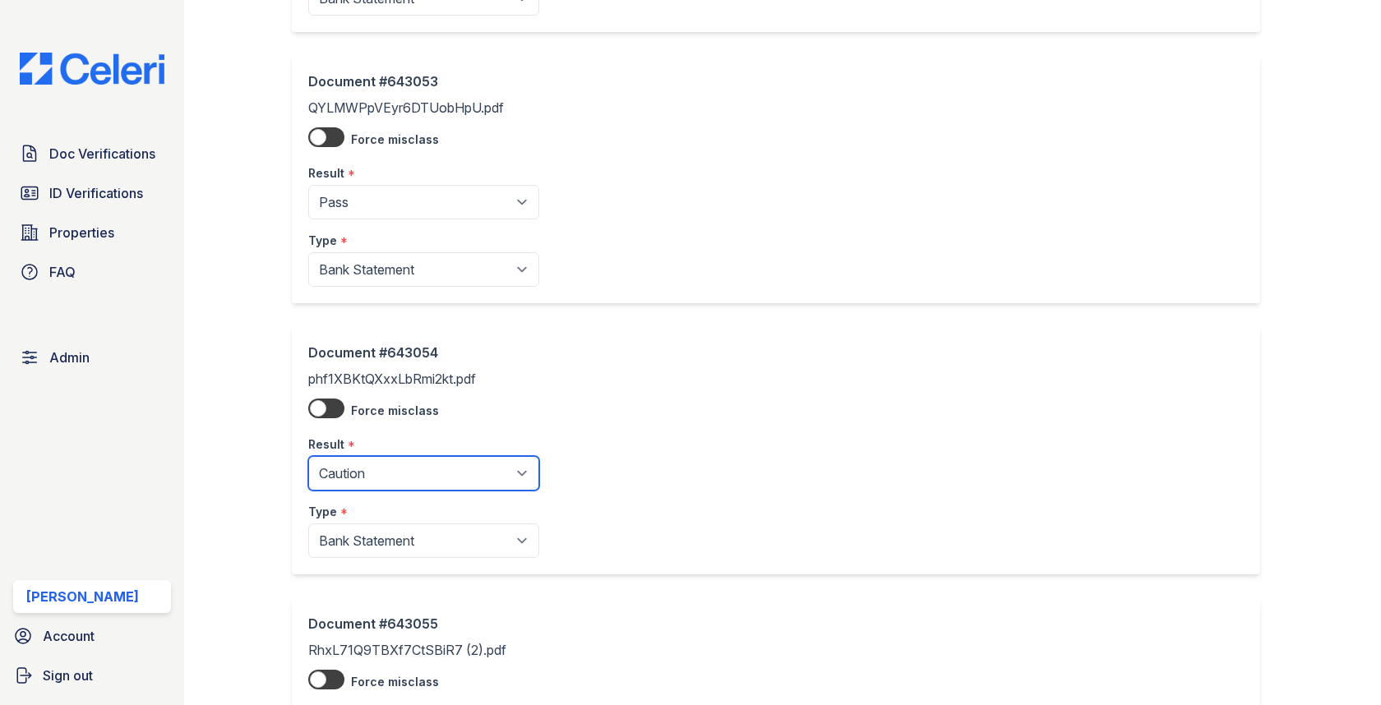
scroll to position [1015, 0]
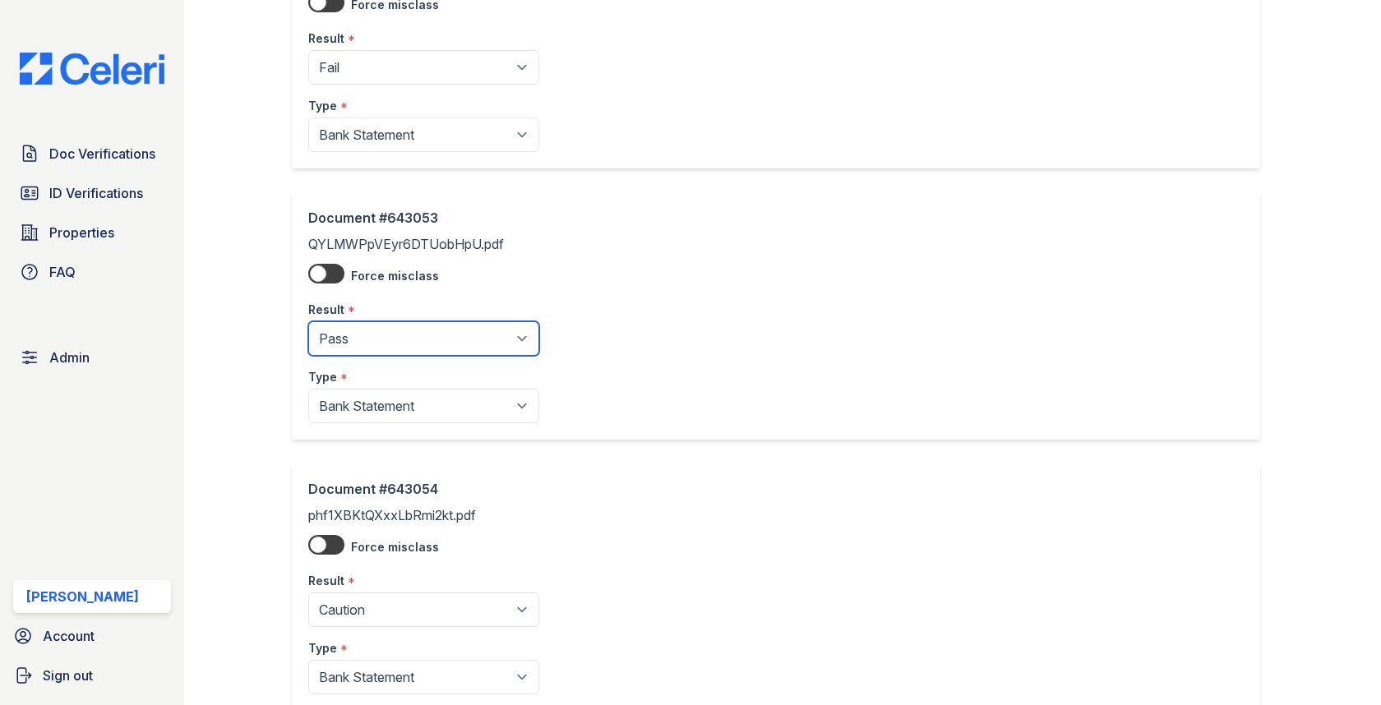
click at [363, 321] on select "Pending Sent Started Processing Pass Fail Caution Error N/A" at bounding box center [423, 338] width 231 height 35
select select "caution"
click at [308, 321] on select "Pending Sent Started Processing Pass Fail Caution Error N/A" at bounding box center [423, 338] width 231 height 35
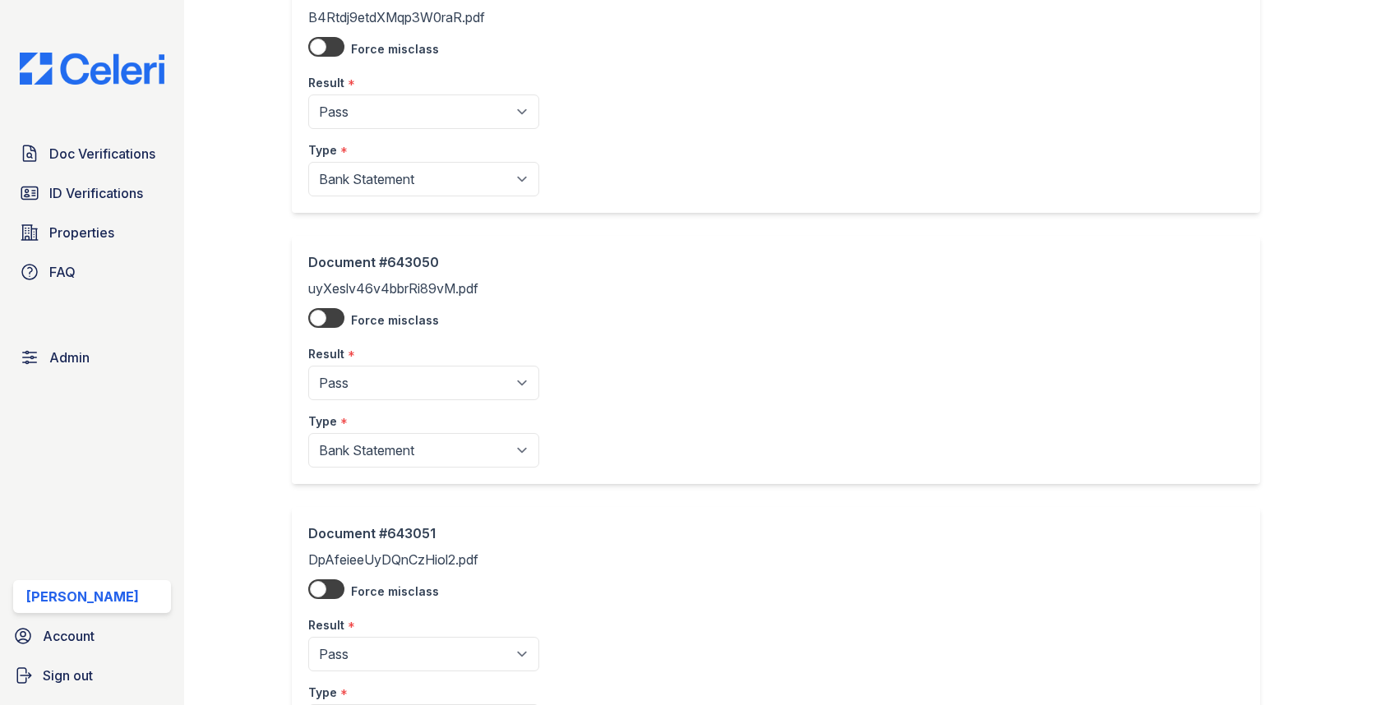
scroll to position [0, 0]
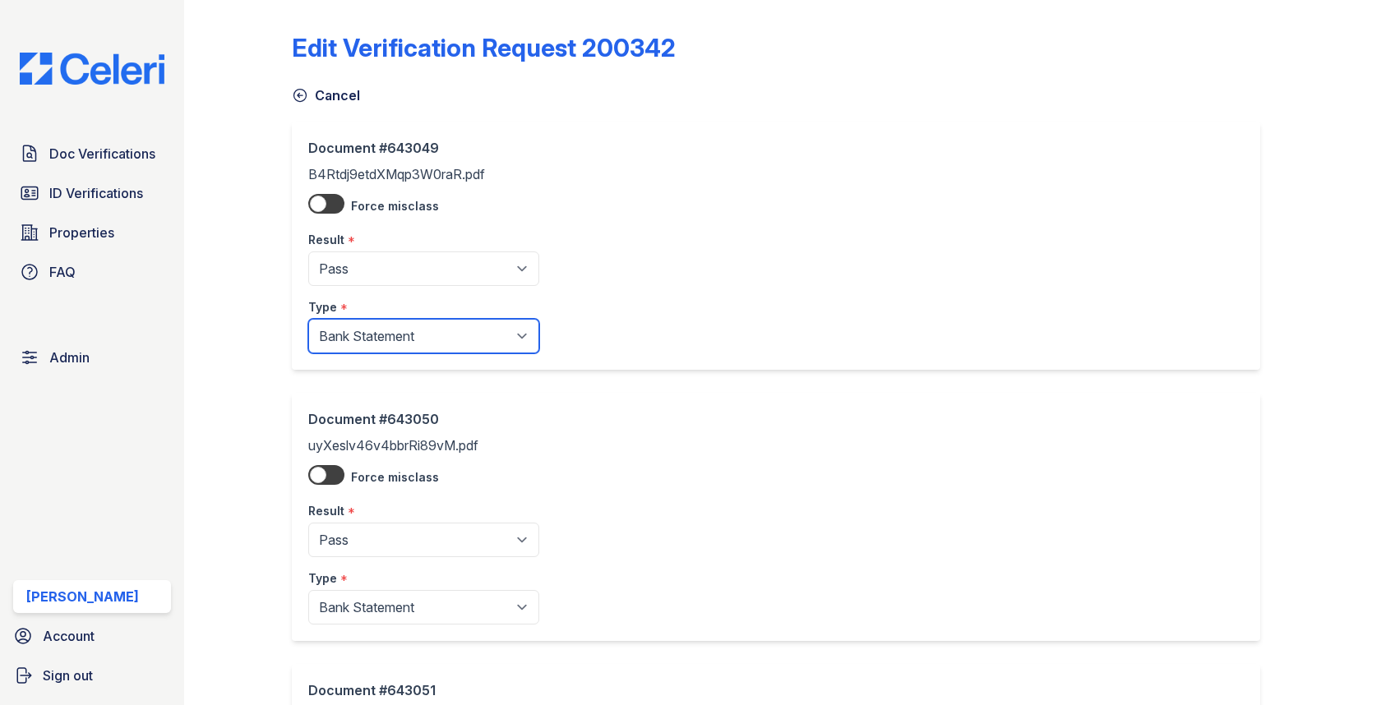
click at [389, 330] on select "Paystub Bank Statement Offer Letter Tax Documents Benefit Award Letter Investme…" at bounding box center [423, 336] width 231 height 35
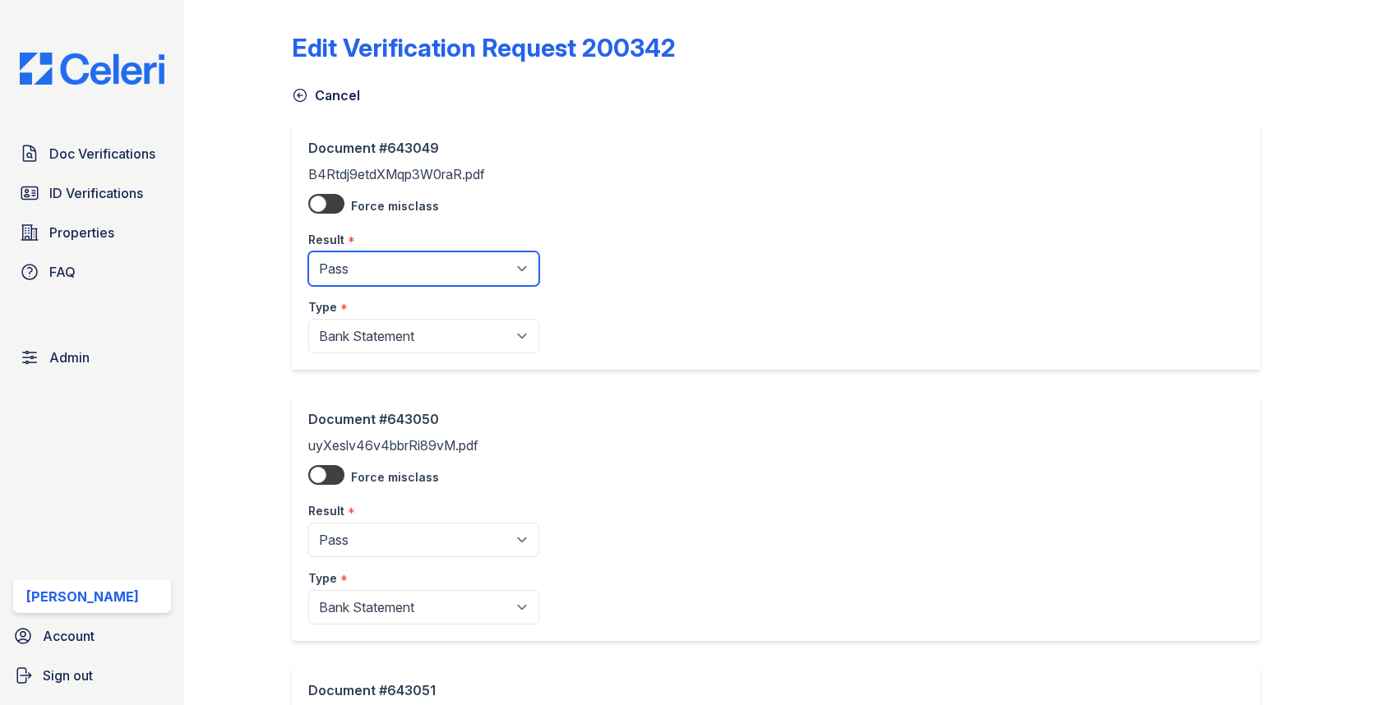
click at [422, 270] on select "Pending Sent Started Processing Pass Fail Caution Error N/A" at bounding box center [423, 269] width 231 height 35
select select "caution"
click at [308, 252] on select "Pending Sent Started Processing Pass Fail Caution Error N/A" at bounding box center [423, 269] width 231 height 35
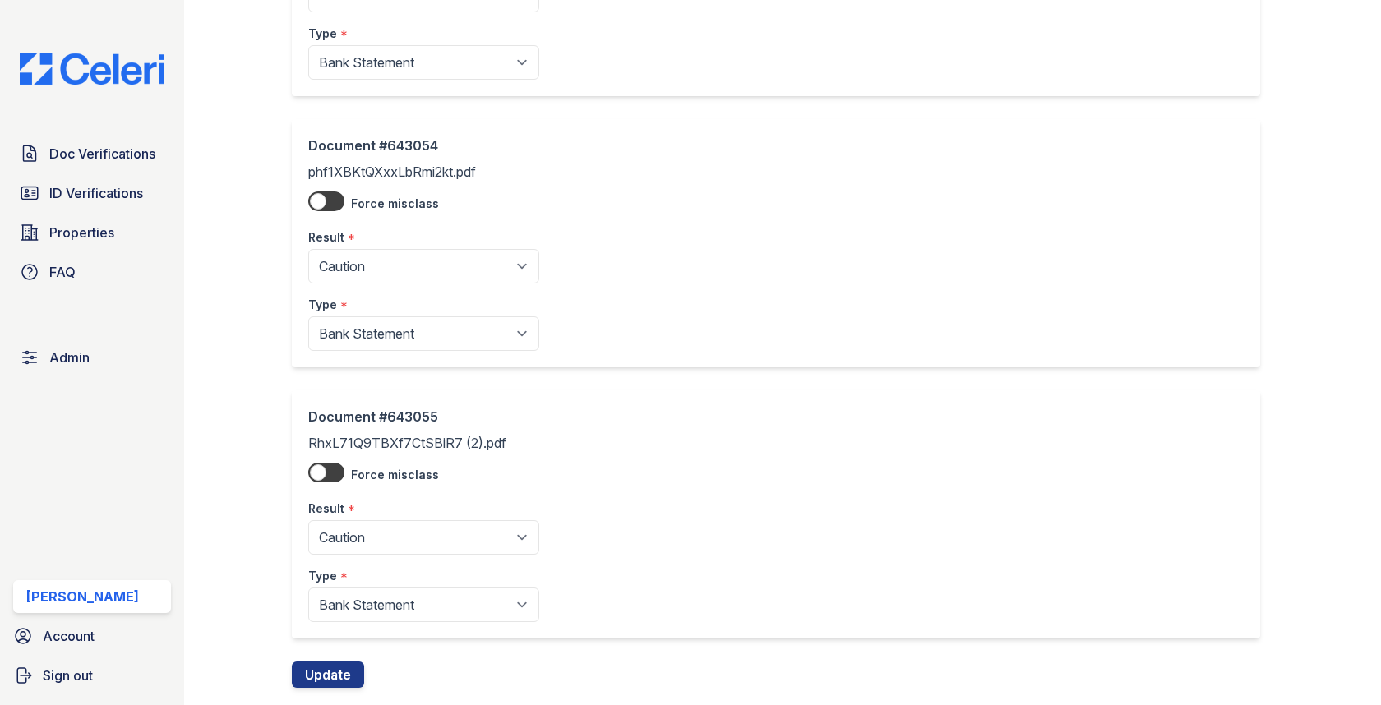
scroll to position [1388, 0]
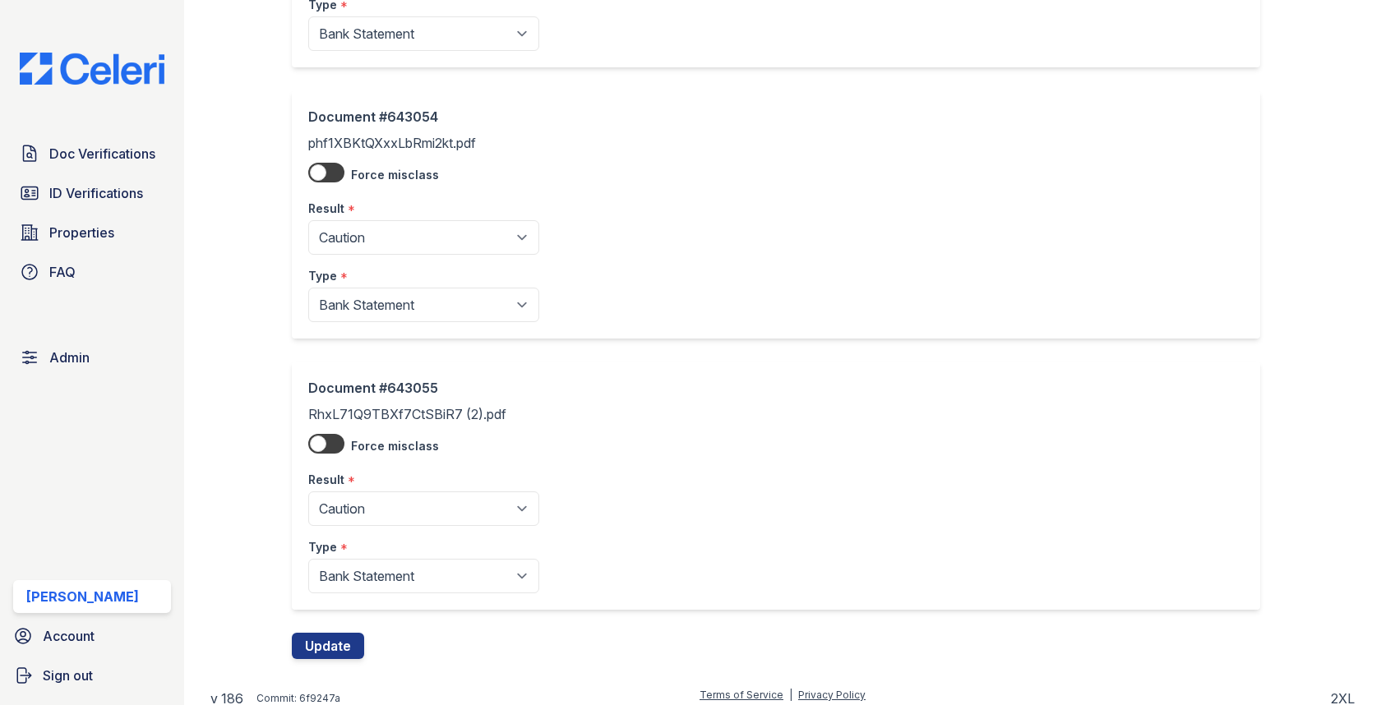
click at [341, 621] on div "Document #643055 RhxL71Q9TBXf7CtSBiR7 (2).pdf Force misclass Result * Pending S…" at bounding box center [782, 497] width 981 height 271
click at [341, 633] on button "Update" at bounding box center [328, 646] width 72 height 26
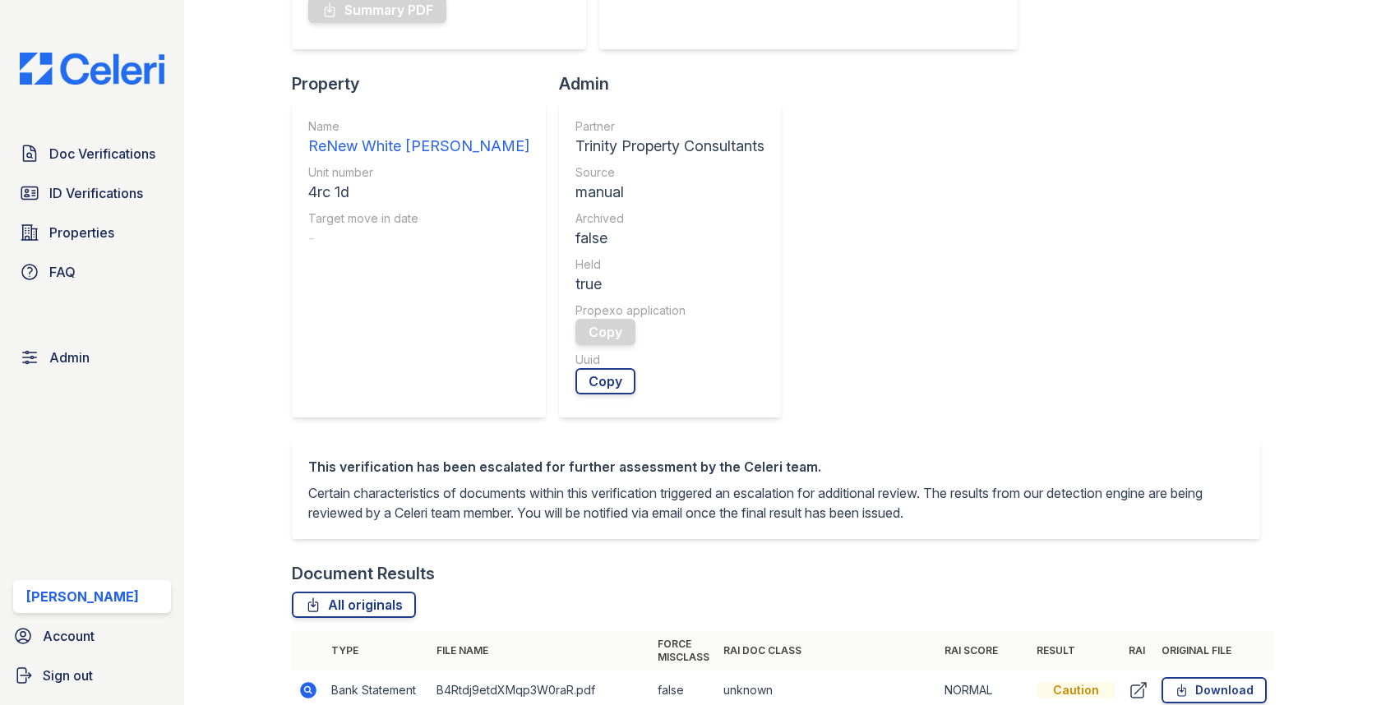
scroll to position [566, 0]
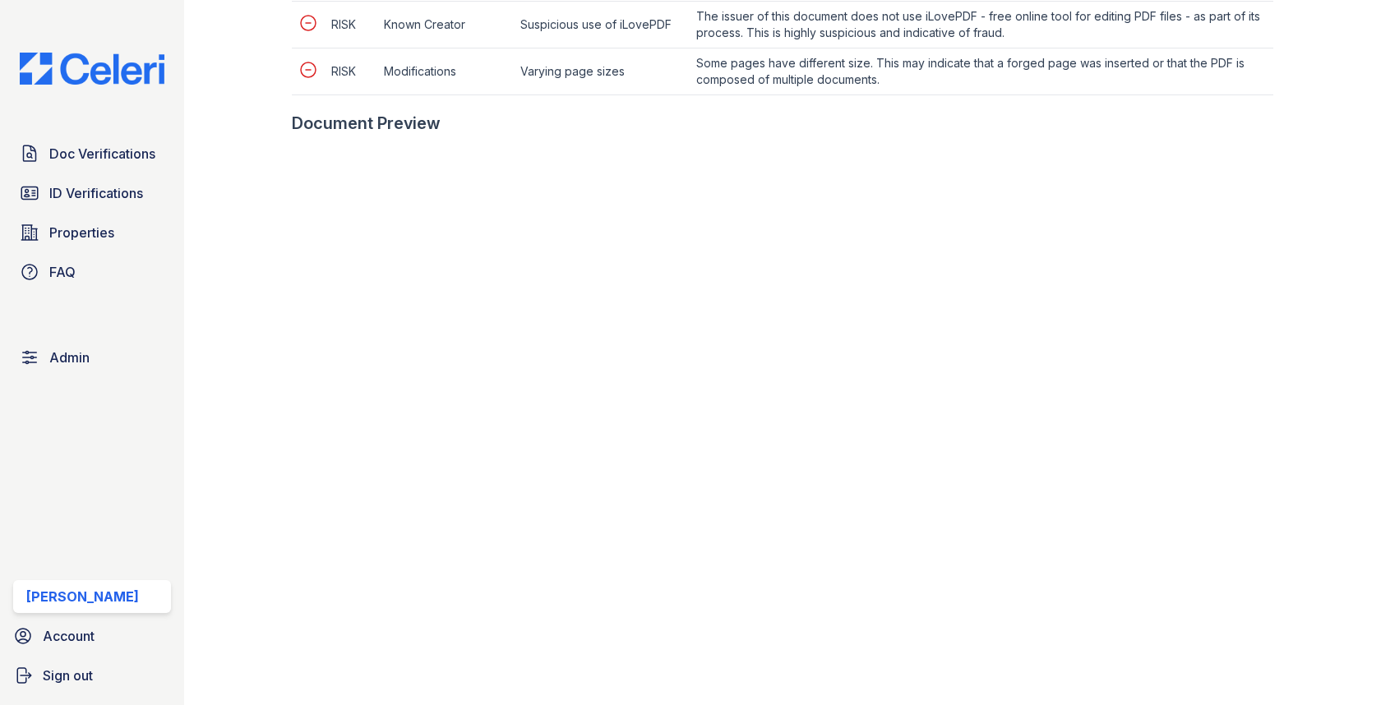
scroll to position [1108, 0]
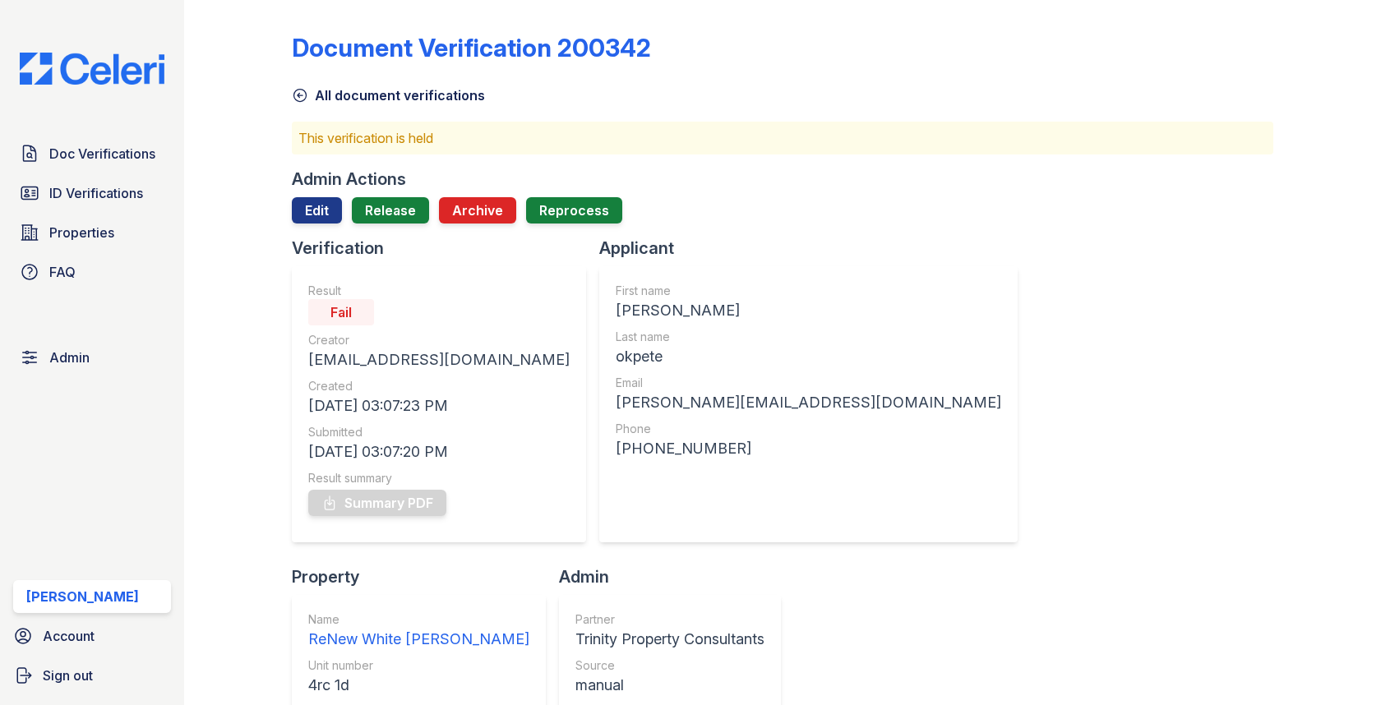
click at [307, 207] on link "Edit" at bounding box center [317, 210] width 50 height 26
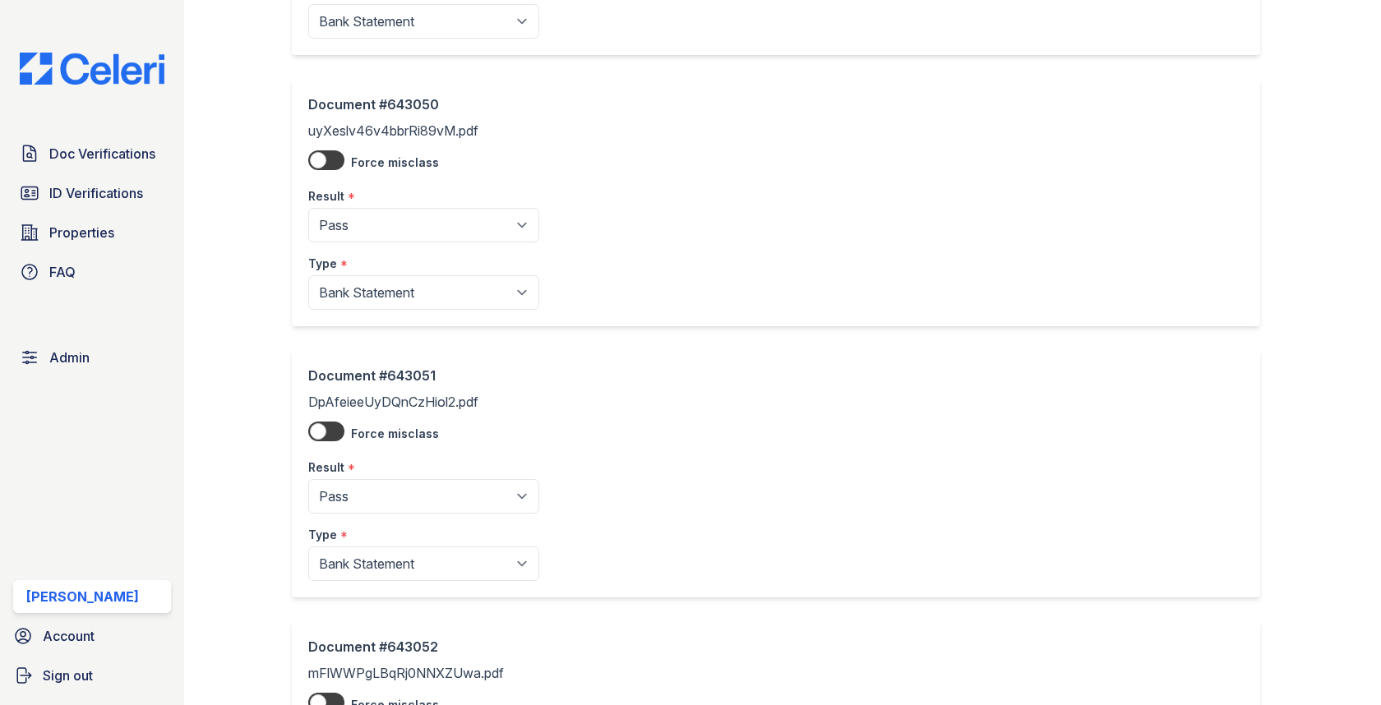
scroll to position [524, 0]
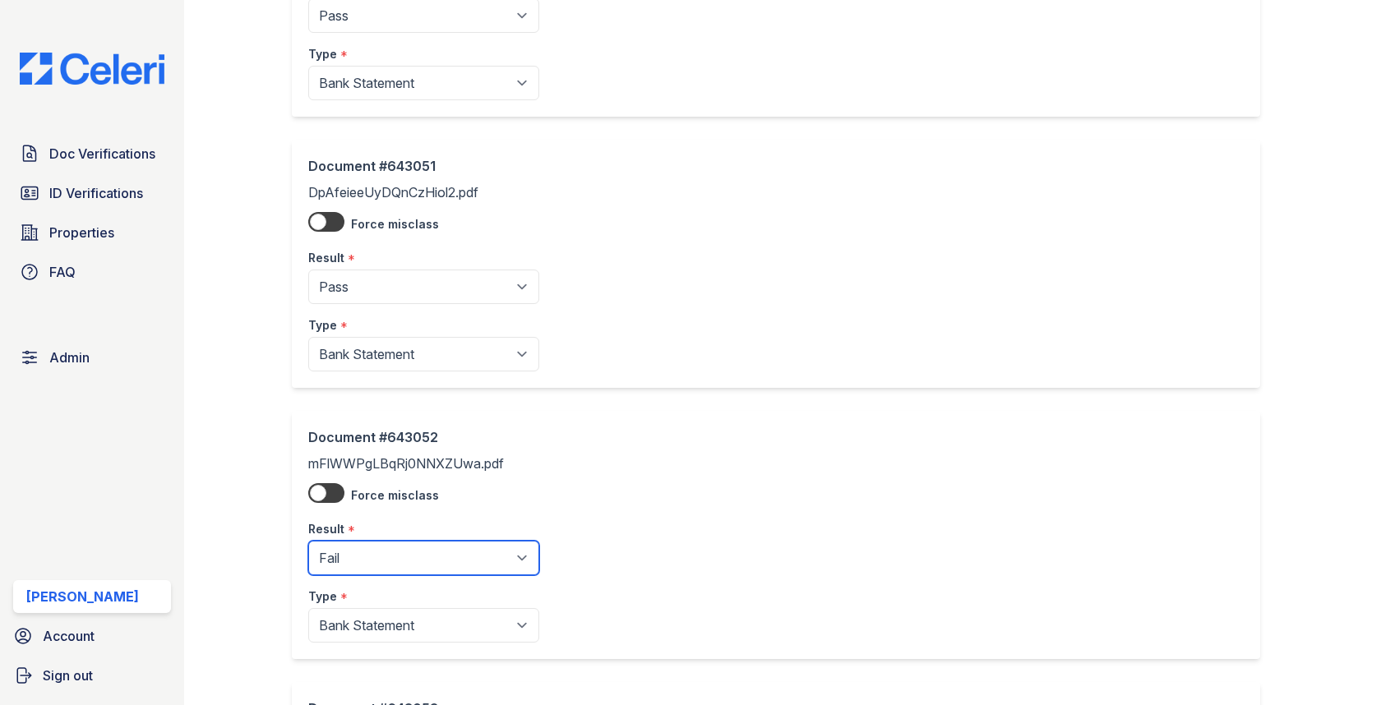
click at [376, 547] on select "Pending Sent Started Processing Pass Fail Caution Error N/A" at bounding box center [423, 558] width 231 height 35
select select "caution"
click at [308, 541] on select "Pending Sent Started Processing Pass Fail Caution Error N/A" at bounding box center [423, 558] width 231 height 35
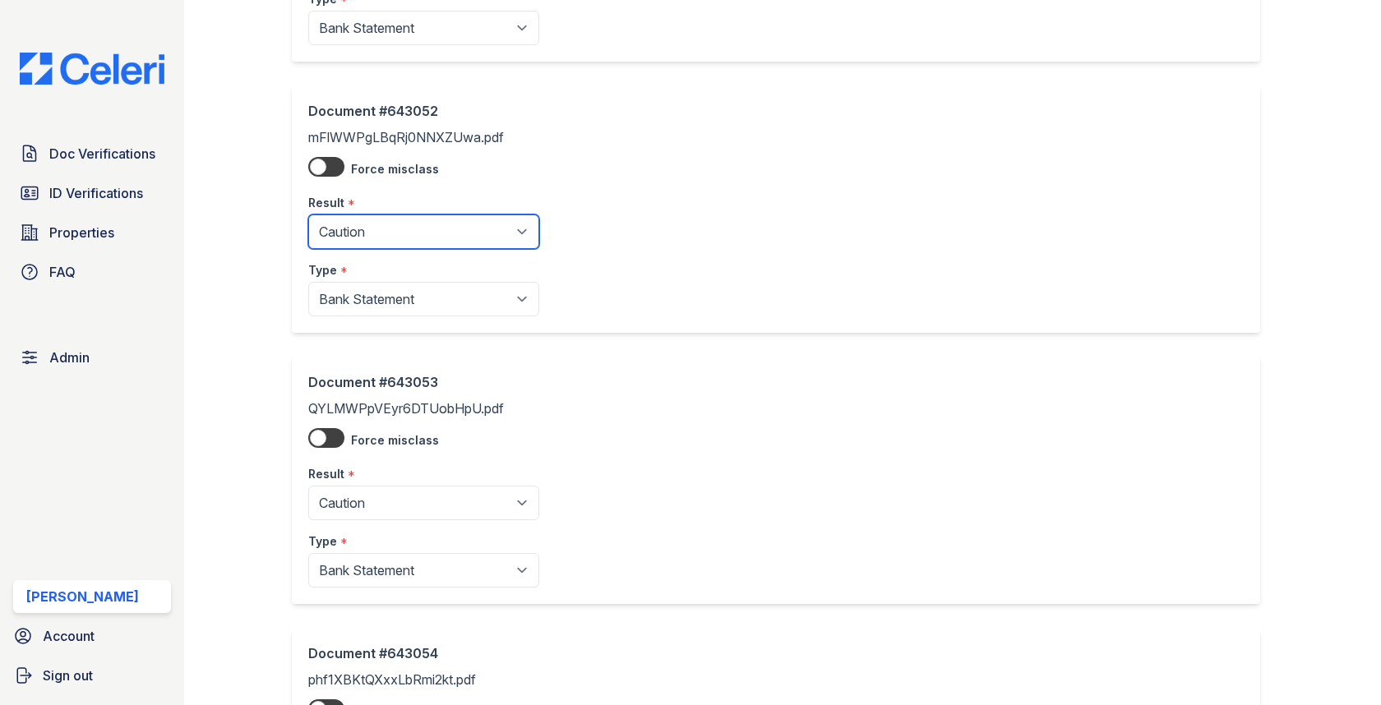
scroll to position [1388, 0]
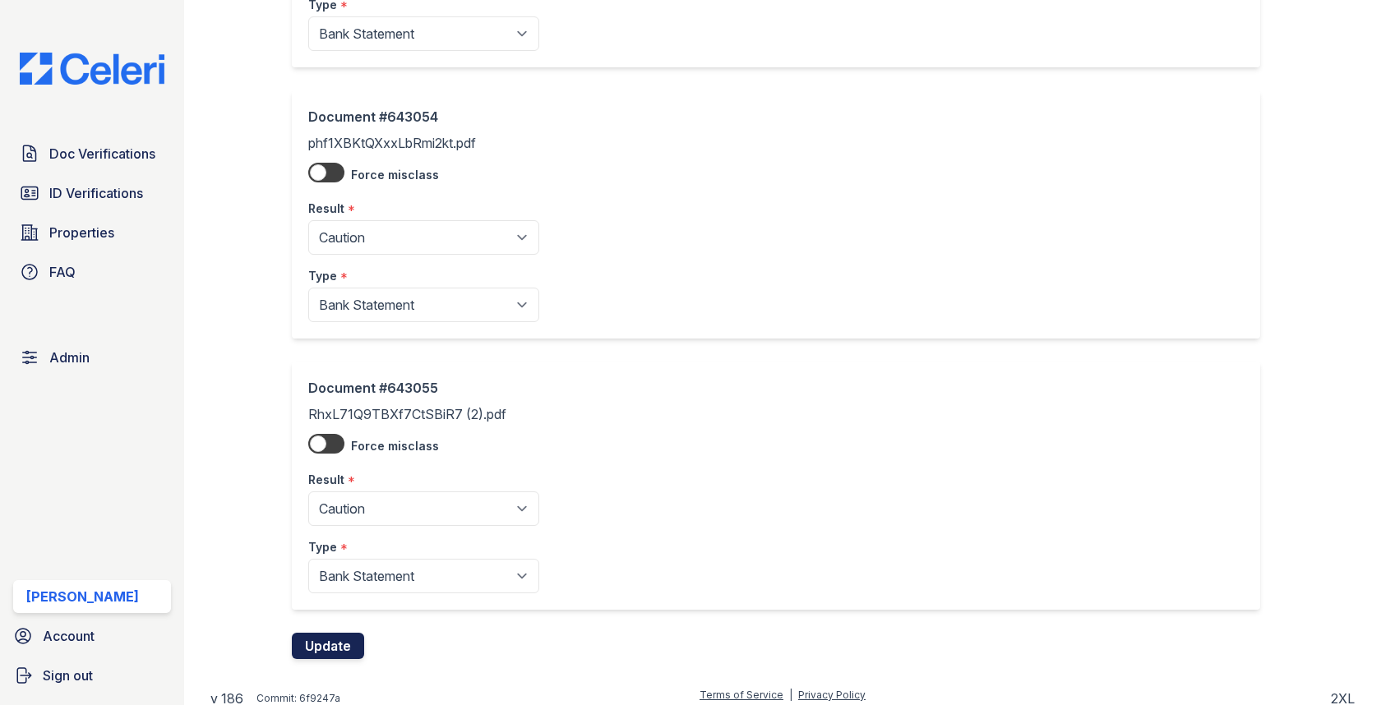
click at [331, 645] on button "Update" at bounding box center [328, 646] width 72 height 26
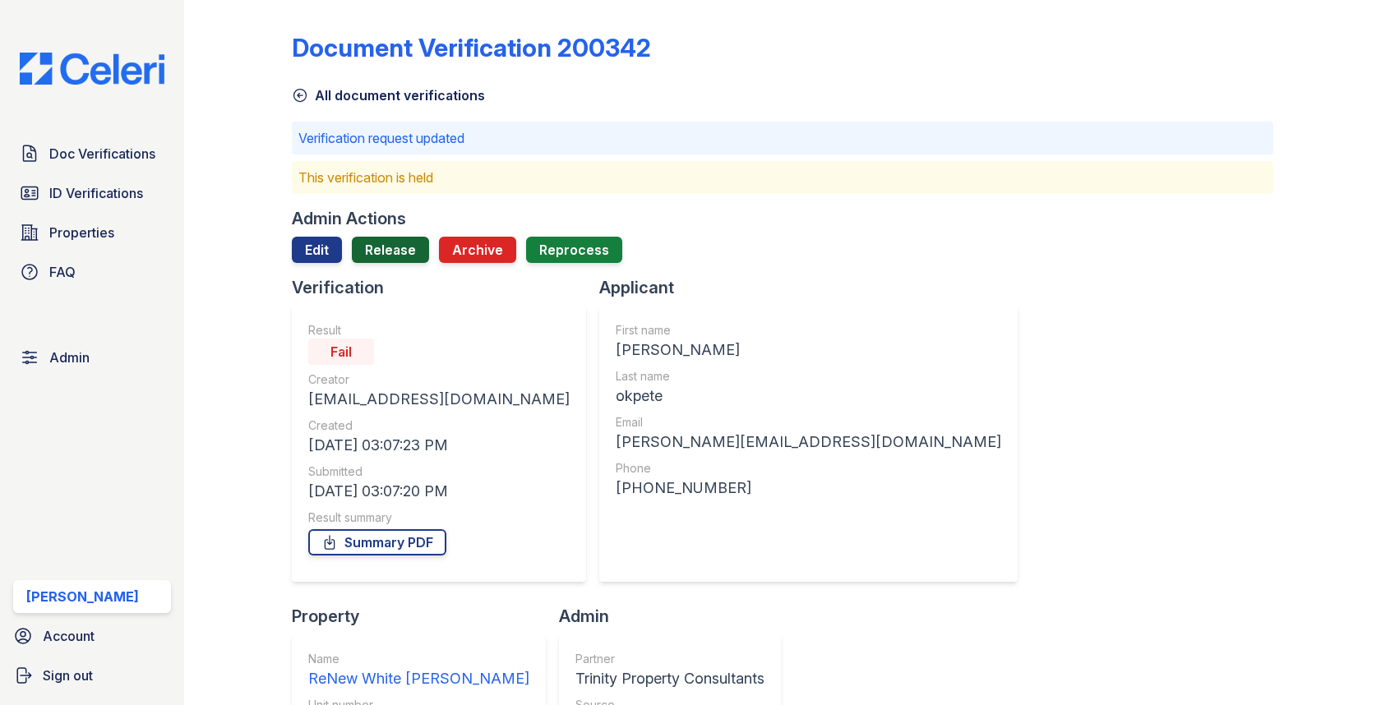
click at [383, 243] on link "Release" at bounding box center [390, 250] width 77 height 26
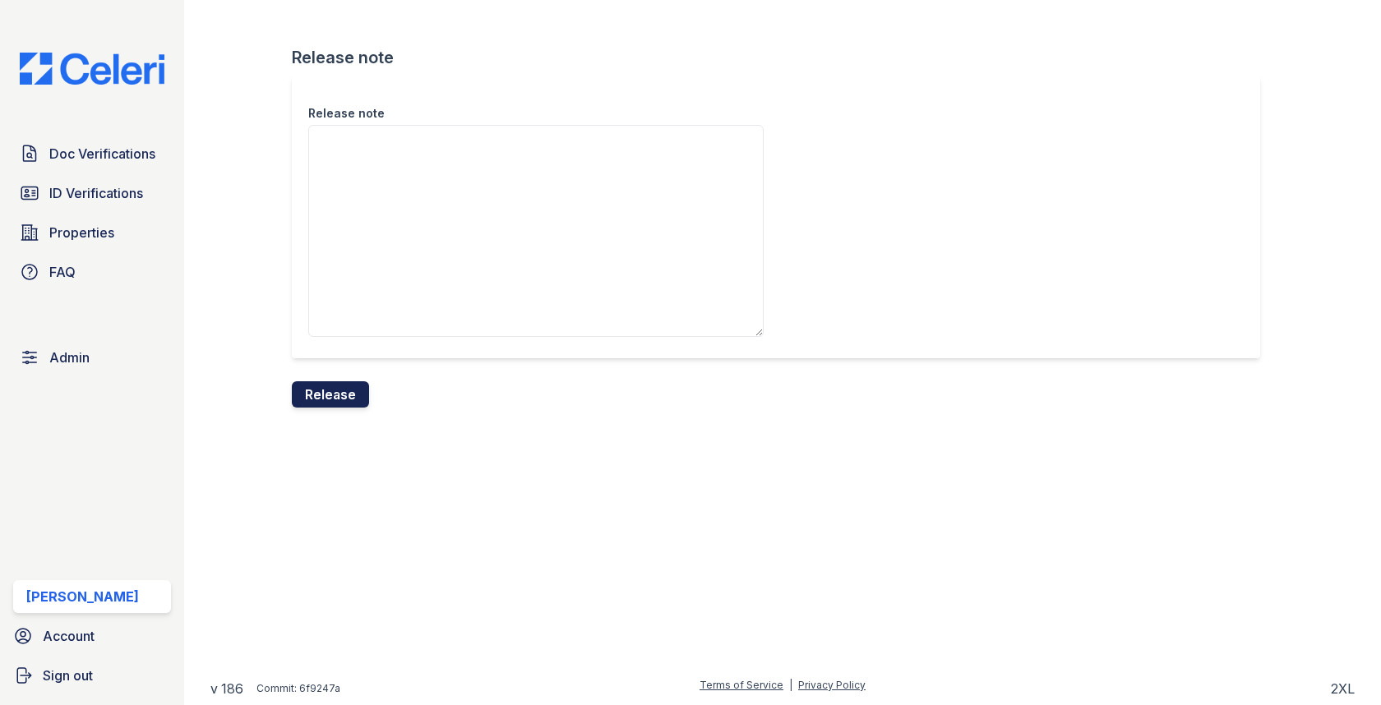
click at [340, 388] on button "Release" at bounding box center [330, 394] width 77 height 26
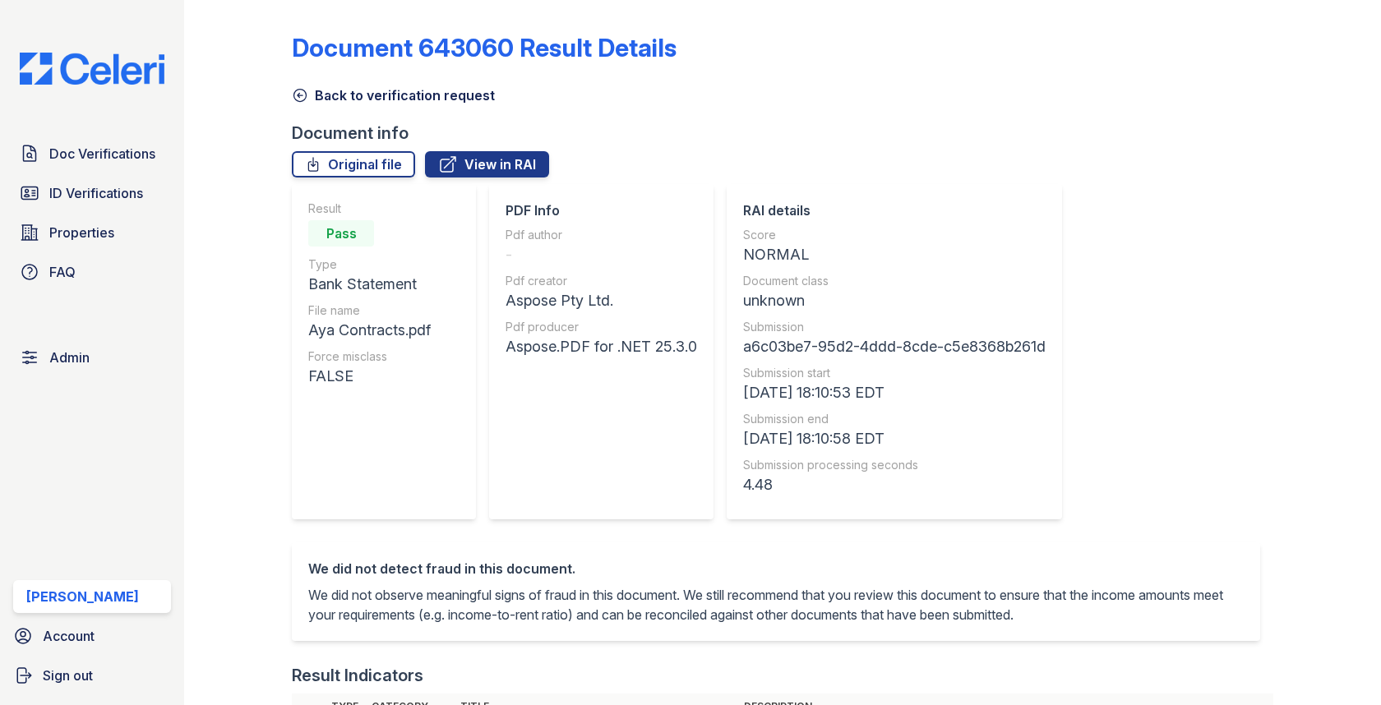
click at [365, 76] on div "Back to verification request" at bounding box center [782, 91] width 981 height 30
click at [365, 83] on div "Back to verification request" at bounding box center [782, 91] width 981 height 30
click at [365, 97] on link "Back to verification request" at bounding box center [393, 95] width 203 height 20
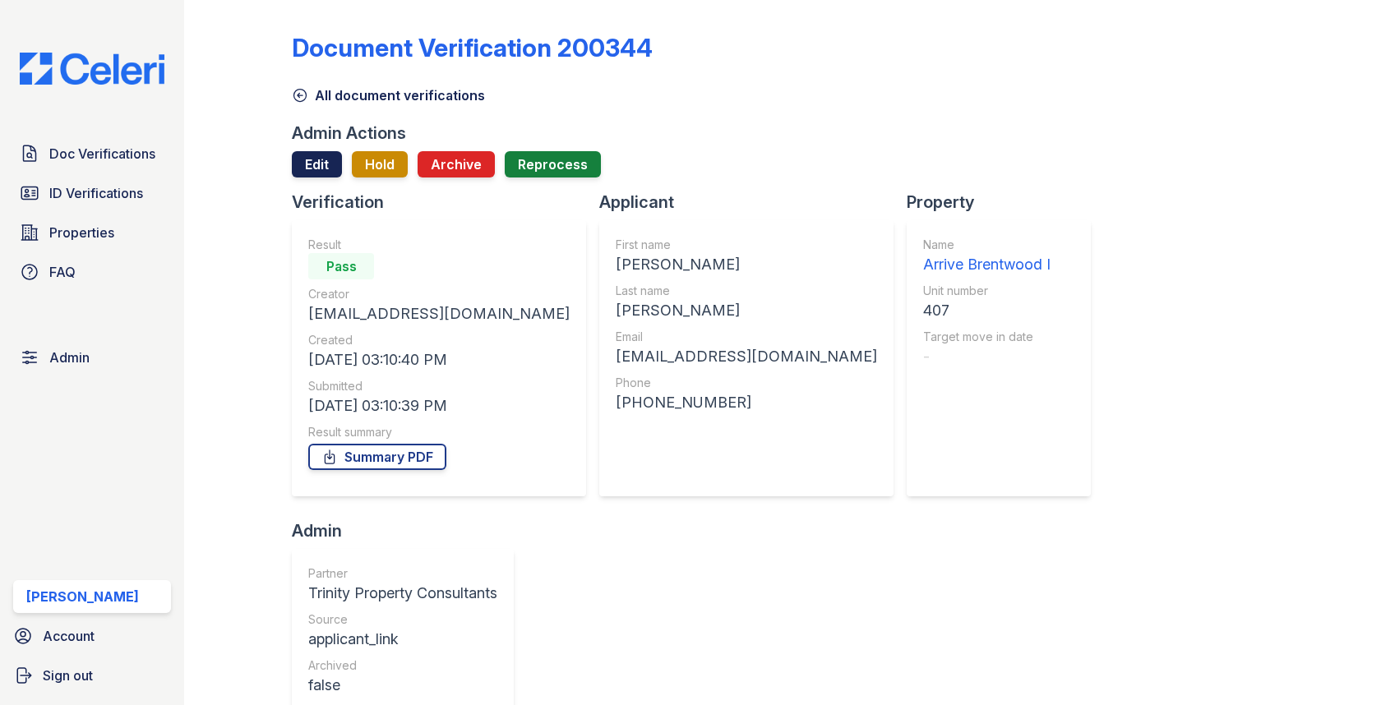
click at [310, 158] on link "Edit" at bounding box center [317, 164] width 50 height 26
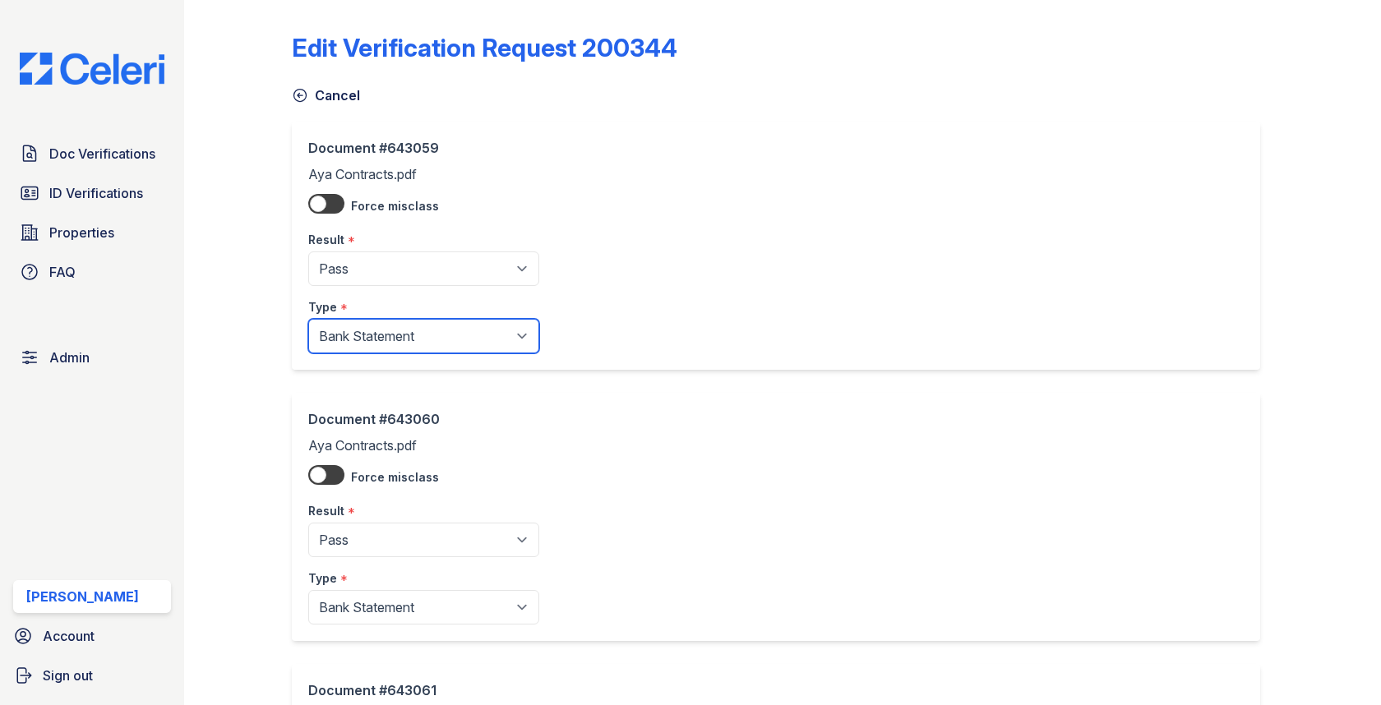
click at [376, 338] on select "Paystub Bank Statement Offer Letter Tax Documents Benefit Award Letter Investme…" at bounding box center [423, 336] width 231 height 35
select select "offer_letter"
click at [308, 319] on select "Paystub Bank Statement Offer Letter Tax Documents Benefit Award Letter Investme…" at bounding box center [423, 336] width 231 height 35
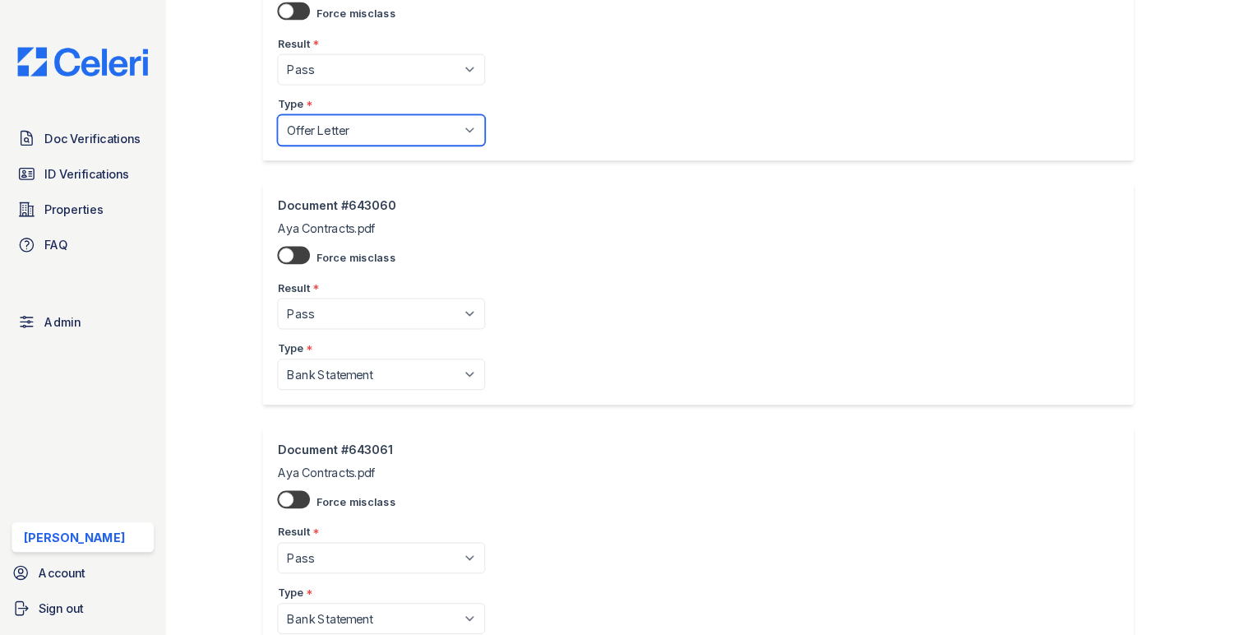
scroll to position [256, 0]
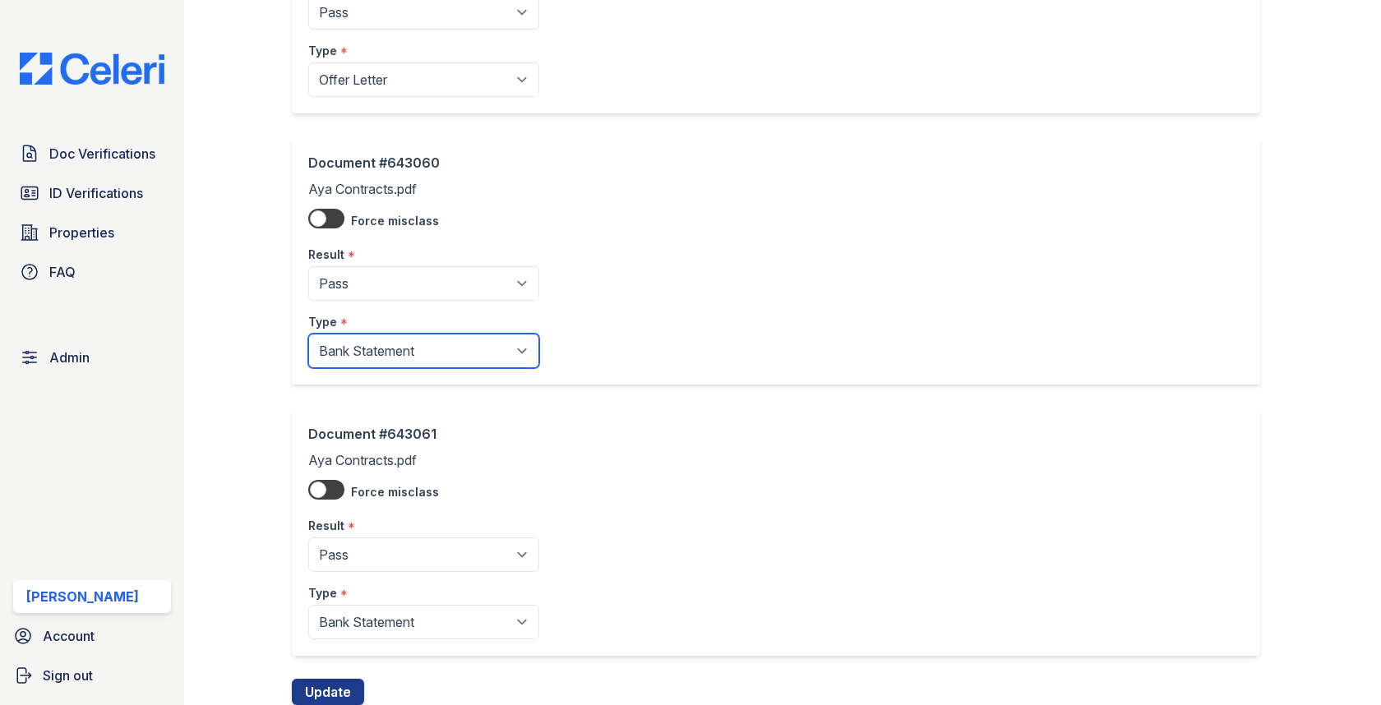
click at [384, 363] on select "Paystub Bank Statement Offer Letter Tax Documents Benefit Award Letter Investme…" at bounding box center [423, 351] width 231 height 35
select select "offer_letter"
click at [308, 334] on select "Paystub Bank Statement Offer Letter Tax Documents Benefit Award Letter Investme…" at bounding box center [423, 351] width 231 height 35
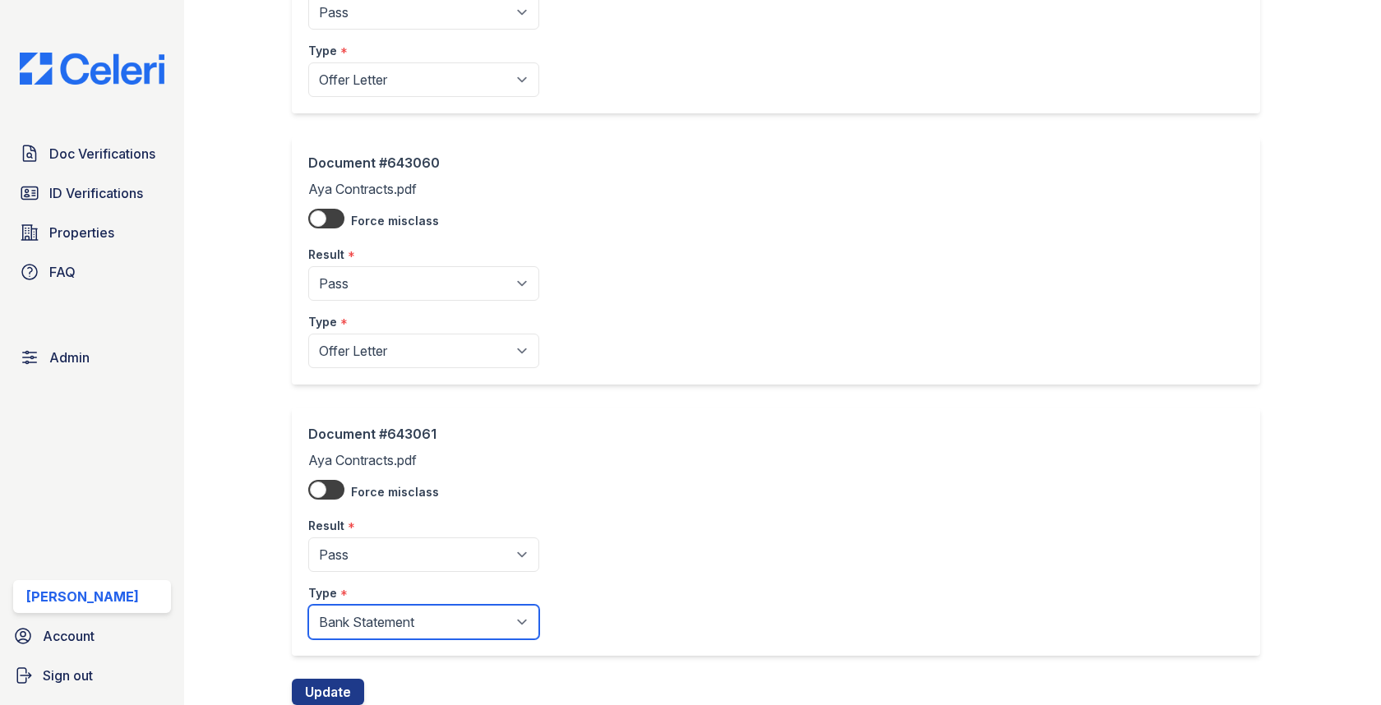
click at [386, 621] on select "Paystub Bank Statement Offer Letter Tax Documents Benefit Award Letter Investme…" at bounding box center [423, 622] width 231 height 35
select select "offer_letter"
click at [308, 605] on select "Paystub Bank Statement Offer Letter Tax Documents Benefit Award Letter Investme…" at bounding box center [423, 622] width 231 height 35
click at [340, 679] on button "Update" at bounding box center [328, 692] width 72 height 26
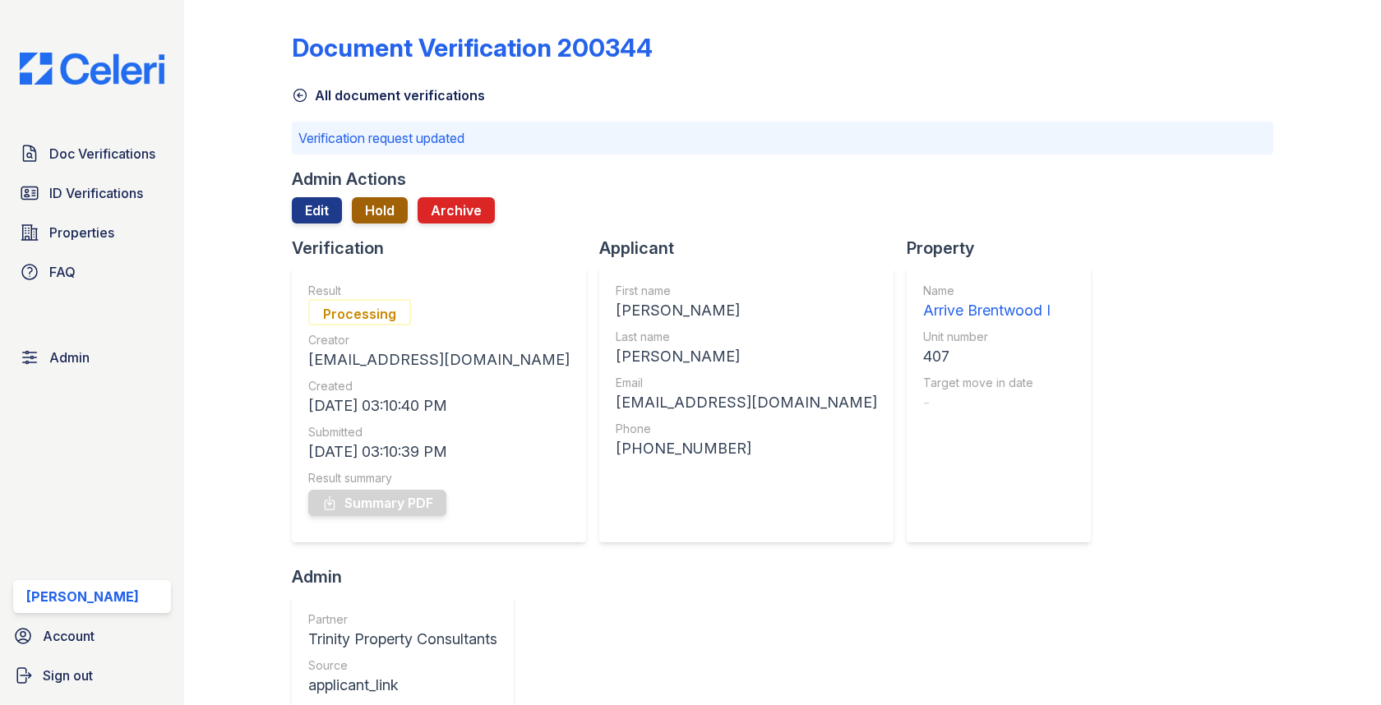
click at [379, 210] on button "Hold" at bounding box center [380, 210] width 56 height 26
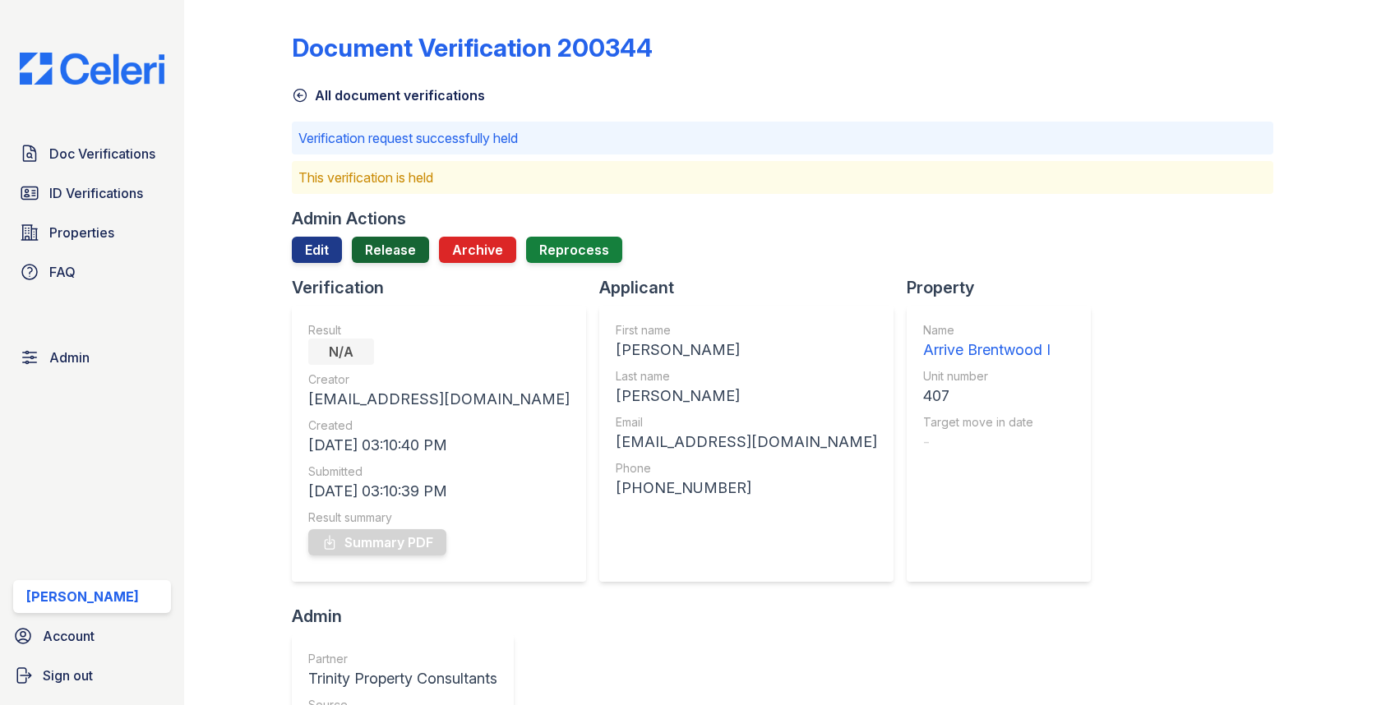
click at [381, 252] on link "Release" at bounding box center [390, 250] width 77 height 26
click at [381, 262] on link "Release" at bounding box center [390, 250] width 77 height 26
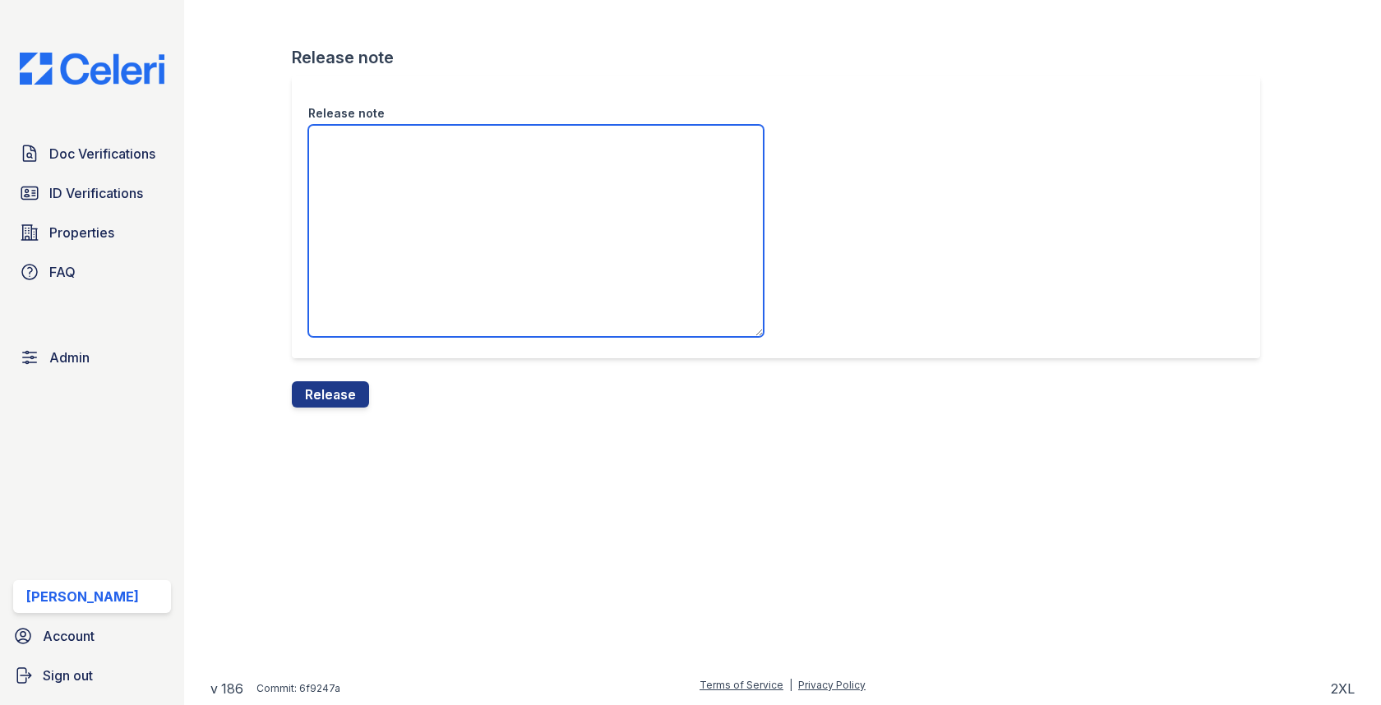
click at [382, 261] on textarea "Release note" at bounding box center [535, 231] width 455 height 212
type textarea "."
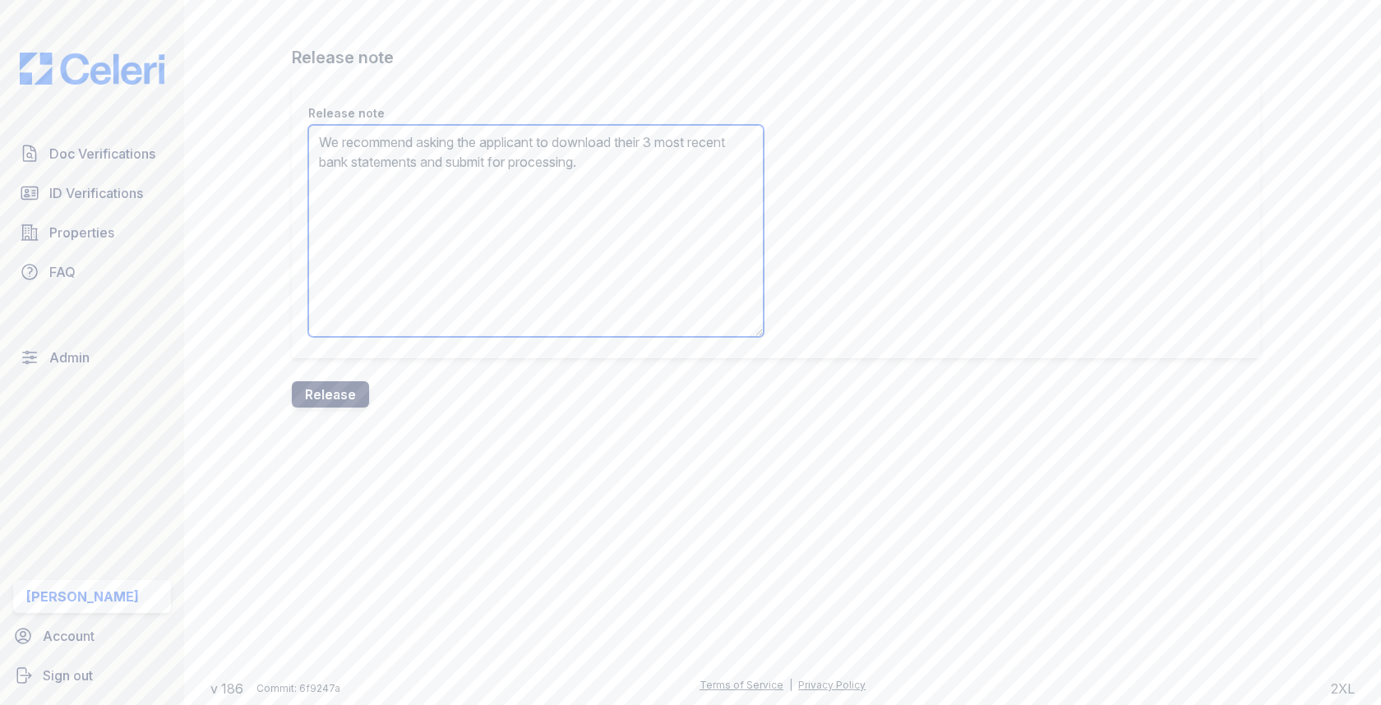
type textarea "We recommend asking the applicant to download their 3 most recent bank statemen…"
click at [330, 401] on button "Release" at bounding box center [330, 394] width 77 height 26
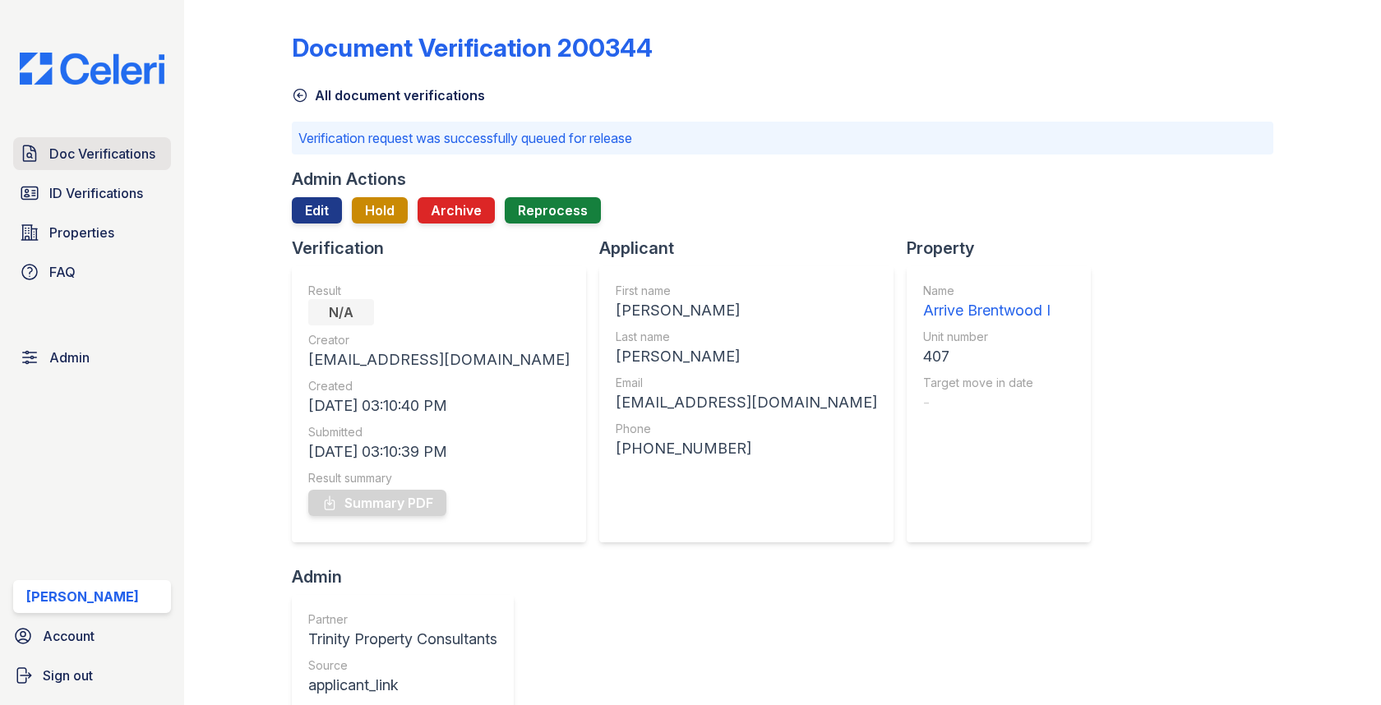
click at [112, 138] on link "Doc Verifications" at bounding box center [92, 153] width 158 height 33
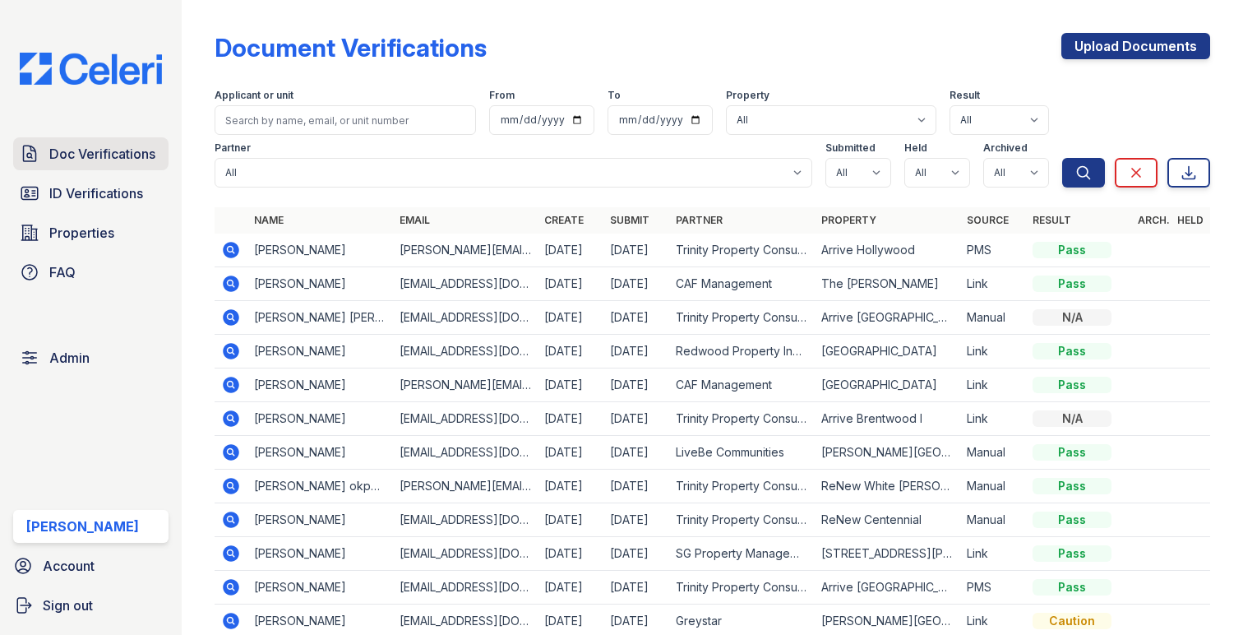
click at [127, 157] on span "Doc Verifications" at bounding box center [102, 154] width 106 height 20
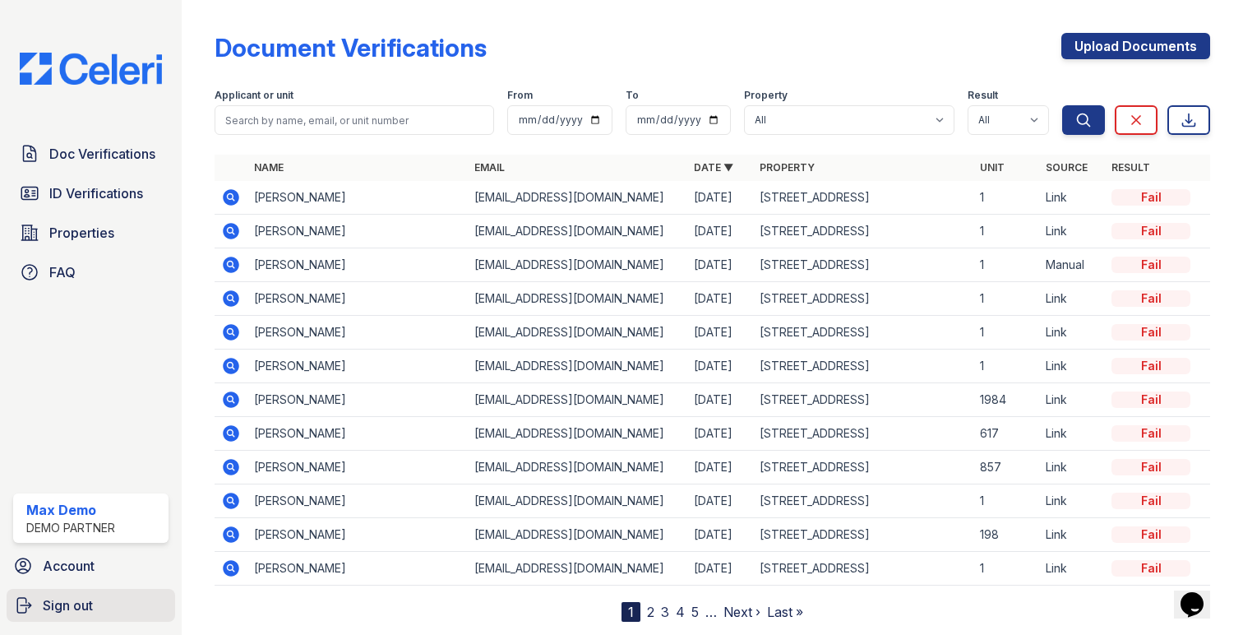
click at [104, 598] on link "Sign out" at bounding box center [91, 605] width 169 height 33
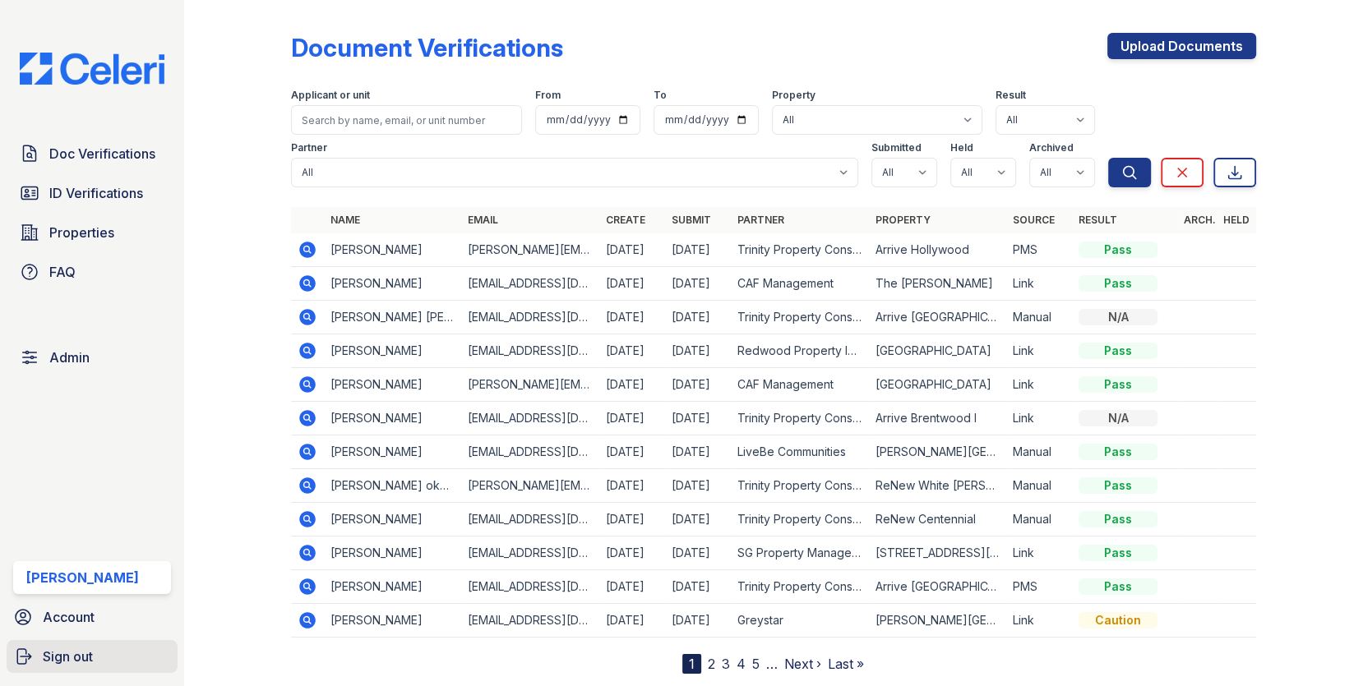
click at [92, 657] on span "Sign out" at bounding box center [68, 657] width 50 height 20
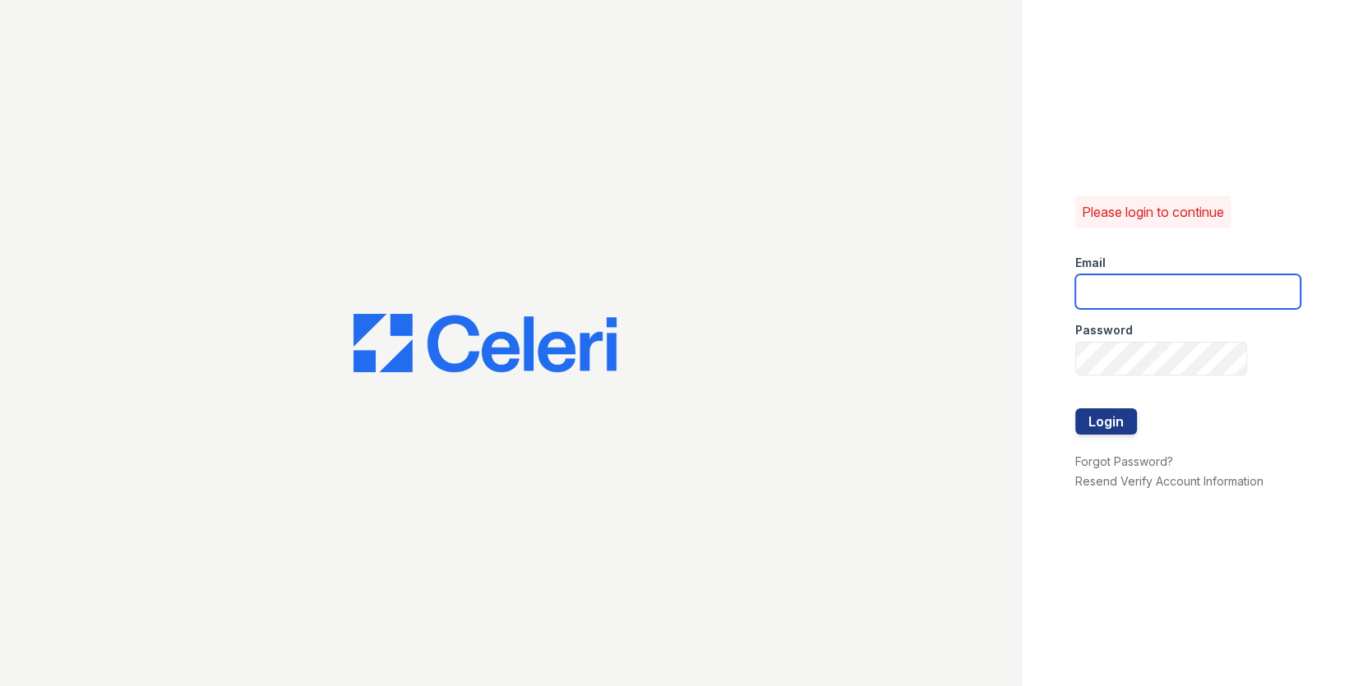
click at [1119, 282] on input "email" at bounding box center [1187, 292] width 225 height 35
type input "[EMAIL_ADDRESS][DOMAIN_NAME]"
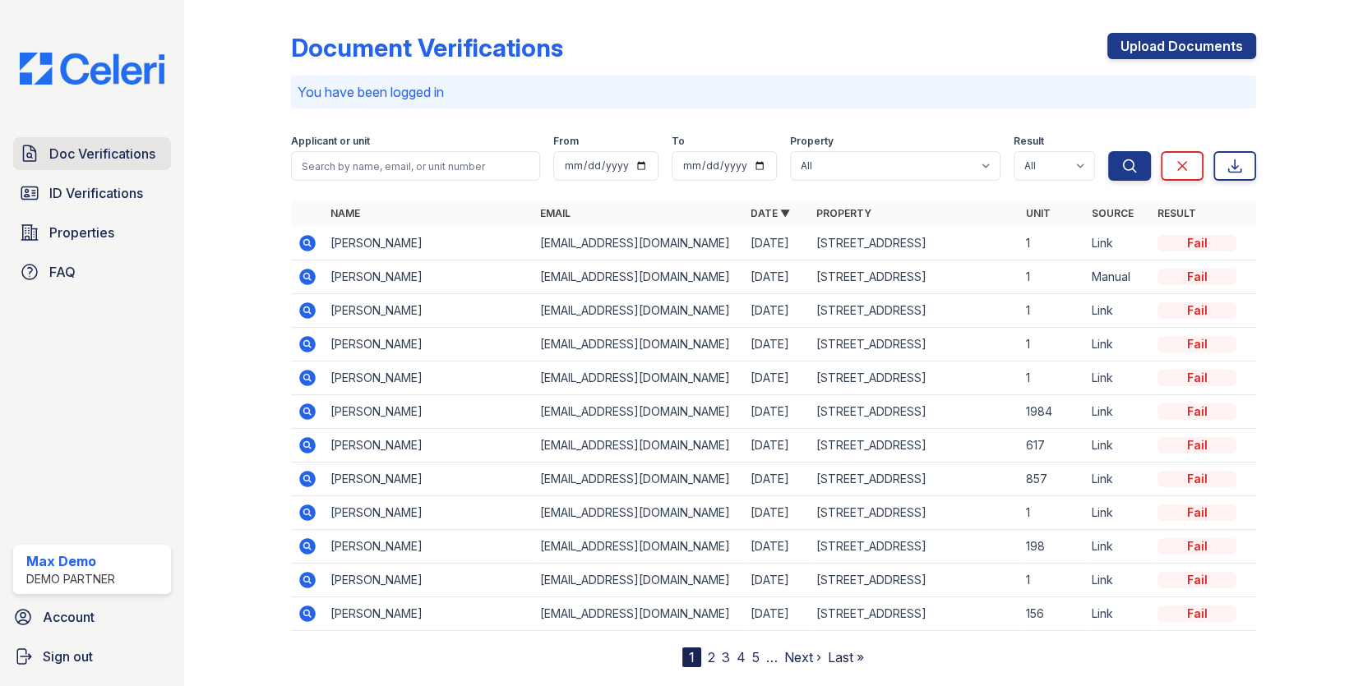
click at [136, 159] on span "Doc Verifications" at bounding box center [102, 154] width 106 height 20
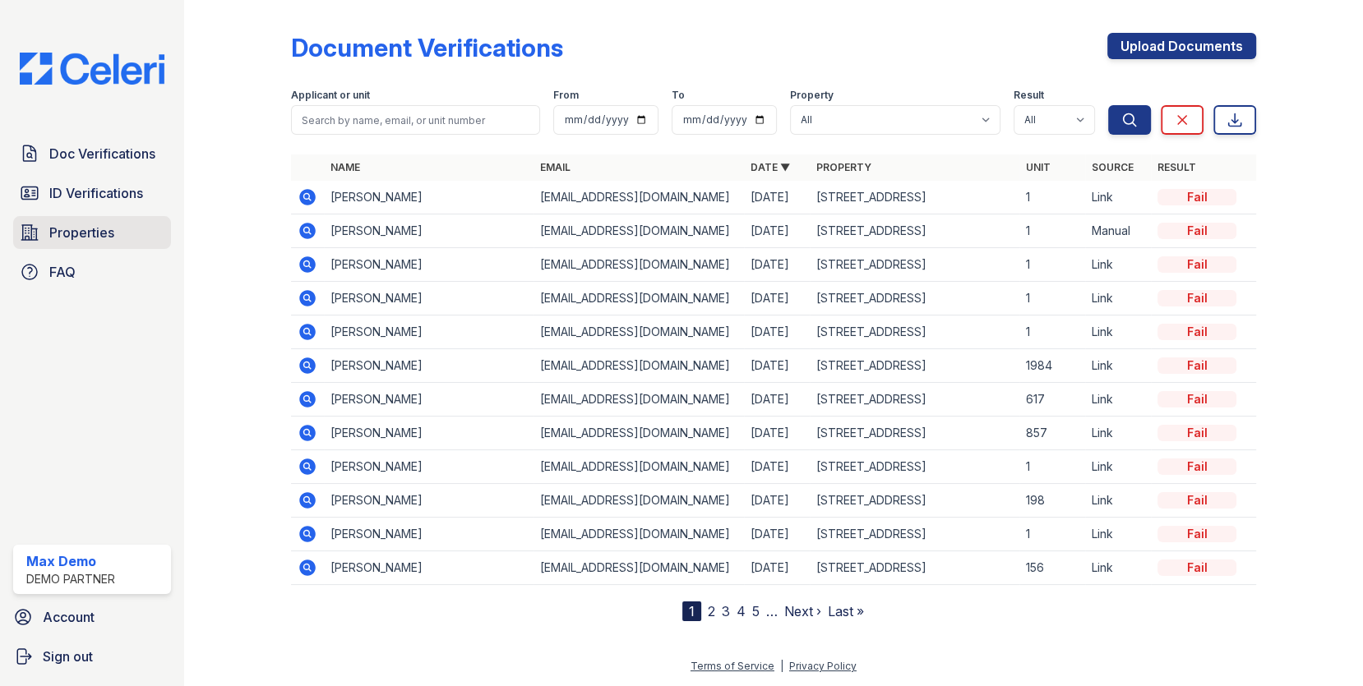
click at [97, 232] on span "Properties" at bounding box center [81, 233] width 65 height 20
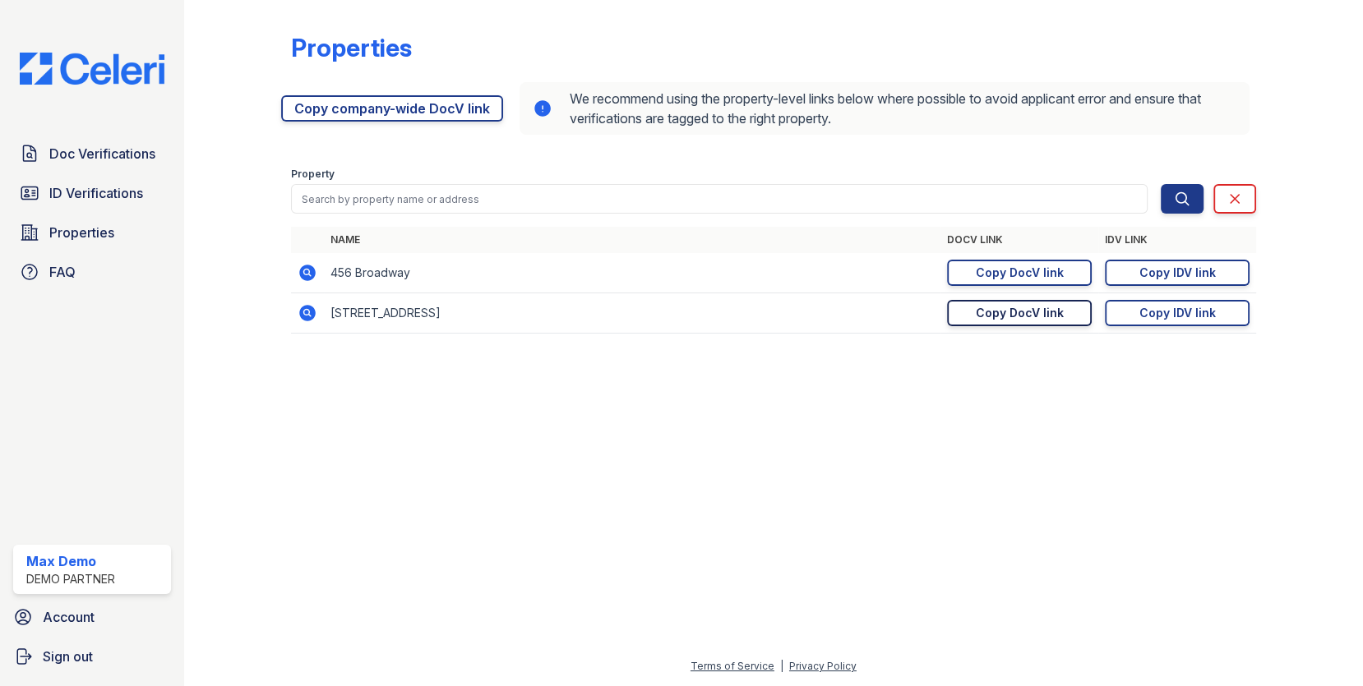
click at [996, 307] on div "Copy DocV link" at bounding box center [1020, 313] width 88 height 16
click at [122, 162] on span "Doc Verifications" at bounding box center [102, 154] width 106 height 20
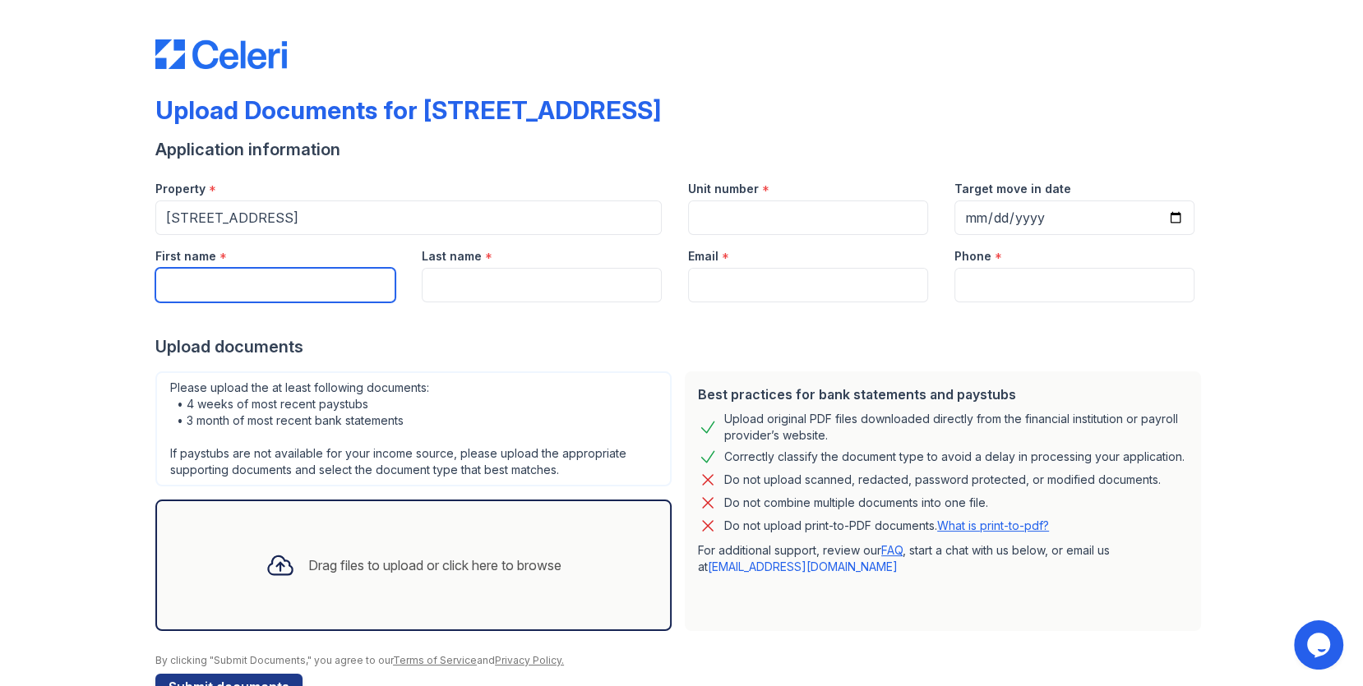
click at [291, 274] on input "First name" at bounding box center [275, 285] width 240 height 35
type input "Danny"
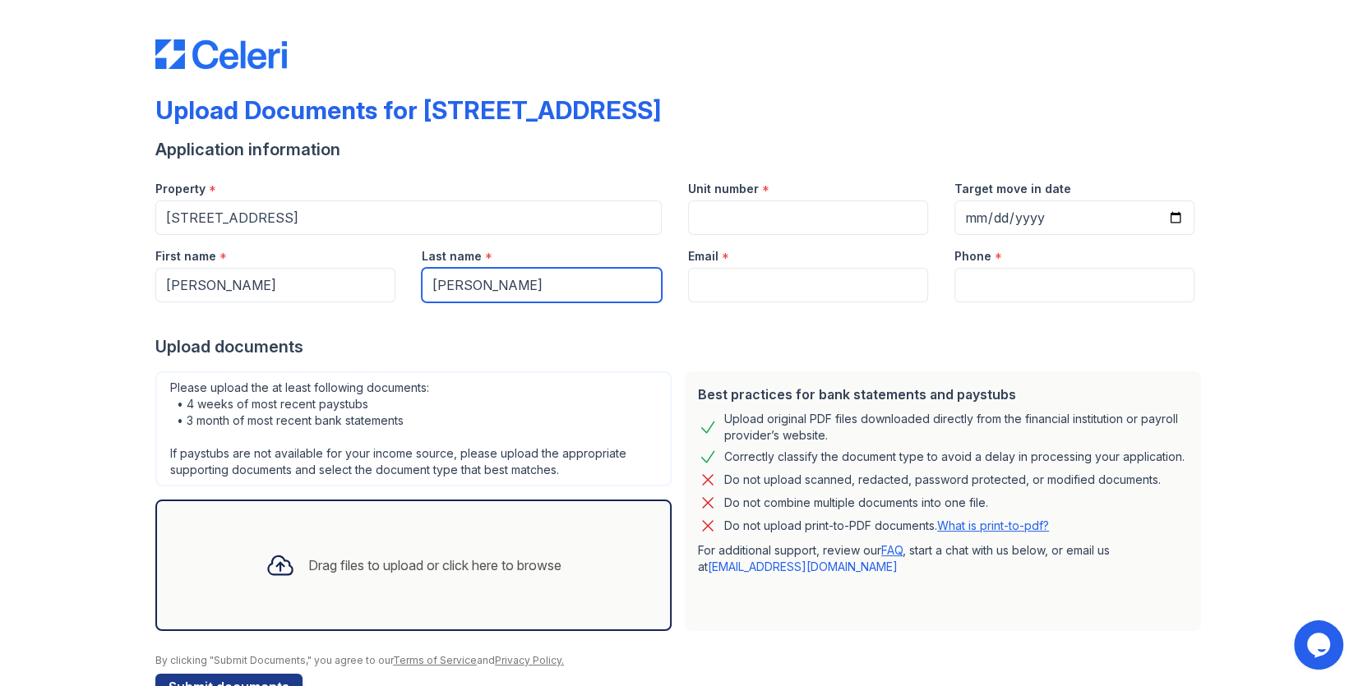
type input "Jones"
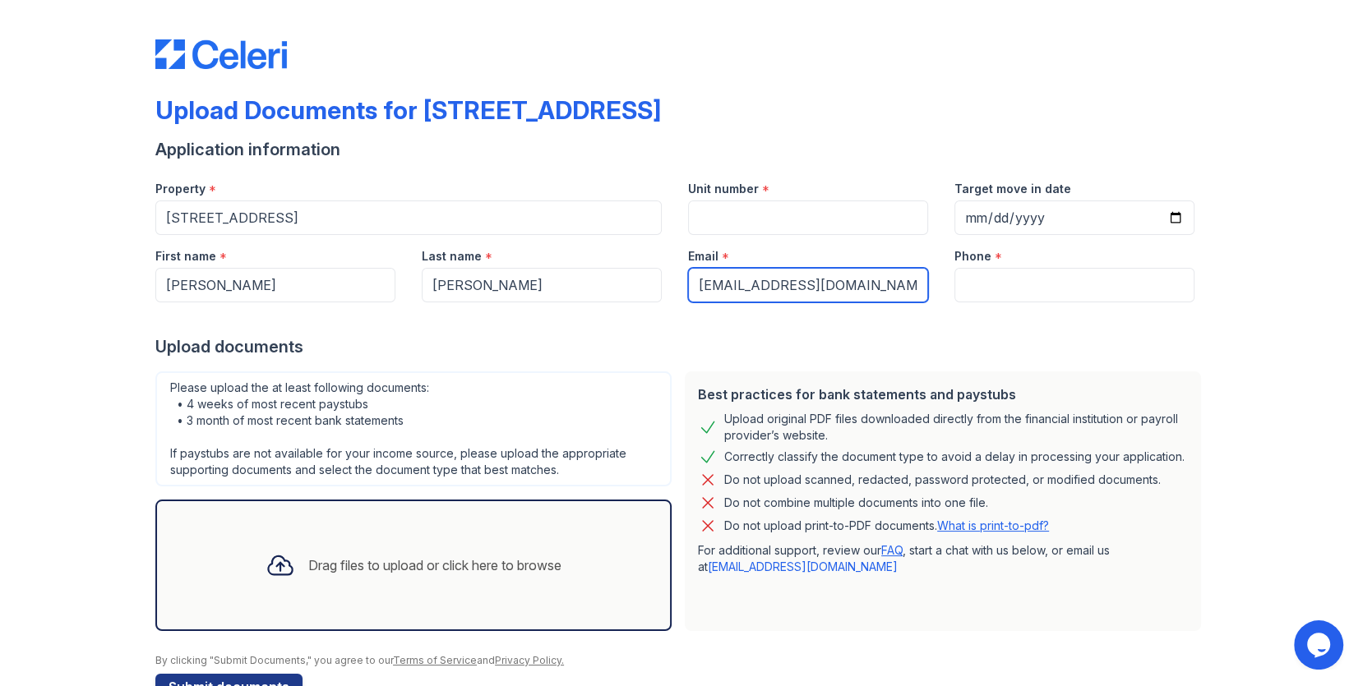
type input "[EMAIL_ADDRESS][DOMAIN_NAME]"
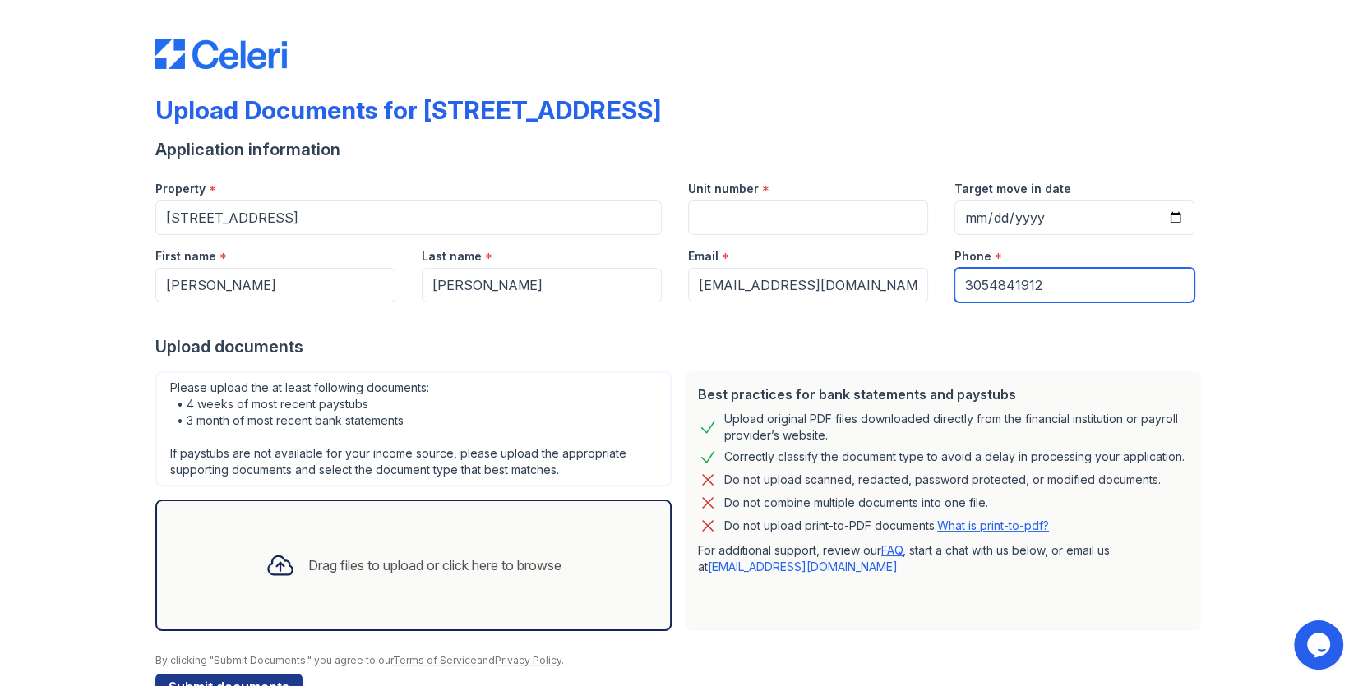
type input "3054841912"
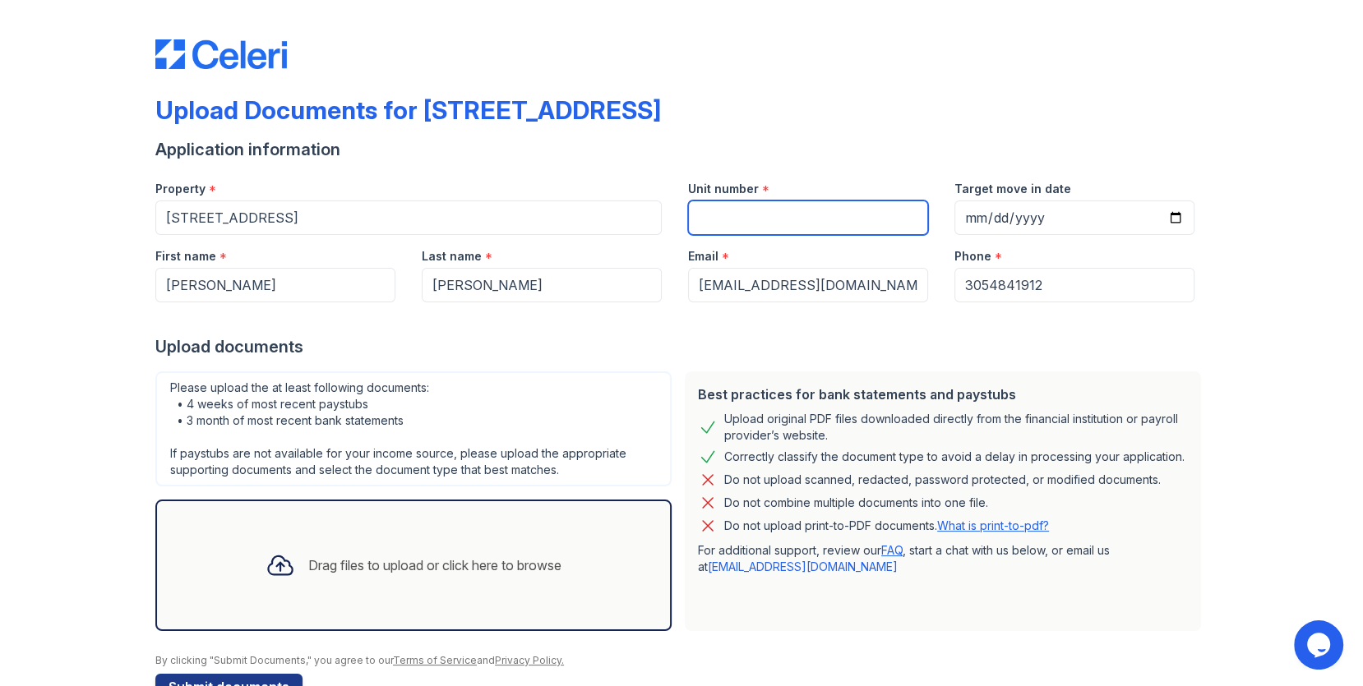
click at [726, 207] on input "Unit number" at bounding box center [808, 218] width 240 height 35
type input "1"
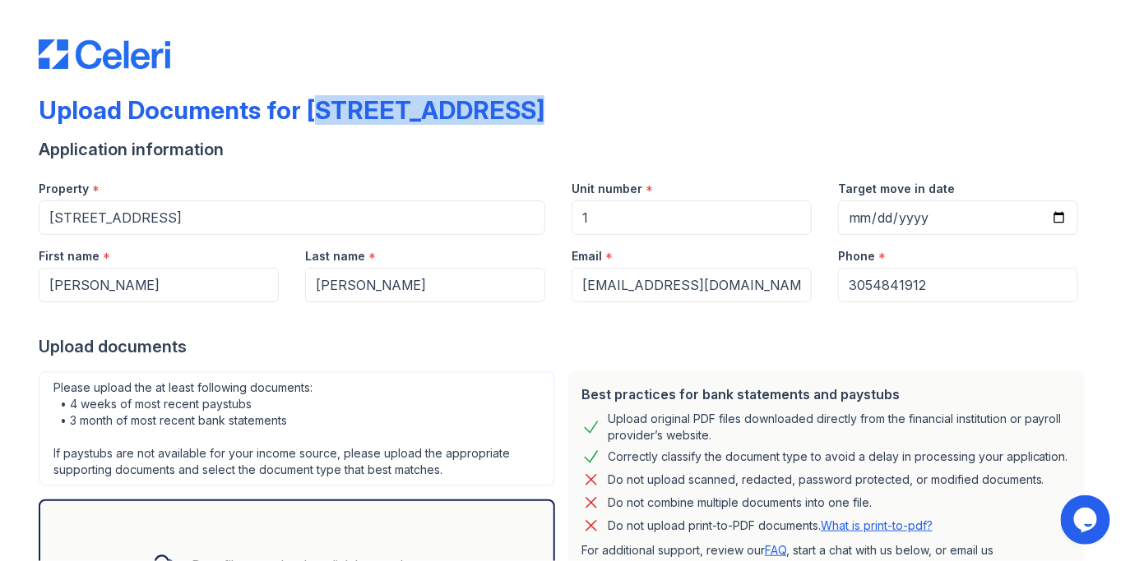
drag, startPoint x: 299, startPoint y: 109, endPoint x: 594, endPoint y: 109, distance: 295.1
click at [594, 109] on div "Upload Documents for 123 Main Street" at bounding box center [565, 116] width 1052 height 43
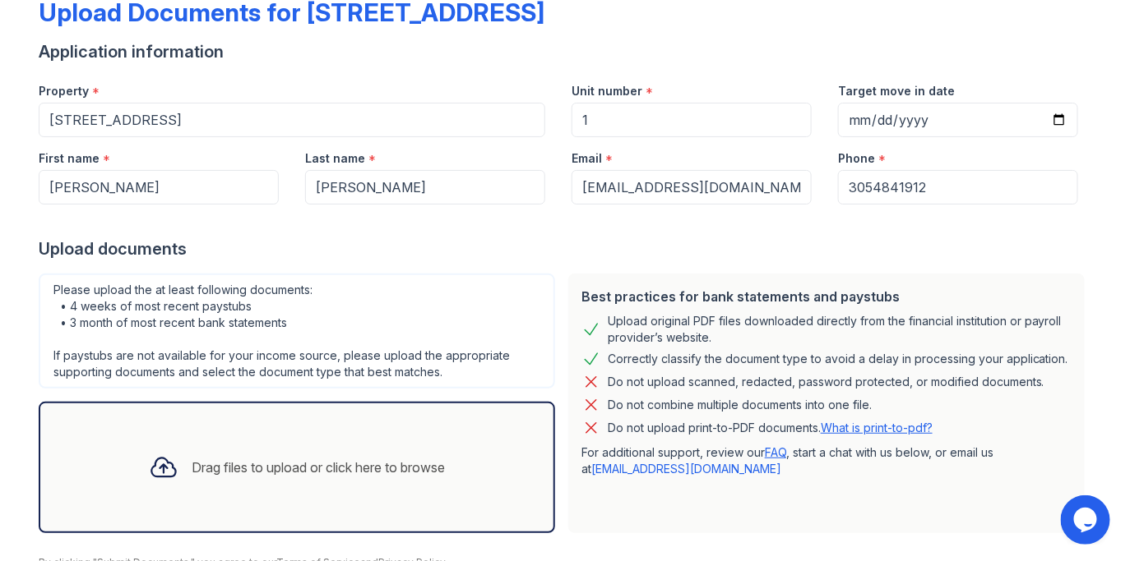
scroll to position [170, 0]
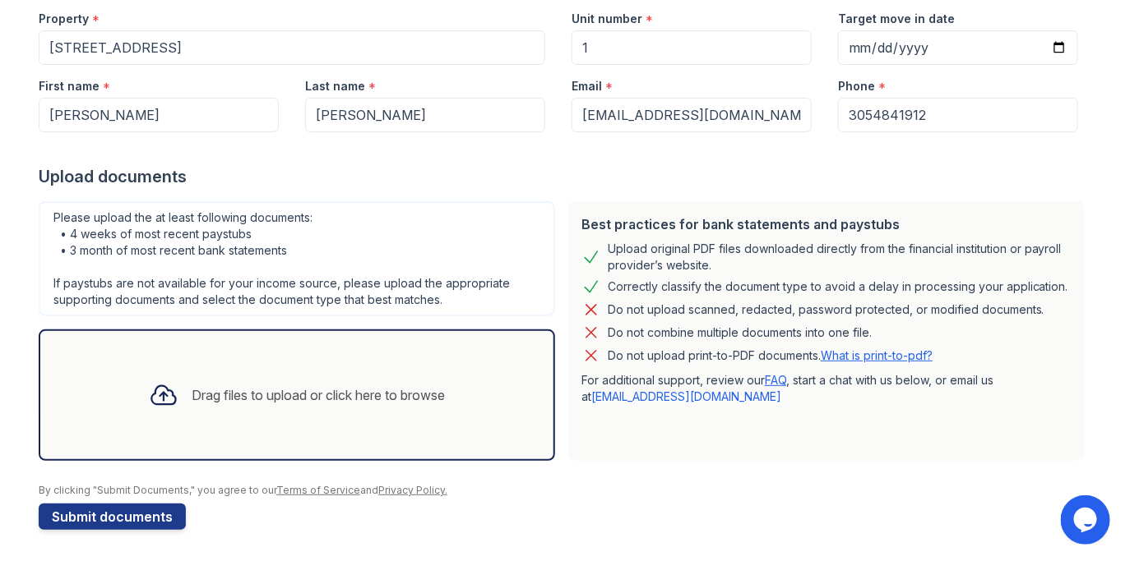
click at [293, 390] on div "Drag files to upload or click here to browse" at bounding box center [318, 396] width 253 height 20
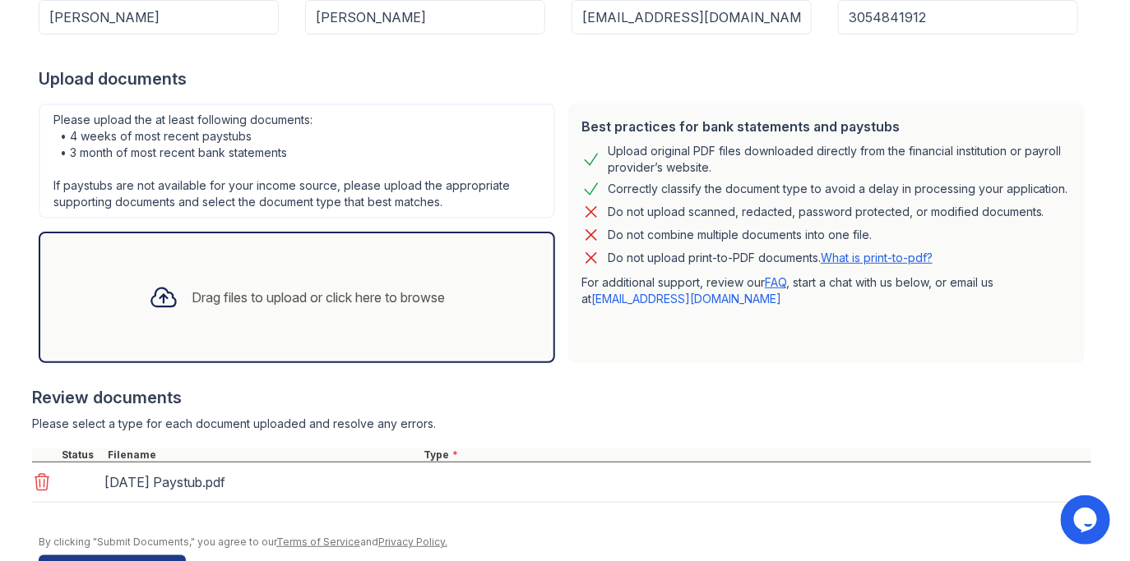
scroll to position [320, 0]
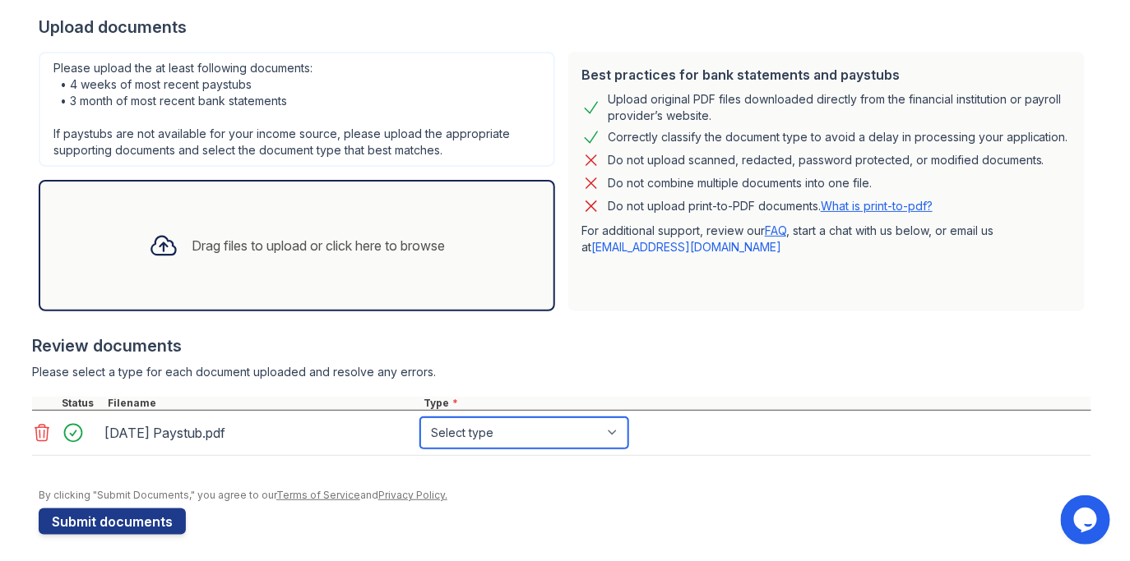
click at [473, 434] on select "Select type Paystub Bank Statement Offer Letter Tax Documents Benefit Award Let…" at bounding box center [524, 433] width 208 height 31
select select "paystub"
click at [420, 418] on select "Select type Paystub Bank Statement Offer Letter Tax Documents Benefit Award Let…" at bounding box center [524, 433] width 208 height 31
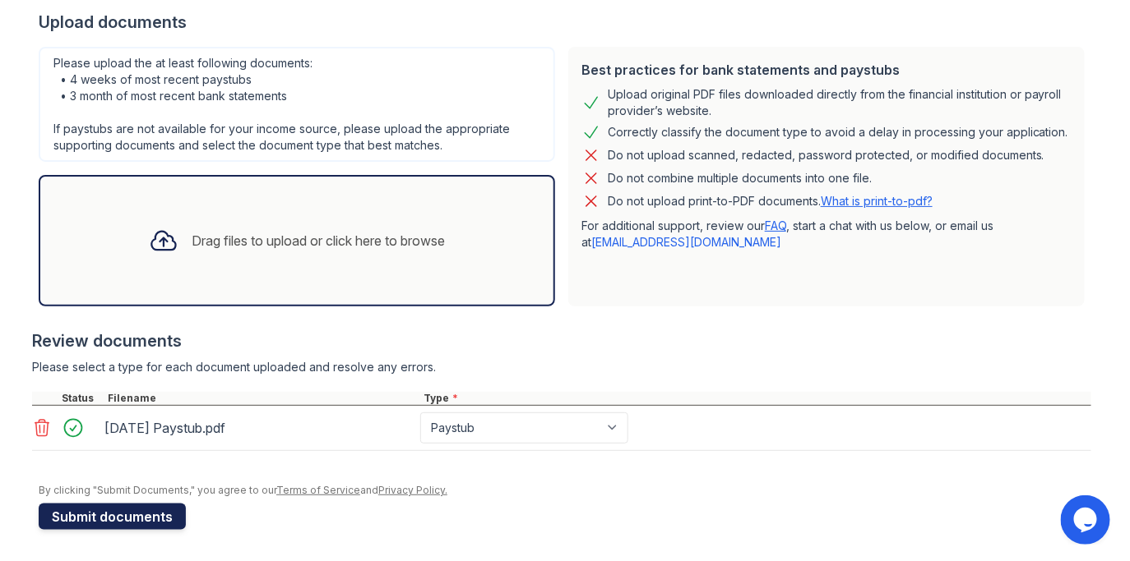
click at [134, 511] on button "Submit documents" at bounding box center [112, 517] width 147 height 26
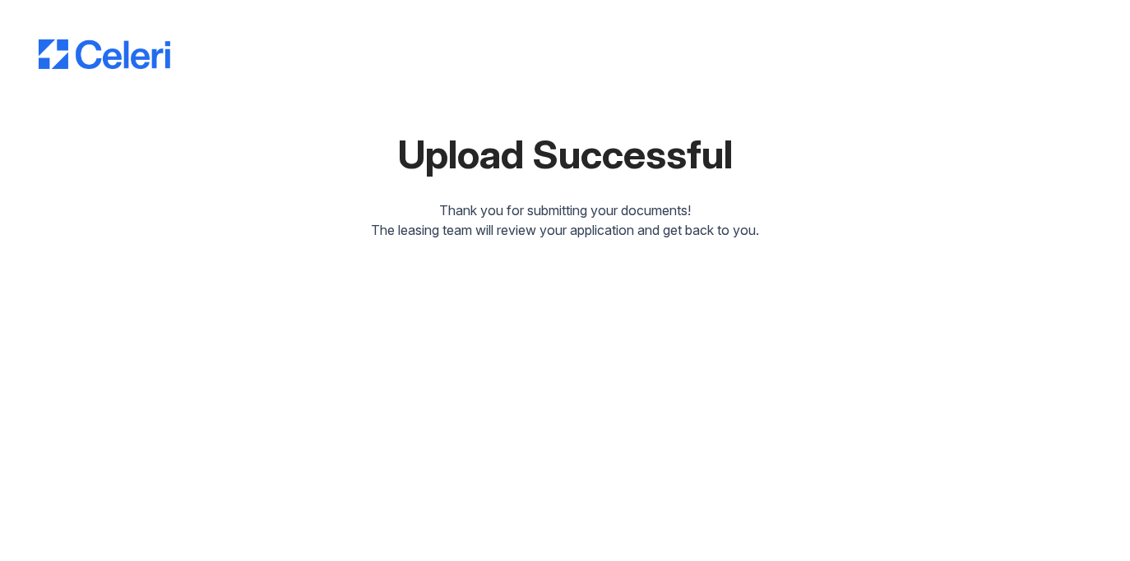
drag, startPoint x: 374, startPoint y: 165, endPoint x: 764, endPoint y: 157, distance: 389.8
click at [761, 157] on div "Upload Successful" at bounding box center [565, 154] width 1052 height 39
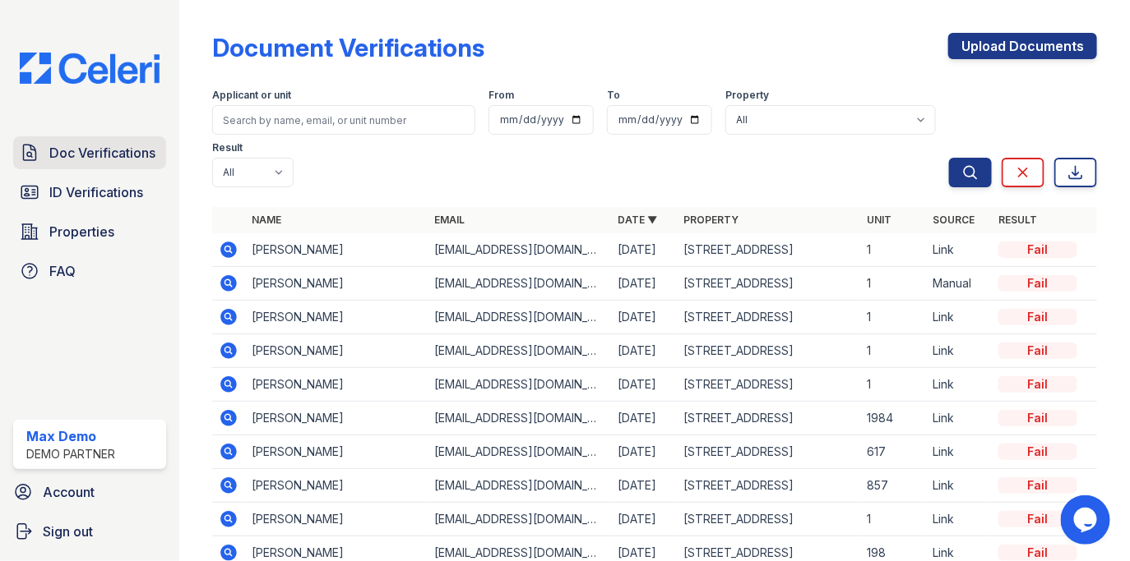
click at [84, 149] on span "Doc Verifications" at bounding box center [102, 153] width 106 height 20
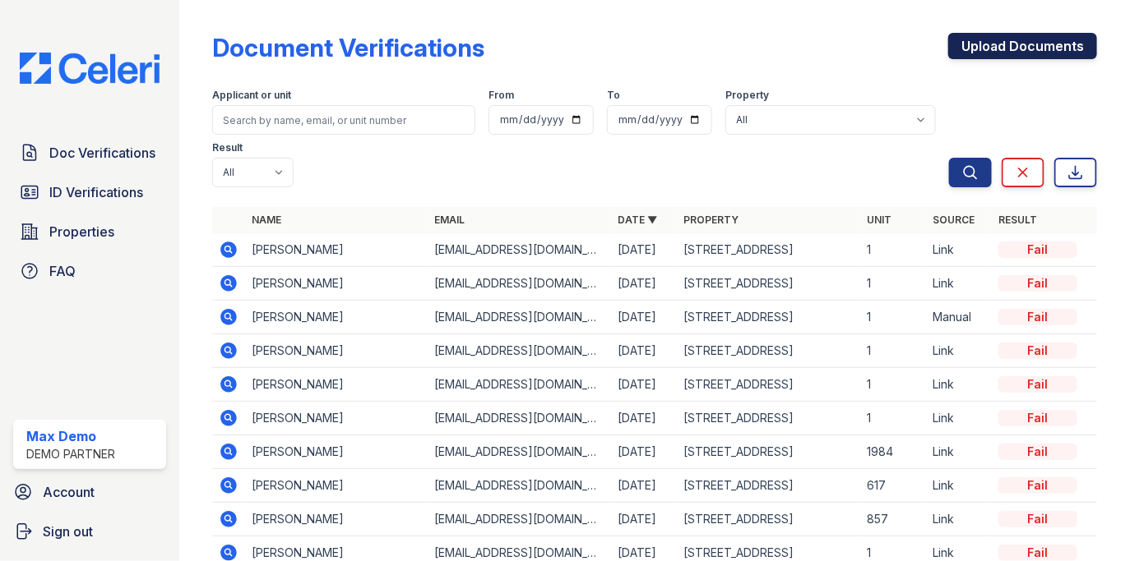
click at [1012, 49] on link "Upload Documents" at bounding box center [1022, 46] width 149 height 26
click at [974, 48] on link "Upload Documents" at bounding box center [1022, 46] width 149 height 26
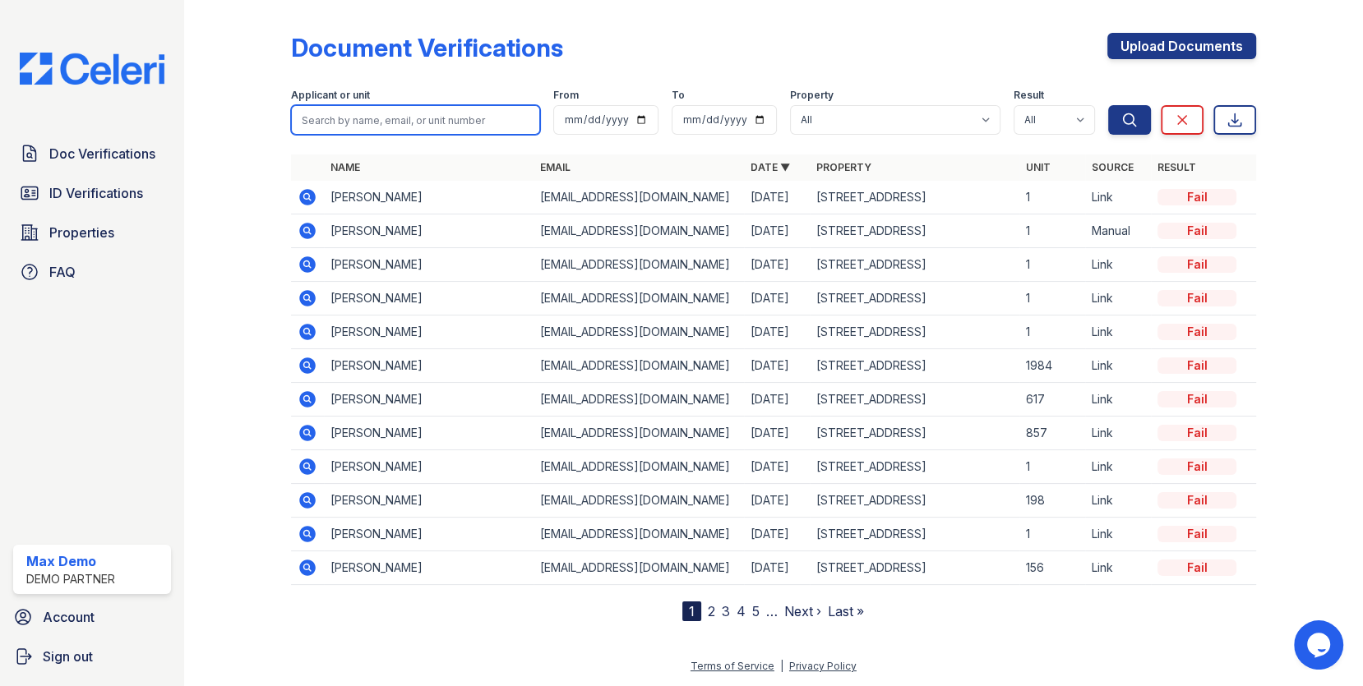
click at [412, 108] on input "search" at bounding box center [416, 120] width 250 height 30
type input "jun"
click at [1108, 105] on button "Search" at bounding box center [1129, 120] width 43 height 30
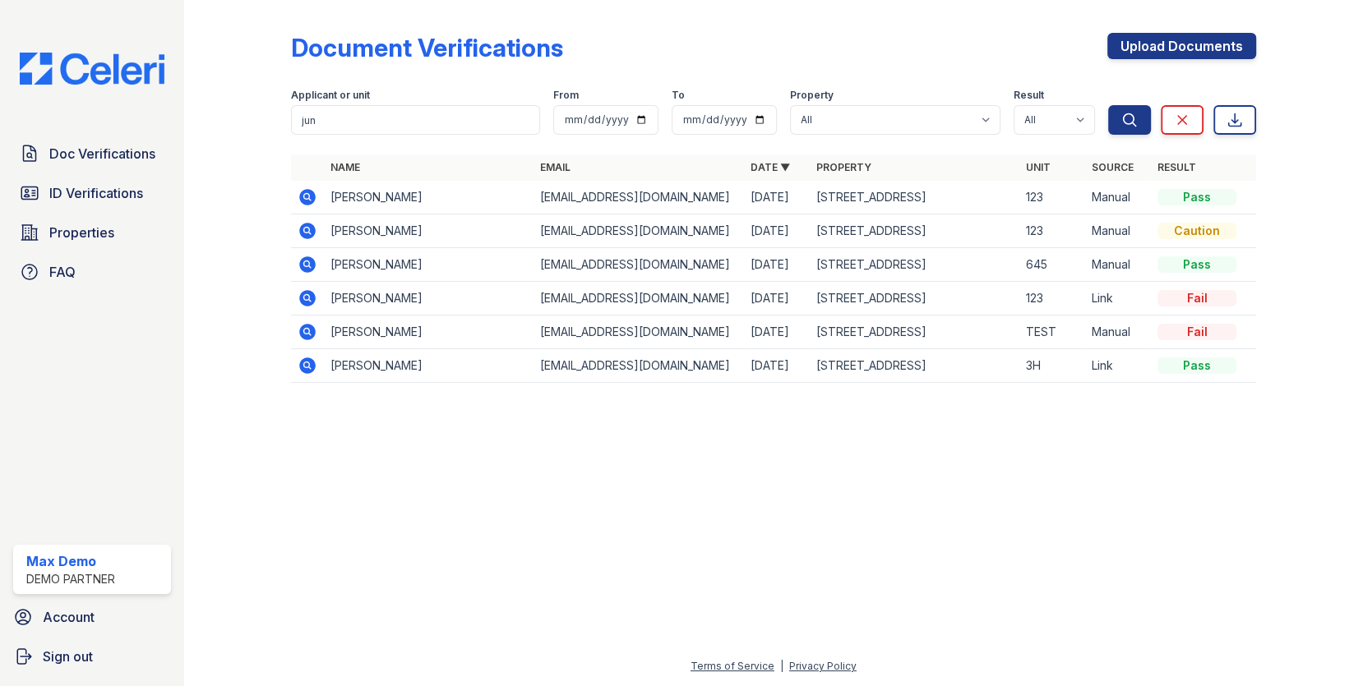
click at [308, 368] on icon at bounding box center [307, 366] width 16 height 16
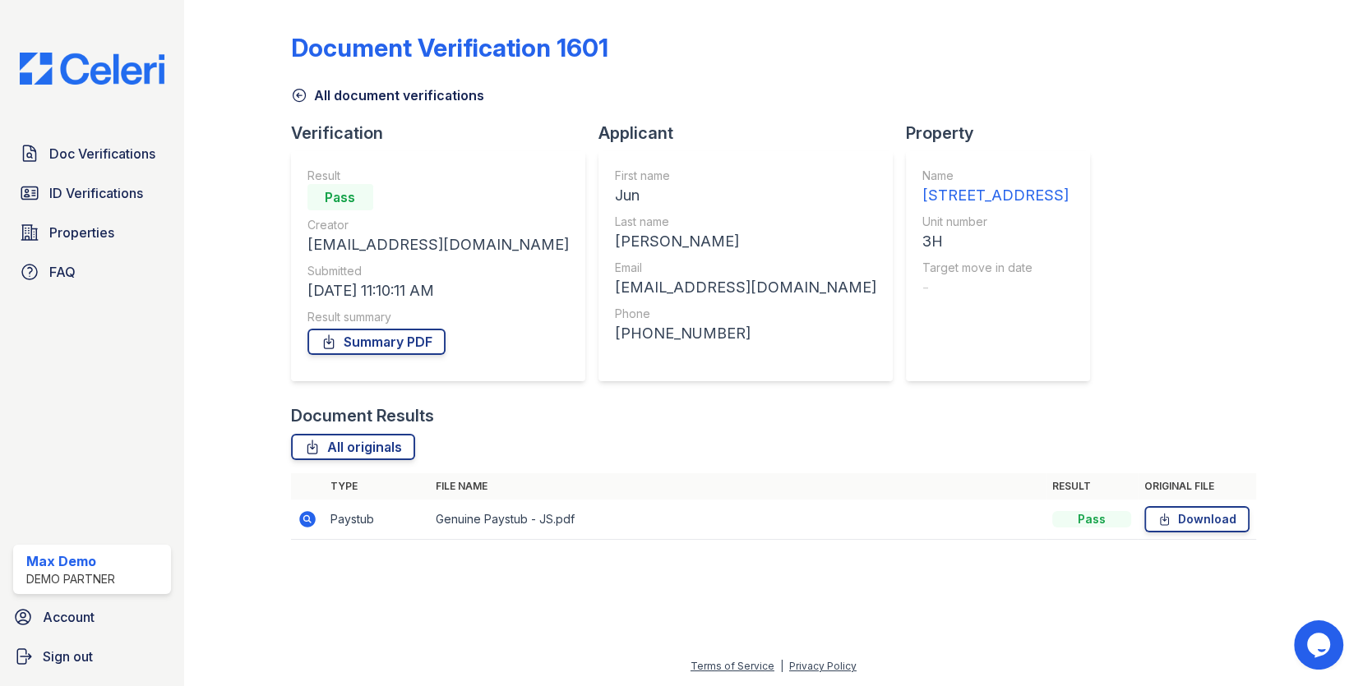
click at [307, 527] on icon at bounding box center [307, 519] width 16 height 16
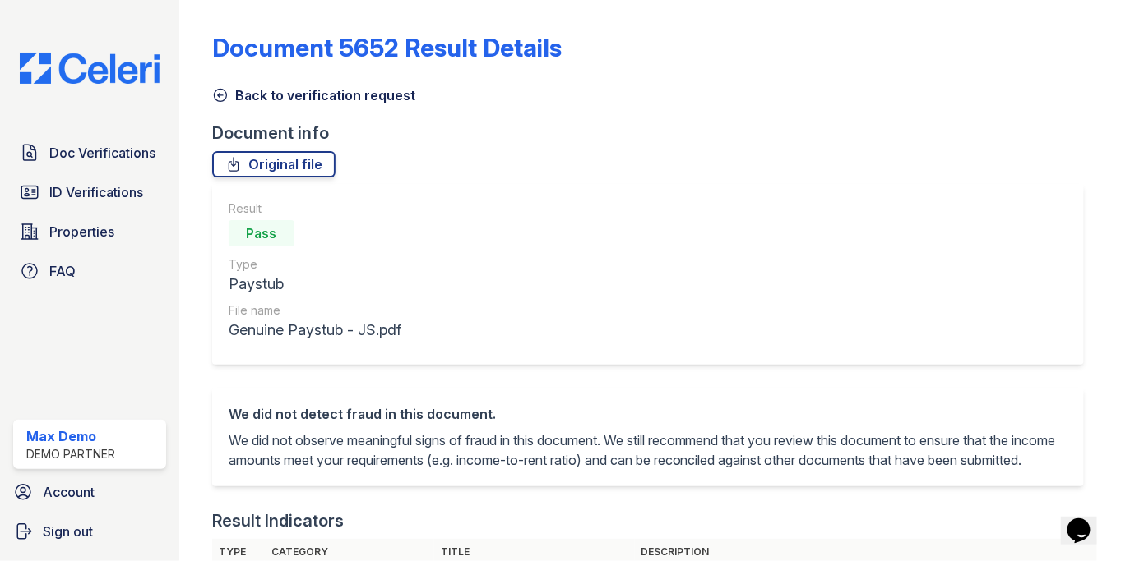
drag, startPoint x: 247, startPoint y: 232, endPoint x: 284, endPoint y: 232, distance: 37.8
click at [284, 232] on div "Pass" at bounding box center [262, 233] width 66 height 26
click at [284, 231] on div "Pass" at bounding box center [262, 233] width 66 height 26
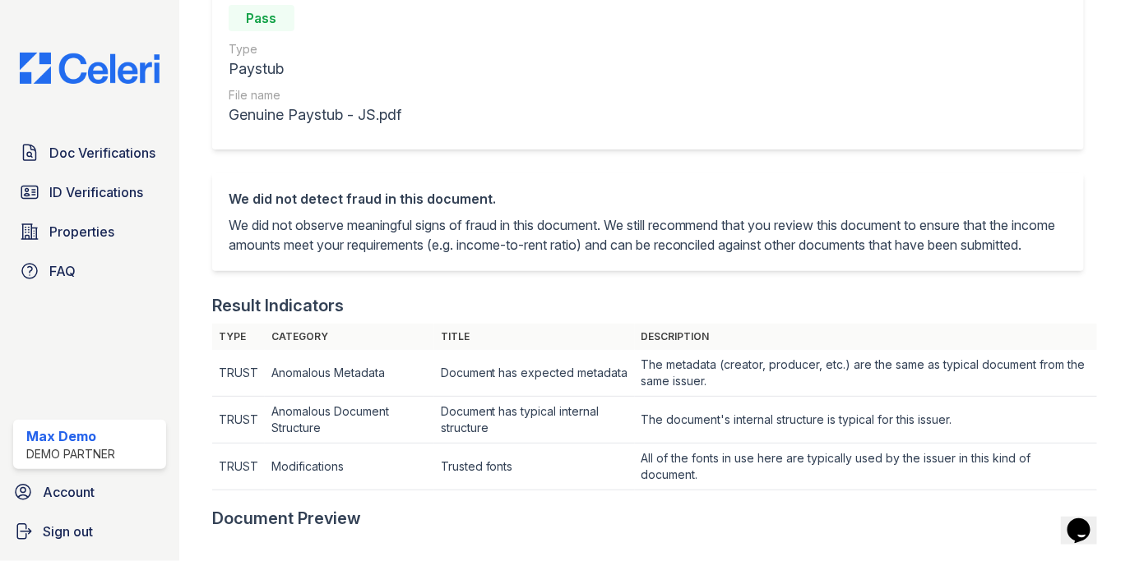
scroll to position [227, 0]
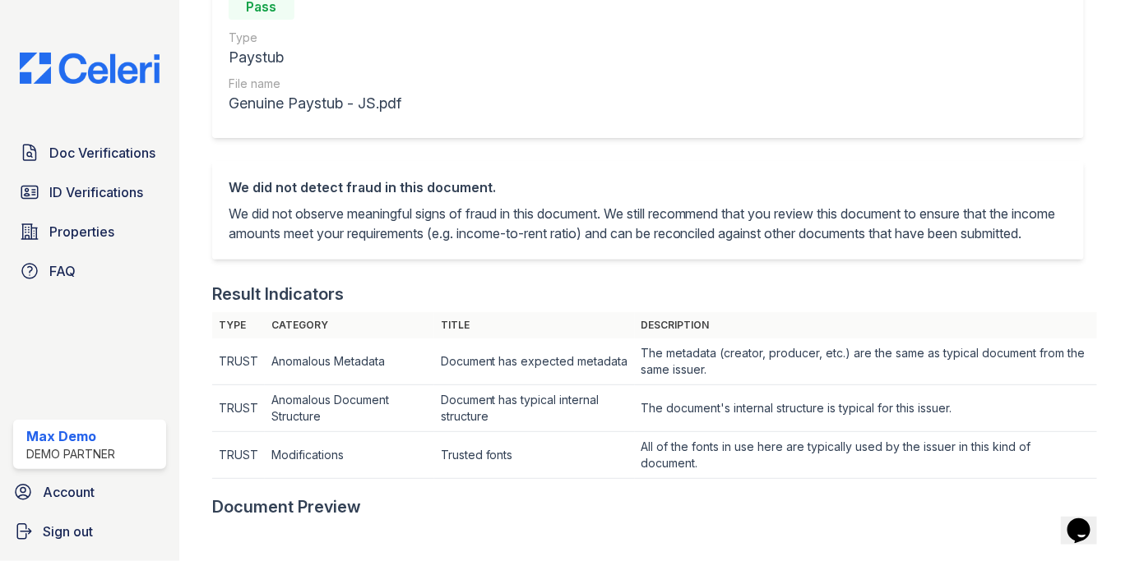
drag, startPoint x: 232, startPoint y: 190, endPoint x: 316, endPoint y: 256, distance: 107.1
click at [316, 243] on div "We did not detect fraud in this document. We did not observe meaningful signs o…" at bounding box center [648, 211] width 839 height 66
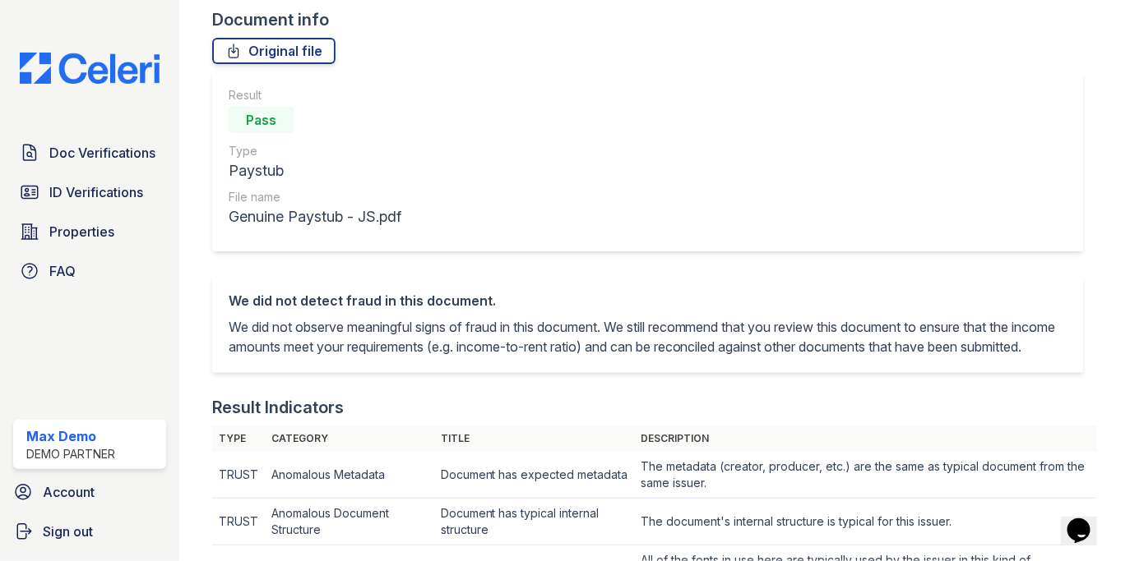
scroll to position [38, 0]
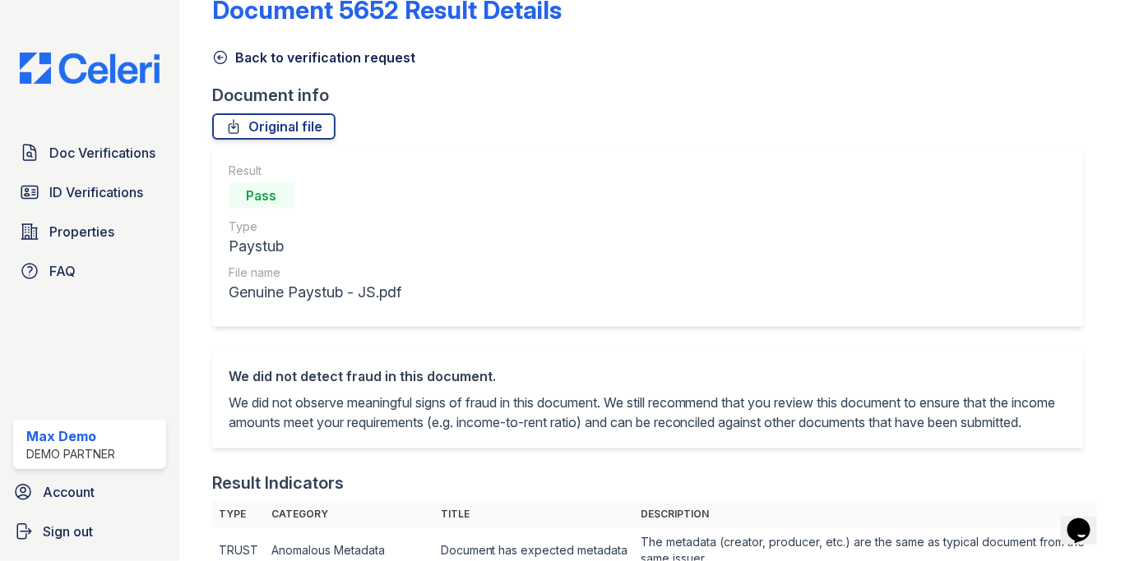
drag, startPoint x: 241, startPoint y: 197, endPoint x: 307, endPoint y: 197, distance: 66.6
click at [307, 197] on div "Pass" at bounding box center [315, 195] width 173 height 33
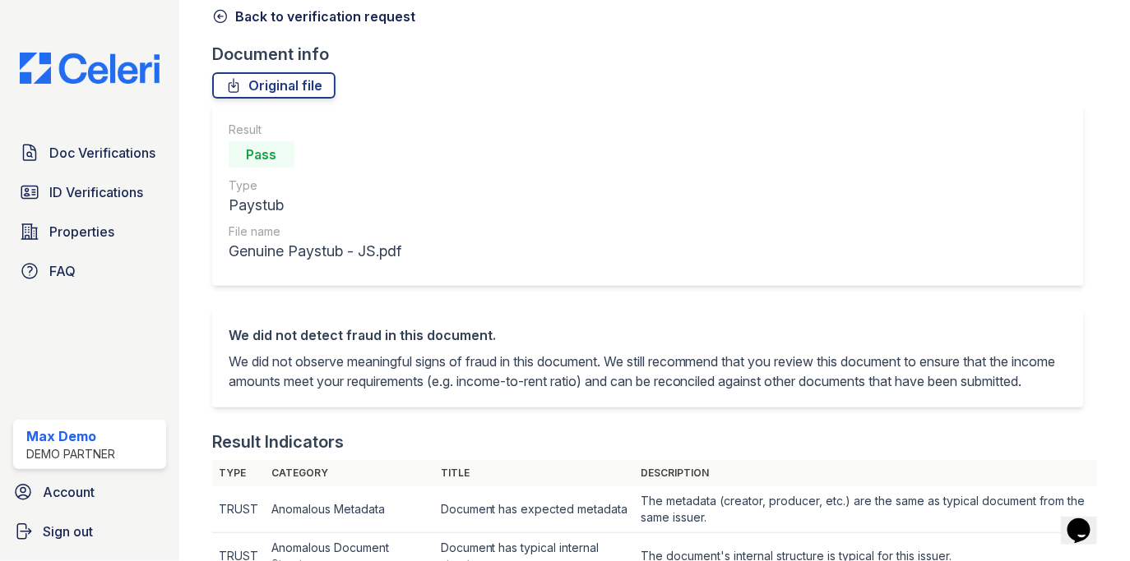
scroll to position [82, 0]
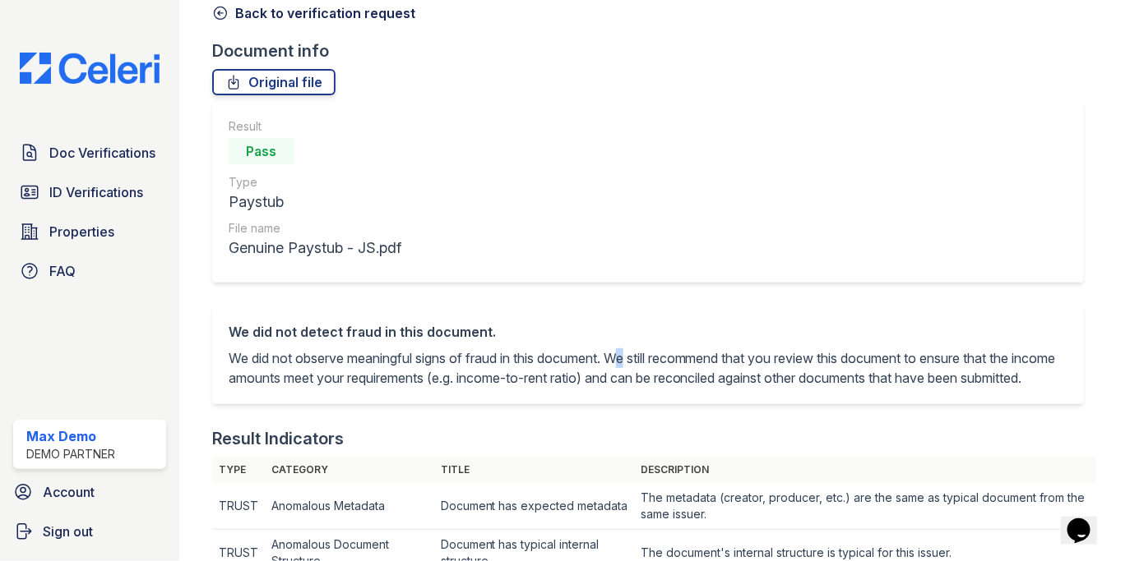
drag, startPoint x: 621, startPoint y: 357, endPoint x: 634, endPoint y: 363, distance: 14.7
click at [634, 363] on p "We did not observe meaningful signs of fraud in this document. We still recomme…" at bounding box center [648, 368] width 839 height 39
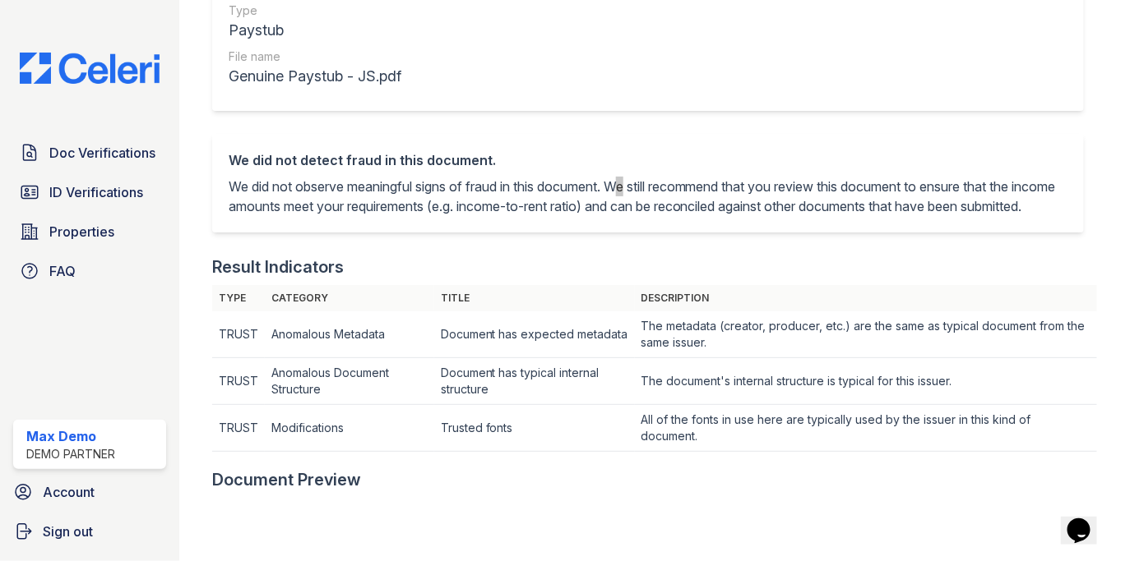
scroll to position [210, 0]
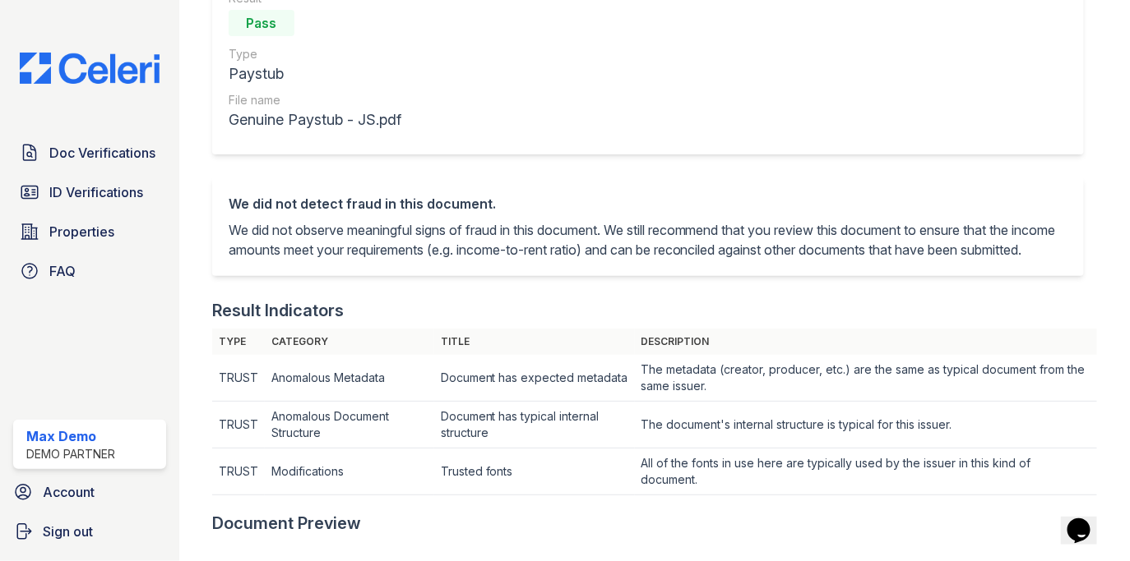
click at [646, 229] on p "We did not observe meaningful signs of fraud in this document. We still recomme…" at bounding box center [648, 239] width 839 height 39
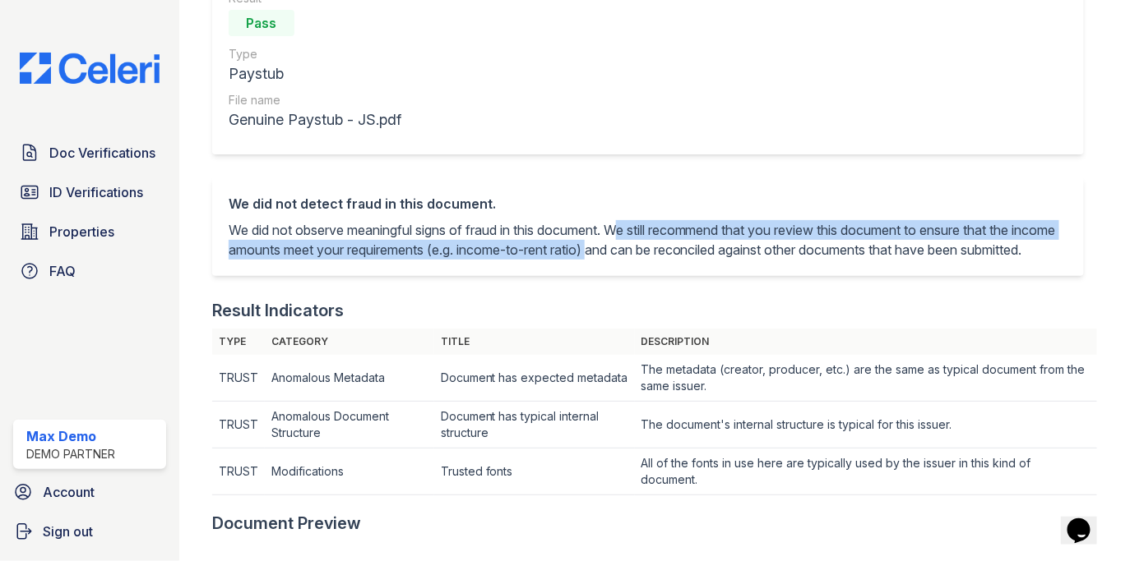
drag, startPoint x: 626, startPoint y: 229, endPoint x: 643, endPoint y: 251, distance: 27.5
click at [643, 251] on p "We did not observe meaningful signs of fraud in this document. We still recomme…" at bounding box center [648, 239] width 839 height 39
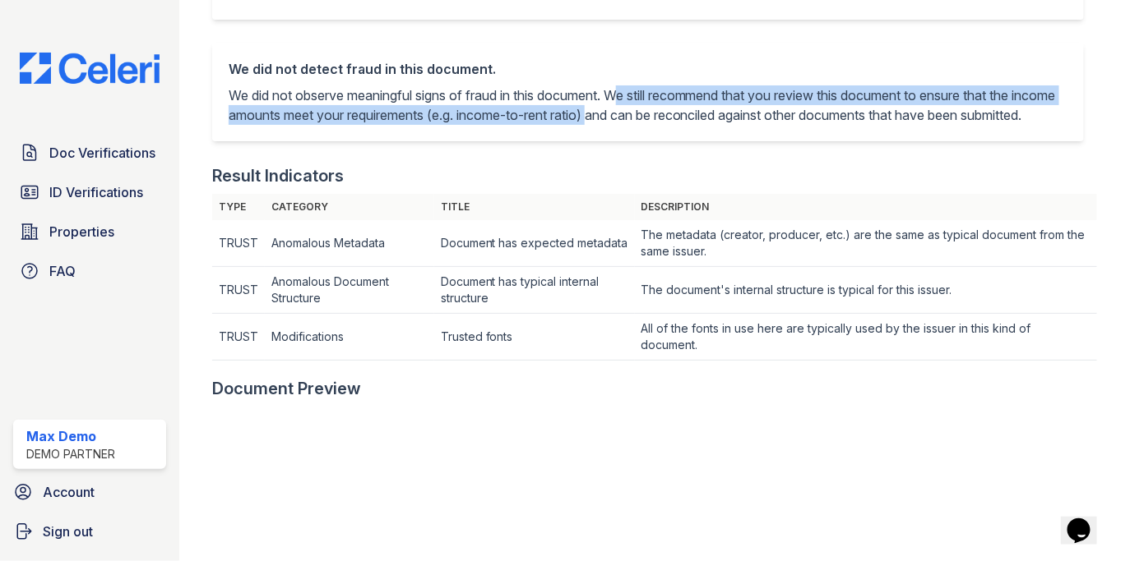
scroll to position [477, 0]
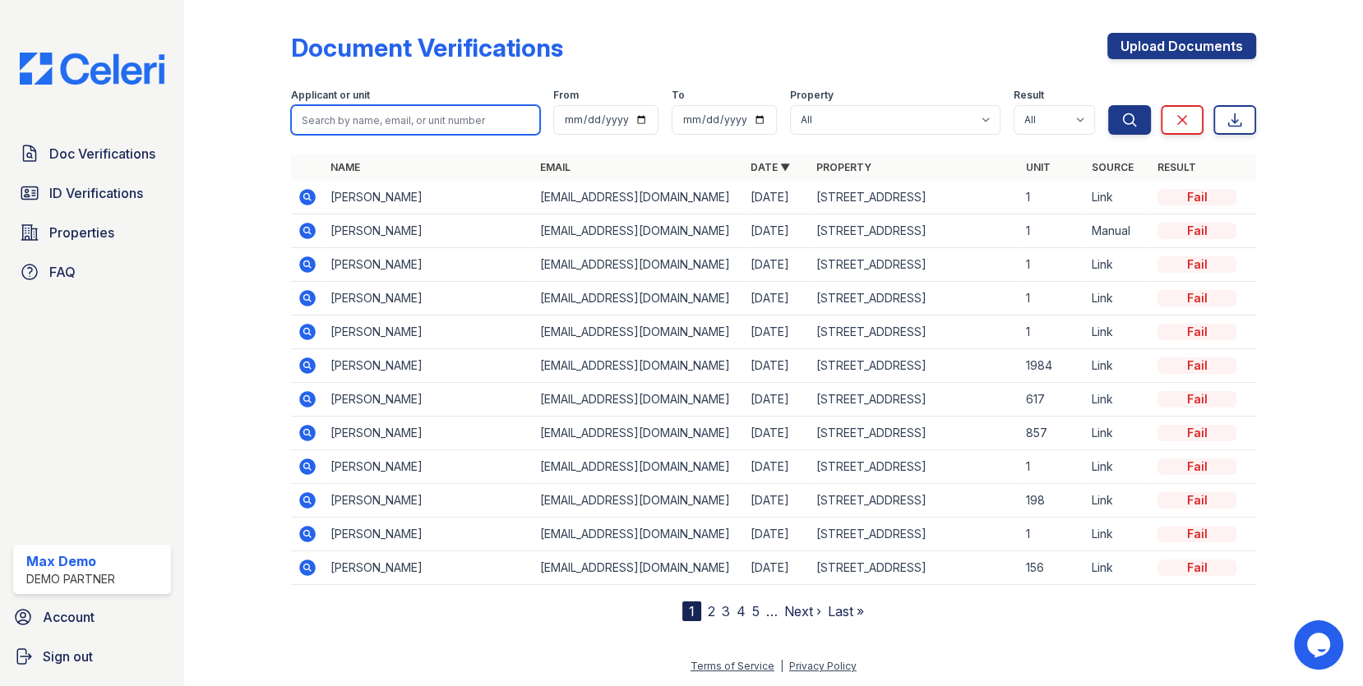
click at [454, 112] on input "search" at bounding box center [416, 120] width 250 height 30
type input "mary"
click at [1108, 105] on button "Search" at bounding box center [1129, 120] width 43 height 30
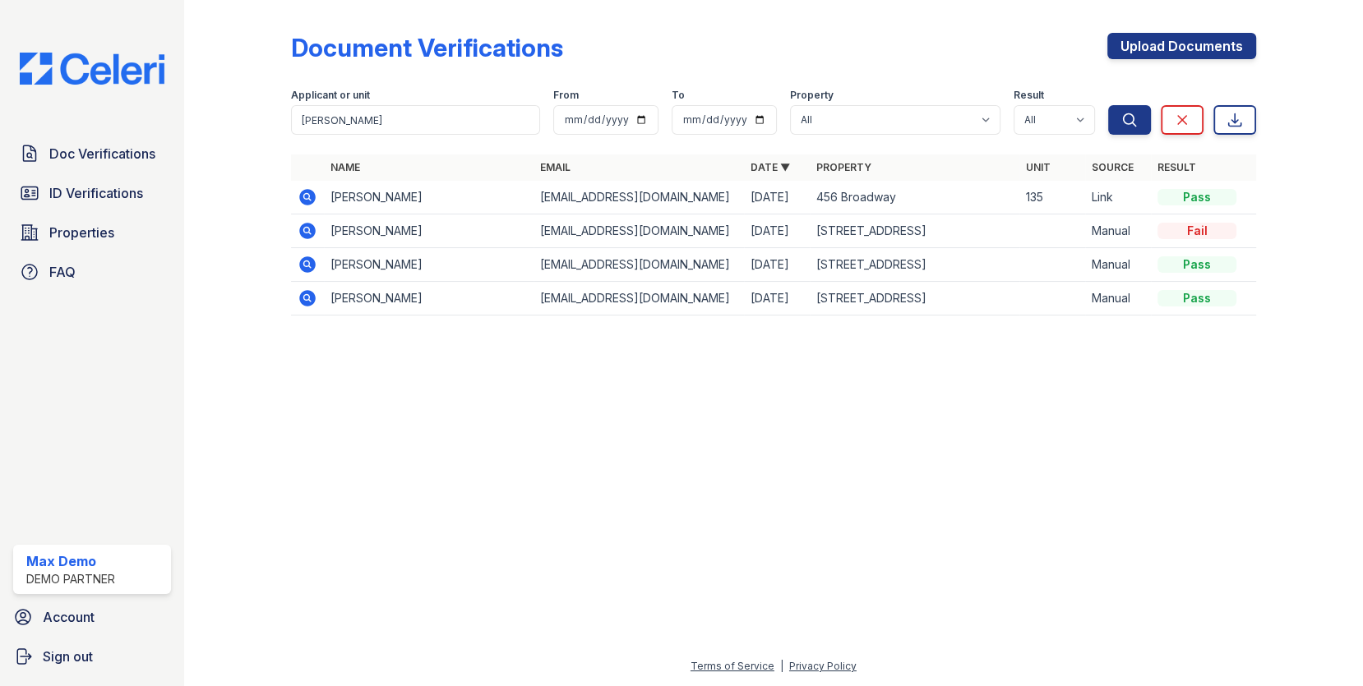
click at [312, 255] on icon at bounding box center [308, 265] width 20 height 20
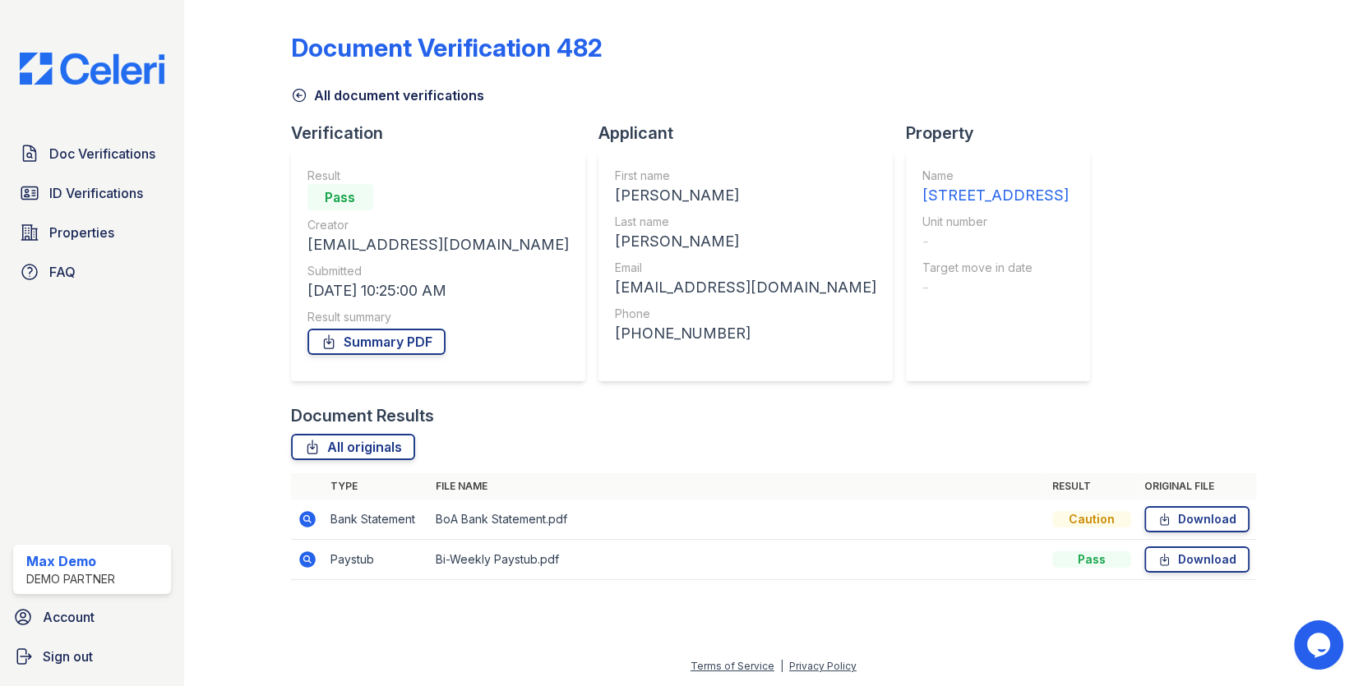
click at [315, 529] on td at bounding box center [307, 520] width 33 height 40
click at [308, 515] on icon at bounding box center [307, 519] width 16 height 16
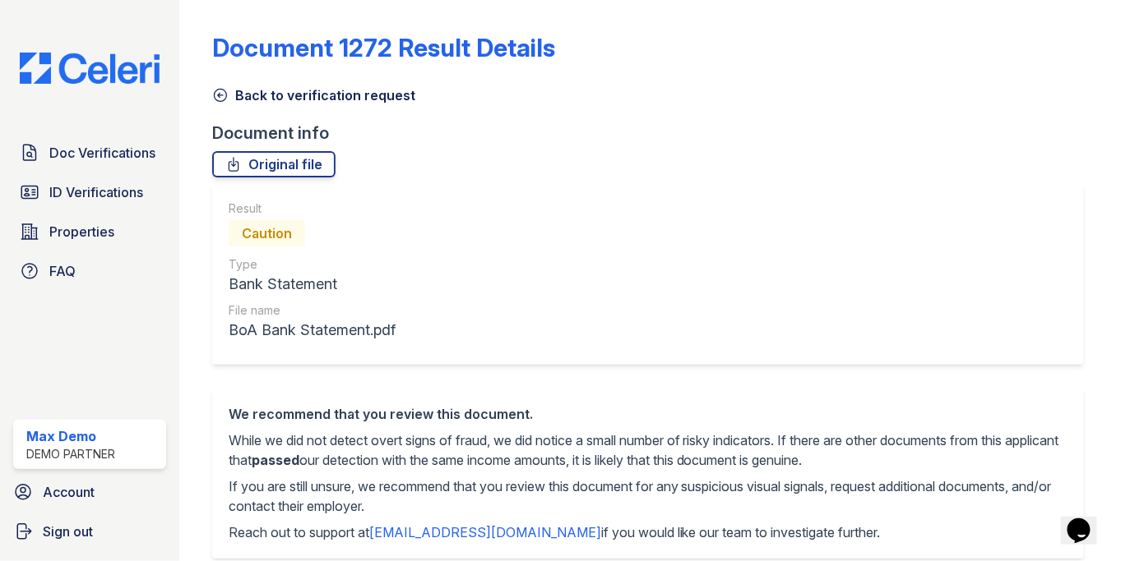
drag, startPoint x: 232, startPoint y: 233, endPoint x: 326, endPoint y: 233, distance: 94.5
click at [326, 233] on div "Caution" at bounding box center [312, 233] width 167 height 33
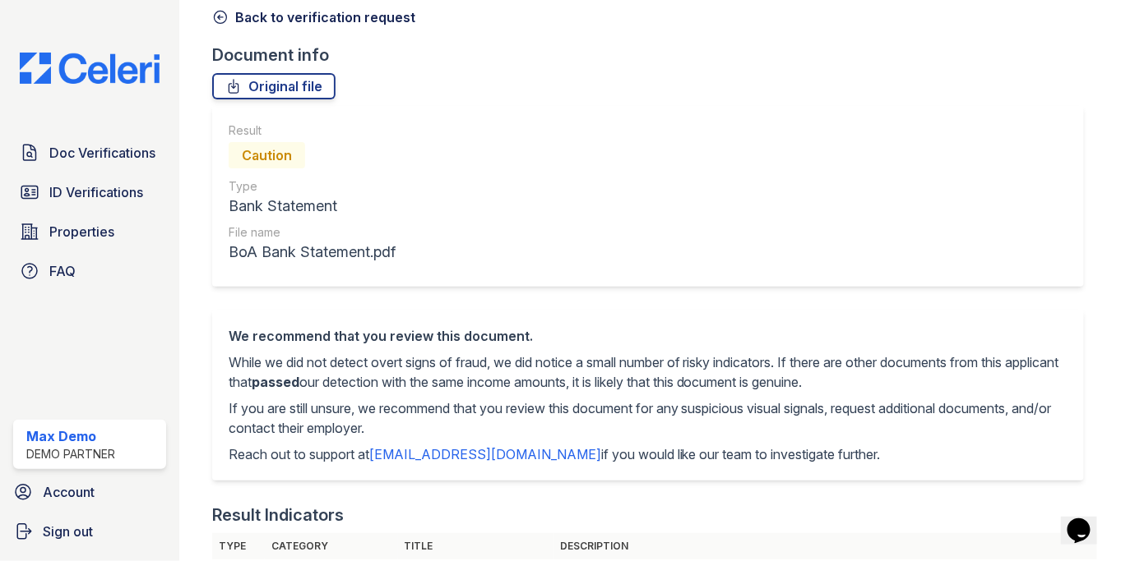
scroll to position [104, 0]
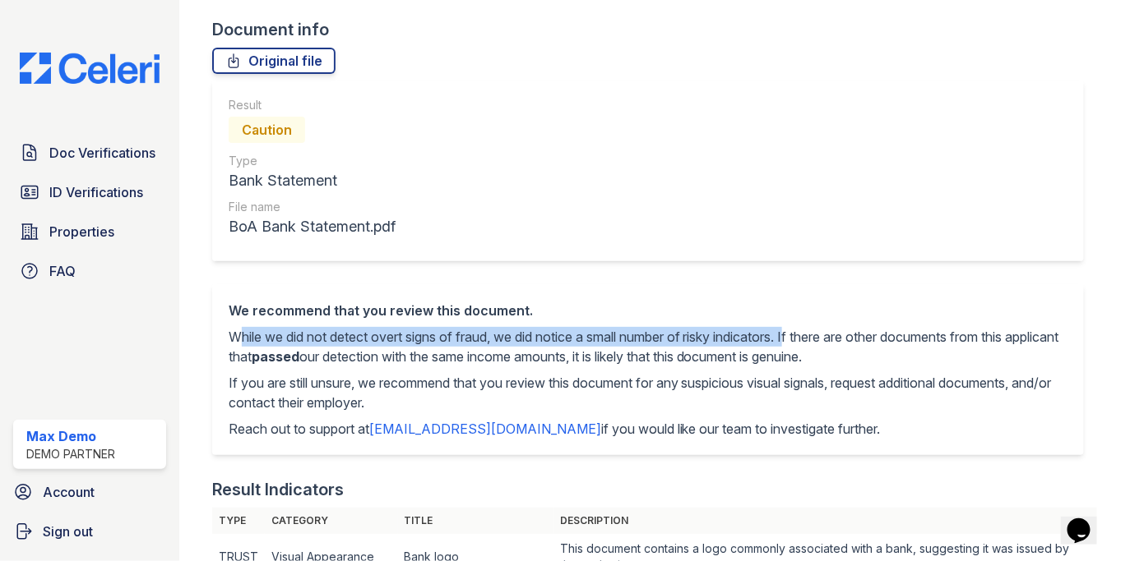
drag, startPoint x: 231, startPoint y: 338, endPoint x: 806, endPoint y: 335, distance: 575.5
click at [806, 335] on p "While we did not detect overt signs of fraud, we did notice a small number of r…" at bounding box center [648, 346] width 839 height 39
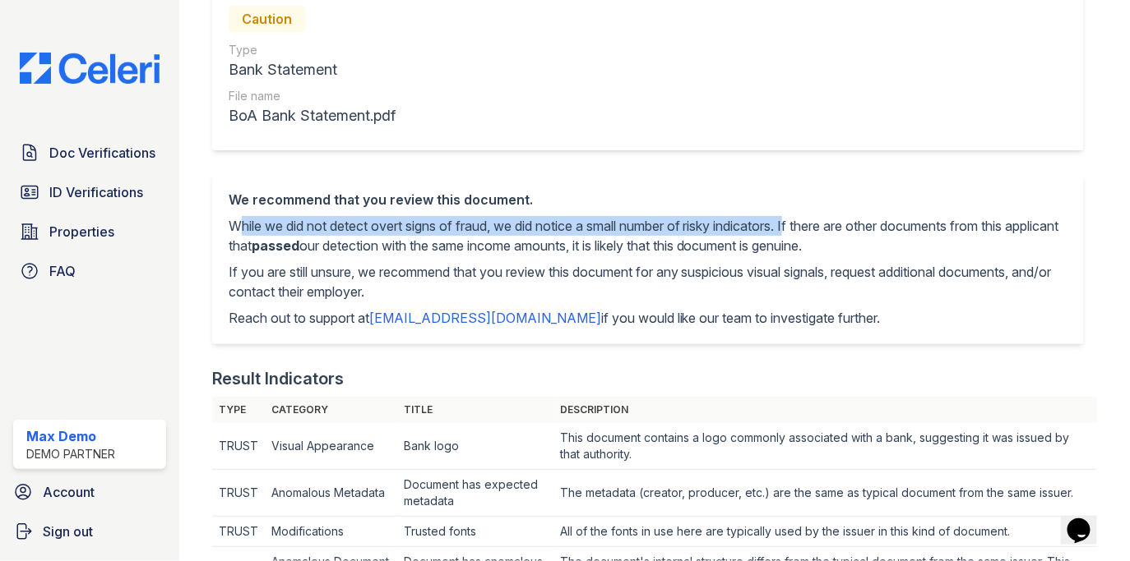
scroll to position [347, 0]
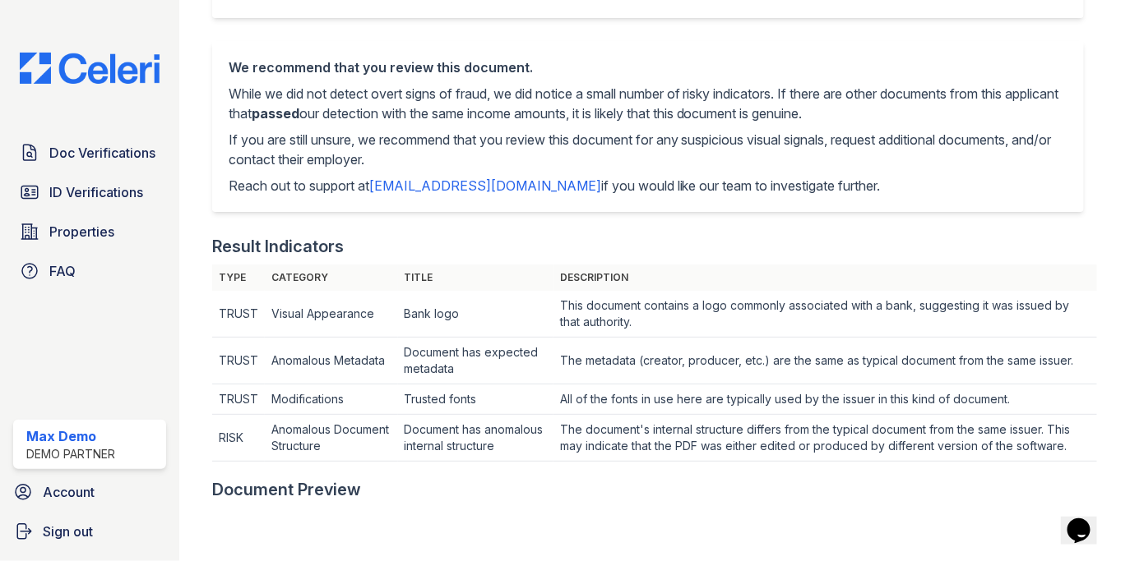
click at [225, 432] on td "RISK" at bounding box center [238, 438] width 53 height 47
drag, startPoint x: 802, startPoint y: 88, endPoint x: 896, endPoint y: 118, distance: 99.1
click at [896, 118] on p "While we did not detect overt signs of fraud, we did notice a small number of r…" at bounding box center [648, 103] width 839 height 39
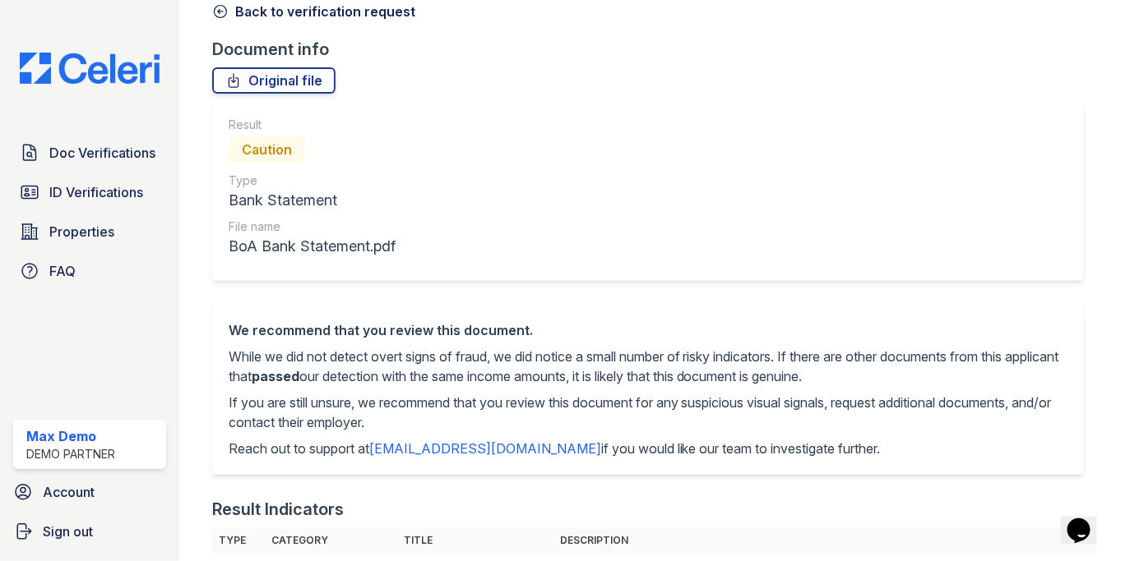
scroll to position [0, 0]
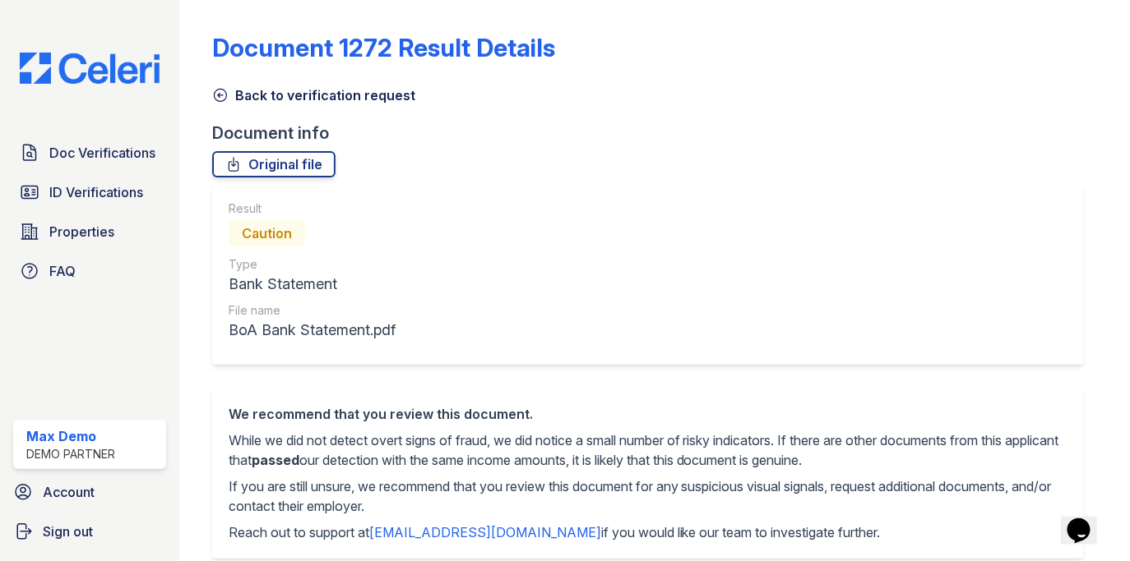
click at [269, 99] on link "Back to verification request" at bounding box center [313, 95] width 203 height 20
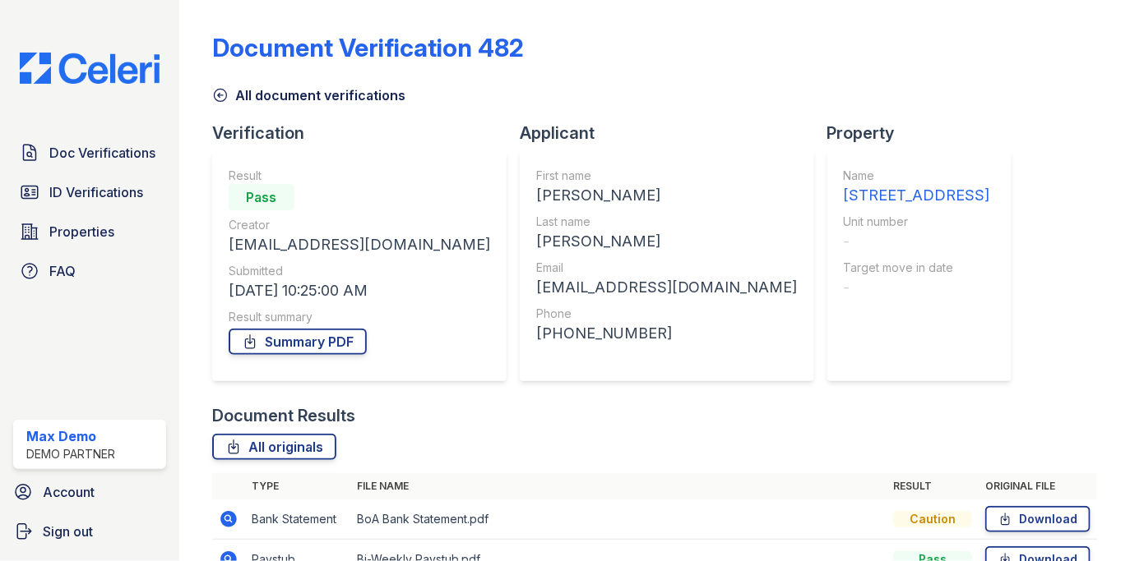
scroll to position [90, 0]
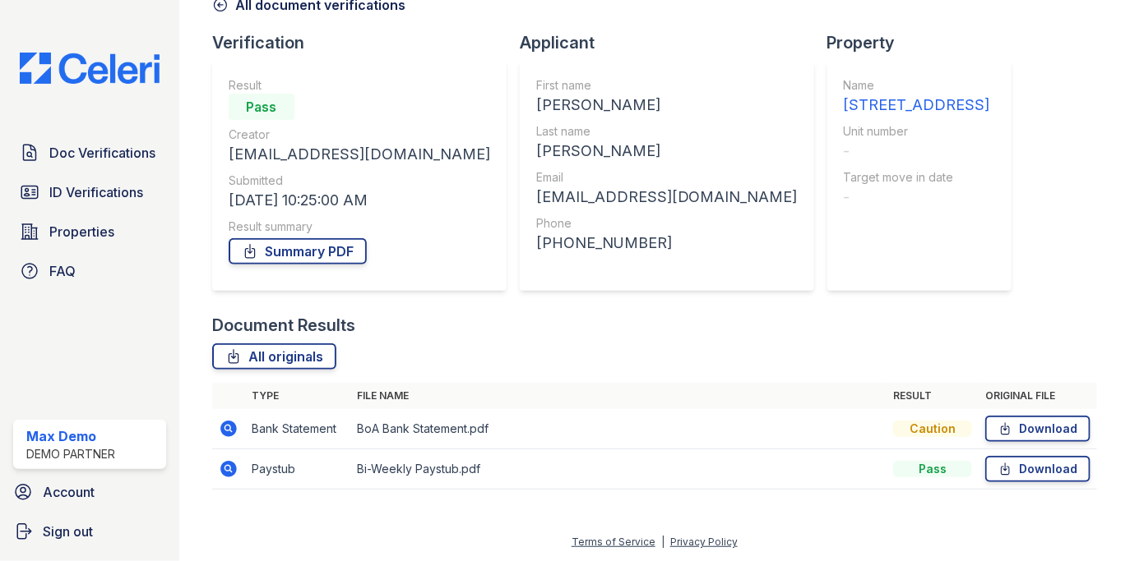
click at [275, 473] on td "Paystub" at bounding box center [297, 470] width 105 height 40
click at [917, 460] on td "Pass" at bounding box center [932, 470] width 92 height 40
click at [301, 424] on td "Bank Statement" at bounding box center [297, 429] width 105 height 40
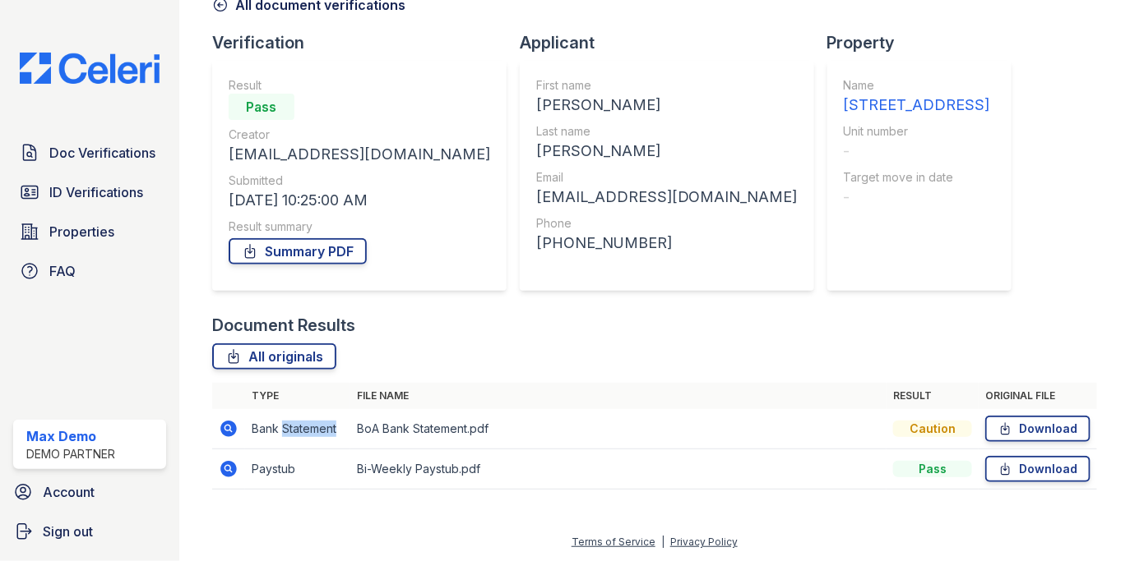
click at [301, 424] on td "Bank Statement" at bounding box center [297, 429] width 105 height 40
click at [930, 420] on td "Caution" at bounding box center [932, 429] width 92 height 40
click at [931, 429] on div "Caution" at bounding box center [932, 429] width 79 height 16
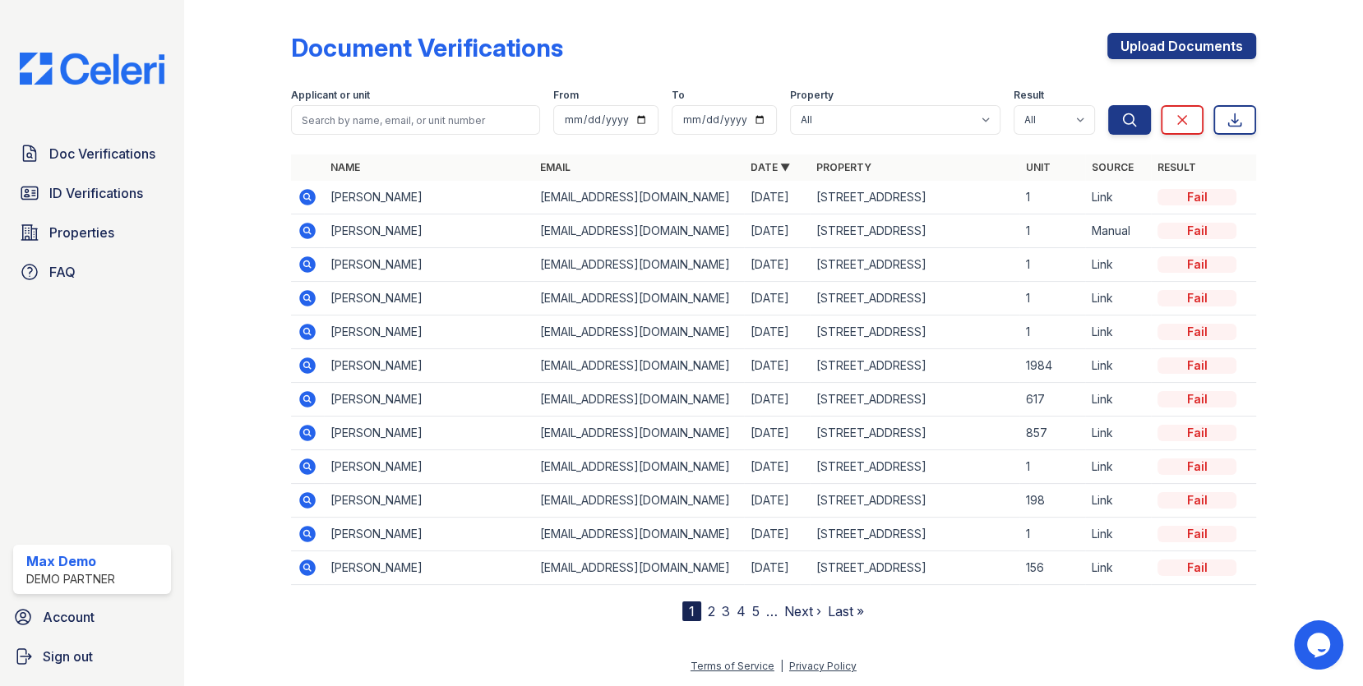
drag, startPoint x: 1360, startPoint y: 29, endPoint x: 1380, endPoint y: 29, distance: 20.6
click at [1362, 29] on html "Doc Verifications ID Verifications Properties FAQ Max Demo Demo Partner Account…" at bounding box center [681, 343] width 1363 height 686
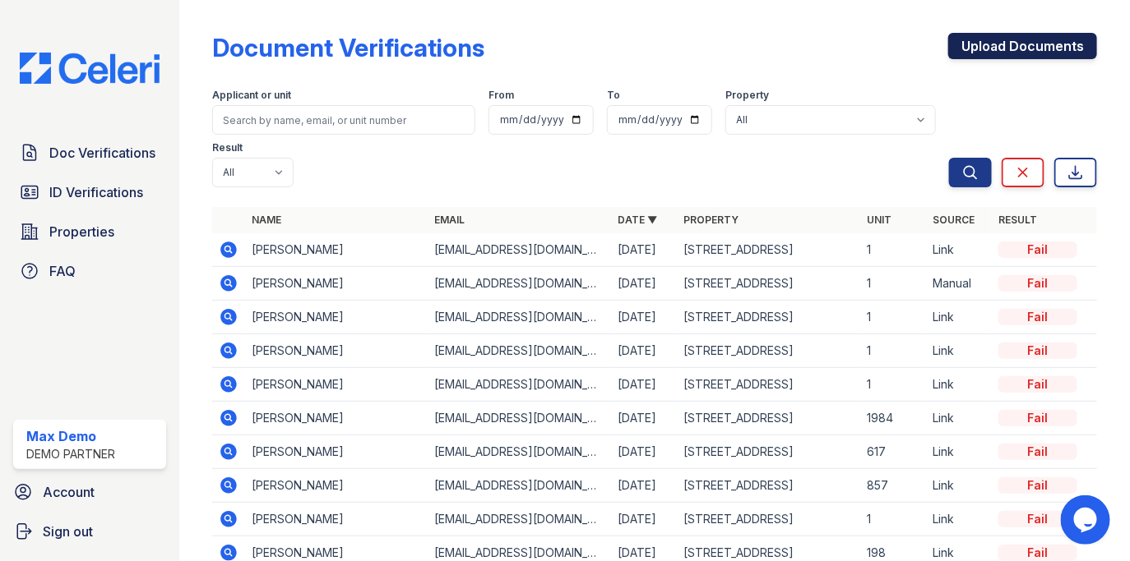
click at [1017, 43] on link "Upload Documents" at bounding box center [1022, 46] width 149 height 26
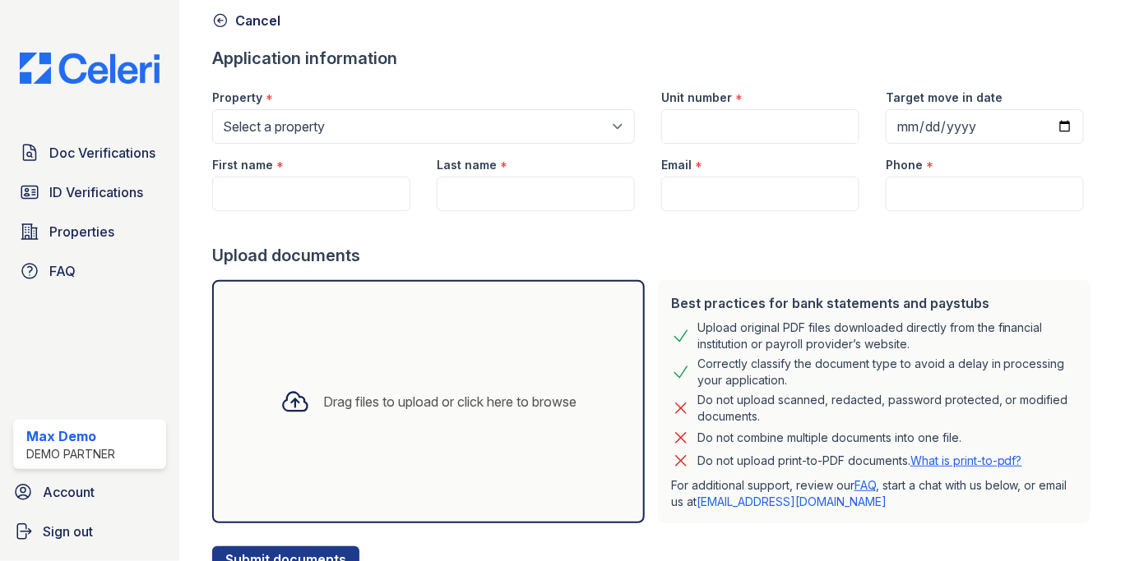
scroll to position [141, 0]
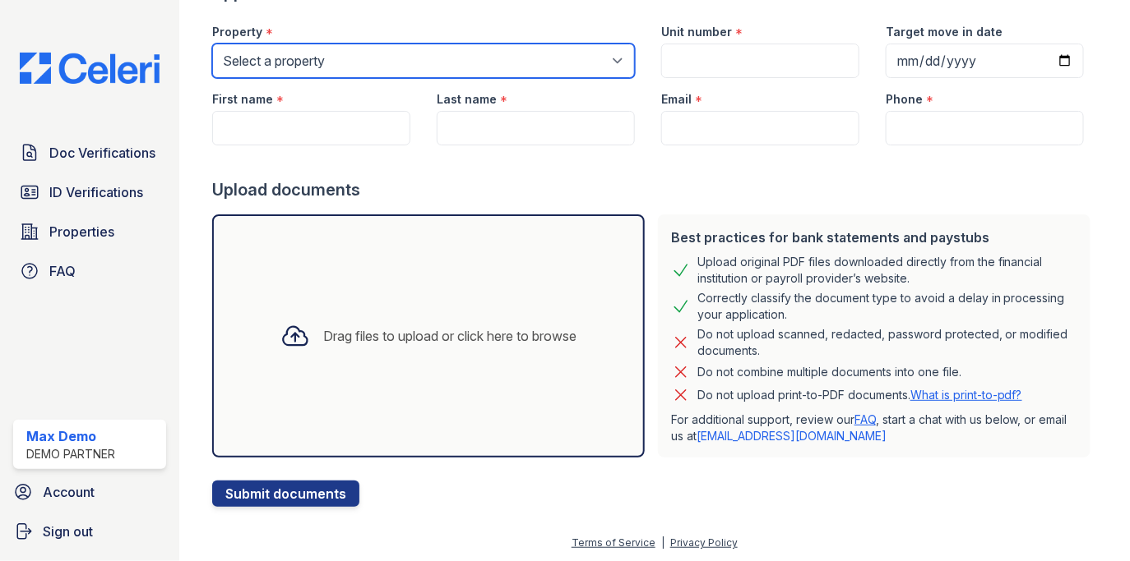
click at [516, 66] on select "Select a property [STREET_ADDRESS][GEOGRAPHIC_DATA][STREET_ADDRESS]" at bounding box center [423, 61] width 423 height 35
select select "13"
click at [212, 44] on select "Select a property [STREET_ADDRESS][GEOGRAPHIC_DATA][STREET_ADDRESS]" at bounding box center [423, 61] width 423 height 35
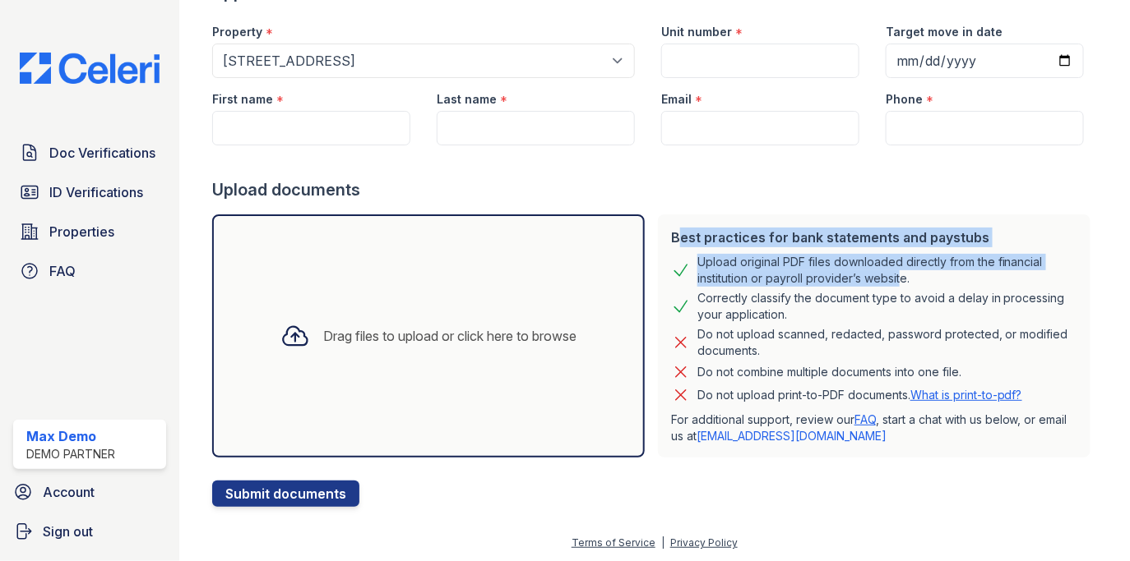
drag, startPoint x: 670, startPoint y: 236, endPoint x: 896, endPoint y: 277, distance: 229.8
click at [896, 277] on div "Best practices for bank statements and paystubs Upload original PDF files downl…" at bounding box center [874, 336] width 432 height 243
drag, startPoint x: 908, startPoint y: 277, endPoint x: 681, endPoint y: 226, distance: 233.4
click at [681, 226] on div "Best practices for bank statements and paystubs Upload original PDF files downl…" at bounding box center [874, 336] width 432 height 243
click at [676, 229] on div "Best practices for bank statements and paystubs" at bounding box center [874, 238] width 406 height 20
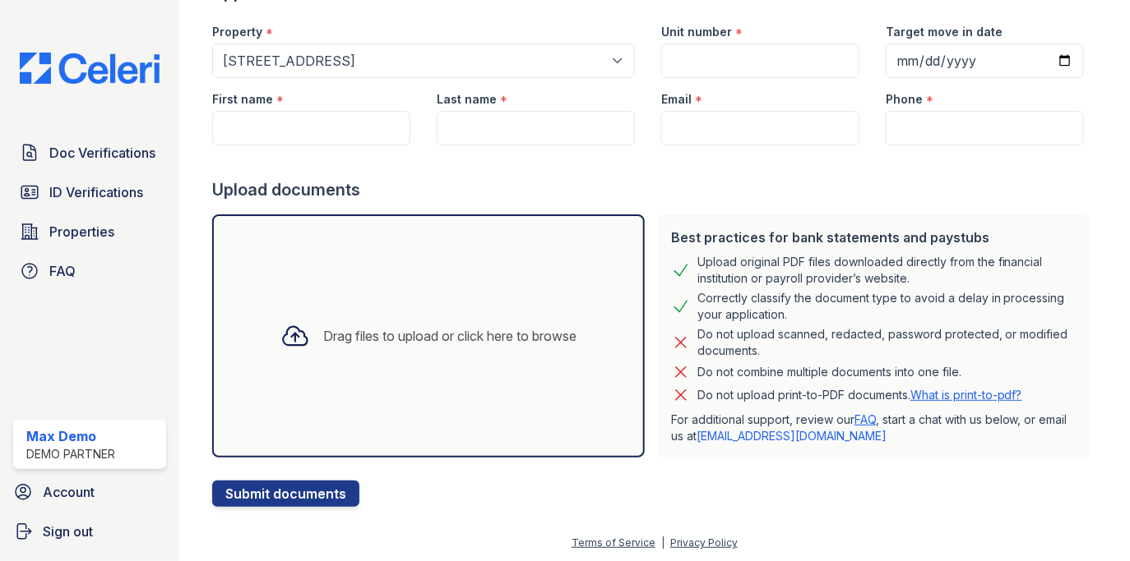
drag, startPoint x: 672, startPoint y: 231, endPoint x: 915, endPoint y: 282, distance: 248.6
click at [915, 282] on div "Best practices for bank statements and paystubs Upload original PDF files downl…" at bounding box center [874, 336] width 432 height 243
click at [369, 324] on div "Drag files to upload or click here to browse" at bounding box center [428, 336] width 322 height 56
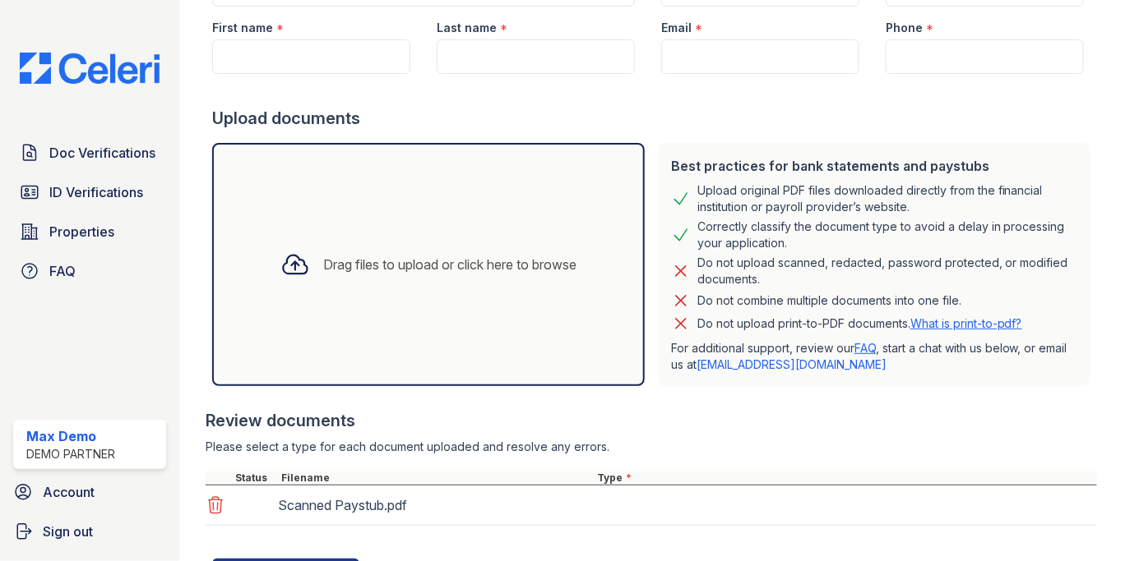
scroll to position [251, 0]
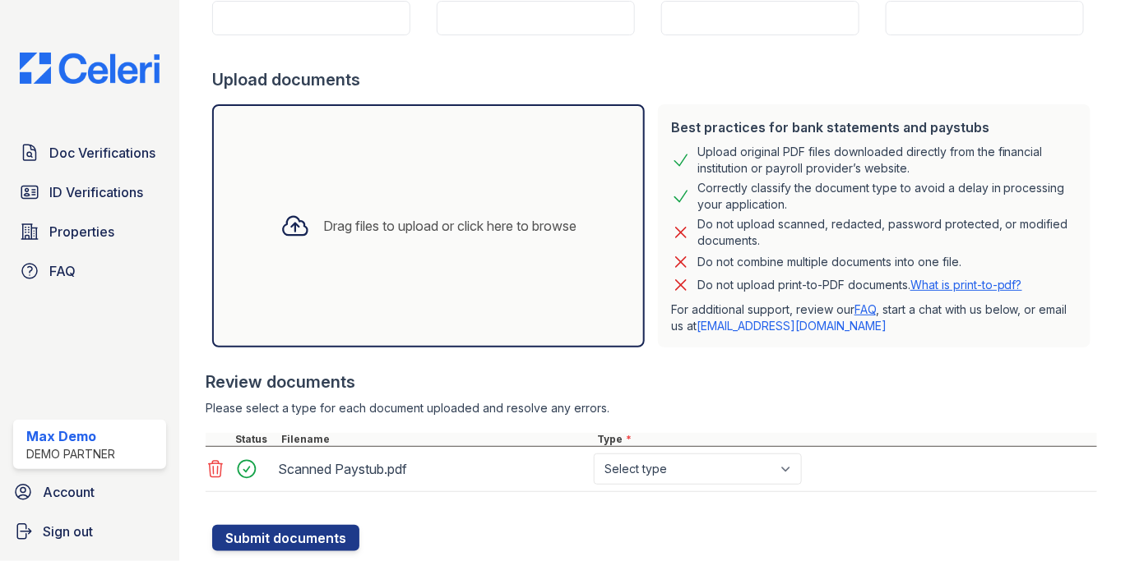
click at [757, 149] on div "Upload original PDF files downloaded directly from the financial institution or…" at bounding box center [887, 160] width 380 height 33
click at [784, 153] on div "Upload original PDF files downloaded directly from the financial institution or…" at bounding box center [887, 160] width 380 height 33
click at [805, 228] on div "Do not upload scanned, redacted, password protected, or modified documents." at bounding box center [887, 232] width 380 height 33
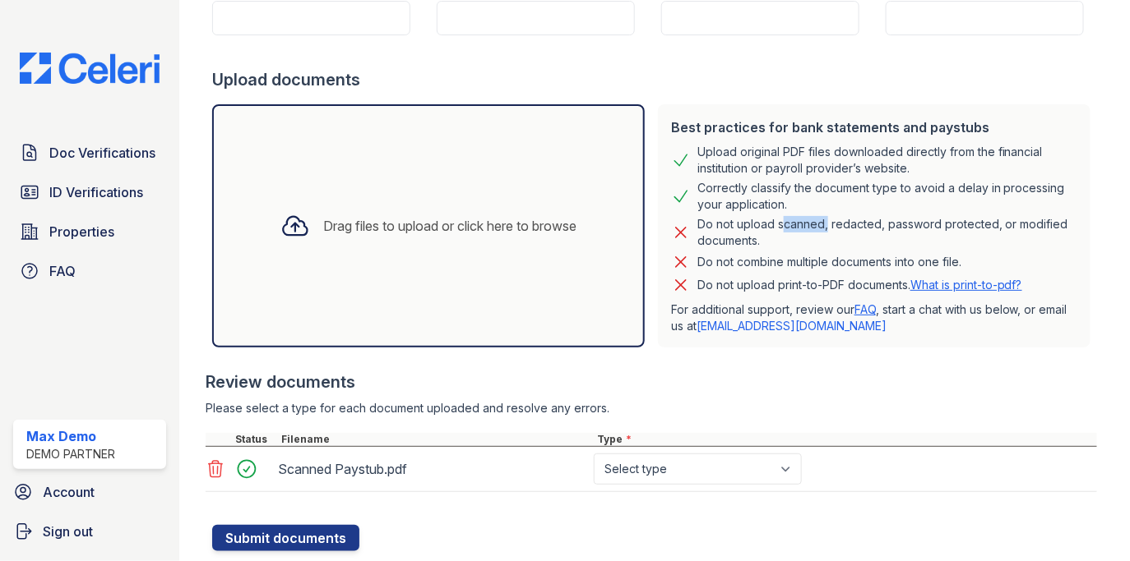
click at [805, 228] on div "Do not upload scanned, redacted, password protected, or modified documents." at bounding box center [887, 232] width 380 height 33
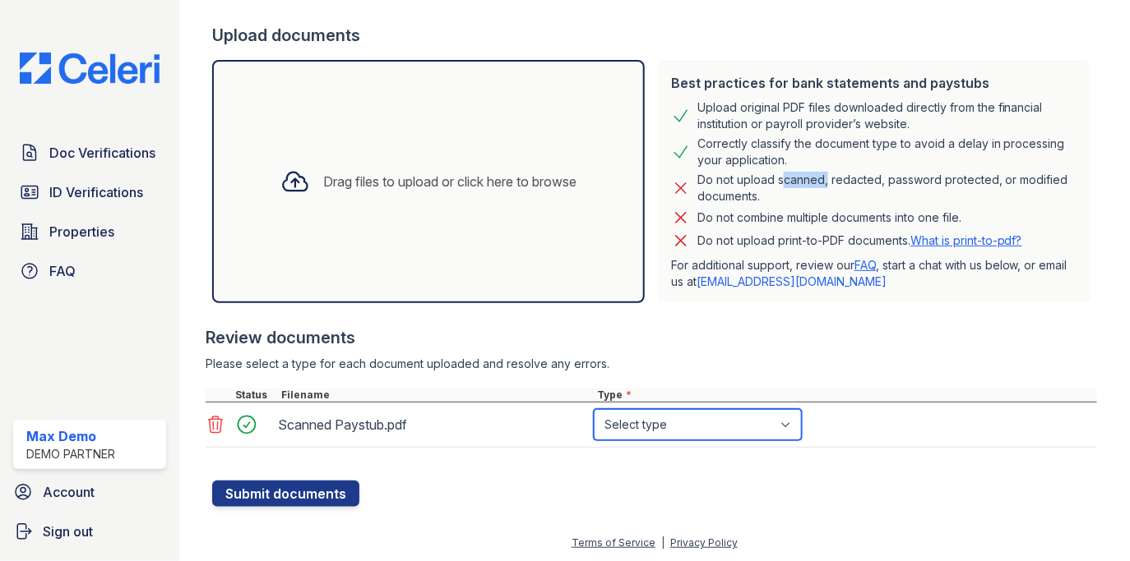
click at [713, 425] on select "Select type Paystub Bank Statement Offer Letter Tax Documents Benefit Award Let…" at bounding box center [698, 424] width 208 height 31
select select "paystub"
click at [594, 409] on select "Select type Paystub Bank Statement Offer Letter Tax Documents Benefit Award Let…" at bounding box center [698, 424] width 208 height 31
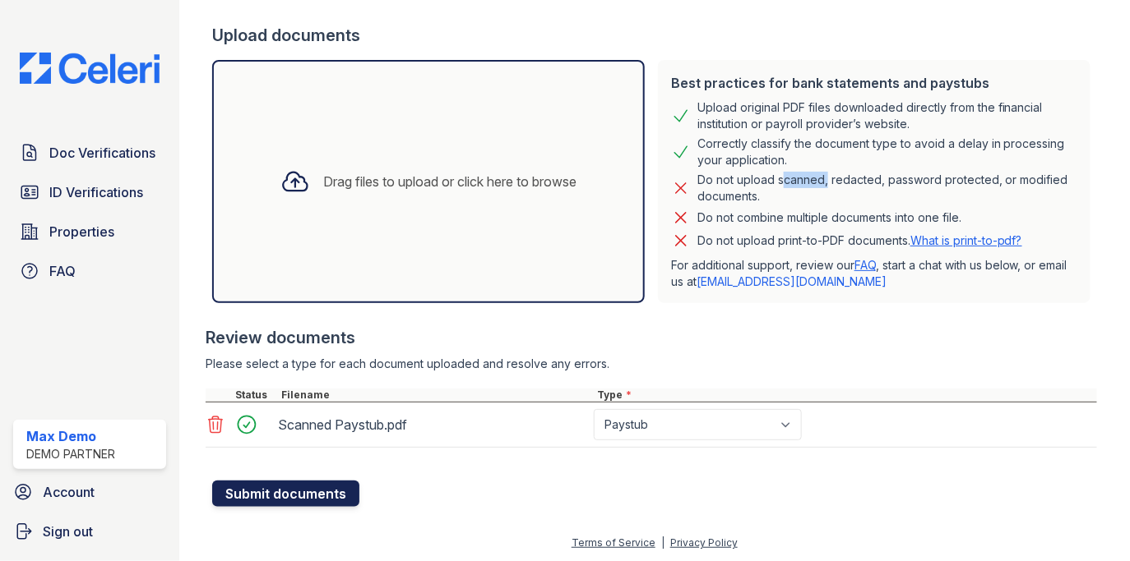
click at [306, 494] on button "Submit documents" at bounding box center [285, 494] width 147 height 26
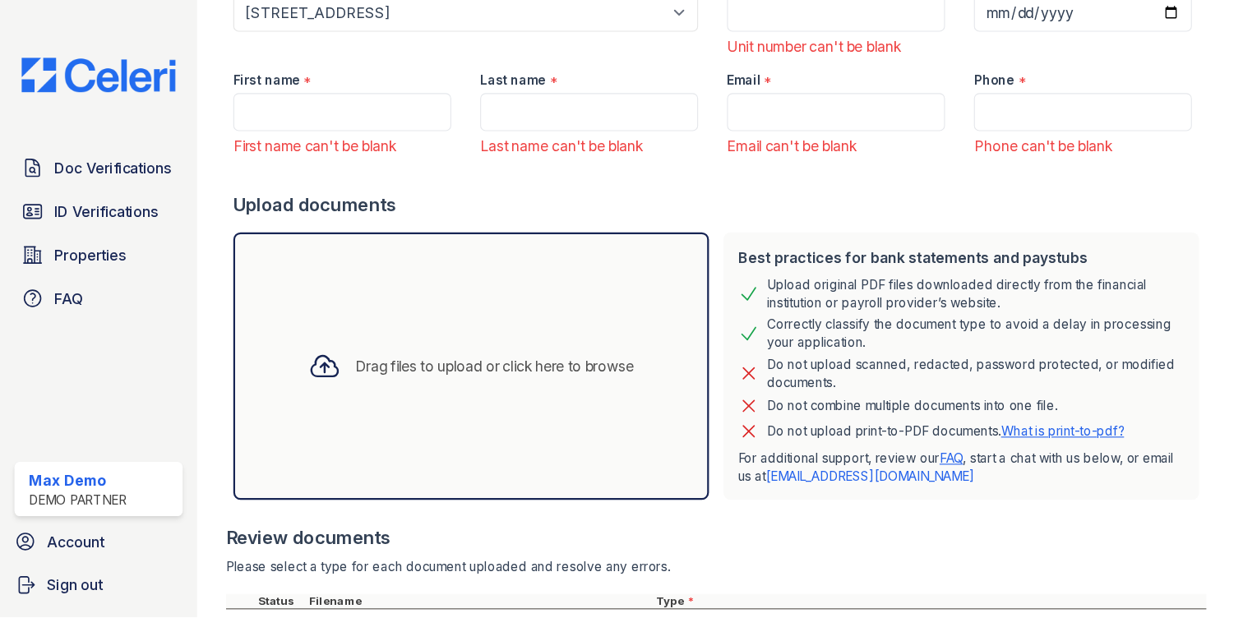
scroll to position [412, 0]
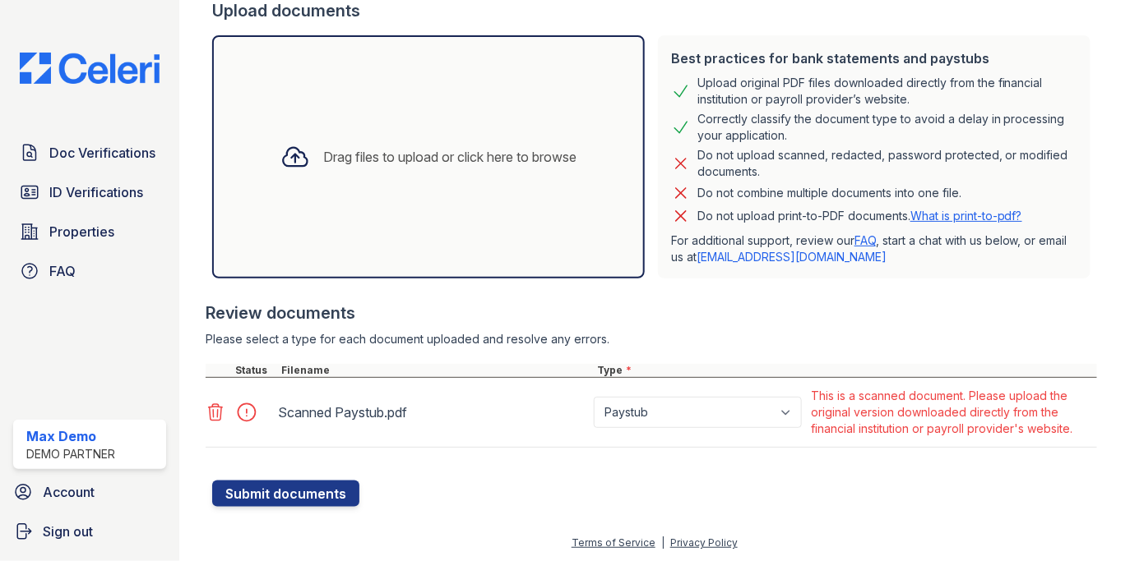
click at [966, 397] on div "This is a scanned document. Please upload the original version downloaded direc…" at bounding box center [952, 412] width 282 height 49
drag, startPoint x: 969, startPoint y: 395, endPoint x: 816, endPoint y: 395, distance: 153.7
click at [816, 395] on div "This is a scanned document. Please upload the original version downloaded direc…" at bounding box center [952, 412] width 282 height 49
click at [966, 395] on div "This is a scanned document. Please upload the original version downloaded direc…" at bounding box center [952, 412] width 282 height 49
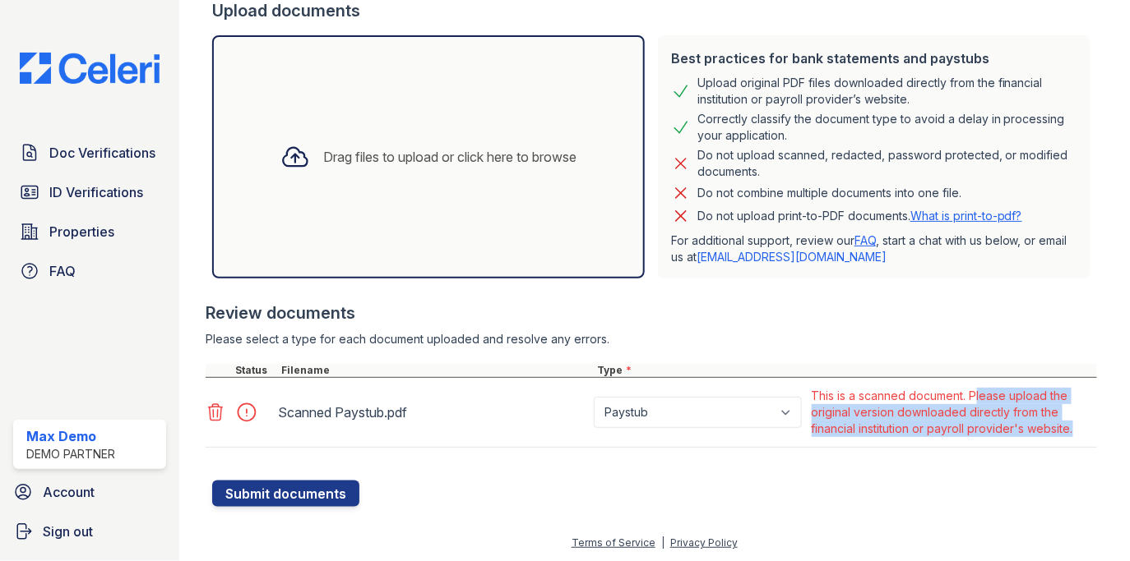
drag, startPoint x: 976, startPoint y: 395, endPoint x: 1090, endPoint y: 446, distance: 125.1
click at [1090, 446] on div "Scanned Paystub.pdf Paystub Bank Statement Offer Letter Tax Documents Benefit A…" at bounding box center [651, 413] width 891 height 70
click at [1055, 409] on div "This is a scanned document. Please upload the original version downloaded direc…" at bounding box center [952, 412] width 282 height 49
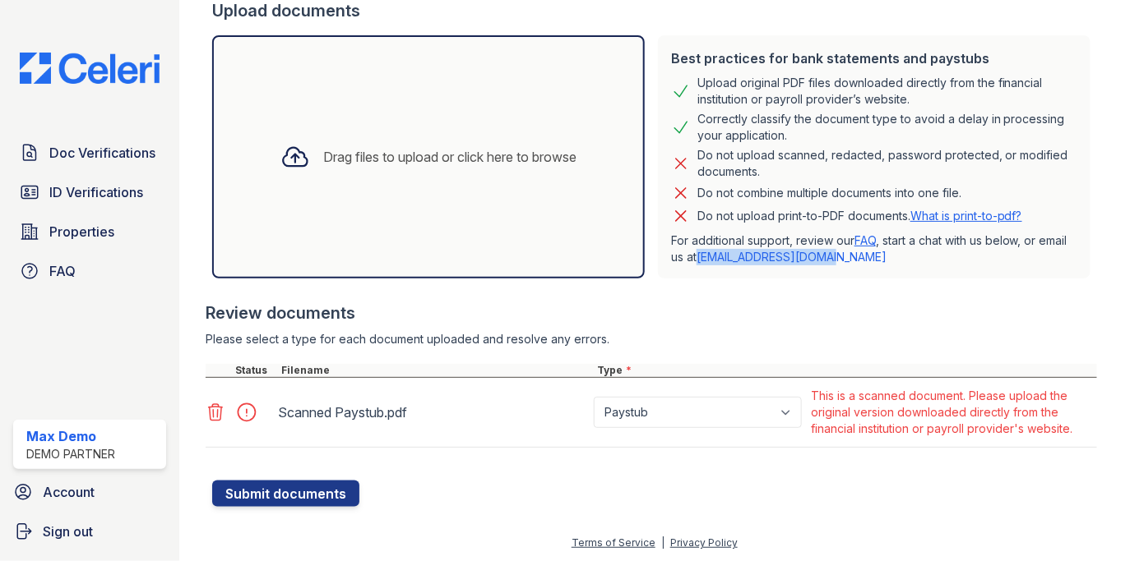
drag, startPoint x: 841, startPoint y: 253, endPoint x: 701, endPoint y: 254, distance: 139.8
click at [700, 254] on p "For additional support, review our FAQ , start a chat with us below, or email u…" at bounding box center [874, 249] width 406 height 33
click at [836, 253] on p "For additional support, review our FAQ , start a chat with us below, or email u…" at bounding box center [874, 249] width 406 height 33
drag, startPoint x: 841, startPoint y: 253, endPoint x: 702, endPoint y: 254, distance: 138.9
click at [702, 254] on p "For additional support, review our FAQ , start a chat with us below, or email u…" at bounding box center [874, 249] width 406 height 33
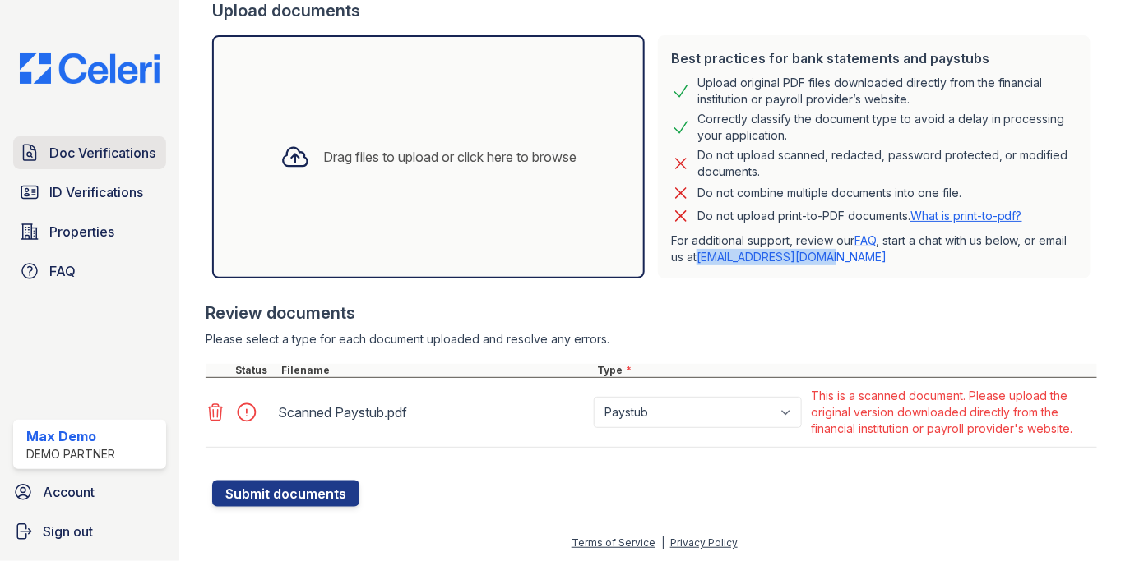
click at [128, 147] on span "Doc Verifications" at bounding box center [102, 153] width 106 height 20
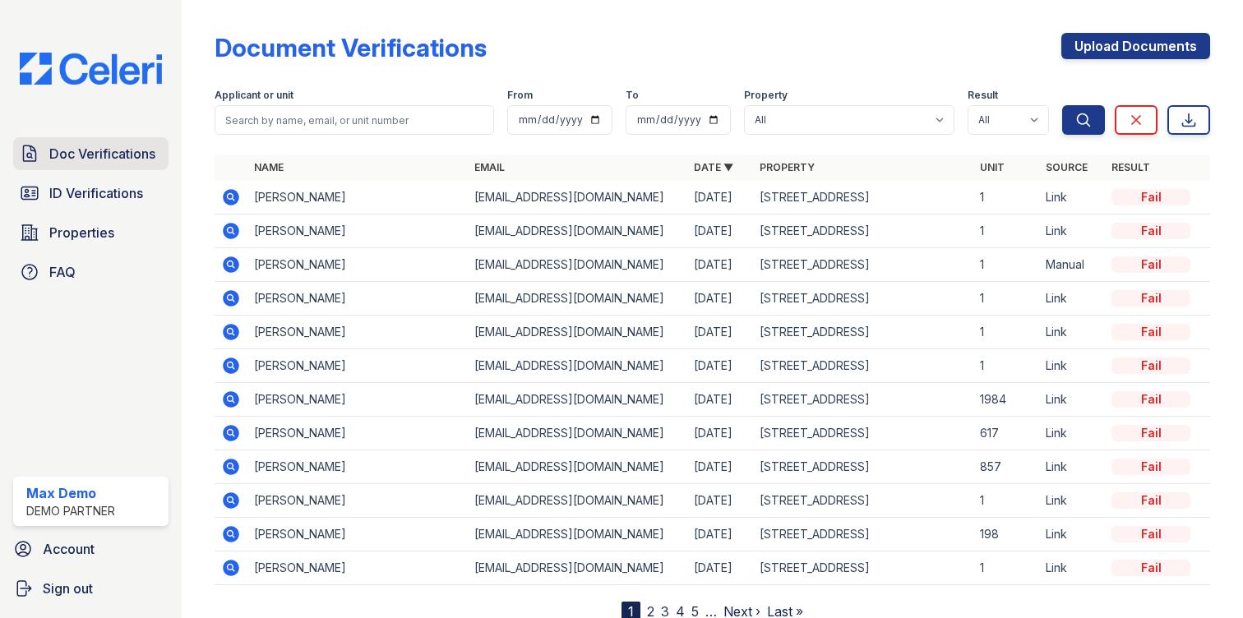
click at [127, 141] on link "Doc Verifications" at bounding box center [90, 153] width 155 height 33
click at [1130, 44] on link "Upload Documents" at bounding box center [1135, 46] width 149 height 26
click at [87, 231] on span "Properties" at bounding box center [81, 233] width 65 height 20
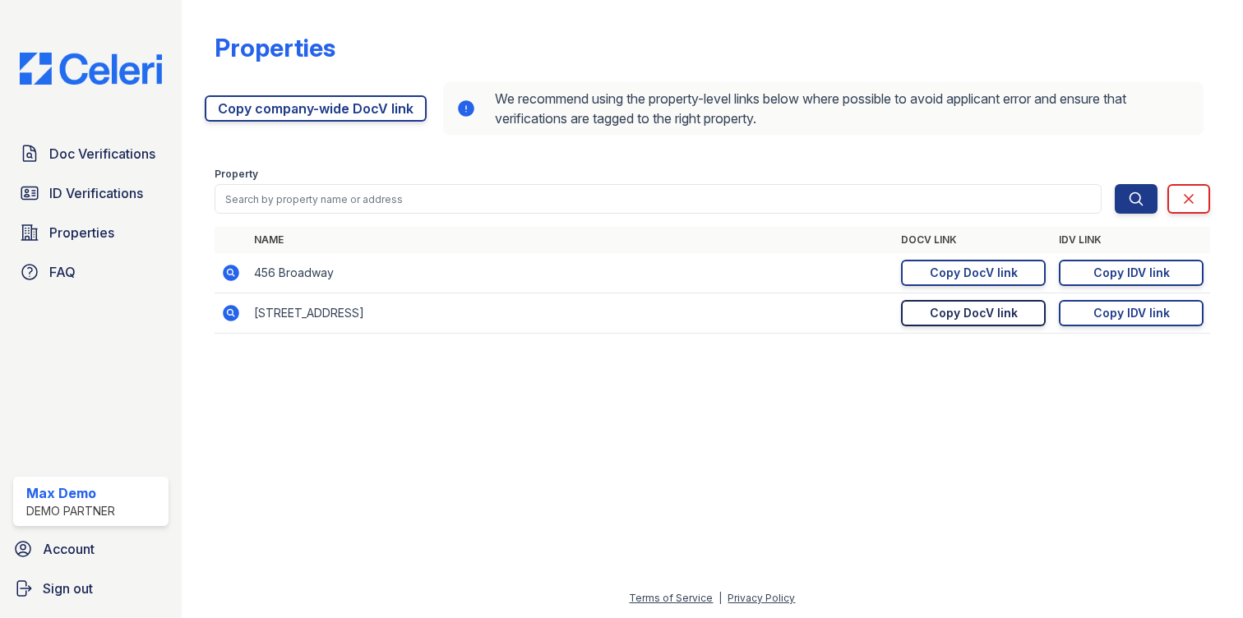
click at [953, 313] on div "Copy DocV link" at bounding box center [974, 313] width 88 height 16
click at [957, 312] on div "Copy DocV link" at bounding box center [974, 313] width 88 height 16
click at [87, 270] on link "FAQ" at bounding box center [90, 272] width 155 height 33
click at [142, 137] on link "Doc Verifications" at bounding box center [90, 153] width 155 height 33
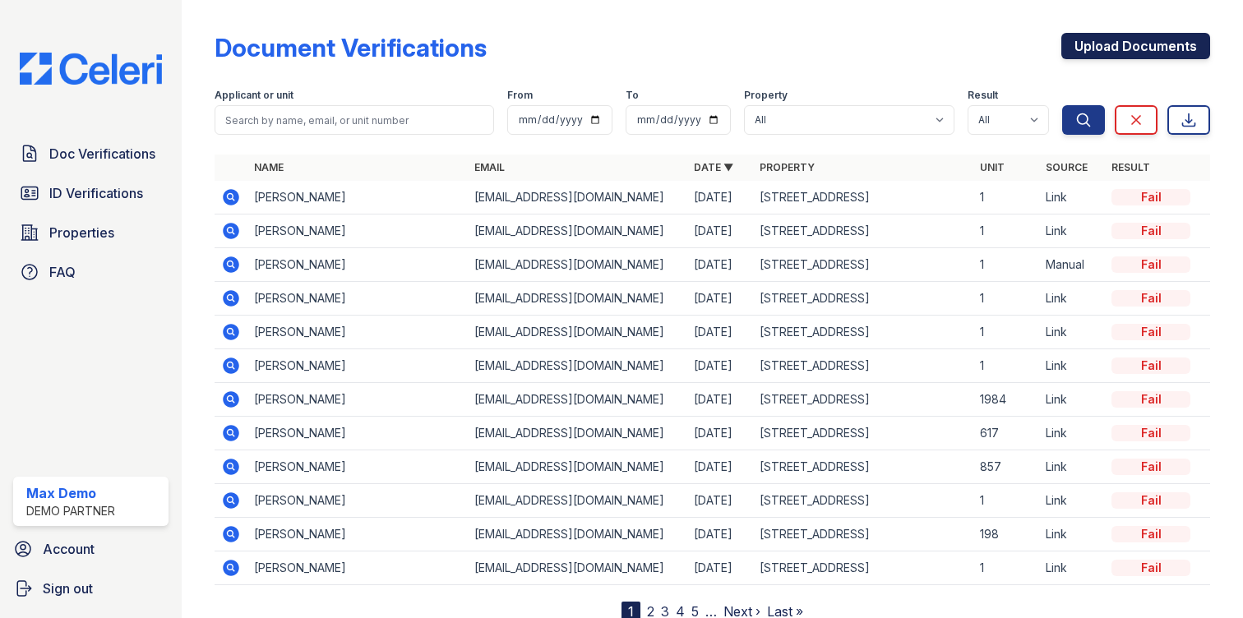
click at [1089, 40] on link "Upload Documents" at bounding box center [1135, 46] width 149 height 26
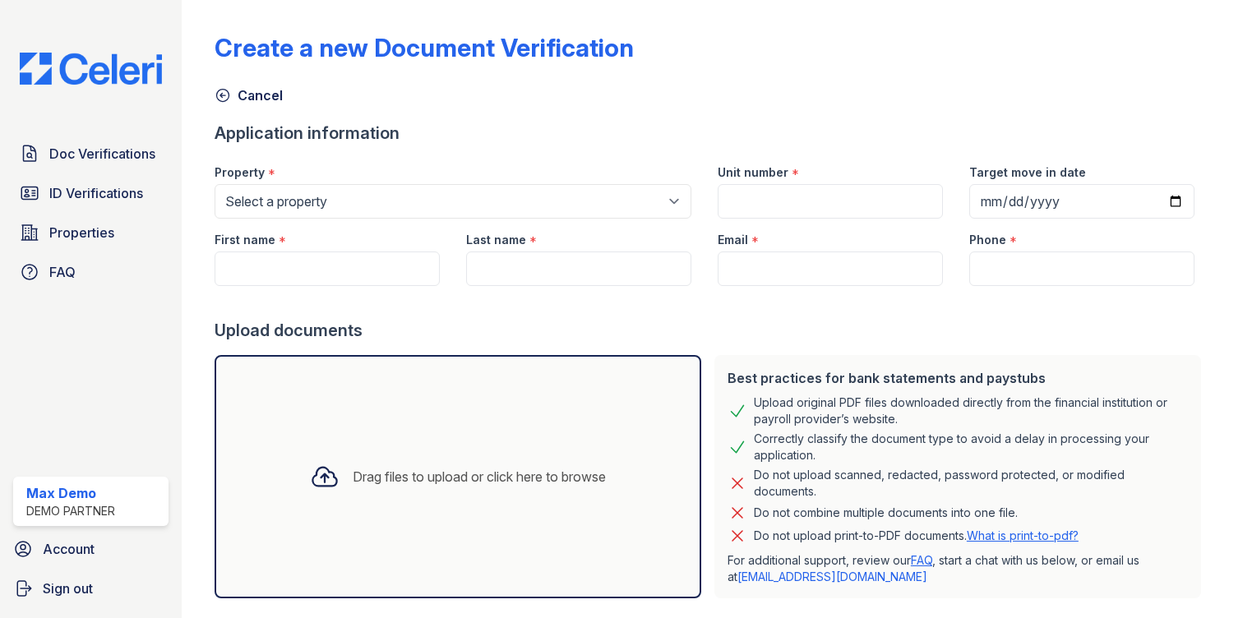
scroll to position [85, 0]
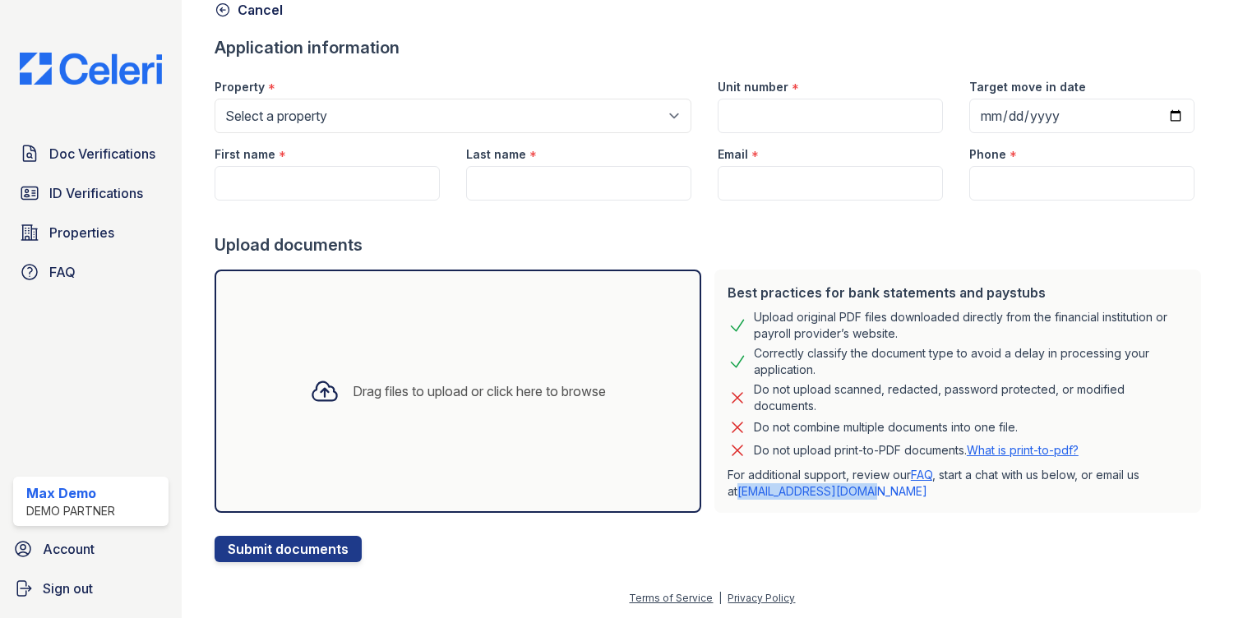
drag, startPoint x: 865, startPoint y: 488, endPoint x: 714, endPoint y: 490, distance: 150.4
click at [714, 490] on div "Best practices for bank statements and paystubs Upload original PDF files downl…" at bounding box center [957, 391] width 487 height 243
click at [578, 256] on div "Upload documents" at bounding box center [711, 244] width 993 height 23
click at [495, 375] on div "Drag files to upload or click here to browse" at bounding box center [458, 391] width 322 height 56
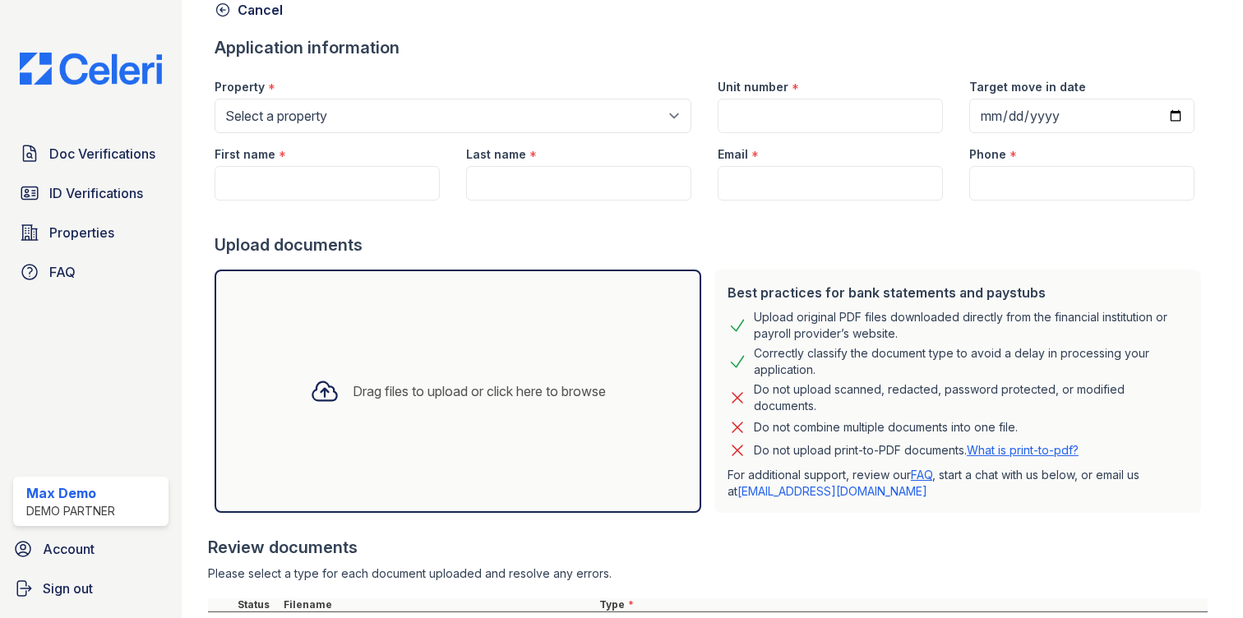
scroll to position [235, 0]
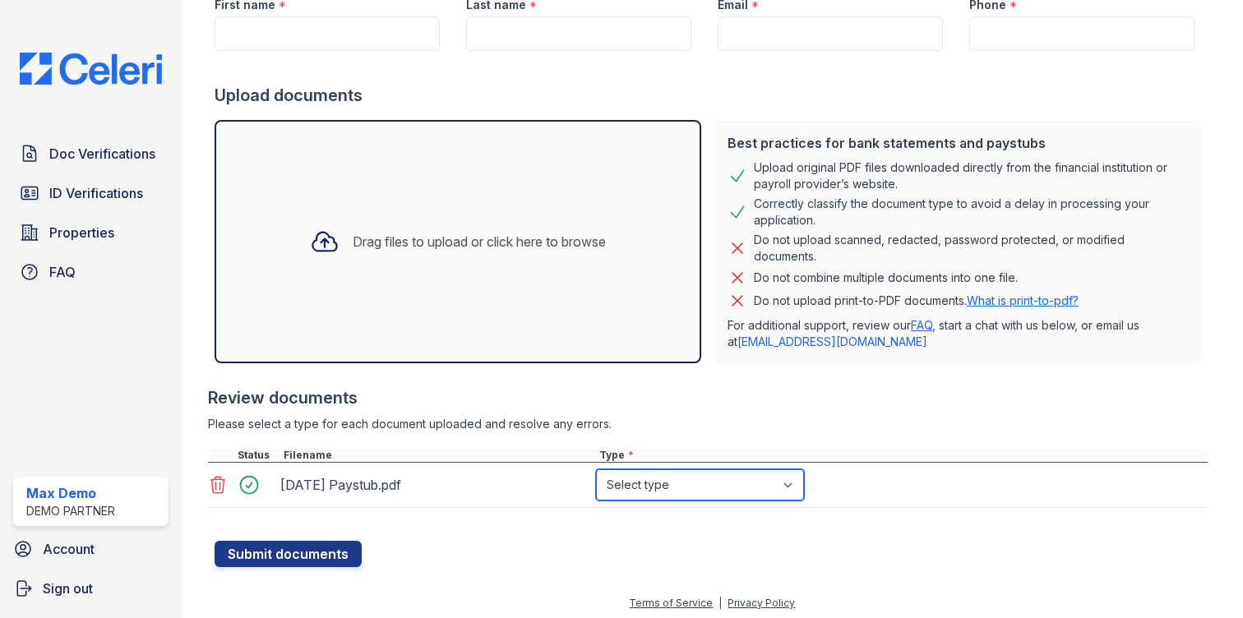
click at [649, 483] on select "Select type Paystub Bank Statement Offer Letter Tax Documents Benefit Award Let…" at bounding box center [700, 484] width 208 height 31
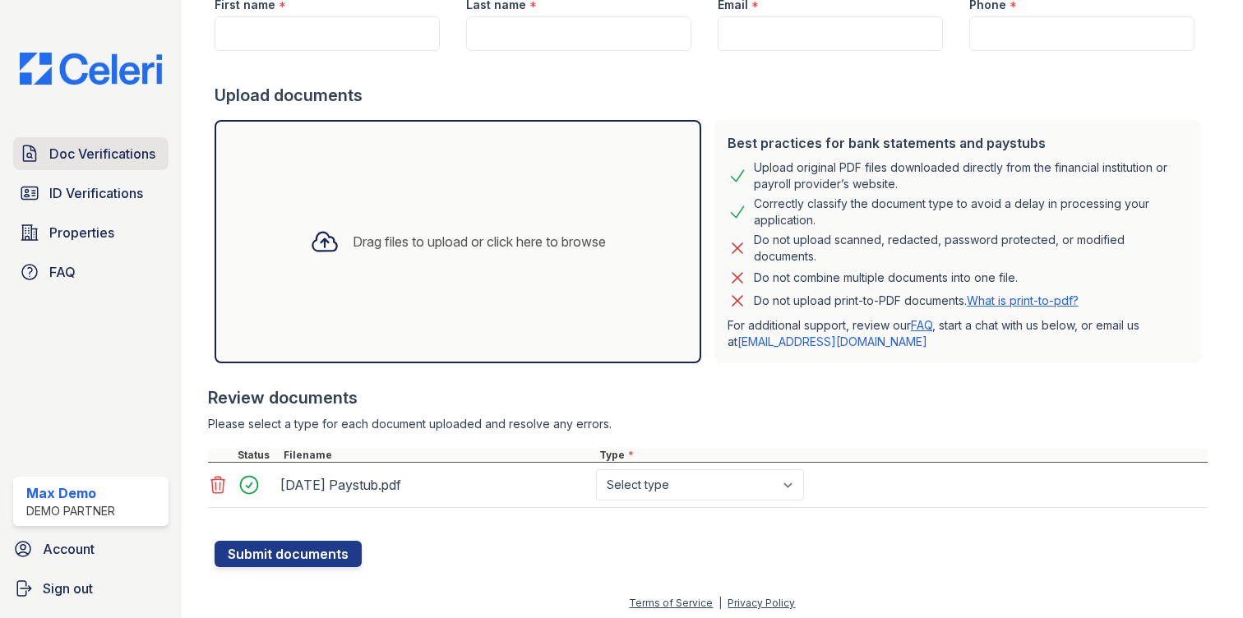
click at [108, 141] on link "Doc Verifications" at bounding box center [90, 153] width 155 height 33
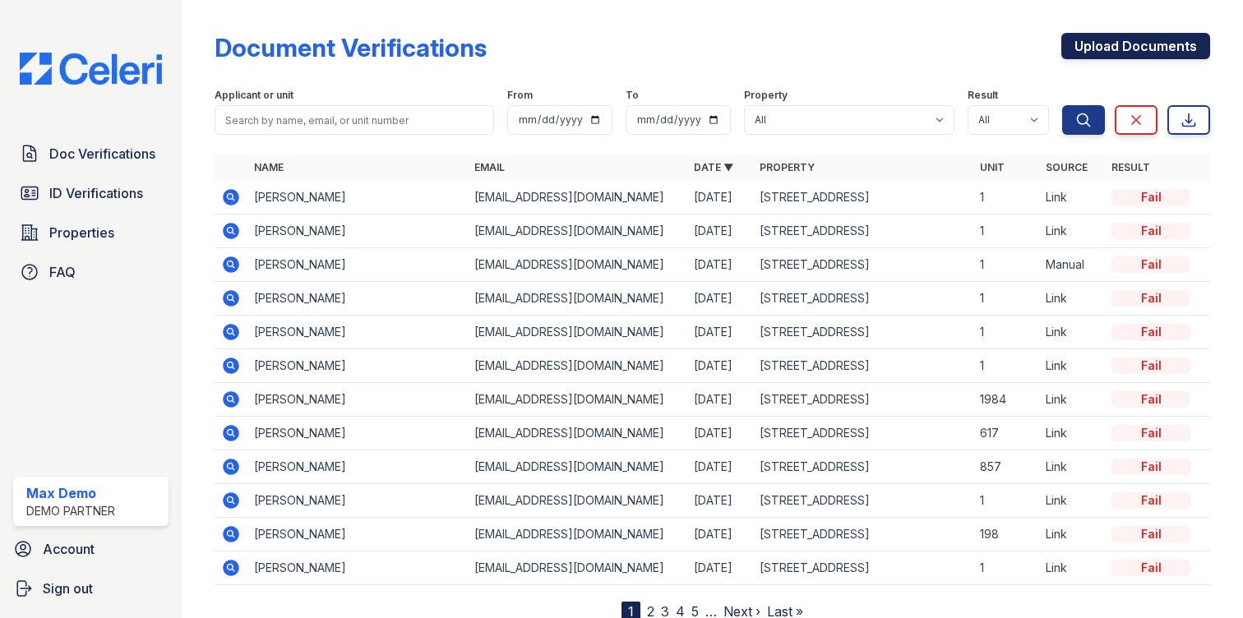
click at [1165, 44] on link "Upload Documents" at bounding box center [1135, 46] width 149 height 26
click at [1132, 46] on link "Upload Documents" at bounding box center [1135, 46] width 149 height 26
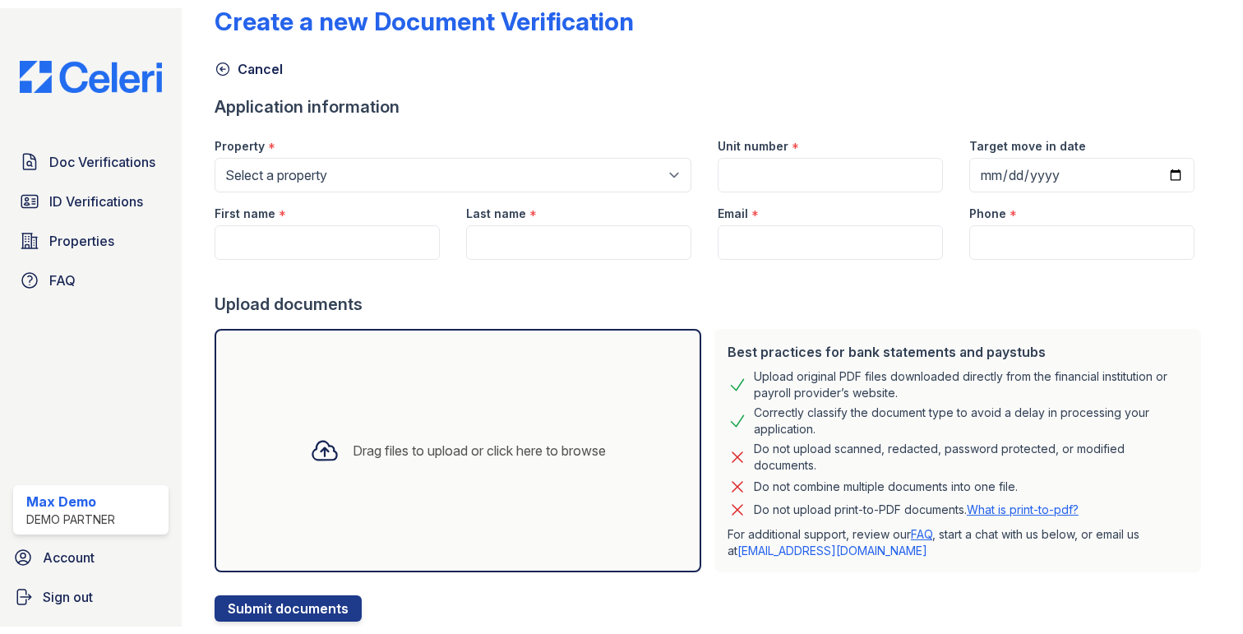
scroll to position [35, 0]
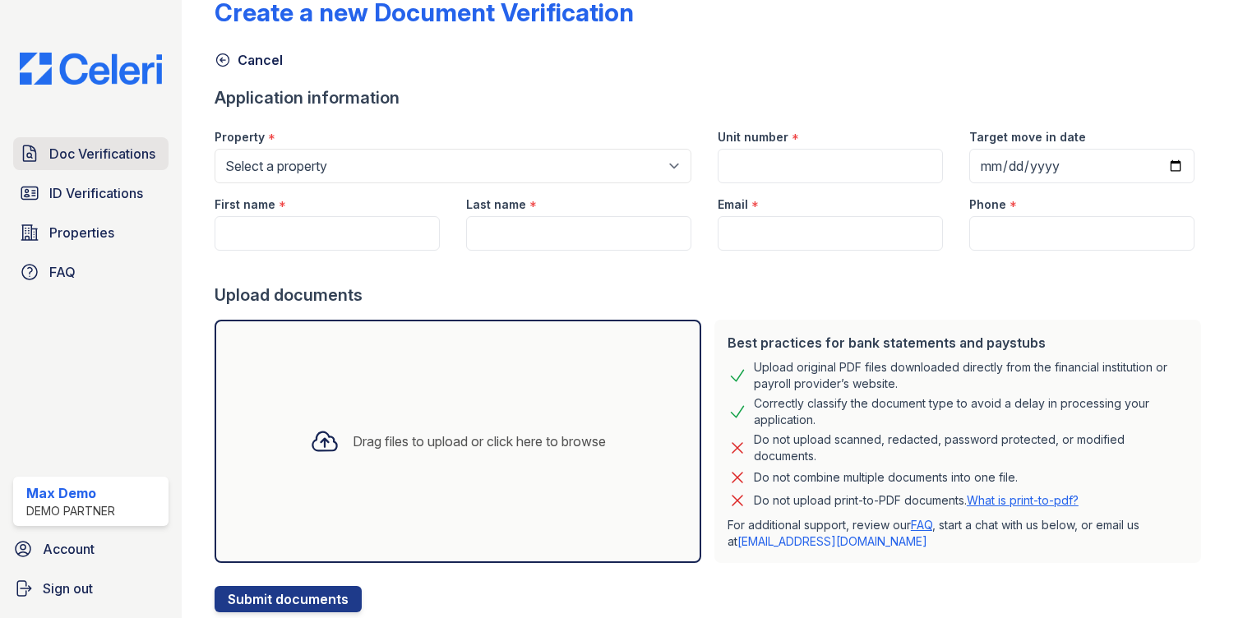
click at [134, 158] on span "Doc Verifications" at bounding box center [102, 154] width 106 height 20
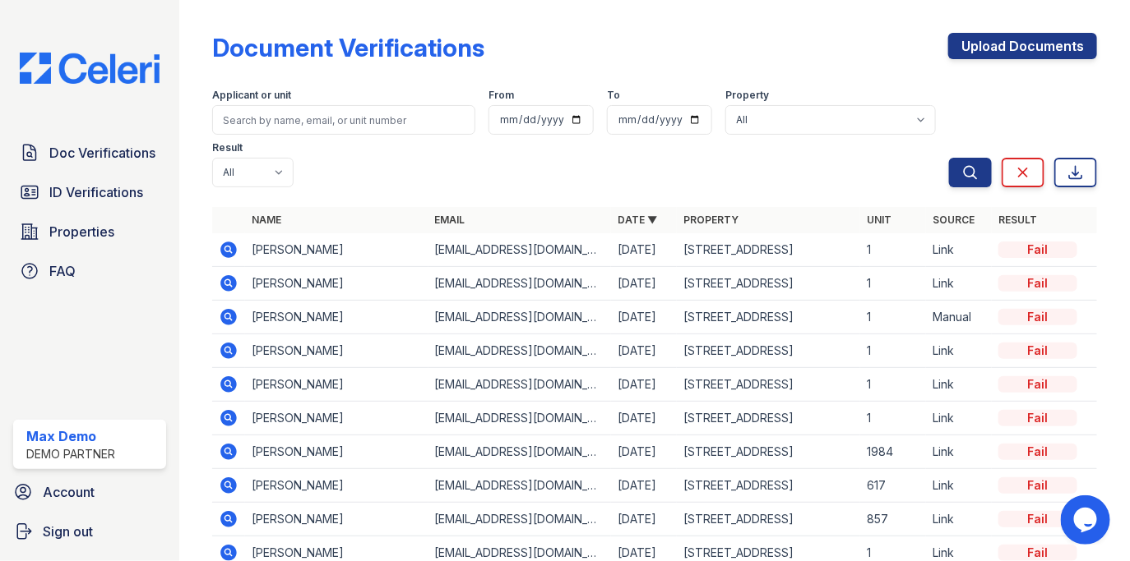
click at [728, 233] on td "[STREET_ADDRESS]" at bounding box center [768, 250] width 183 height 34
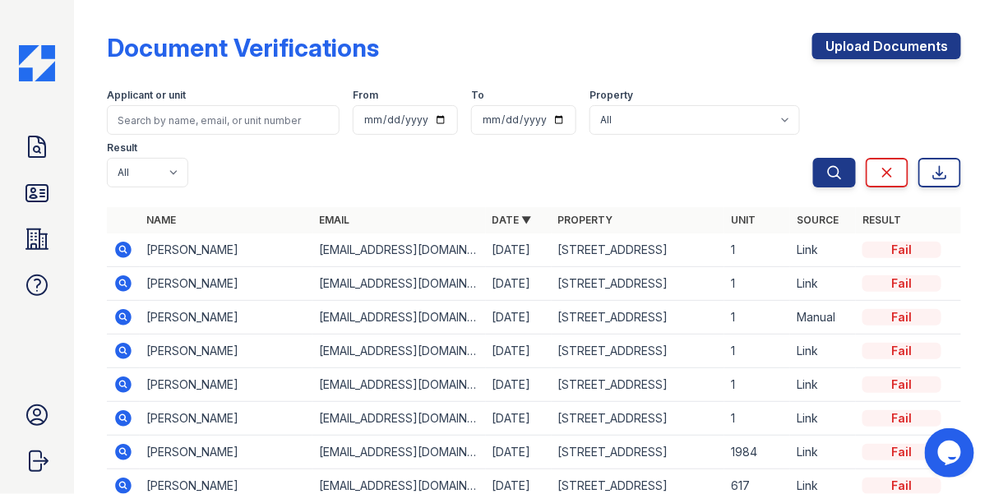
click at [885, 242] on div "Fail" at bounding box center [901, 250] width 79 height 16
click at [397, 207] on th "Email" at bounding box center [398, 220] width 173 height 26
click at [122, 247] on icon at bounding box center [122, 249] width 4 height 4
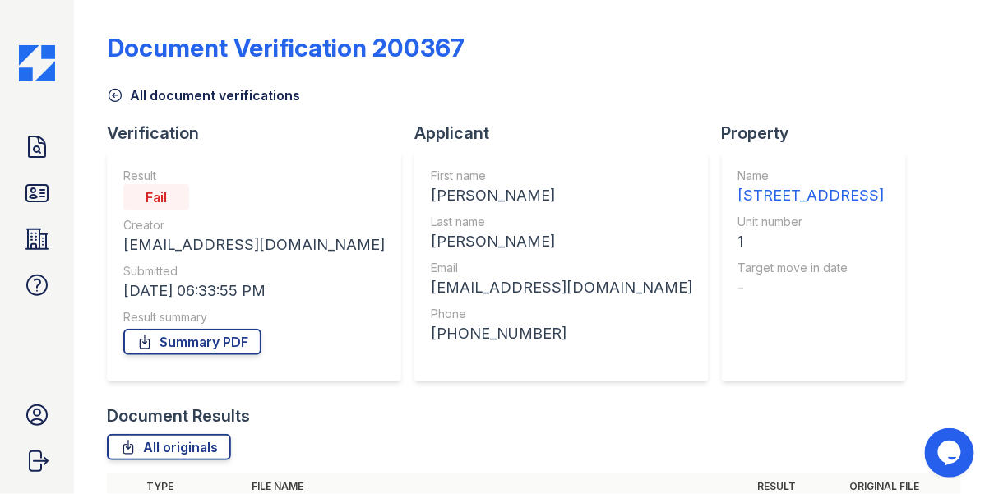
scroll to position [118, 0]
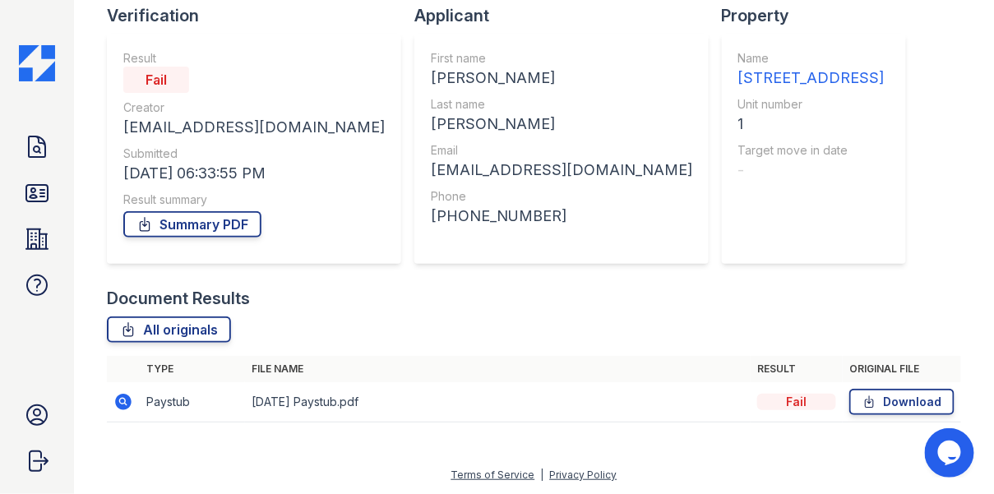
click at [122, 401] on icon at bounding box center [122, 401] width 4 height 4
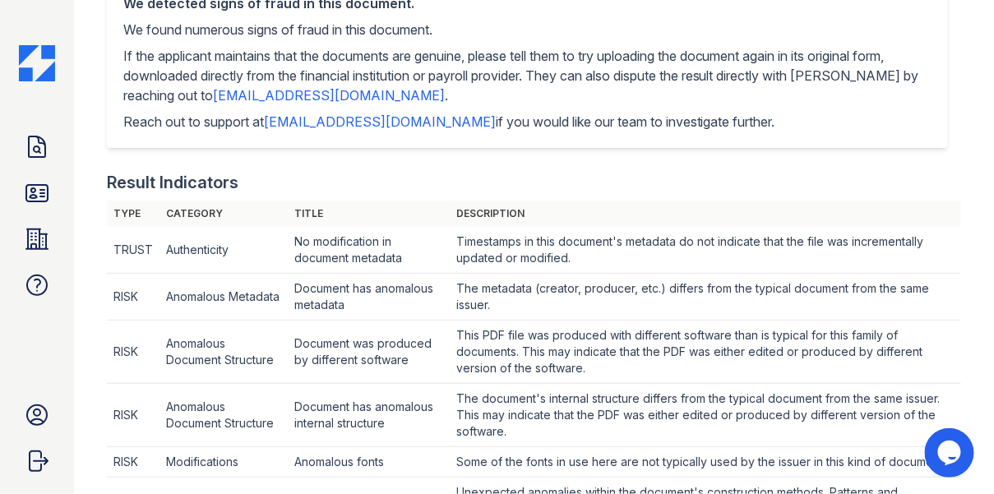
scroll to position [216, 0]
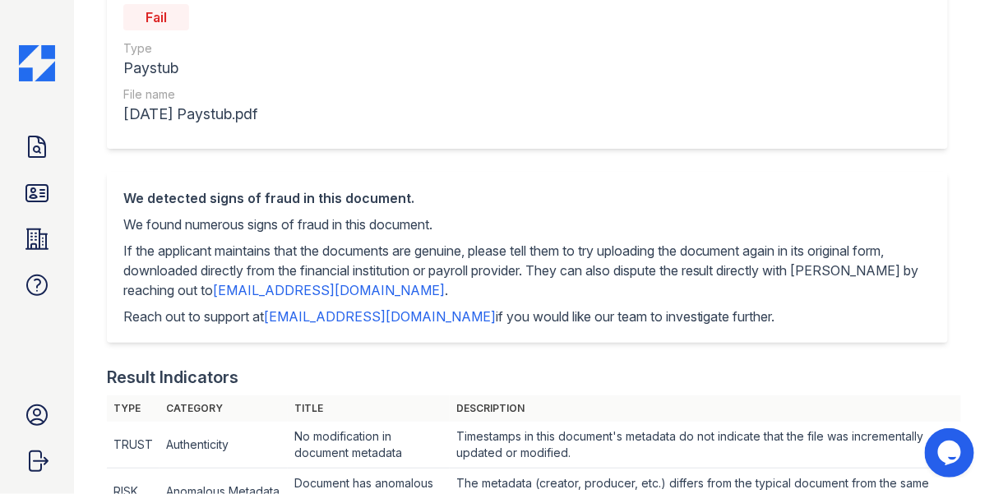
drag, startPoint x: 140, startPoint y: 24, endPoint x: 196, endPoint y: 18, distance: 57.0
click at [196, 18] on div "Fail" at bounding box center [190, 17] width 134 height 33
click at [320, 170] on div "Result Fail Type Paystub File name August 2023 Paystub.pdf" at bounding box center [534, 70] width 854 height 204
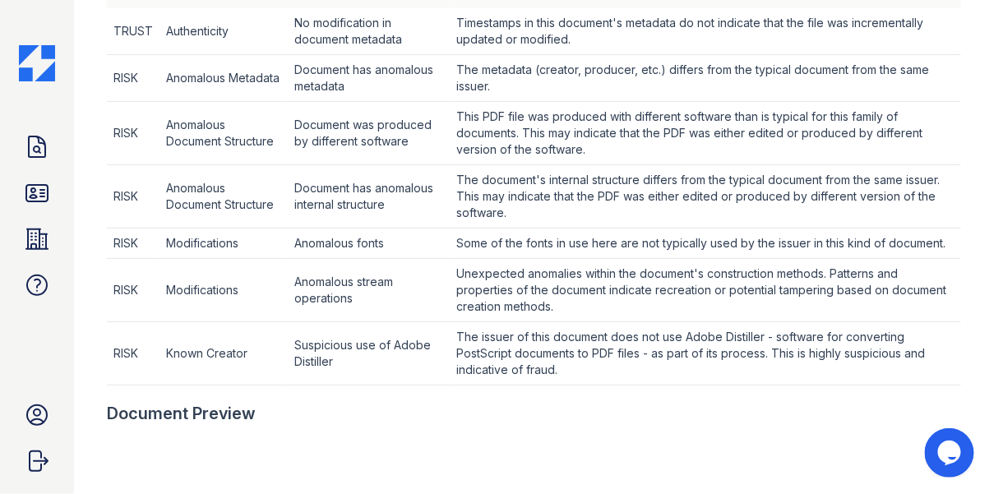
scroll to position [674, 0]
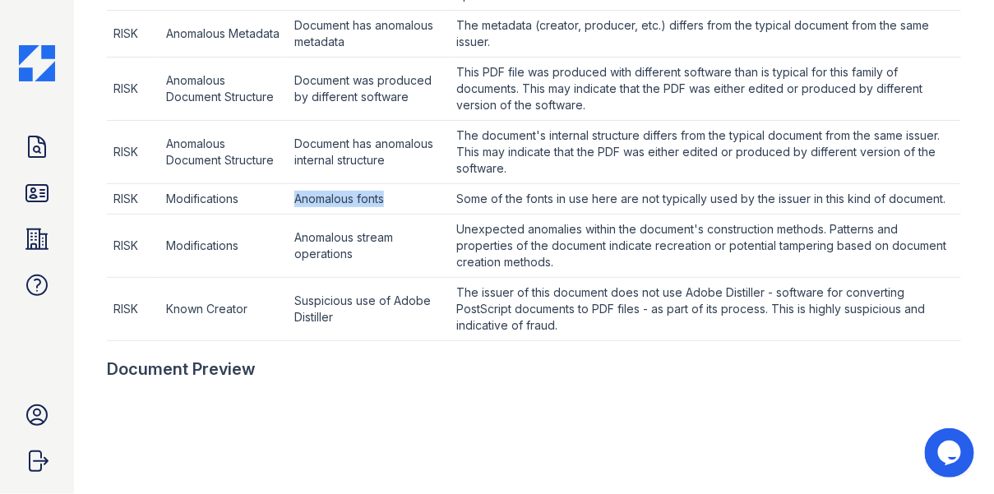
drag, startPoint x: 298, startPoint y: 196, endPoint x: 427, endPoint y: 196, distance: 129.1
click at [428, 196] on td "Anomalous fonts" at bounding box center [369, 199] width 162 height 30
click at [420, 203] on td "Anomalous fonts" at bounding box center [369, 199] width 162 height 30
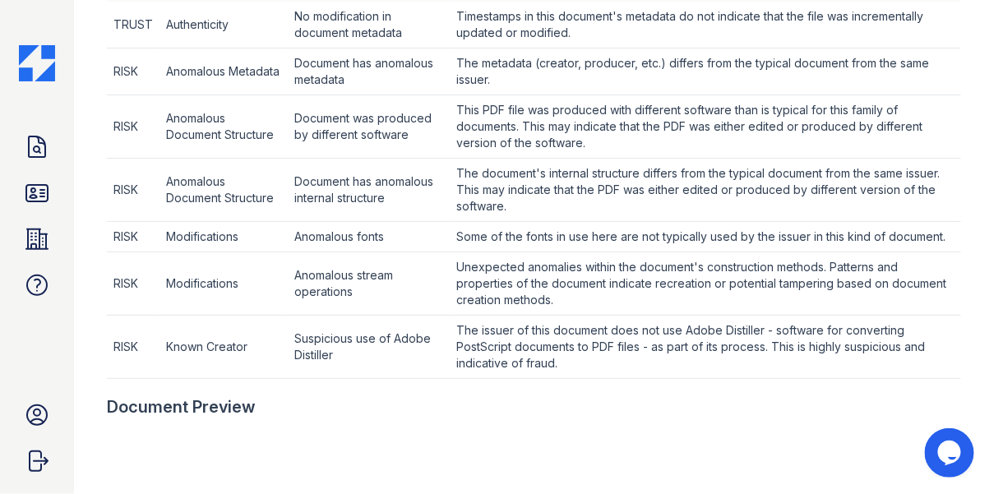
scroll to position [626, 0]
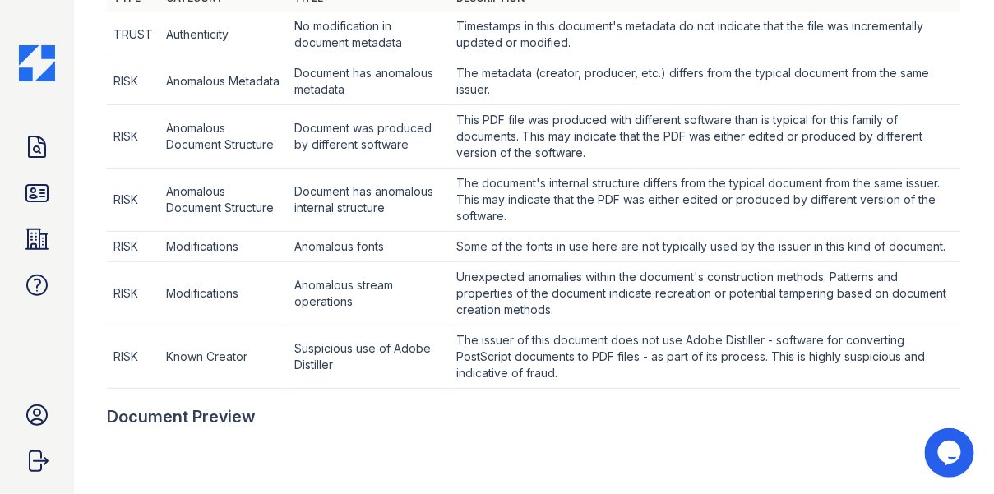
click at [359, 130] on td "Document was produced by different software" at bounding box center [369, 136] width 162 height 63
click at [403, 348] on td "Suspicious use of Adobe Distiller" at bounding box center [369, 357] width 162 height 63
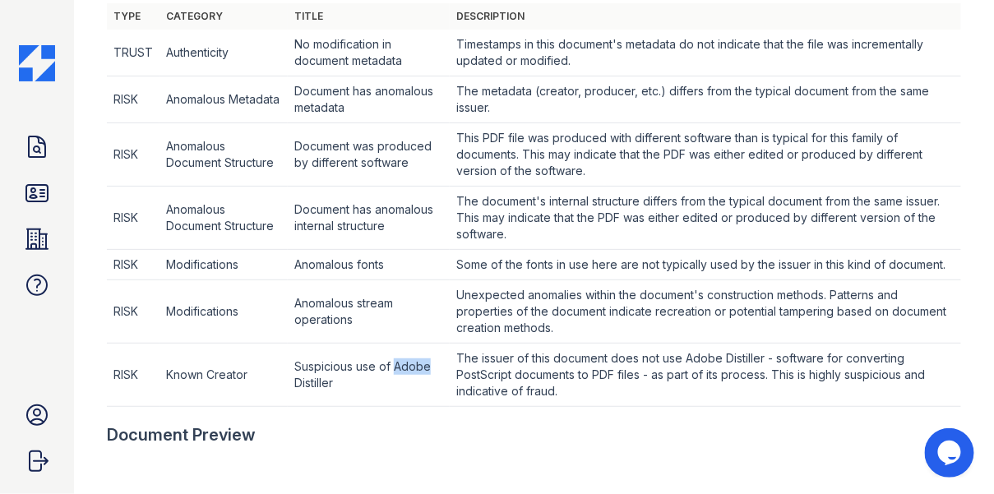
scroll to position [610, 0]
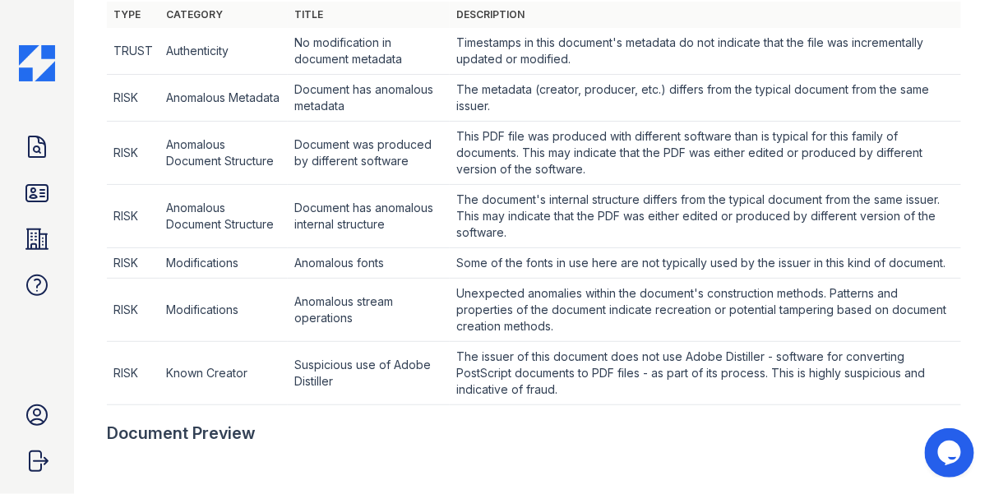
click at [386, 358] on td "Suspicious use of Adobe Distiller" at bounding box center [369, 373] width 162 height 63
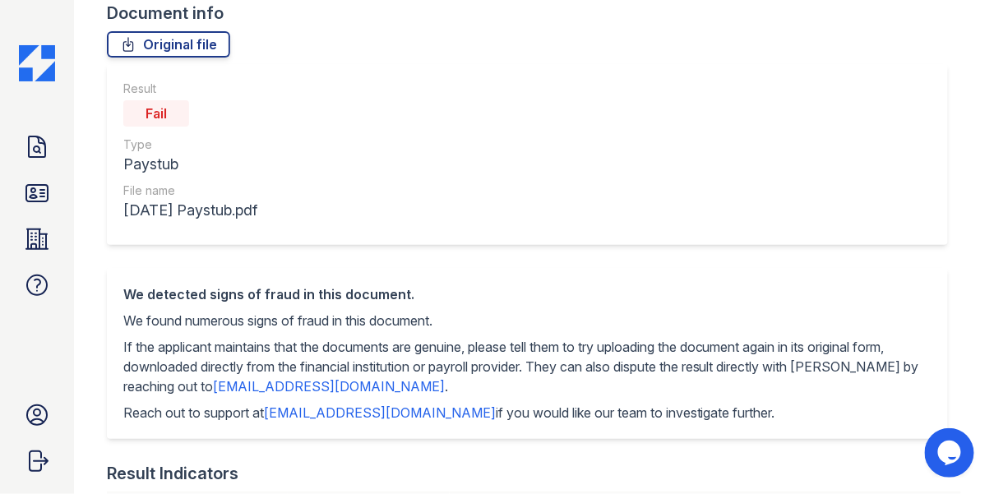
scroll to position [95, 0]
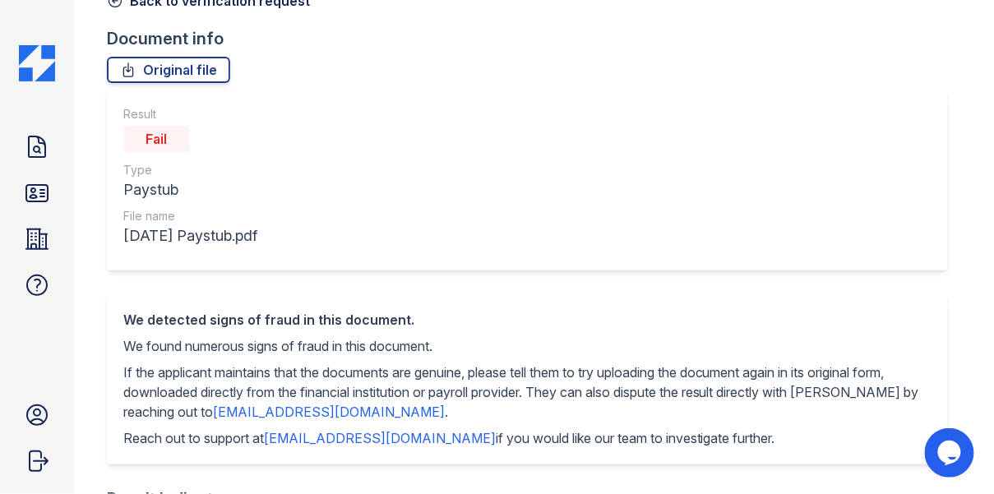
drag, startPoint x: 132, startPoint y: 138, endPoint x: 219, endPoint y: 138, distance: 88.0
click at [219, 138] on div "Fail" at bounding box center [190, 138] width 134 height 33
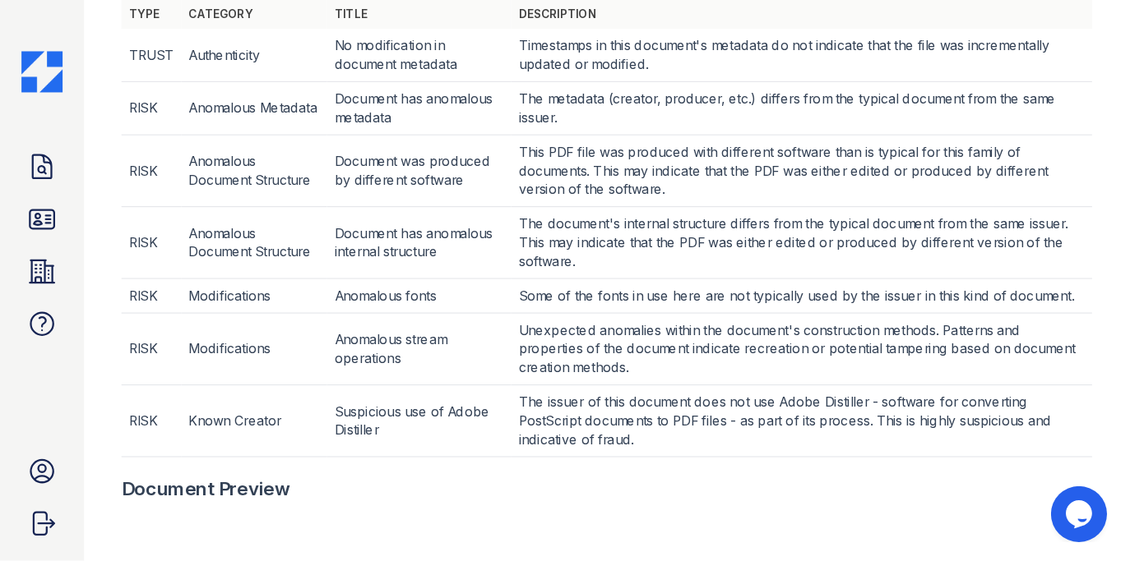
scroll to position [599, 0]
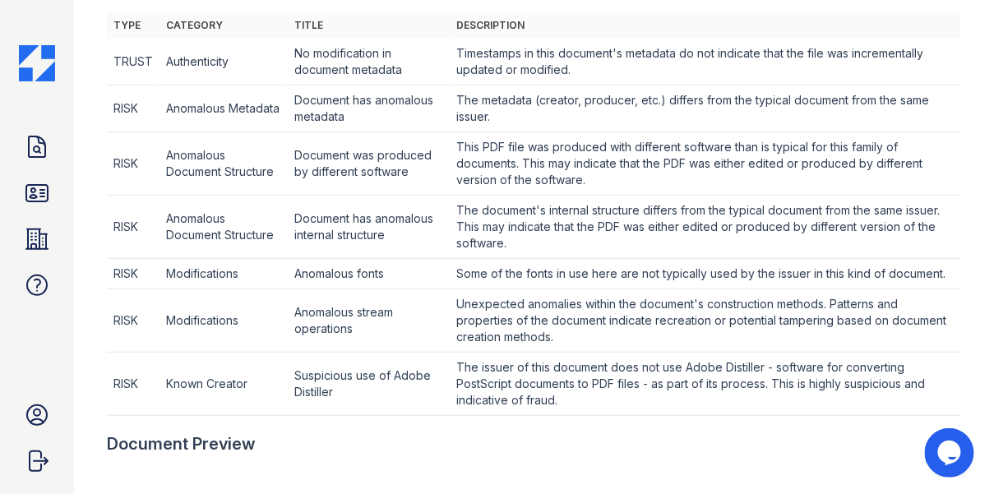
click at [358, 158] on td "Document was produced by different software" at bounding box center [369, 163] width 162 height 63
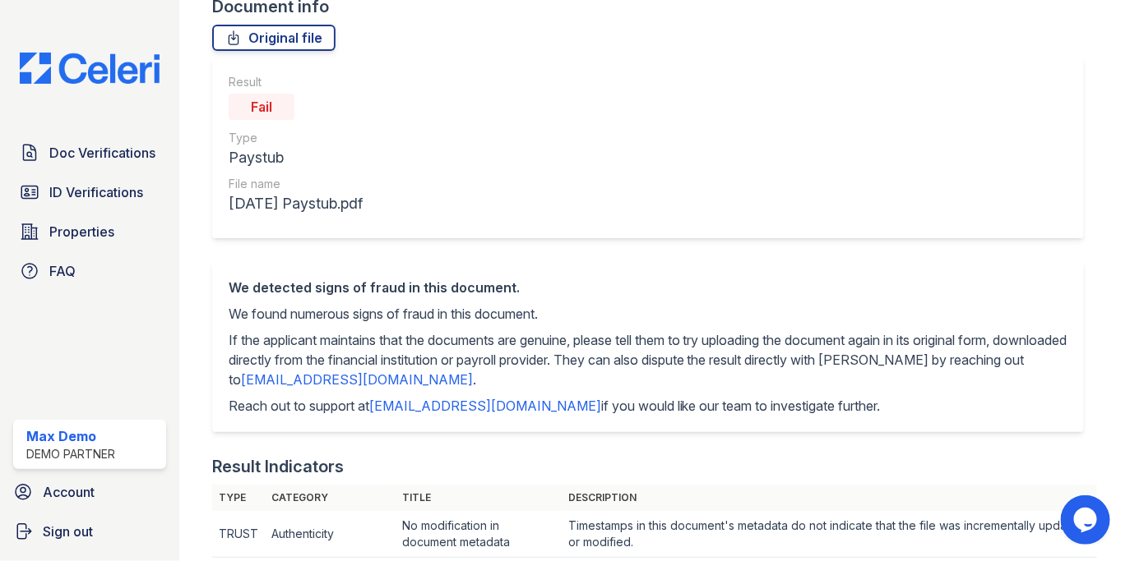
scroll to position [83, 0]
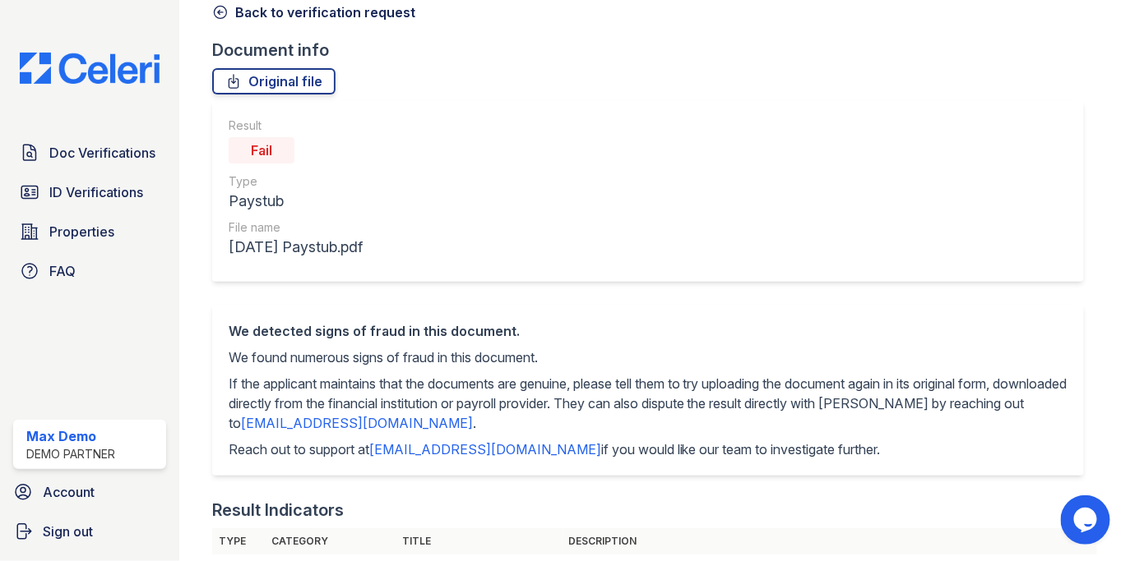
drag, startPoint x: 242, startPoint y: 150, endPoint x: 318, endPoint y: 150, distance: 76.5
click at [318, 150] on div "Fail" at bounding box center [296, 150] width 134 height 33
click at [263, 166] on div "Result Fail Type Paystub File name August 2023 Paystub.pdf" at bounding box center [296, 188] width 134 height 141
click at [263, 150] on div "Fail" at bounding box center [262, 150] width 66 height 26
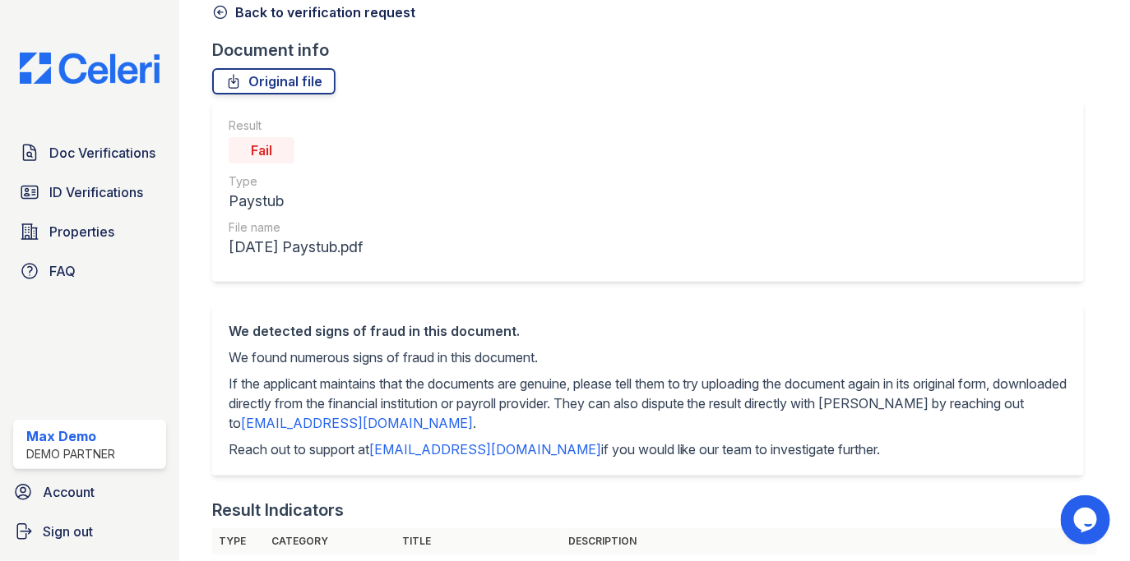
click at [293, 352] on p "We found numerous signs of fraud in this document." at bounding box center [648, 358] width 839 height 20
drag, startPoint x: 225, startPoint y: 359, endPoint x: 580, endPoint y: 353, distance: 354.4
click at [580, 353] on div "We detected signs of fraud in this document. We found numerous signs of fraud i…" at bounding box center [647, 390] width 871 height 171
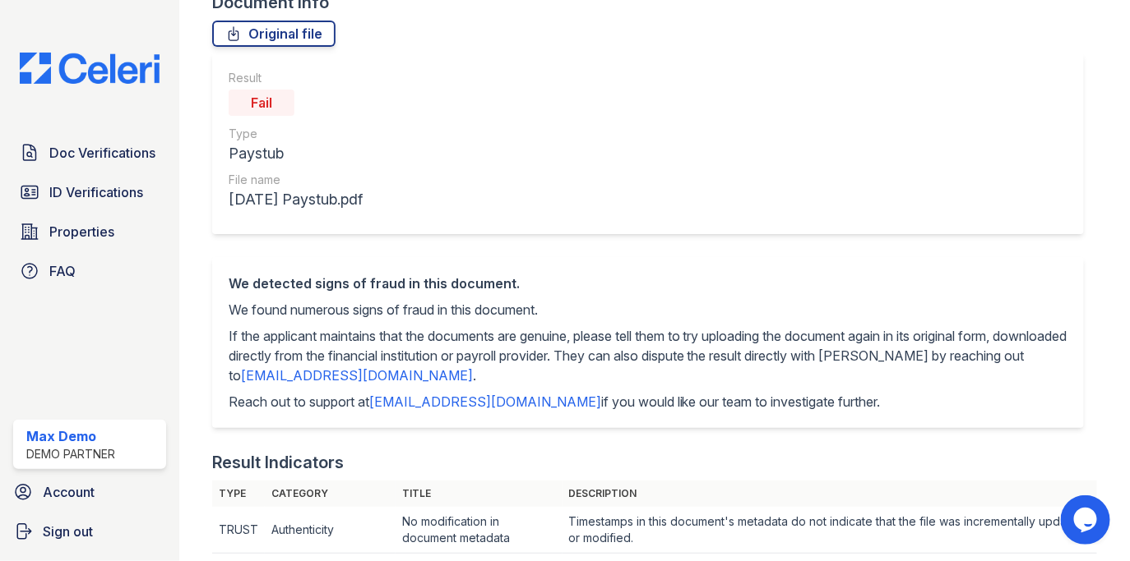
scroll to position [141, 0]
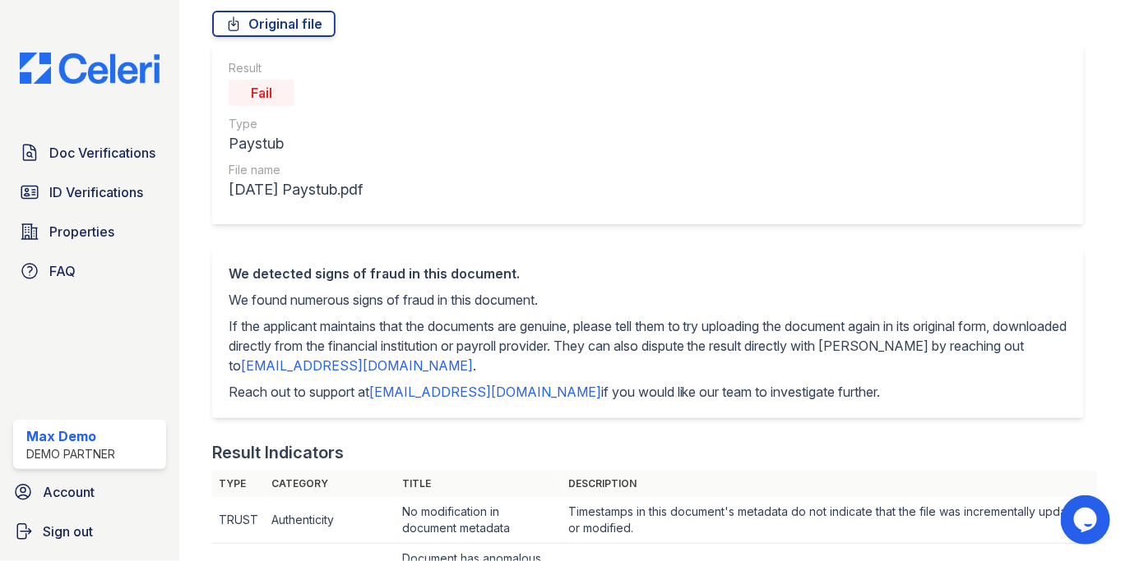
drag, startPoint x: 243, startPoint y: 97, endPoint x: 302, endPoint y: 97, distance: 58.4
click at [302, 97] on div "Fail" at bounding box center [296, 92] width 134 height 33
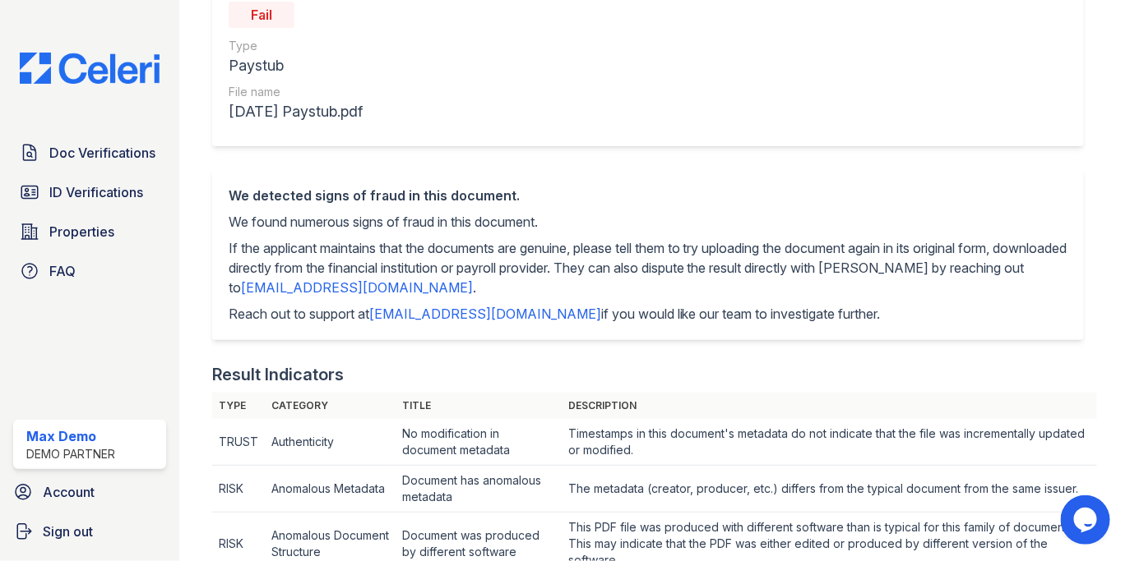
scroll to position [0, 0]
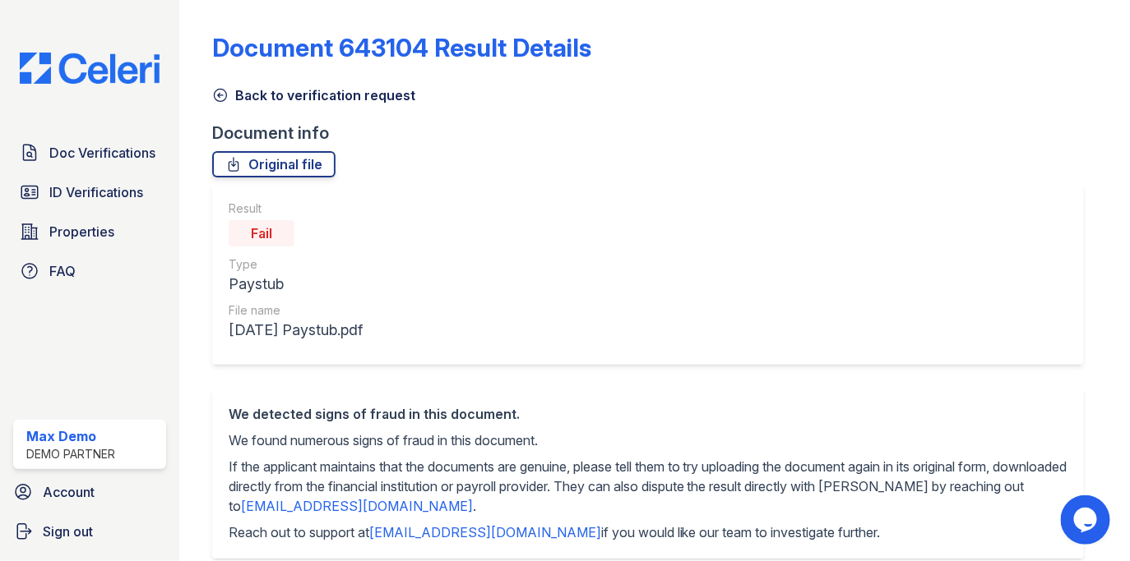
click at [280, 238] on div "Fail" at bounding box center [262, 233] width 66 height 26
drag, startPoint x: 246, startPoint y: 233, endPoint x: 304, endPoint y: 233, distance: 58.4
click at [304, 233] on div "Fail" at bounding box center [296, 233] width 134 height 33
click at [279, 94] on link "Back to verification request" at bounding box center [313, 95] width 203 height 20
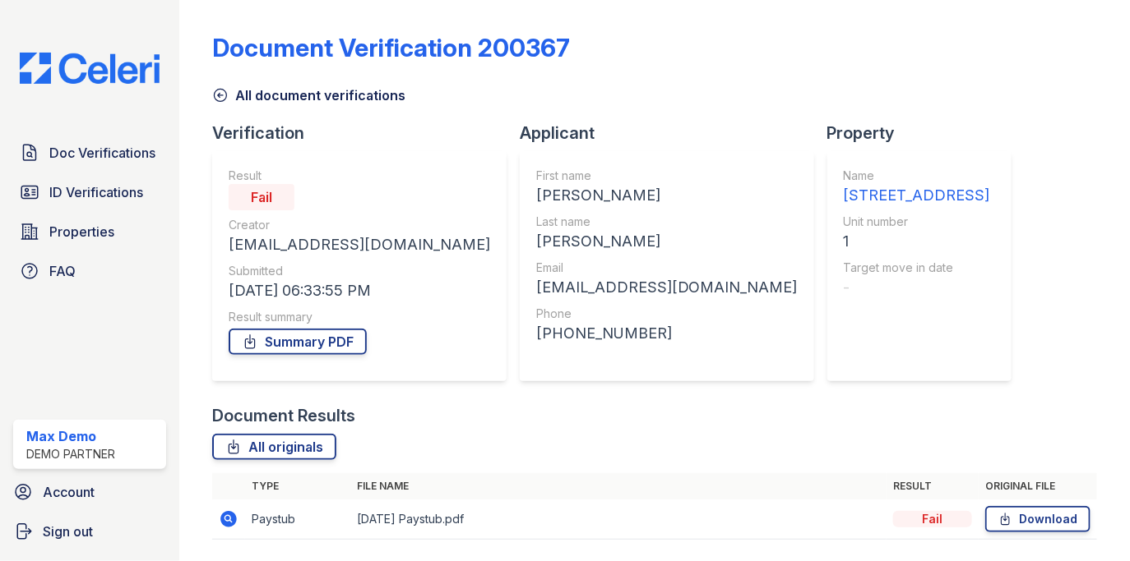
scroll to position [50, 0]
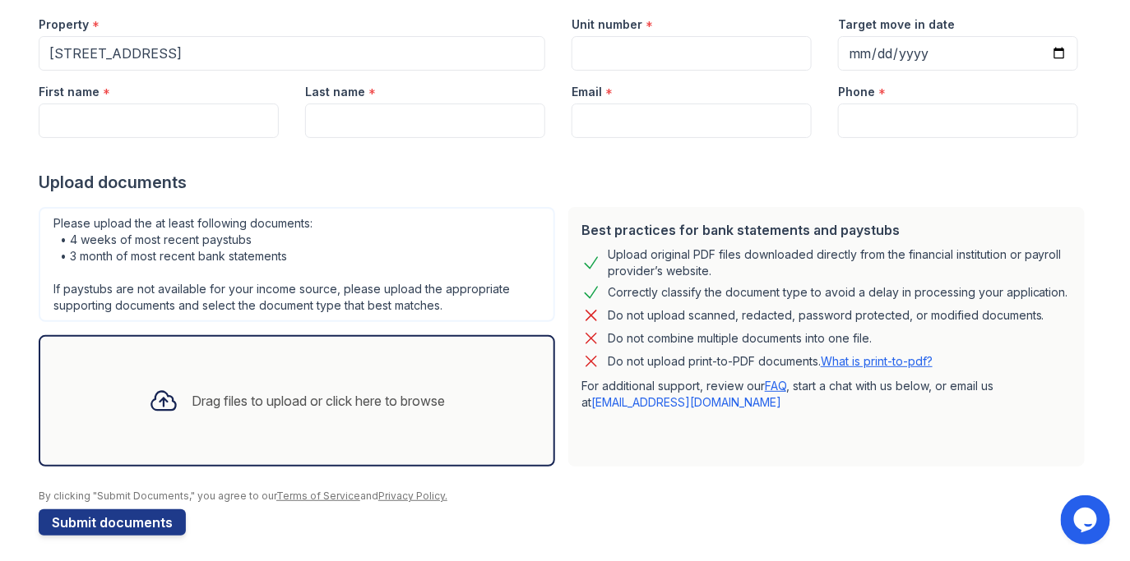
scroll to position [170, 0]
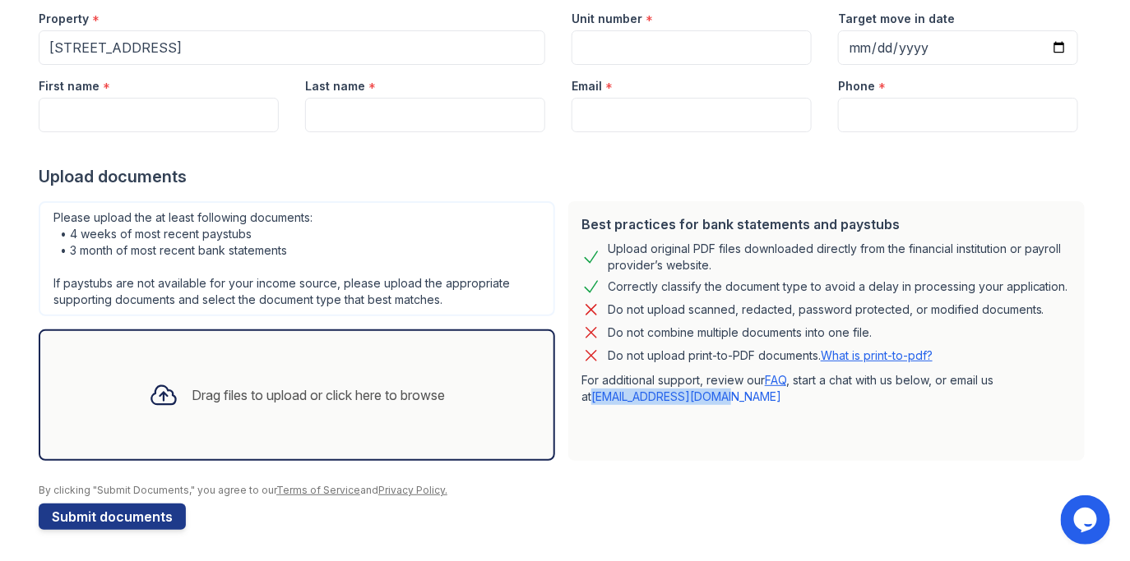
drag, startPoint x: 723, startPoint y: 400, endPoint x: 580, endPoint y: 397, distance: 143.9
click at [580, 397] on div "Best practices for bank statements and paystubs Upload original PDF files downl…" at bounding box center [826, 331] width 516 height 260
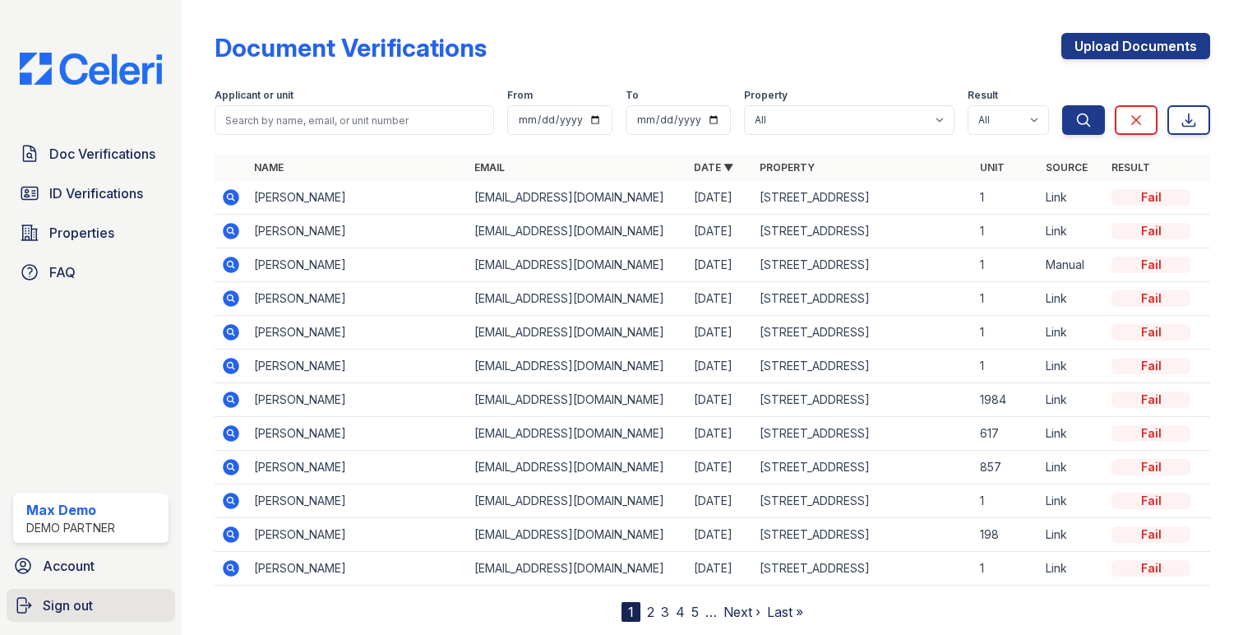
drag, startPoint x: 0, startPoint y: 0, endPoint x: 104, endPoint y: 598, distance: 606.6
click at [104, 598] on link "Sign out" at bounding box center [91, 605] width 169 height 33
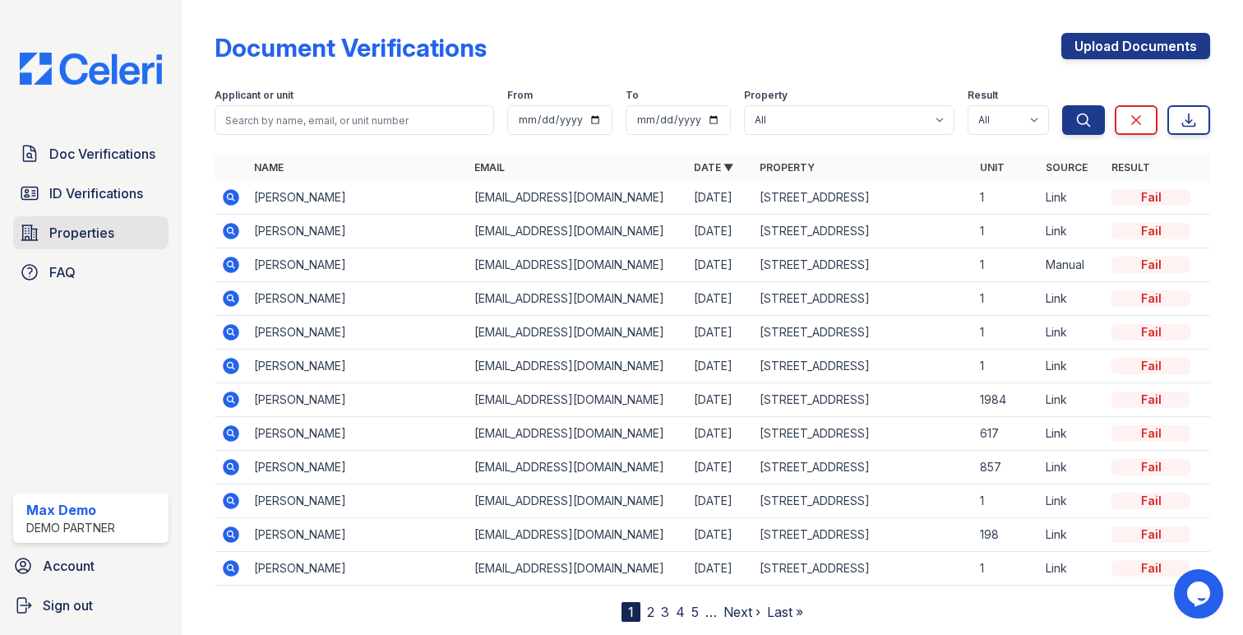
click at [124, 226] on link "Properties" at bounding box center [90, 232] width 155 height 33
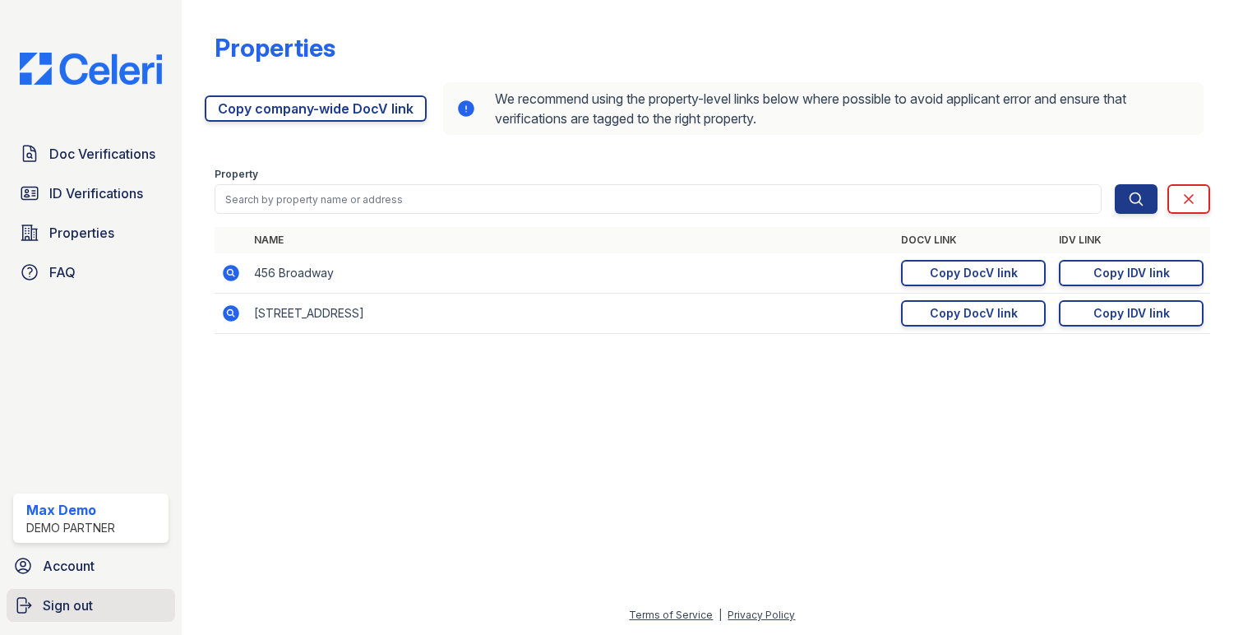
click at [88, 599] on span "Sign out" at bounding box center [68, 605] width 50 height 20
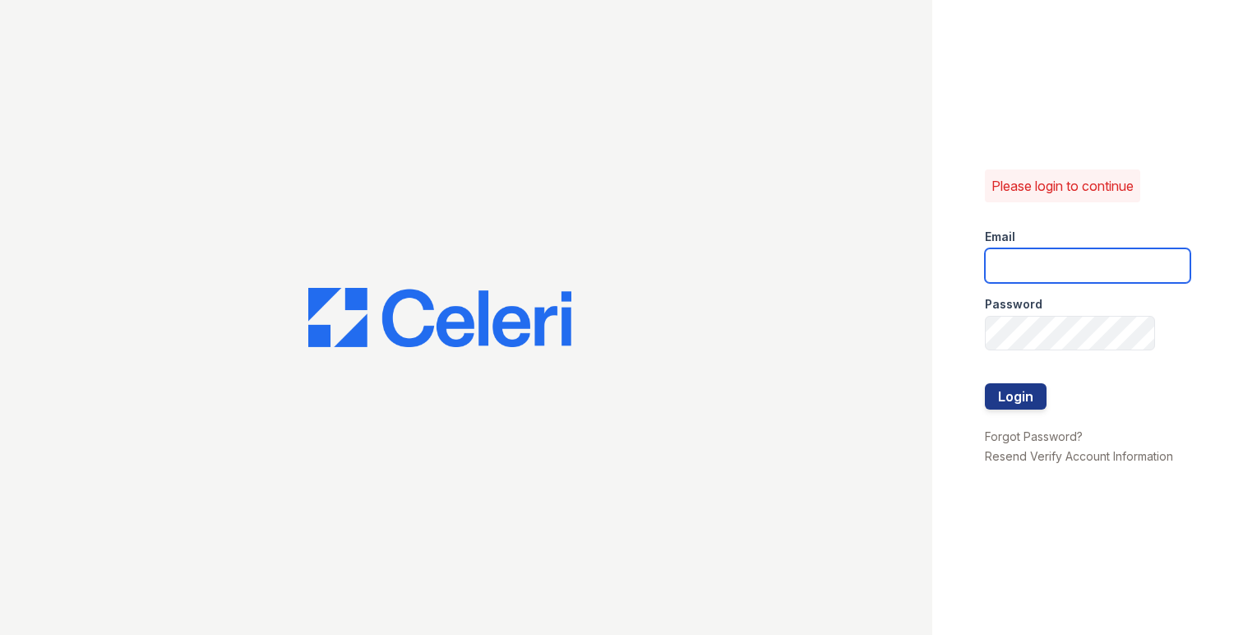
click at [1000, 253] on input "email" at bounding box center [1088, 265] width 206 height 35
type input "[EMAIL_ADDRESS][DOMAIN_NAME]"
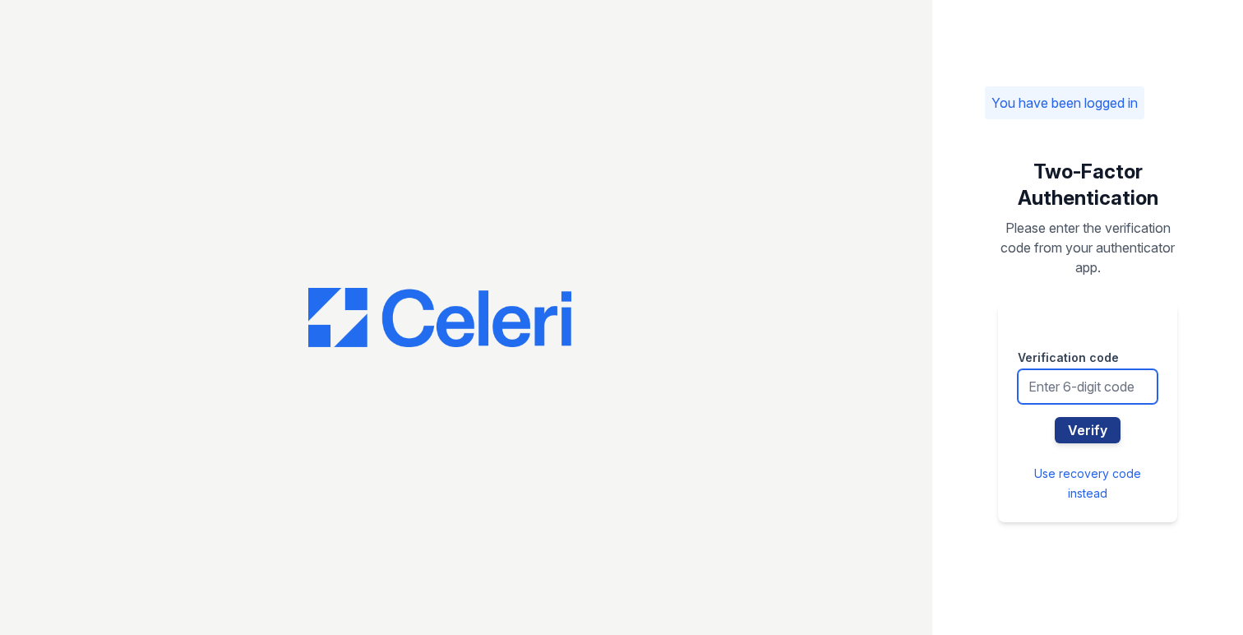
click at [1056, 390] on input "text" at bounding box center [1088, 386] width 140 height 35
type input "201653"
click at [1092, 416] on form "Verification code 201653 Verify" at bounding box center [1088, 389] width 140 height 107
click at [1091, 423] on button "Verify" at bounding box center [1088, 430] width 66 height 26
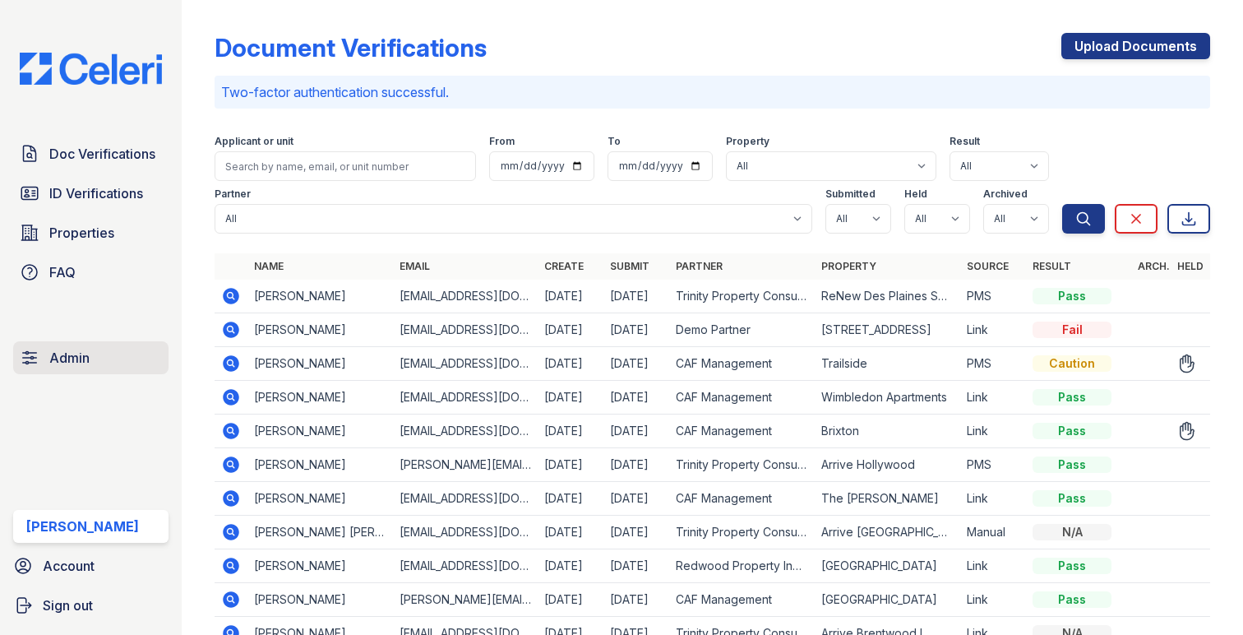
click at [107, 358] on link "Admin" at bounding box center [90, 357] width 155 height 33
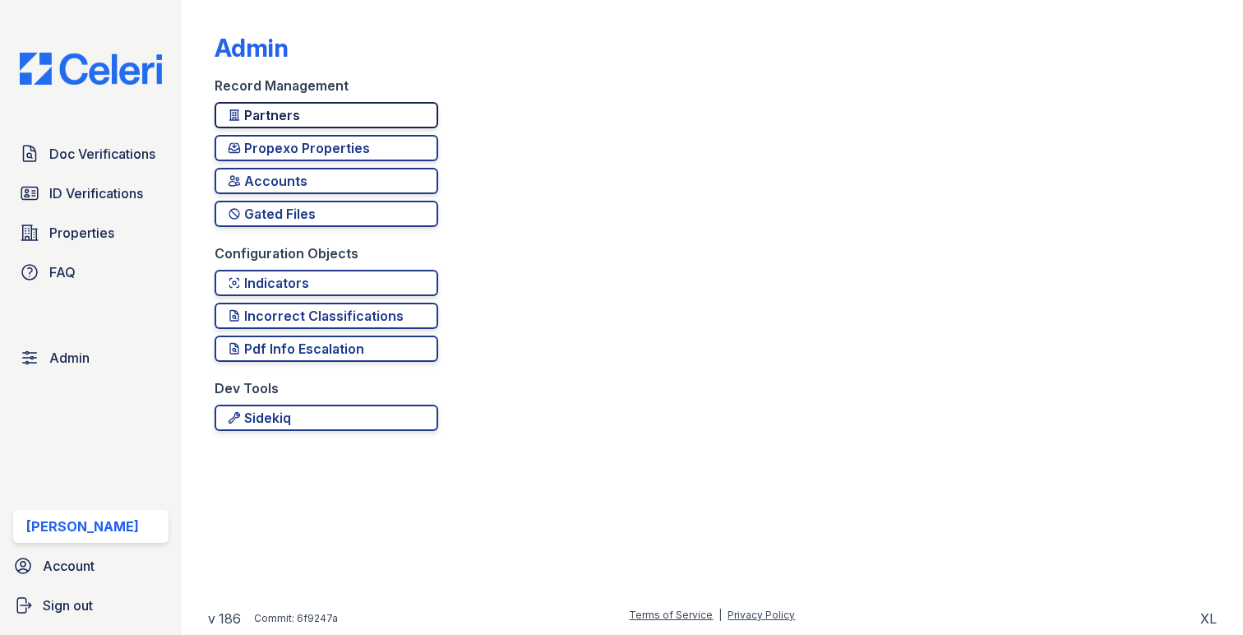
click at [312, 123] on div "Partners" at bounding box center [326, 115] width 197 height 20
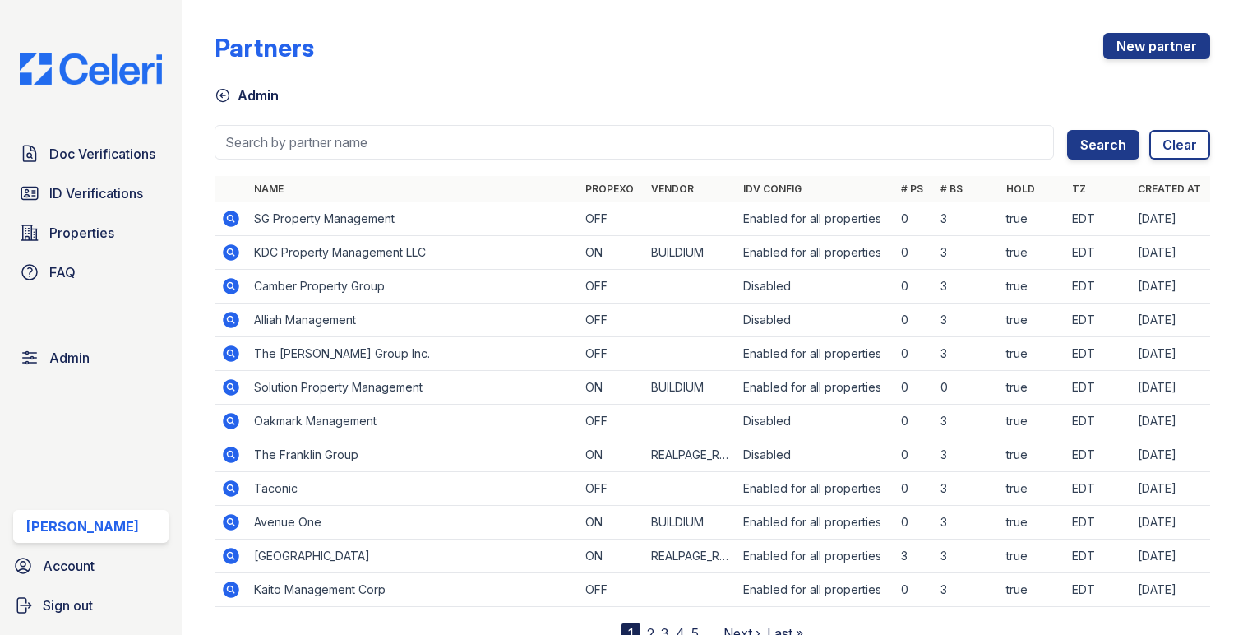
click at [1130, 30] on div "Partners New partner Admin Search Clear Name Propexo Vendor IDV Config # PS # B…" at bounding box center [713, 325] width 996 height 636
click at [1130, 37] on link "New partner" at bounding box center [1156, 46] width 107 height 26
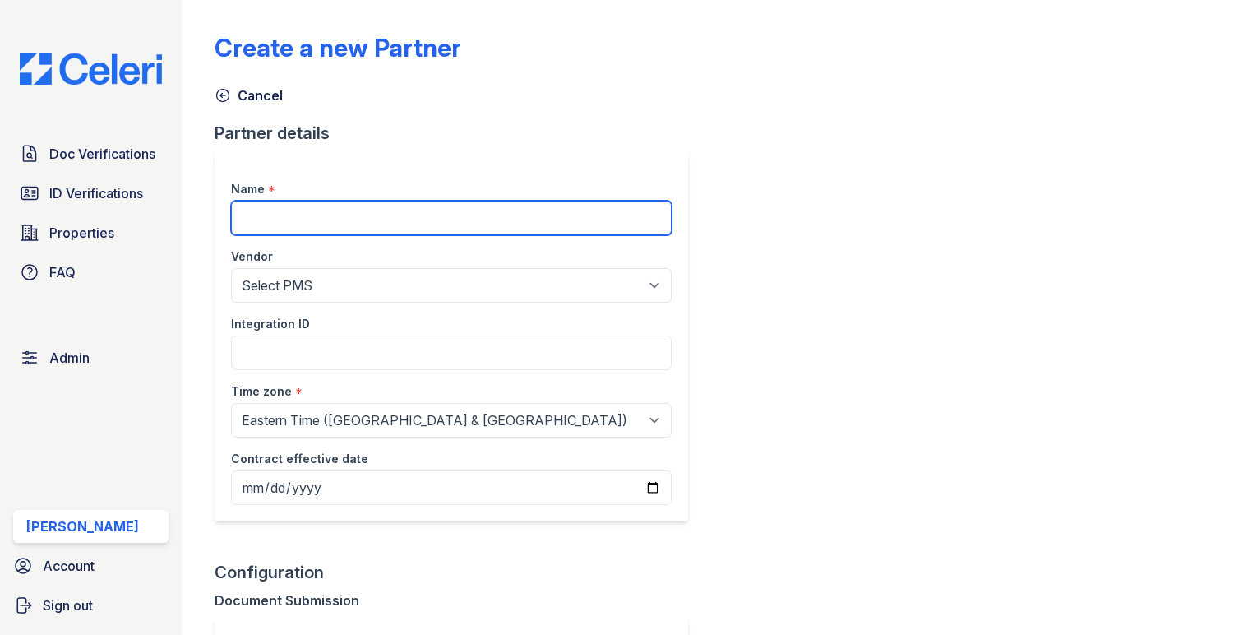
click at [376, 222] on input "Name" at bounding box center [451, 218] width 441 height 35
paste input "Linder & Associates"
type input "Linder & Associates"
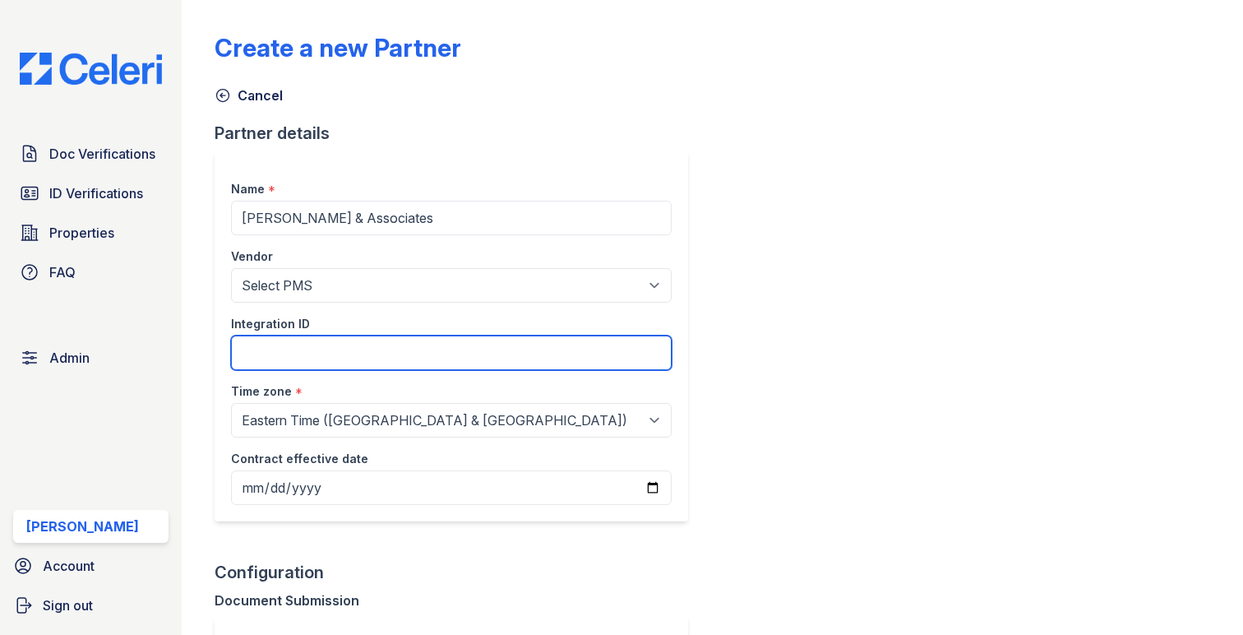
click at [369, 356] on input "Integration ID" at bounding box center [451, 352] width 441 height 35
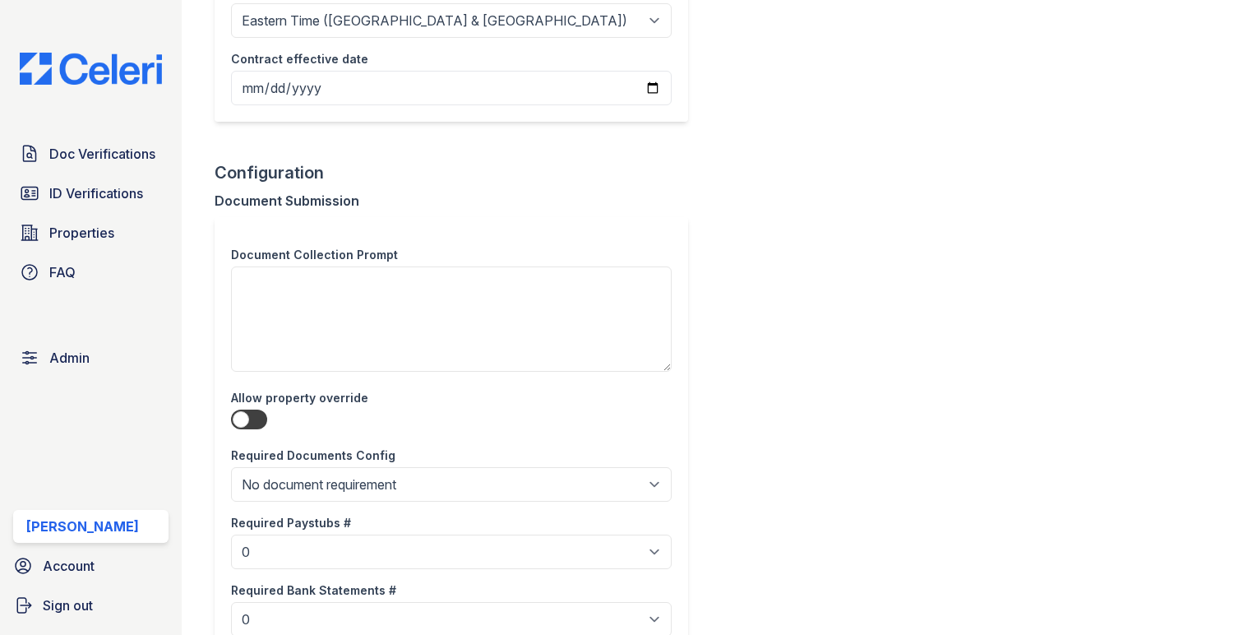
scroll to position [529, 0]
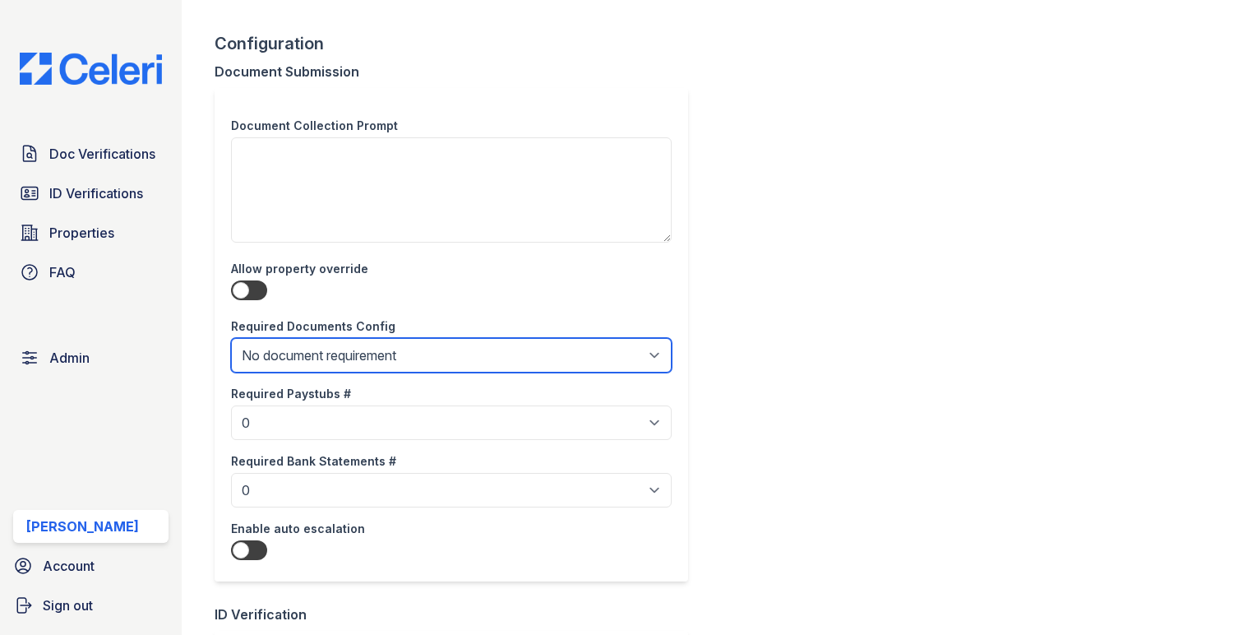
click at [306, 368] on select "Select required documents configuration Require paystub count and bank statemen…" at bounding box center [451, 355] width 441 height 35
select select "require_only_bank_statement_count"
click at [231, 339] on select "Select required documents configuration Require paystub count and bank statemen…" at bounding box center [451, 355] width 441 height 35
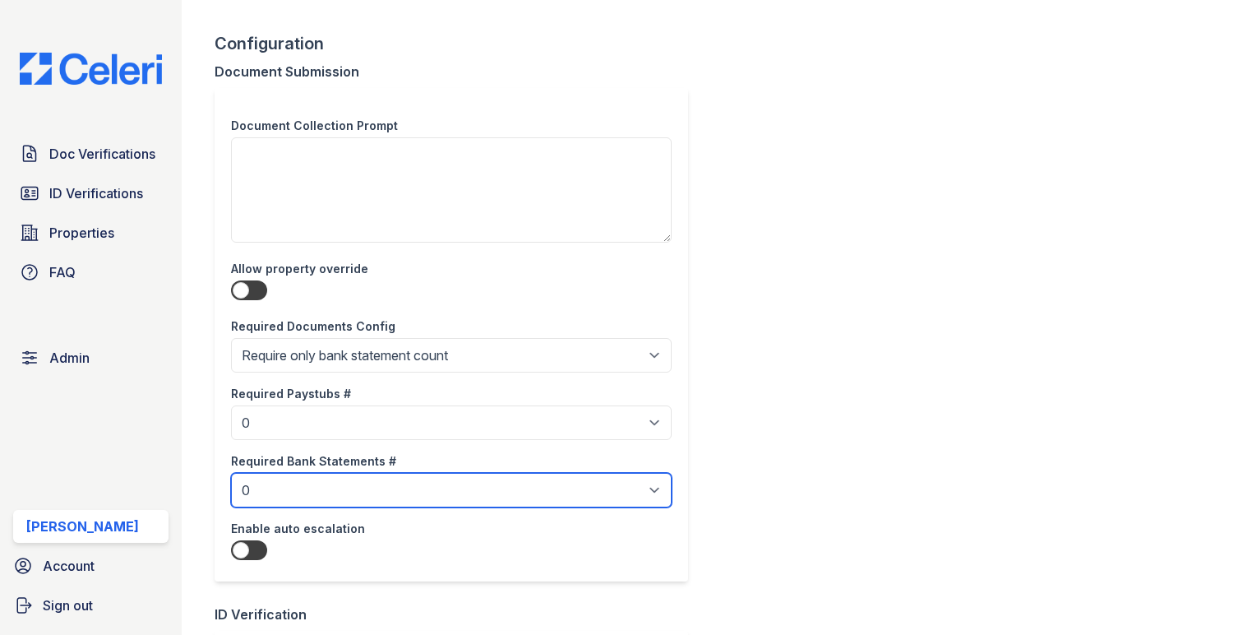
click at [340, 489] on select "0 1 2 3 4 5 6 7 8 9 10" at bounding box center [451, 490] width 441 height 35
select select "3"
click at [231, 474] on select "0 1 2 3 4 5 6 7 8 9 10" at bounding box center [451, 490] width 441 height 35
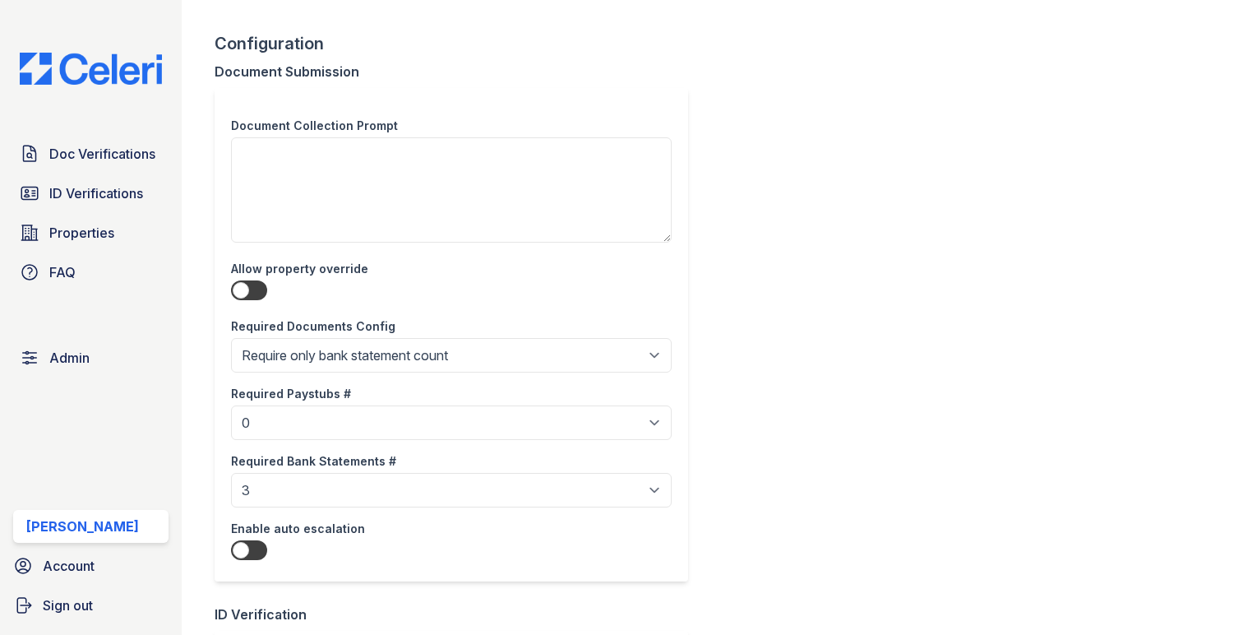
click at [246, 551] on div at bounding box center [249, 550] width 36 height 20
click at [231, 551] on input "checkbox" at bounding box center [230, 550] width 1 height 1
checkbox input "true"
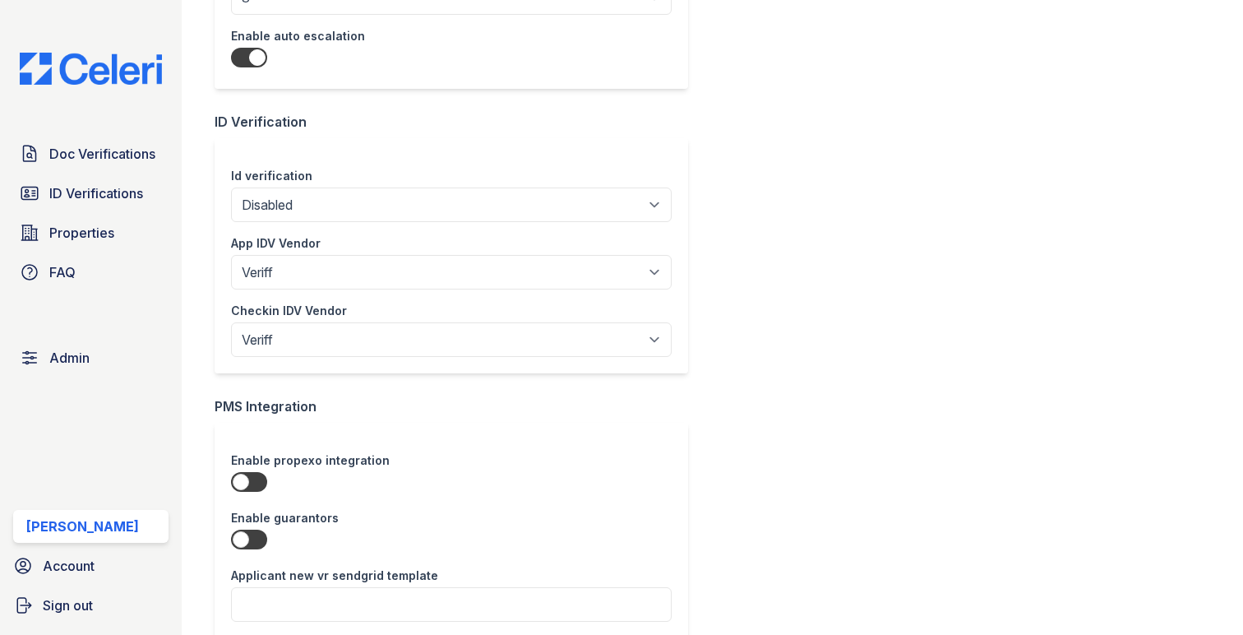
scroll to position [1100, 0]
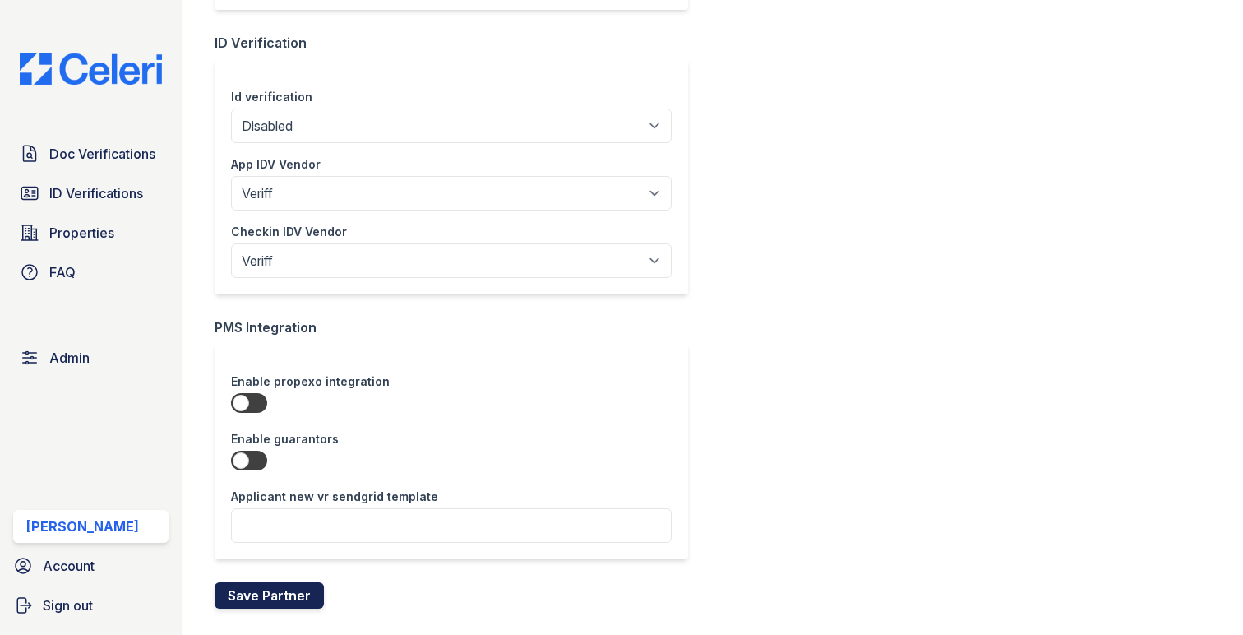
click at [252, 586] on button "Save Partner" at bounding box center [269, 595] width 109 height 26
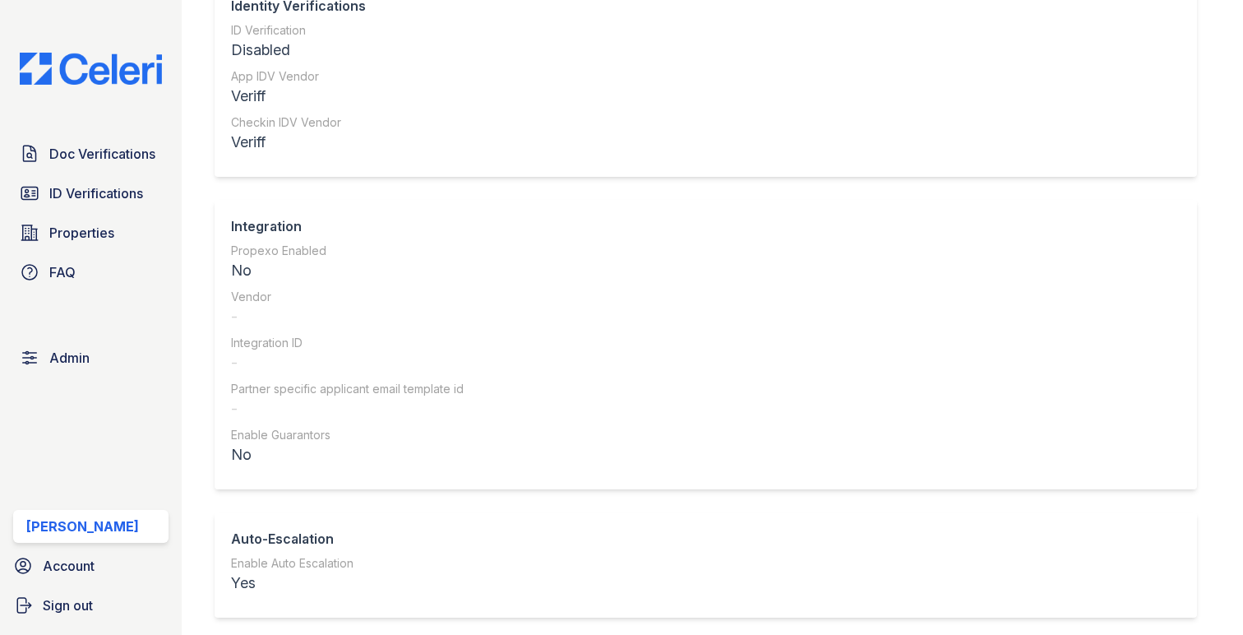
scroll to position [1080, 0]
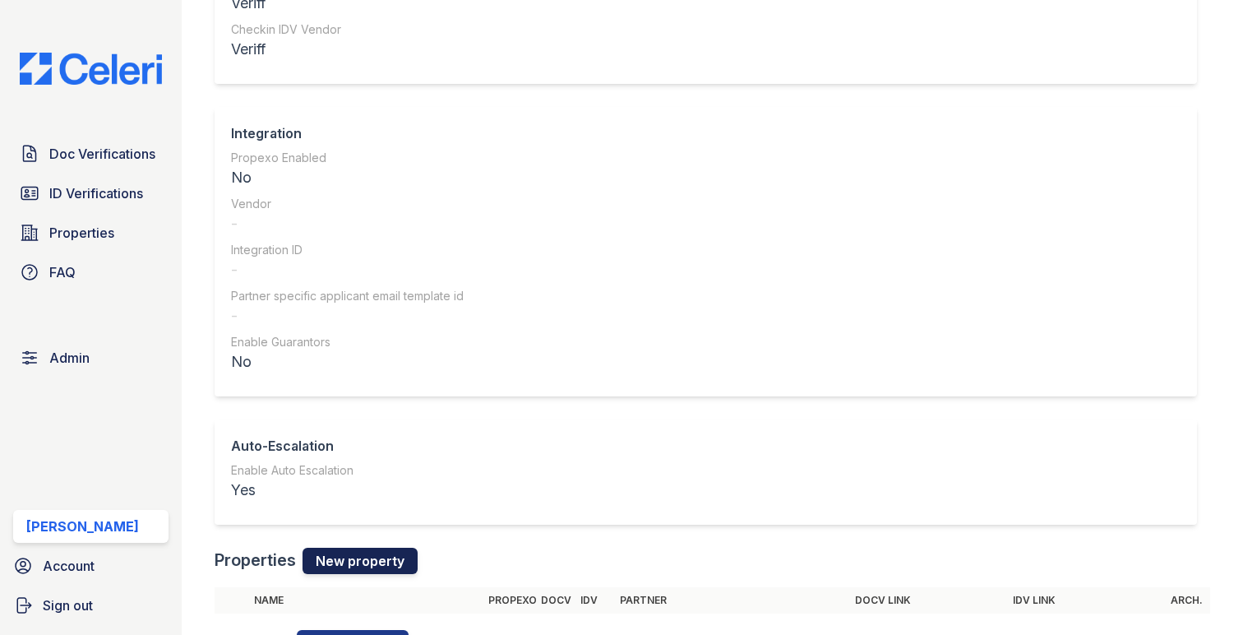
click at [346, 548] on link "New property" at bounding box center [360, 561] width 115 height 26
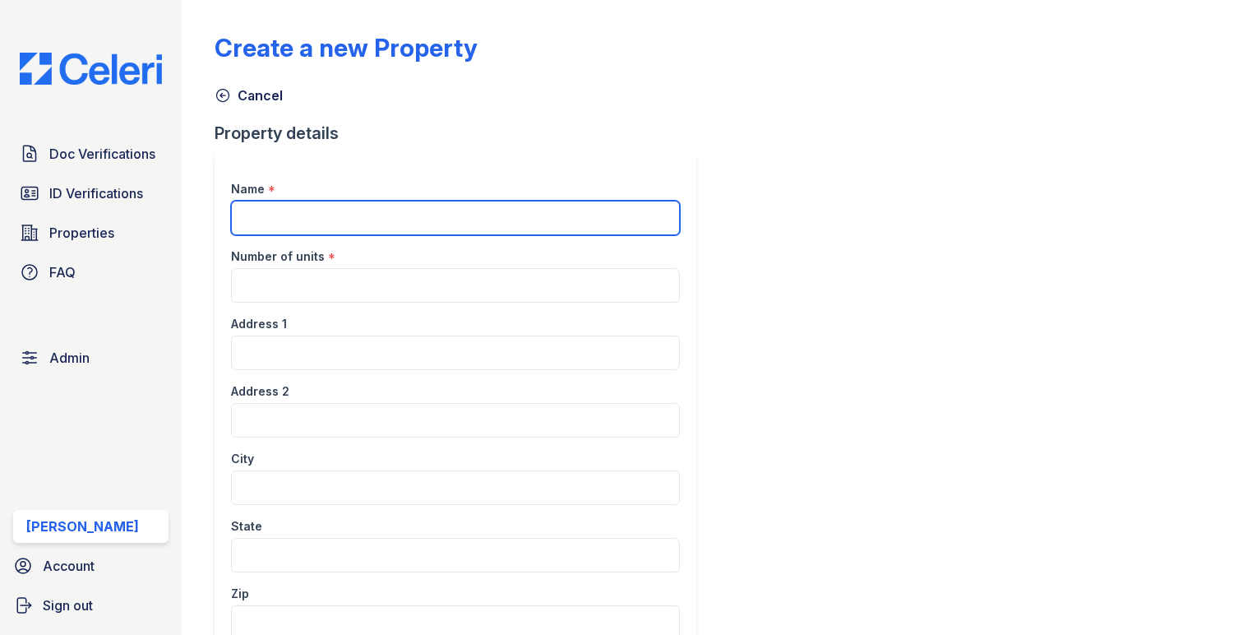
click at [342, 208] on input "Name" at bounding box center [455, 218] width 449 height 35
type input "[PERSON_NAME] Properties"
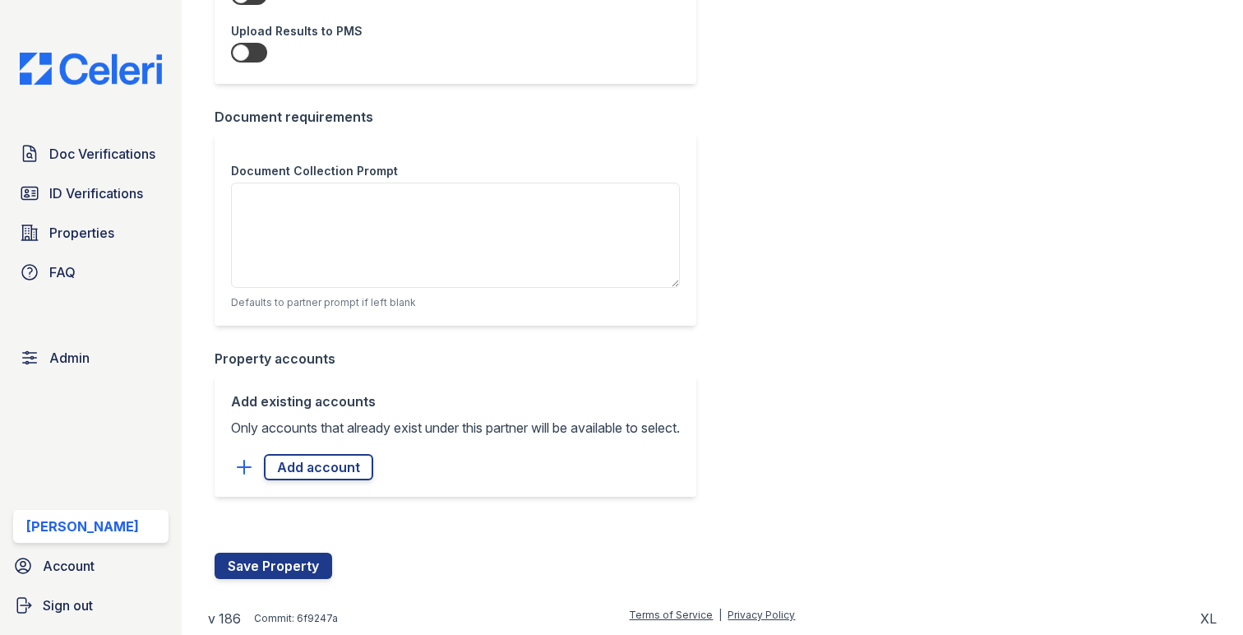
scroll to position [1301, 0]
type input "100"
click at [265, 564] on button "Save Property" at bounding box center [274, 565] width 118 height 26
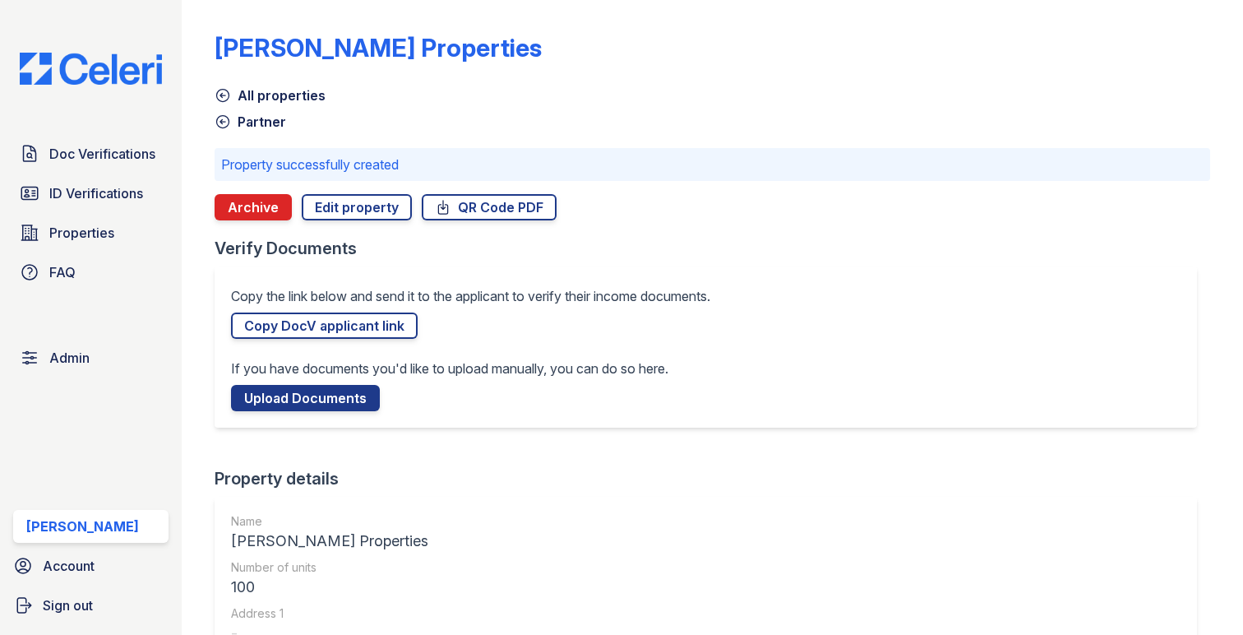
click at [266, 122] on link "Partner" at bounding box center [251, 122] width 72 height 20
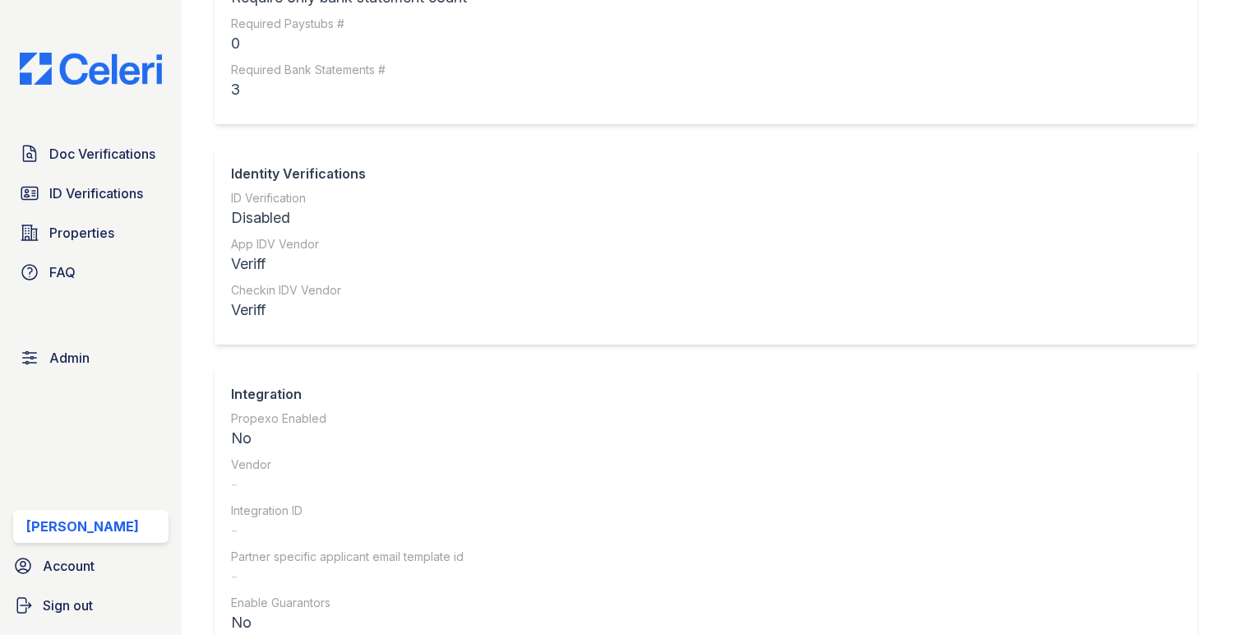
scroll to position [1116, 0]
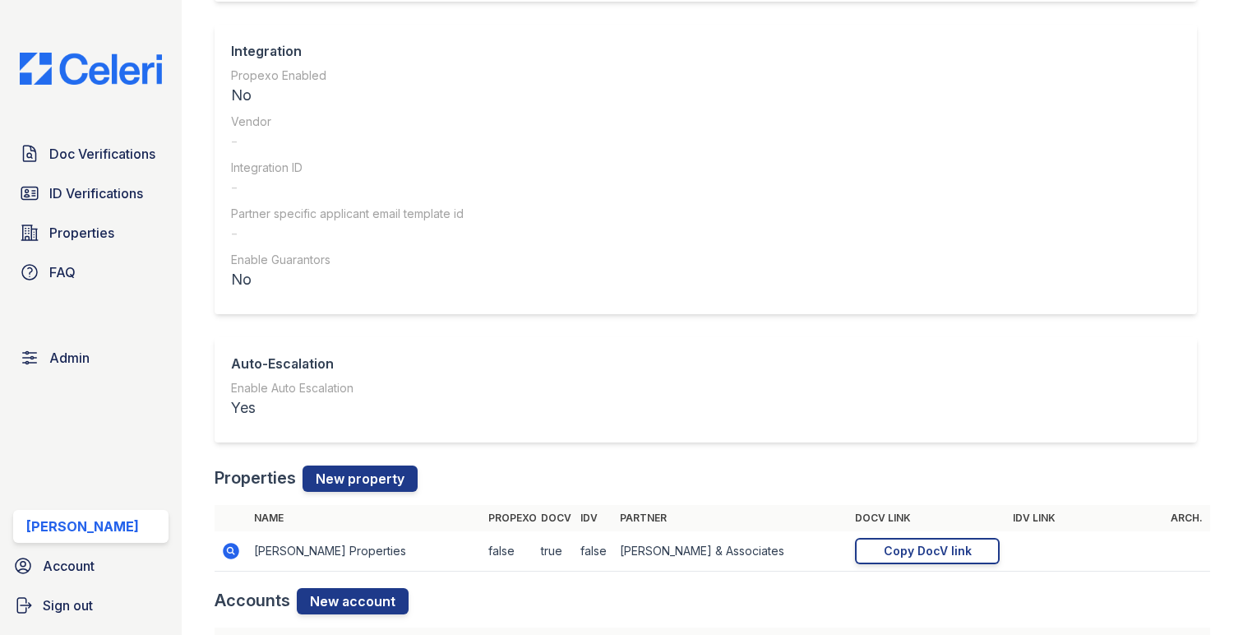
click at [356, 561] on div "Name Propexo DocV IDV Partner DocV Link IDV Link Arch. Linder Properties false …" at bounding box center [713, 546] width 996 height 83
click at [356, 588] on link "New account" at bounding box center [353, 601] width 112 height 26
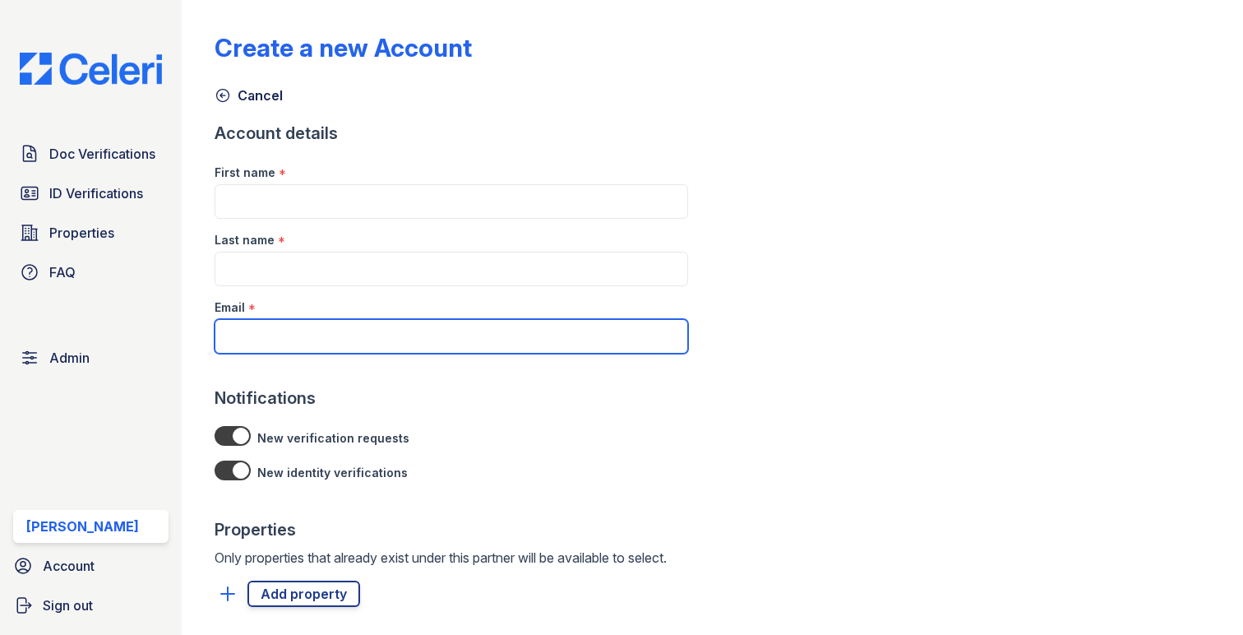
click at [395, 350] on input "Email" at bounding box center [452, 336] width 474 height 35
paste input "[EMAIL_ADDRESS][DOMAIN_NAME]"
click at [227, 346] on input "[EMAIL_ADDRESS][DOMAIN_NAME]" at bounding box center [452, 336] width 474 height 35
click at [229, 333] on input "[EMAIL_ADDRESS][DOMAIN_NAME]" at bounding box center [452, 336] width 474 height 35
type input "[EMAIL_ADDRESS][DOMAIN_NAME]"
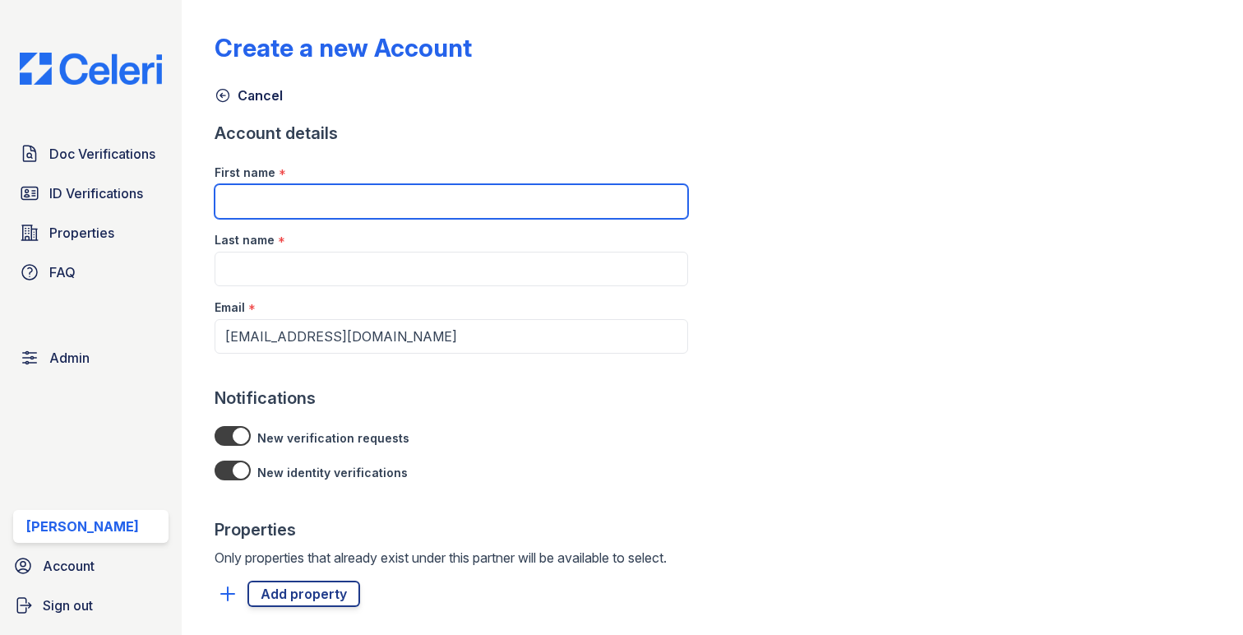
click at [313, 197] on input "First name" at bounding box center [452, 201] width 474 height 35
type input "Linder"
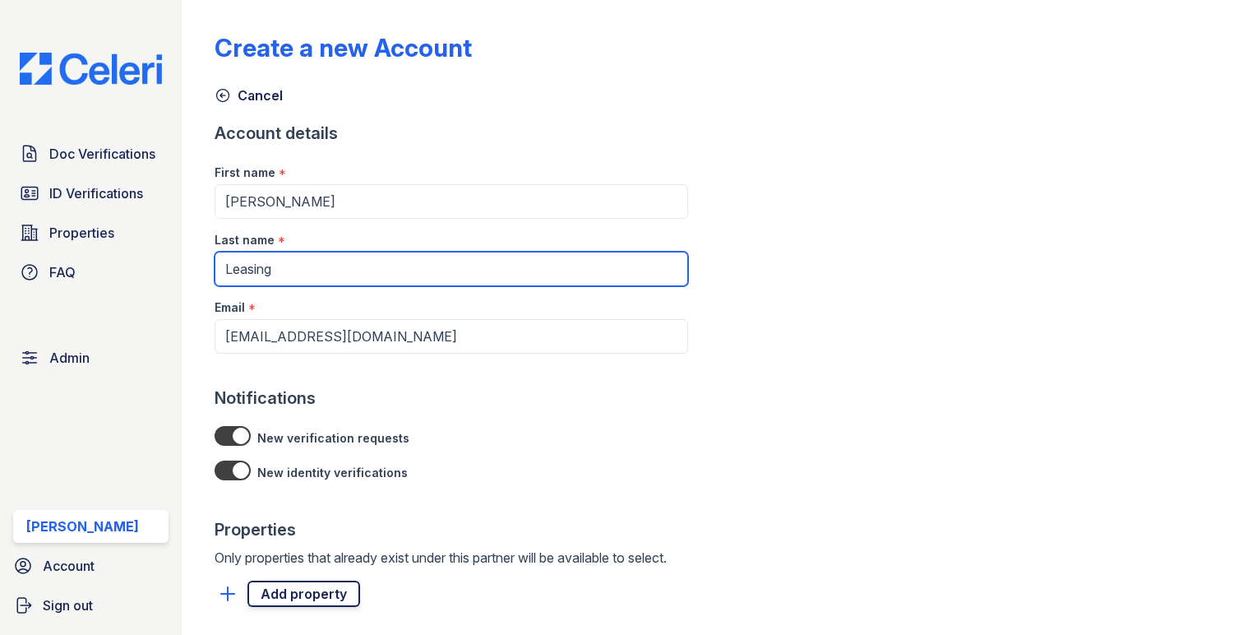
type input "Leasing"
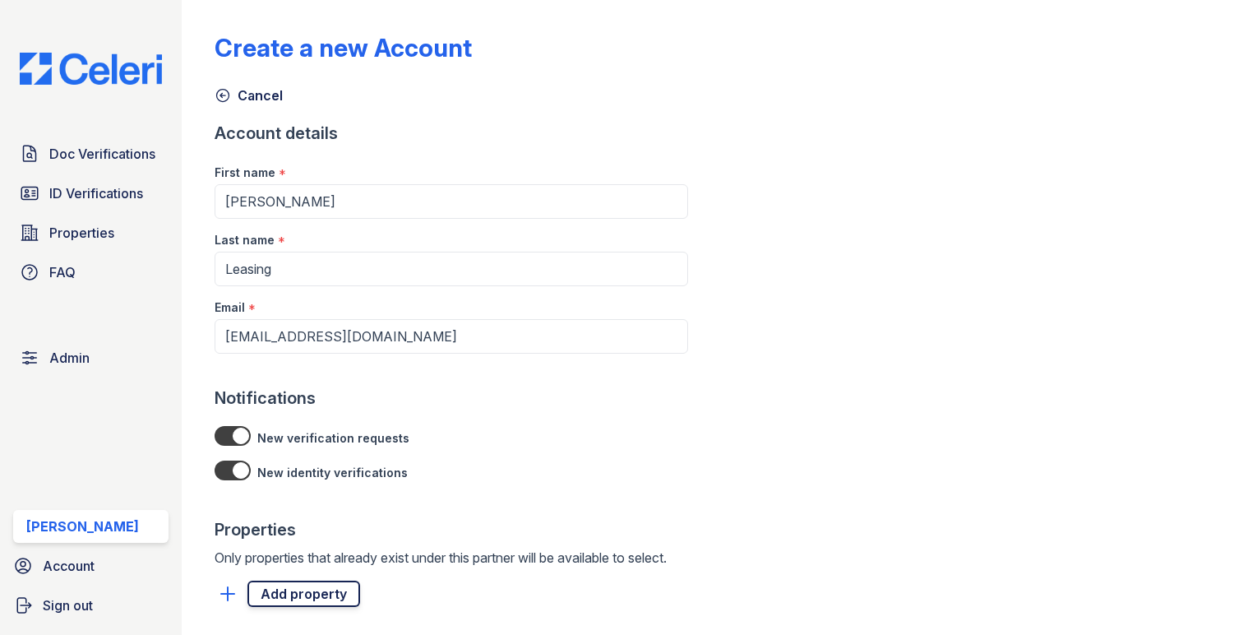
click at [294, 598] on link "Add property" at bounding box center [303, 593] width 113 height 26
select select "5445"
click at [244, 600] on select "Please select a property Linder Properties" at bounding box center [466, 616] width 444 height 35
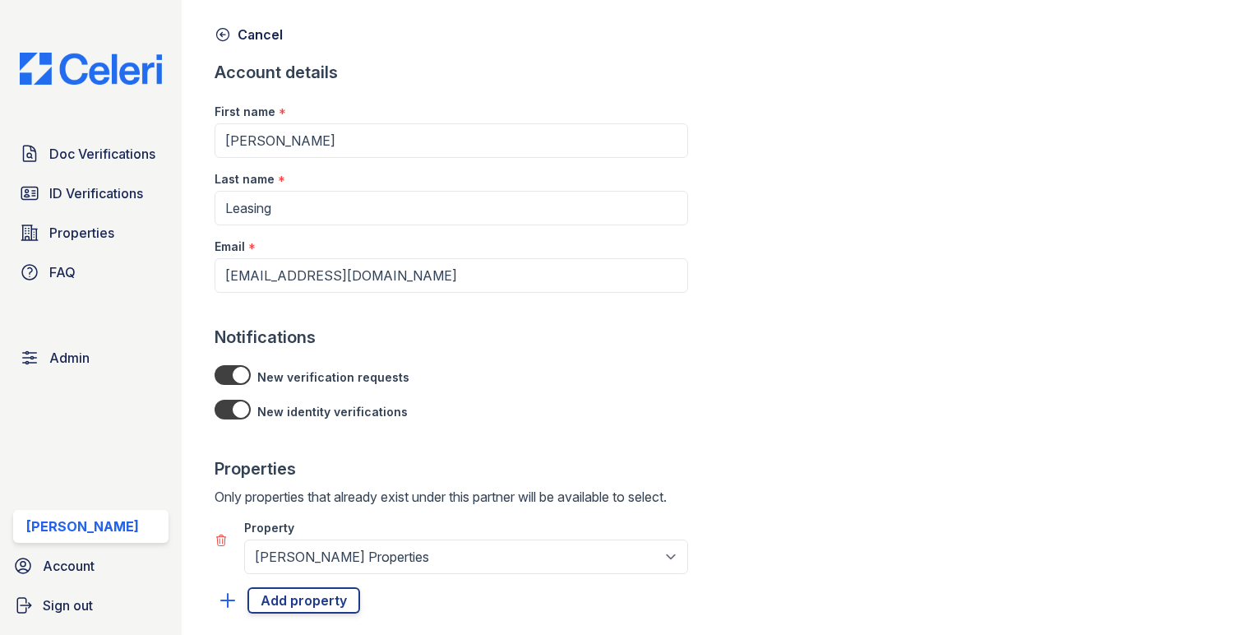
scroll to position [155, 0]
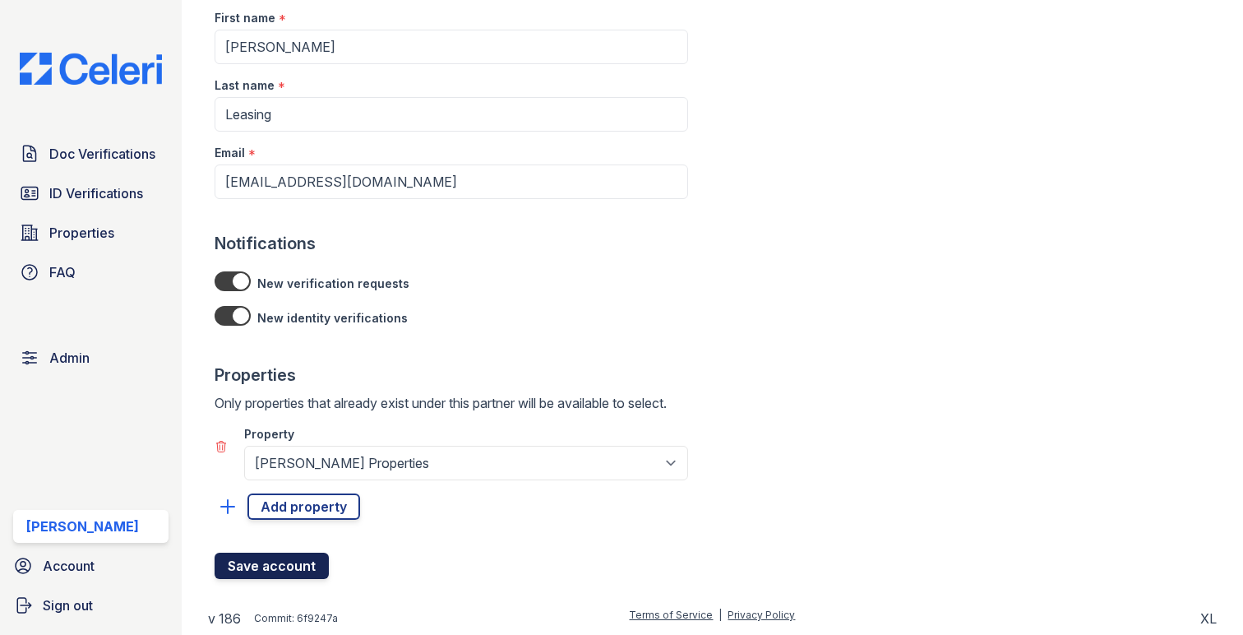
click at [298, 560] on button "Save account" at bounding box center [272, 565] width 114 height 26
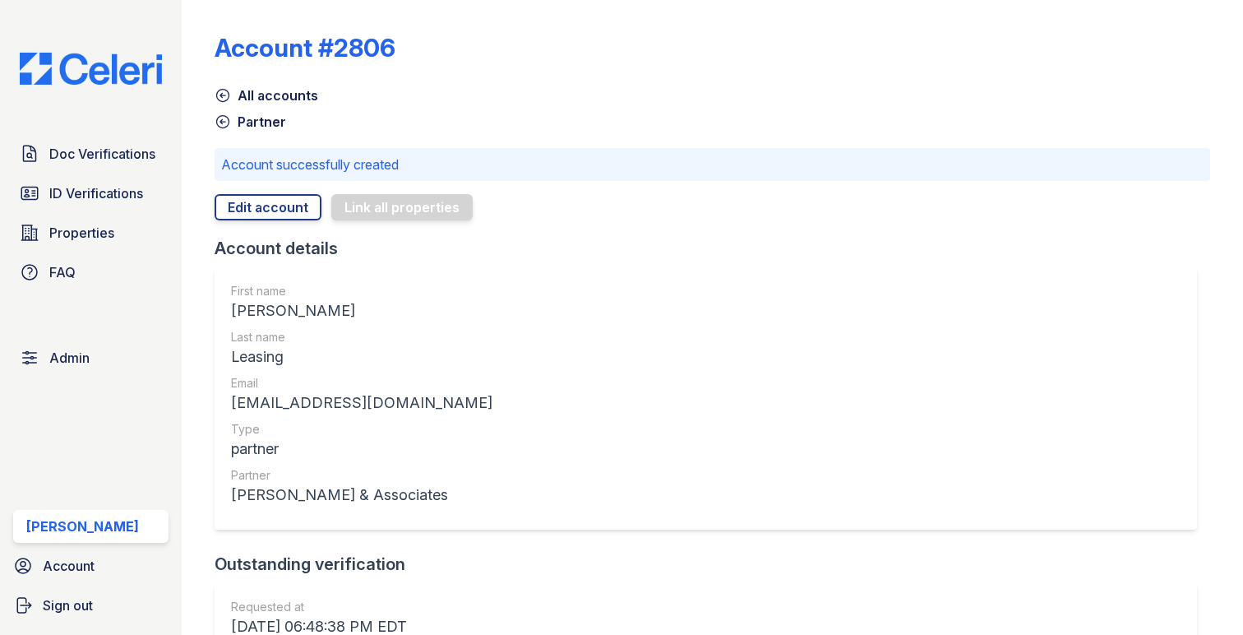
click at [264, 123] on link "Partner" at bounding box center [251, 122] width 72 height 20
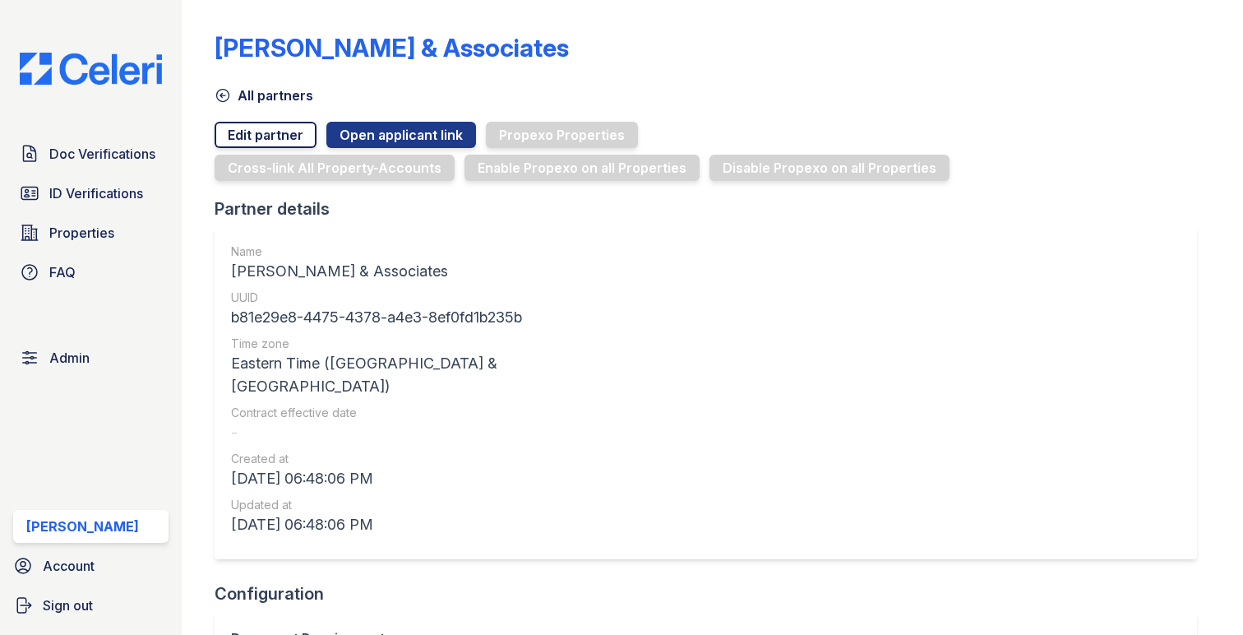
click at [293, 140] on link "Edit partner" at bounding box center [266, 135] width 102 height 26
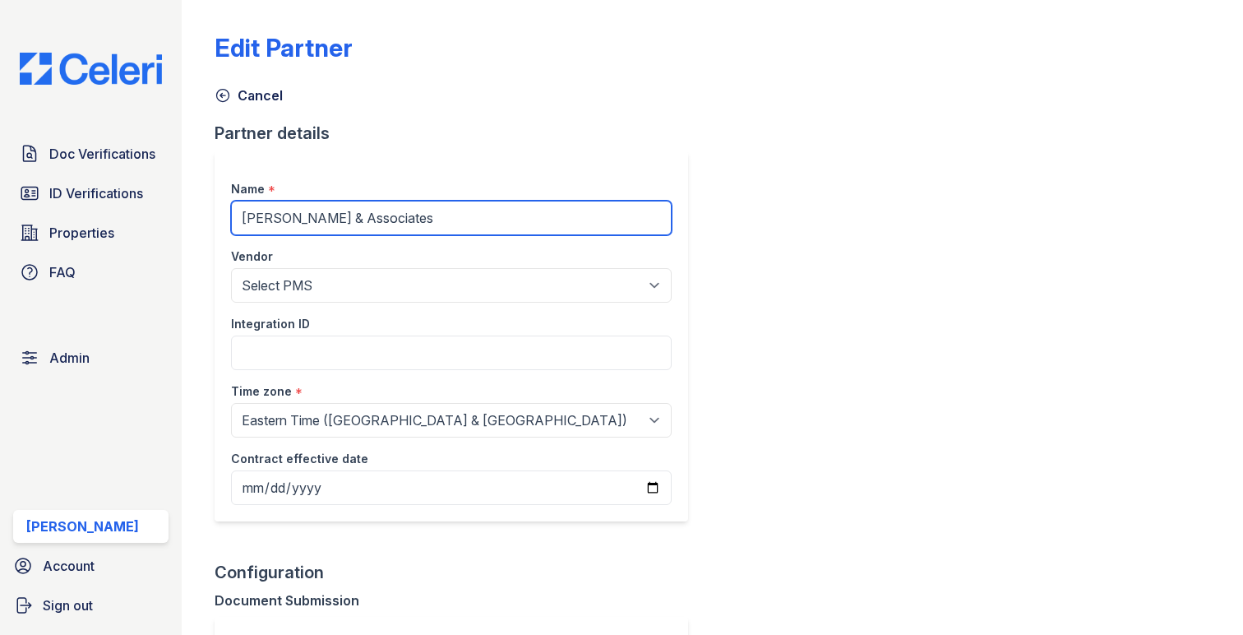
drag, startPoint x: 280, startPoint y: 217, endPoint x: 476, endPoint y: 223, distance: 195.7
click at [476, 223] on input "Linder & Associates" at bounding box center [451, 218] width 441 height 35
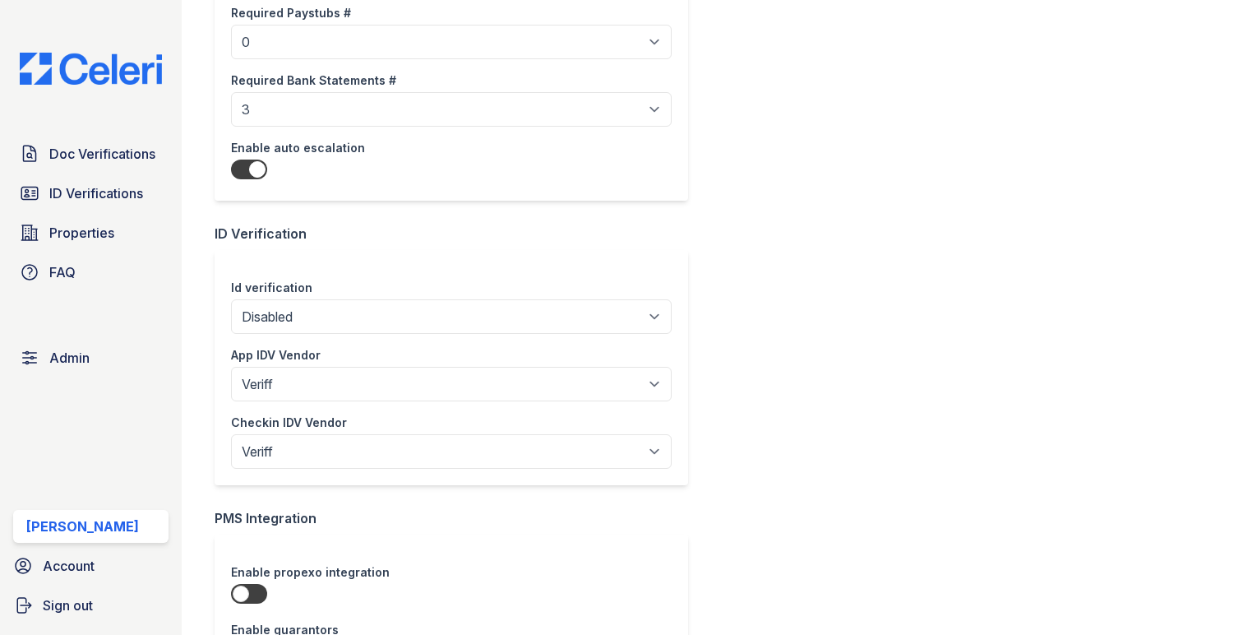
scroll to position [1131, 0]
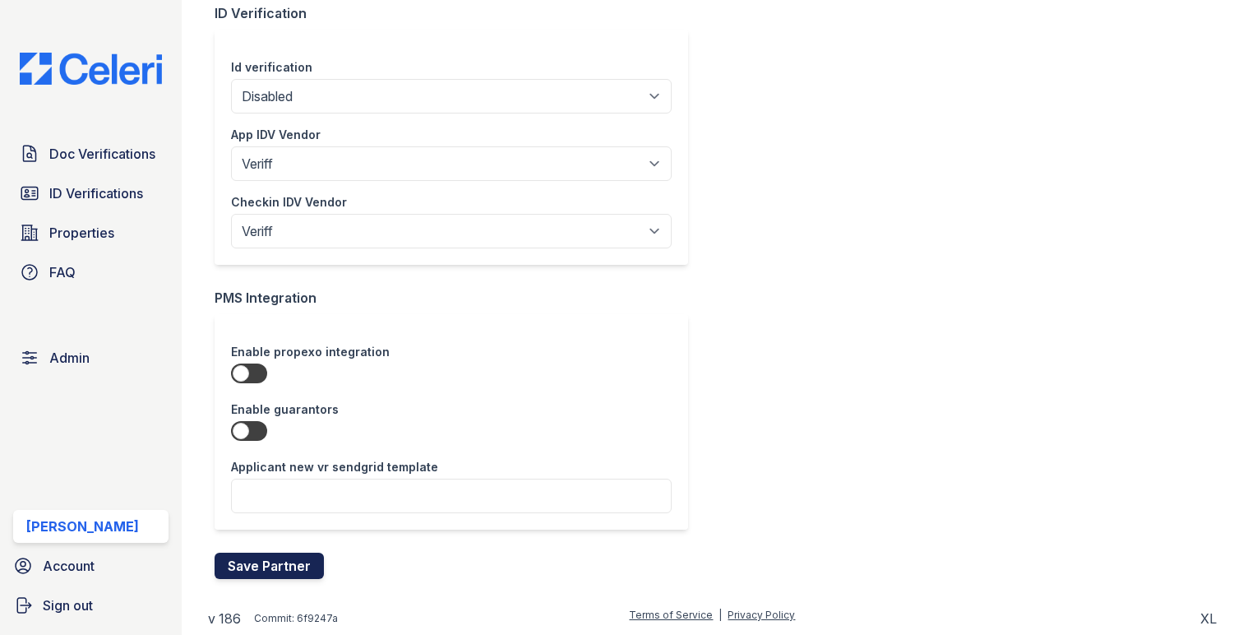
type input "[PERSON_NAME] Property Management"
click at [272, 568] on button "Save Partner" at bounding box center [269, 565] width 109 height 26
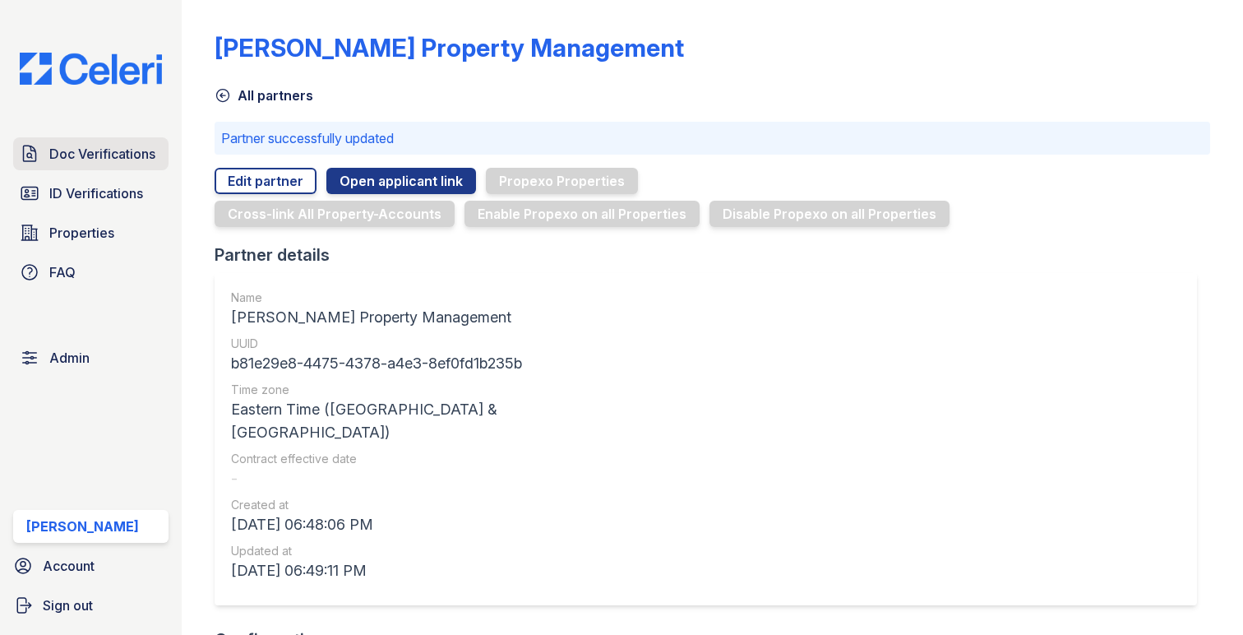
click at [143, 147] on span "Doc Verifications" at bounding box center [102, 154] width 106 height 20
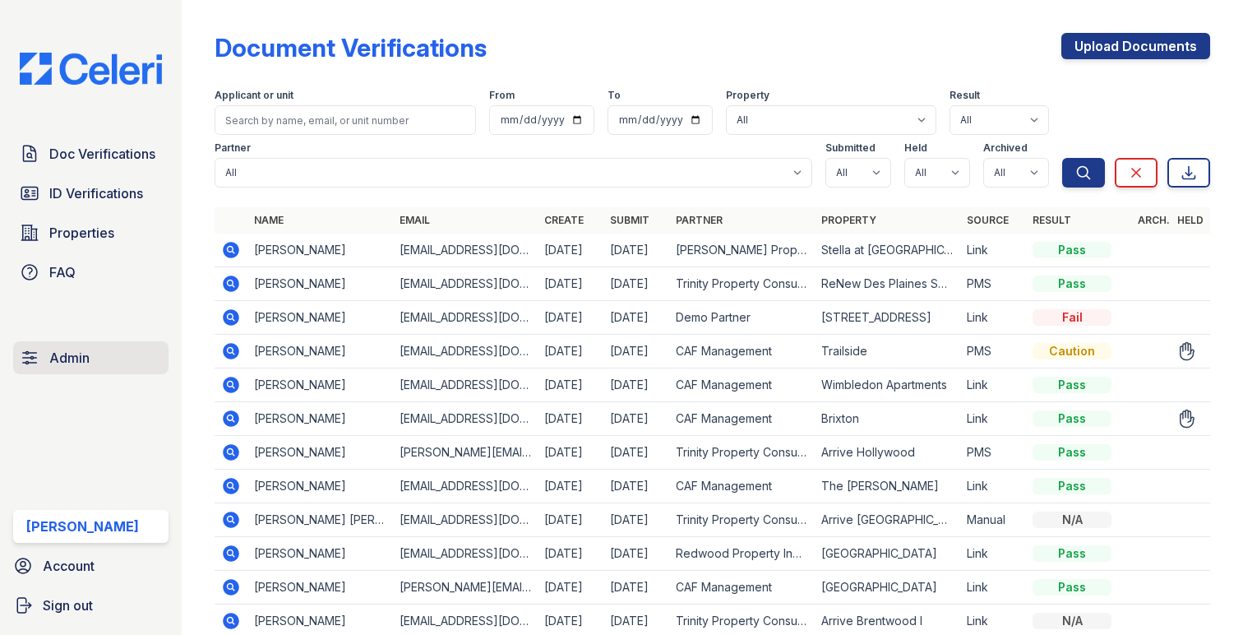
click at [136, 363] on link "Admin" at bounding box center [90, 357] width 155 height 33
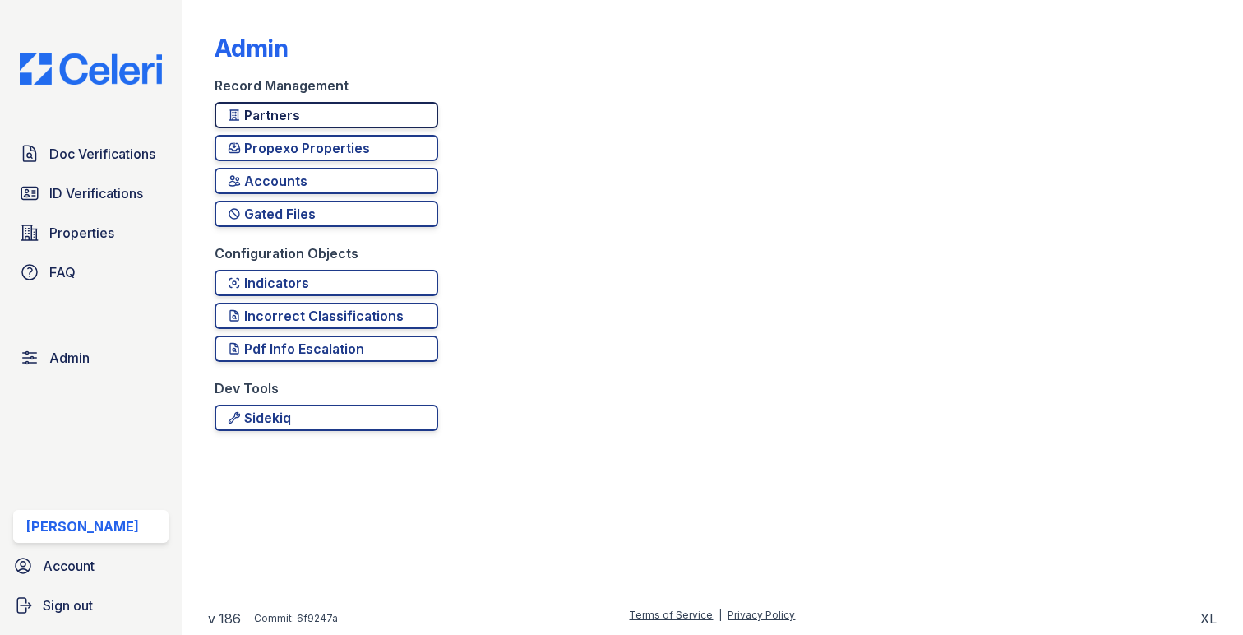
click at [298, 111] on div "Partners" at bounding box center [326, 115] width 197 height 20
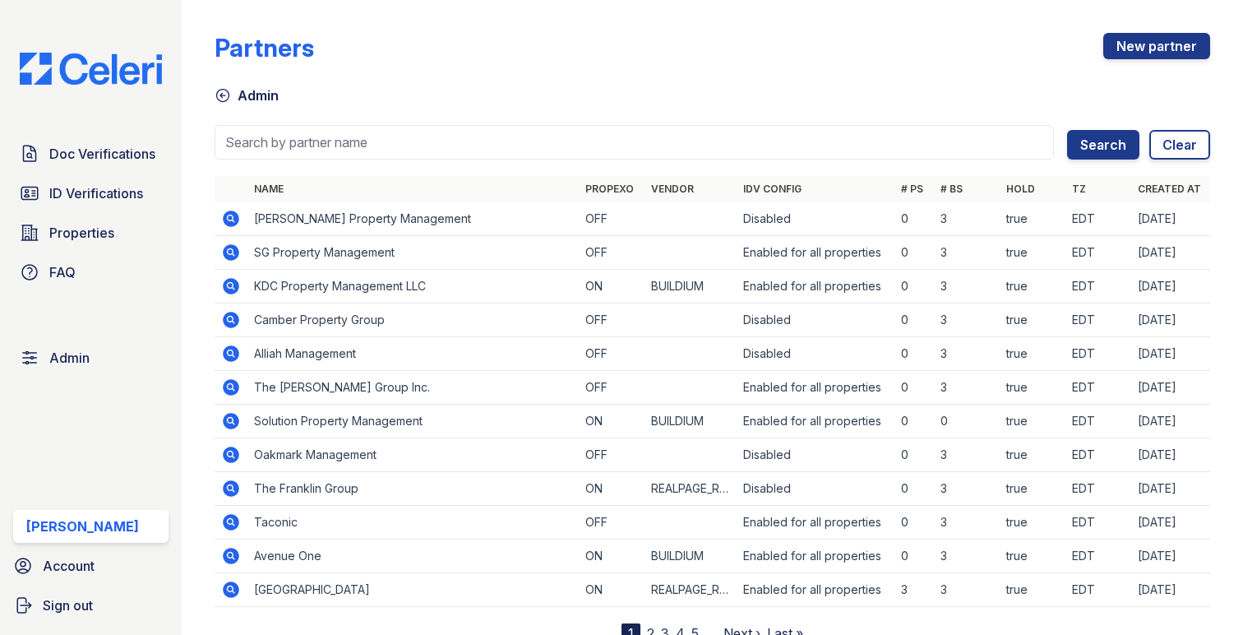
click at [229, 249] on icon at bounding box center [230, 251] width 4 height 4
click at [233, 288] on icon at bounding box center [231, 286] width 20 height 20
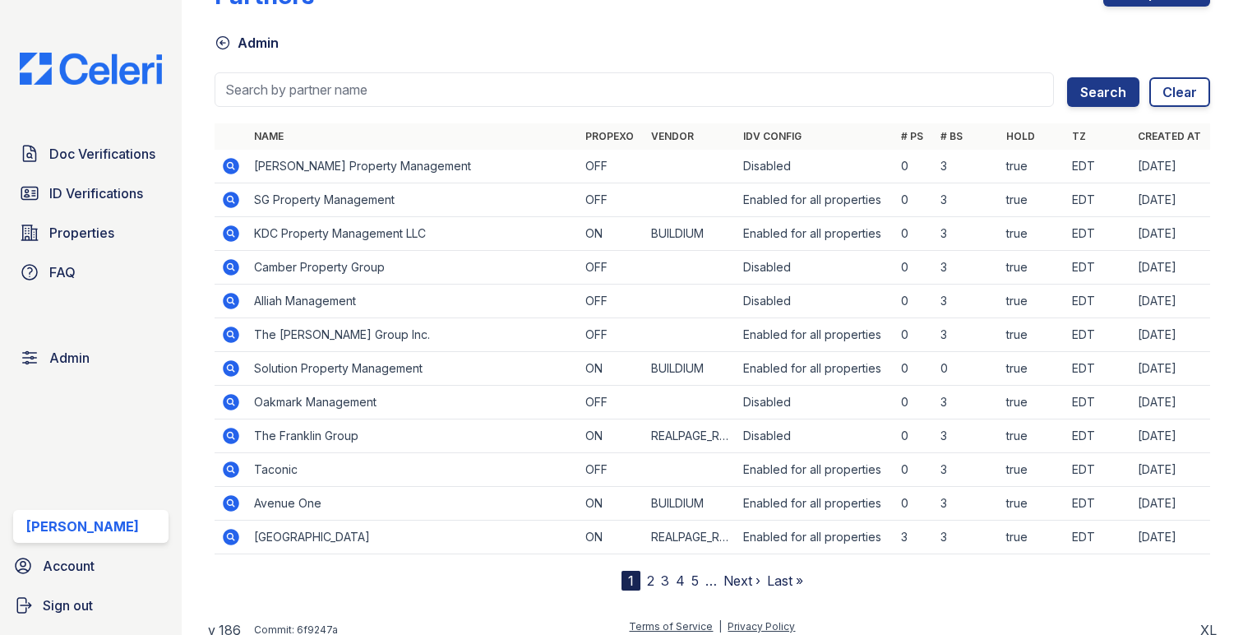
scroll to position [64, 0]
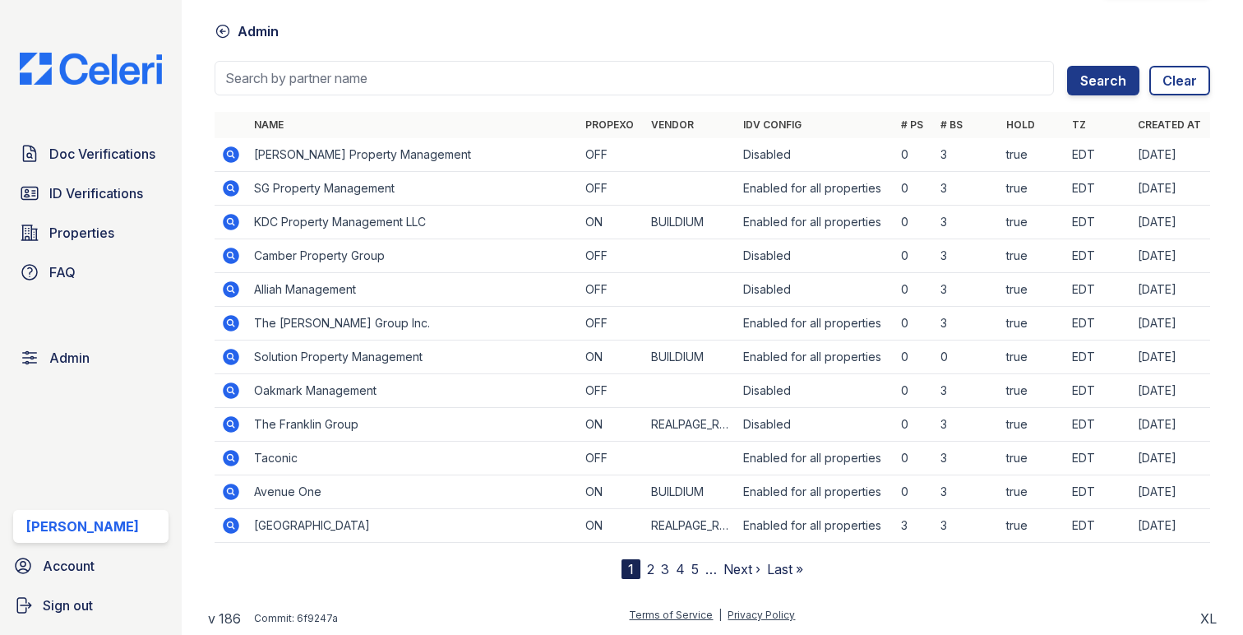
click at [232, 261] on icon at bounding box center [231, 255] width 16 height 16
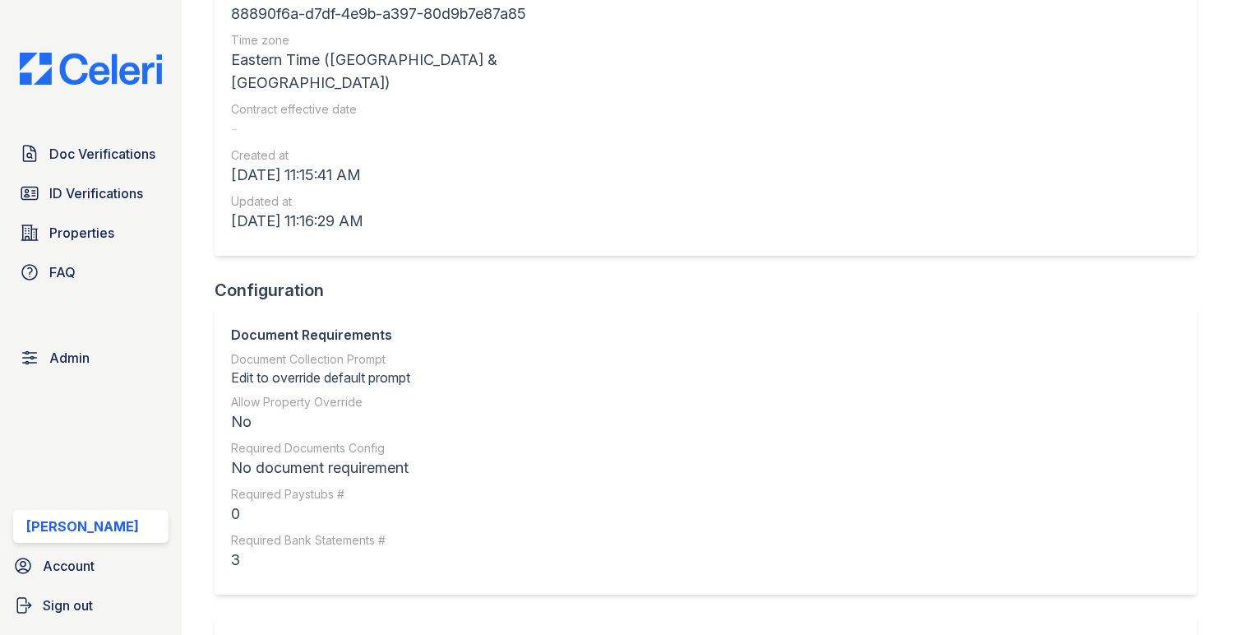
scroll to position [216, 0]
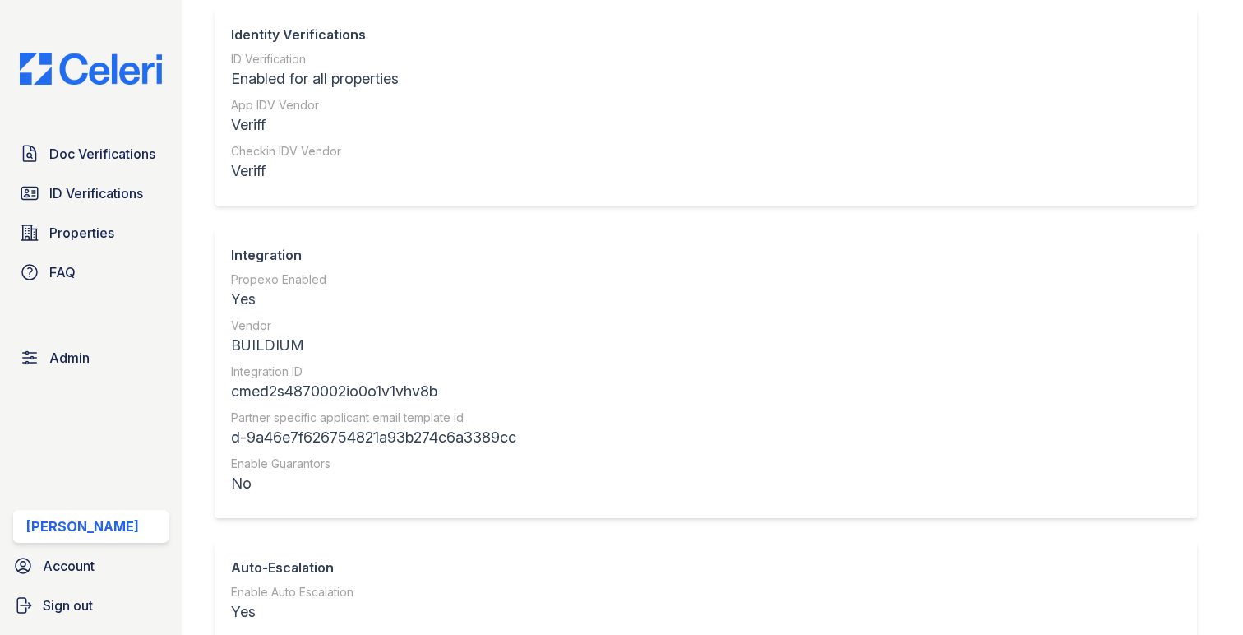
scroll to position [954, 0]
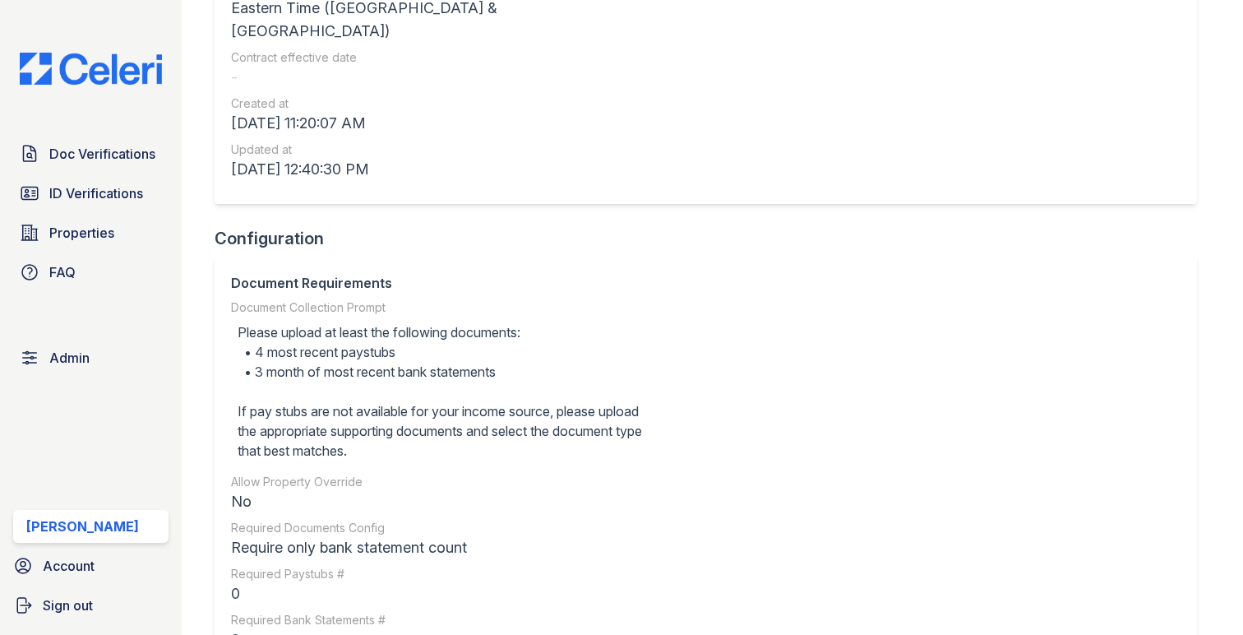
scroll to position [478, 0]
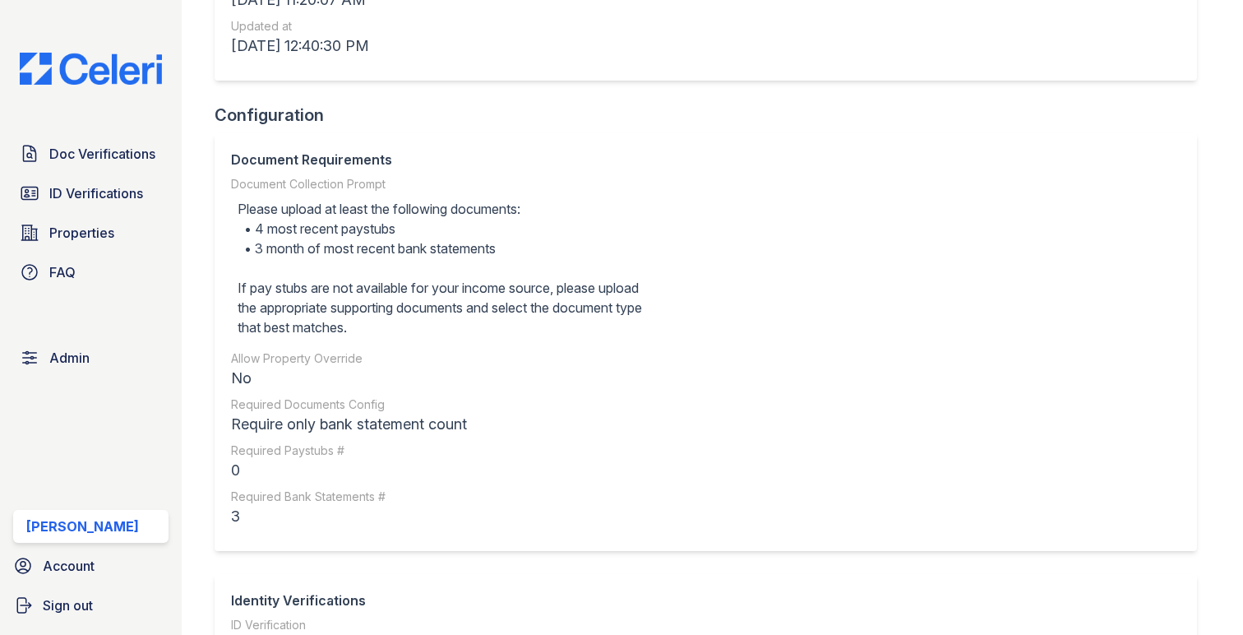
drag, startPoint x: 238, startPoint y: 206, endPoint x: 463, endPoint y: 328, distance: 255.3
click at [463, 328] on div "Please upload at least the following documents: • 4 most recent paystubs • 3 mo…" at bounding box center [441, 267] width 421 height 151
copy div "Please upload at least the following documents: • 4 most recent paystubs • 3 mo…"
click at [100, 364] on link "Admin" at bounding box center [90, 357] width 155 height 33
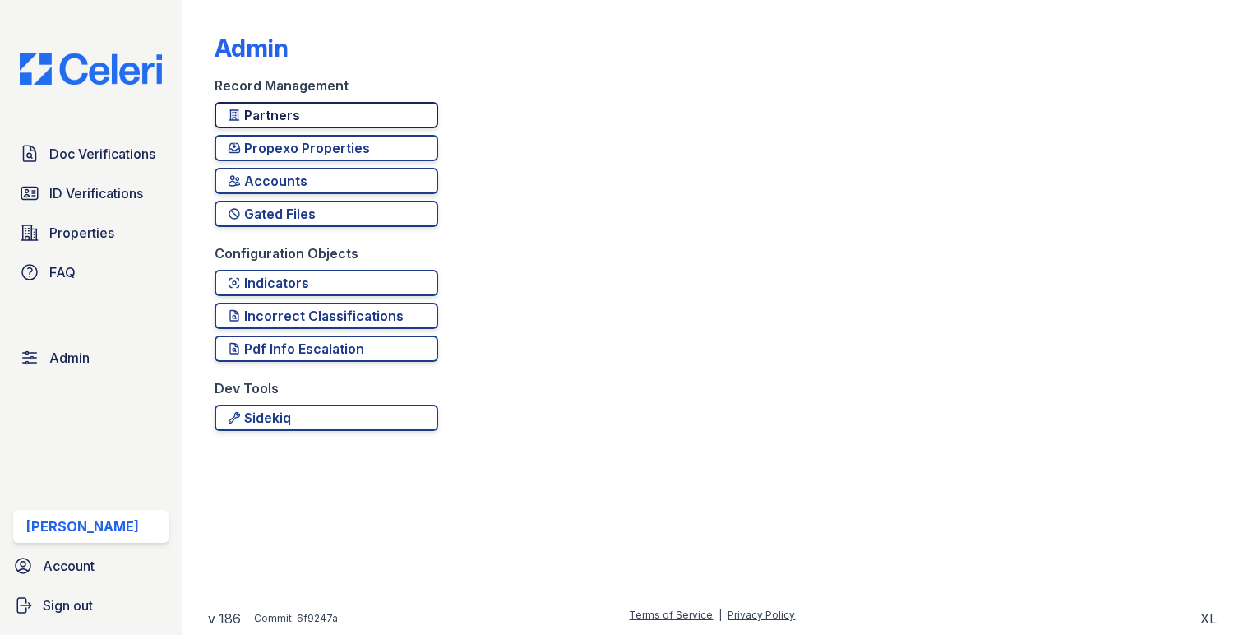
click at [286, 112] on div "Partners" at bounding box center [326, 115] width 197 height 20
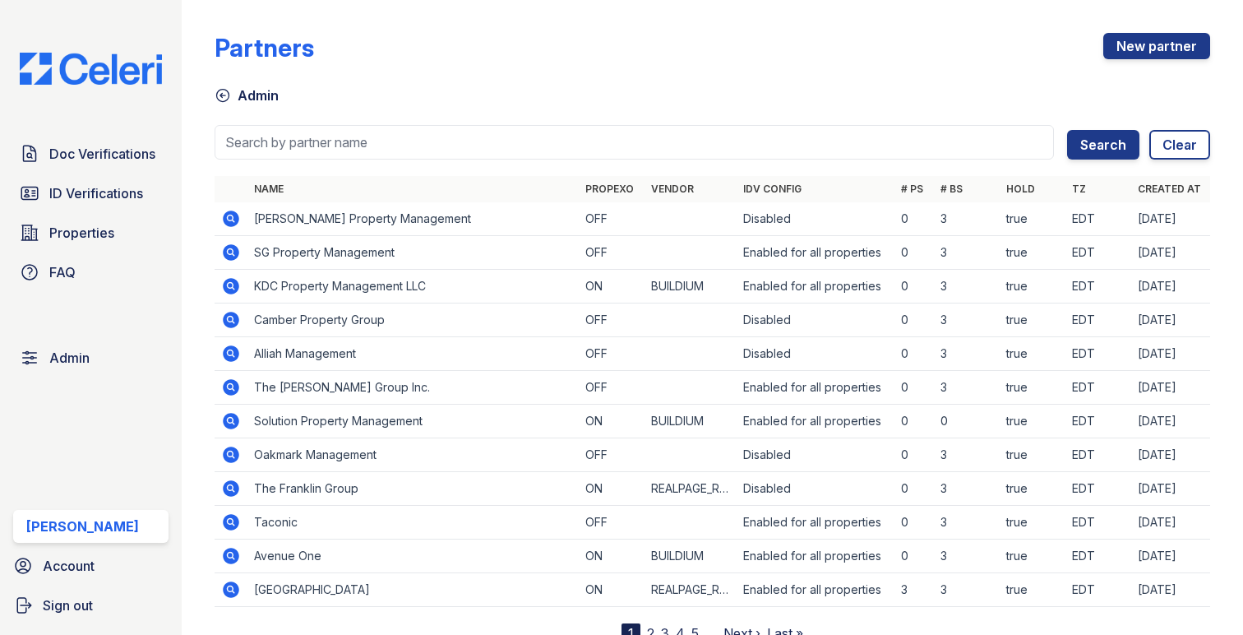
click at [229, 288] on icon at bounding box center [231, 286] width 20 height 20
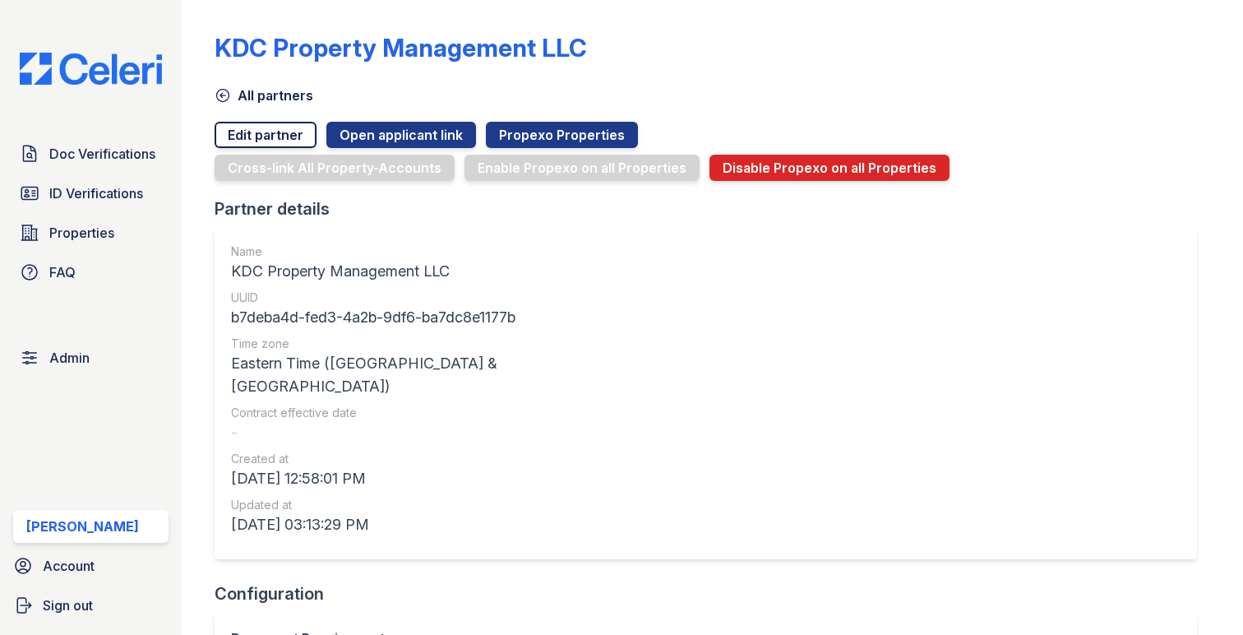
click at [293, 136] on link "Edit partner" at bounding box center [266, 135] width 102 height 26
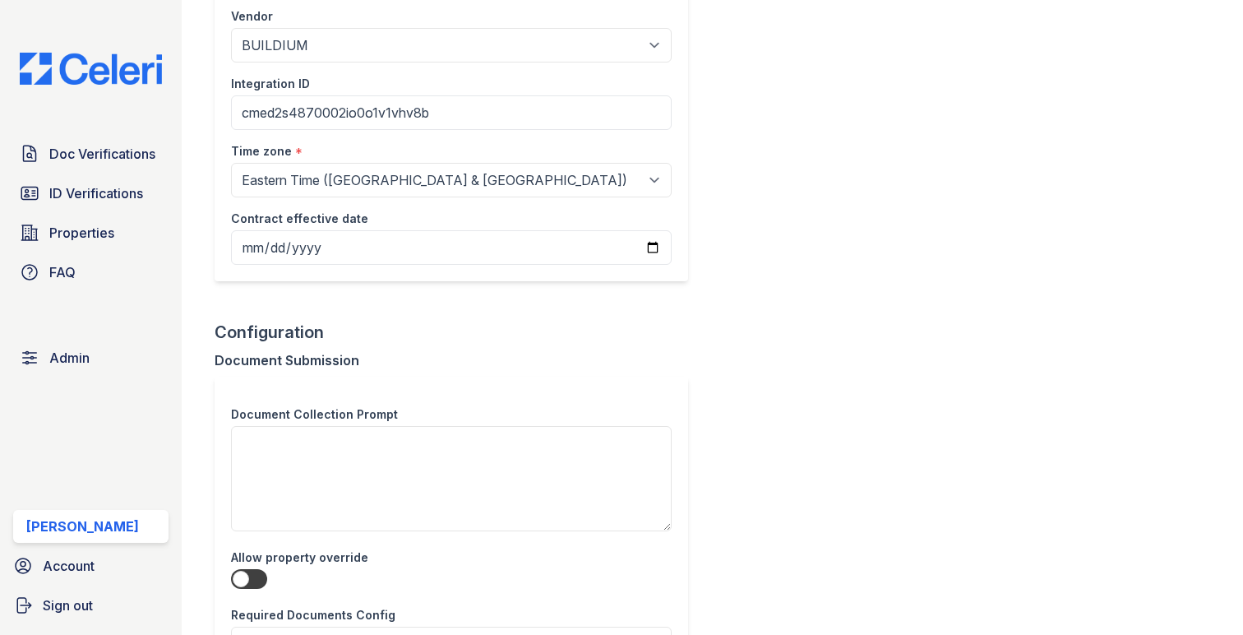
scroll to position [385, 0]
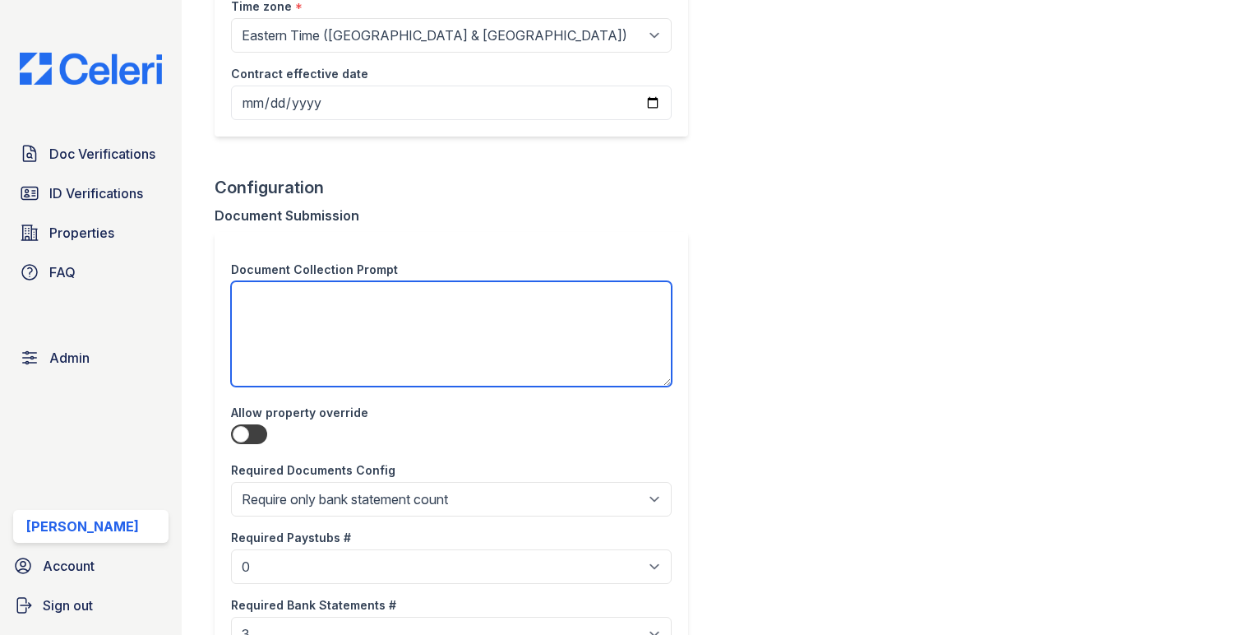
click at [321, 324] on textarea at bounding box center [451, 333] width 441 height 105
paste textarea "Please upload at least the following documents: • 4 most recent paystubs • 3 mo…"
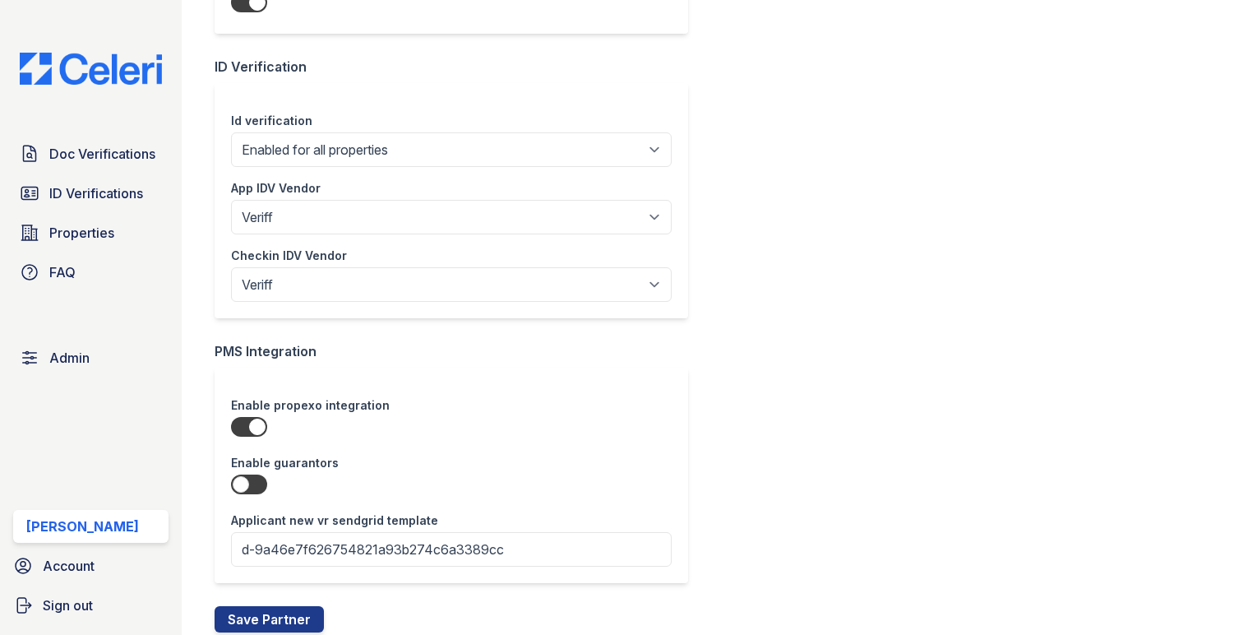
scroll to position [1131, 0]
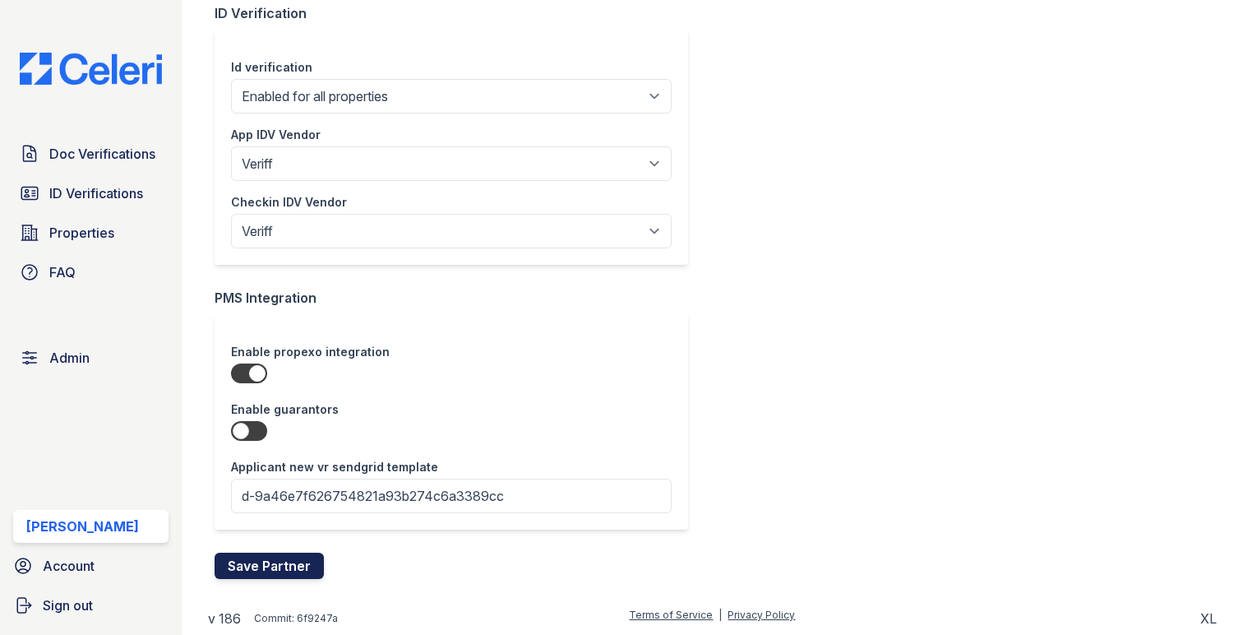
type textarea "Please upload at least the following documents: • 4 most recent paystubs • 3 mo…"
click at [275, 563] on button "Save Partner" at bounding box center [269, 565] width 109 height 26
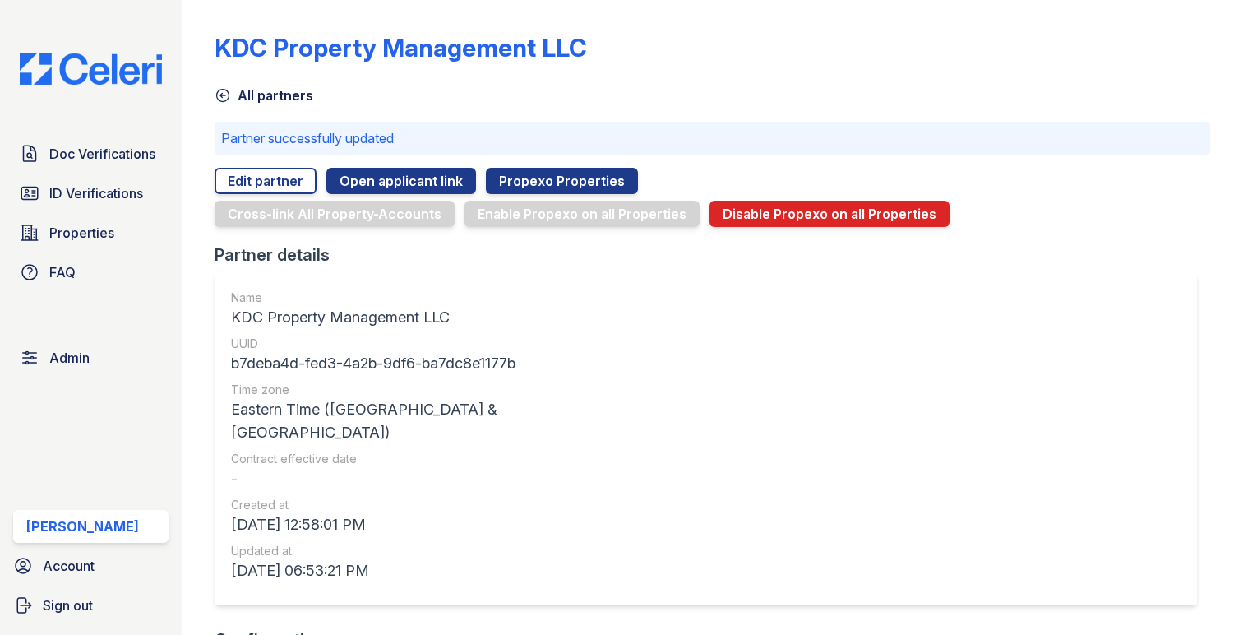
click at [255, 102] on link "All partners" at bounding box center [264, 95] width 99 height 20
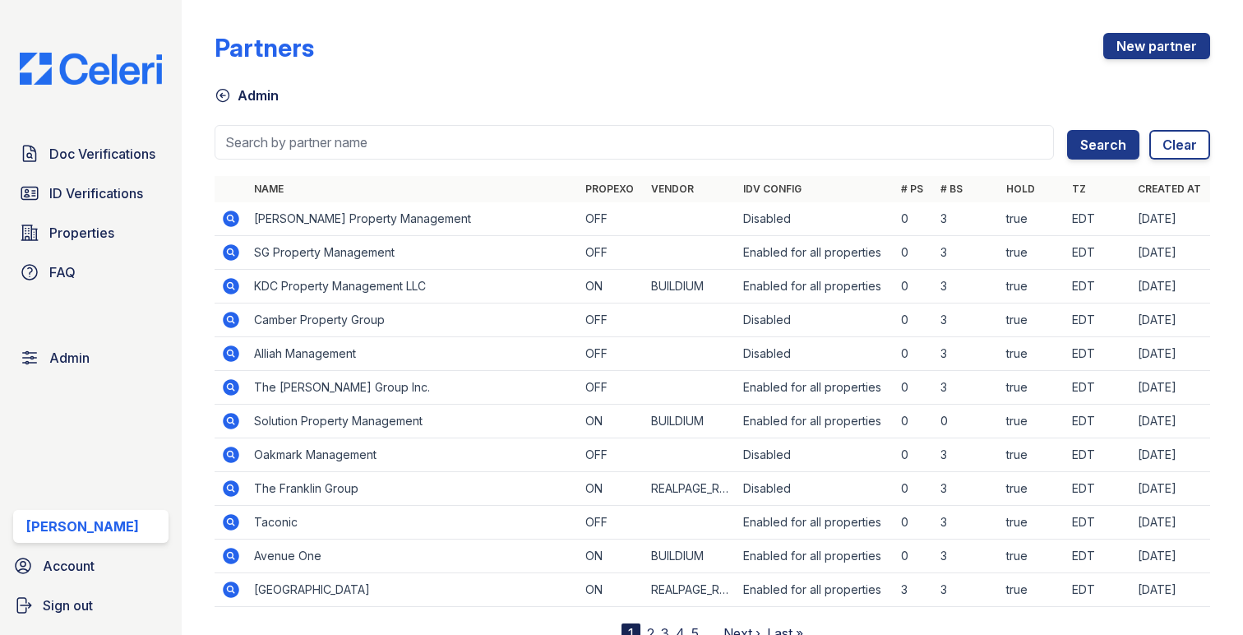
click at [231, 257] on icon at bounding box center [231, 252] width 16 height 16
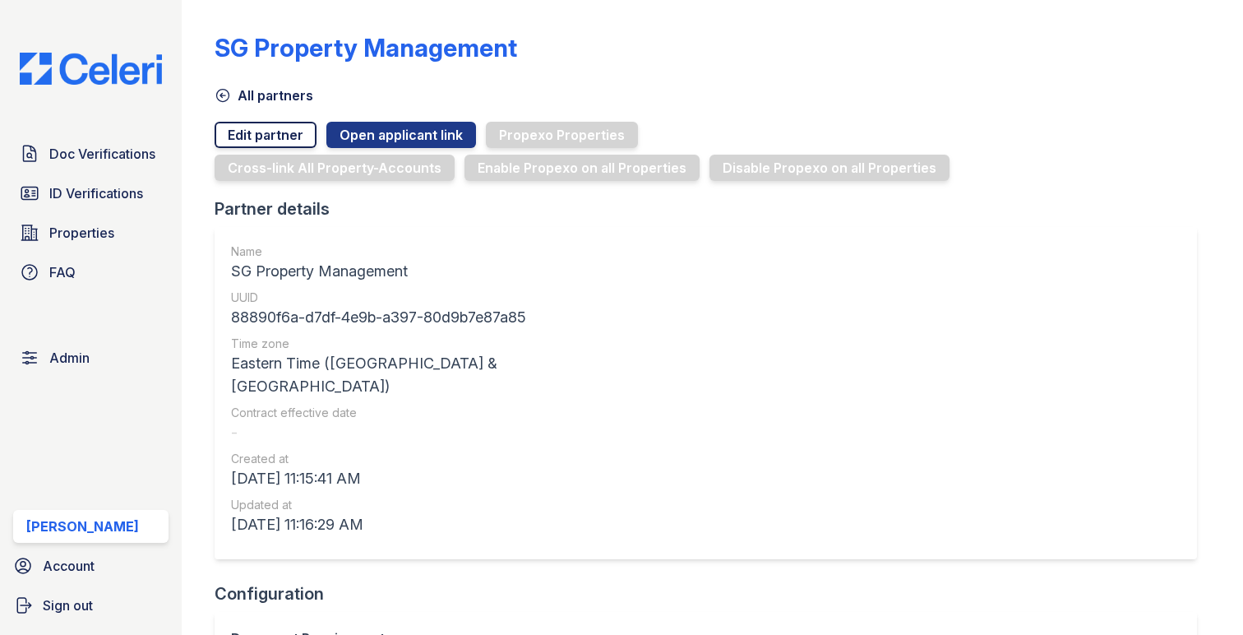
click at [281, 136] on link "Edit partner" at bounding box center [266, 135] width 102 height 26
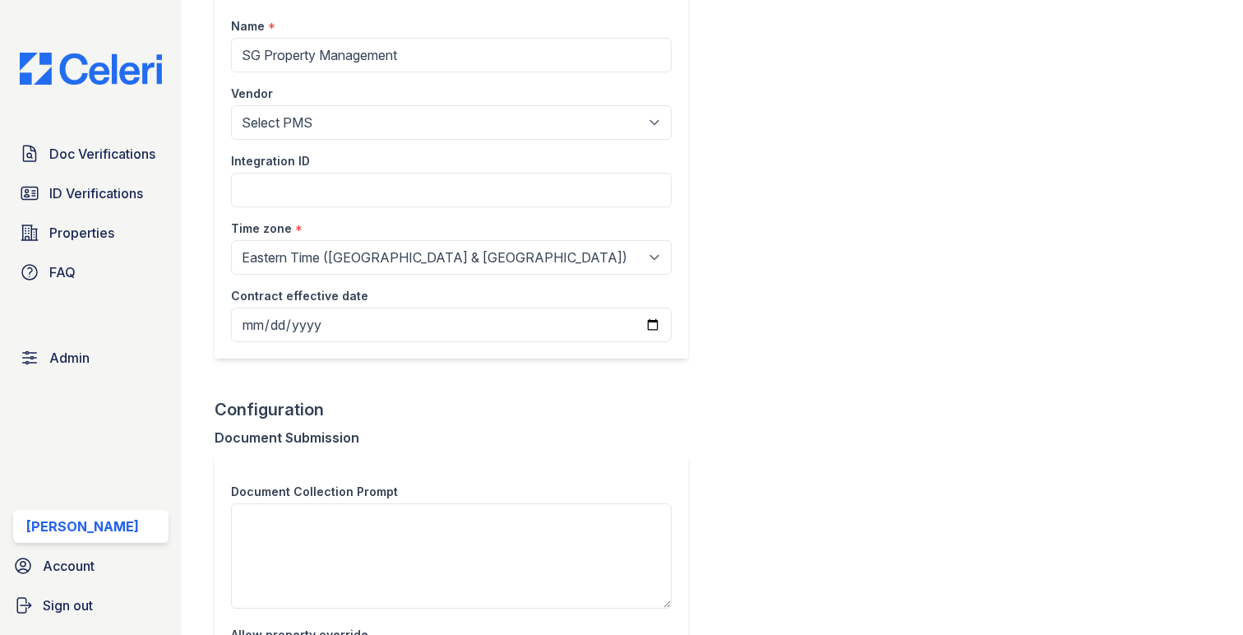
scroll to position [381, 0]
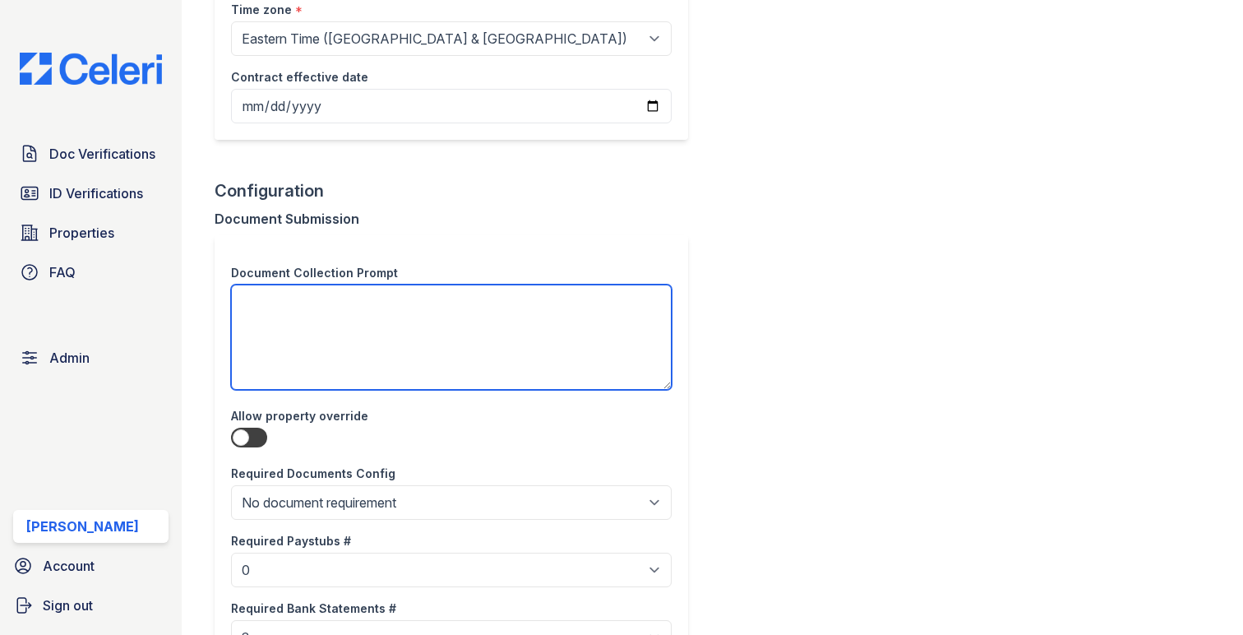
click at [312, 341] on textarea at bounding box center [451, 336] width 441 height 105
paste textarea "Please upload at least the following documents: • 4 most recent paystubs • 3 mo…"
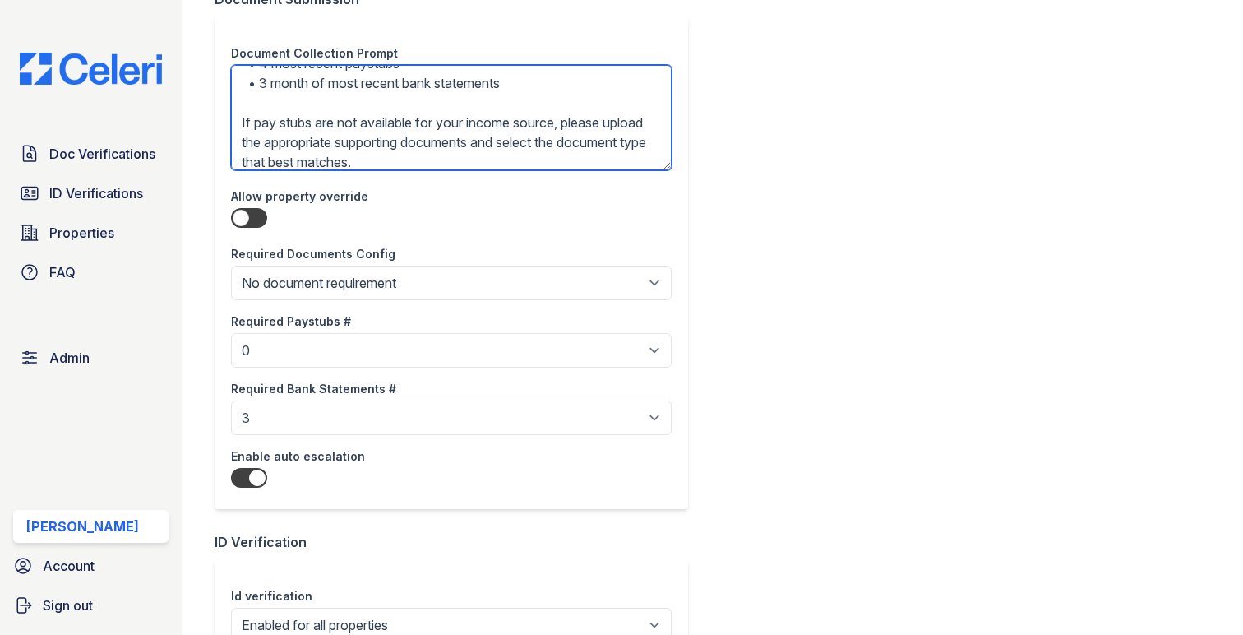
scroll to position [1131, 0]
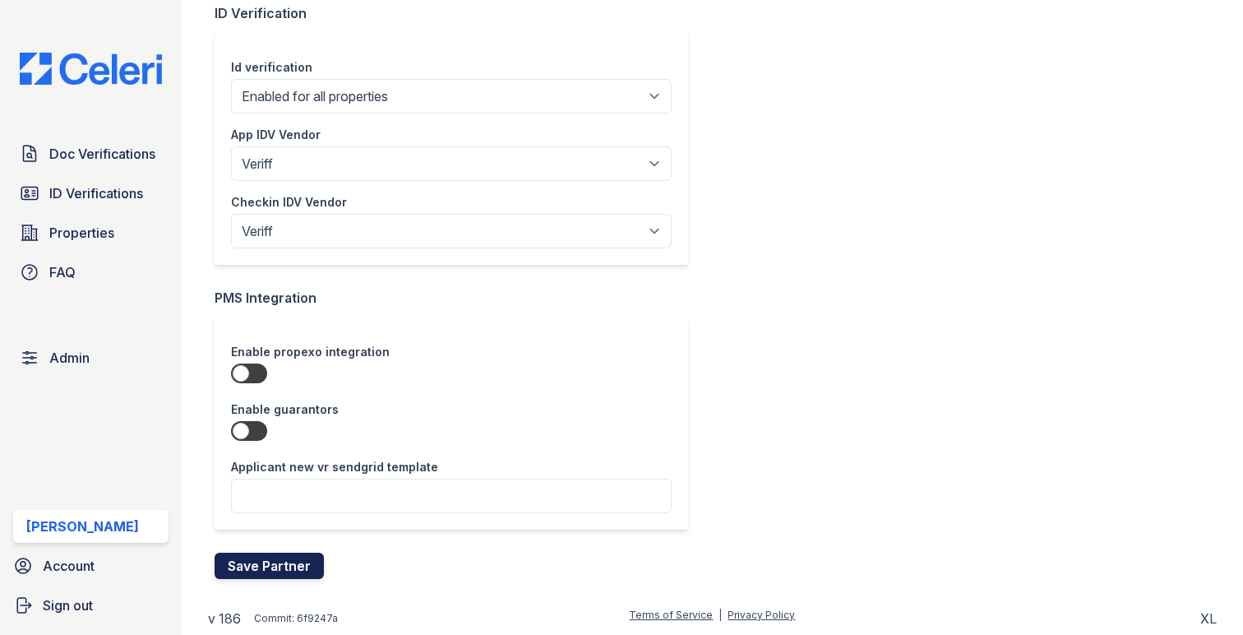
type textarea "Please upload at least the following documents: • 4 most recent paystubs • 3 mo…"
click at [287, 557] on button "Save Partner" at bounding box center [269, 565] width 109 height 26
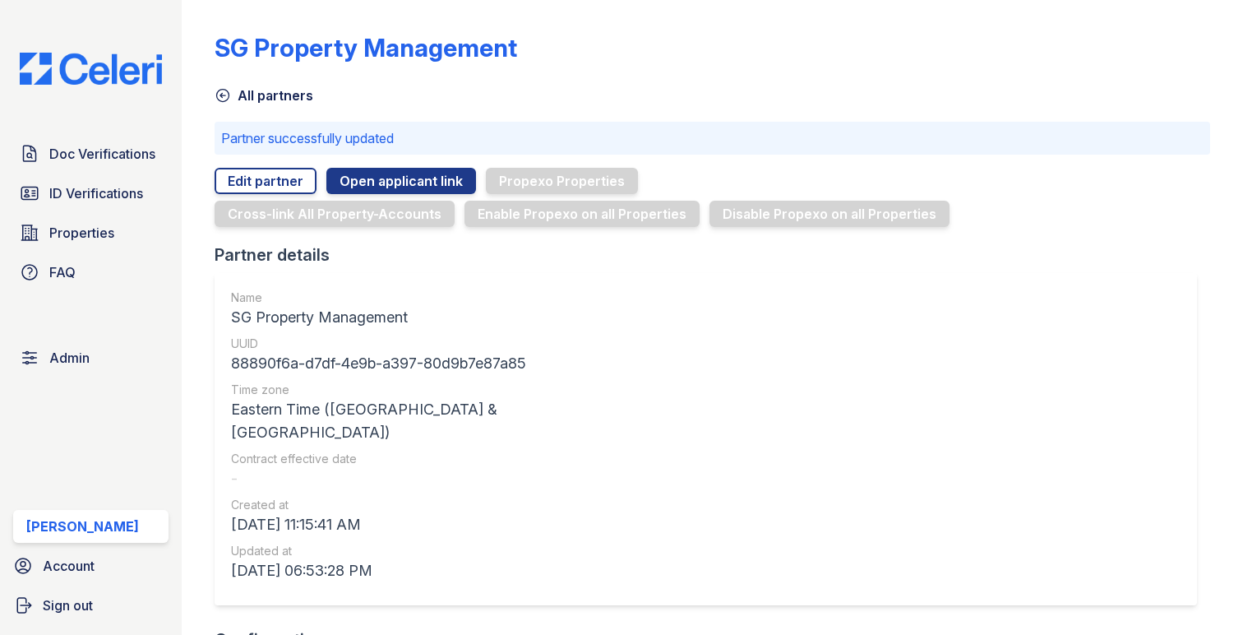
click at [263, 100] on link "All partners" at bounding box center [264, 95] width 99 height 20
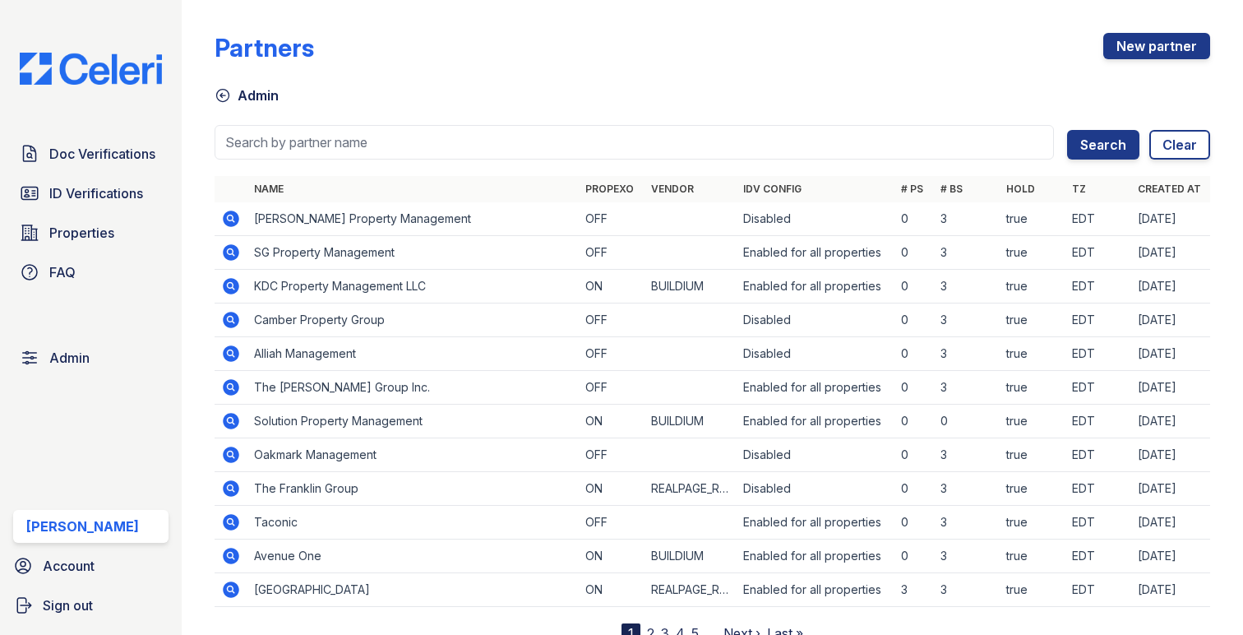
click at [234, 215] on icon at bounding box center [231, 218] width 16 height 16
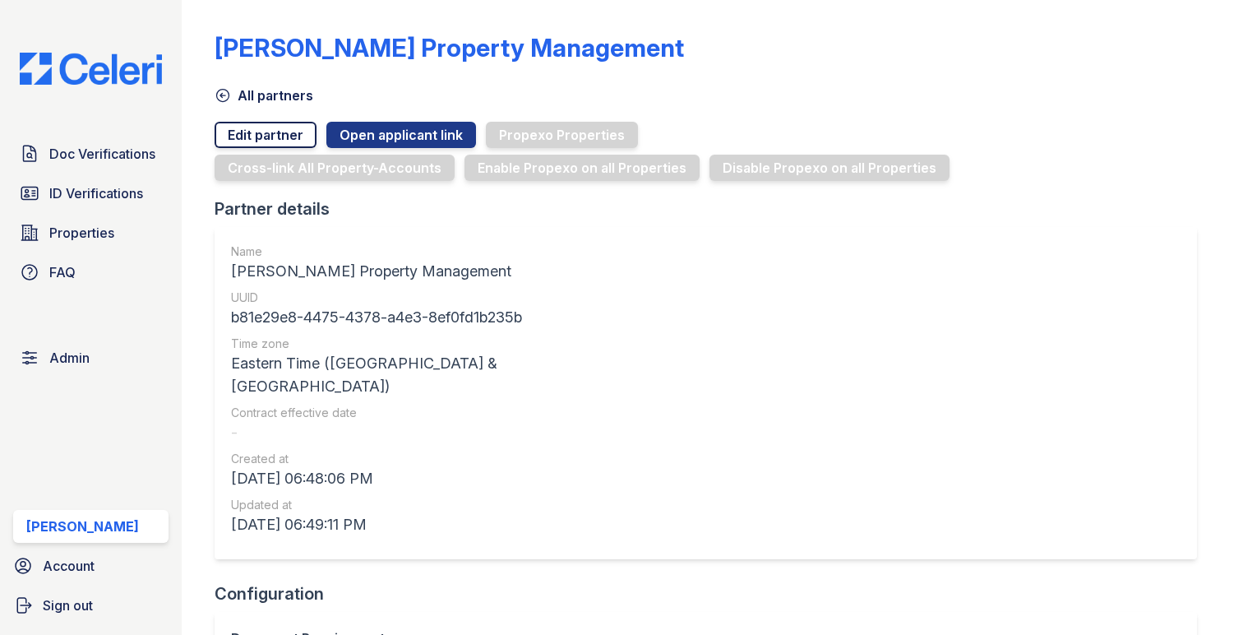
click at [291, 130] on link "Edit partner" at bounding box center [266, 135] width 102 height 26
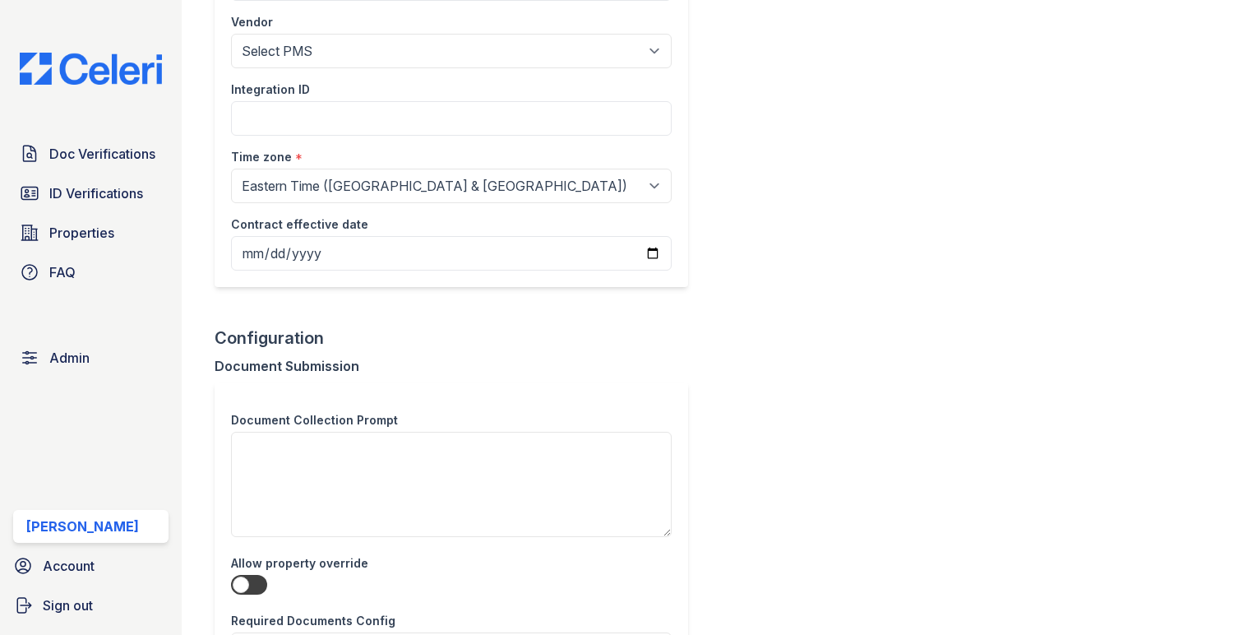
scroll to position [327, 0]
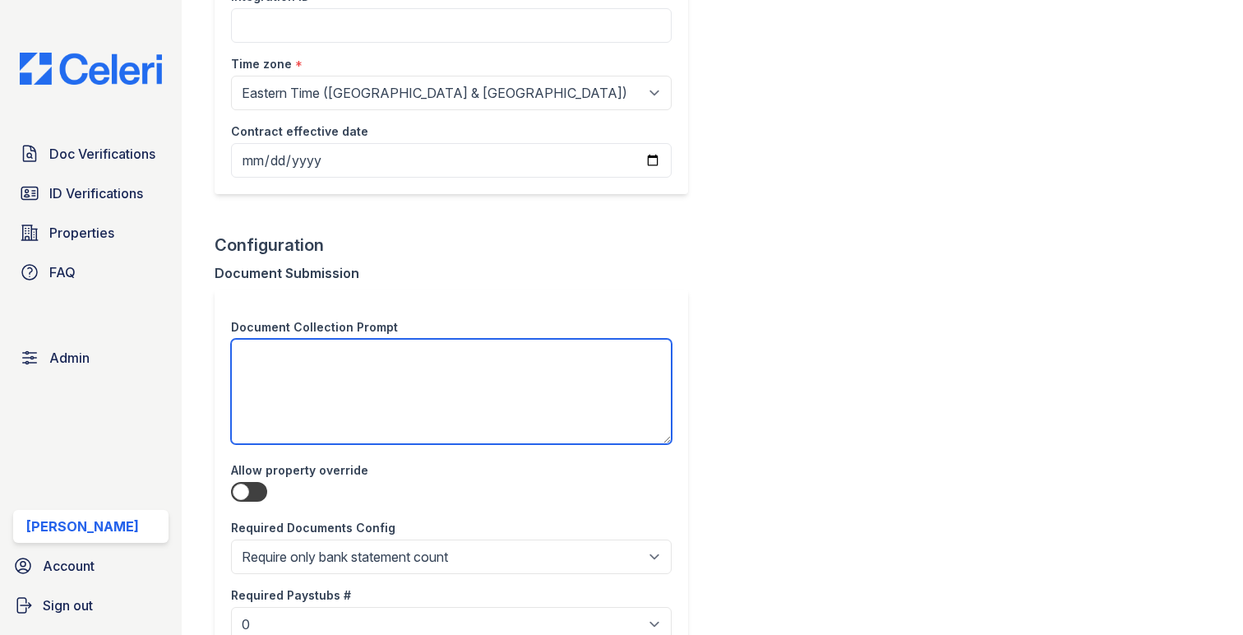
click at [307, 360] on textarea at bounding box center [451, 391] width 441 height 105
paste textarea "Please upload at least the following documents: • 4 most recent paystubs • 3 mo…"
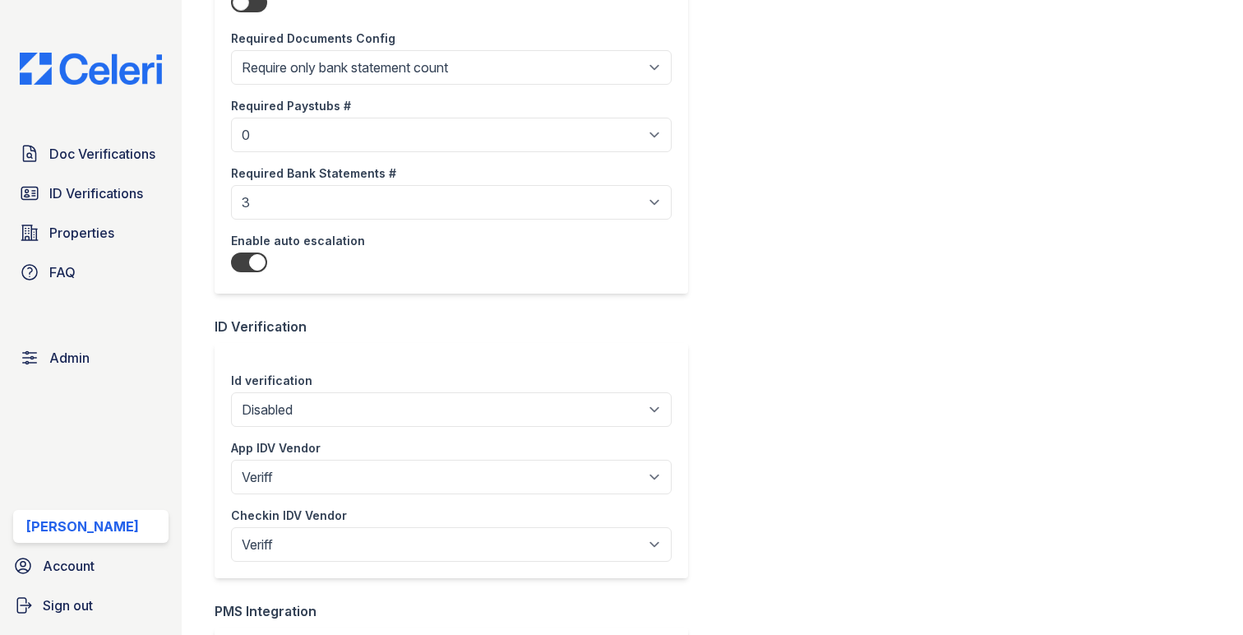
scroll to position [1131, 0]
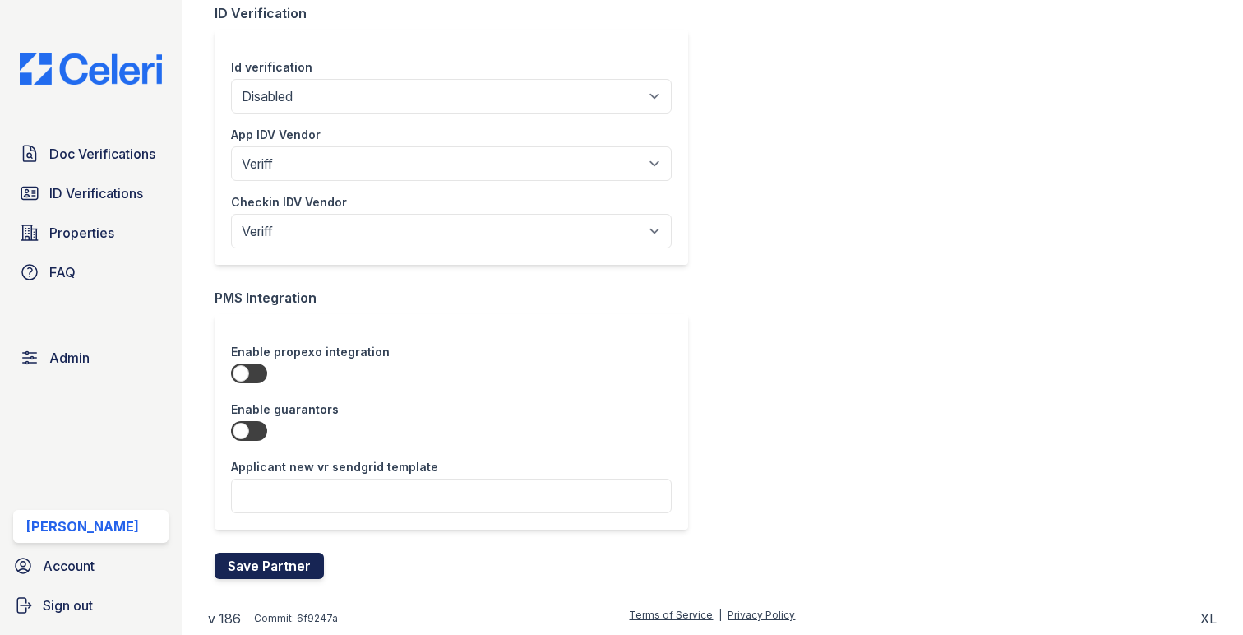
type textarea "Please upload at least the following documents: • 4 most recent paystubs • 3 mo…"
click at [255, 556] on button "Save Partner" at bounding box center [269, 565] width 109 height 26
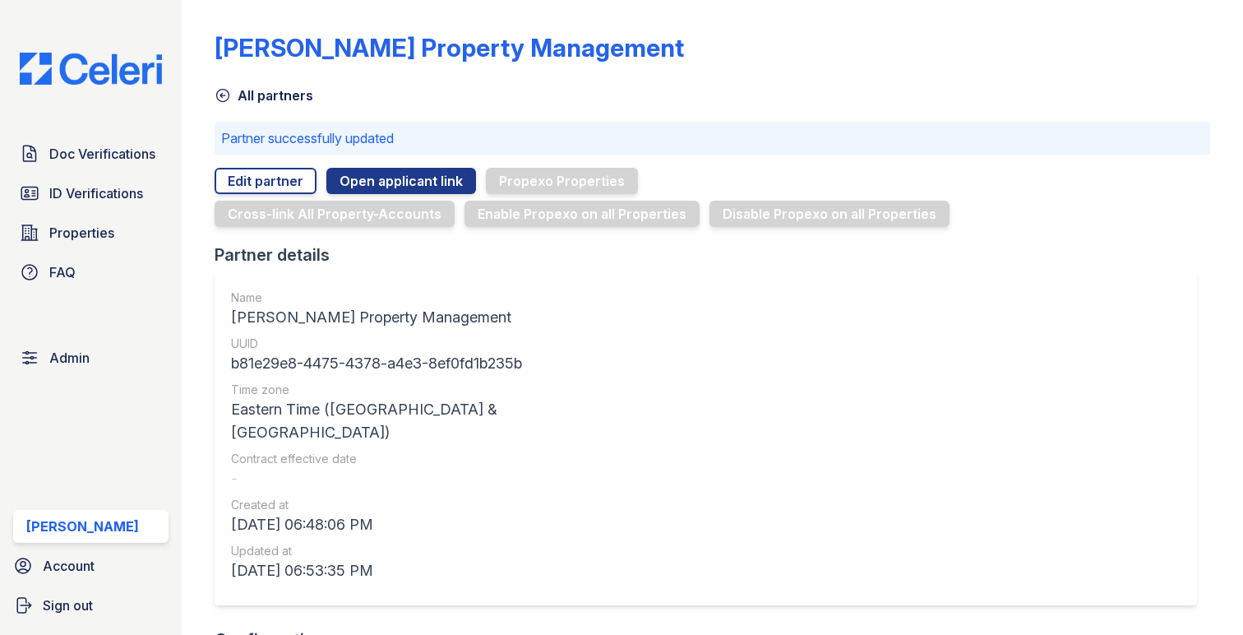
click at [128, 131] on div "Doc Verifications ID Verifications Properties FAQ Admin [PERSON_NAME] Account S…" at bounding box center [91, 317] width 182 height 635
click at [125, 153] on span "Doc Verifications" at bounding box center [102, 154] width 106 height 20
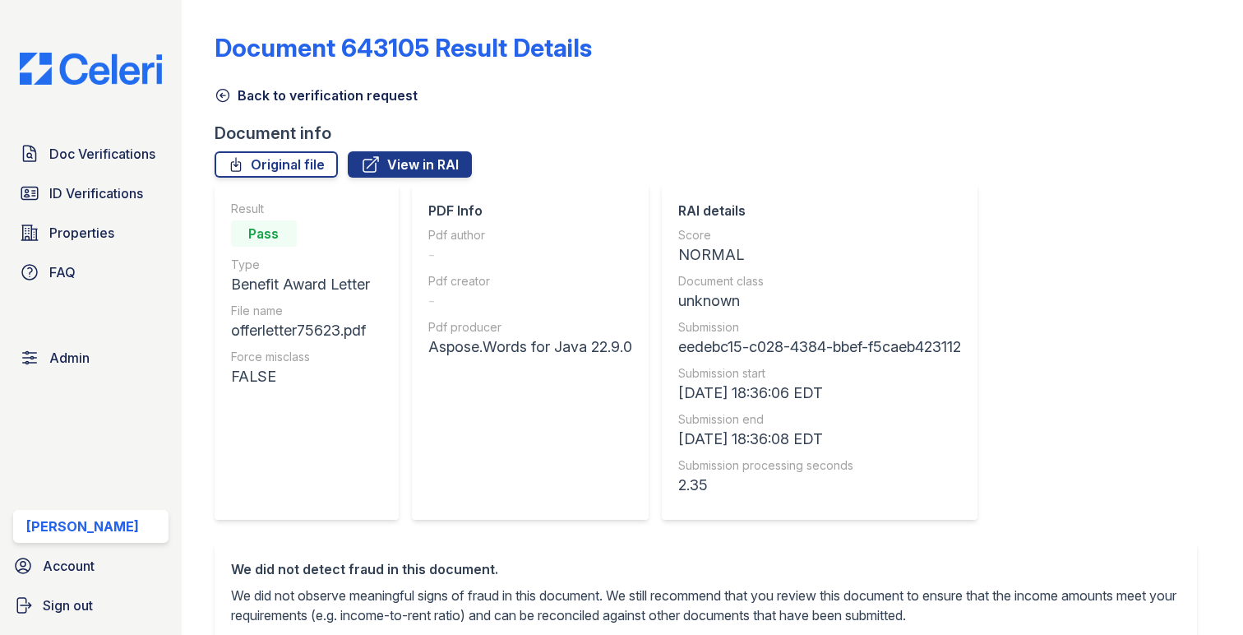
click at [237, 91] on link "Back to verification request" at bounding box center [316, 95] width 203 height 20
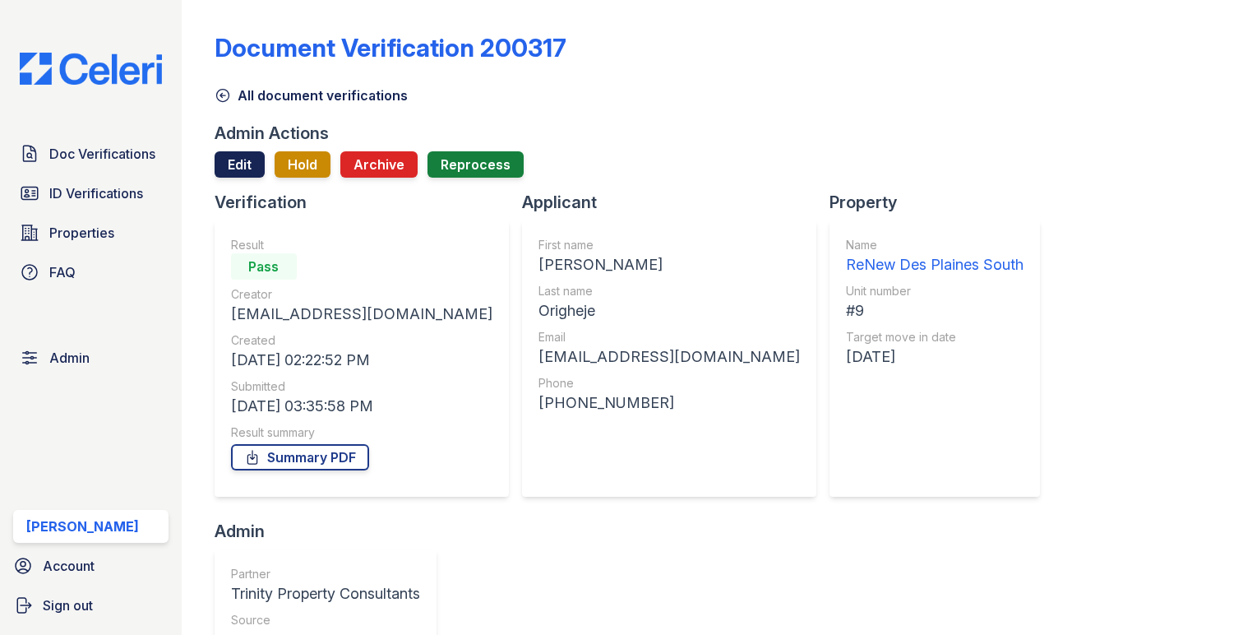
click at [247, 167] on link "Edit" at bounding box center [240, 164] width 50 height 26
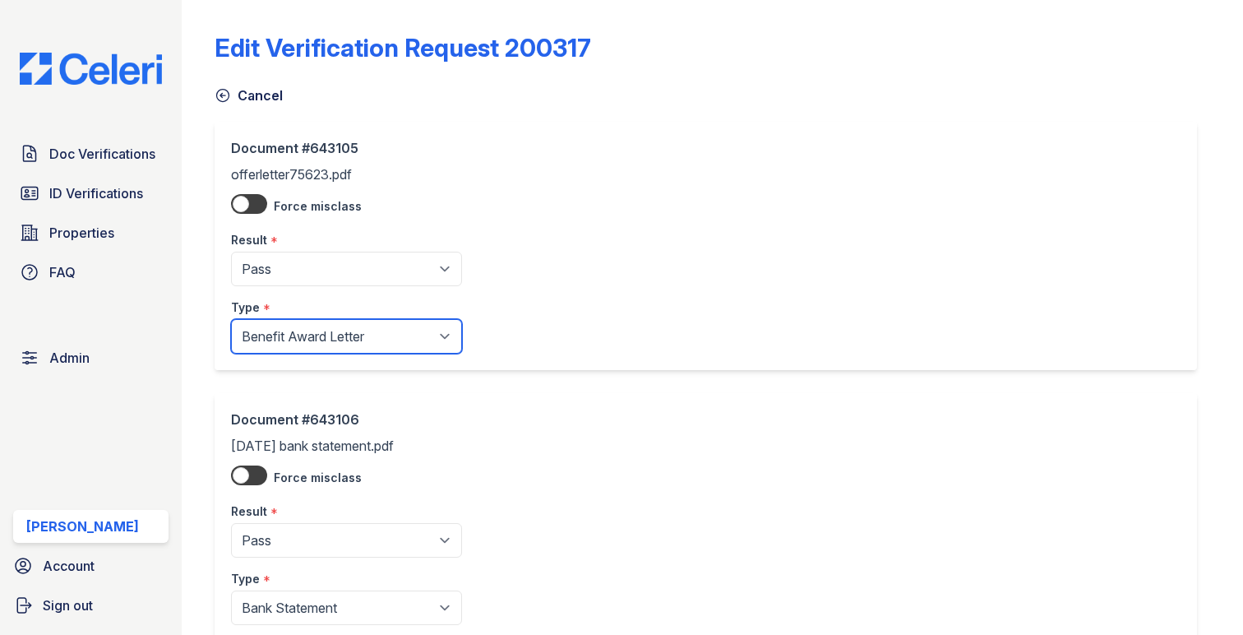
click at [277, 334] on select "Paystub Bank Statement Offer Letter Tax Documents Benefit Award Letter Investme…" at bounding box center [346, 336] width 231 height 35
select select "offer_letter"
click at [231, 319] on select "Paystub Bank Statement Offer Letter Tax Documents Benefit Award Letter Investme…" at bounding box center [346, 336] width 231 height 35
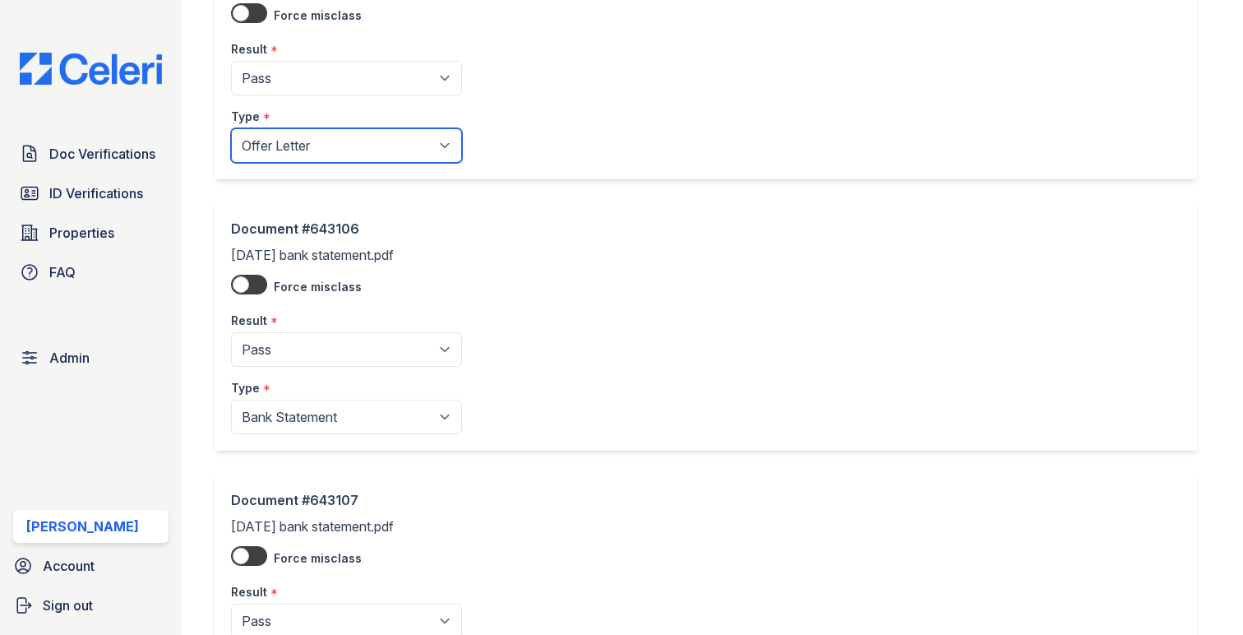
scroll to position [656, 0]
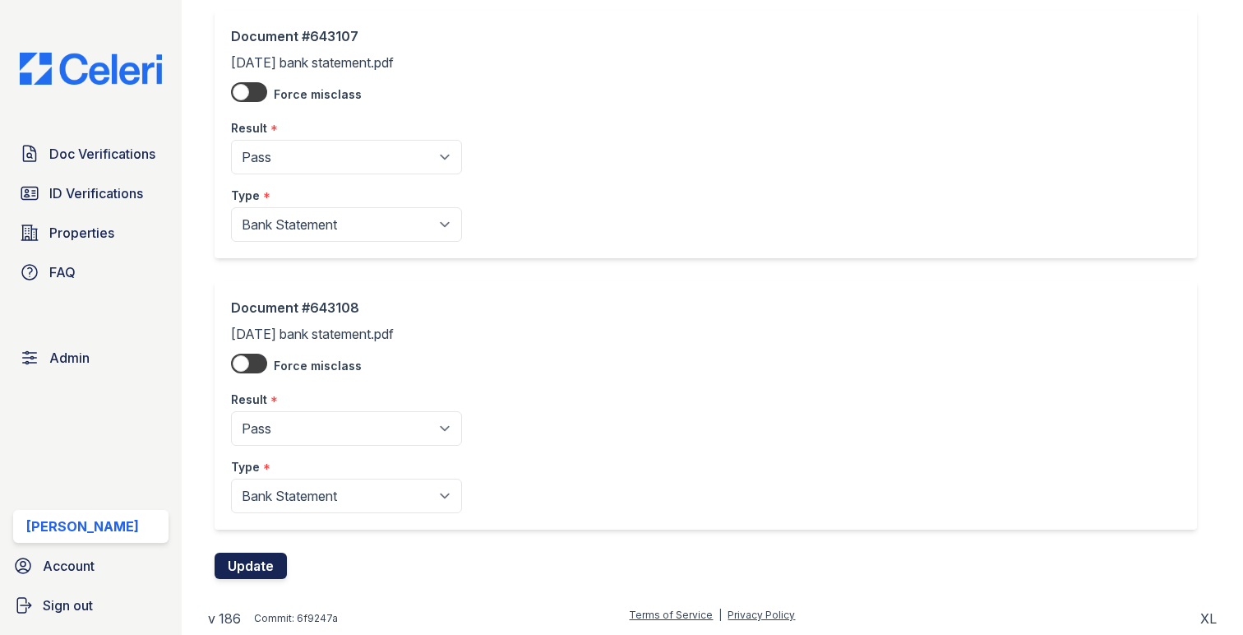
click at [261, 572] on button "Update" at bounding box center [251, 565] width 72 height 26
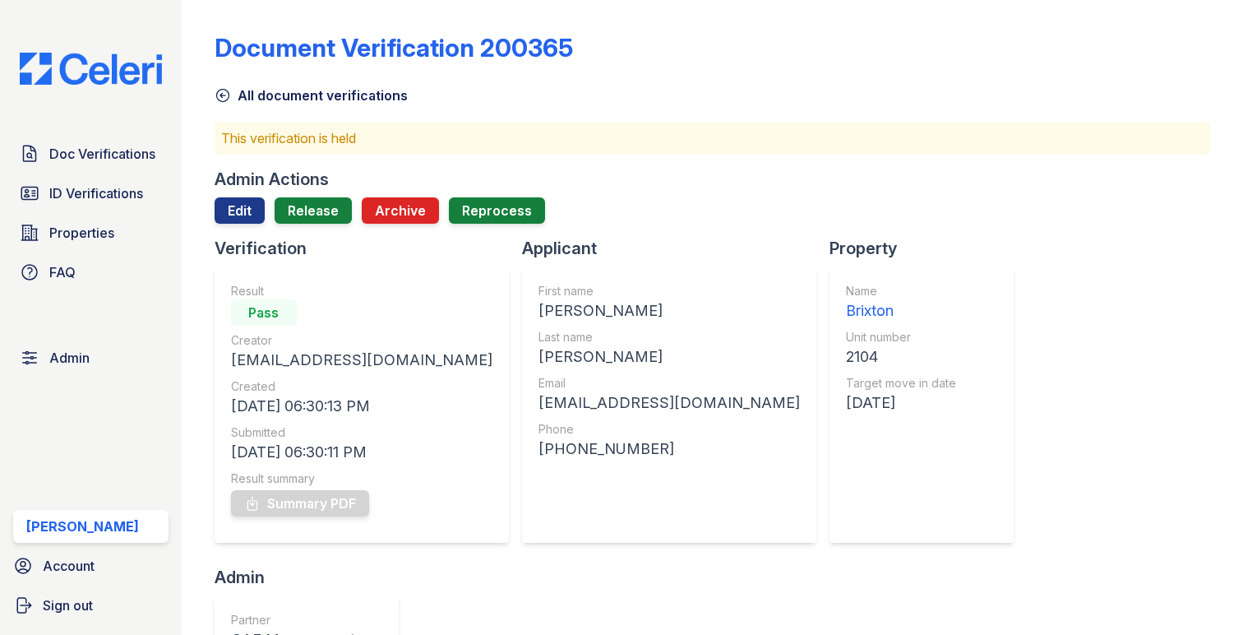
click at [262, 196] on div "Admin Actions Edit Release Archive Reprocess" at bounding box center [713, 202] width 996 height 69
click at [253, 205] on link "Edit" at bounding box center [240, 210] width 50 height 26
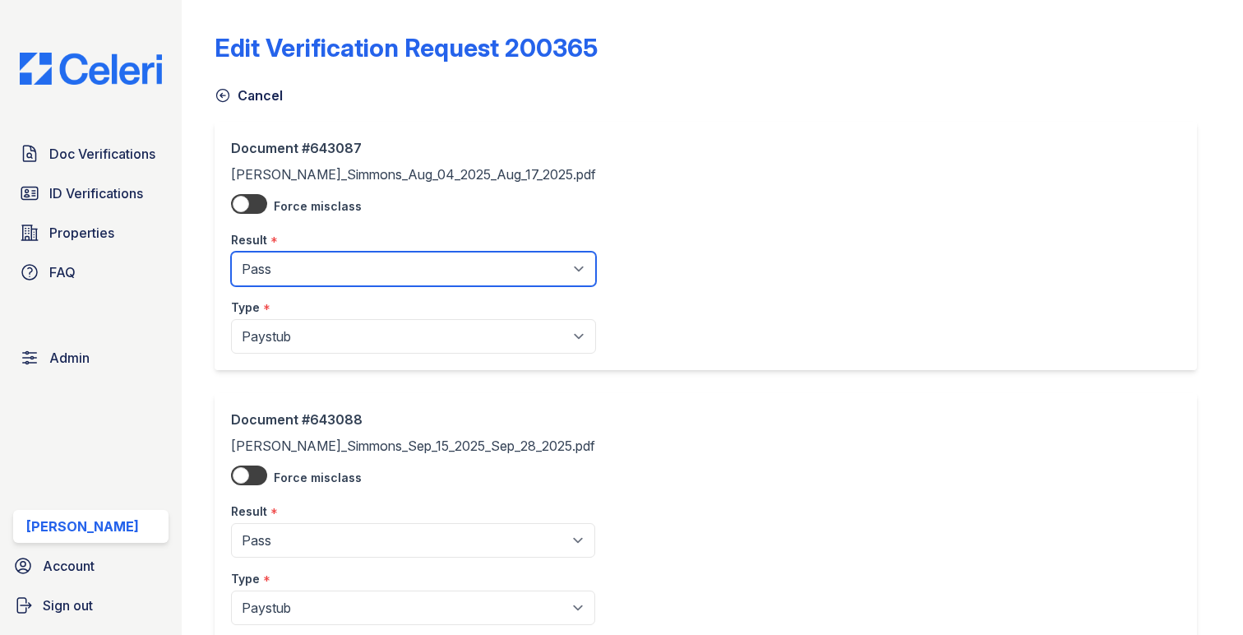
click at [277, 265] on select "Pending Sent Started Processing Pass Fail Caution Error N/A" at bounding box center [413, 269] width 365 height 35
select select "fail"
click at [231, 252] on select "Pending Sent Started Processing Pass Fail Caution Error N/A" at bounding box center [413, 269] width 365 height 35
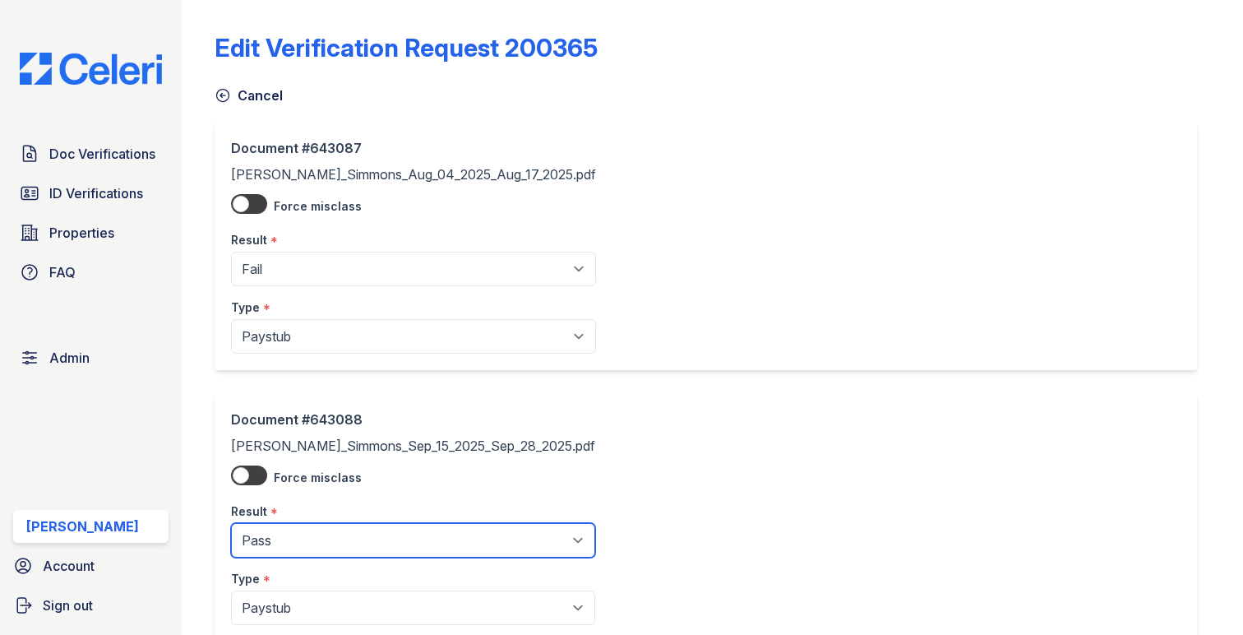
click at [288, 536] on select "Pending Sent Started Processing Pass Fail Caution Error N/A" at bounding box center [413, 540] width 364 height 35
select select "fail"
click at [231, 524] on select "Pending Sent Started Processing Pass Fail Caution Error N/A" at bounding box center [413, 540] width 364 height 35
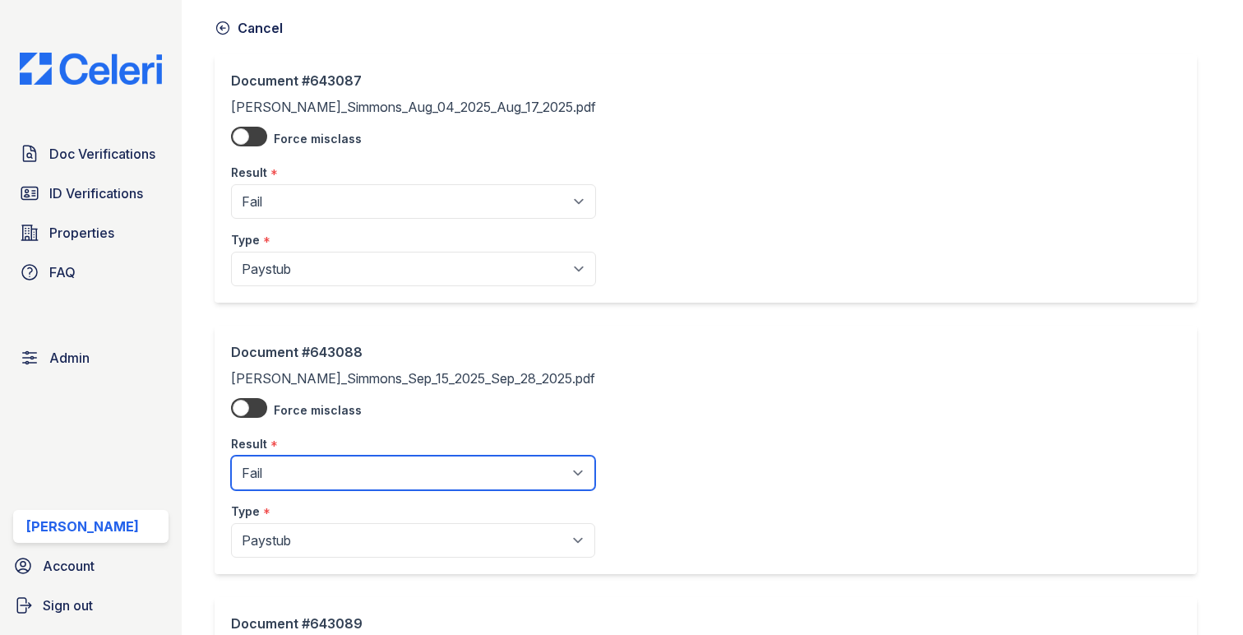
scroll to position [347, 0]
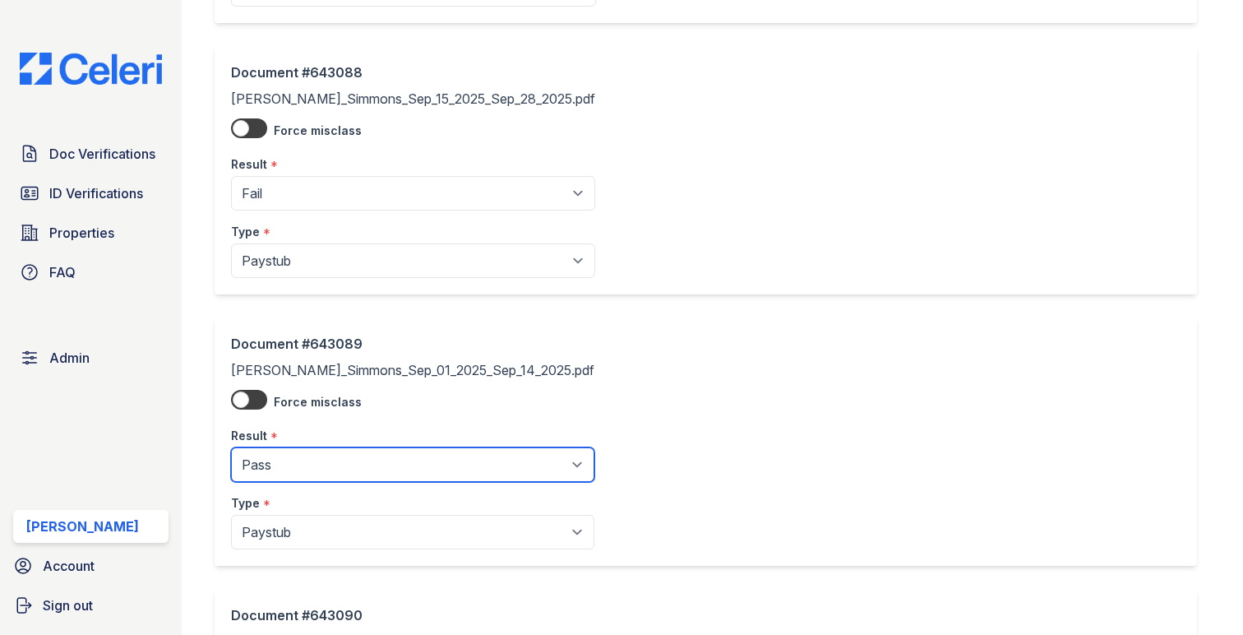
click at [292, 465] on select "Pending Sent Started Processing Pass Fail Caution Error N/A" at bounding box center [412, 464] width 363 height 35
select select "fail"
click at [231, 448] on select "Pending Sent Started Processing Pass Fail Caution Error N/A" at bounding box center [412, 464] width 363 height 35
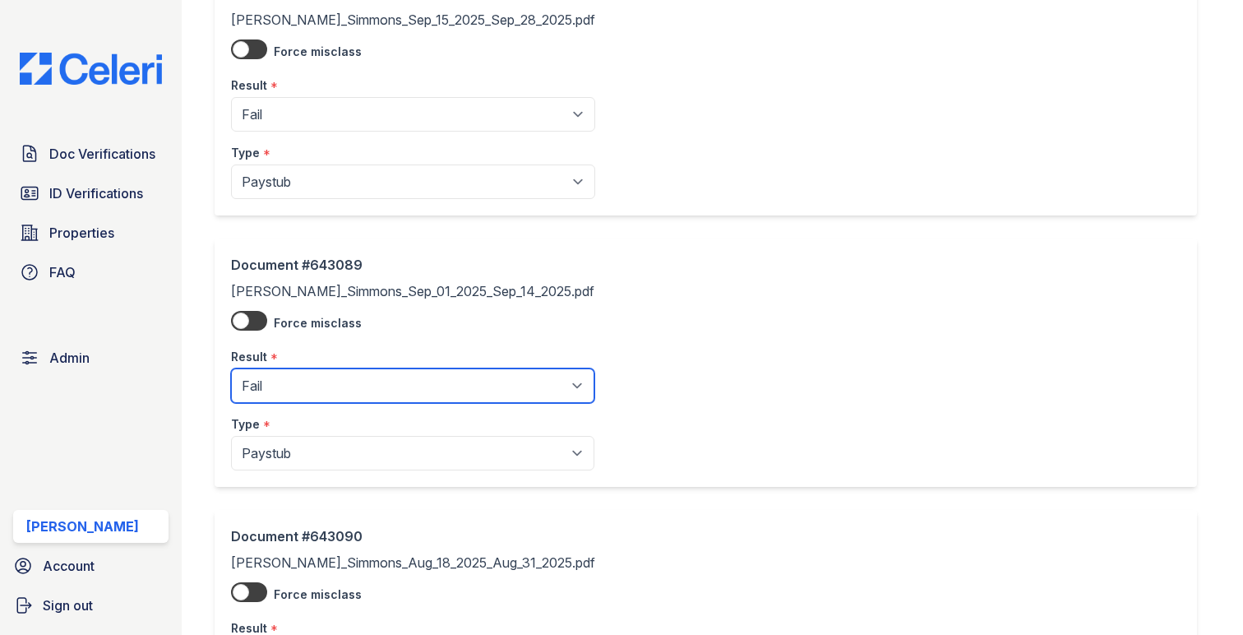
scroll to position [765, 0]
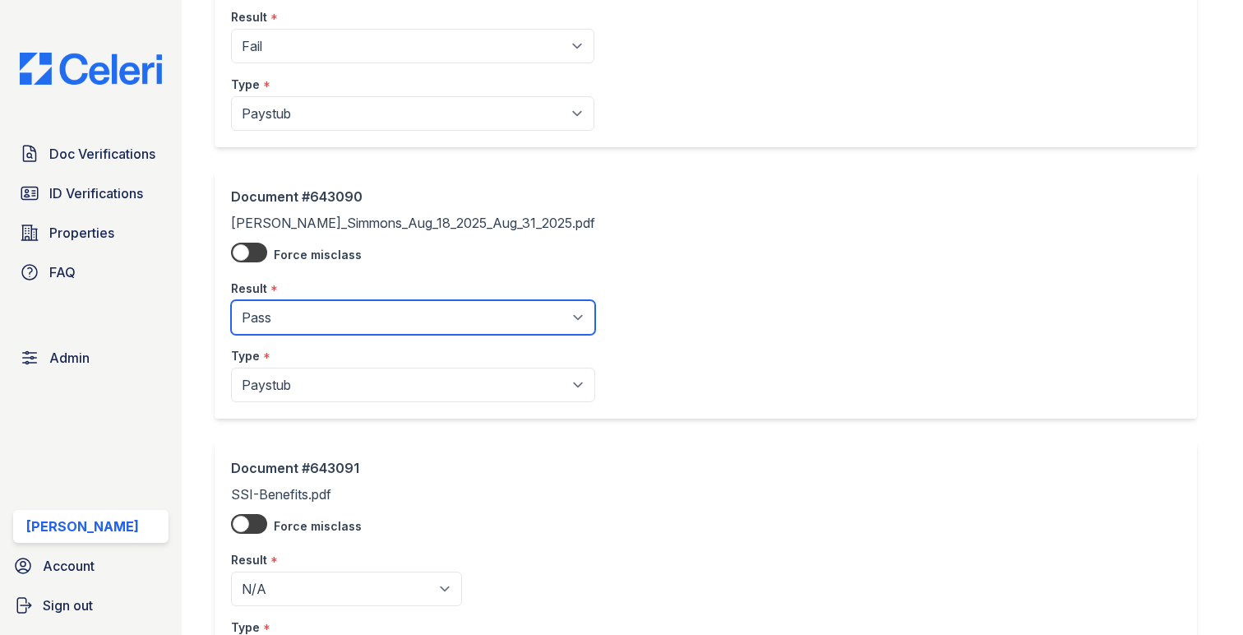
click at [313, 324] on select "Pending Sent Started Processing Pass Fail Caution Error N/A" at bounding box center [413, 317] width 364 height 35
select select "fail"
click at [231, 302] on select "Pending Sent Started Processing Pass Fail Caution Error N/A" at bounding box center [413, 317] width 364 height 35
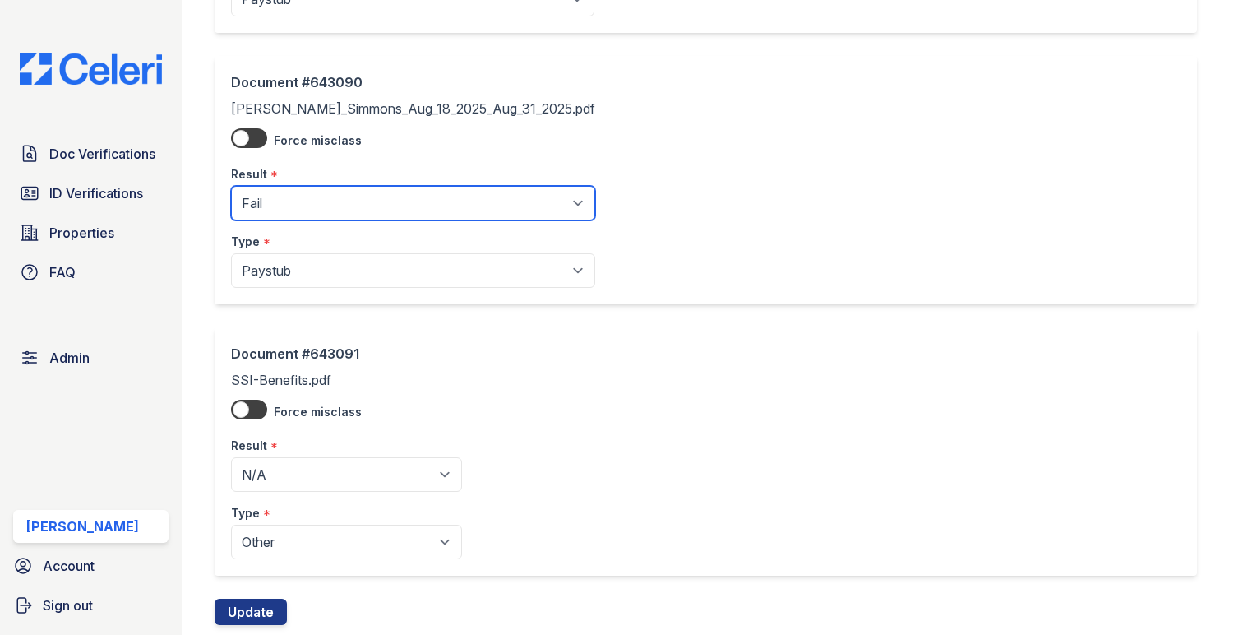
scroll to position [927, 0]
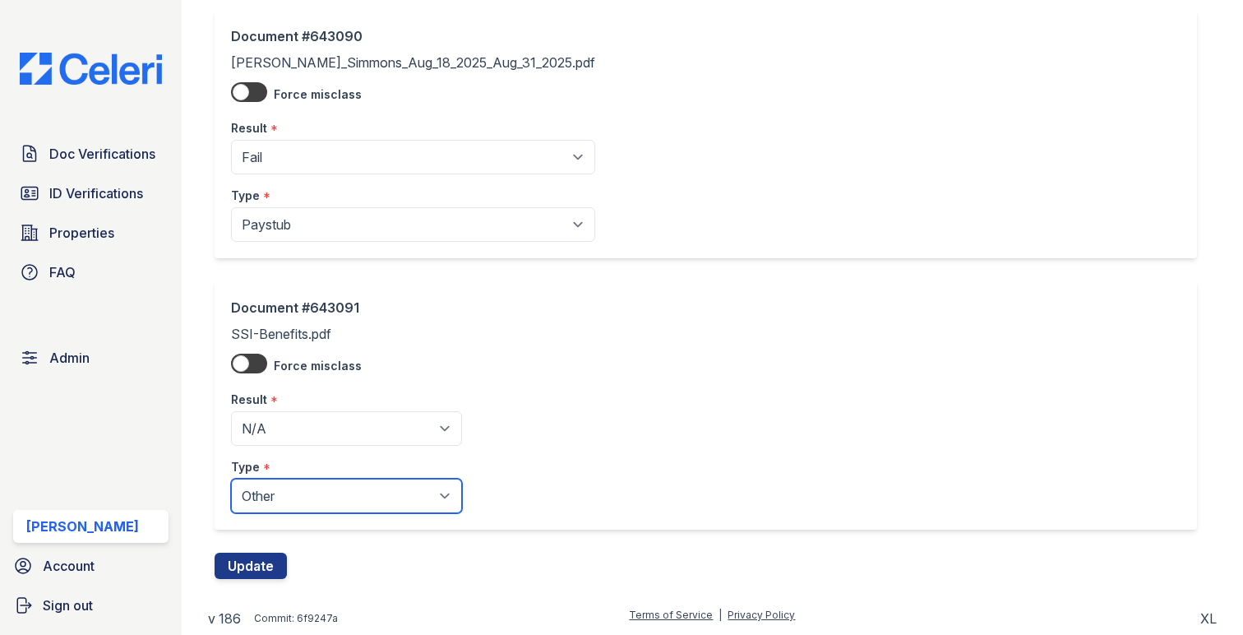
click at [289, 501] on select "Paystub Bank Statement Offer Letter Tax Documents Benefit Award Letter Investme…" at bounding box center [346, 495] width 231 height 35
select select "benefit_award_letter"
click at [231, 478] on select "Paystub Bank Statement Offer Letter Tax Documents Benefit Award Letter Investme…" at bounding box center [346, 495] width 231 height 35
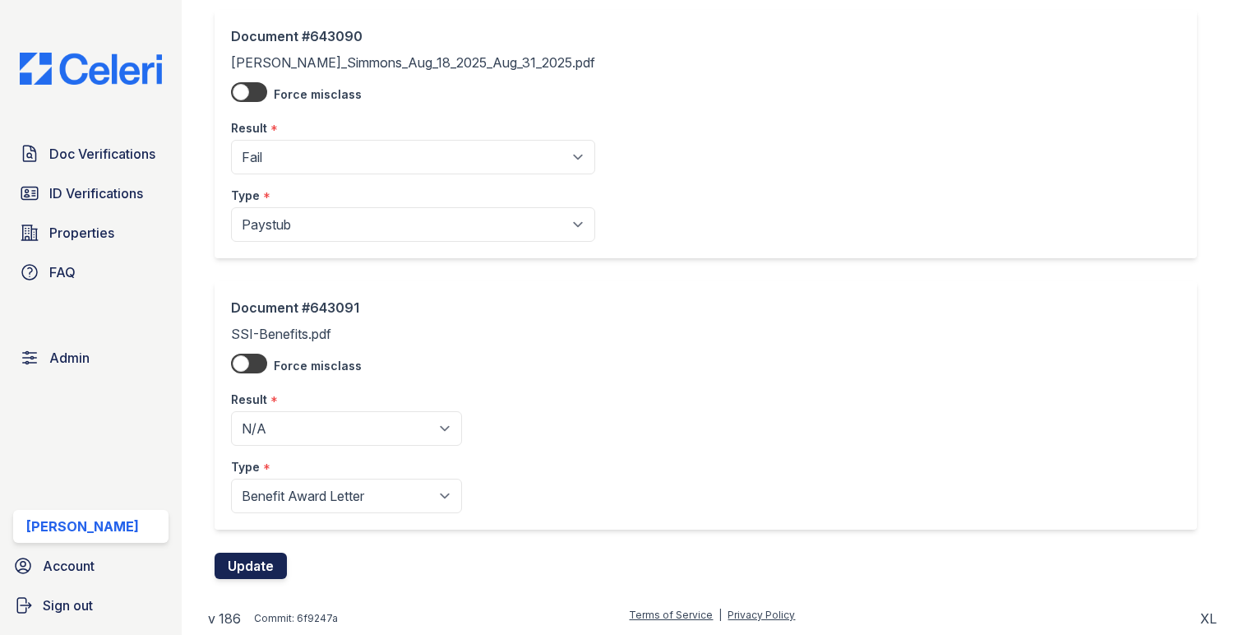
click at [254, 562] on button "Update" at bounding box center [251, 565] width 72 height 26
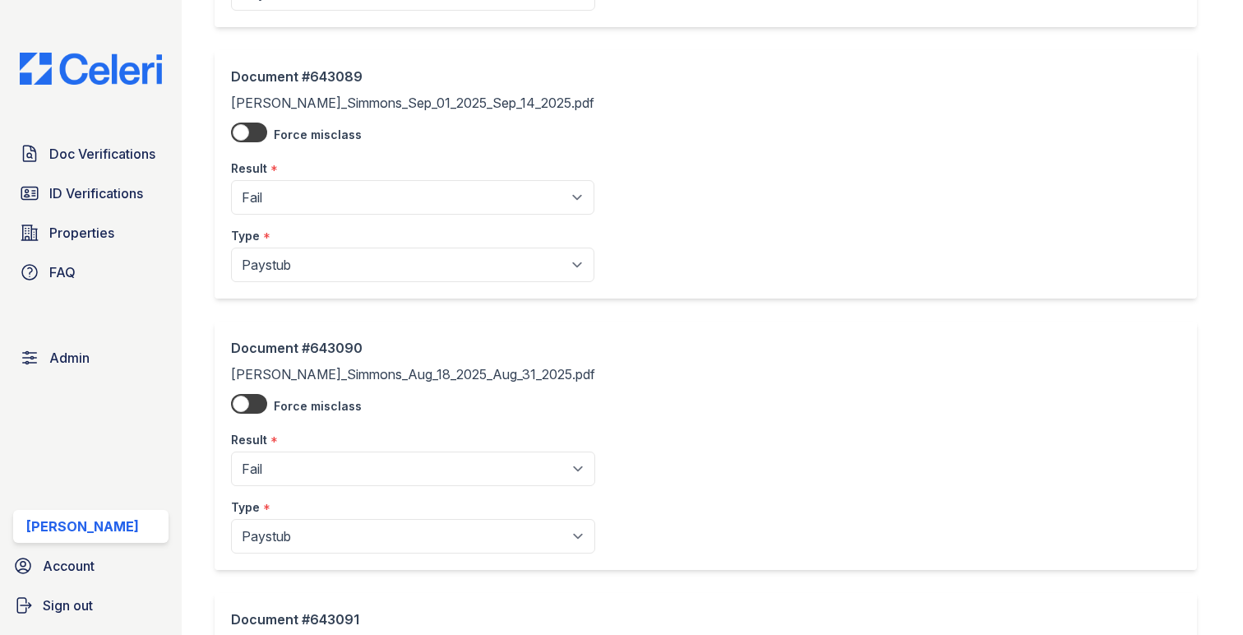
scroll to position [1026, 0]
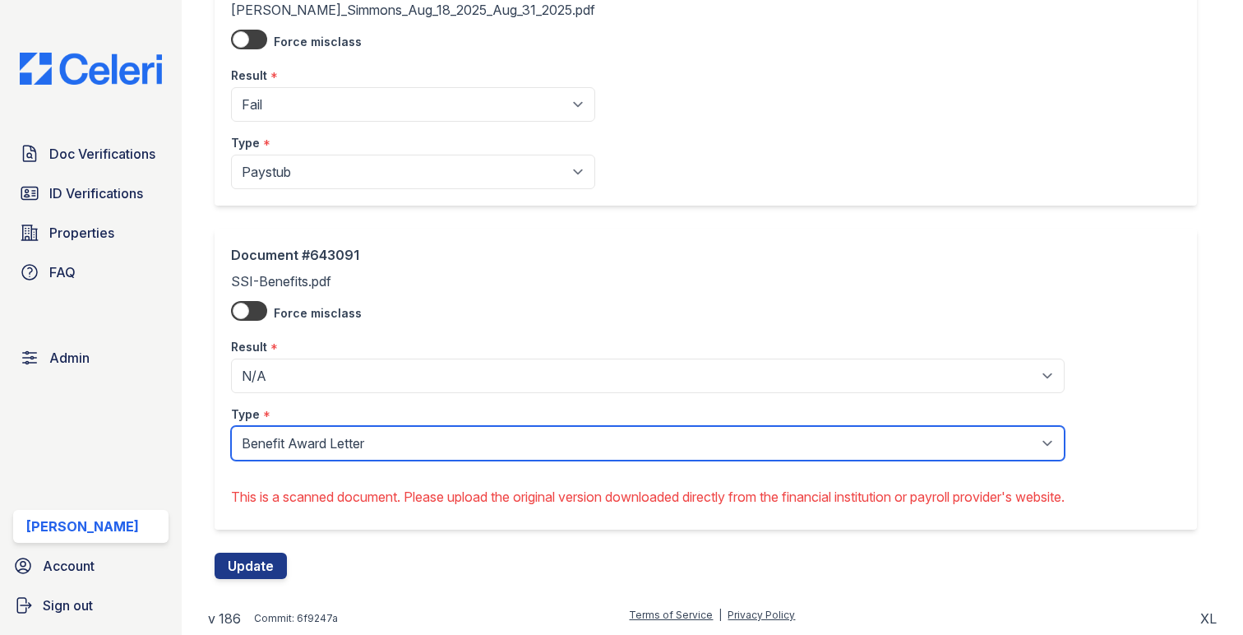
click at [333, 454] on select "Paystub Bank Statement Offer Letter Tax Documents Benefit Award Letter Investme…" at bounding box center [648, 443] width 834 height 35
select select "other"
click at [231, 426] on select "Paystub Bank Statement Offer Letter Tax Documents Benefit Award Letter Investme…" at bounding box center [648, 443] width 834 height 35
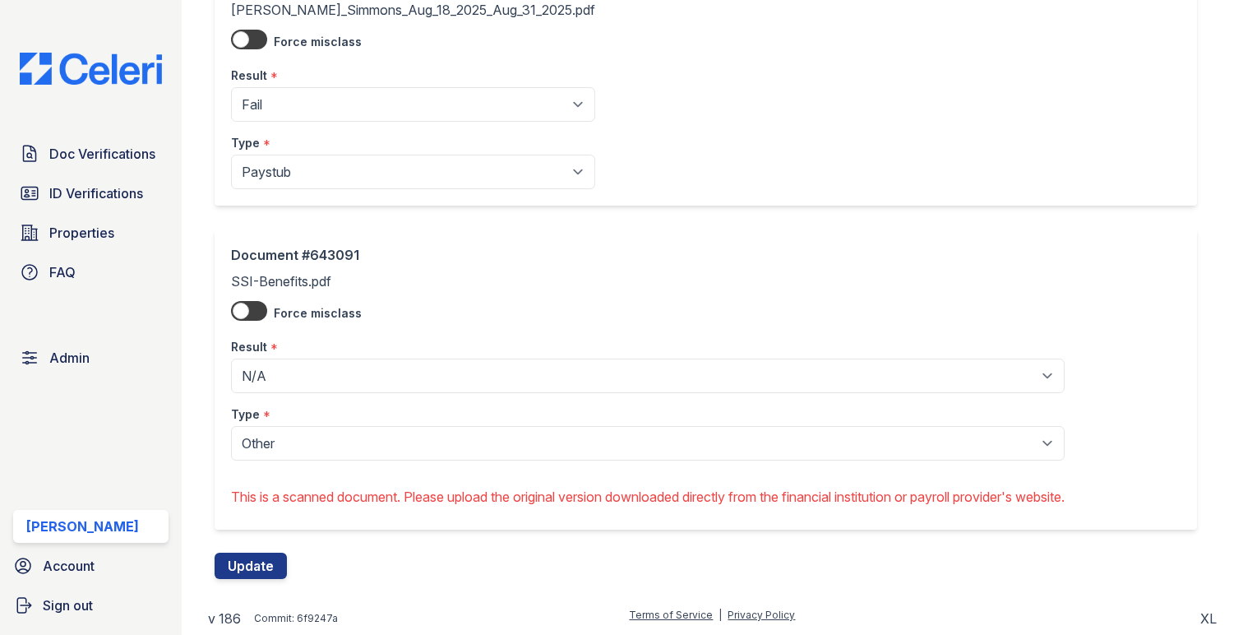
click at [252, 543] on div "Document #643091 SSI-Benefits.pdf Force misclass Result * Pending Sent Started …" at bounding box center [713, 391] width 996 height 324
click at [252, 552] on div "Document #643091 SSI-Benefits.pdf Force misclass Result * Pending Sent Started …" at bounding box center [713, 391] width 996 height 324
click at [252, 556] on button "Update" at bounding box center [251, 565] width 72 height 26
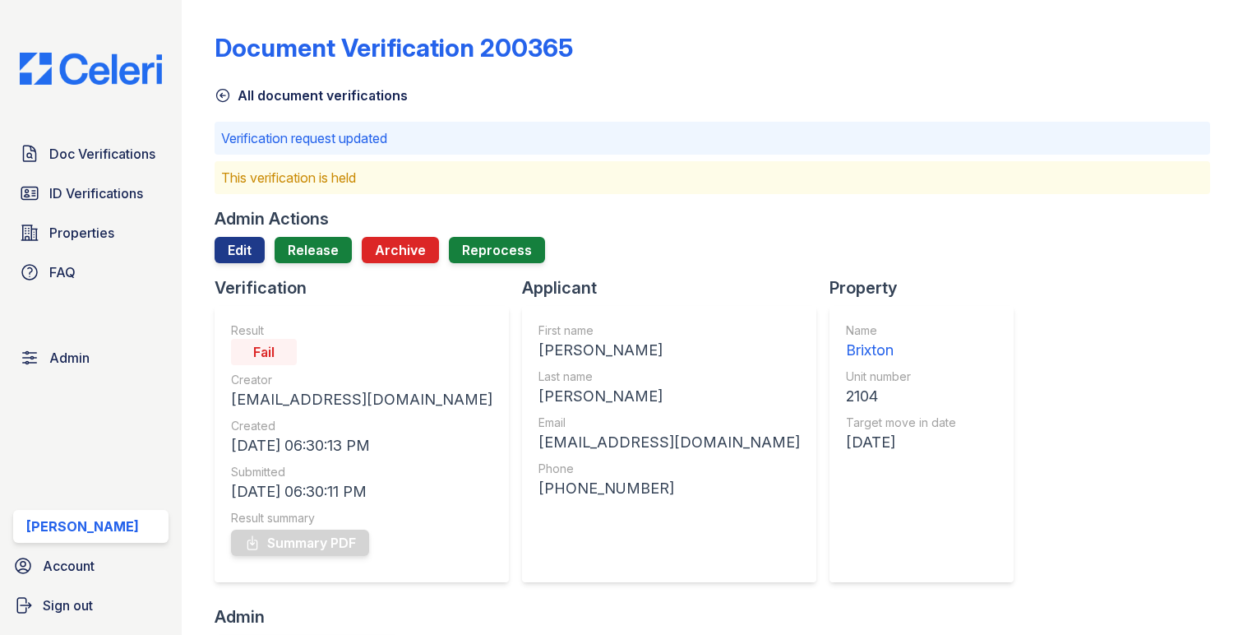
click at [295, 229] on div "Admin Actions" at bounding box center [272, 218] width 114 height 23
click at [295, 240] on link "Release" at bounding box center [313, 250] width 77 height 26
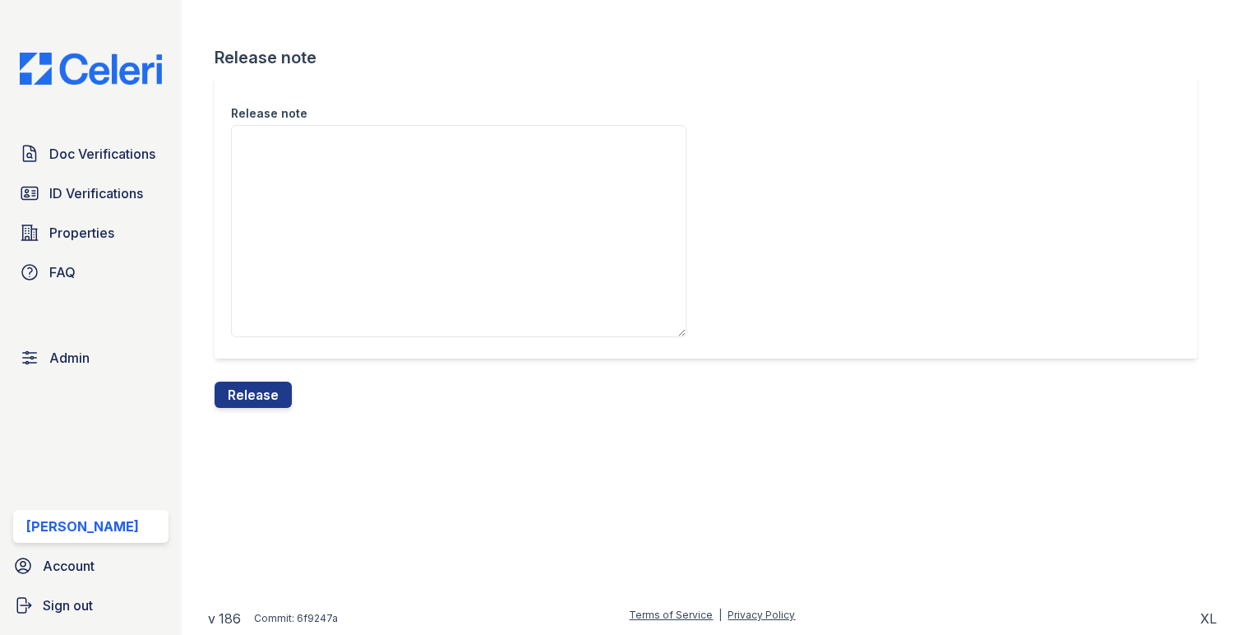
click at [298, 252] on textarea "Release note" at bounding box center [458, 231] width 455 height 212
type textarea "."
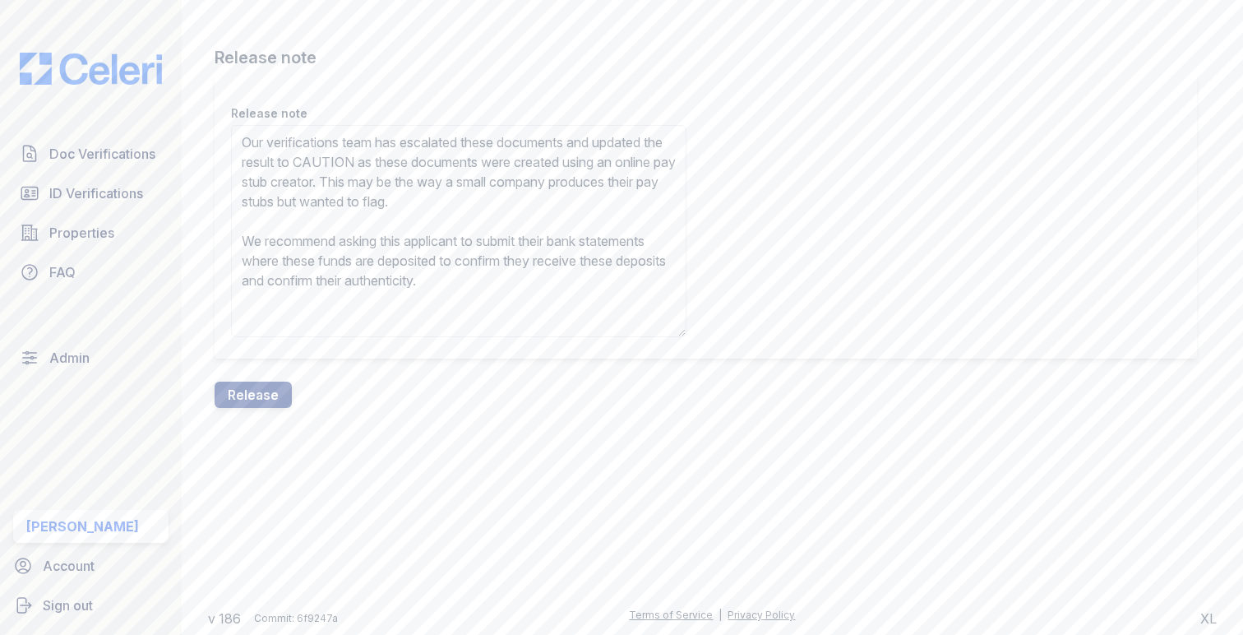
click at [420, 164] on textarea "Our verifications team has escalated these documents and updated the result to …" at bounding box center [458, 231] width 455 height 212
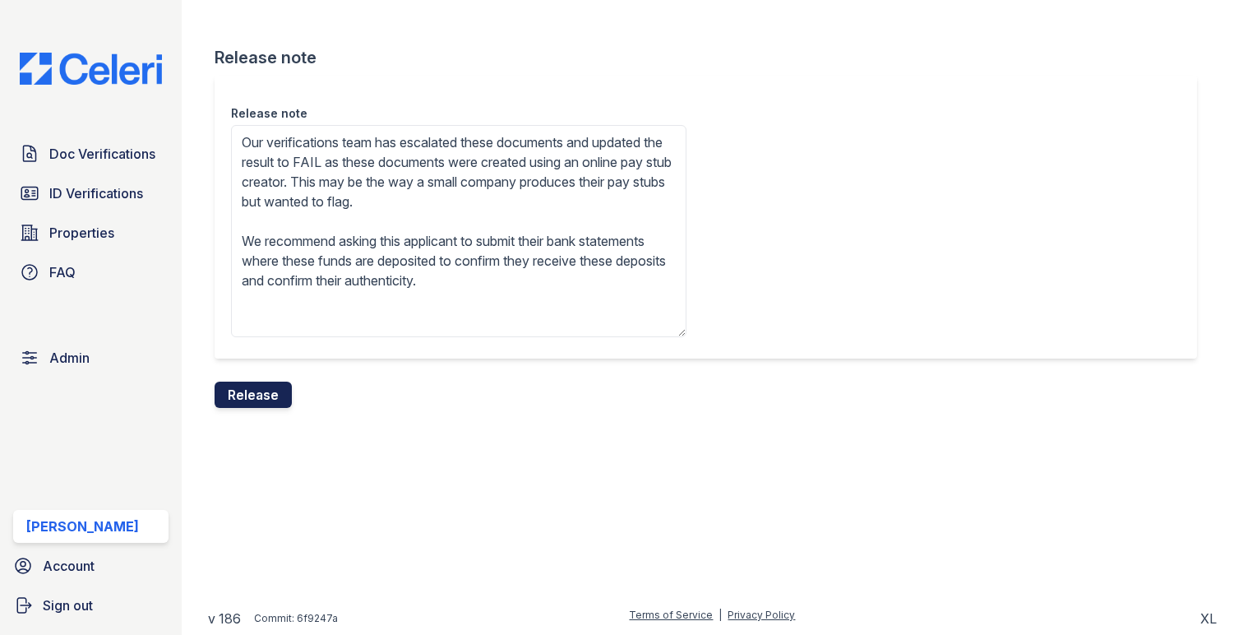
type textarea "Our verifications team has escalated these documents and updated the result to …"
click at [274, 393] on button "Release" at bounding box center [253, 394] width 77 height 26
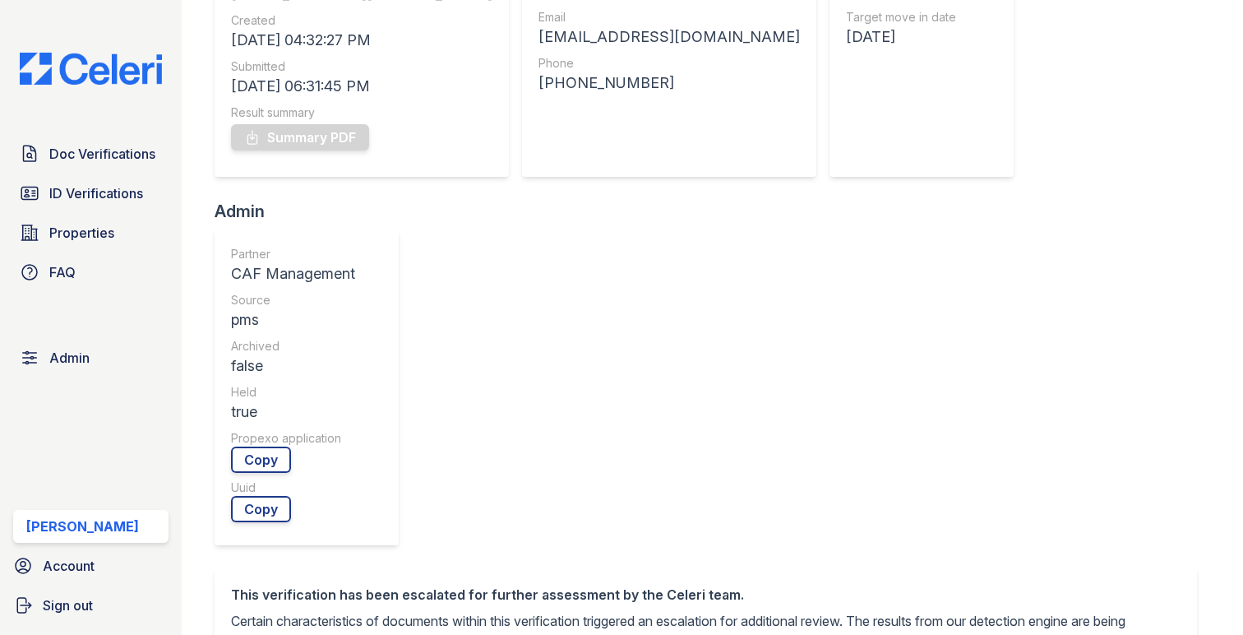
scroll to position [645, 0]
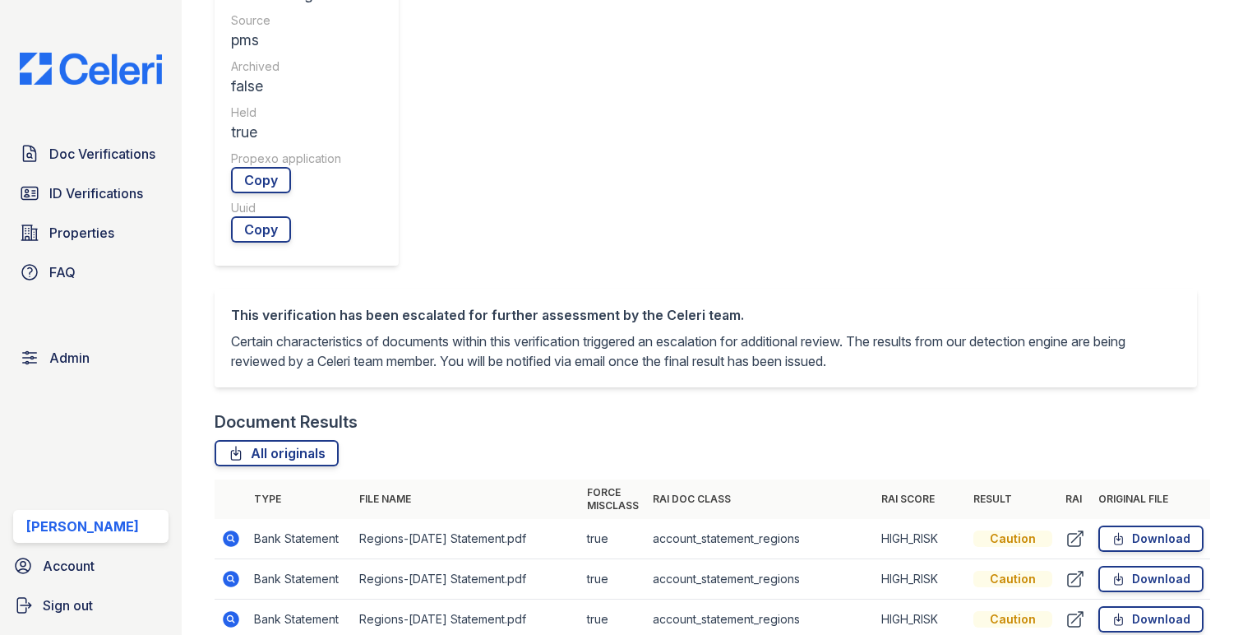
click at [222, 529] on icon at bounding box center [231, 539] width 20 height 20
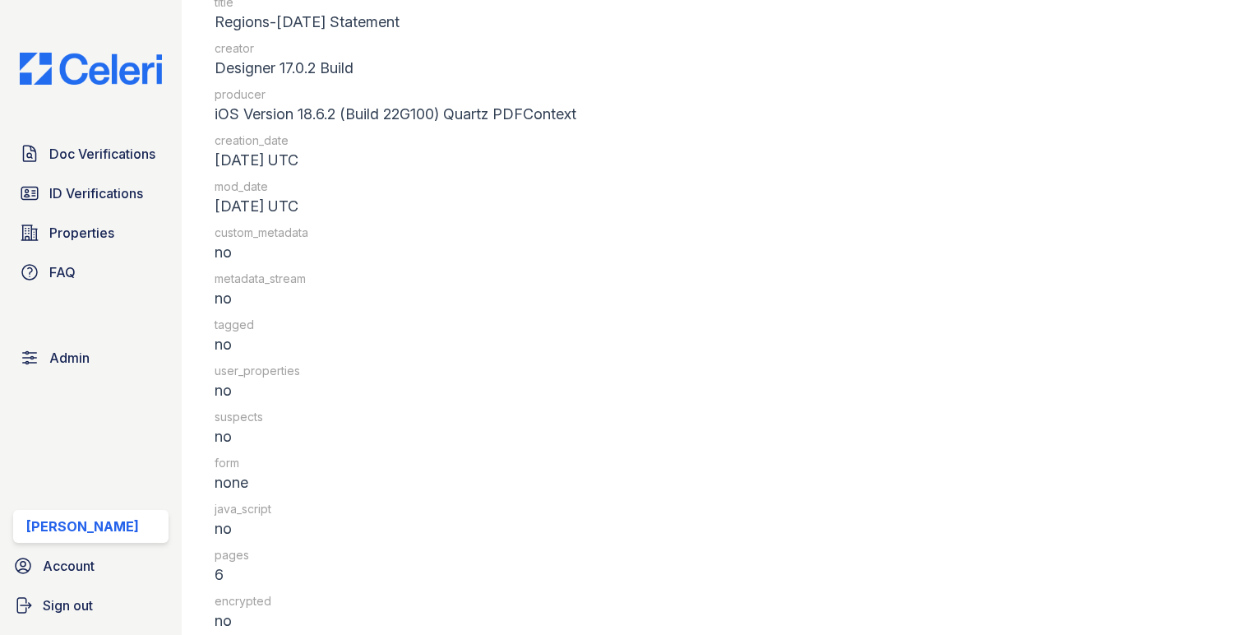
scroll to position [2405, 0]
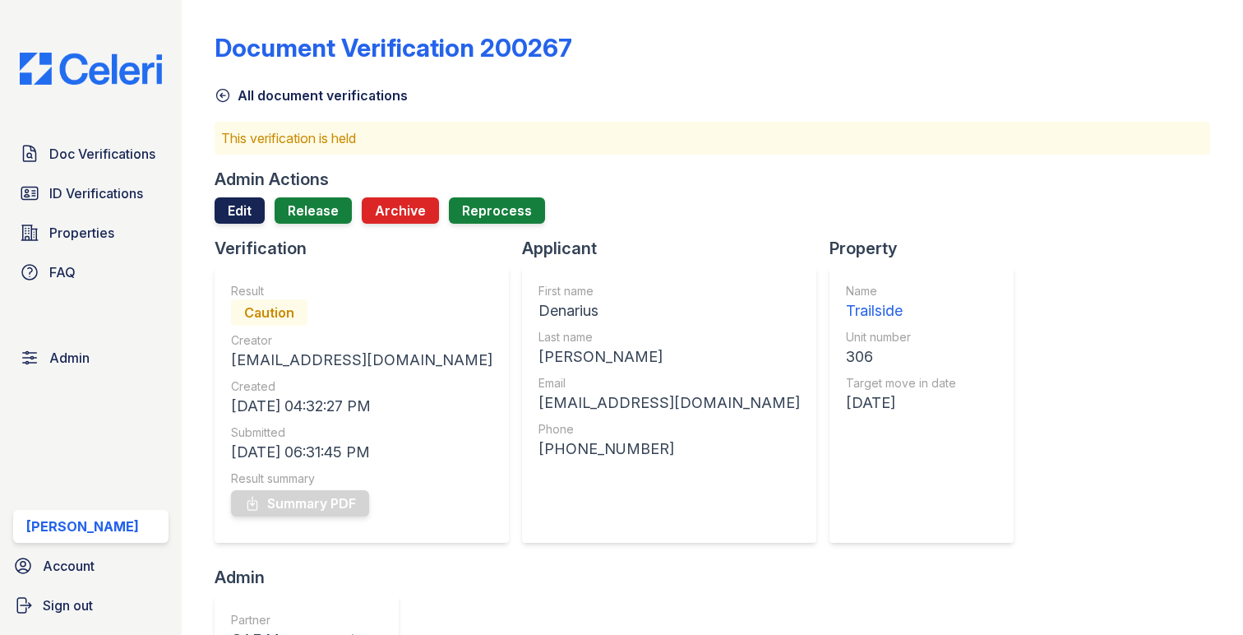
click at [243, 203] on link "Edit" at bounding box center [240, 210] width 50 height 26
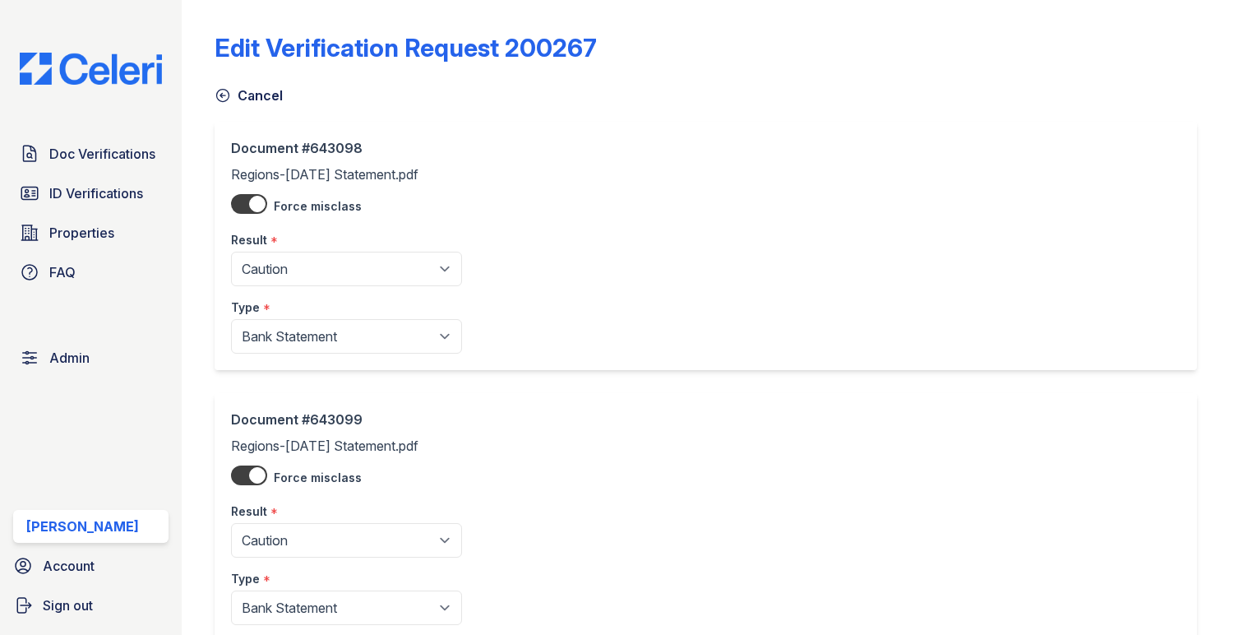
click at [261, 244] on label "Result" at bounding box center [249, 240] width 36 height 16
click at [261, 252] on select "Pending Sent Started Processing Pass Fail Caution Error N/A" at bounding box center [346, 269] width 231 height 35
click at [261, 256] on select "Pending Sent Started Processing Pass Fail Caution Error N/A" at bounding box center [346, 269] width 231 height 35
select select "pass"
click at [231, 252] on select "Pending Sent Started Processing Pass Fail Caution Error N/A" at bounding box center [346, 269] width 231 height 35
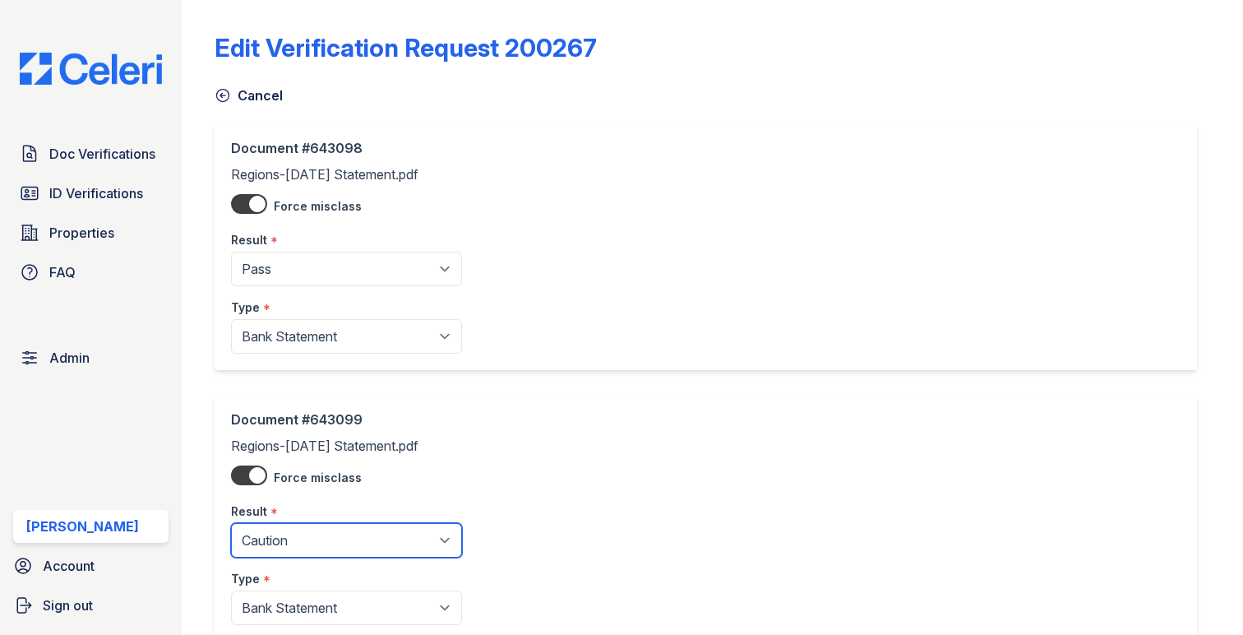
click at [282, 548] on select "Pending Sent Started Processing Pass Fail Caution Error N/A" at bounding box center [346, 540] width 231 height 35
select select "pass"
click at [231, 524] on select "Pending Sent Started Processing Pass Fail Caution Error N/A" at bounding box center [346, 540] width 231 height 35
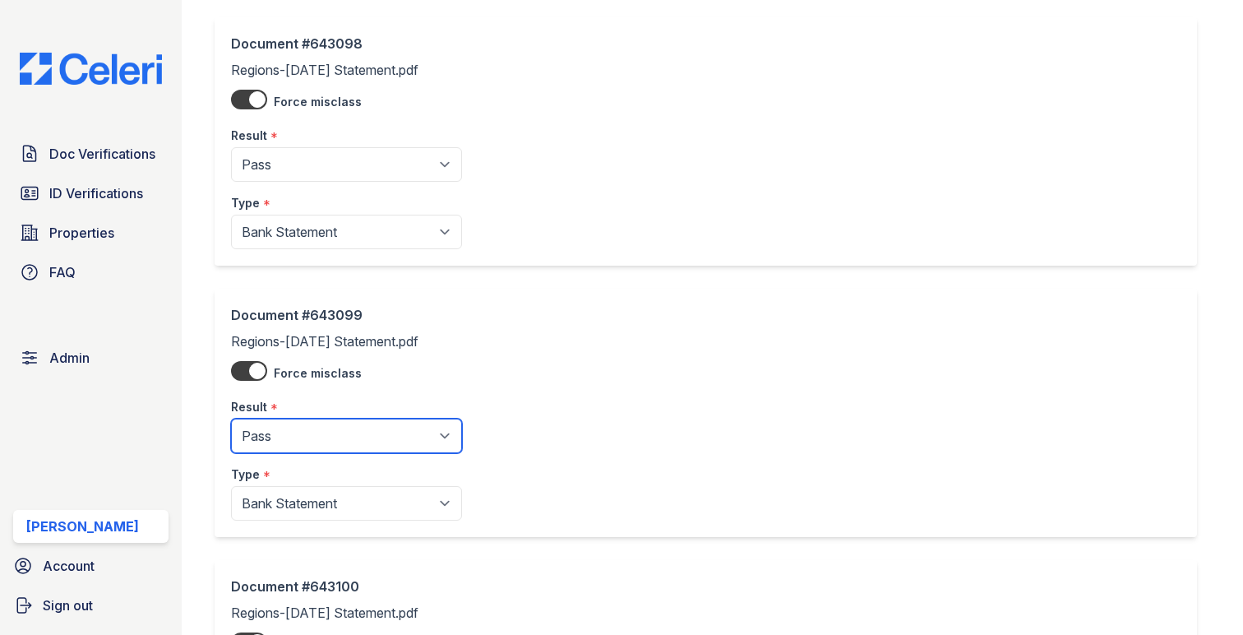
scroll to position [371, 0]
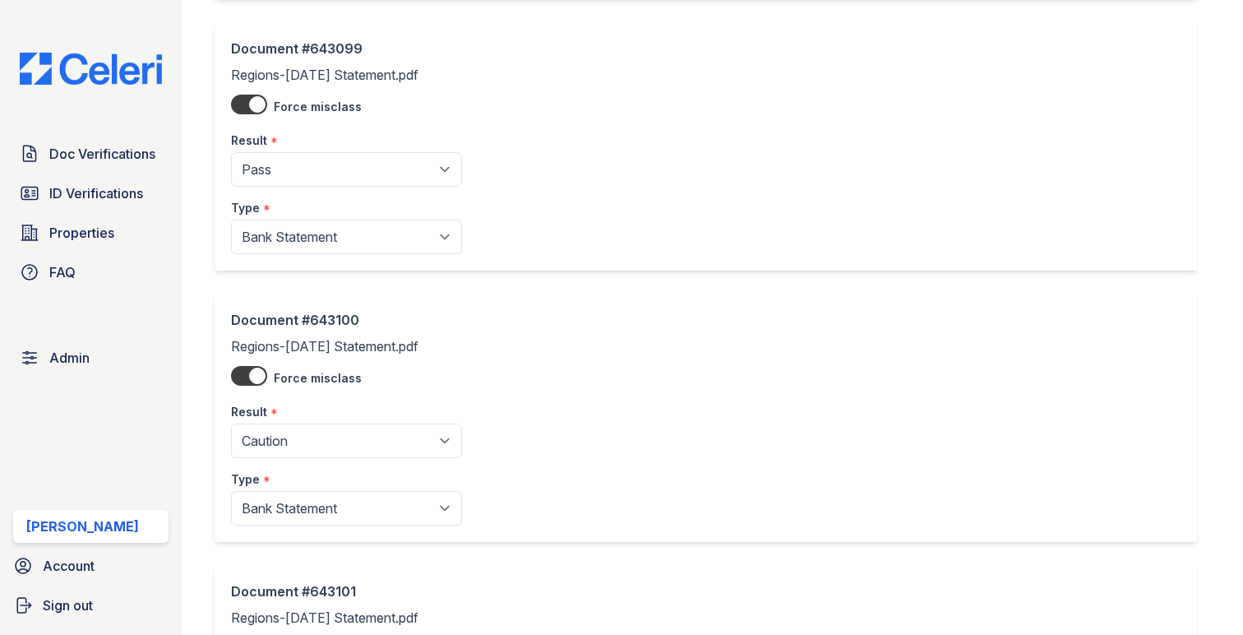
click at [318, 399] on div "Result *" at bounding box center [346, 406] width 231 height 33
click at [310, 435] on select "Pending Sent Started Processing Pass Fail Caution Error N/A" at bounding box center [346, 440] width 231 height 35
select select "pass"
click at [231, 424] on select "Pending Sent Started Processing Pass Fail Caution Error N/A" at bounding box center [346, 440] width 231 height 35
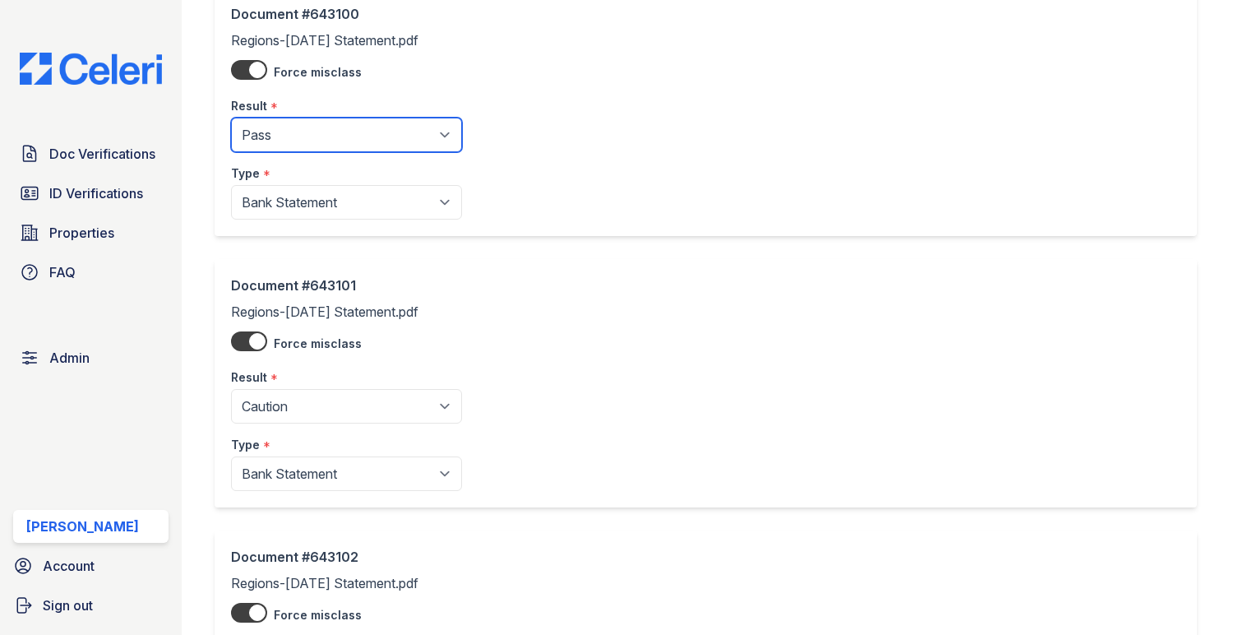
scroll to position [757, 0]
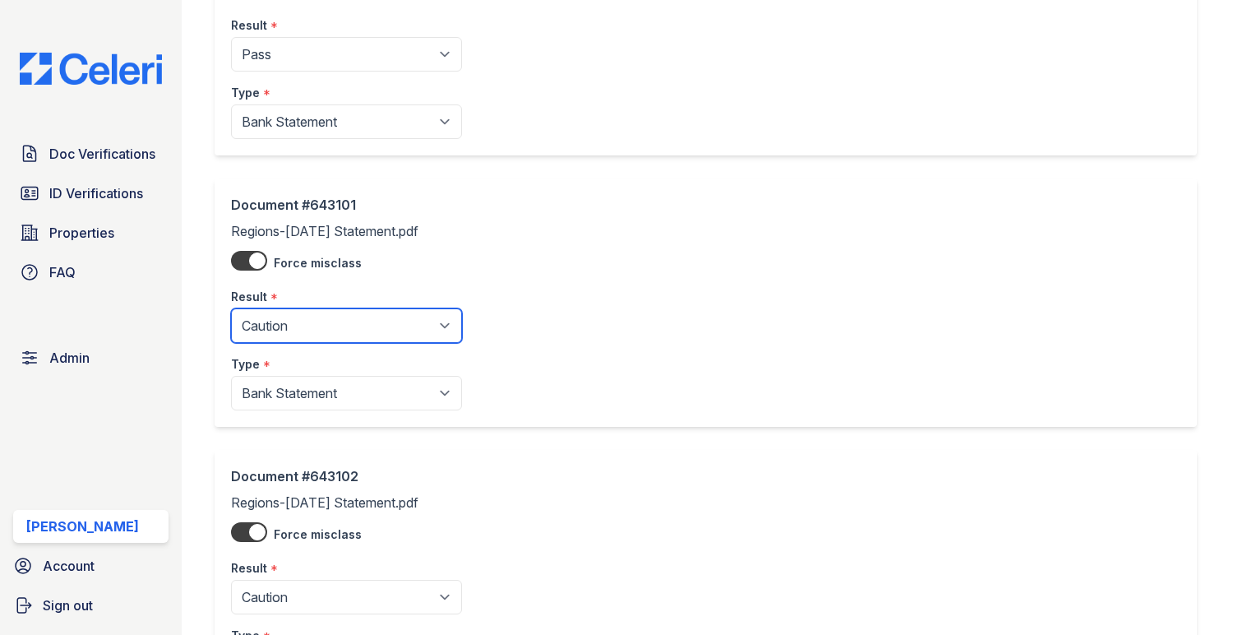
click at [311, 335] on select "Pending Sent Started Processing Pass Fail Caution Error N/A" at bounding box center [346, 325] width 231 height 35
select select "pass"
click at [231, 310] on select "Pending Sent Started Processing Pass Fail Caution Error N/A" at bounding box center [346, 325] width 231 height 35
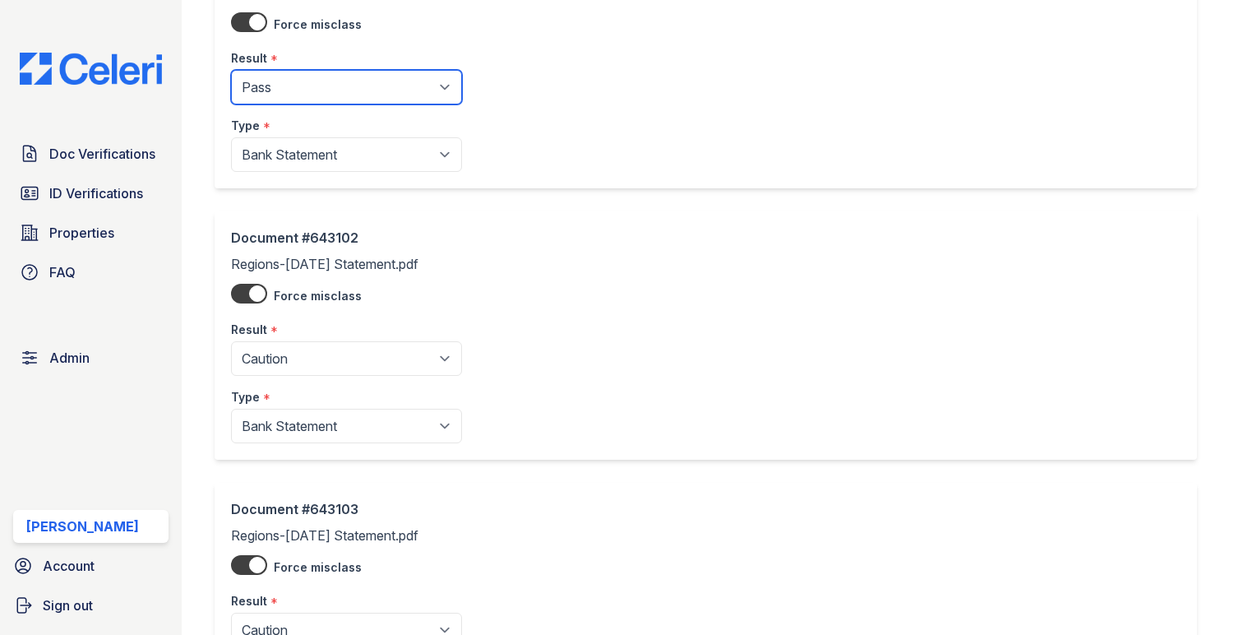
scroll to position [1098, 0]
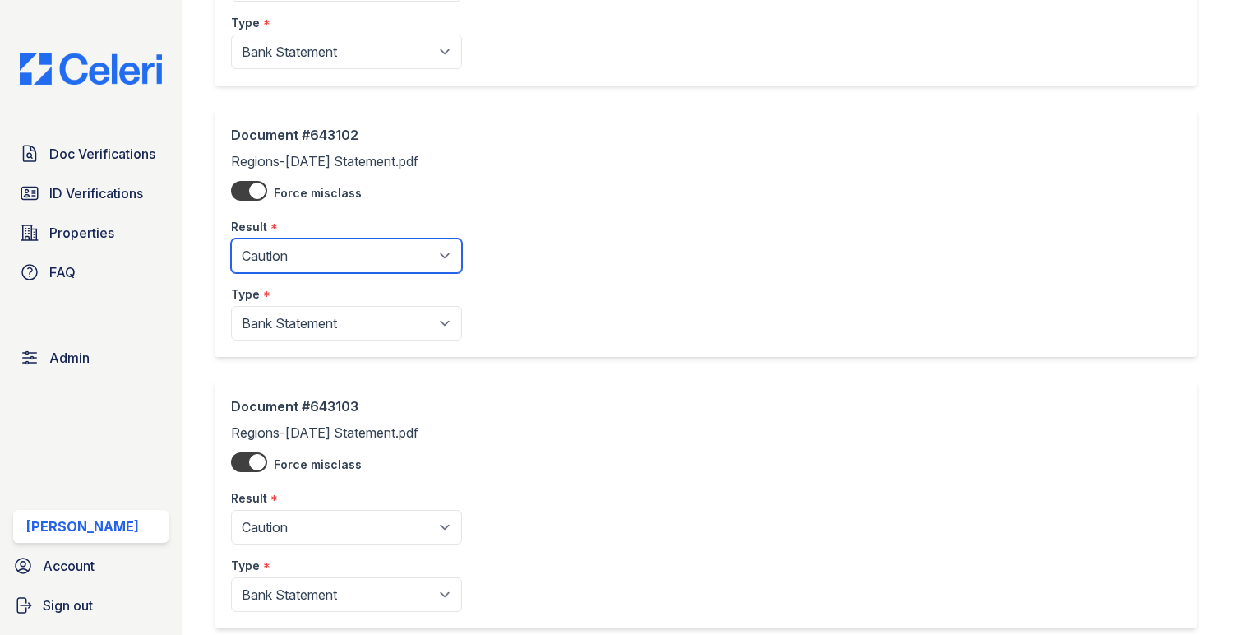
click at [312, 273] on select "Pending Sent Started Processing Pass Fail Caution Error N/A" at bounding box center [346, 255] width 231 height 35
select select "pass"
click at [231, 240] on select "Pending Sent Started Processing Pass Fail Caution Error N/A" at bounding box center [346, 255] width 231 height 35
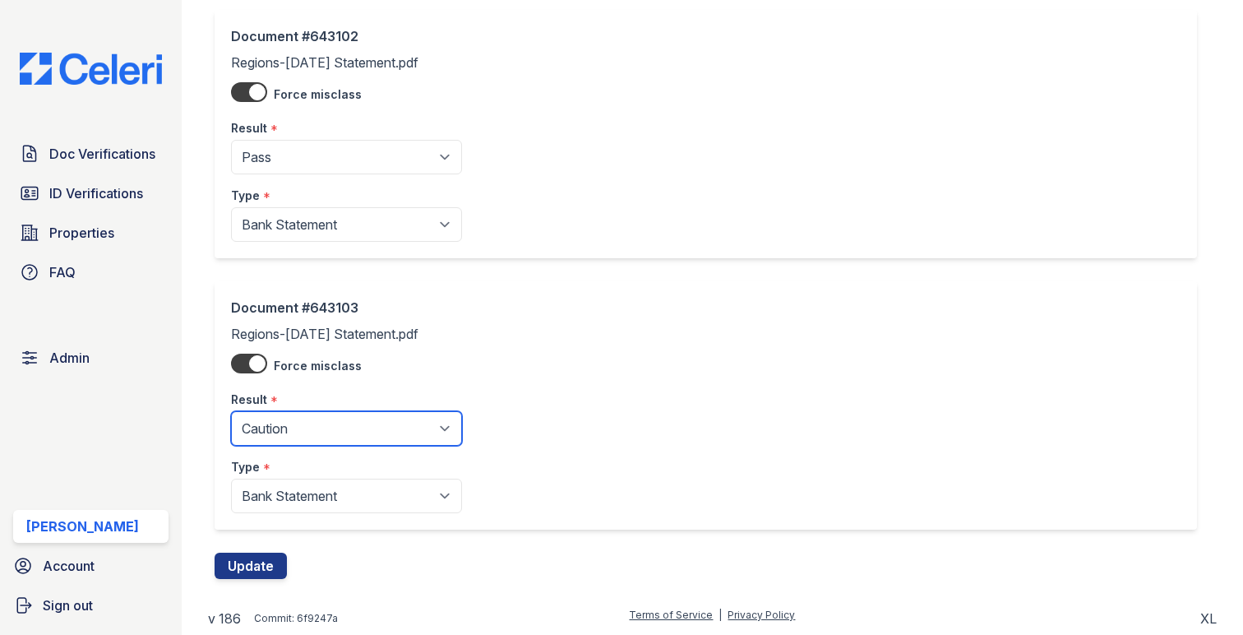
click at [293, 436] on select "Pending Sent Started Processing Pass Fail Caution Error N/A" at bounding box center [346, 428] width 231 height 35
select select "pass"
click at [231, 411] on select "Pending Sent Started Processing Pass Fail Caution Error N/A" at bounding box center [346, 428] width 231 height 35
click at [266, 561] on button "Update" at bounding box center [251, 565] width 72 height 26
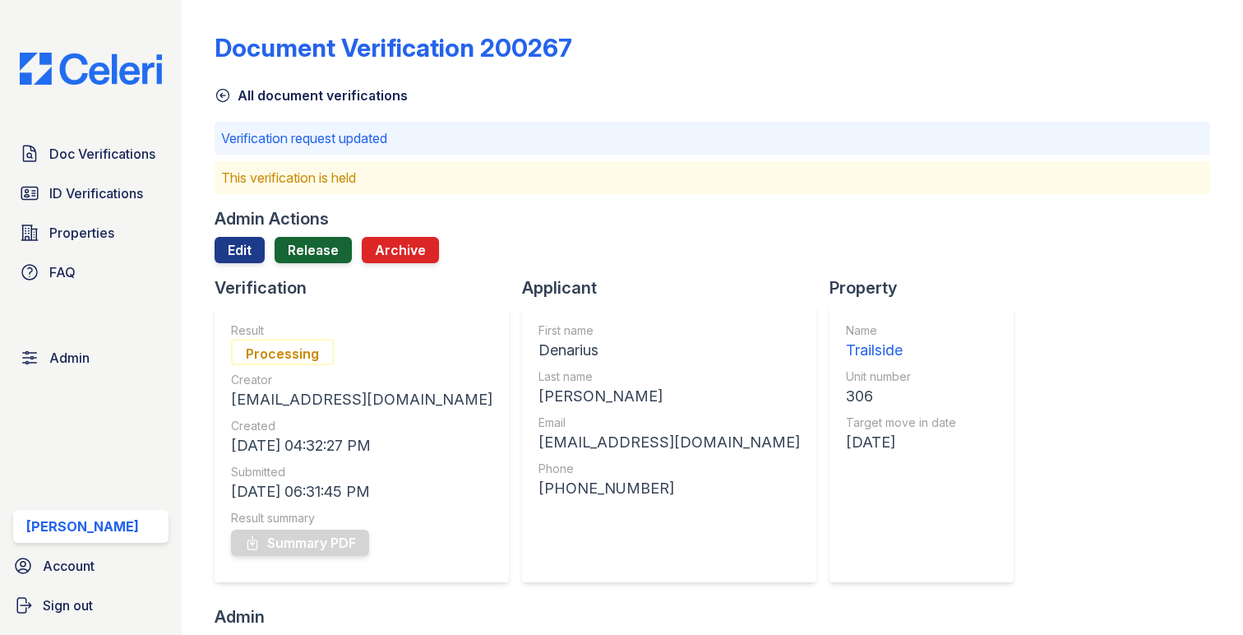
click at [311, 247] on link "Release" at bounding box center [313, 250] width 77 height 26
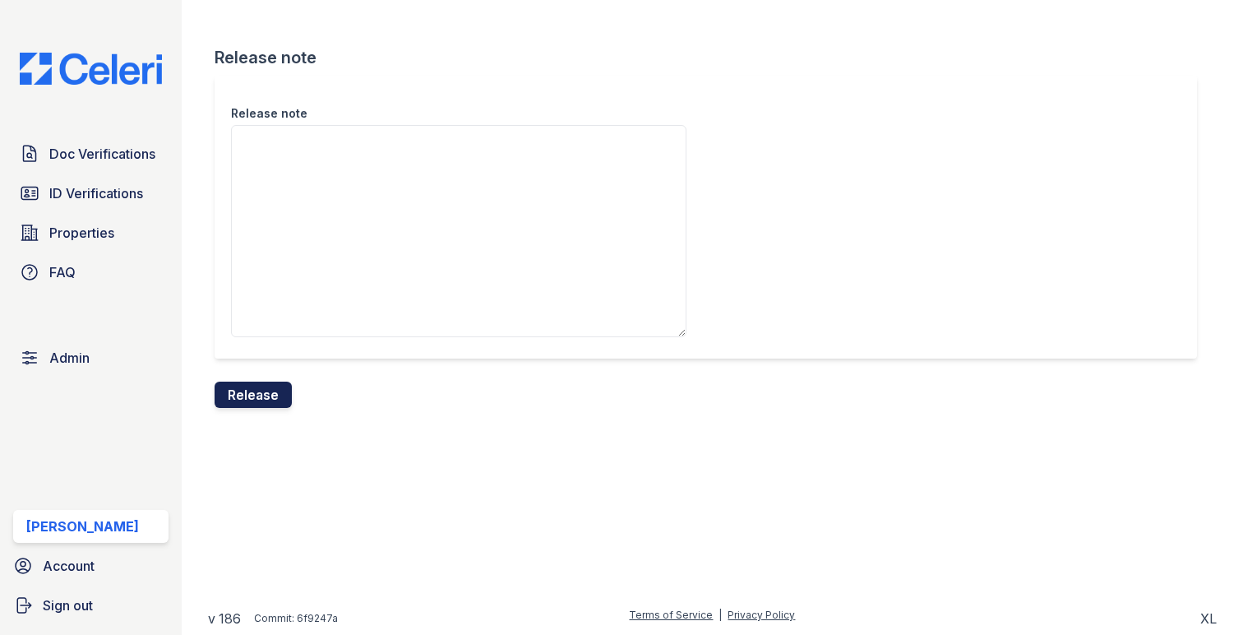
click at [269, 383] on button "Release" at bounding box center [253, 394] width 77 height 26
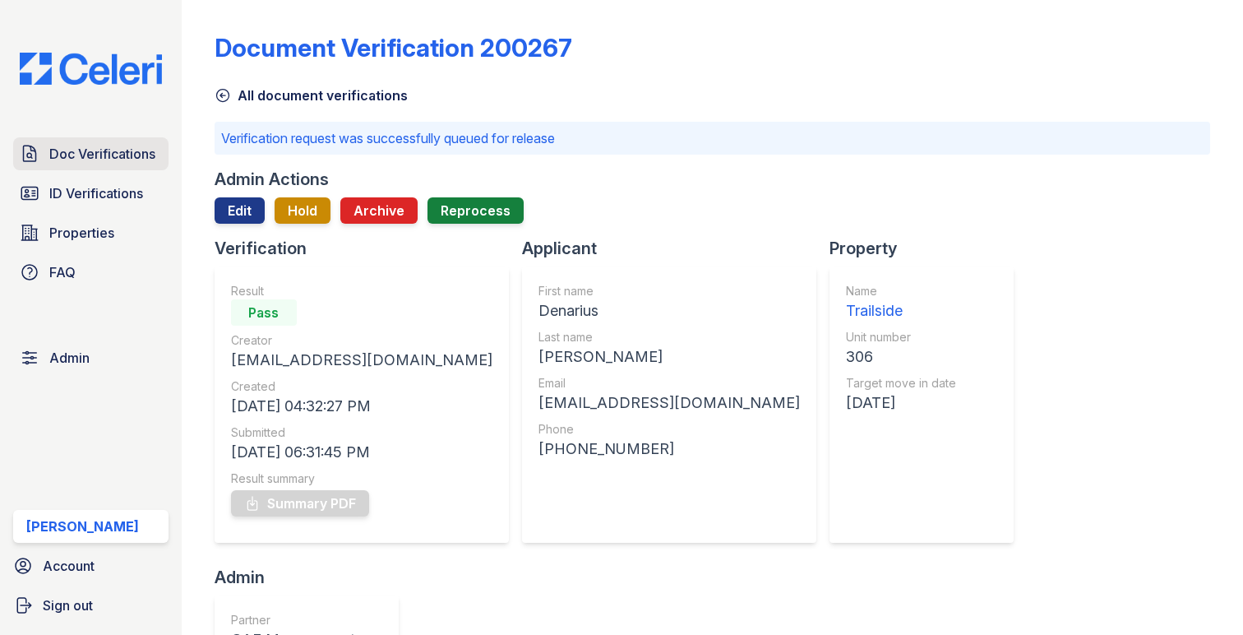
click at [152, 150] on span "Doc Verifications" at bounding box center [102, 154] width 106 height 20
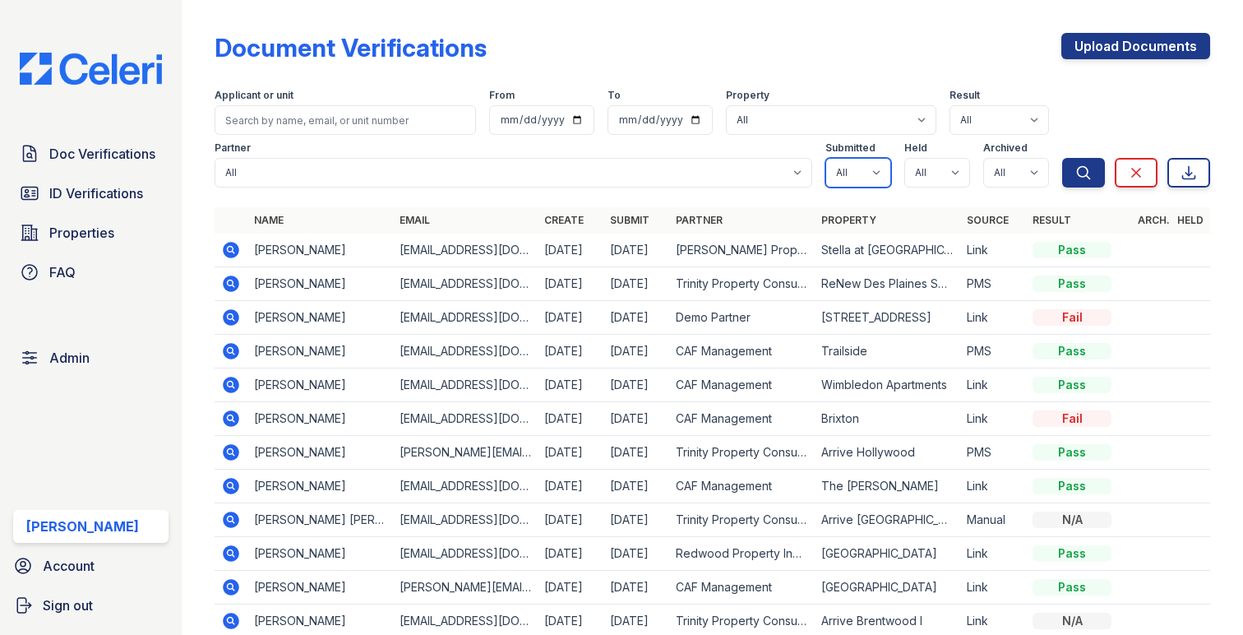
click at [872, 175] on select "All true false" at bounding box center [858, 173] width 66 height 30
select select "true"
click at [825, 158] on select "All true false" at bounding box center [858, 173] width 66 height 30
click at [936, 182] on select "All true false" at bounding box center [937, 173] width 66 height 30
select select "true"
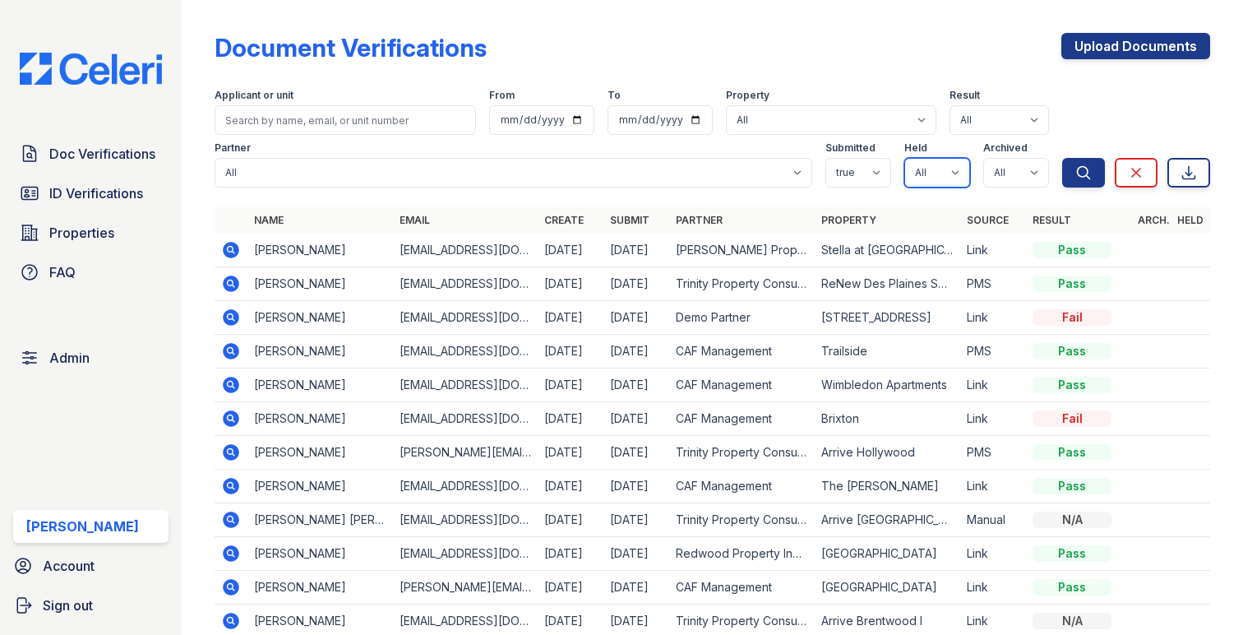
click at [904, 158] on select "All true false" at bounding box center [937, 173] width 66 height 30
click at [1005, 170] on select "All true false" at bounding box center [1016, 173] width 66 height 30
select select "false"
click at [983, 158] on select "All true false" at bounding box center [1016, 173] width 66 height 30
click at [1089, 177] on icon "submit" at bounding box center [1083, 172] width 16 height 16
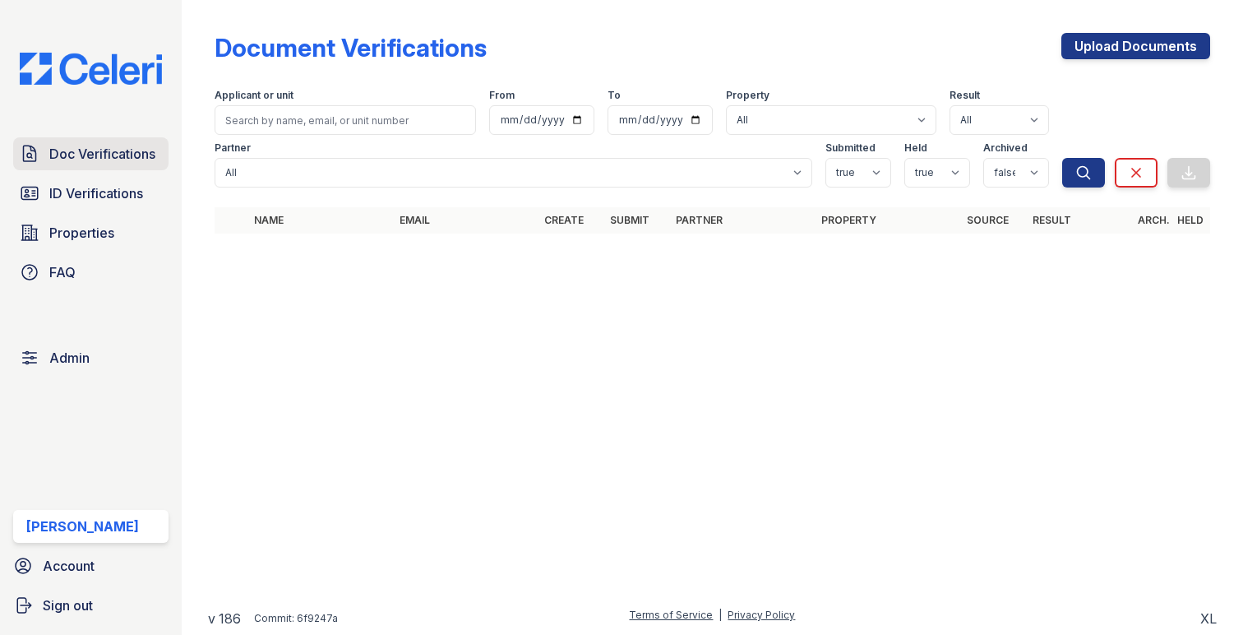
click at [151, 144] on span "Doc Verifications" at bounding box center [102, 154] width 106 height 20
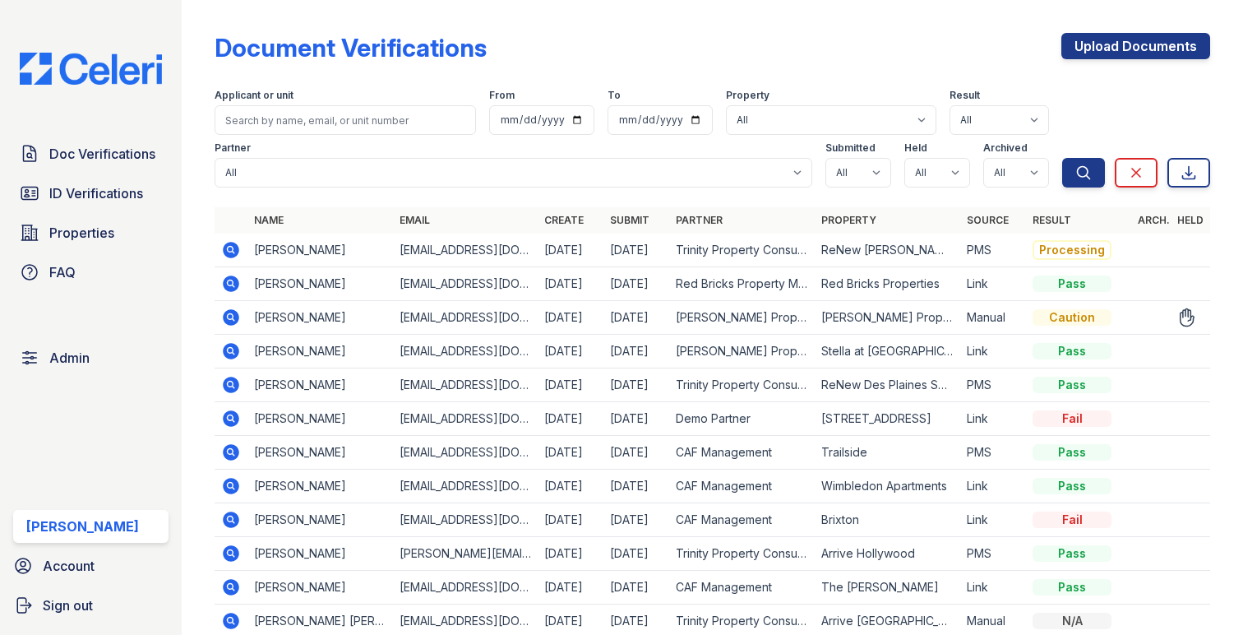
click at [236, 314] on icon at bounding box center [231, 317] width 16 height 16
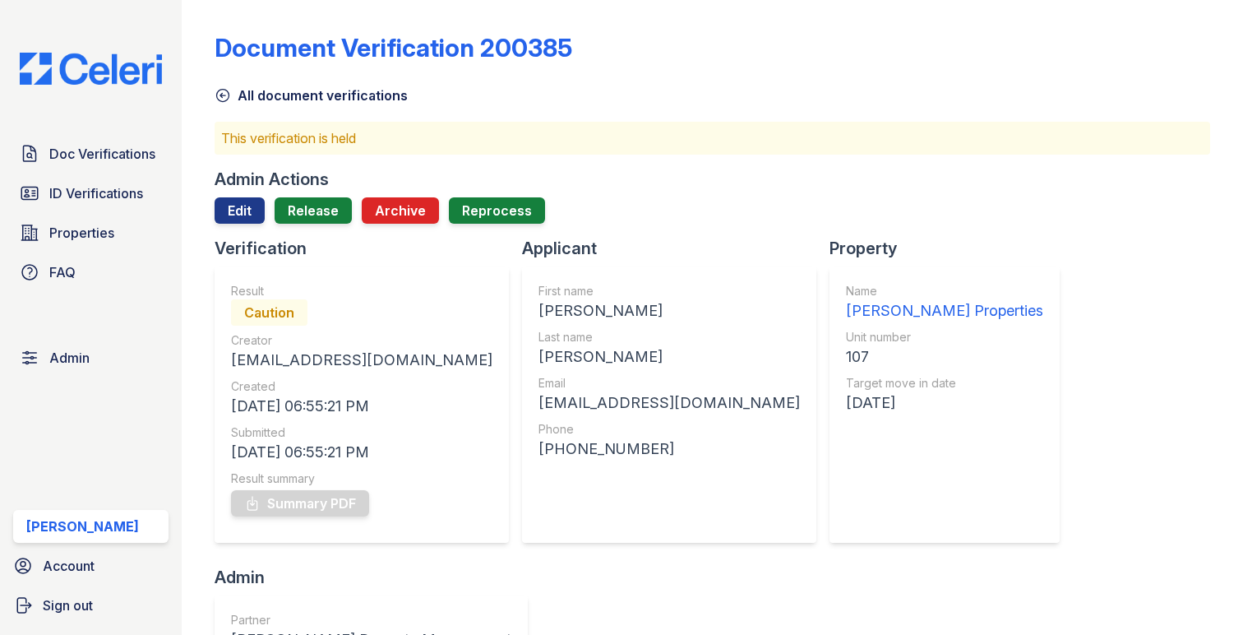
scroll to position [477, 0]
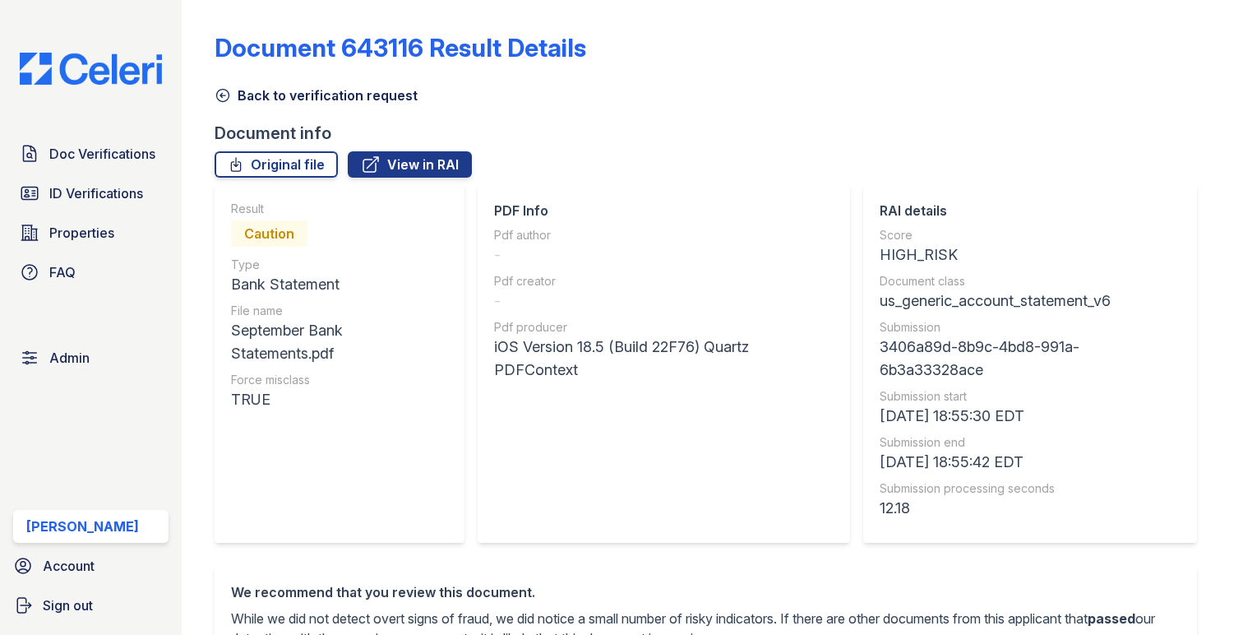
click at [272, 102] on link "Back to verification request" at bounding box center [316, 95] width 203 height 20
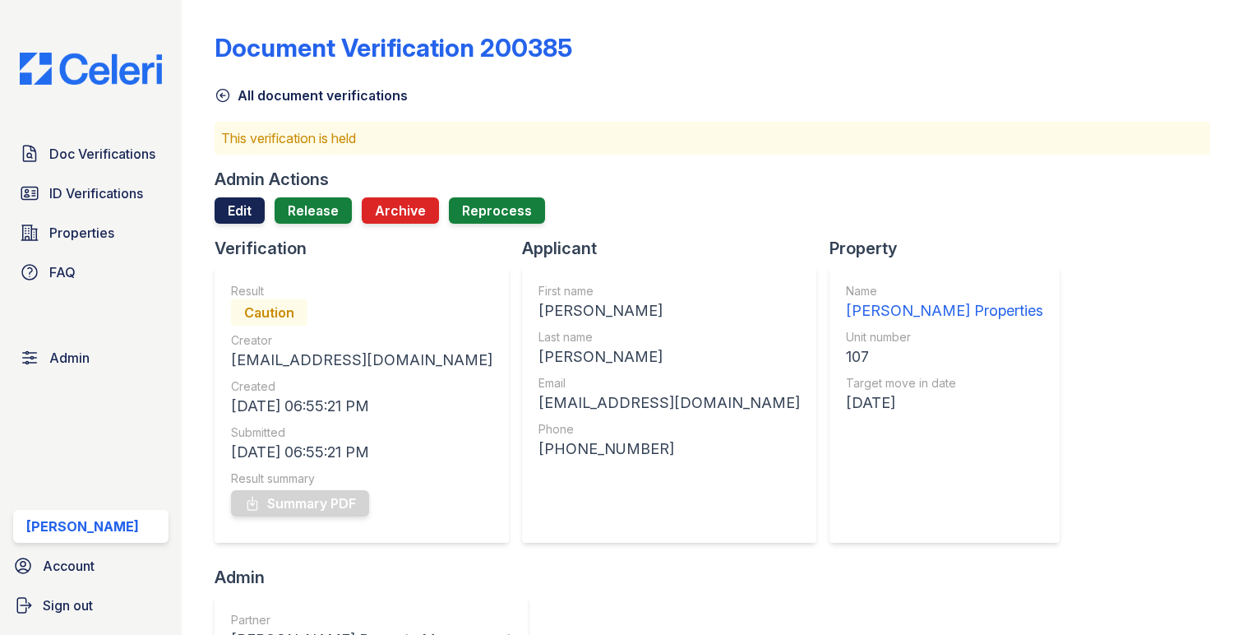
click at [237, 215] on link "Edit" at bounding box center [240, 210] width 50 height 26
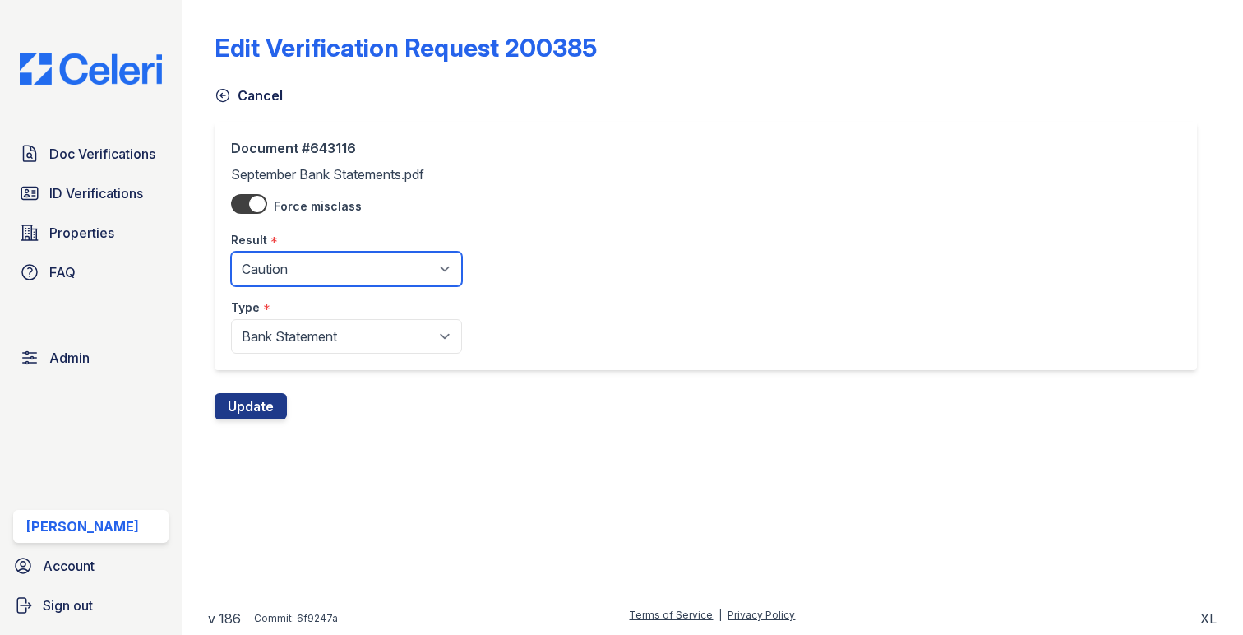
click at [270, 261] on select "Pending Sent Started Processing Pass Fail Caution Error N/A" at bounding box center [346, 269] width 231 height 35
select select "fail"
click at [231, 252] on select "Pending Sent Started Processing Pass Fail Caution Error N/A" at bounding box center [346, 269] width 231 height 35
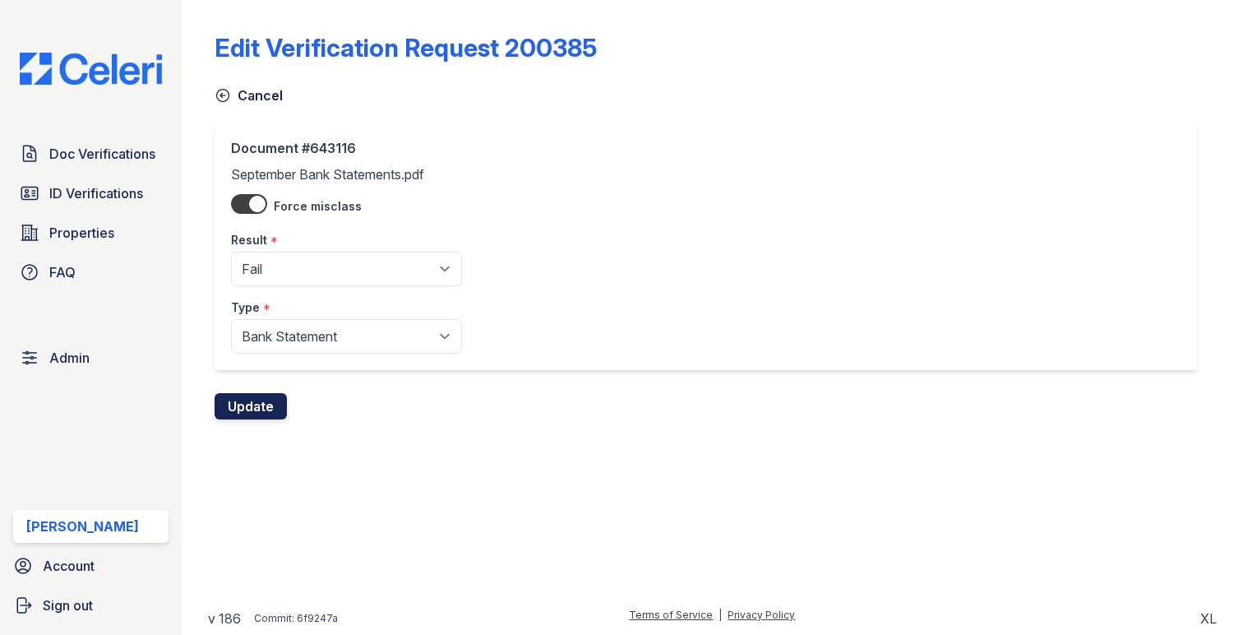
click at [261, 398] on button "Update" at bounding box center [251, 406] width 72 height 26
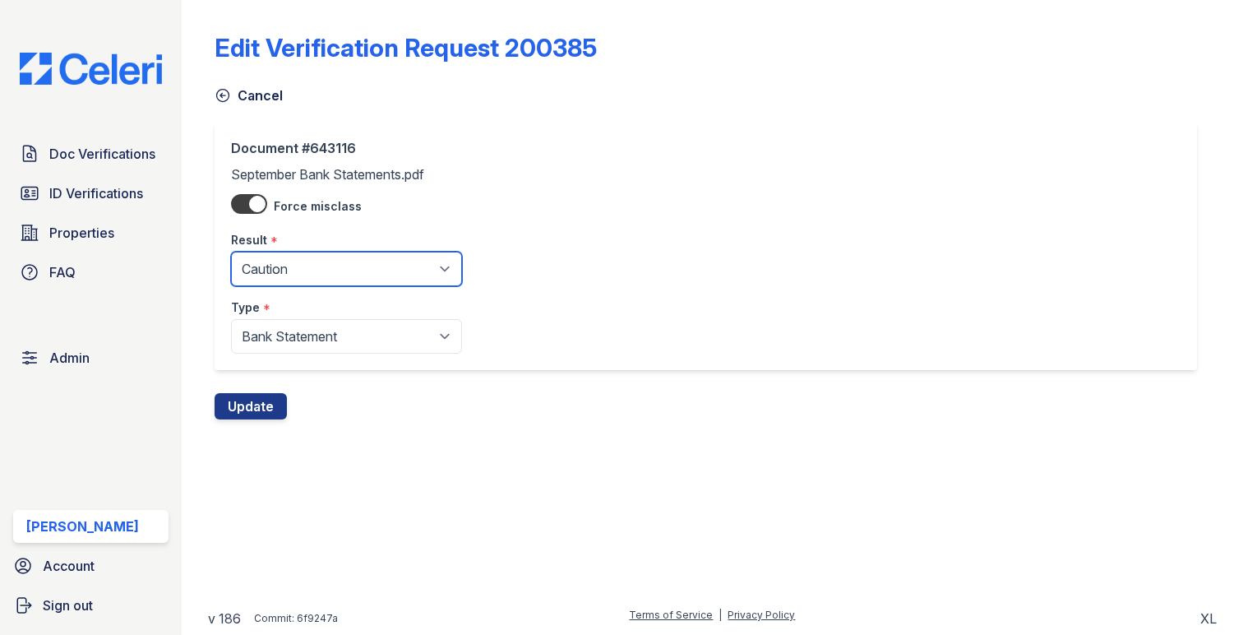
click at [280, 276] on select "Pending Sent Started Processing Pass Fail Caution Error N/A" at bounding box center [346, 269] width 231 height 35
click at [231, 252] on select "Pending Sent Started Processing Pass Fail Caution Error N/A" at bounding box center [346, 269] width 231 height 35
click at [258, 420] on div "Edit Verification Request 200385 Cancel Document #643116 September Bank Stateme…" at bounding box center [712, 223] width 1009 height 446
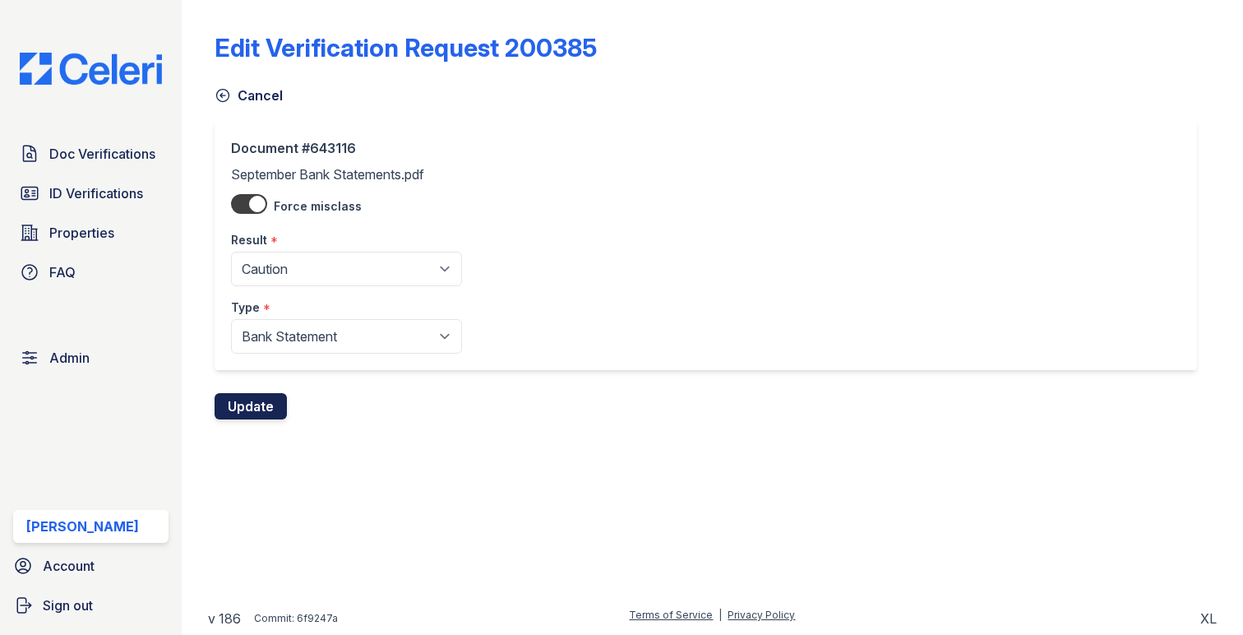
click at [258, 417] on button "Update" at bounding box center [251, 406] width 72 height 26
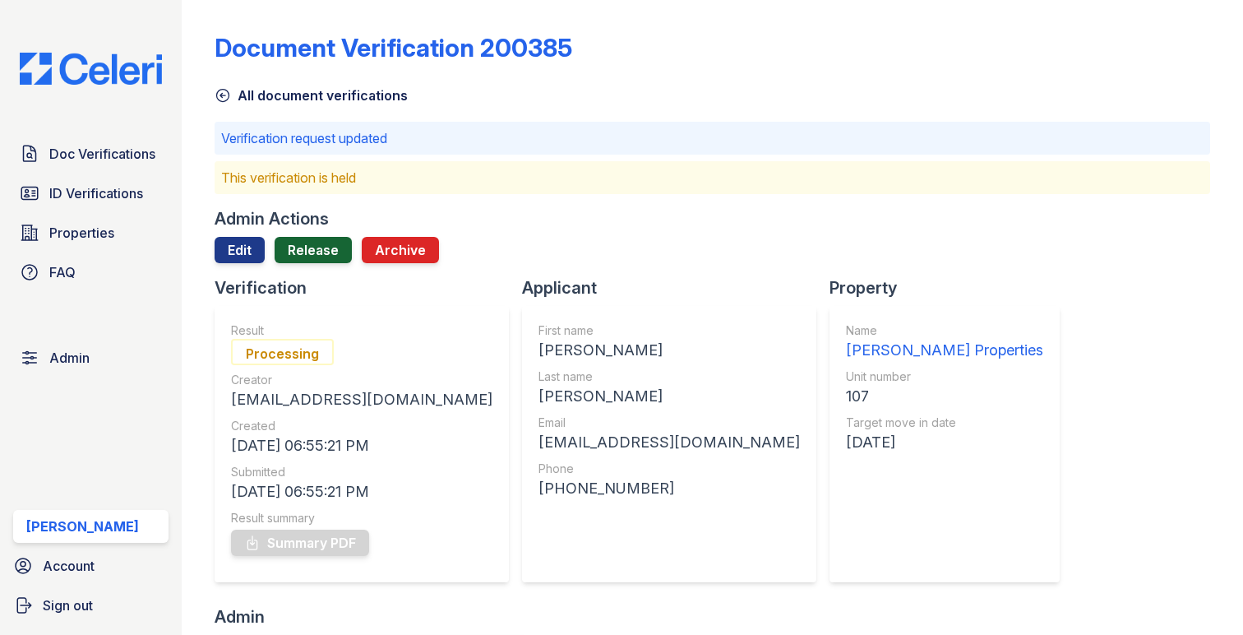
click at [303, 239] on link "Release" at bounding box center [313, 250] width 77 height 26
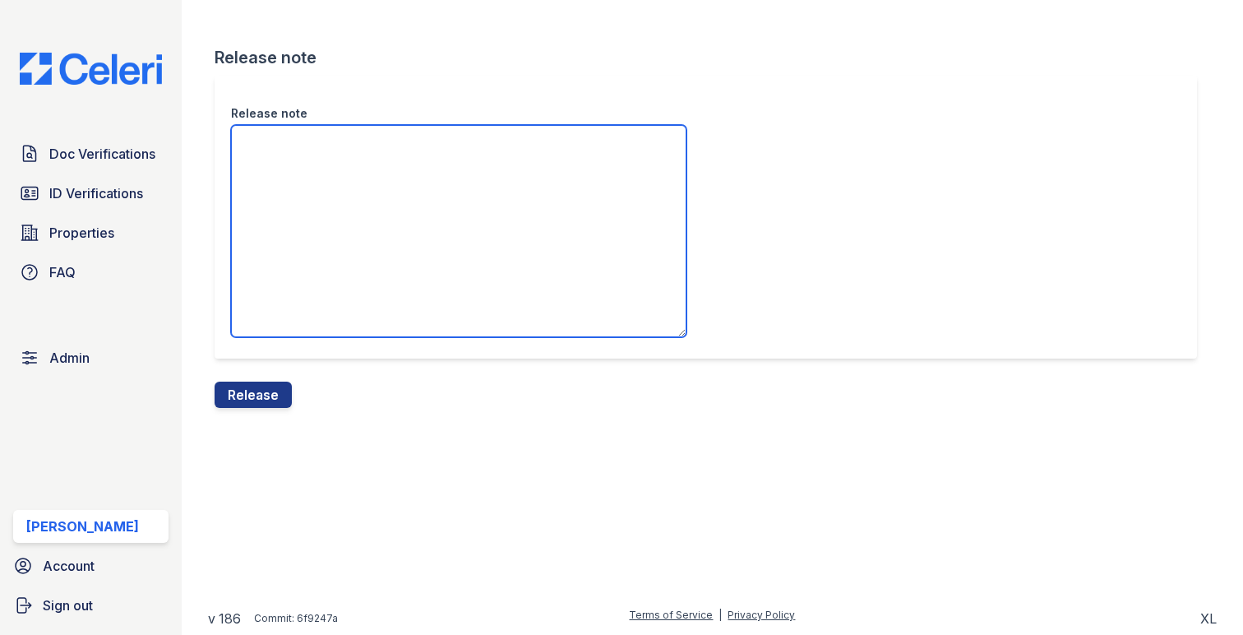
click at [296, 272] on textarea "Release note" at bounding box center [458, 231] width 455 height 212
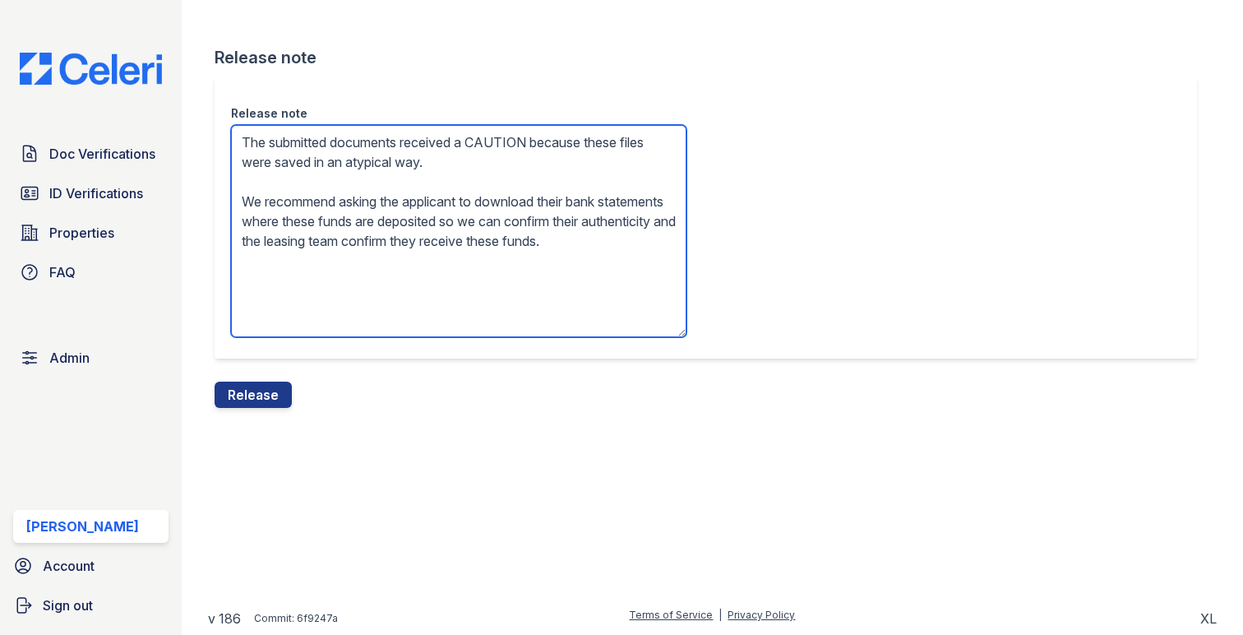
click at [563, 200] on textarea "The submitted documents received a CAUTION because these files were saved in an…" at bounding box center [458, 231] width 455 height 212
drag, startPoint x: 317, startPoint y: 224, endPoint x: 459, endPoint y: 333, distance: 178.2
click at [459, 333] on textarea "The submitted documents received a CAUTION because these files were saved in an…" at bounding box center [458, 231] width 455 height 212
type textarea "The submitted documents received a CAUTION because these files were saved in an…"
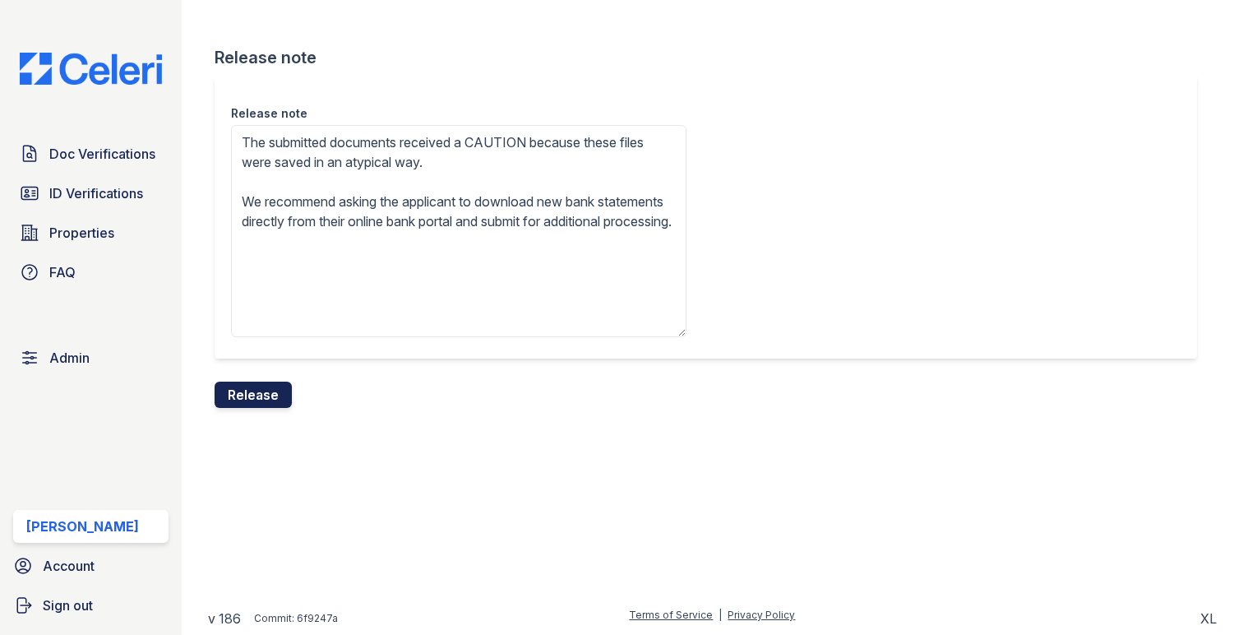
click at [229, 400] on button "Release" at bounding box center [253, 394] width 77 height 26
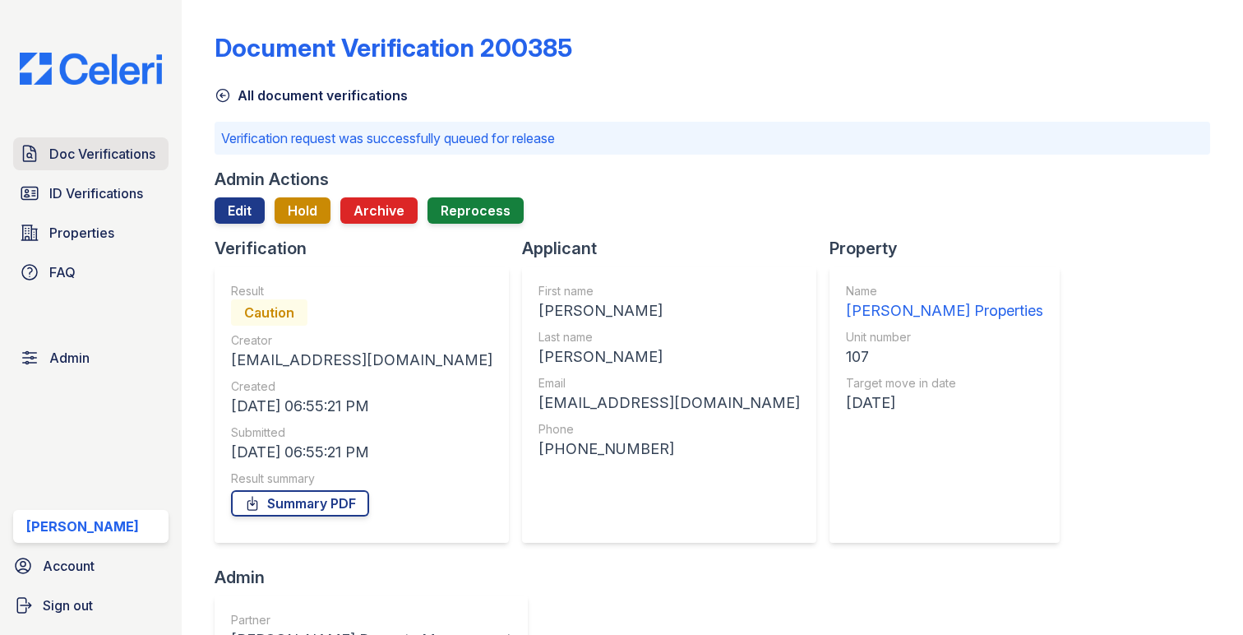
click at [118, 152] on span "Doc Verifications" at bounding box center [102, 154] width 106 height 20
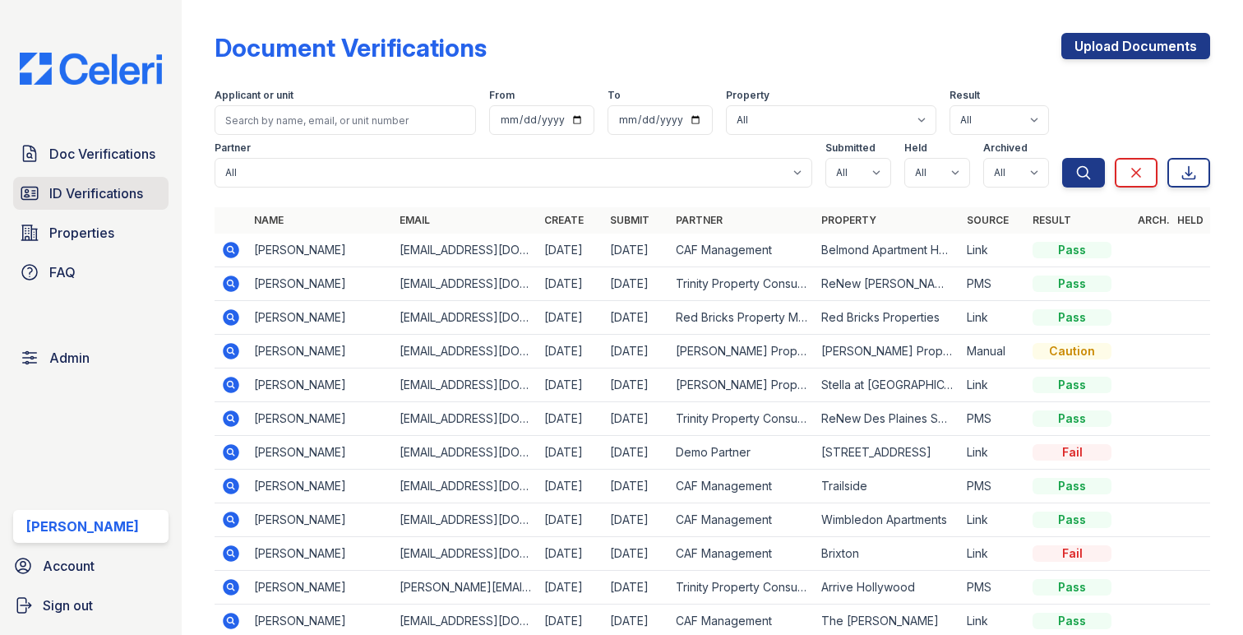
click at [67, 179] on link "ID Verifications" at bounding box center [90, 193] width 155 height 33
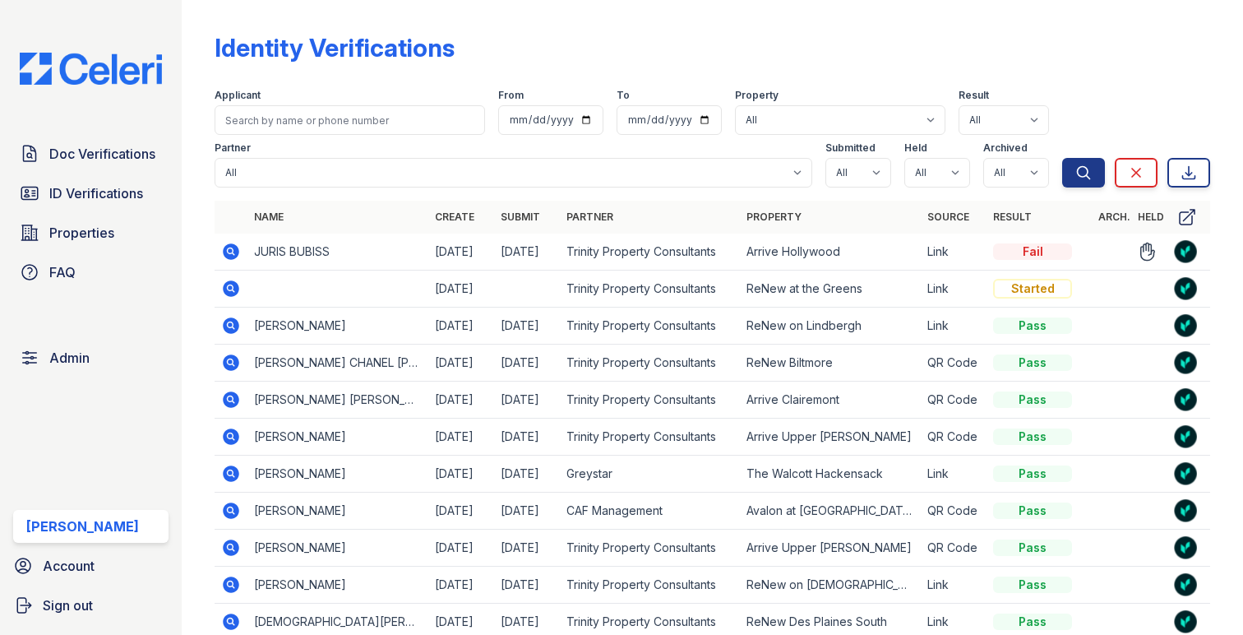
click at [229, 249] on icon at bounding box center [230, 250] width 4 height 4
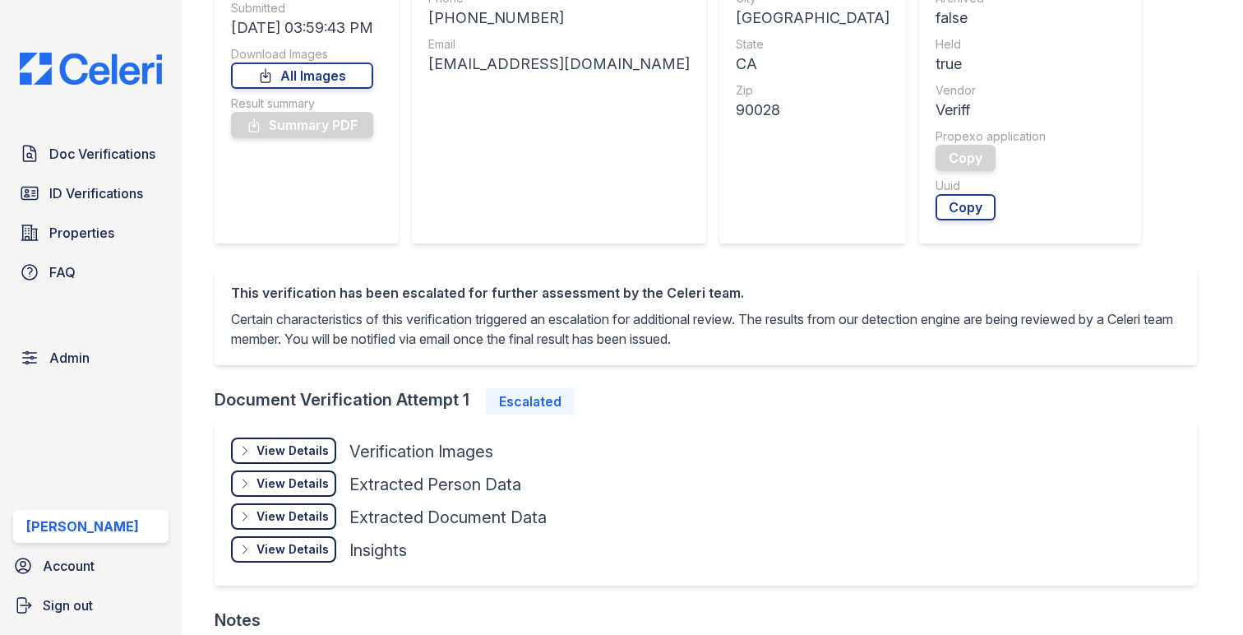
scroll to position [649, 0]
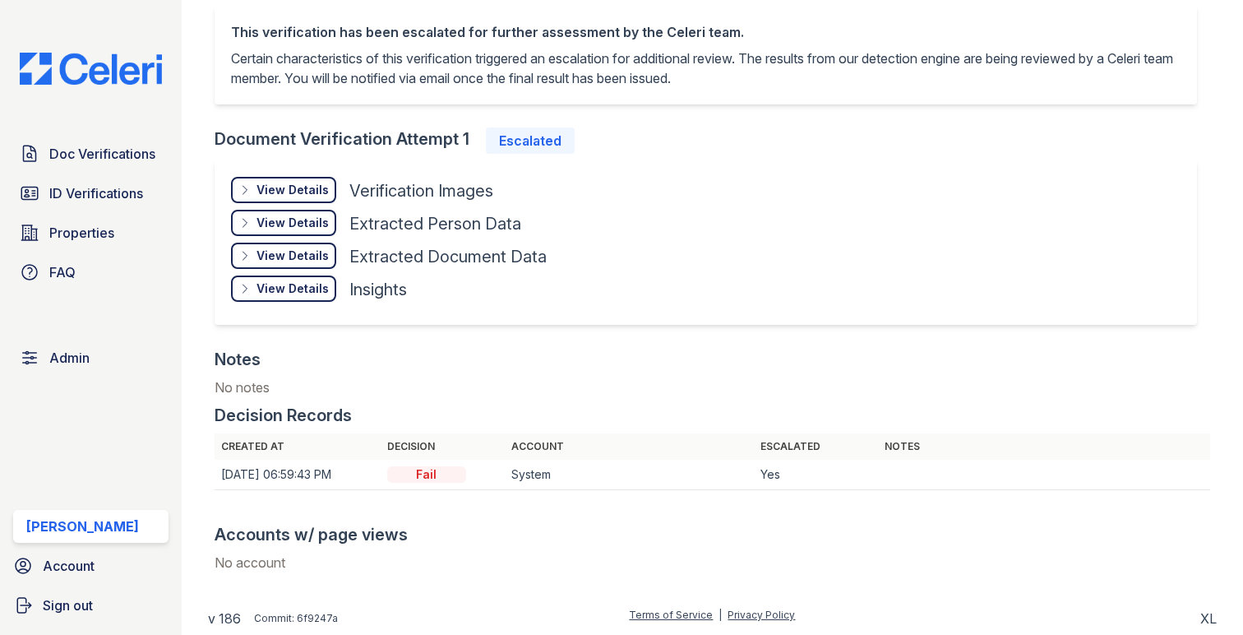
click at [265, 166] on div "View Details Details Hide Details Details Verification Images Face Open Documen…" at bounding box center [706, 242] width 982 height 164
click at [265, 176] on div "View Details Details Hide Details Details Verification Images Face Open Documen…" at bounding box center [706, 242] width 982 height 164
click at [312, 175] on div "View Details Details Hide Details Details Verification Images Face Open Documen…" at bounding box center [706, 242] width 982 height 164
click at [317, 190] on div "View Details" at bounding box center [292, 190] width 72 height 16
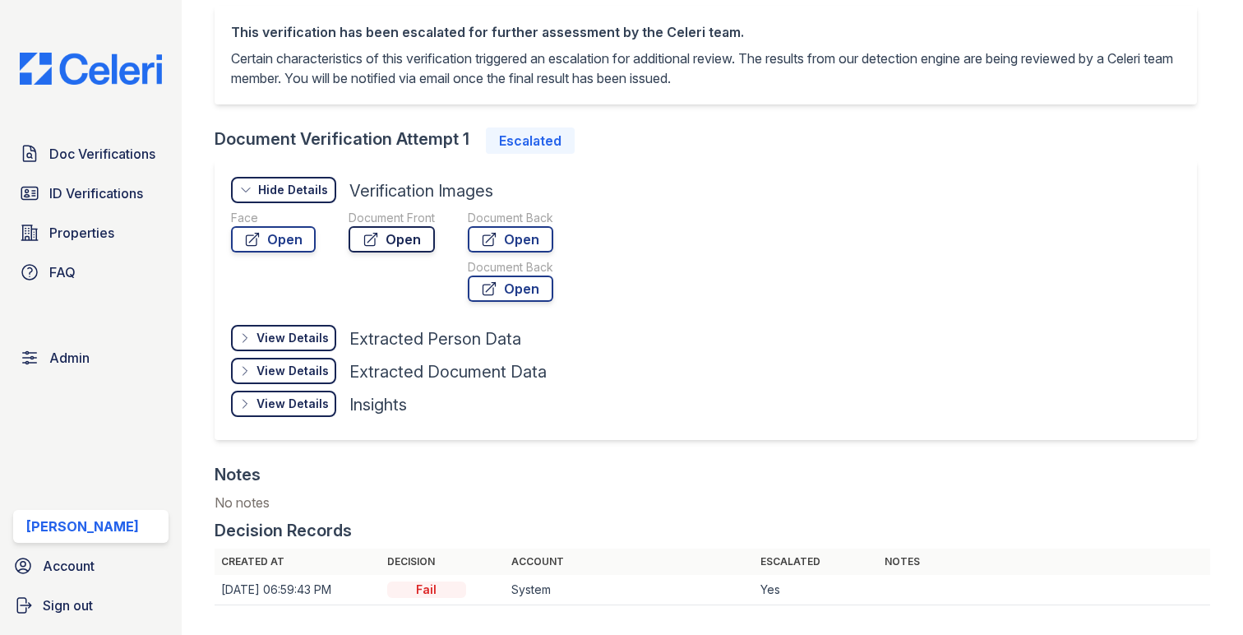
click at [405, 243] on link "Open" at bounding box center [392, 239] width 86 height 26
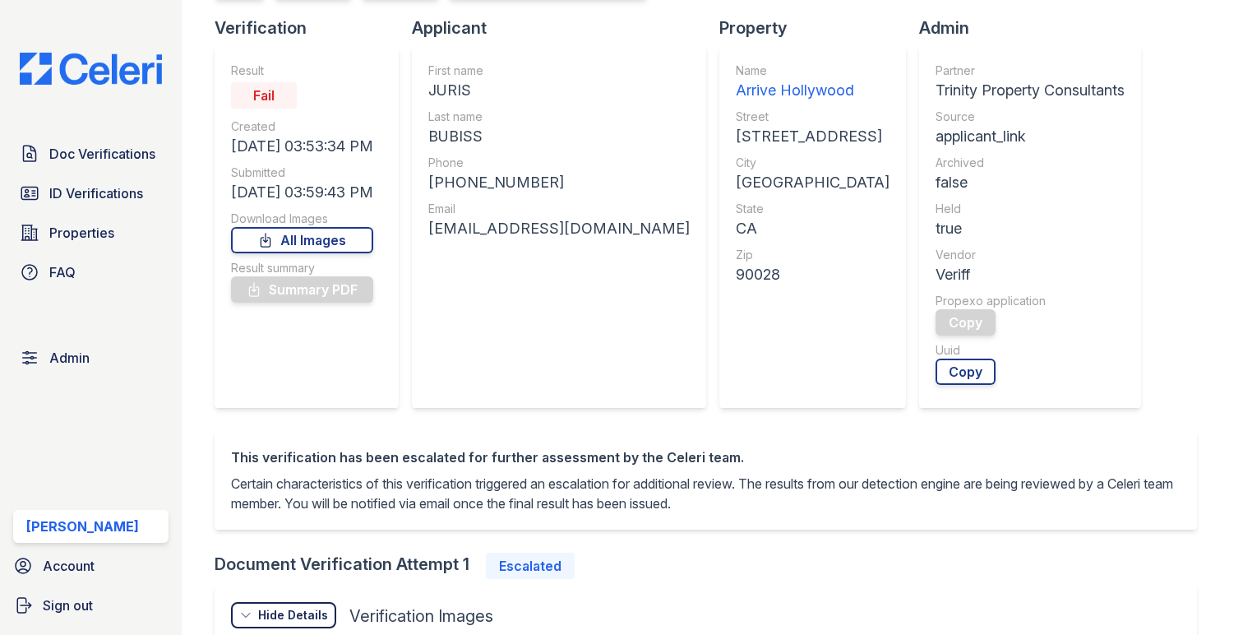
scroll to position [0, 0]
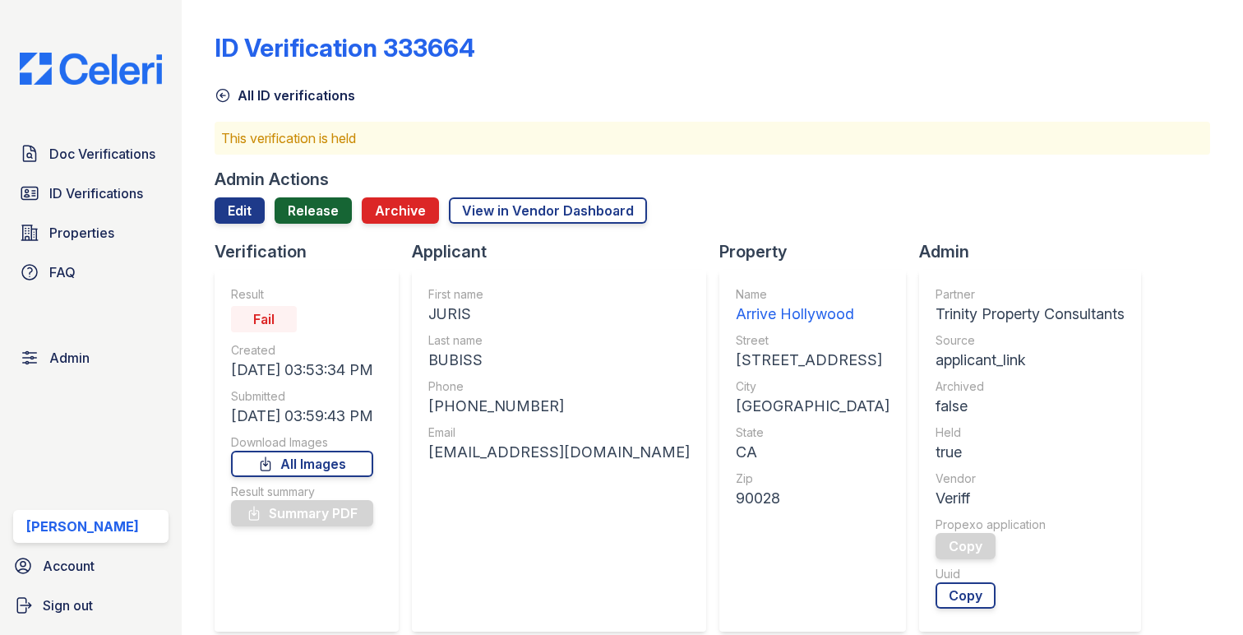
click at [315, 207] on link "Release" at bounding box center [313, 210] width 77 height 26
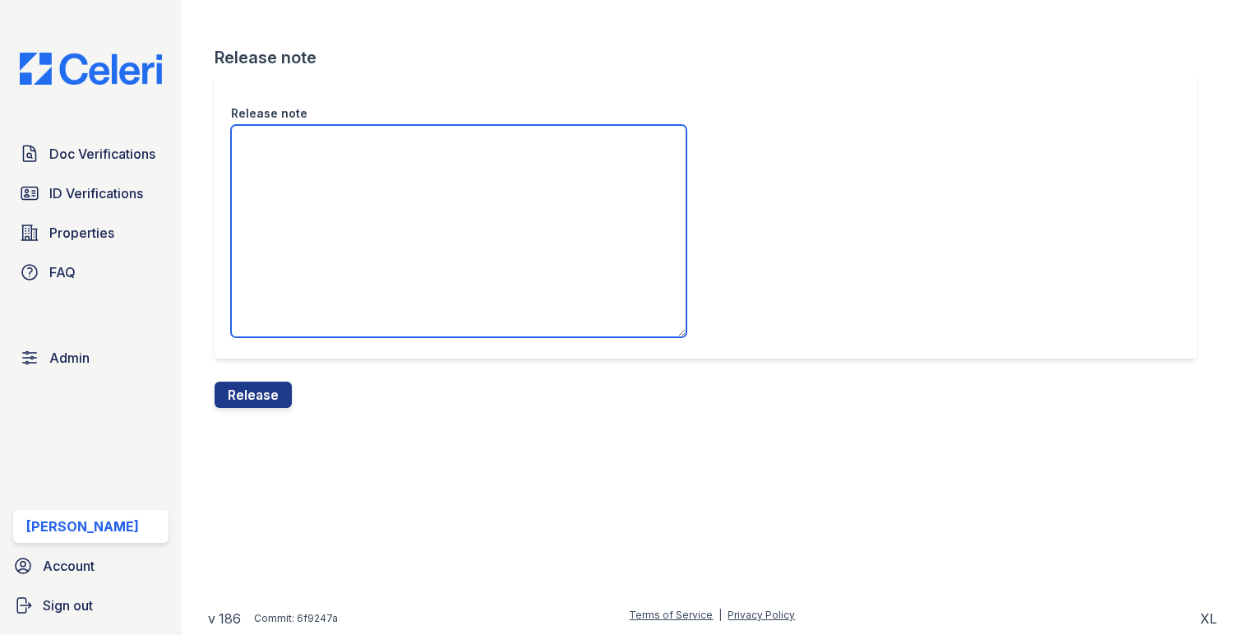
click at [315, 222] on textarea "Release note" at bounding box center [458, 231] width 455 height 212
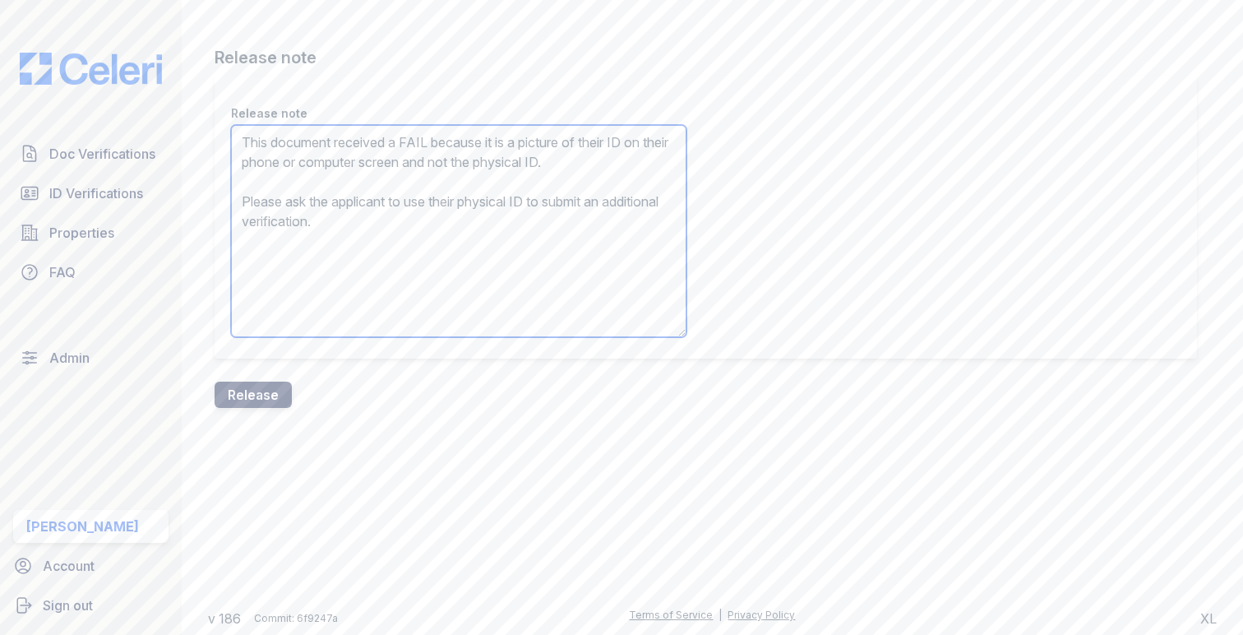
type textarea "This document received a FAIL because it is a picture of their ID on their phon…"
click at [251, 395] on button "Release" at bounding box center [253, 394] width 77 height 26
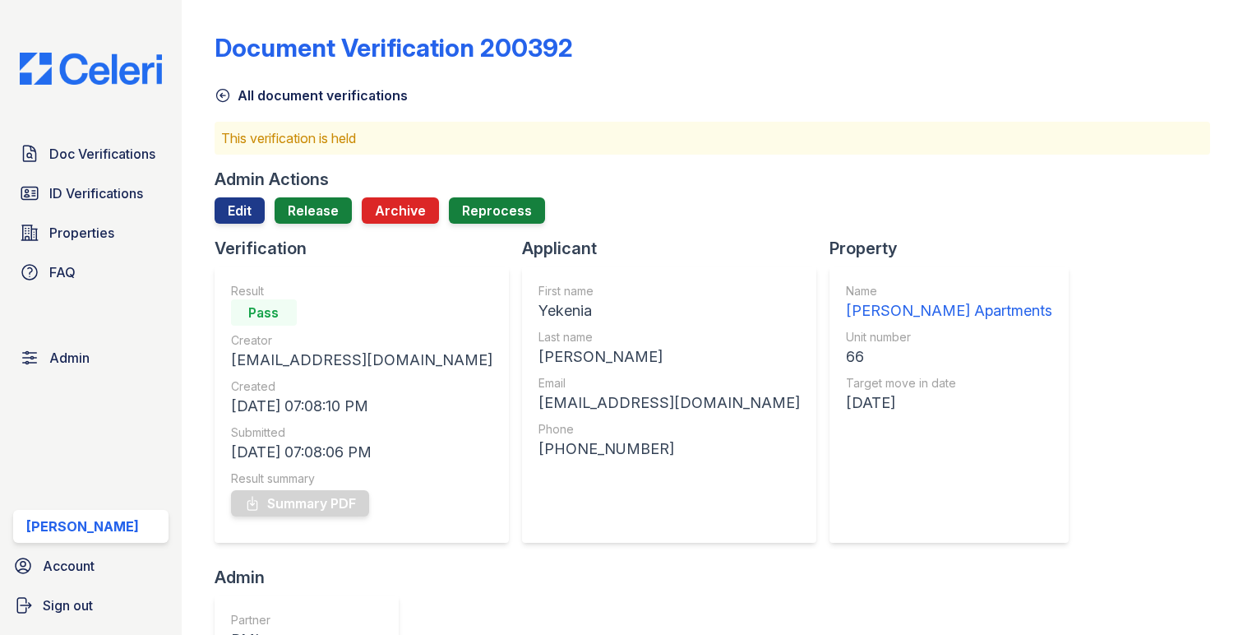
scroll to position [714, 0]
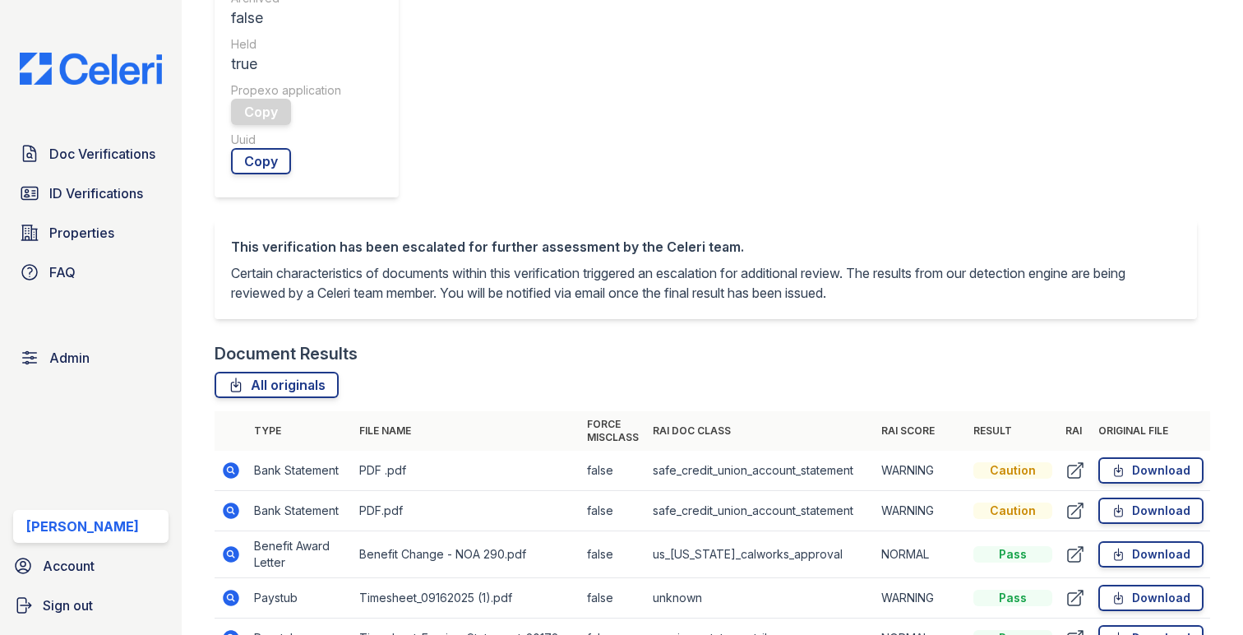
click at [227, 546] on icon at bounding box center [231, 554] width 16 height 16
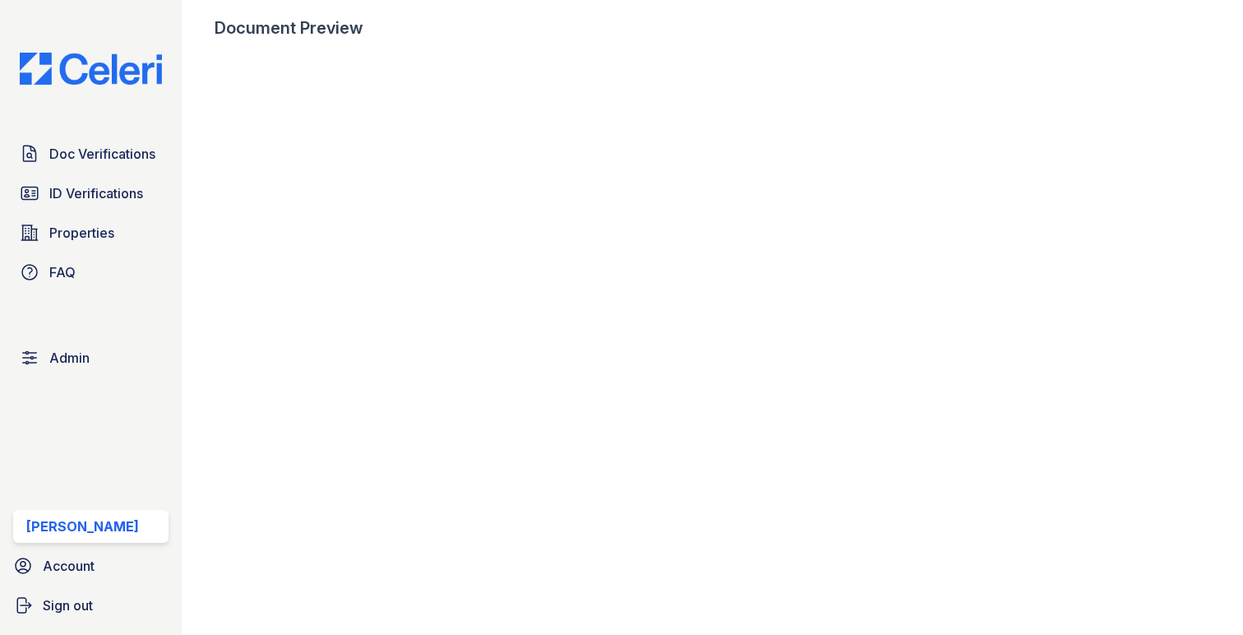
scroll to position [945, 0]
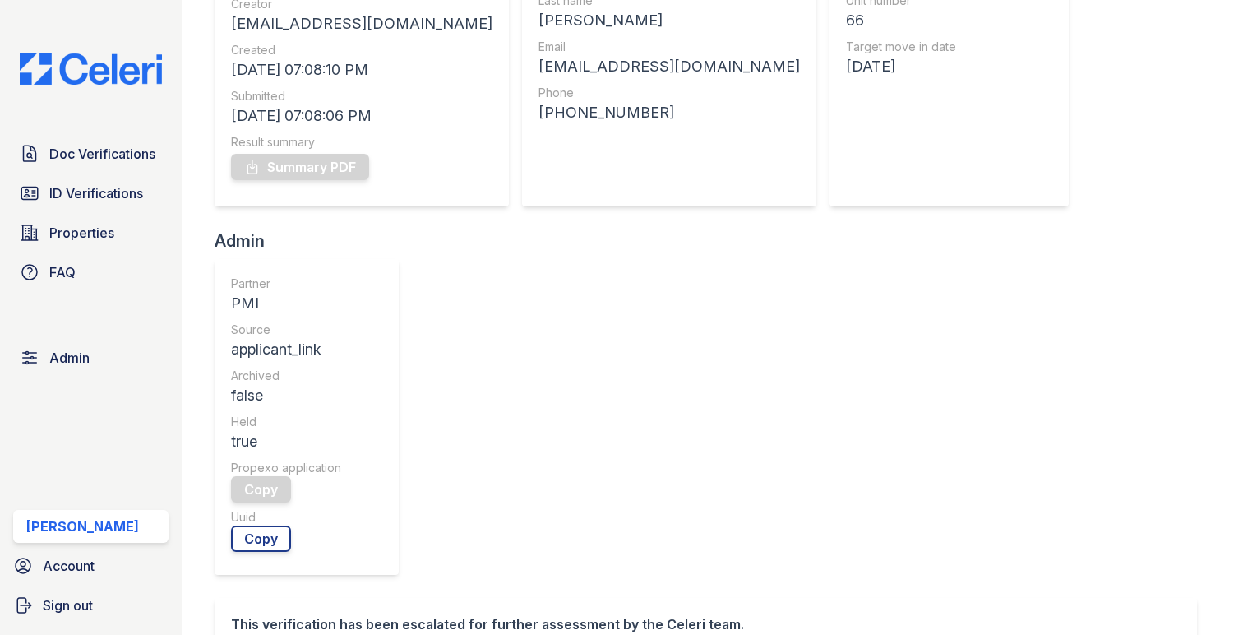
scroll to position [437, 0]
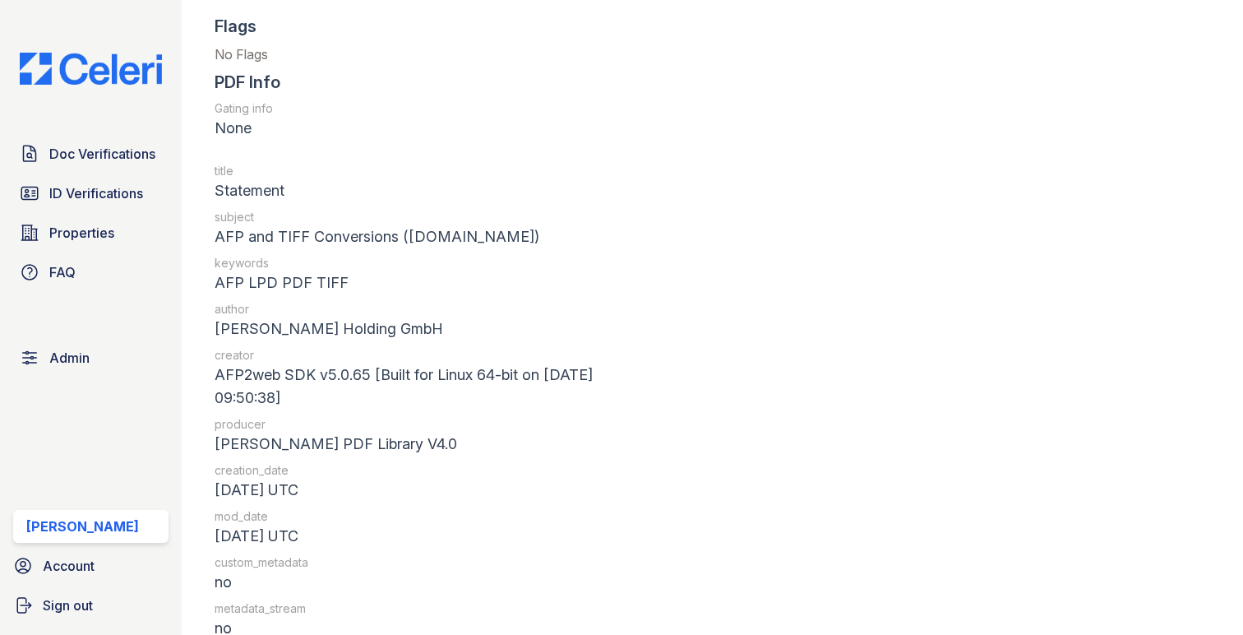
scroll to position [1804, 0]
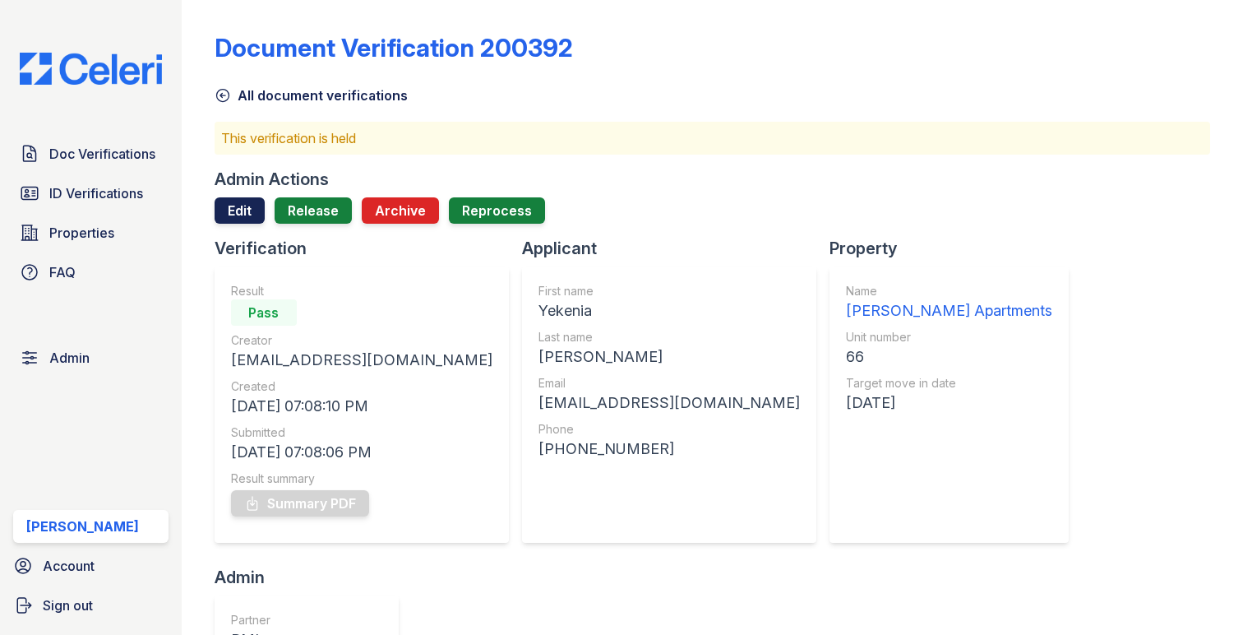
click at [247, 207] on link "Edit" at bounding box center [240, 210] width 50 height 26
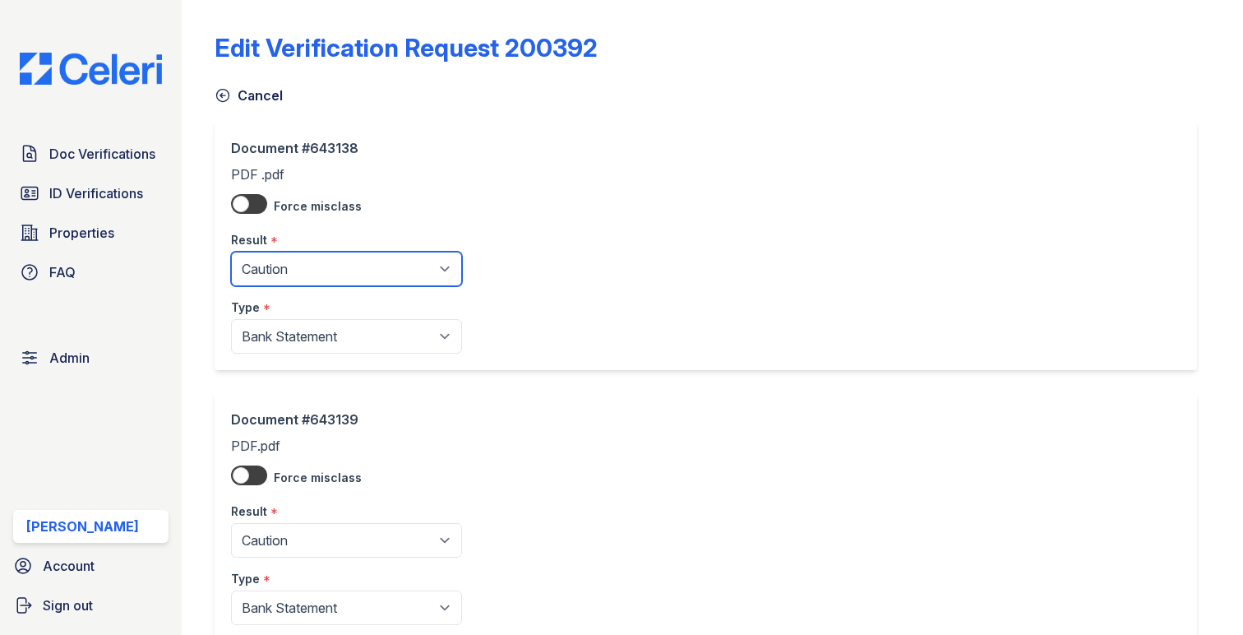
click at [275, 259] on select "Pending Sent Started Processing Pass Fail Caution Error N/A" at bounding box center [346, 269] width 231 height 35
select select "pass"
click at [231, 252] on select "Pending Sent Started Processing Pass Fail Caution Error N/A" at bounding box center [346, 269] width 231 height 35
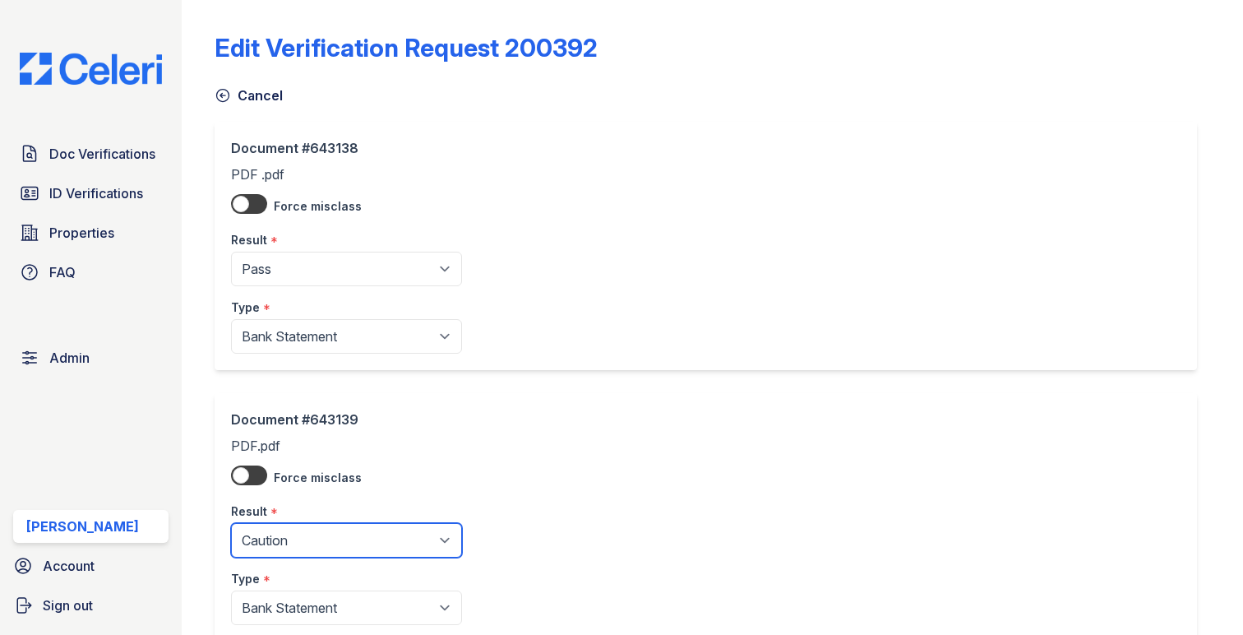
click at [297, 528] on select "Pending Sent Started Processing Pass Fail Caution Error N/A" at bounding box center [346, 540] width 231 height 35
select select "pass"
click at [231, 524] on select "Pending Sent Started Processing Pass Fail Caution Error N/A" at bounding box center [346, 540] width 231 height 35
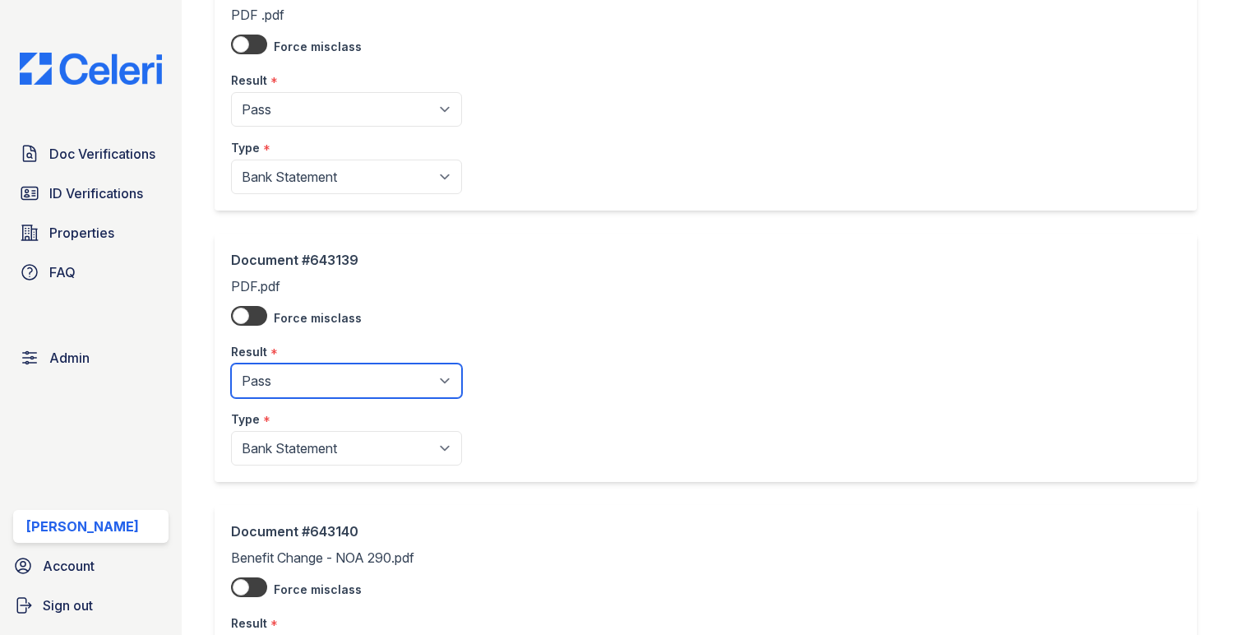
scroll to position [927, 0]
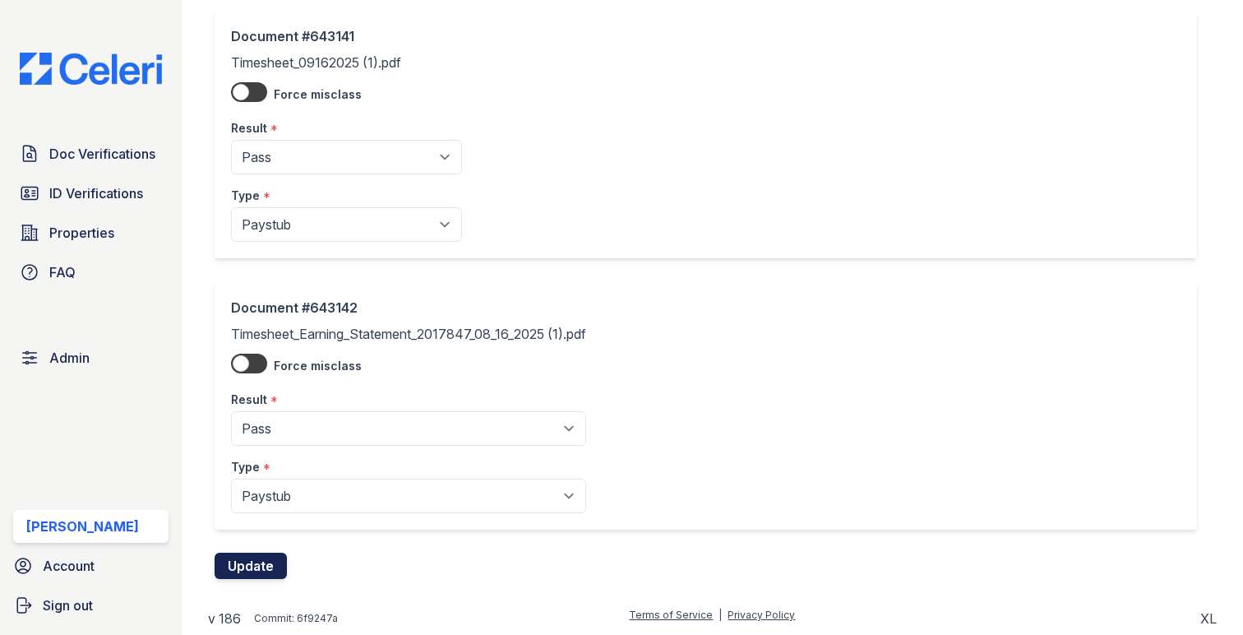
click at [260, 571] on button "Update" at bounding box center [251, 565] width 72 height 26
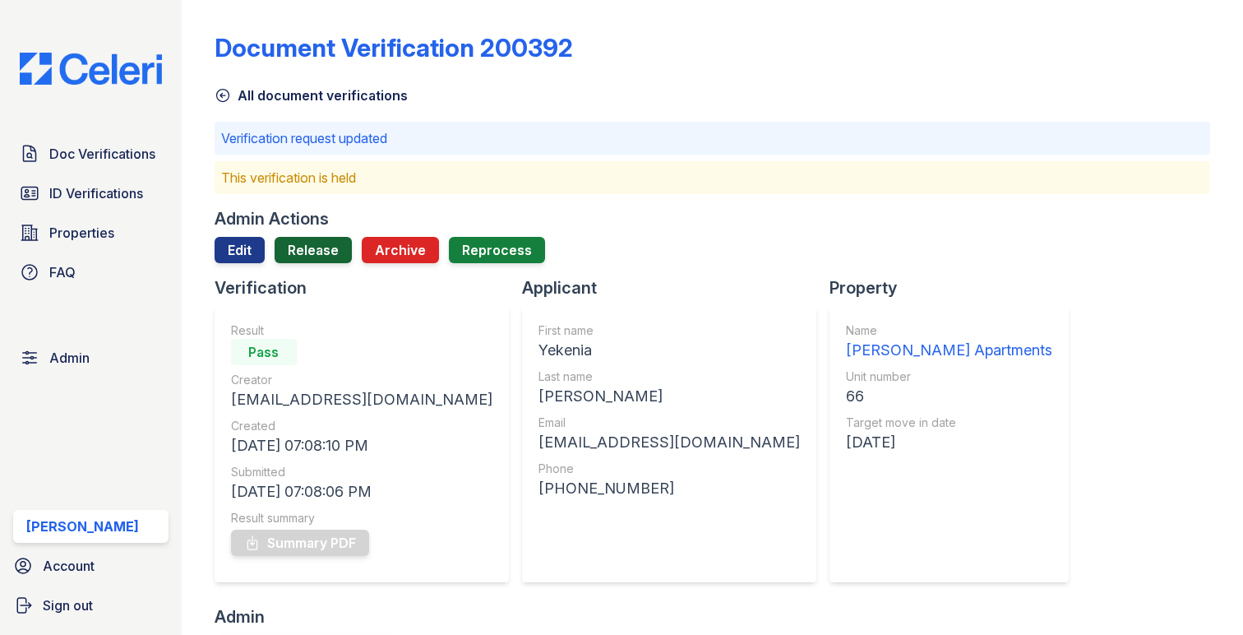
click at [298, 253] on link "Release" at bounding box center [313, 250] width 77 height 26
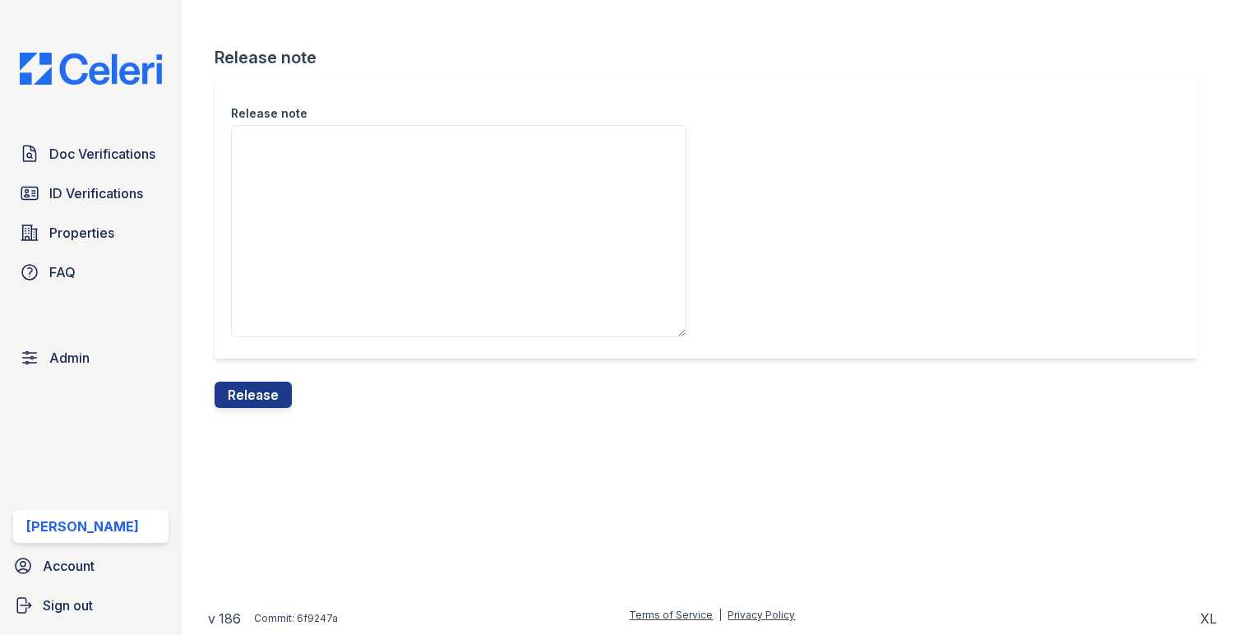
click at [286, 380] on div "Release note" at bounding box center [713, 229] width 996 height 306
click at [283, 385] on button "Release" at bounding box center [253, 394] width 77 height 26
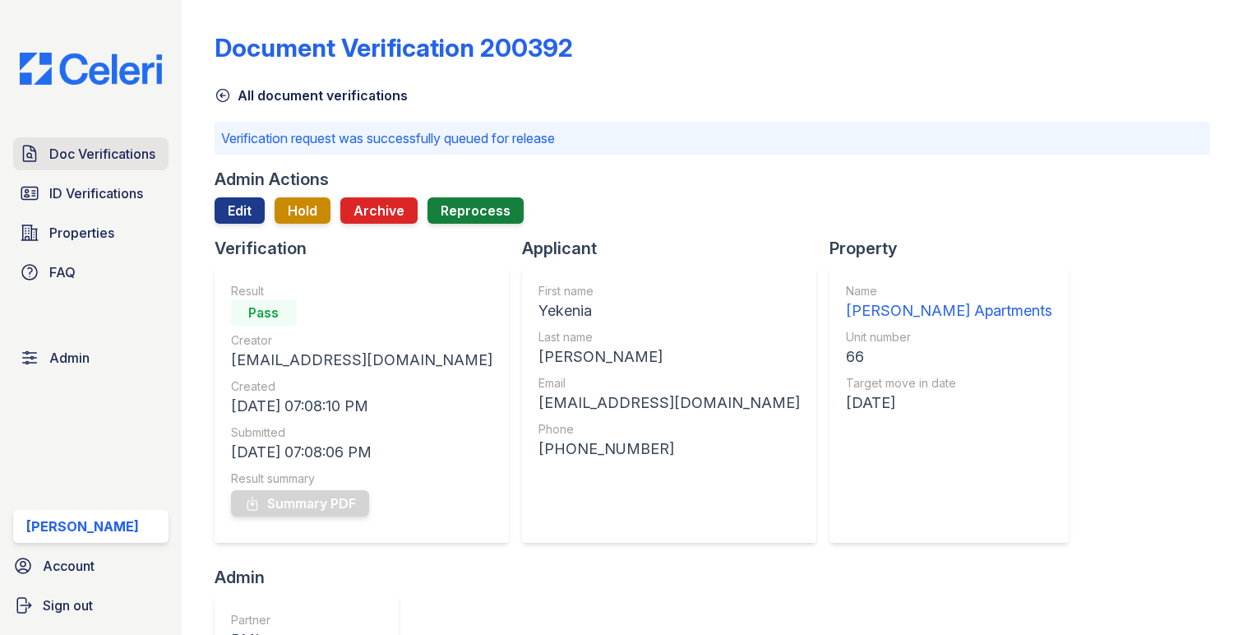
click at [49, 166] on link "Doc Verifications" at bounding box center [90, 153] width 155 height 33
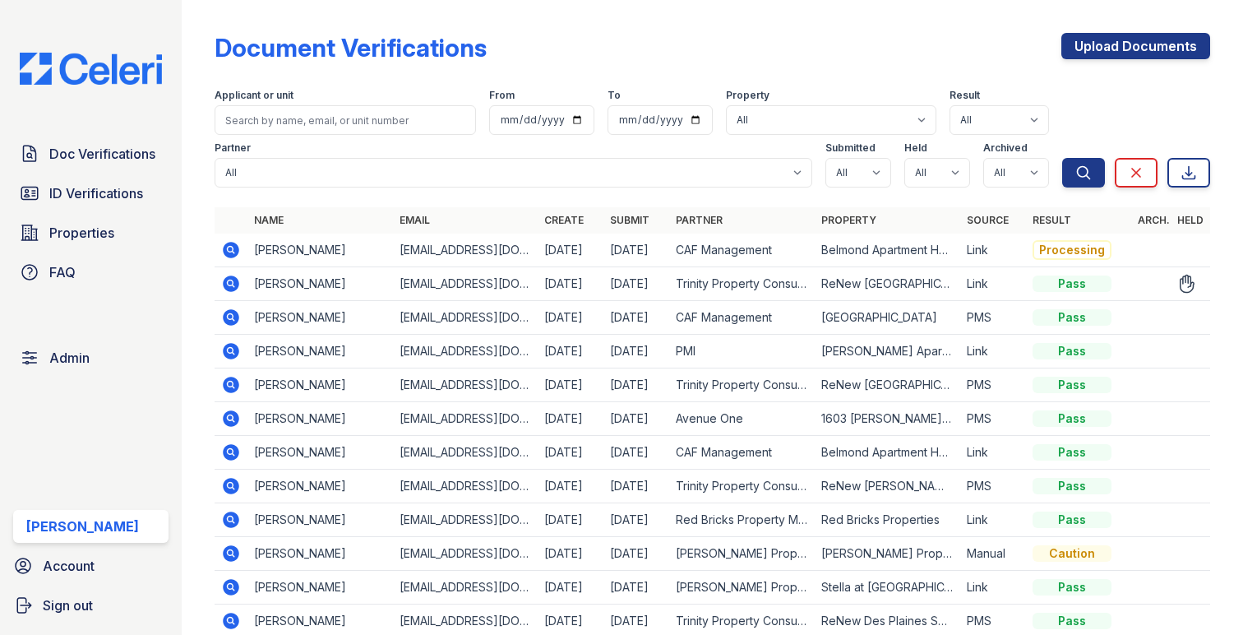
click at [233, 284] on icon at bounding box center [231, 283] width 16 height 16
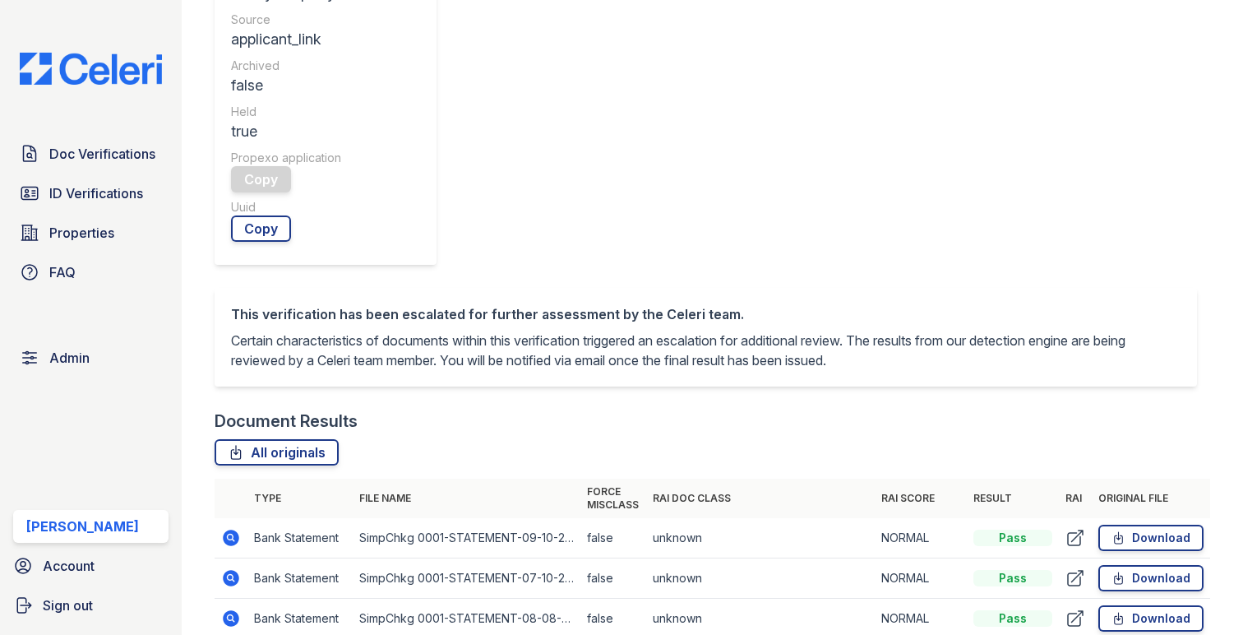
scroll to position [749, 0]
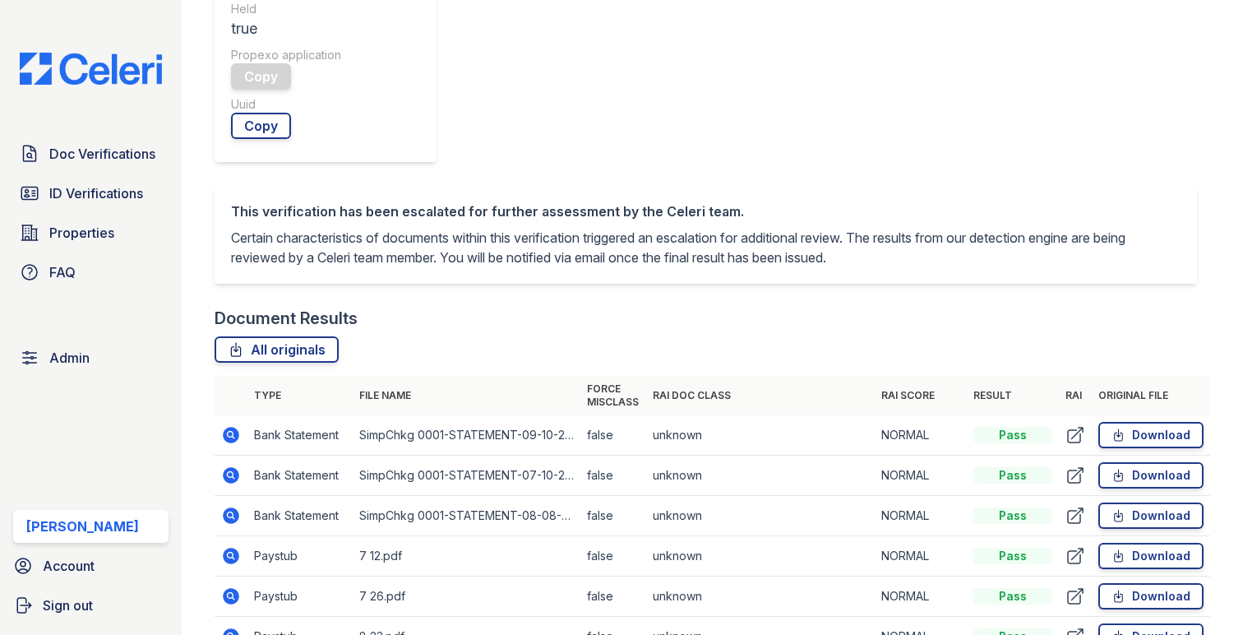
click at [230, 467] on icon at bounding box center [231, 475] width 16 height 16
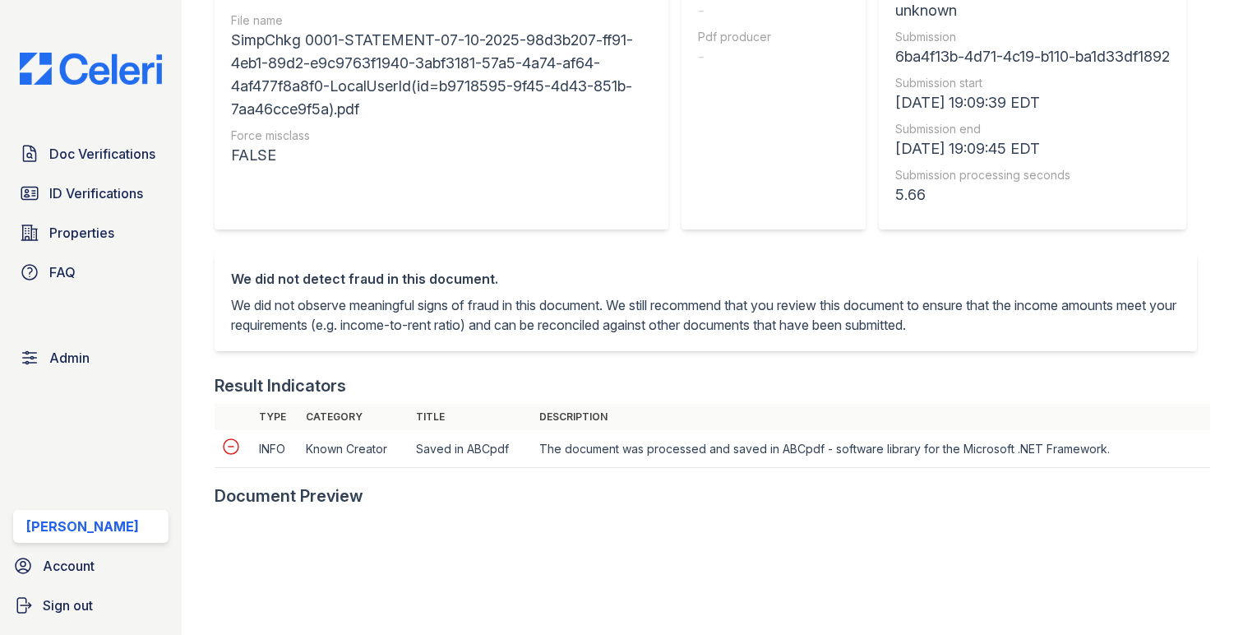
scroll to position [561, 0]
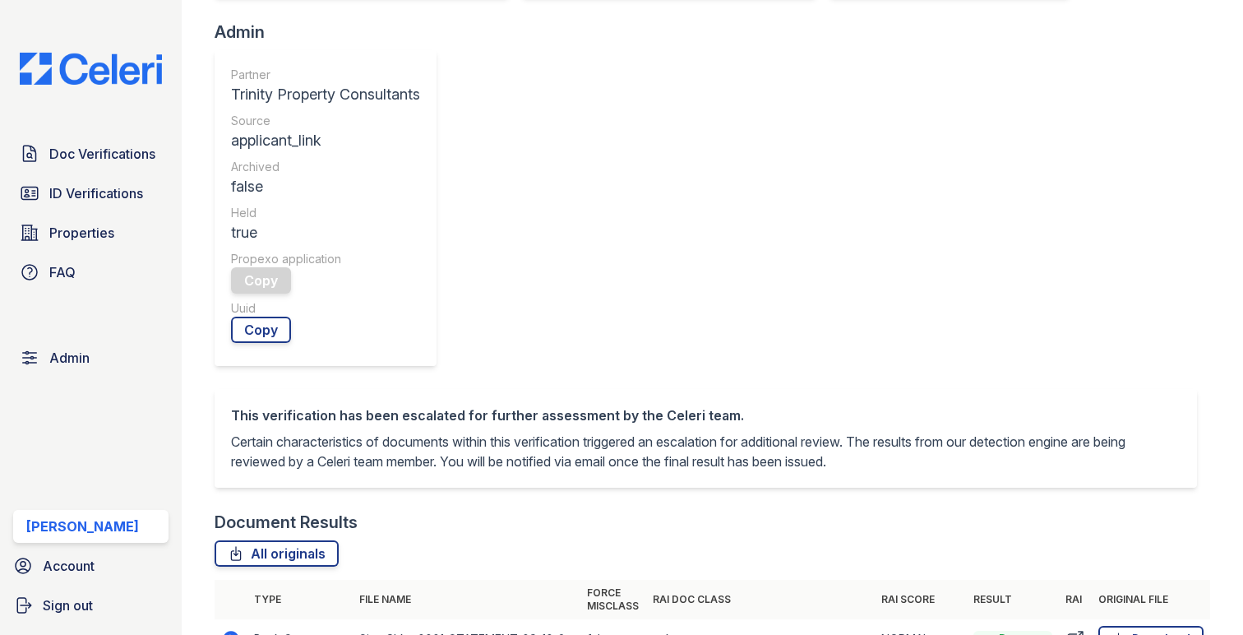
scroll to position [599, 0]
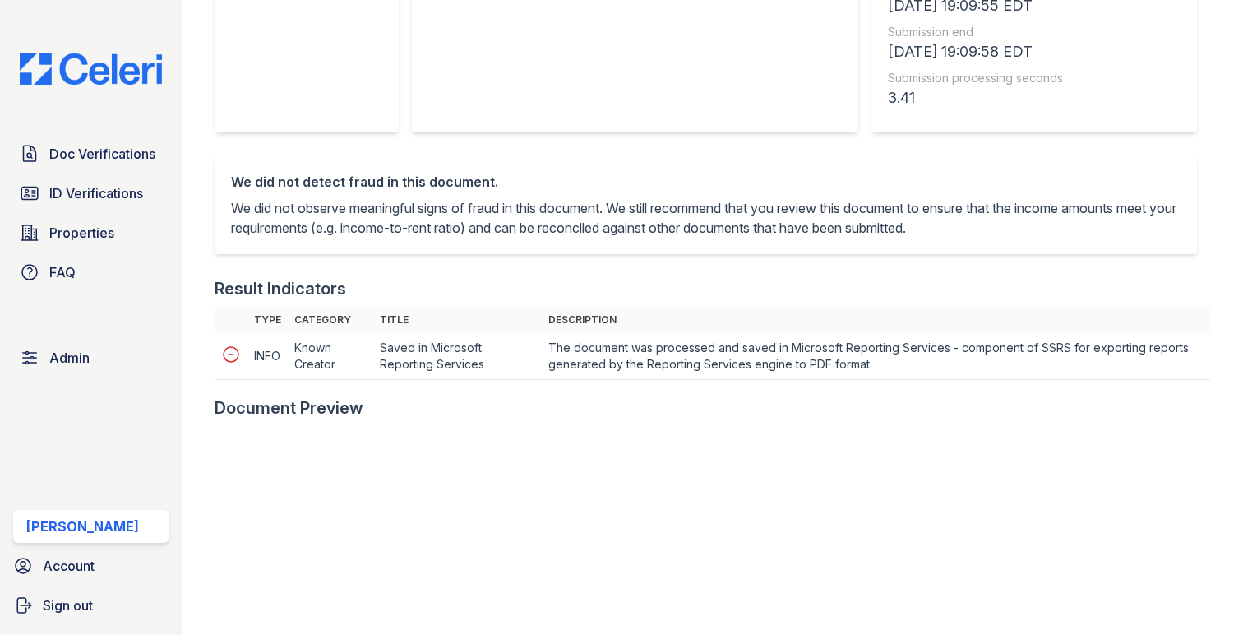
scroll to position [642, 0]
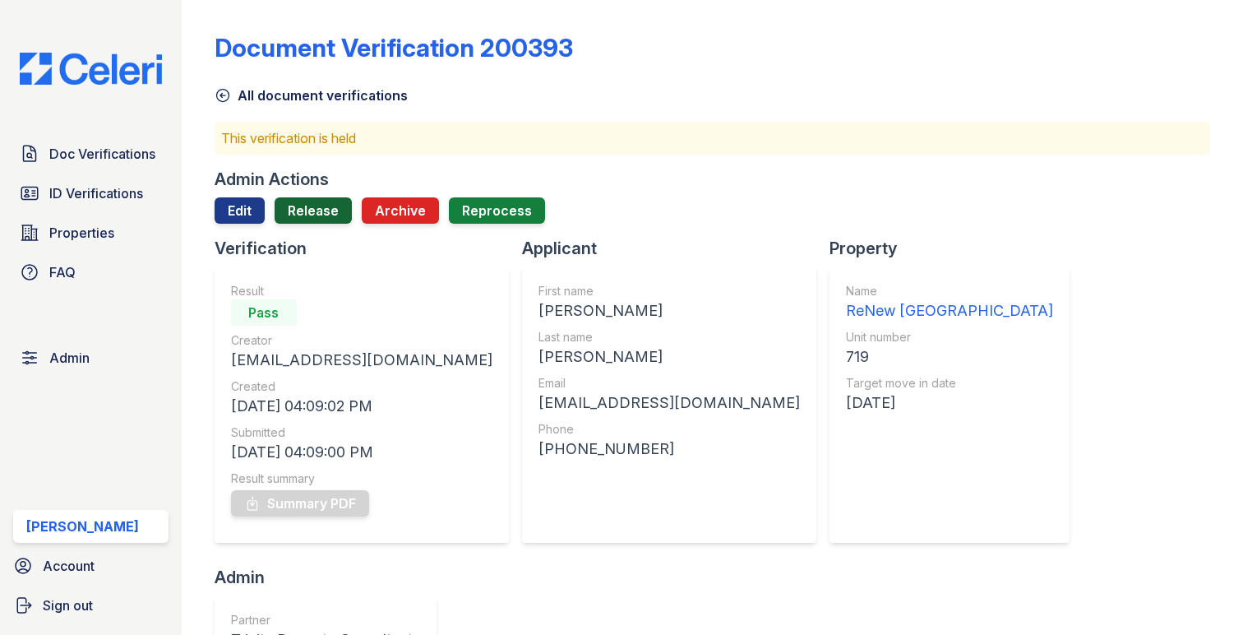
click at [319, 197] on link "Release" at bounding box center [313, 210] width 77 height 26
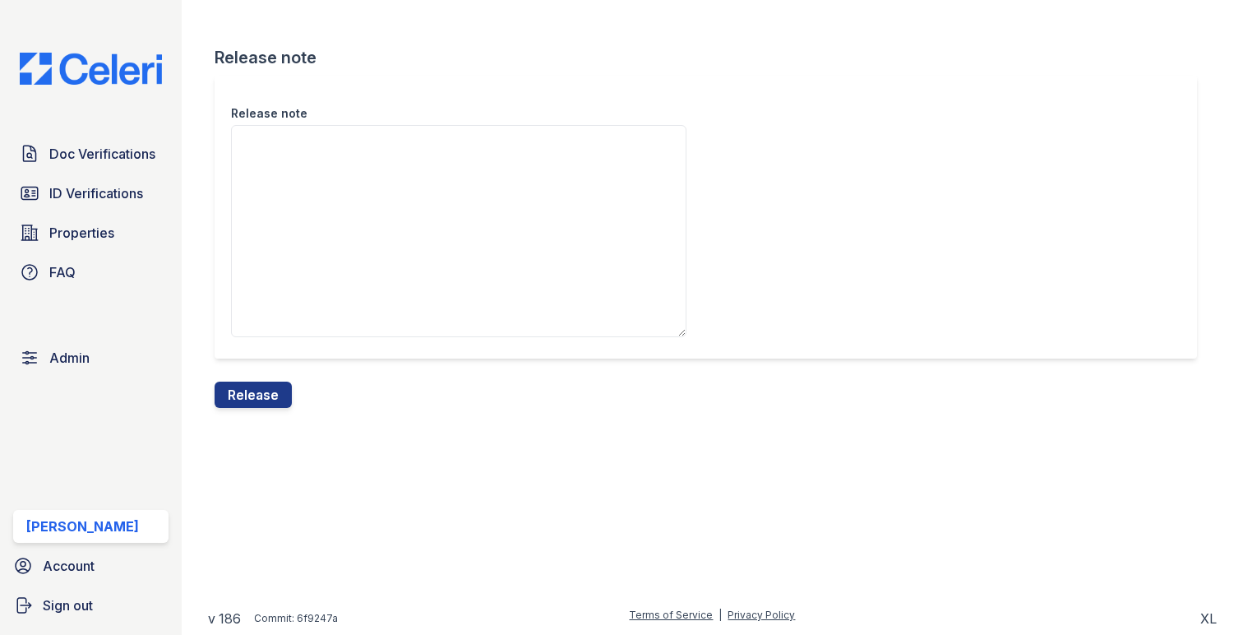
click at [264, 417] on div "Release note Release note Release" at bounding box center [712, 217] width 1009 height 434
click at [264, 391] on button "Release" at bounding box center [253, 394] width 77 height 26
